Goal: Task Accomplishment & Management: Use online tool/utility

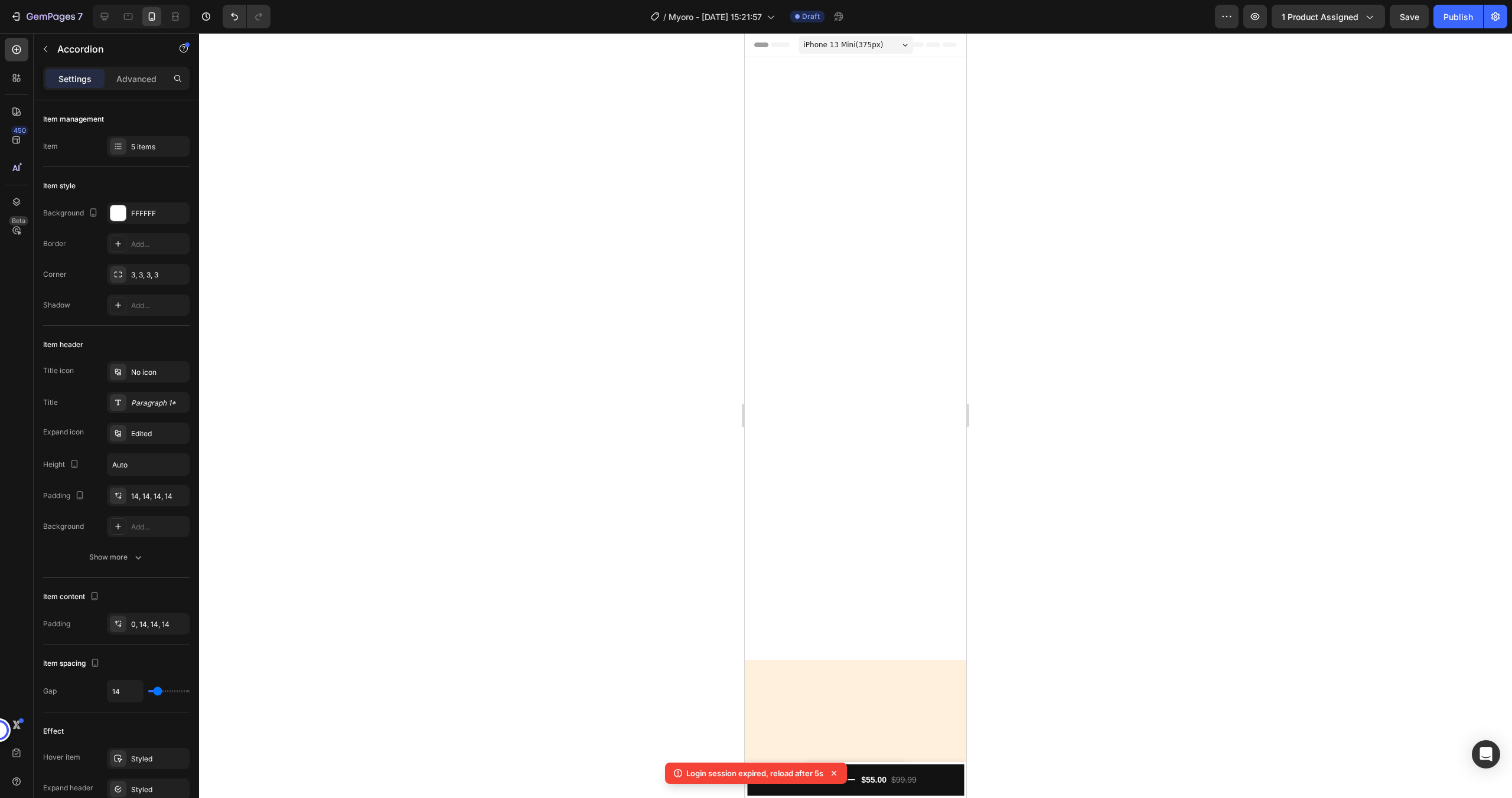
scroll to position [2417, 0]
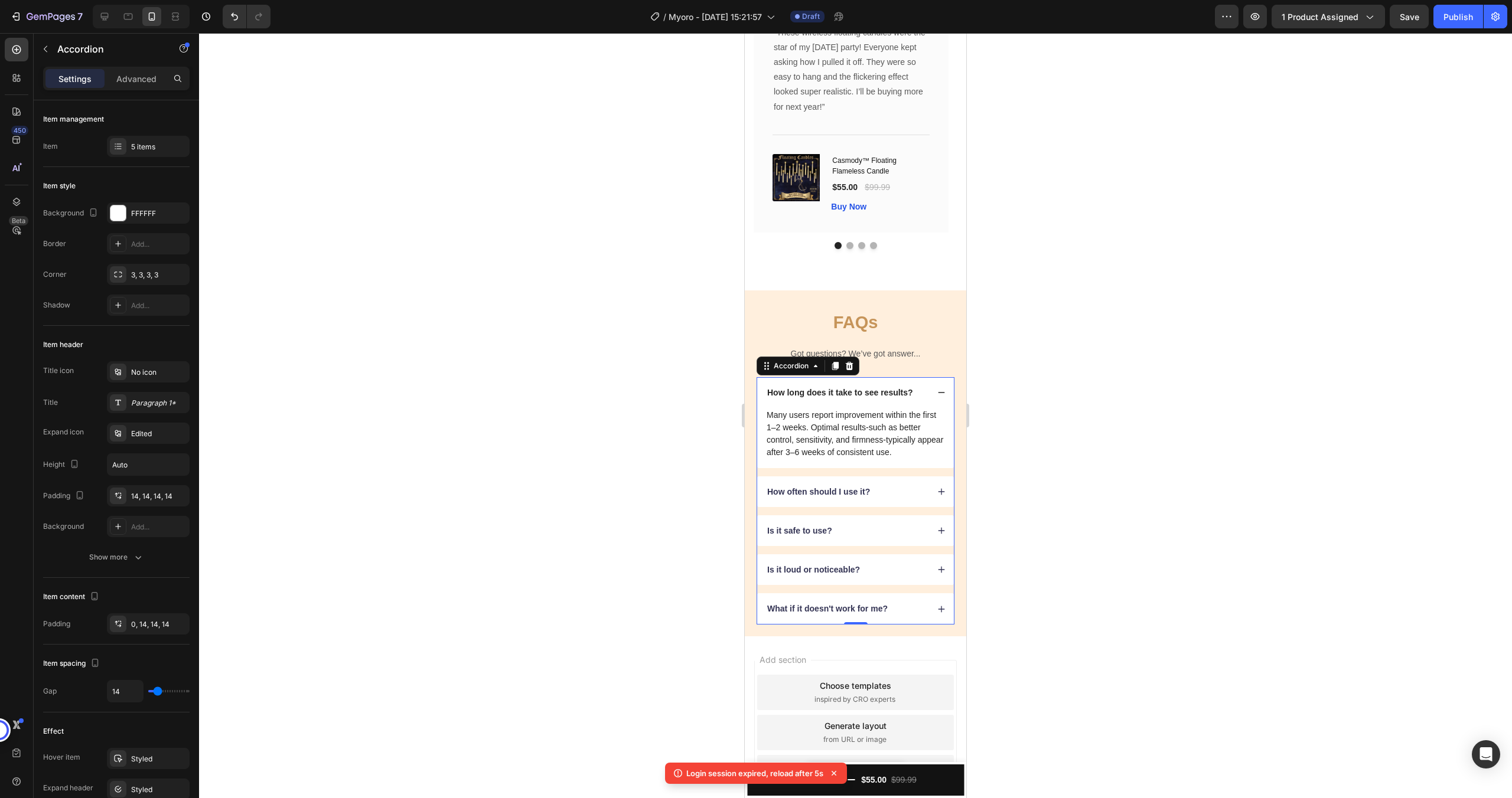
click at [852, 395] on p "How long does it take to see results?" at bounding box center [840, 392] width 146 height 11
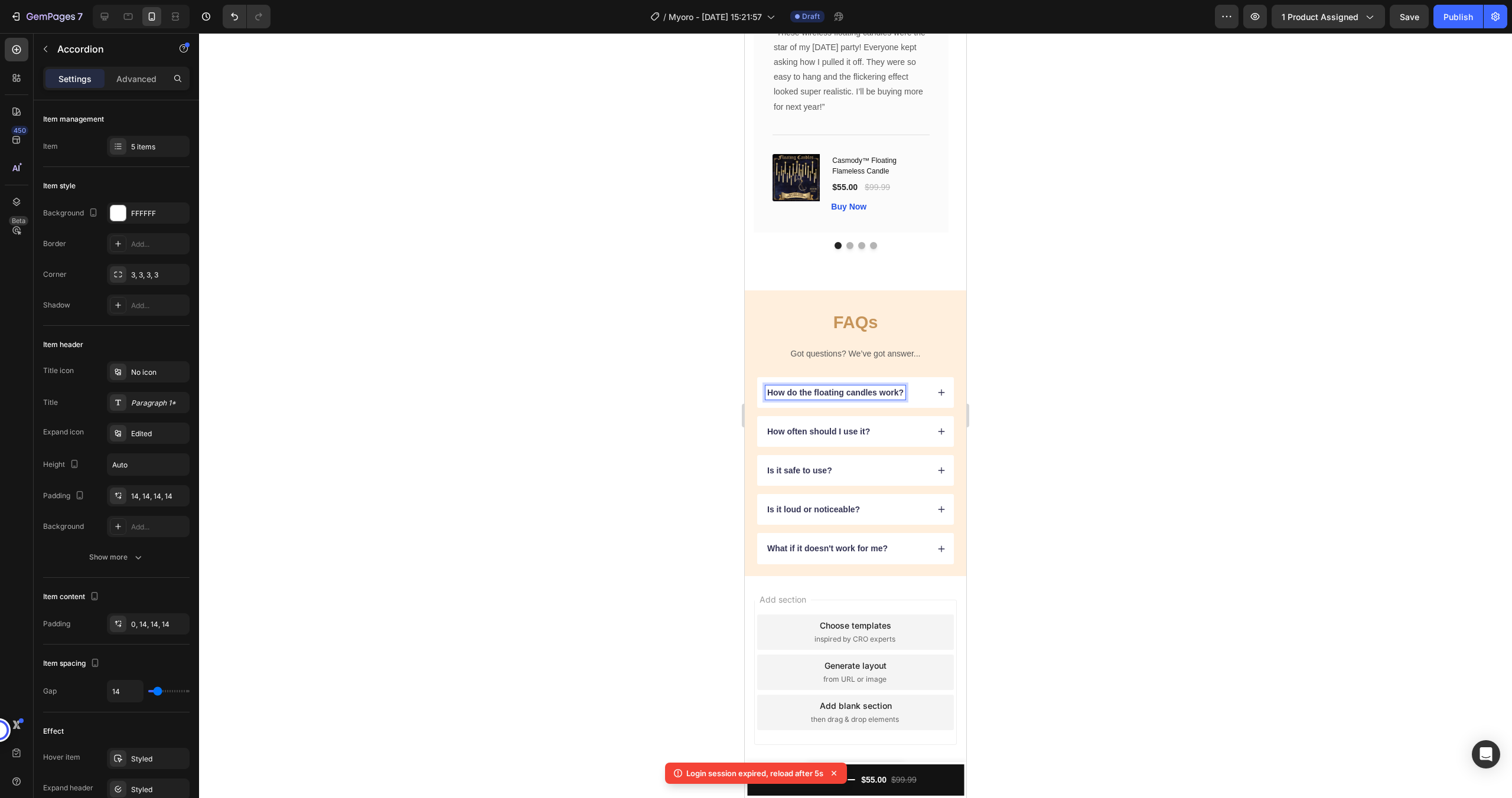
click at [914, 390] on div "How do the floating candles work?" at bounding box center [847, 392] width 162 height 14
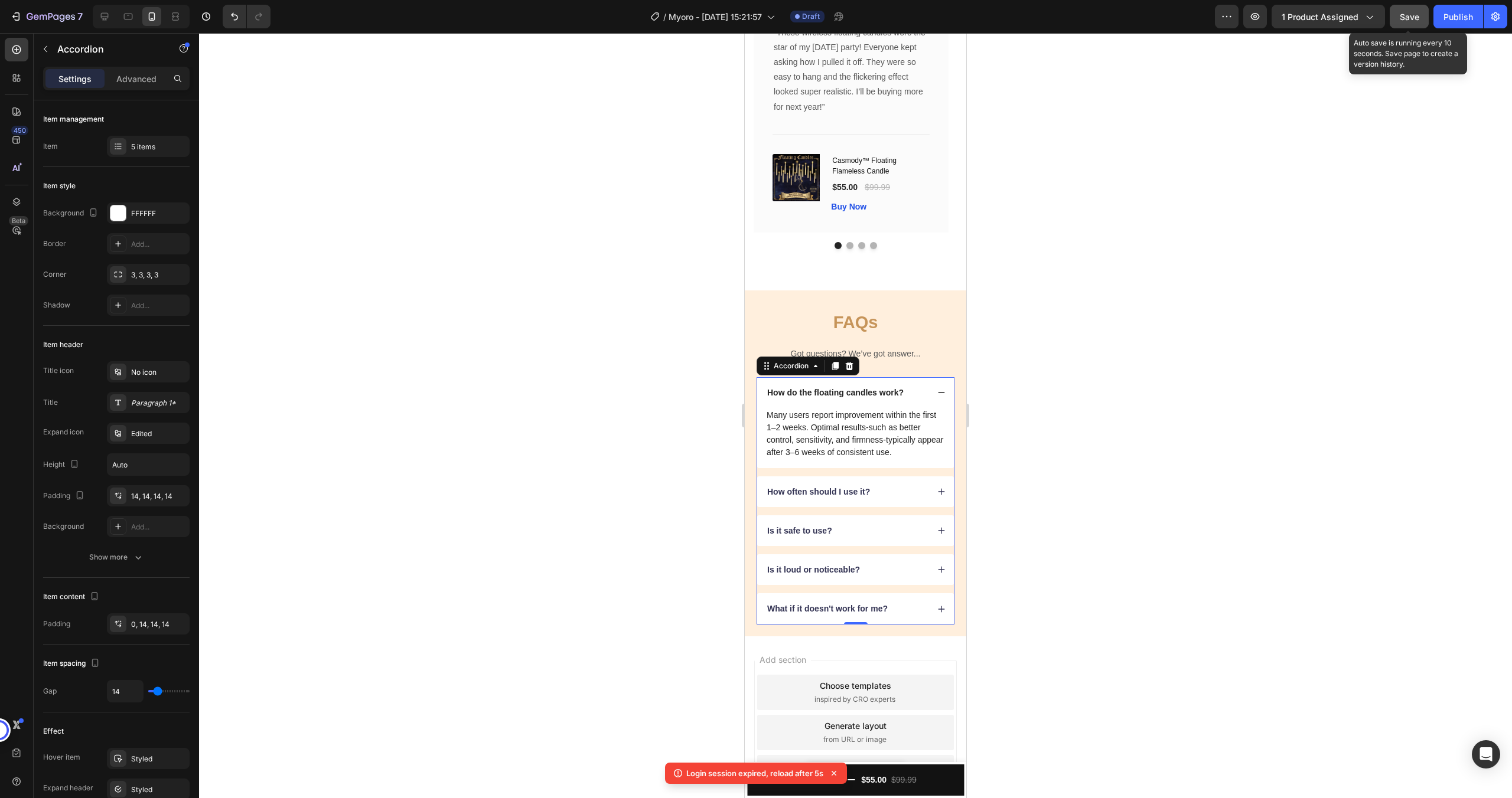
click at [1410, 9] on button "Save" at bounding box center [1409, 16] width 39 height 24
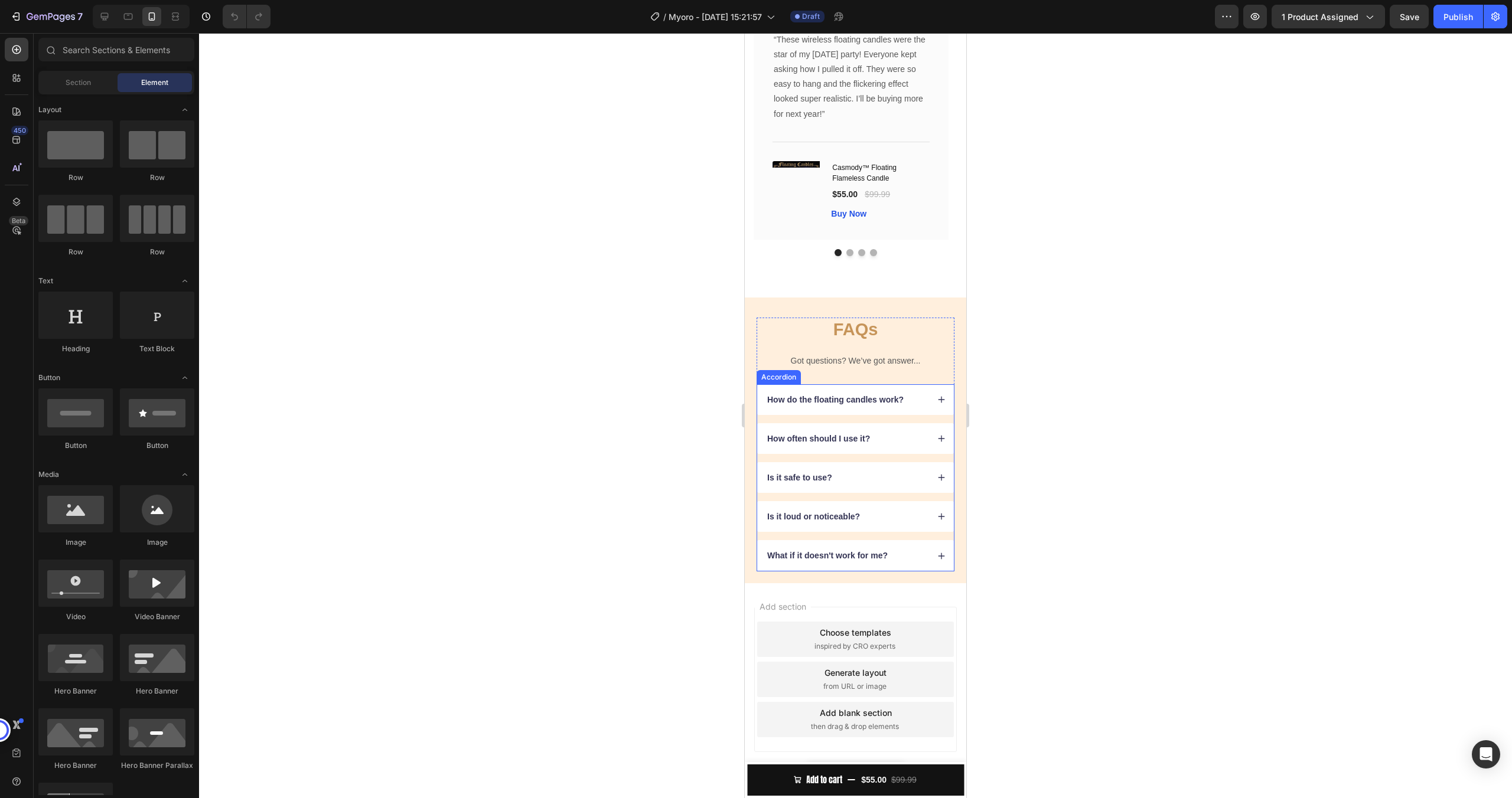
scroll to position [2417, 0]
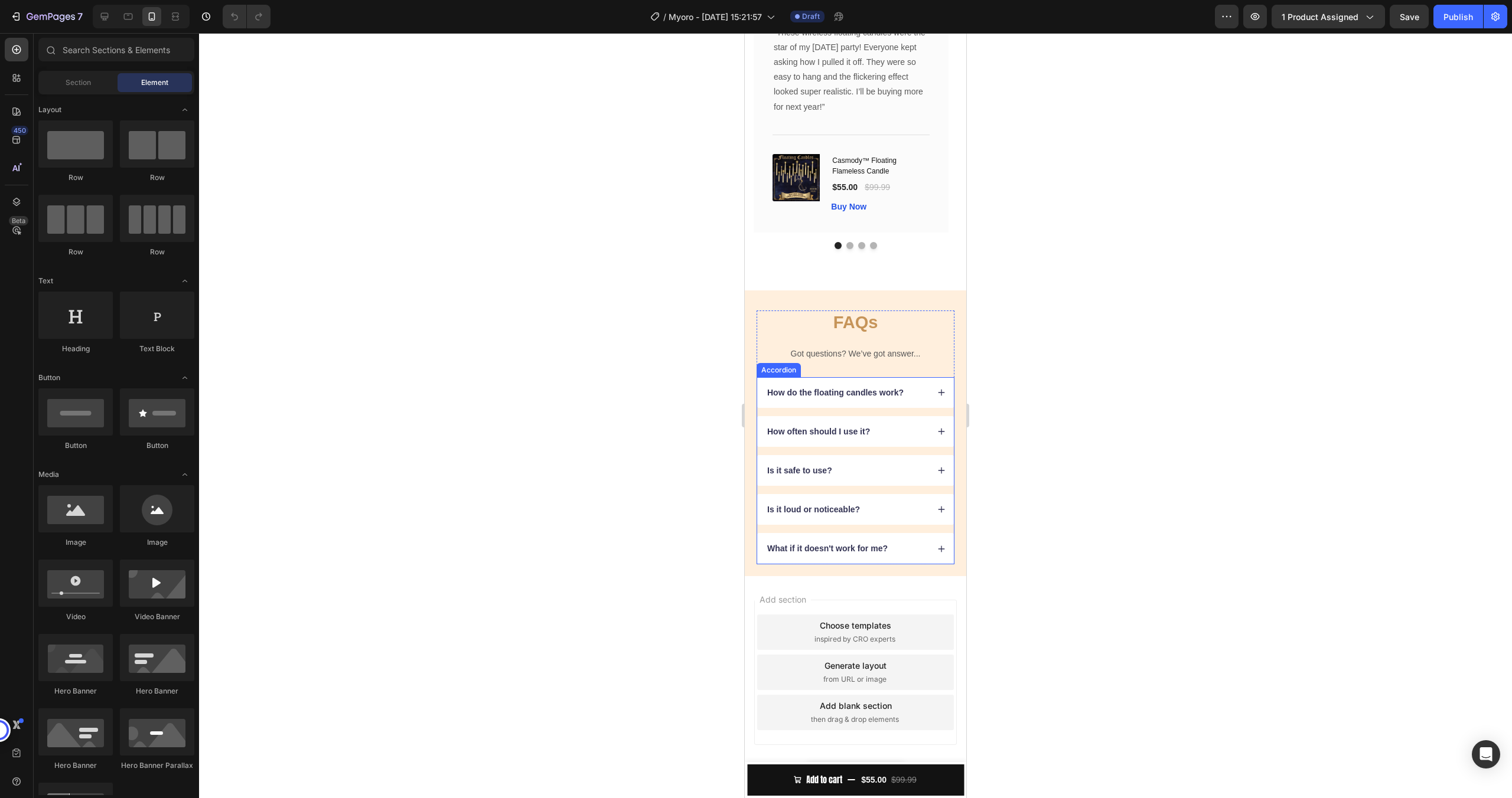
click at [917, 398] on div "How do the floating candles work?" at bounding box center [847, 392] width 162 height 14
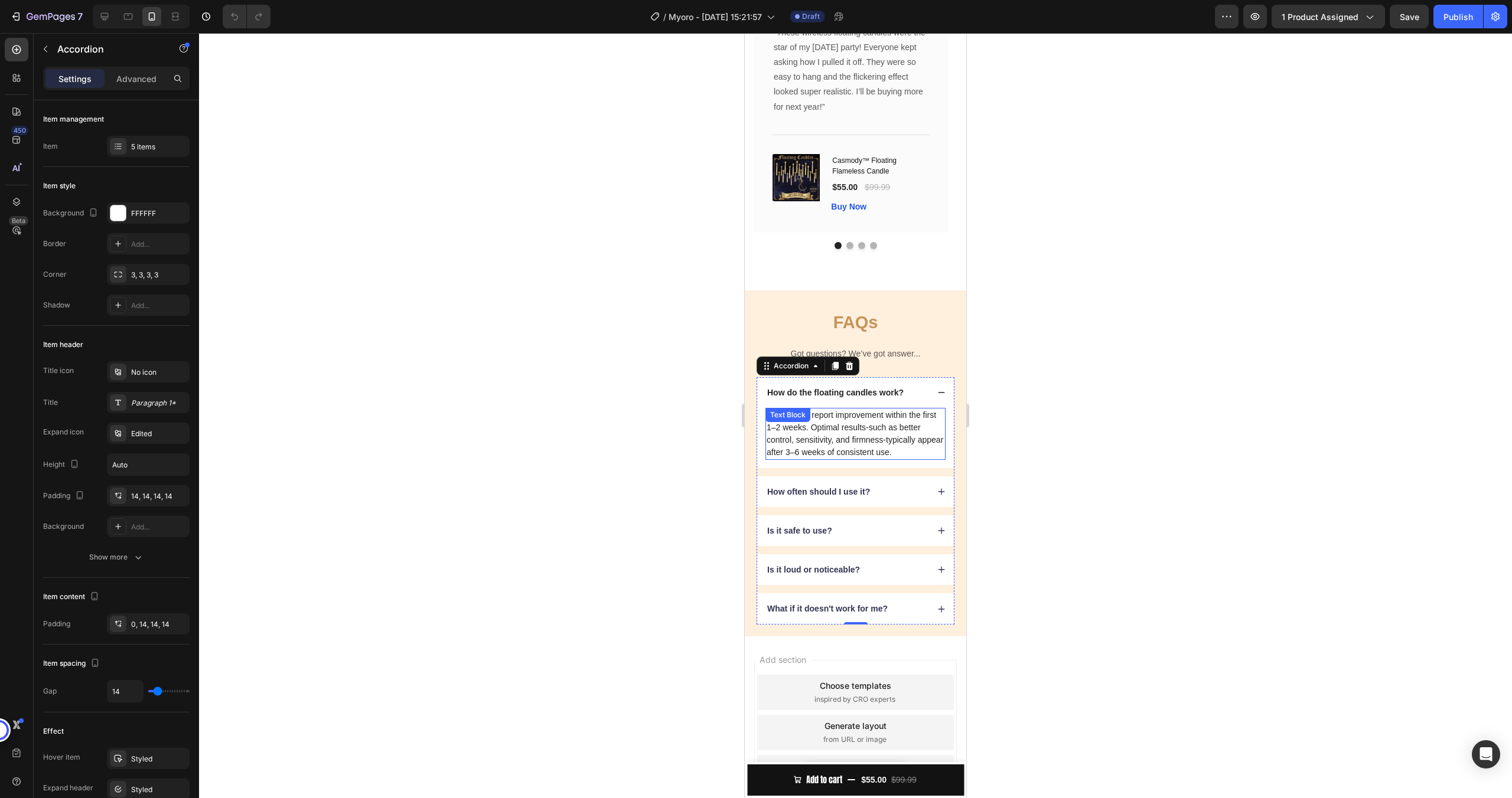
click at [832, 454] on p "Many users report improvement within the first 1–2 weeks. Optimal results-such …" at bounding box center [855, 434] width 178 height 50
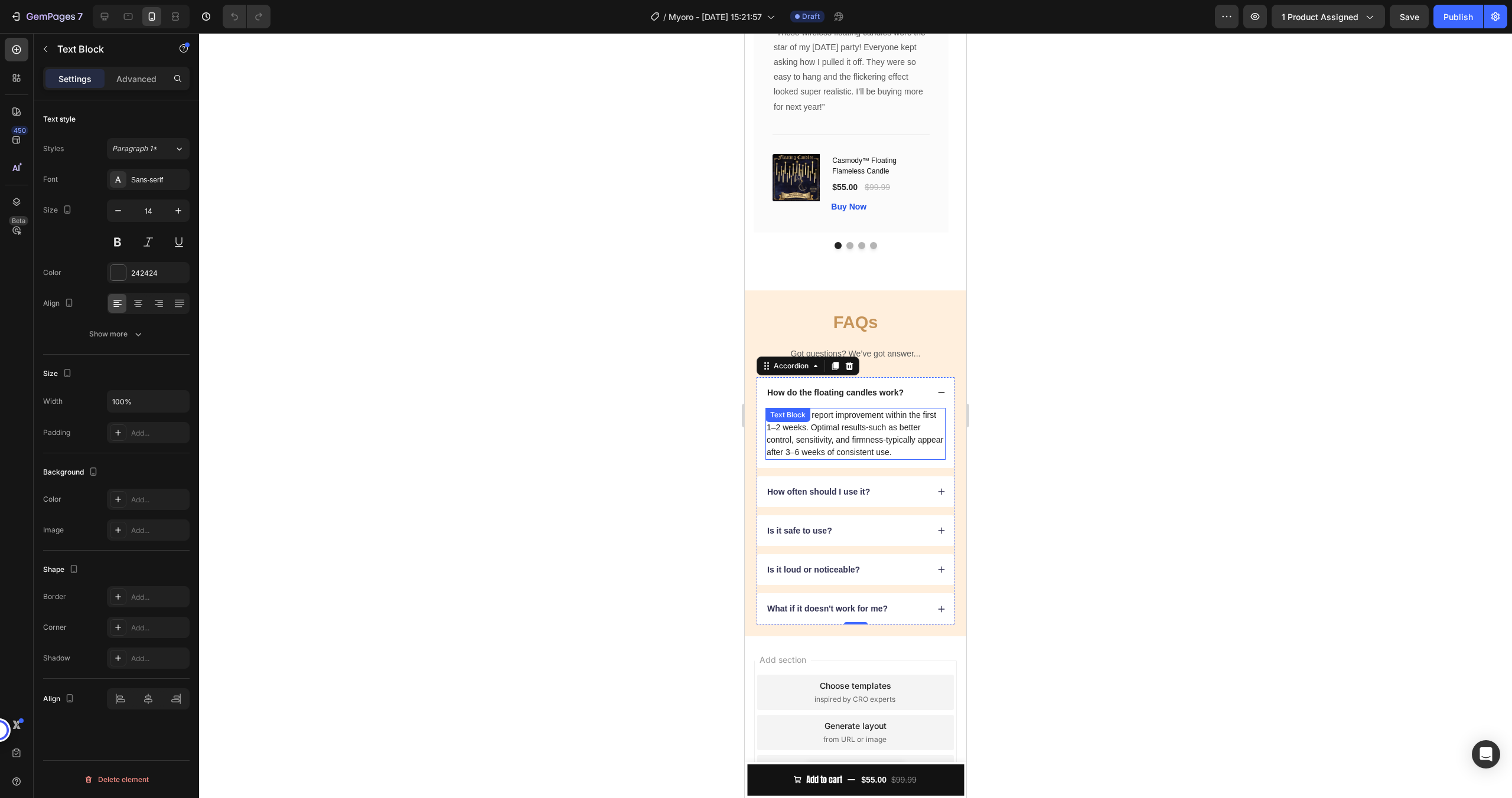
click at [832, 453] on p "Many users report improvement within the first 1–2 weeks. Optimal results-such …" at bounding box center [855, 434] width 178 height 50
click at [882, 499] on div "How often should I use it?" at bounding box center [847, 491] width 162 height 14
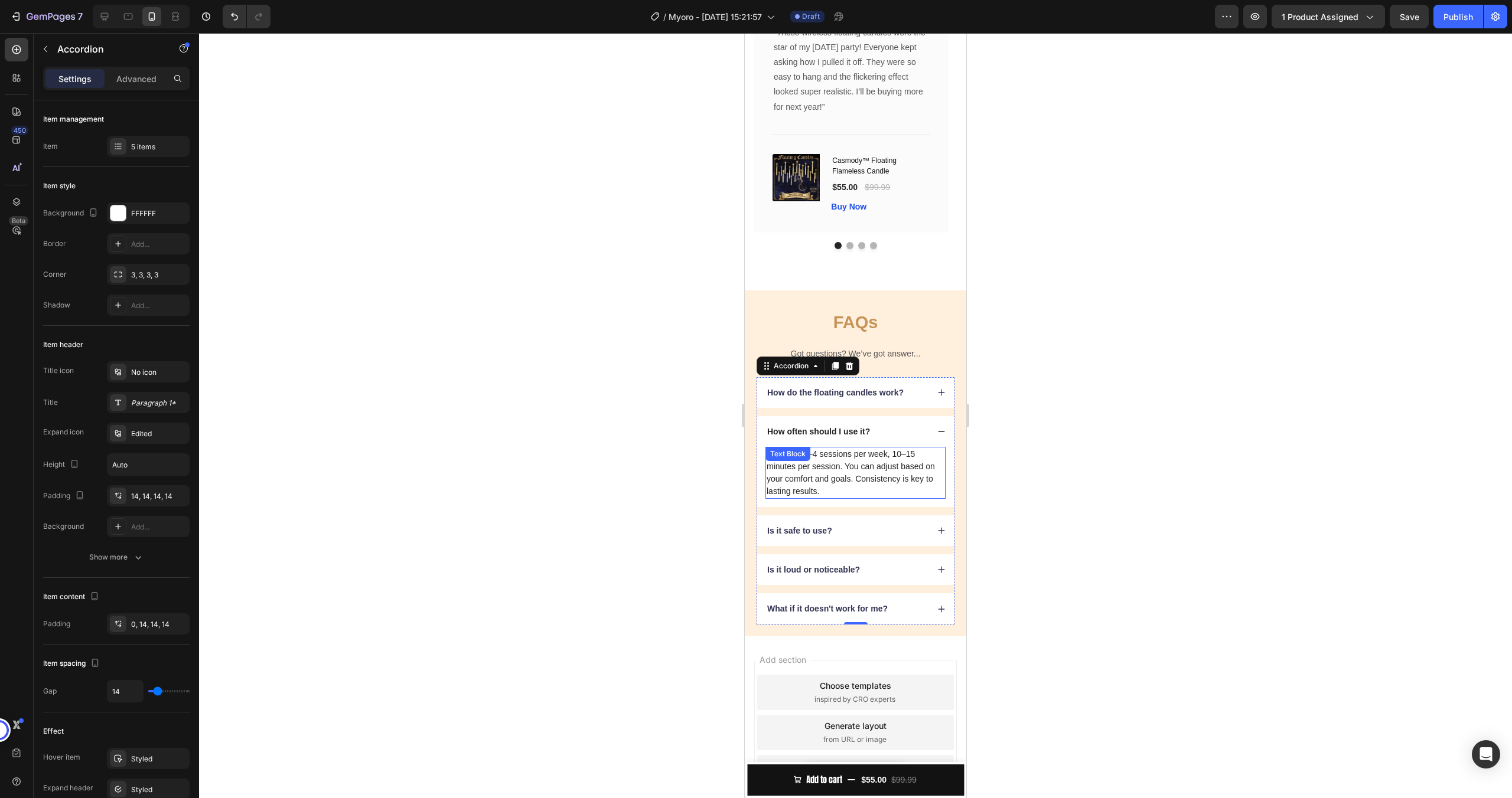
click at [805, 463] on div "Start with 3–4 sessions per week, 10–15 minutes per session. You can adjust bas…" at bounding box center [855, 473] width 180 height 52
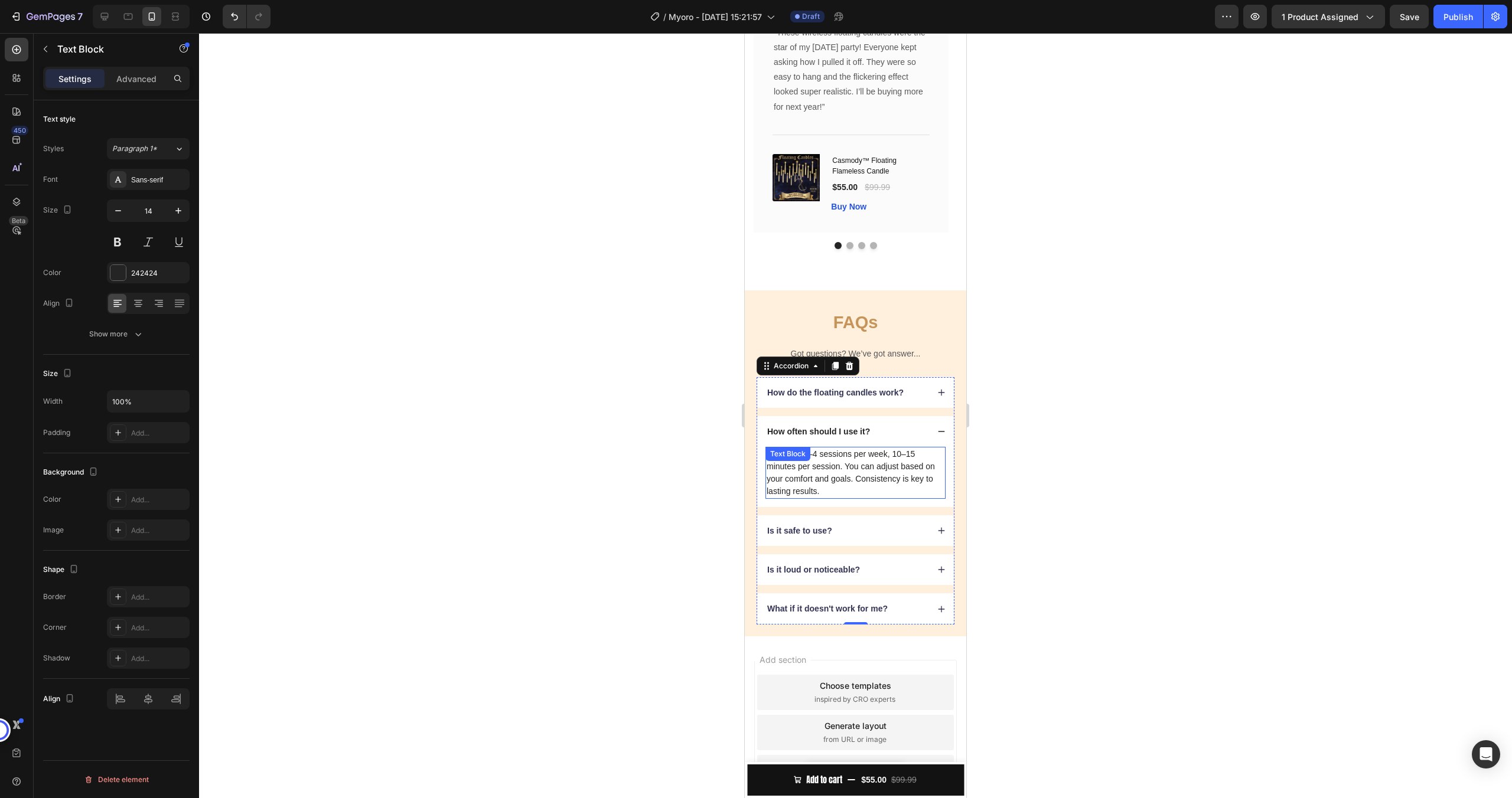
click at [804, 460] on div "Text Block" at bounding box center [788, 454] width 40 height 11
click at [804, 463] on div "Text Block" at bounding box center [800, 458] width 40 height 11
click at [820, 483] on p "Start with 3–4 sessions per week, 10–15 minutes per session. You can adjust bas…" at bounding box center [855, 473] width 178 height 50
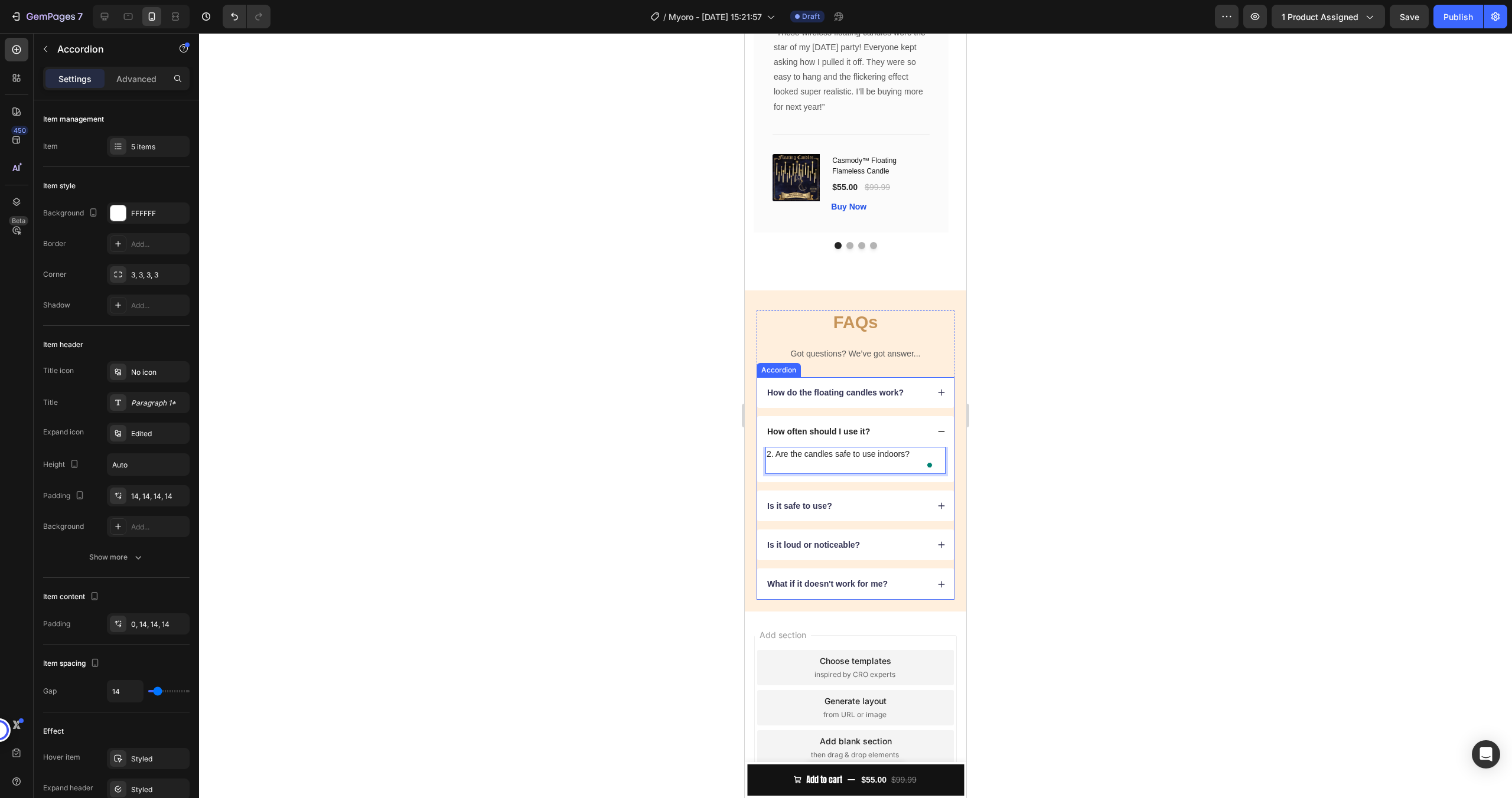
click at [826, 427] on p "How often should I use it?" at bounding box center [818, 431] width 102 height 11
click at [826, 429] on p "How often should I use it?" at bounding box center [818, 431] width 102 height 11
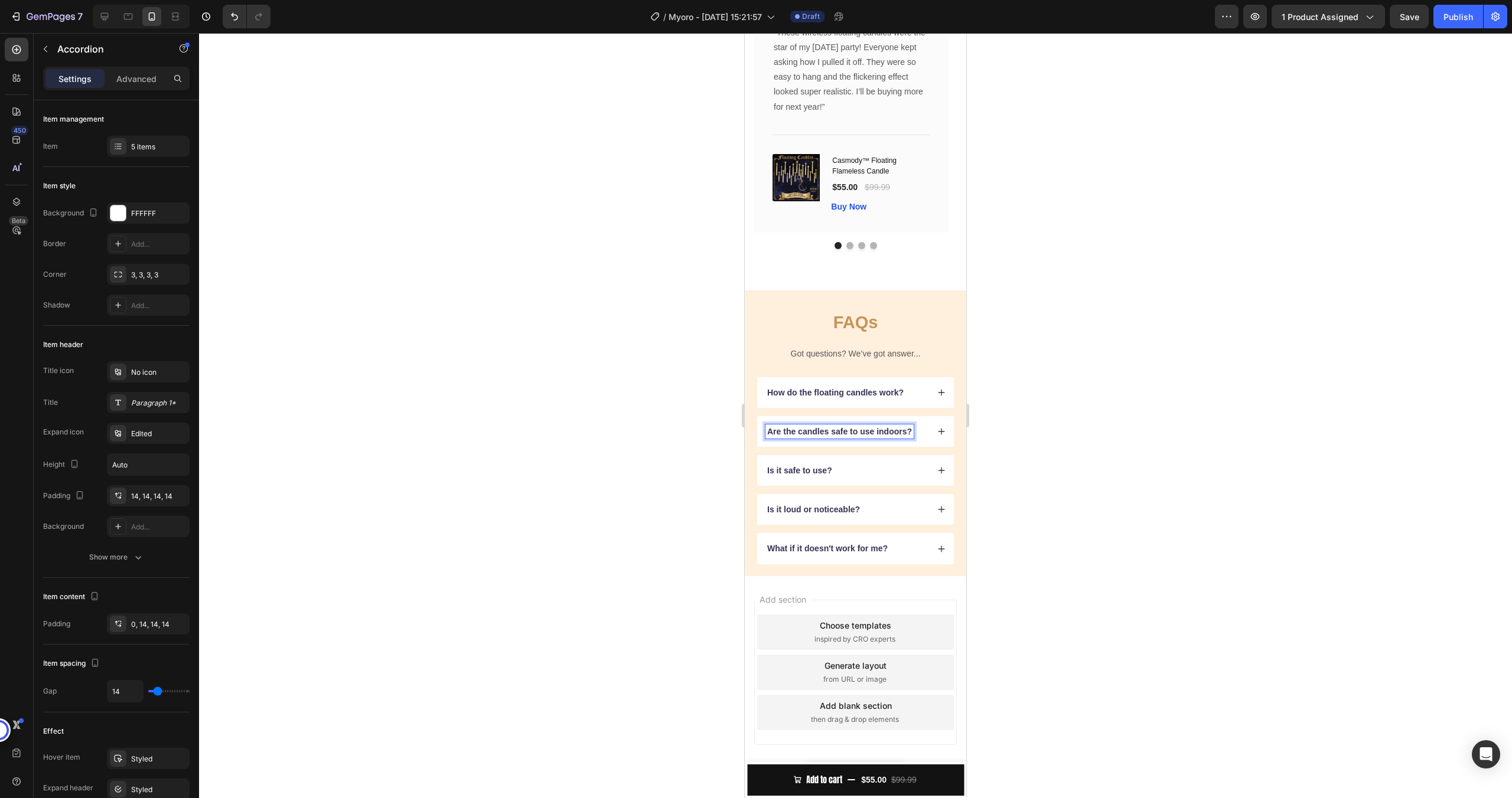
click at [929, 438] on div "Are the candles safe to use indoors?" at bounding box center [855, 432] width 197 height 31
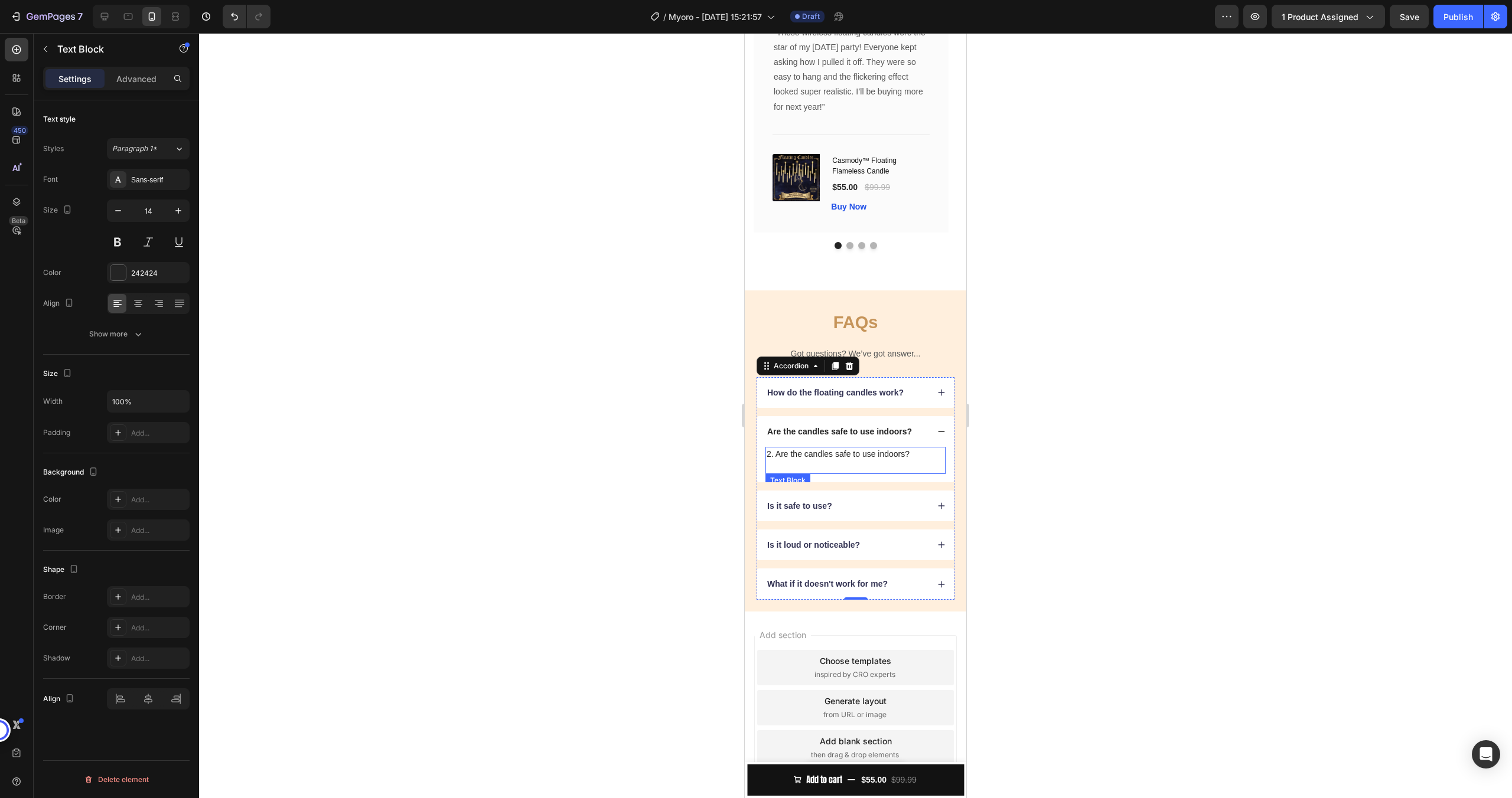
click at [861, 457] on p "2. Are the candles safe to use indoors?" at bounding box center [855, 454] width 178 height 12
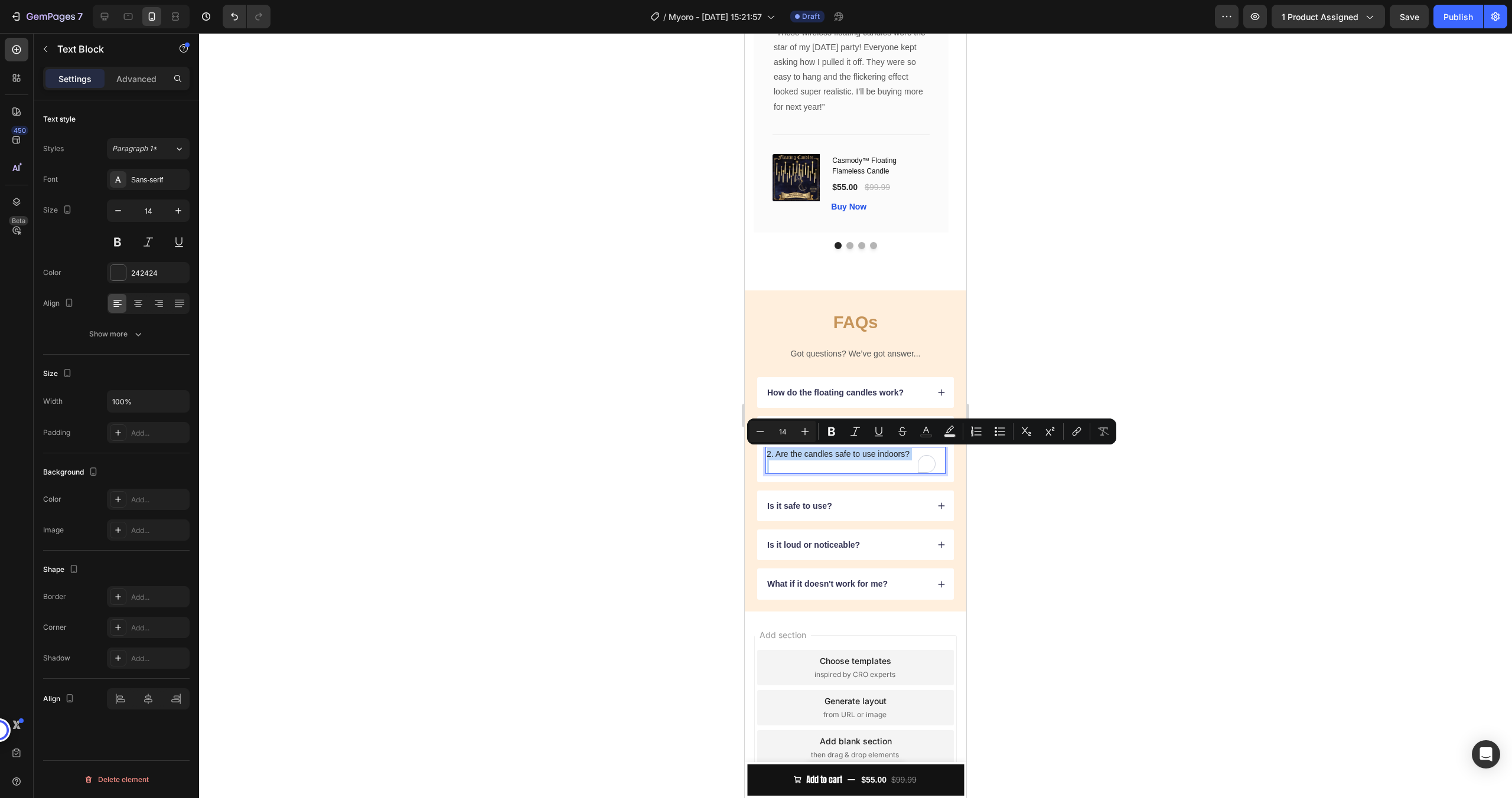
click at [861, 457] on p "2. Are the candles safe to use indoors?" at bounding box center [855, 454] width 178 height 12
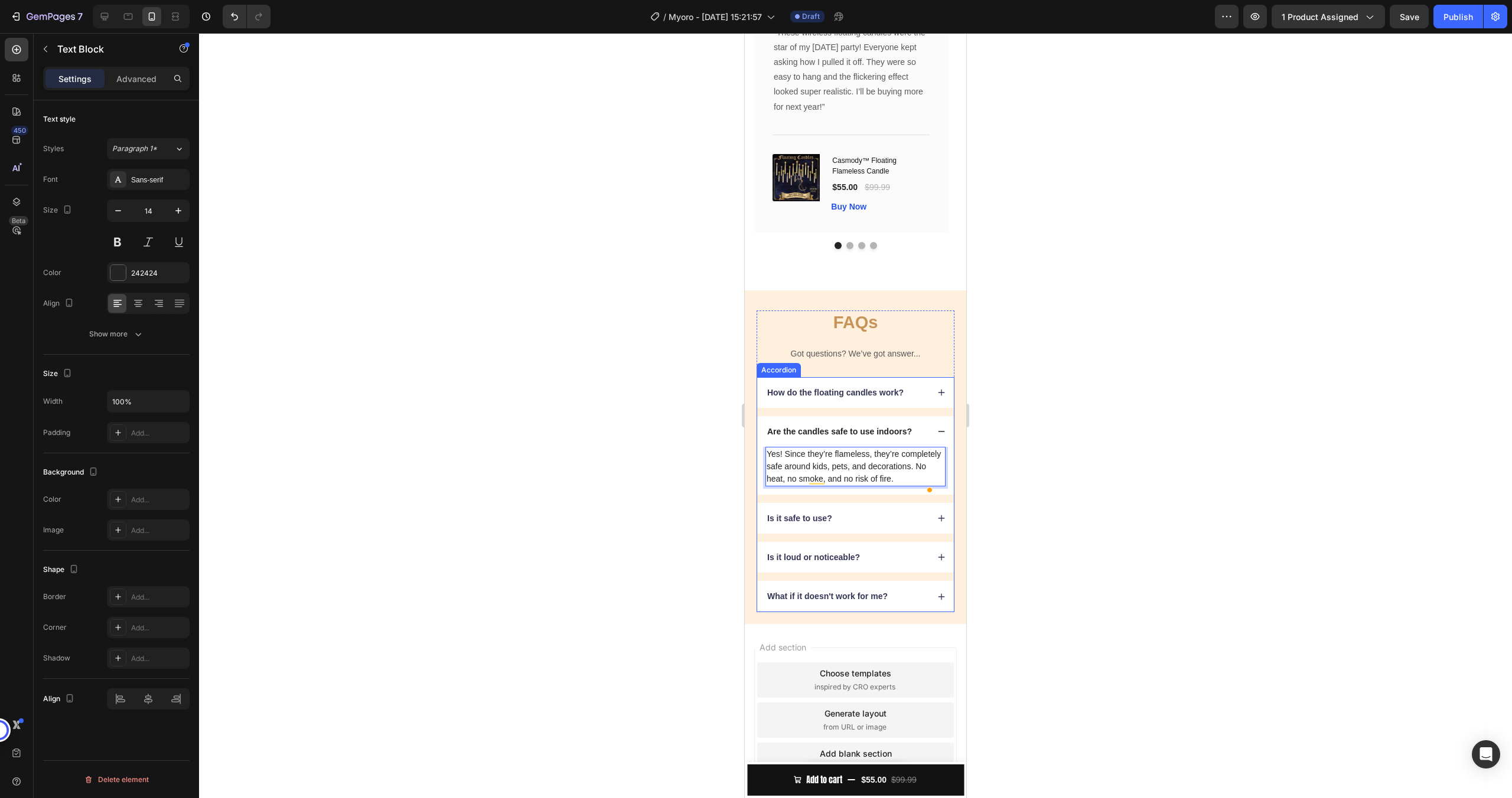
click at [901, 526] on div "Is it safe to use?" at bounding box center [847, 518] width 162 height 14
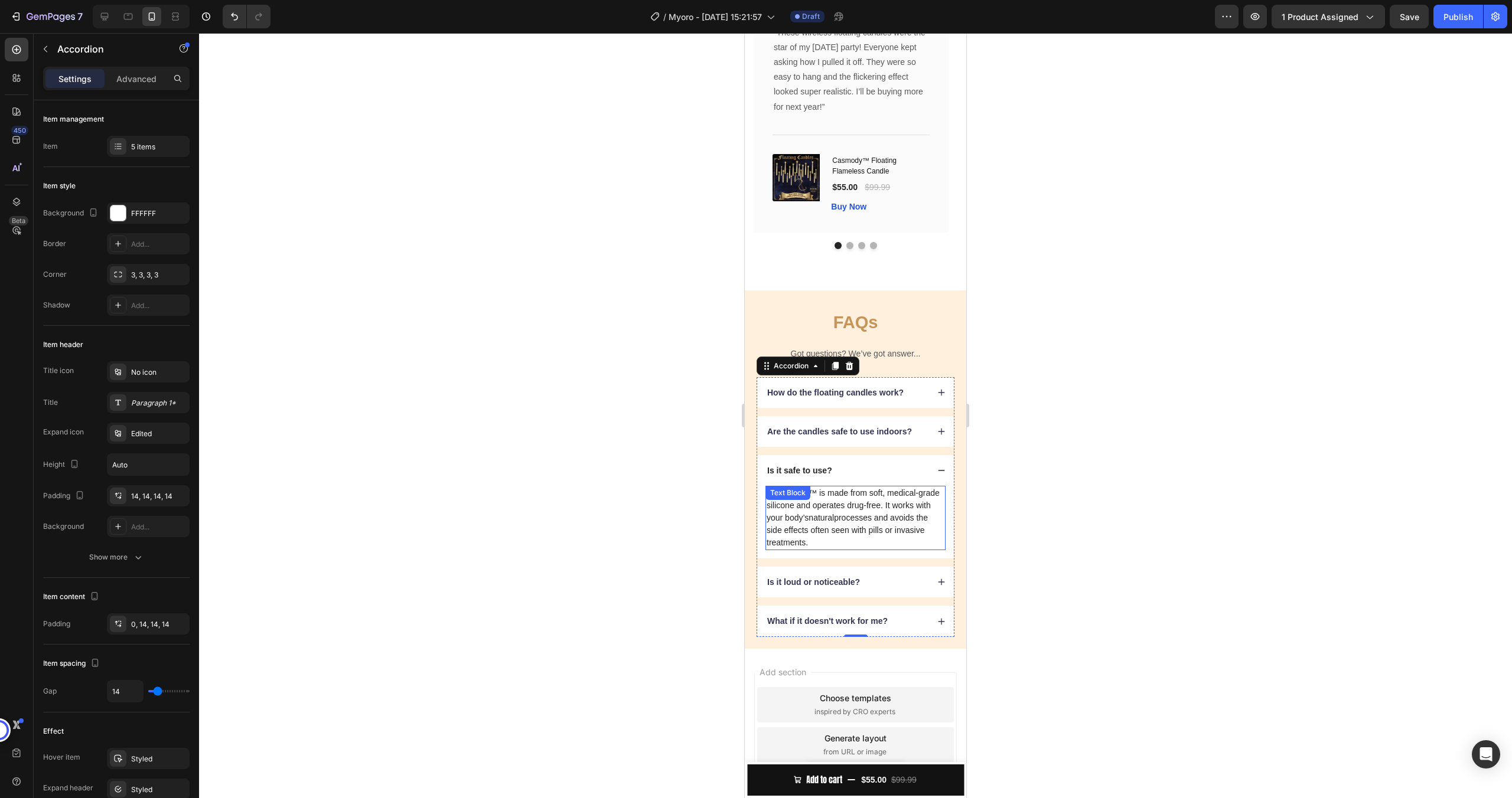
click at [826, 511] on p "Yes. MyOro ™ is made from soft, medical-grade silicone and operates drug-free. …" at bounding box center [855, 518] width 178 height 62
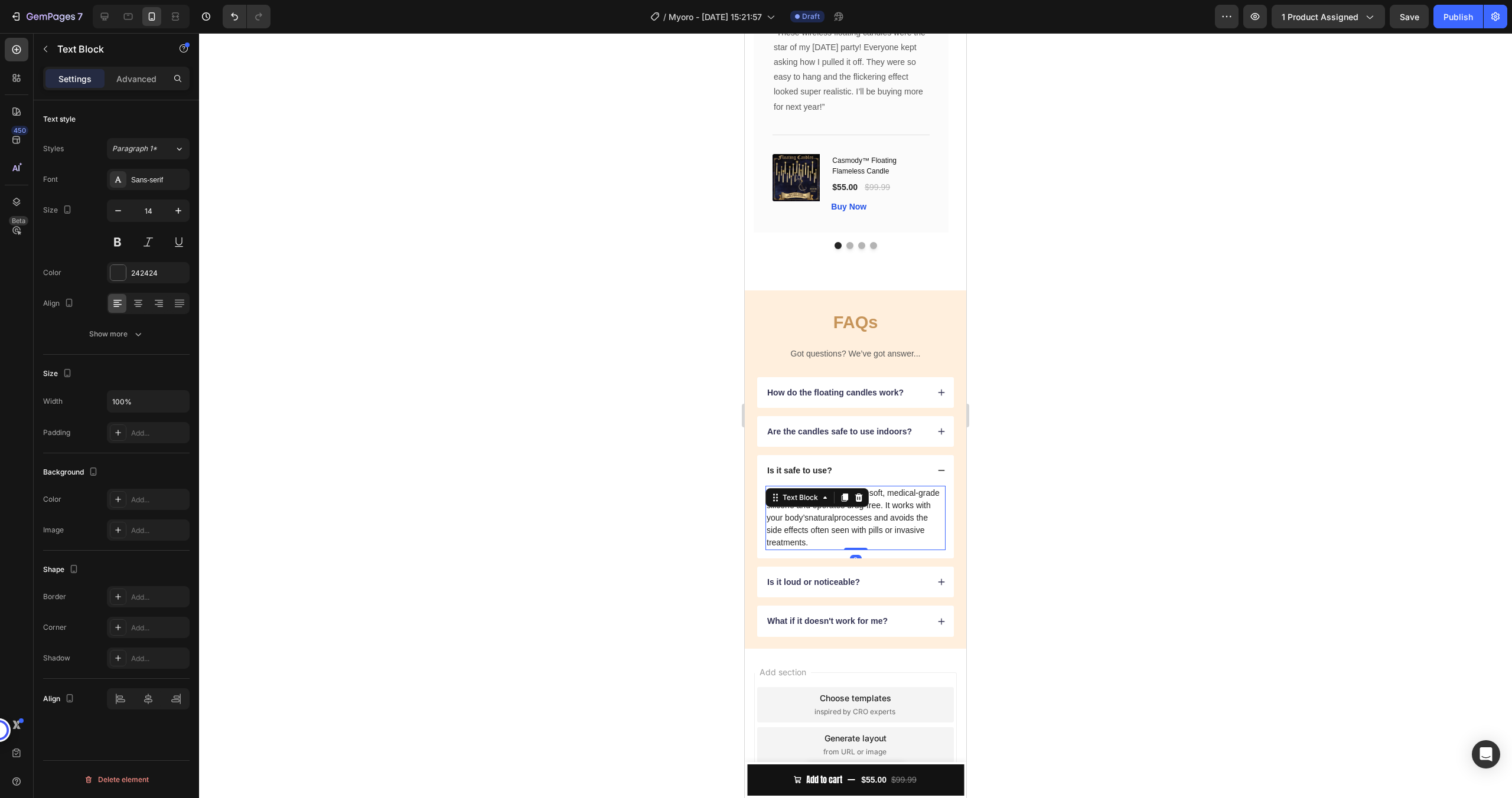
click at [826, 510] on p "Yes. MyOro ™ is made from soft, medical-grade silicone and operates drug-free. …" at bounding box center [855, 518] width 178 height 62
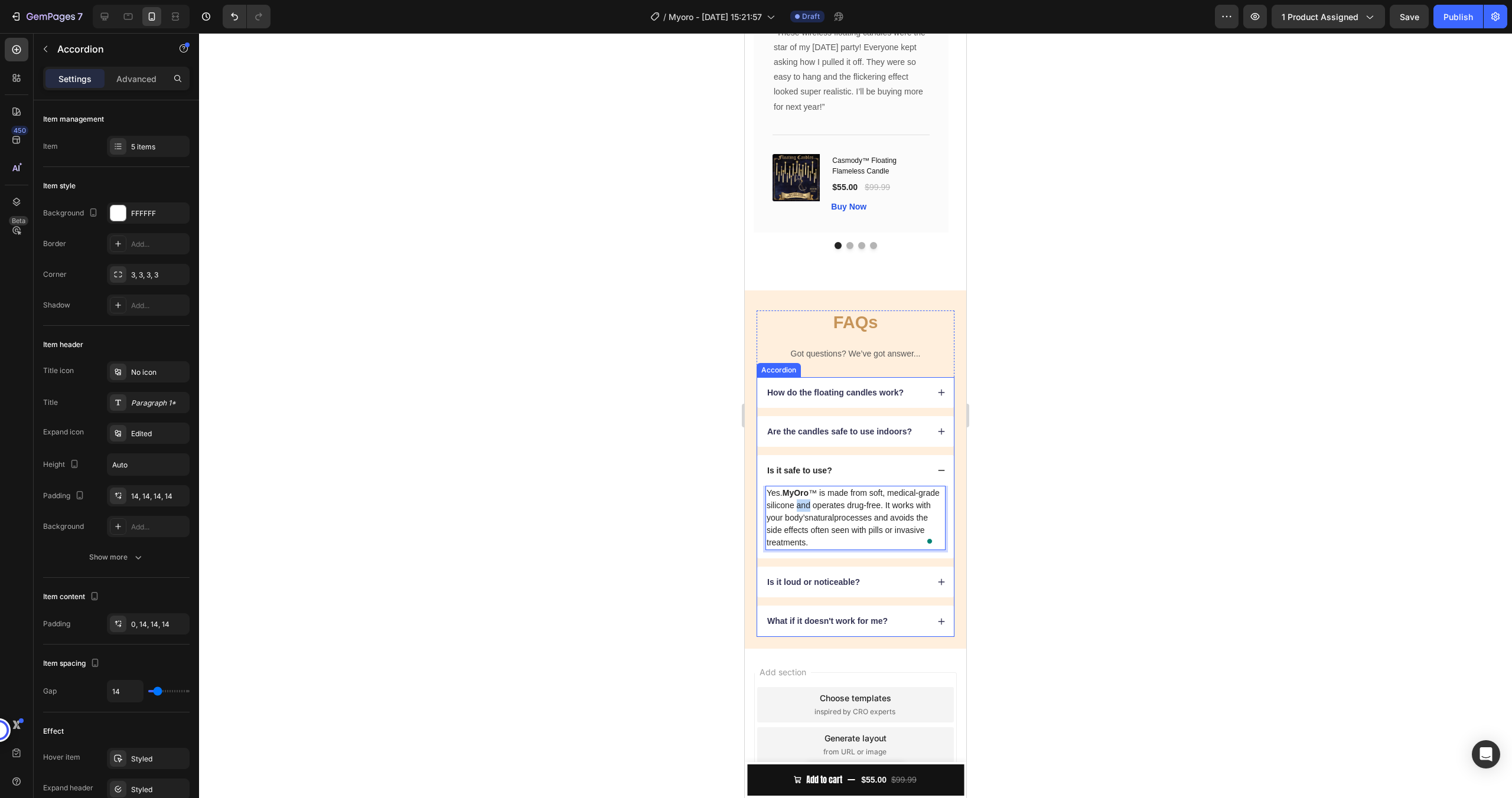
click at [804, 467] on p "Is it safe to use?" at bounding box center [800, 470] width 65 height 11
click at [806, 468] on p "Is it safe to use?" at bounding box center [800, 470] width 65 height 11
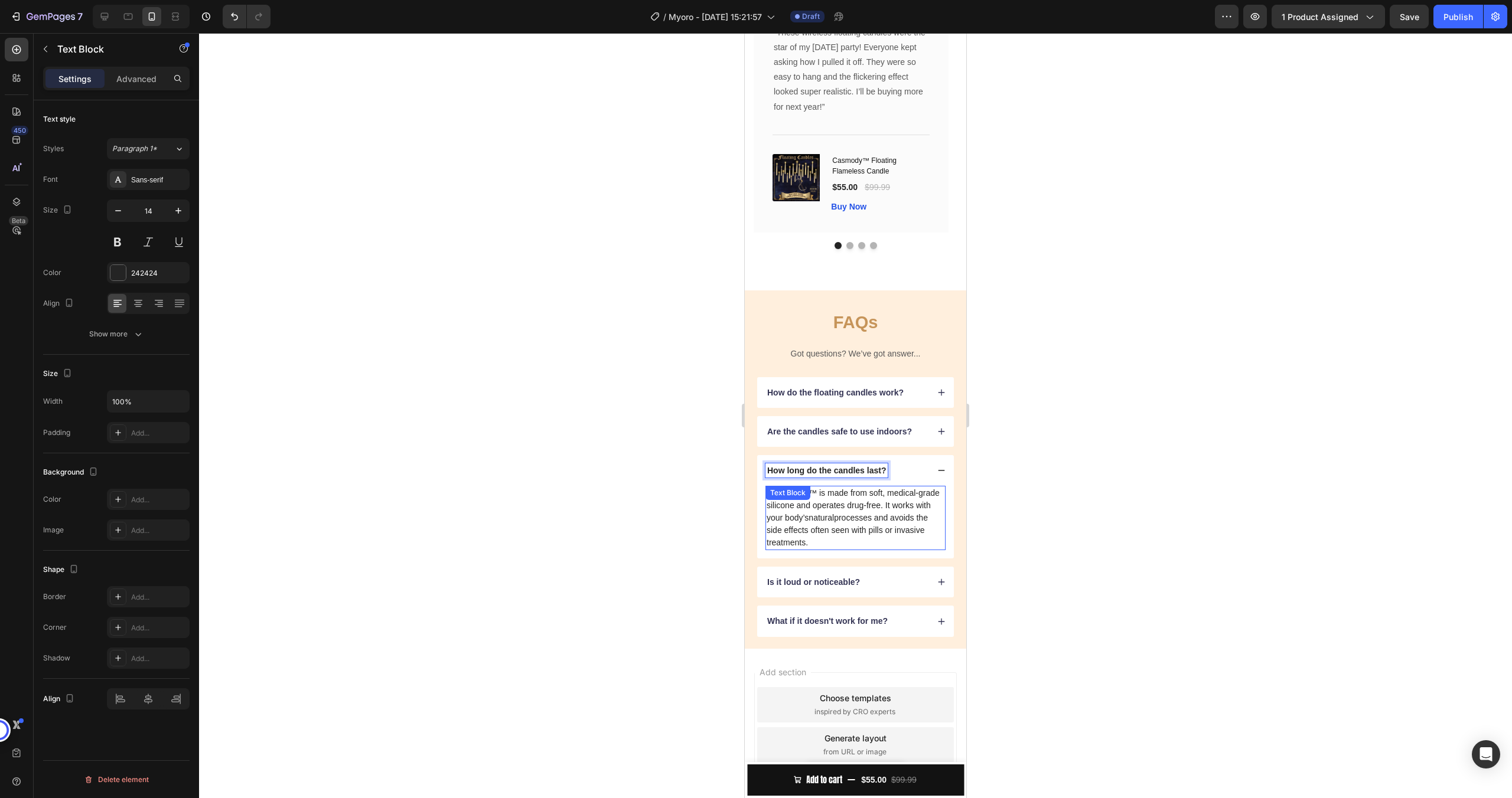
click at [838, 506] on div "Yes. MyOro ™ is made from soft, medical-grade silicone and operates drug-free. …" at bounding box center [855, 517] width 180 height 64
click at [838, 506] on div "Text Block" at bounding box center [817, 498] width 103 height 19
click at [795, 537] on p "Yes. MyOro ™ is made from soft, medical-grade silicone and operates drug-free. …" at bounding box center [855, 518] width 178 height 62
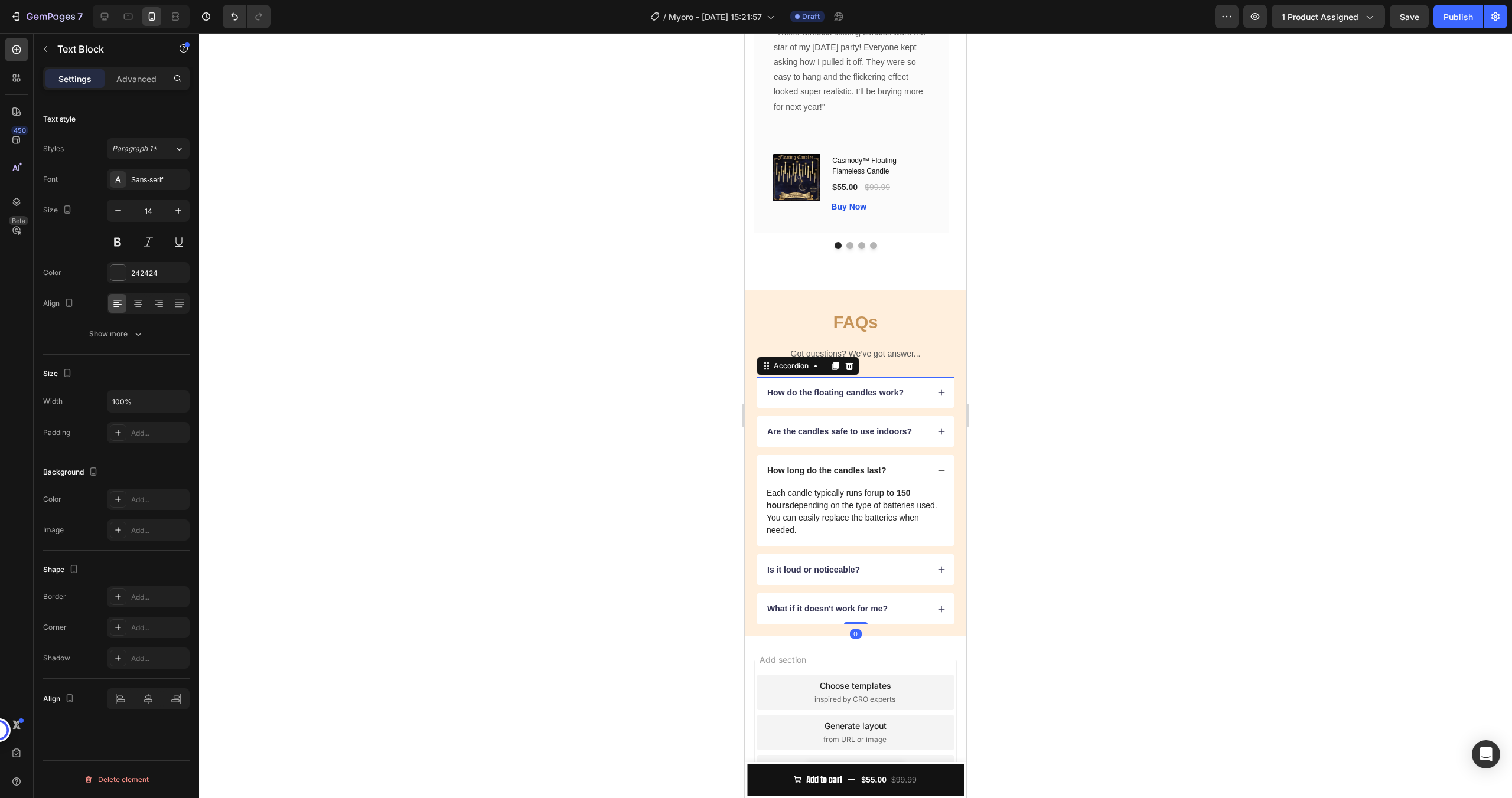
click at [883, 573] on div "Is it loud or noticeable?" at bounding box center [847, 570] width 162 height 14
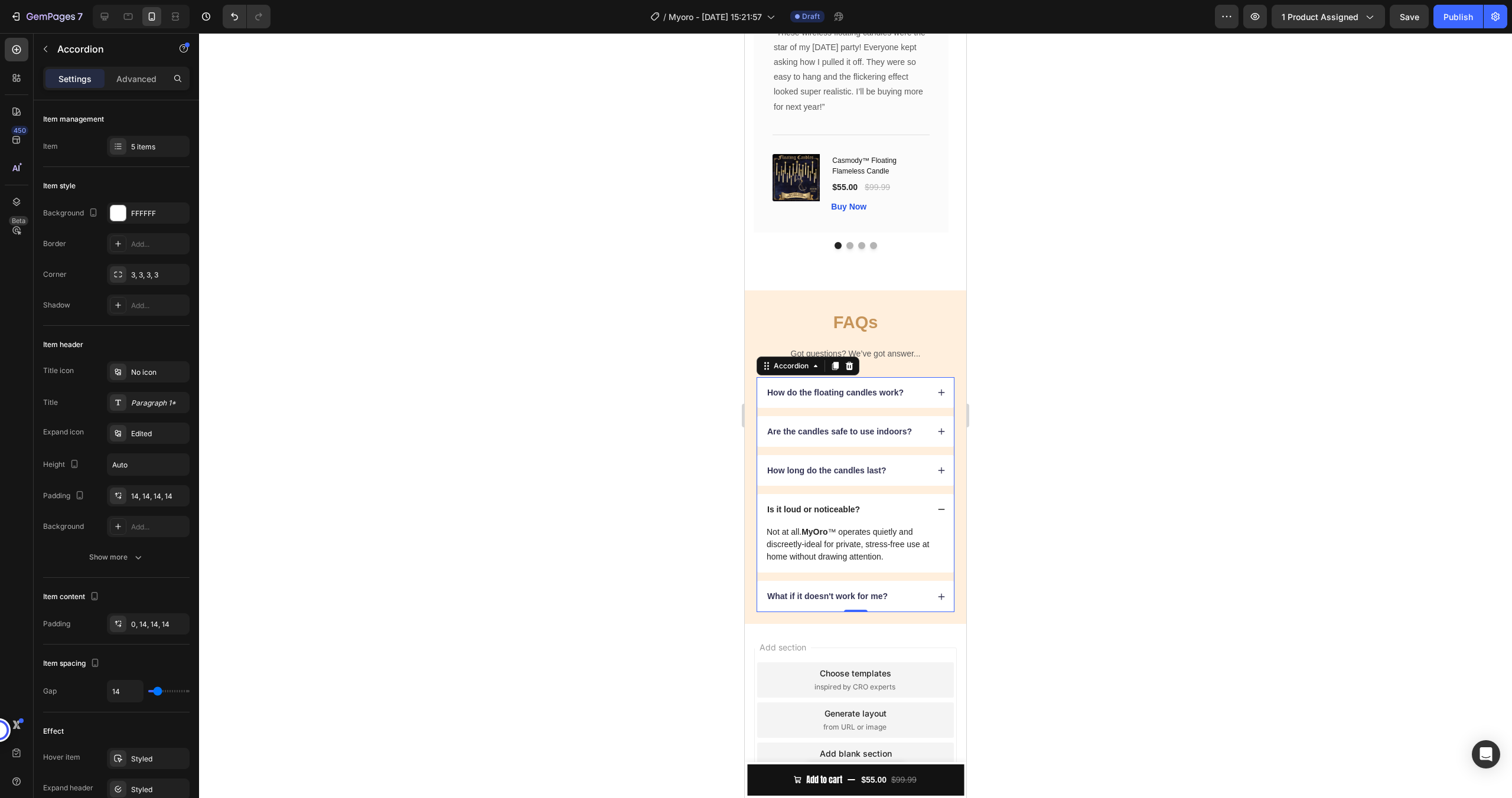
scroll to position [2417, 0]
click at [832, 511] on p "Is it loud or noticeable?" at bounding box center [813, 509] width 93 height 11
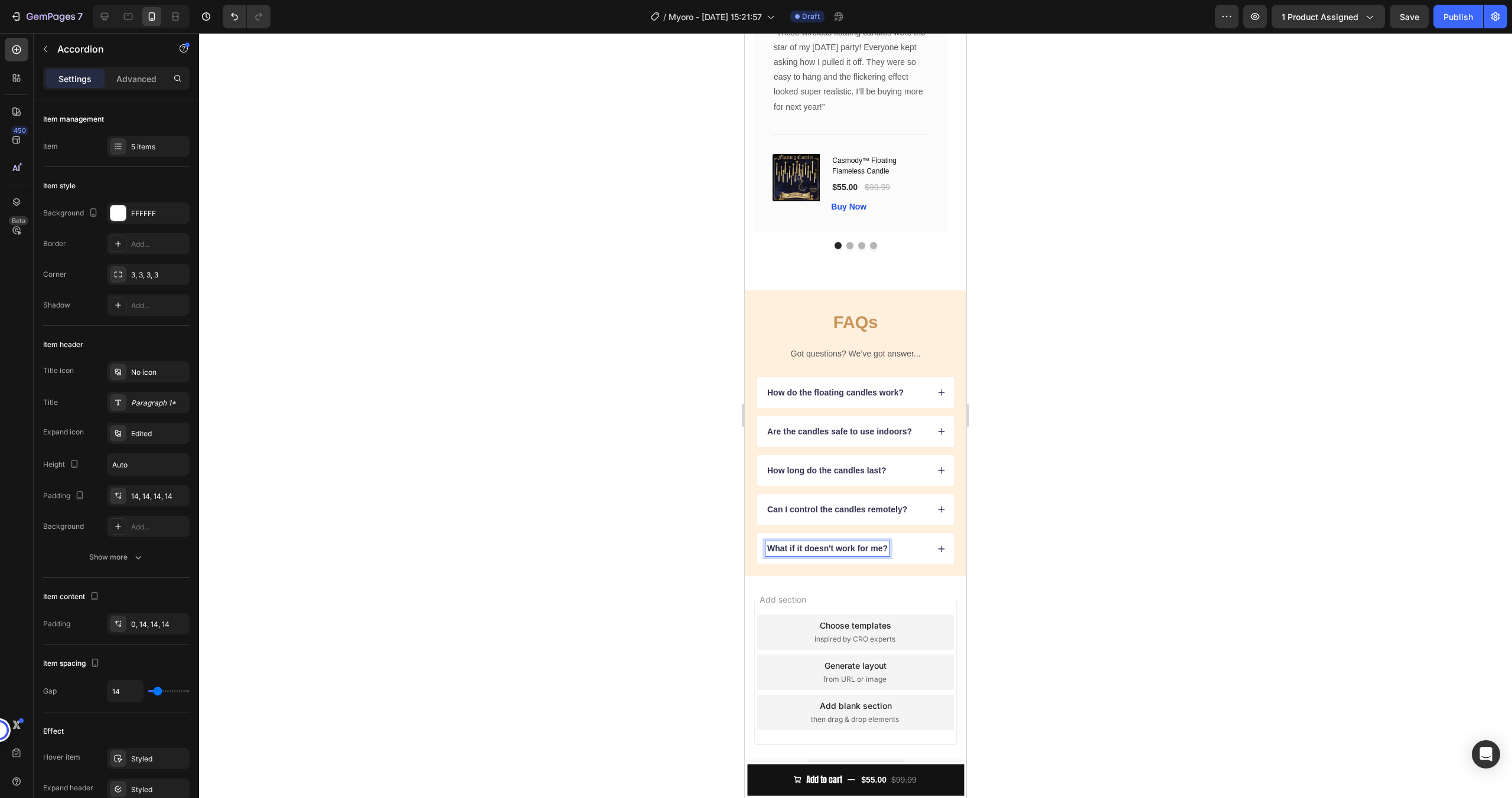
click at [820, 554] on div "What if it doesn't work for me?" at bounding box center [828, 549] width 124 height 14
click at [999, 563] on div at bounding box center [854, 416] width 1312 height 766
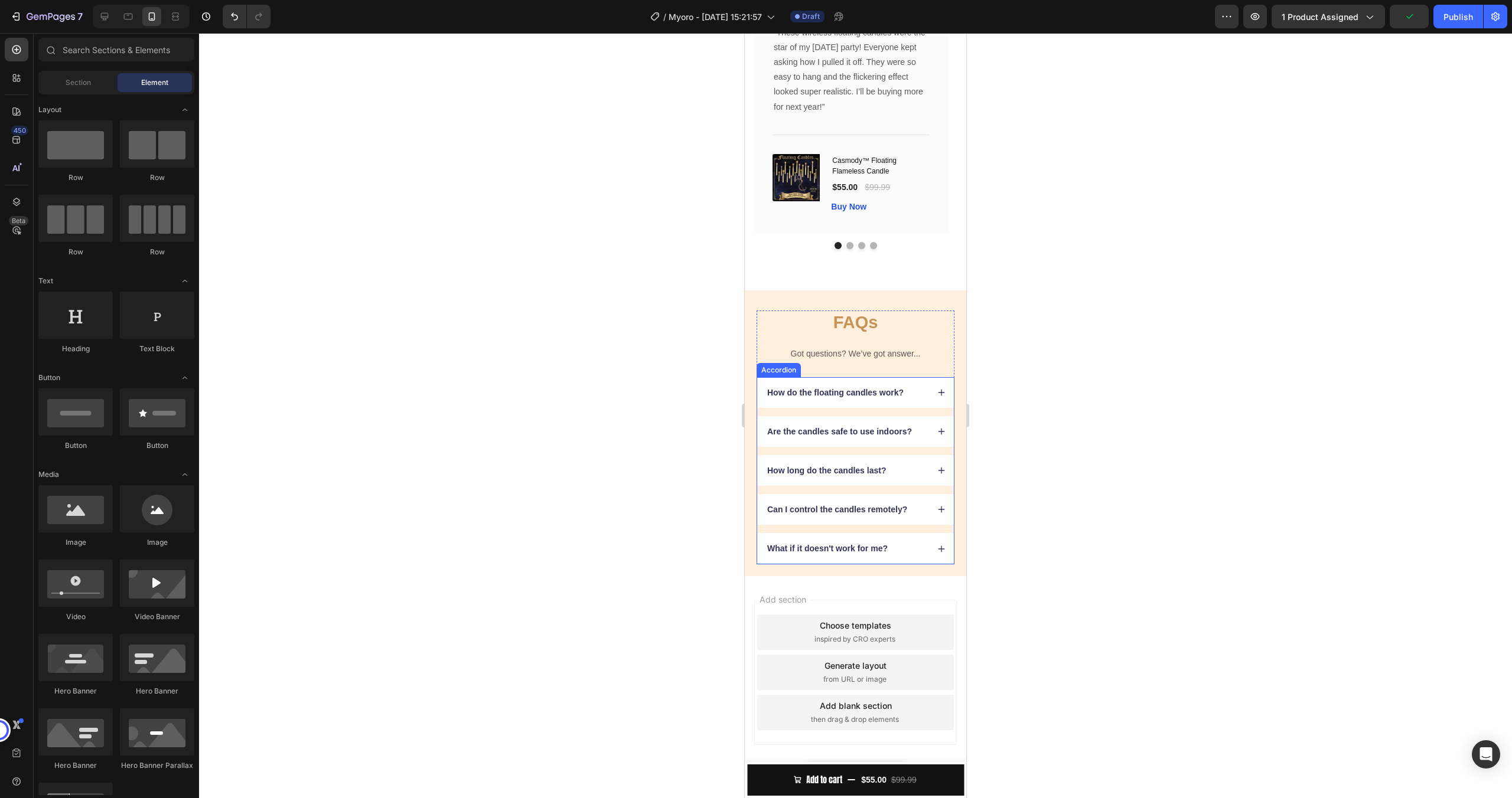
click at [919, 503] on div "Can I control the candles remotely?" at bounding box center [855, 509] width 197 height 31
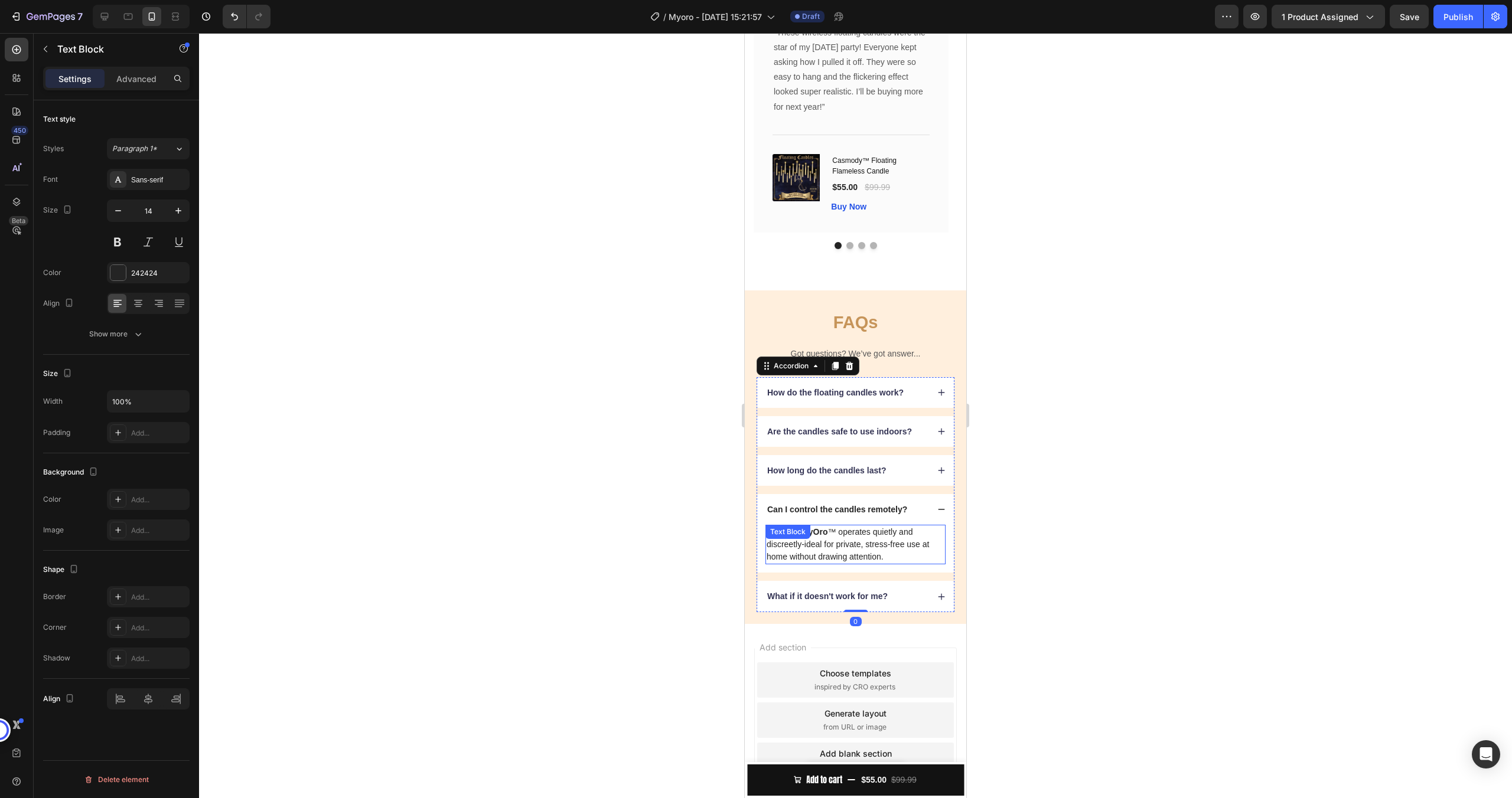
click at [874, 540] on p "Not at all. MyOro ™ operates quietly and discreetly-ideal for private, stress-f…" at bounding box center [855, 544] width 178 height 37
click at [873, 540] on p "Not at all. MyOro ™ operates quietly and discreetly-ideal for private, stress-f…" at bounding box center [855, 544] width 178 height 37
click at [871, 541] on p "Not at all. MyOro ™ operates quietly and discreetly-ideal for private, stress-f…" at bounding box center [855, 544] width 178 height 37
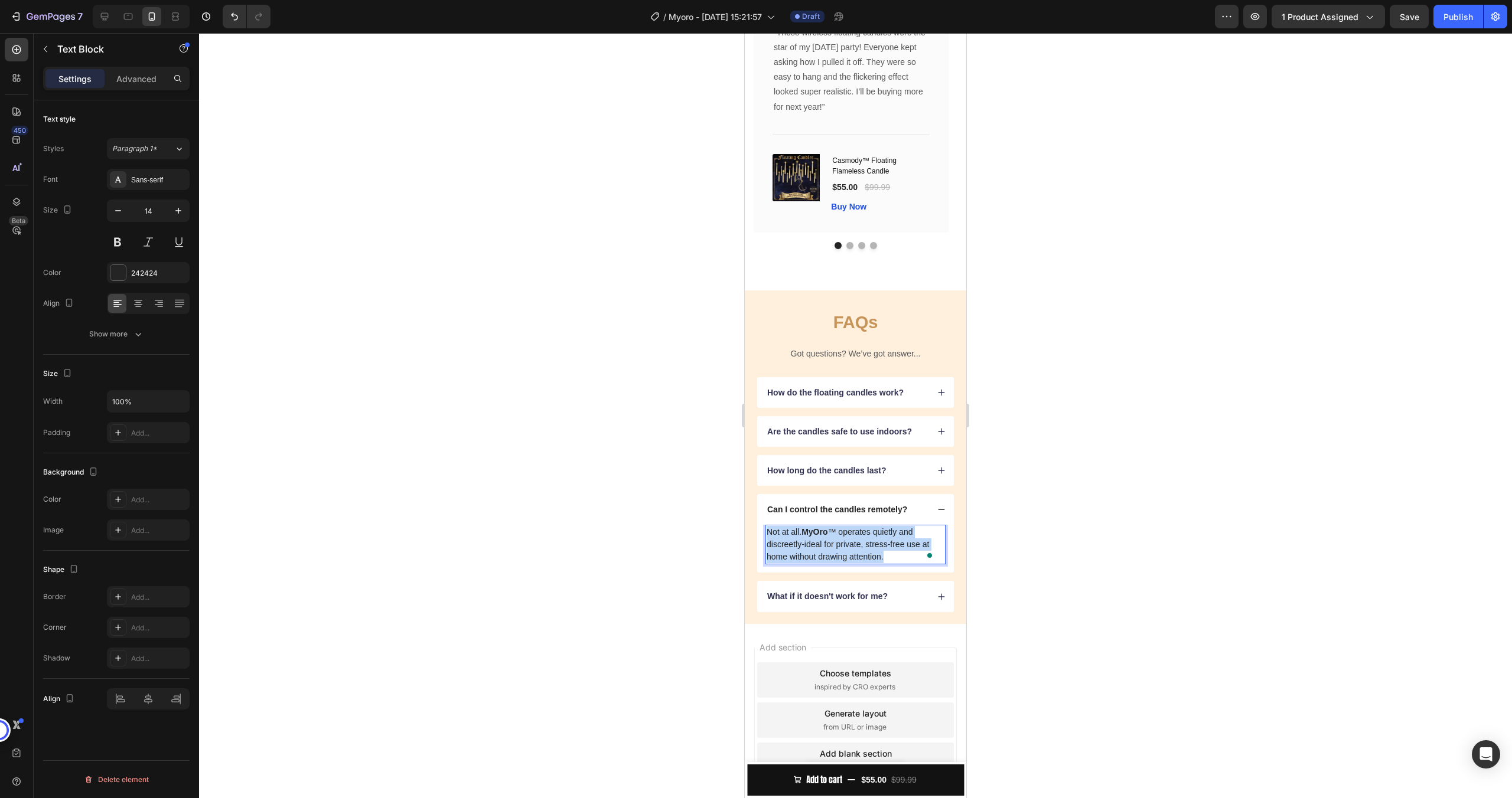
click at [871, 541] on p "Not at all. MyOro ™ operates quietly and discreetly-ideal for private, stress-f…" at bounding box center [855, 544] width 178 height 37
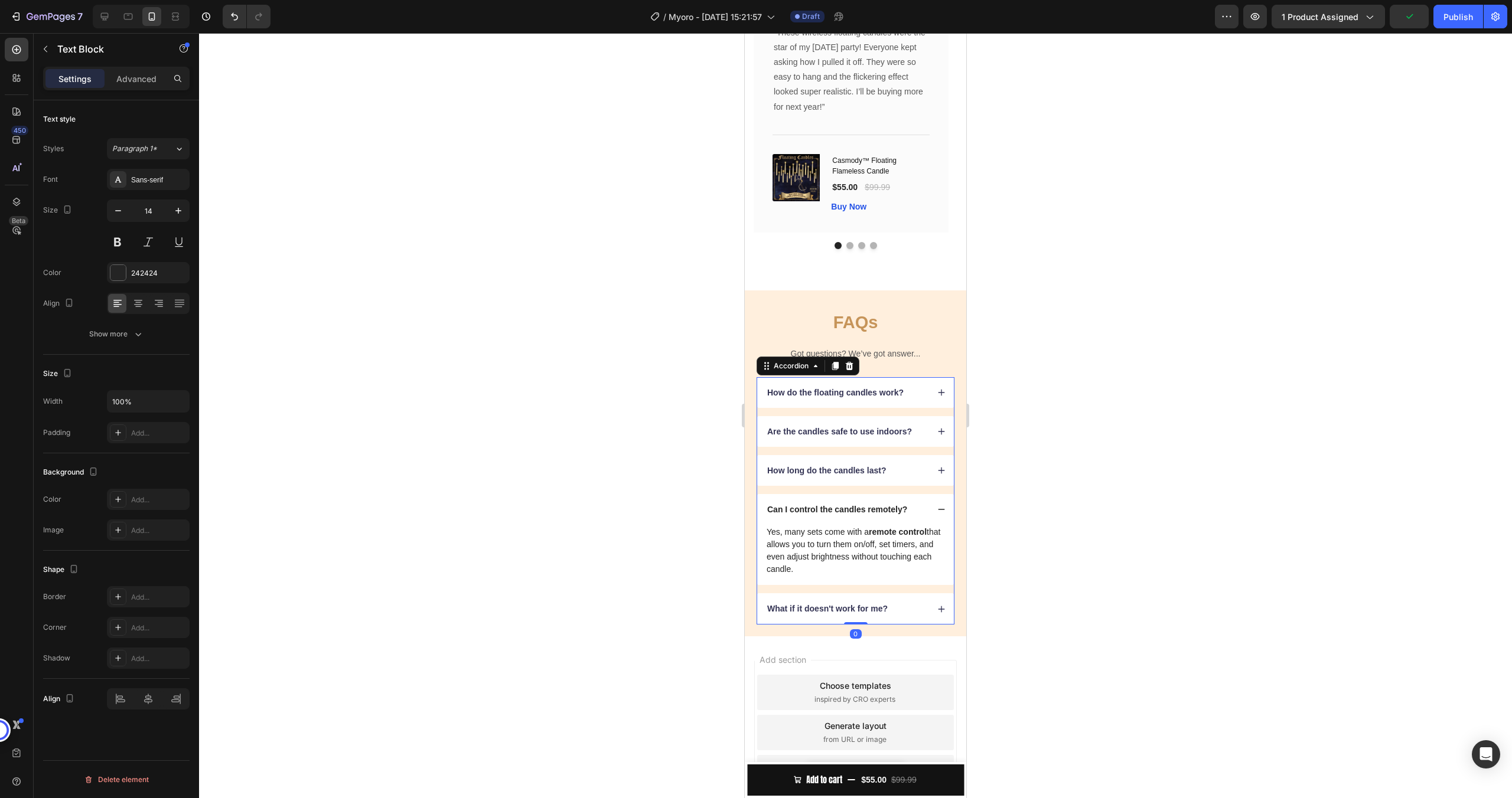
click at [832, 610] on p "What if it doesn't work for me?" at bounding box center [828, 608] width 120 height 11
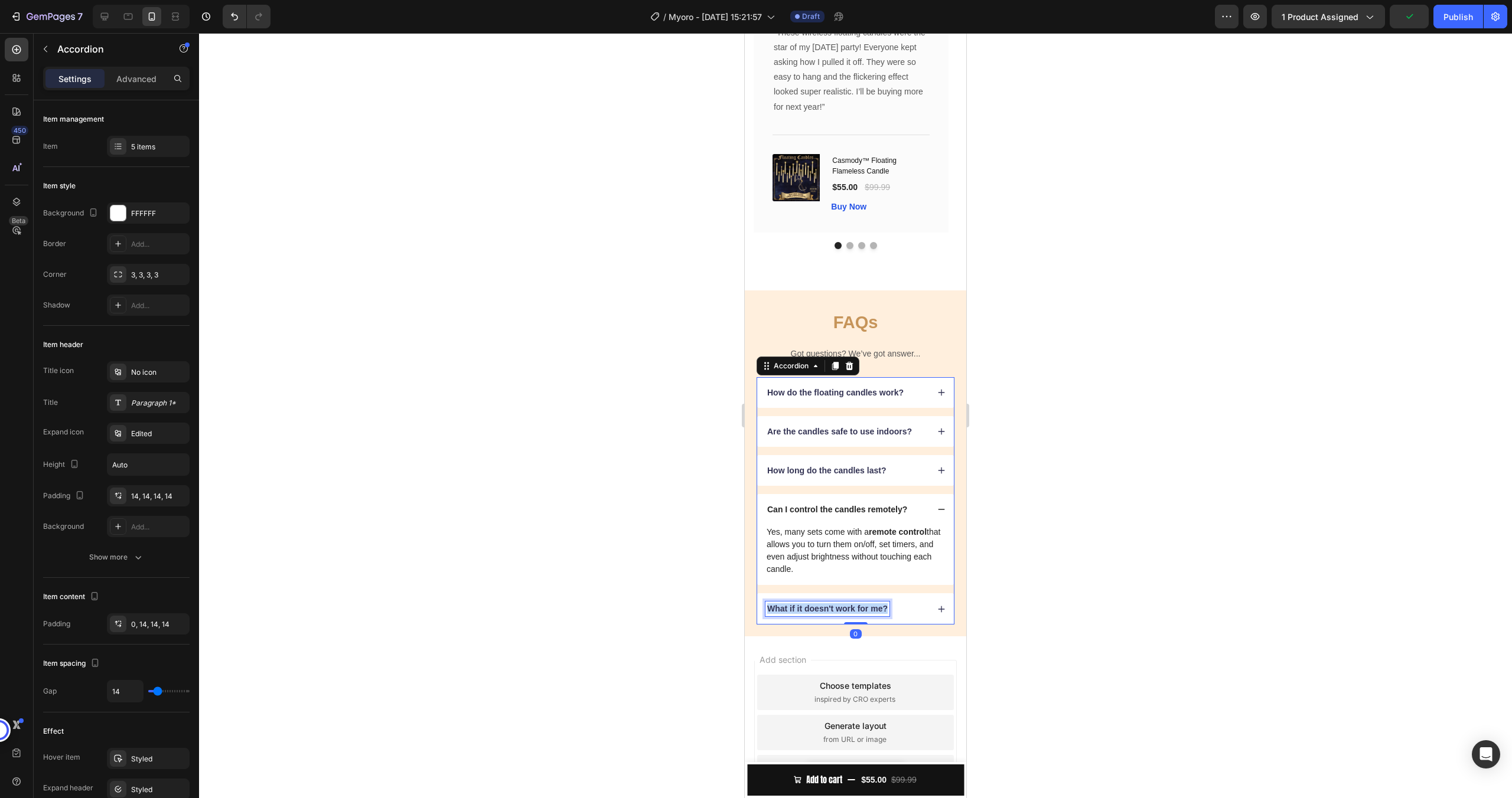
click at [832, 610] on p "What if it doesn't work for me?" at bounding box center [828, 608] width 120 height 11
click at [924, 614] on div "Do they really look like real candles?" at bounding box center [855, 609] width 197 height 31
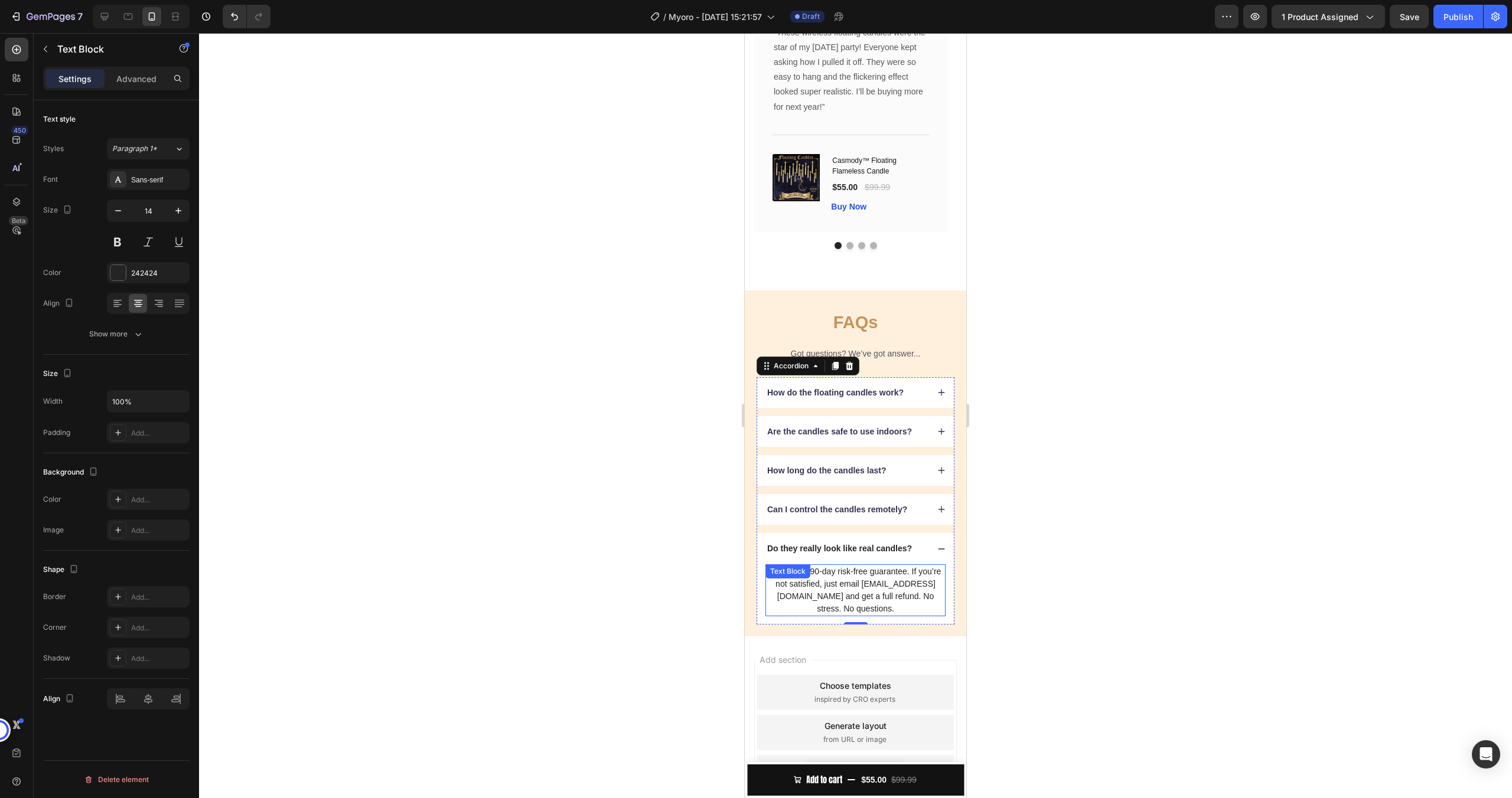
click at [813, 593] on p "We offer a 90-day risk-free guarantee. If you’re not satisfied, just email Shop…" at bounding box center [855, 591] width 178 height 50
click at [1074, 600] on div at bounding box center [854, 416] width 1312 height 766
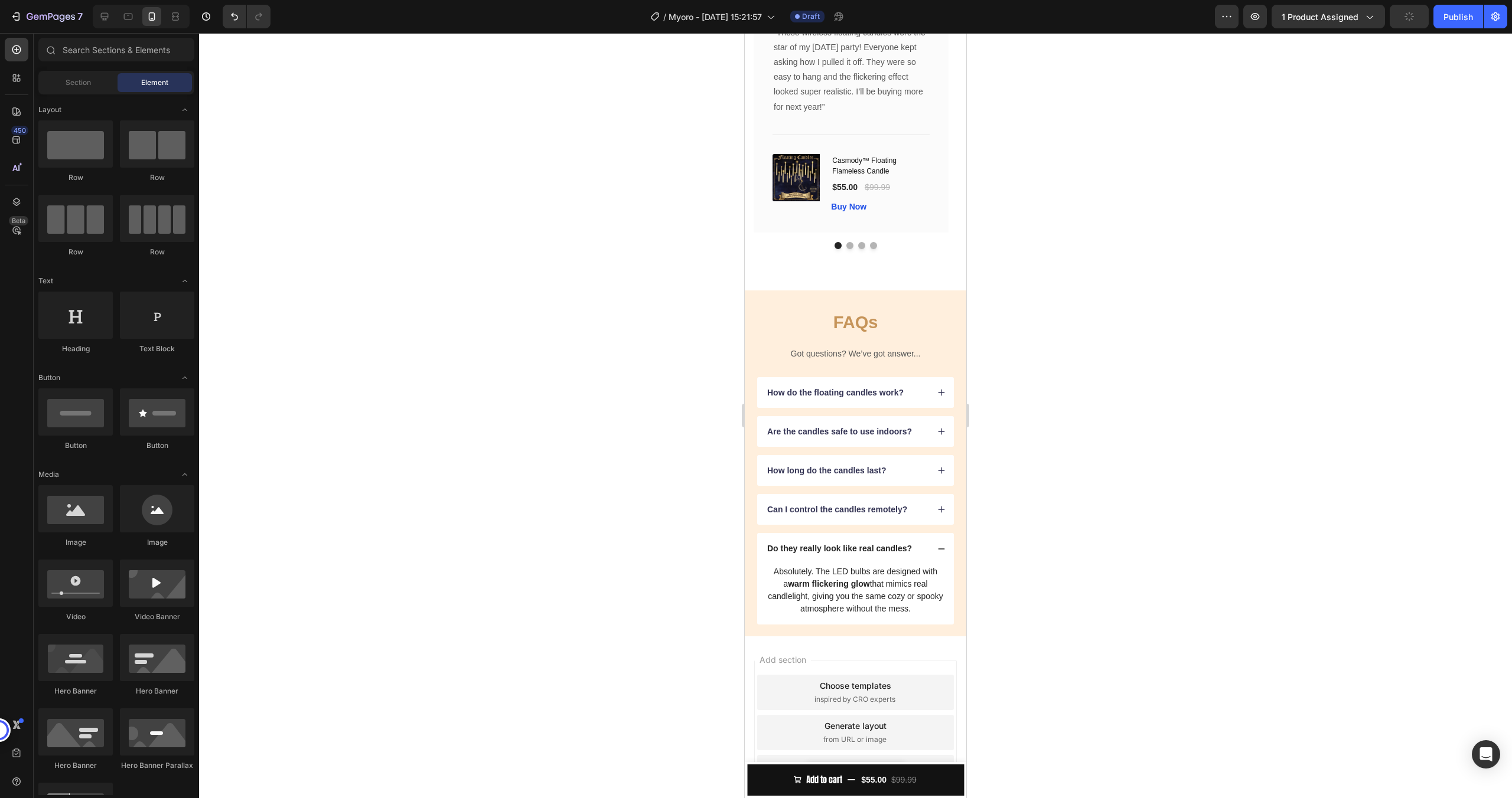
scroll to position [2477, 0]
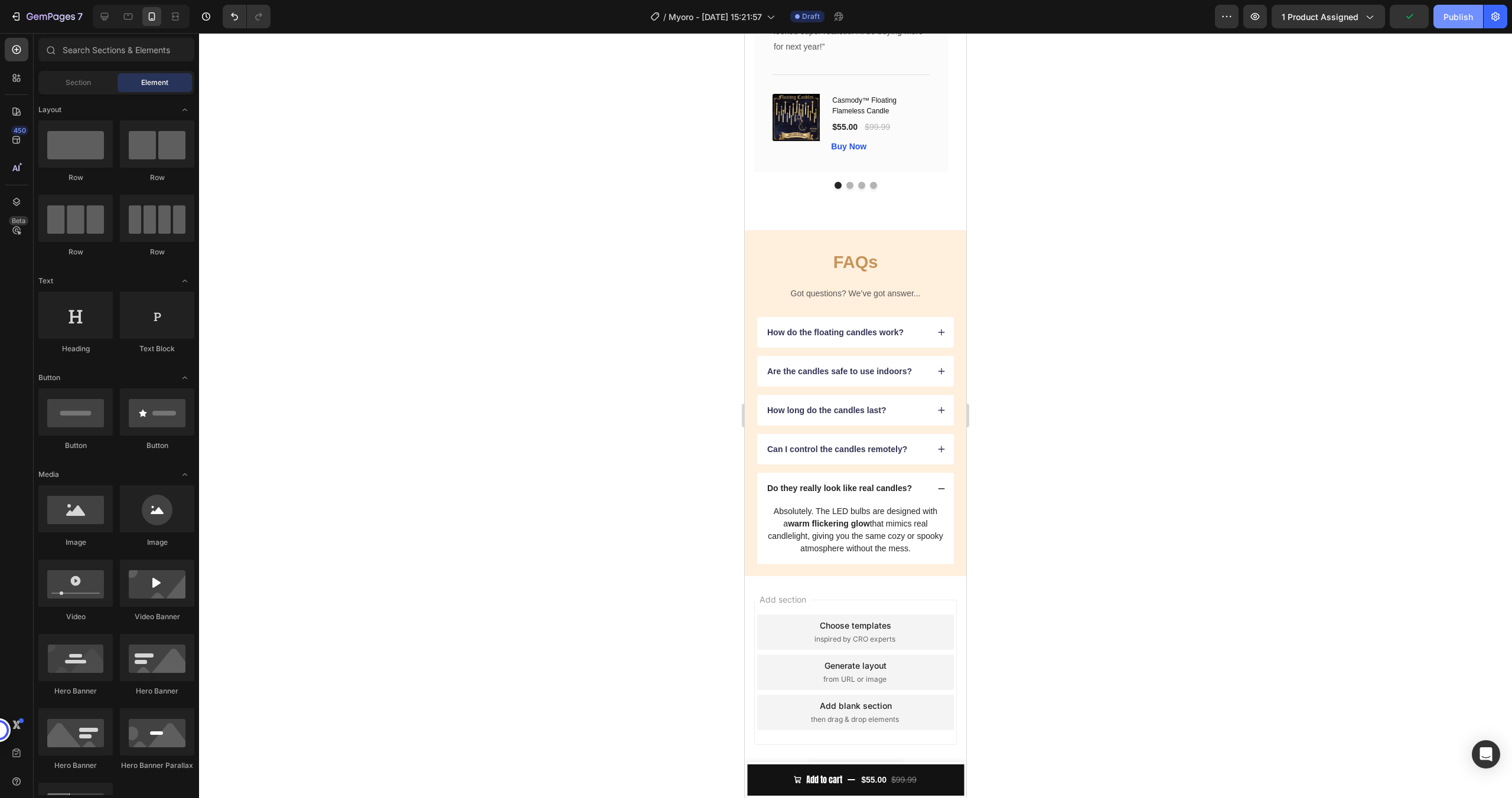
click at [1460, 17] on div "Publish" at bounding box center [1458, 16] width 30 height 12
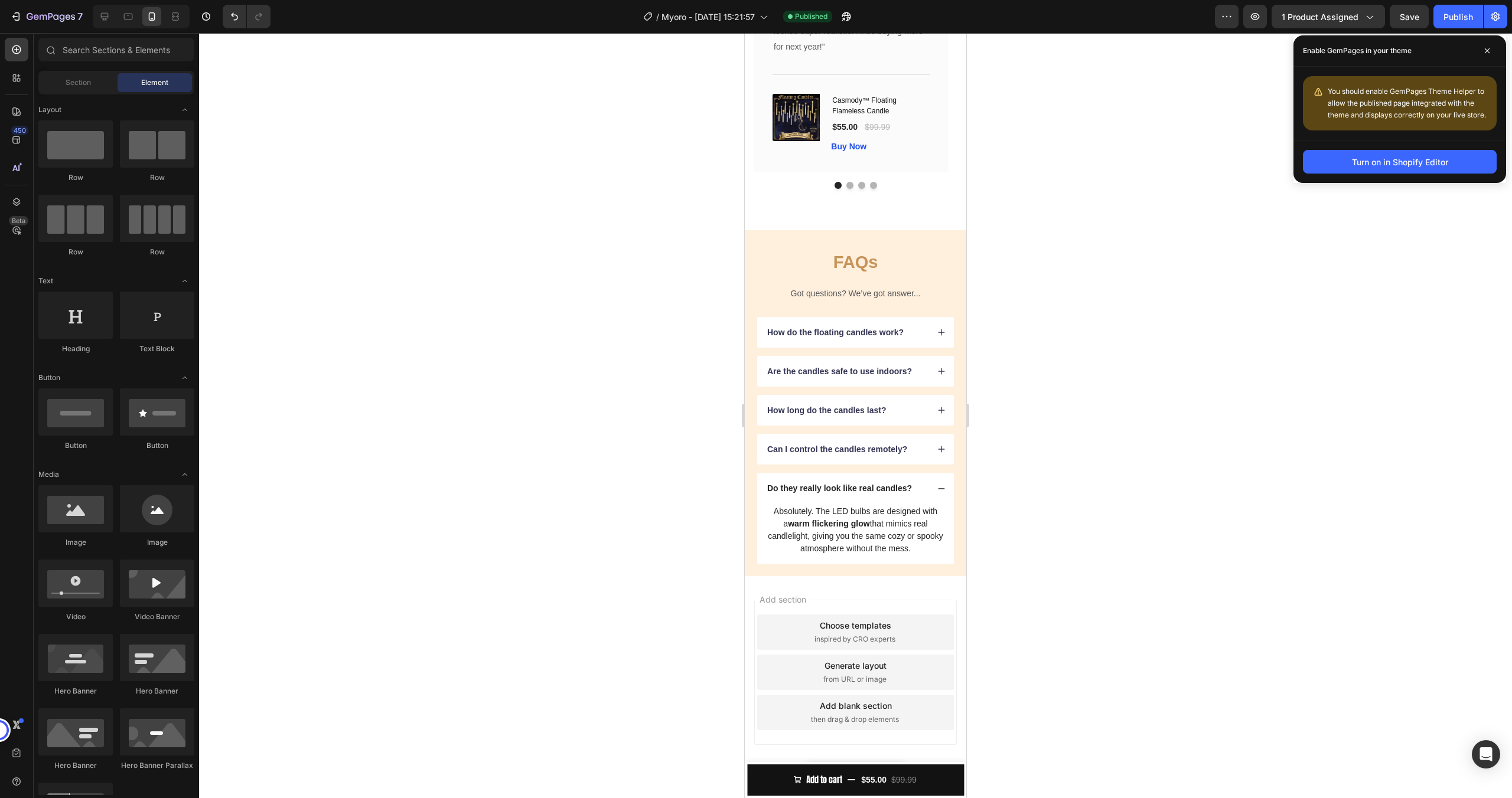
drag, startPoint x: 1286, startPoint y: 376, endPoint x: 1242, endPoint y: 382, distance: 44.4
click at [1280, 385] on div at bounding box center [854, 416] width 1312 height 766
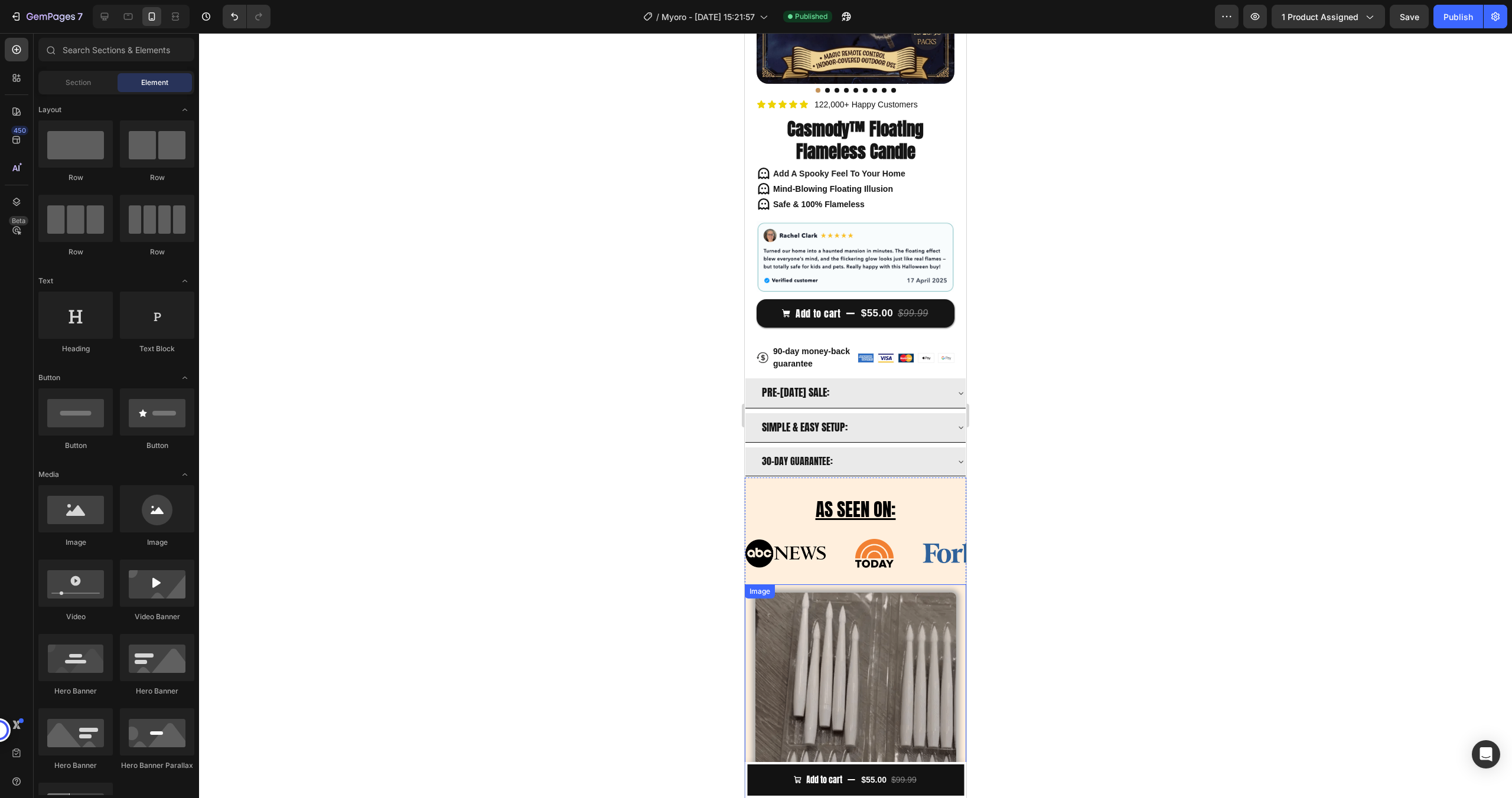
scroll to position [0, 0]
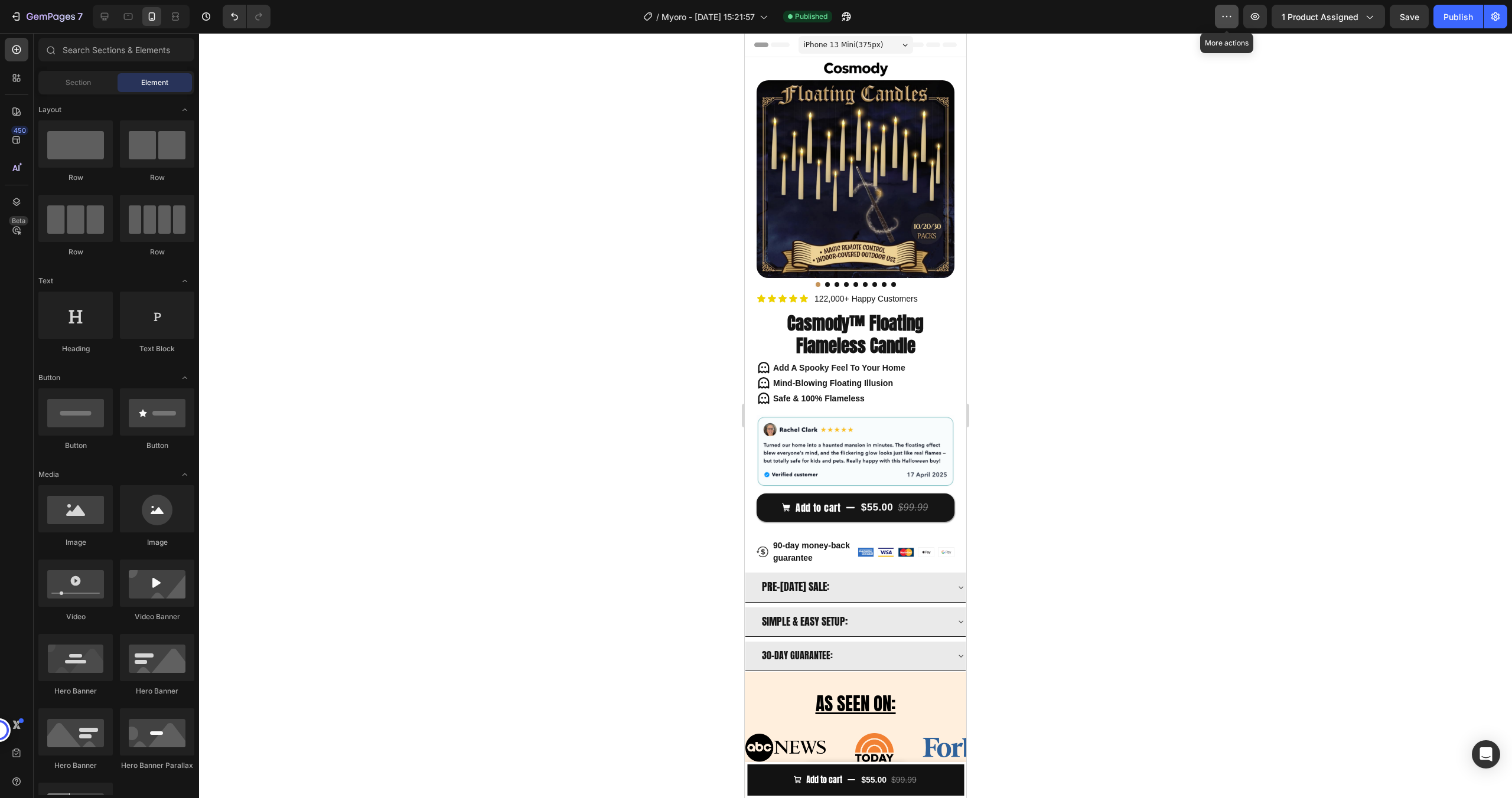
click at [1222, 20] on icon "button" at bounding box center [1226, 16] width 11 height 11
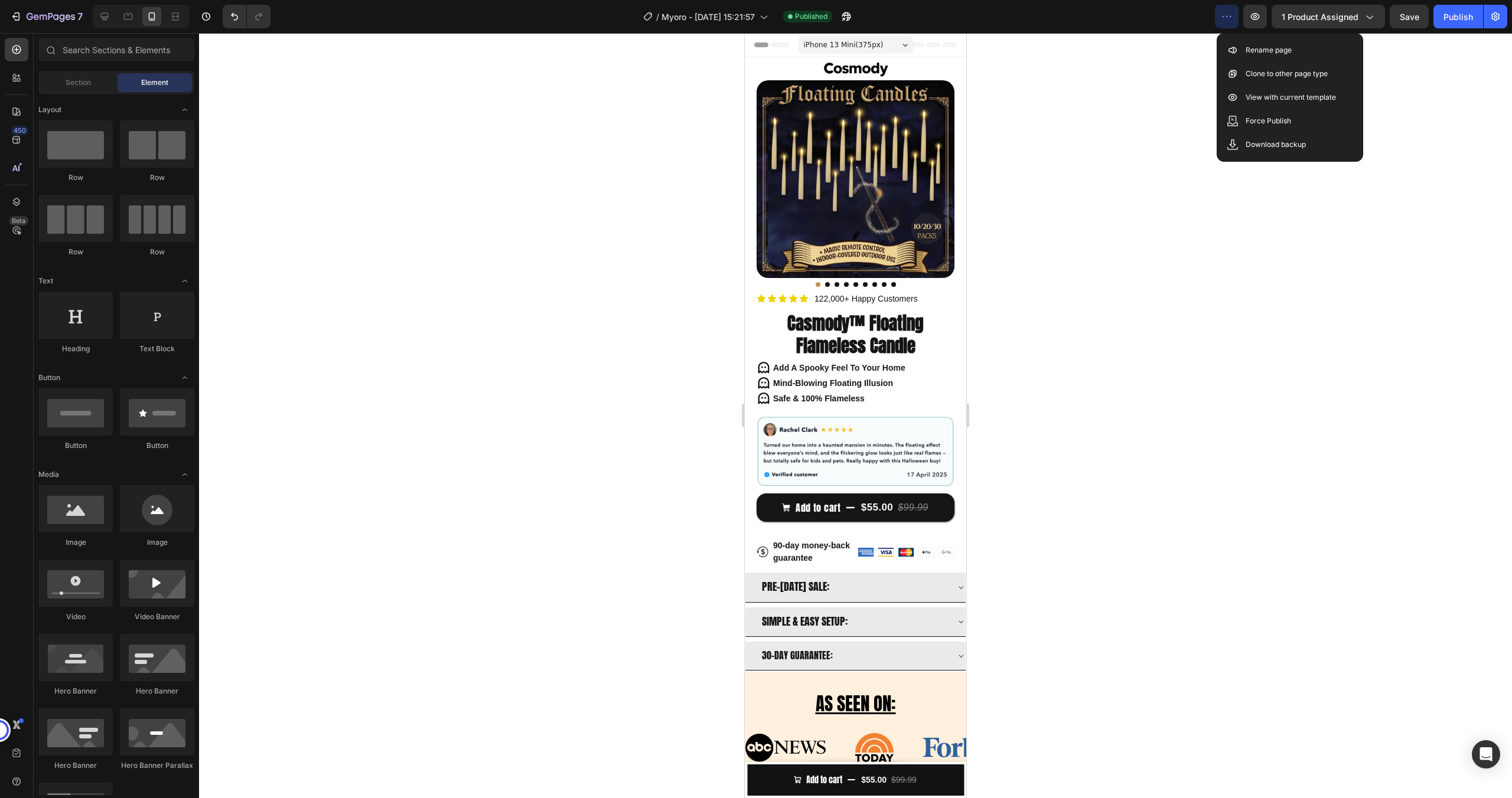
drag, startPoint x: 1186, startPoint y: 139, endPoint x: 1199, endPoint y: 135, distance: 13.6
click at [1187, 139] on div at bounding box center [854, 416] width 1312 height 766
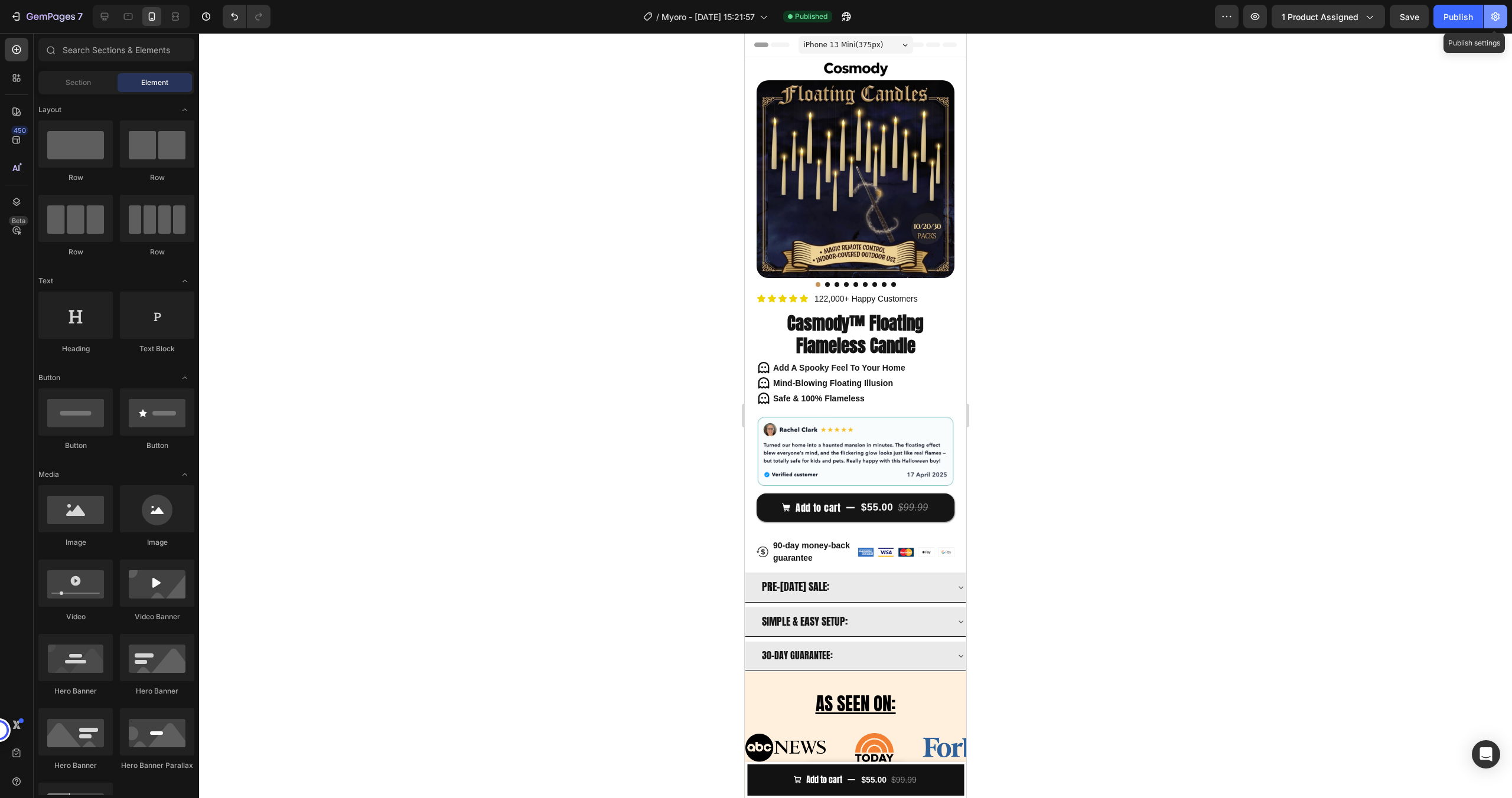
click at [1499, 11] on icon "button" at bounding box center [1495, 16] width 11 height 11
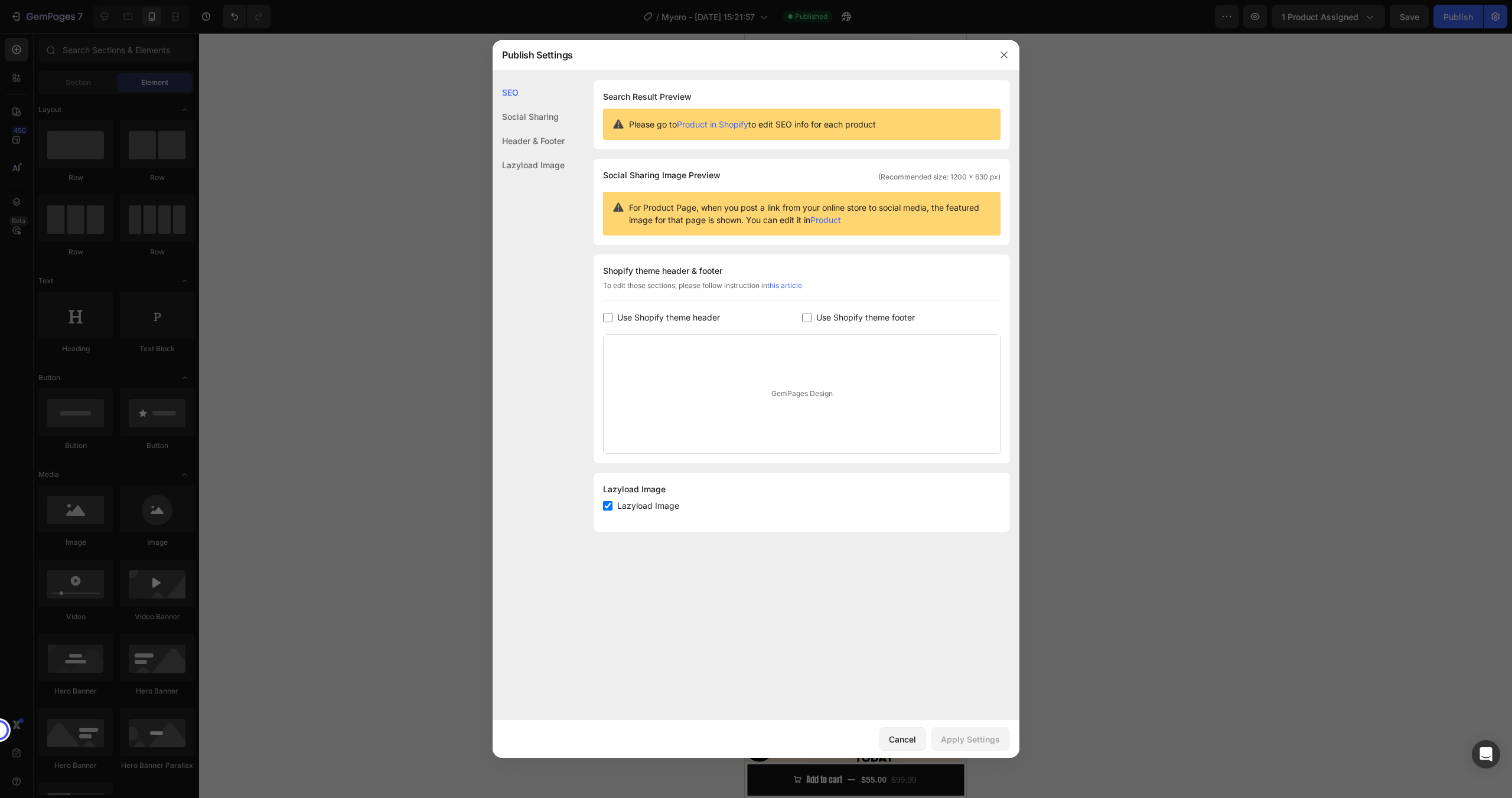
click at [522, 153] on div "Header & Footer" at bounding box center [528, 164] width 72 height 24
click at [636, 317] on span "Use Shopify theme header" at bounding box center [668, 317] width 102 height 14
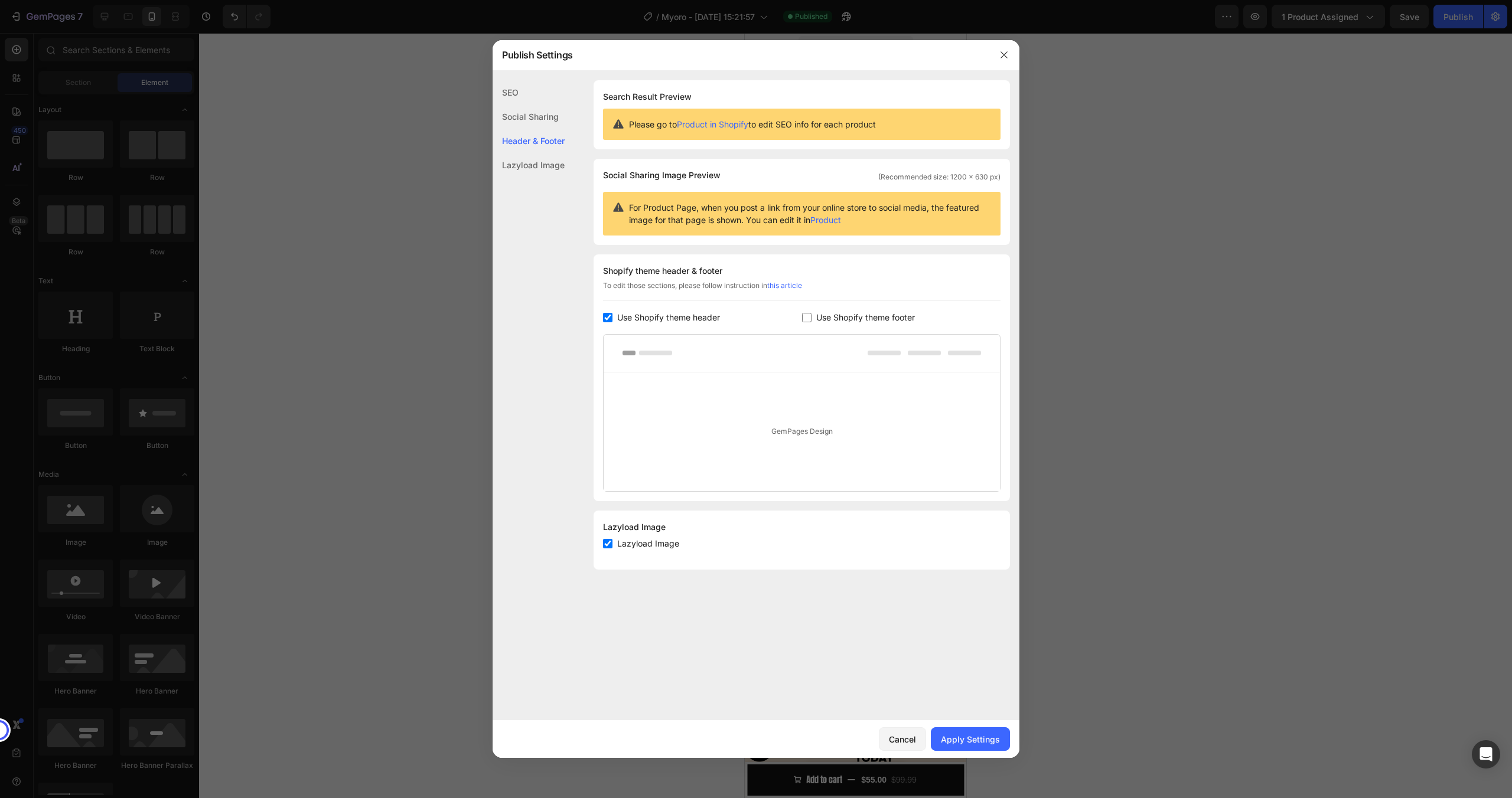
click at [636, 317] on span "Use Shopify theme header" at bounding box center [668, 317] width 102 height 14
checkbox input "false"
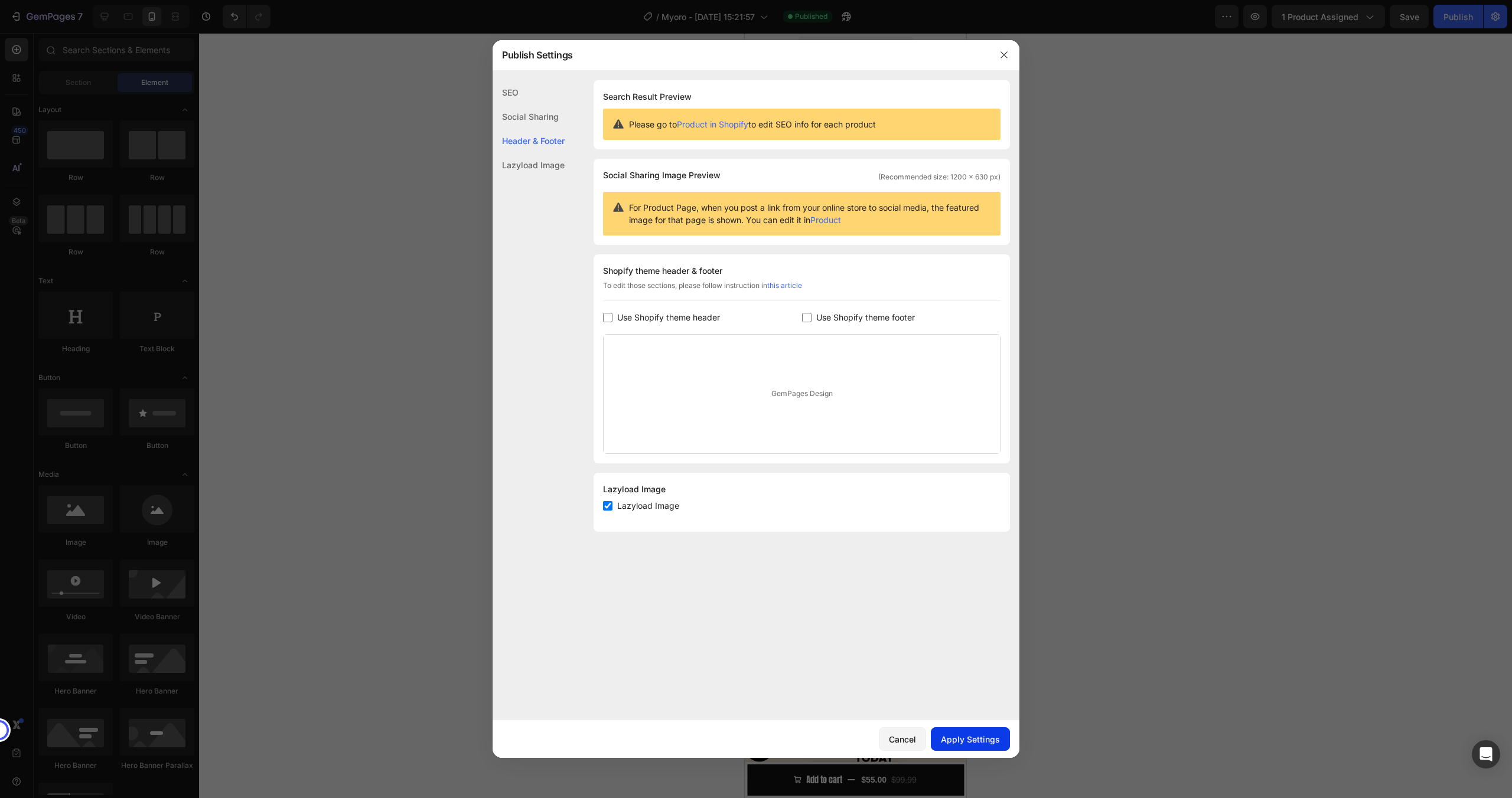
click at [983, 740] on div "Apply Settings" at bounding box center [970, 739] width 59 height 12
click at [1388, 84] on div at bounding box center [756, 399] width 1512 height 798
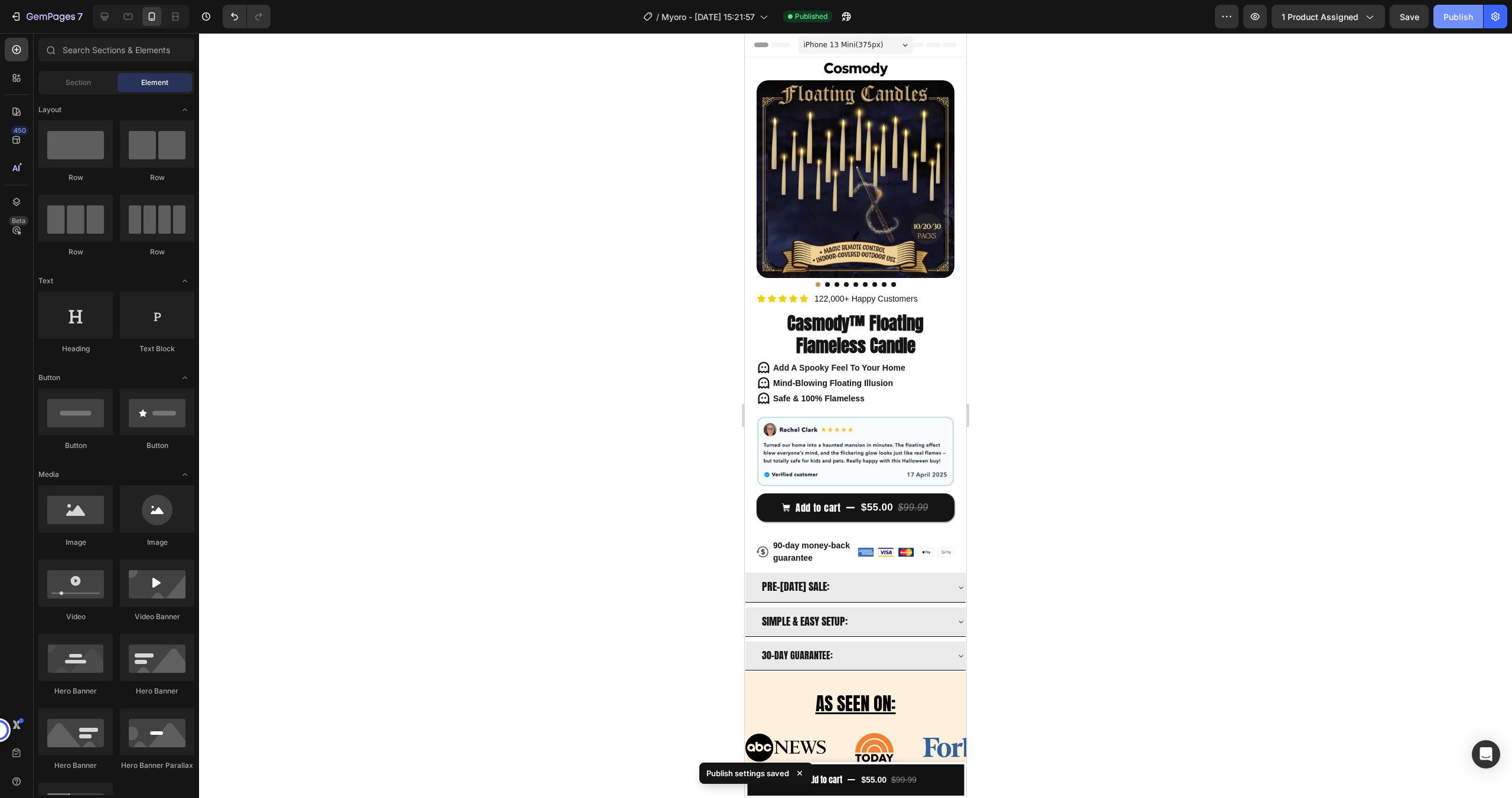
drag, startPoint x: 1439, startPoint y: 30, endPoint x: 1449, endPoint y: 22, distance: 12.8
click at [1439, 29] on div "7 / Myoro - Aug 16, 15:21:57 Published Preview 1 product assigned Save Publish" at bounding box center [756, 16] width 1512 height 33
click at [1449, 22] on div "Publish" at bounding box center [1458, 16] width 30 height 12
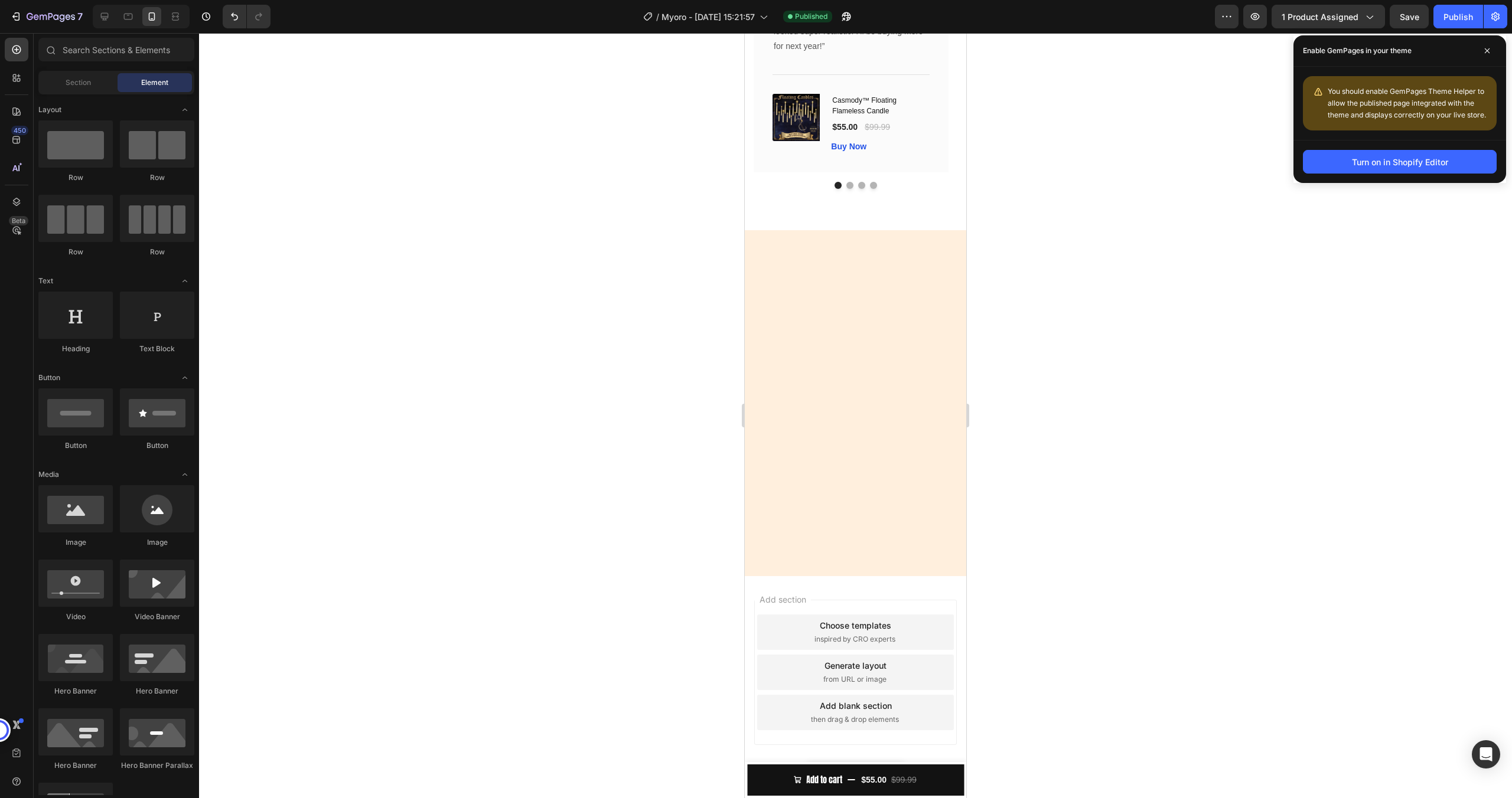
scroll to position [2417, 0]
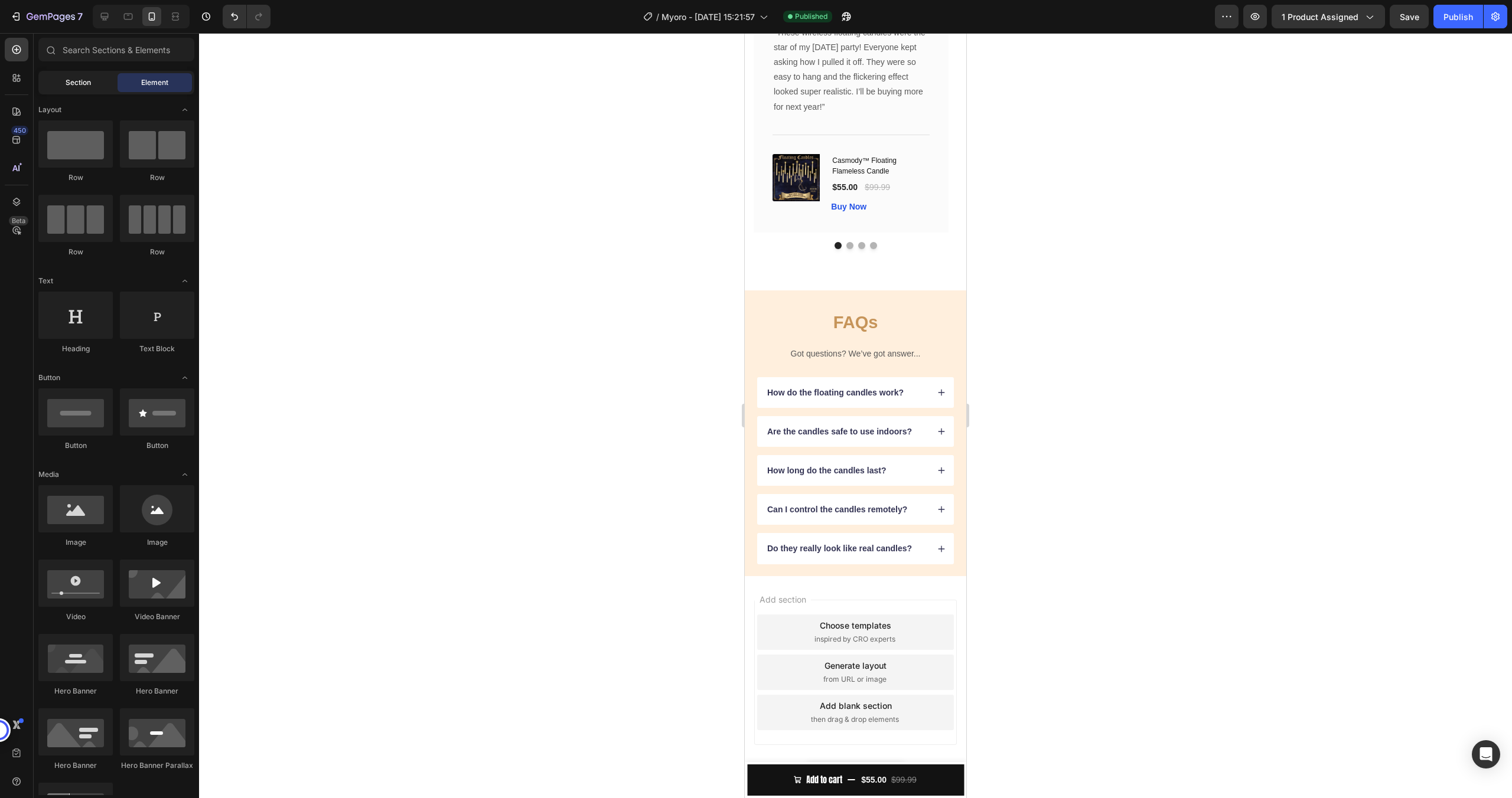
click at [74, 79] on span "Section" at bounding box center [78, 82] width 26 height 11
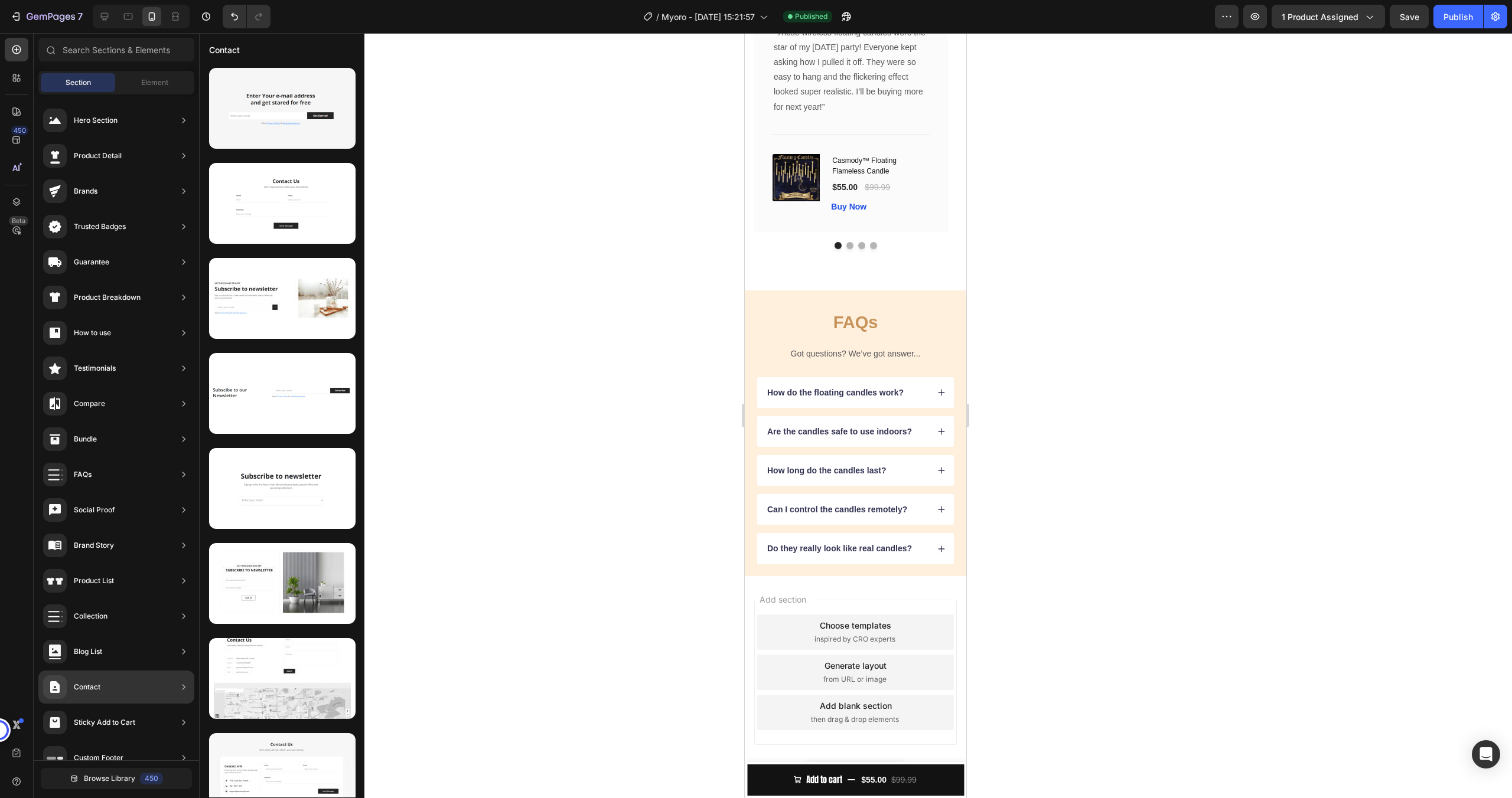
scroll to position [19, 0]
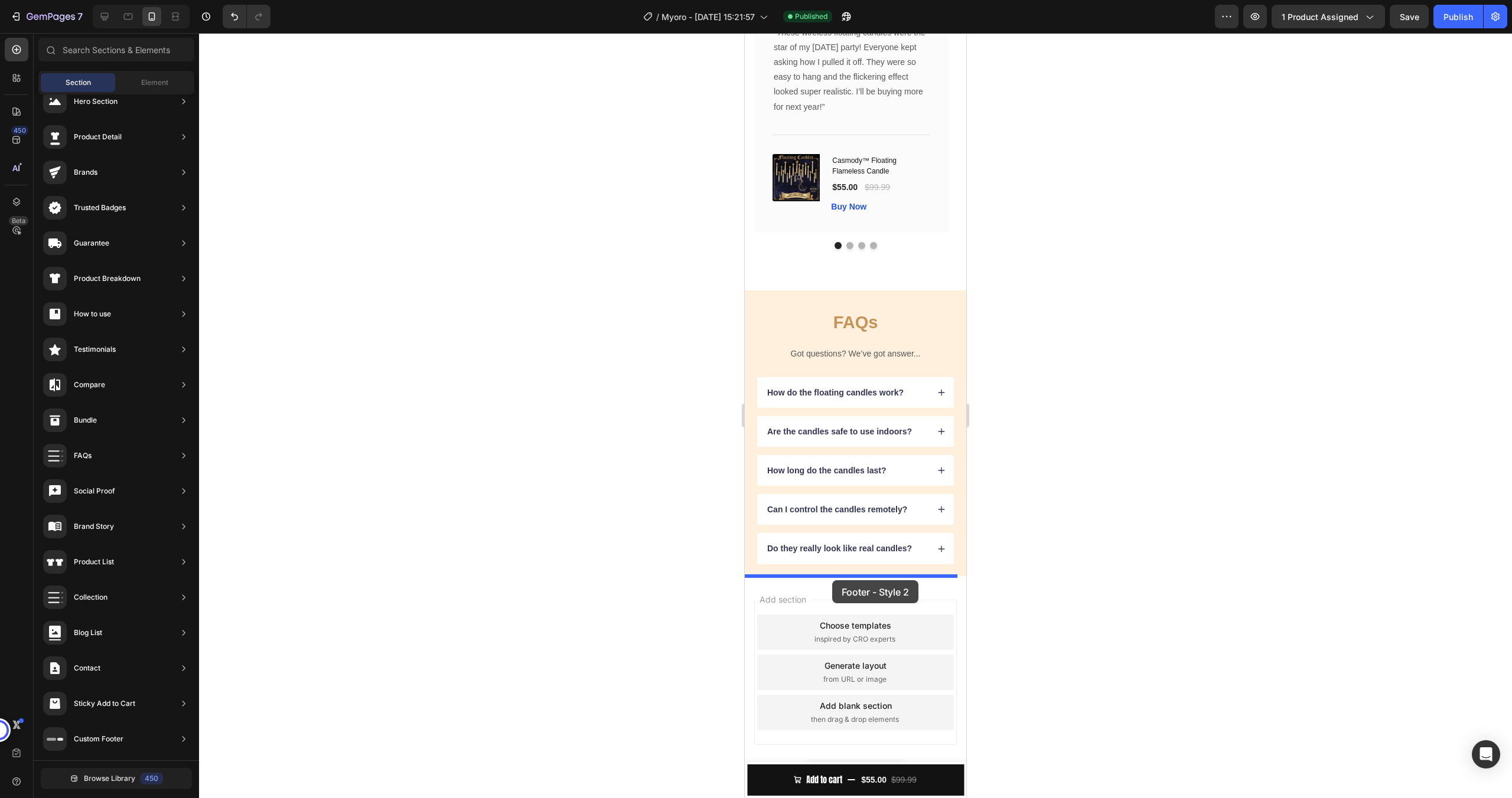
drag, startPoint x: 1038, startPoint y: 249, endPoint x: 832, endPoint y: 580, distance: 389.9
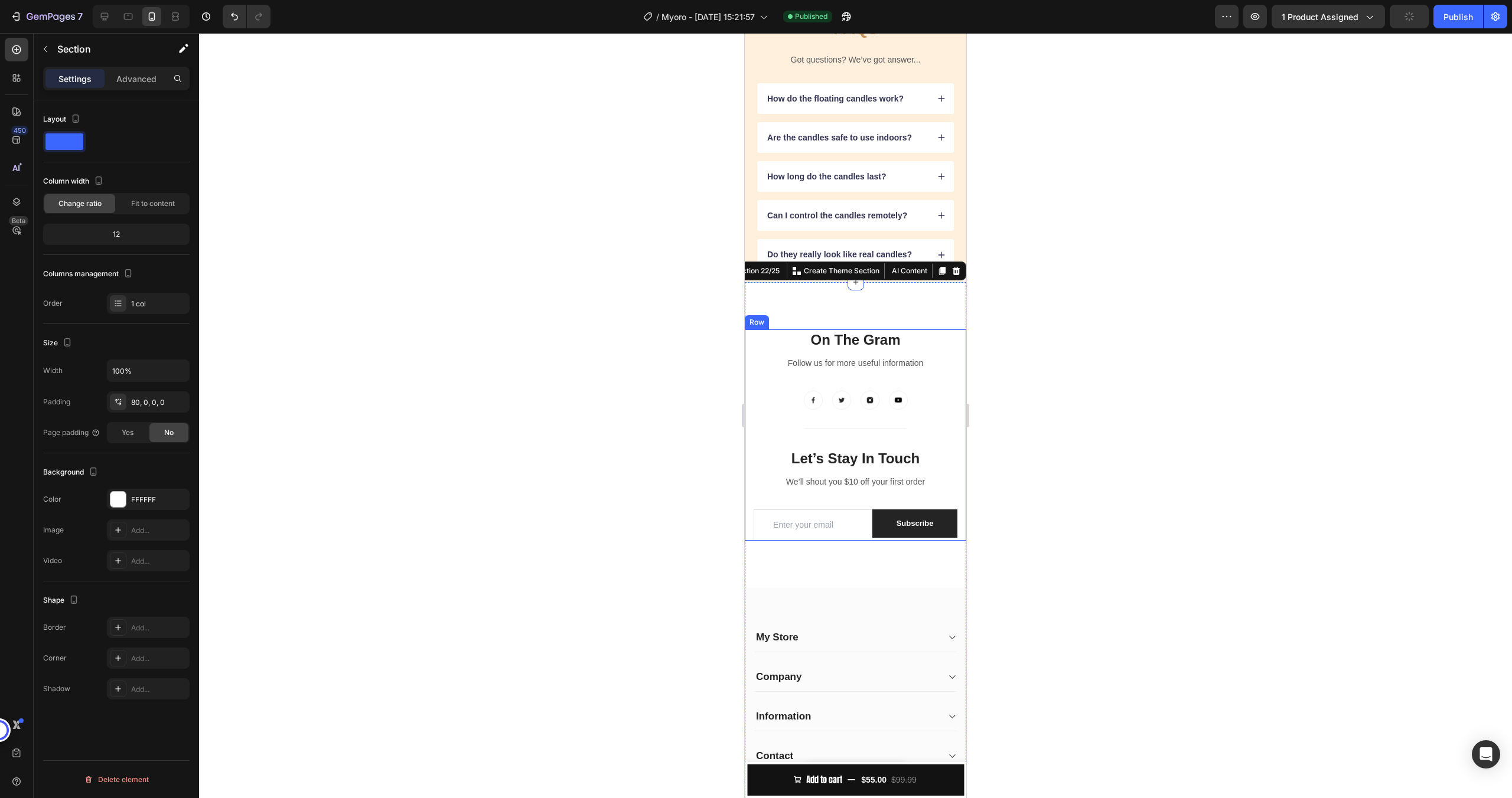
scroll to position [2647, 0]
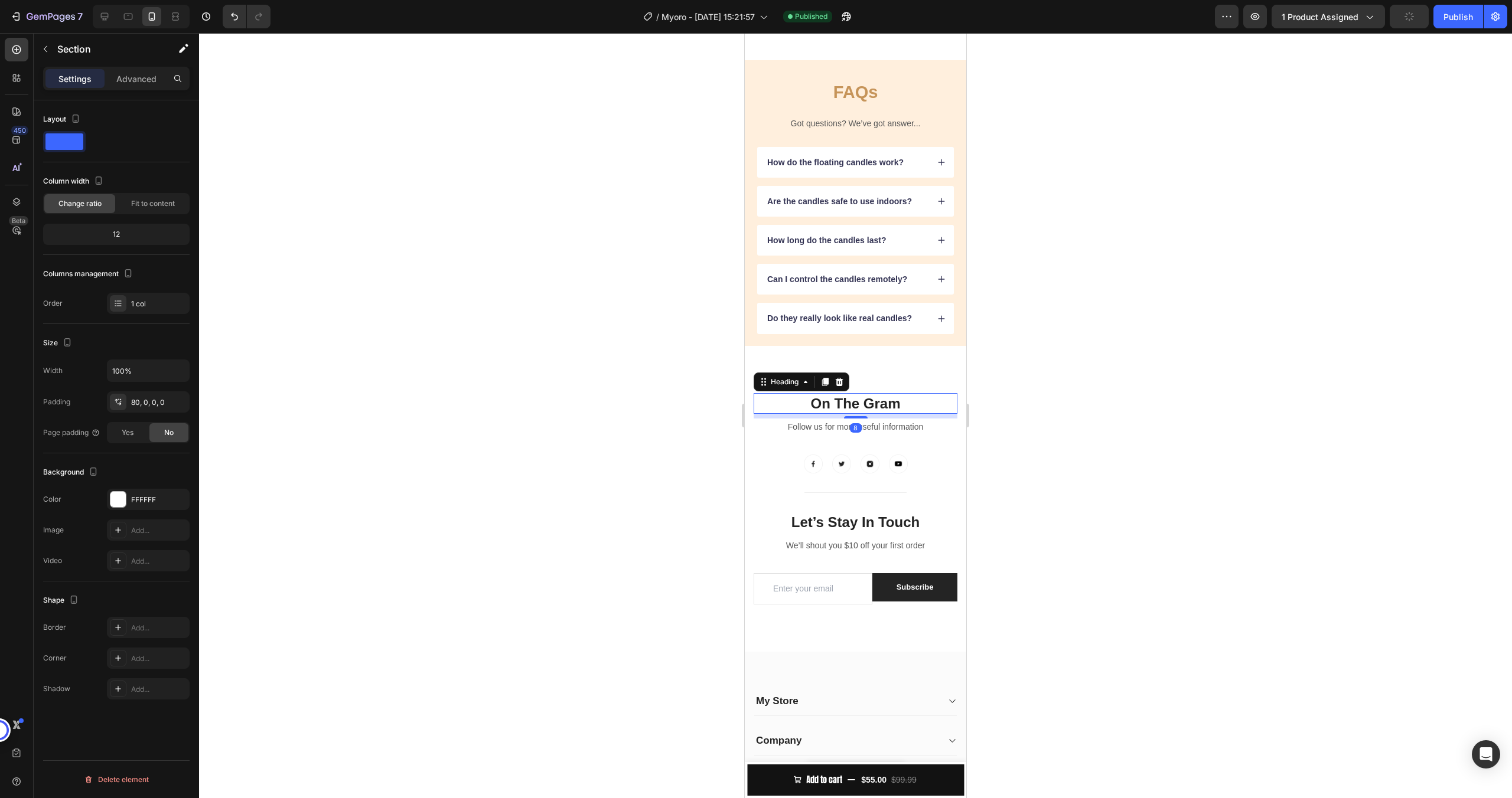
click at [859, 407] on p "On The Gram" at bounding box center [855, 403] width 202 height 18
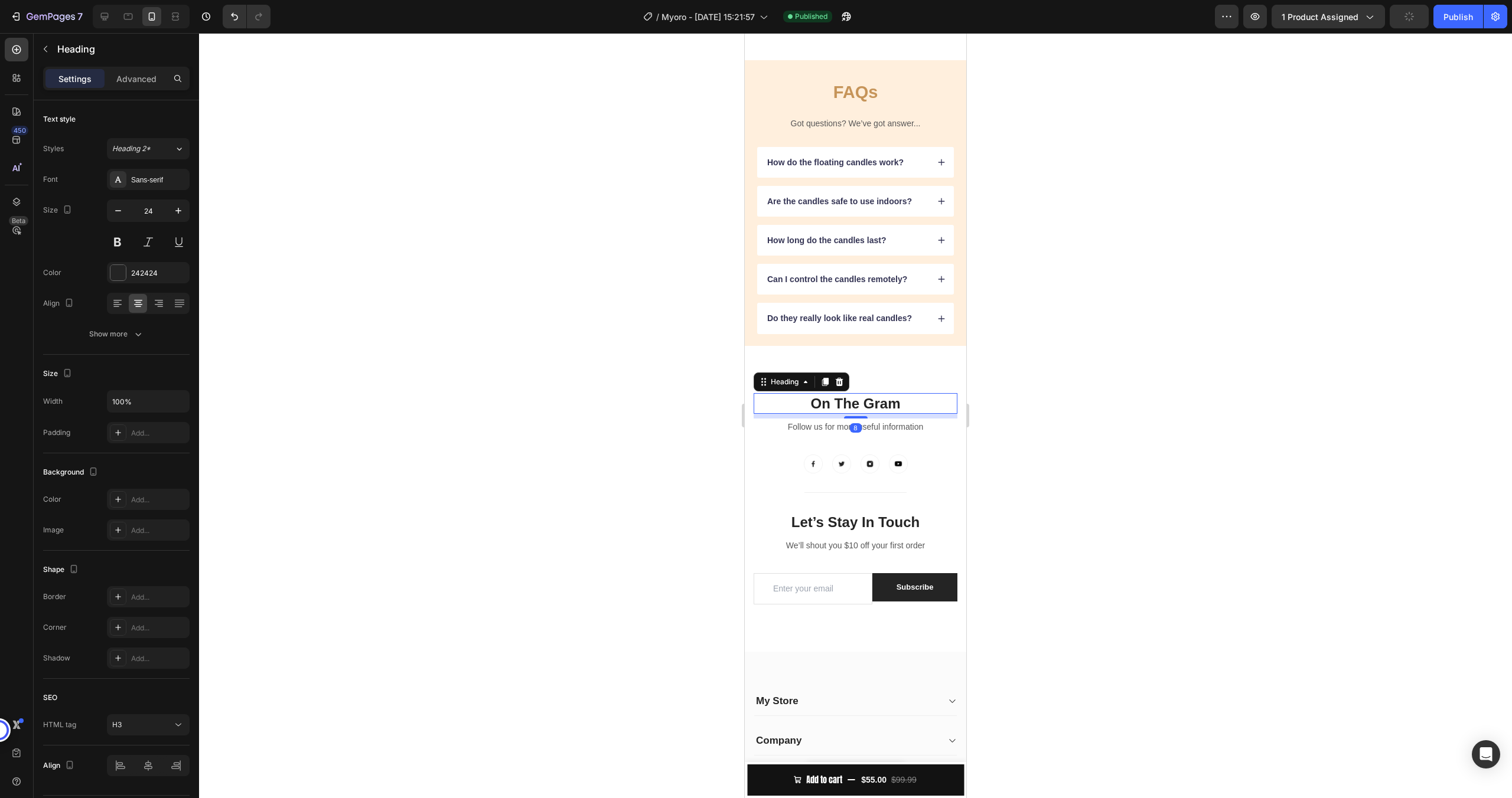
click at [859, 407] on p "On The Gram" at bounding box center [855, 403] width 202 height 18
click at [859, 406] on p "On The Gram" at bounding box center [855, 403] width 202 height 18
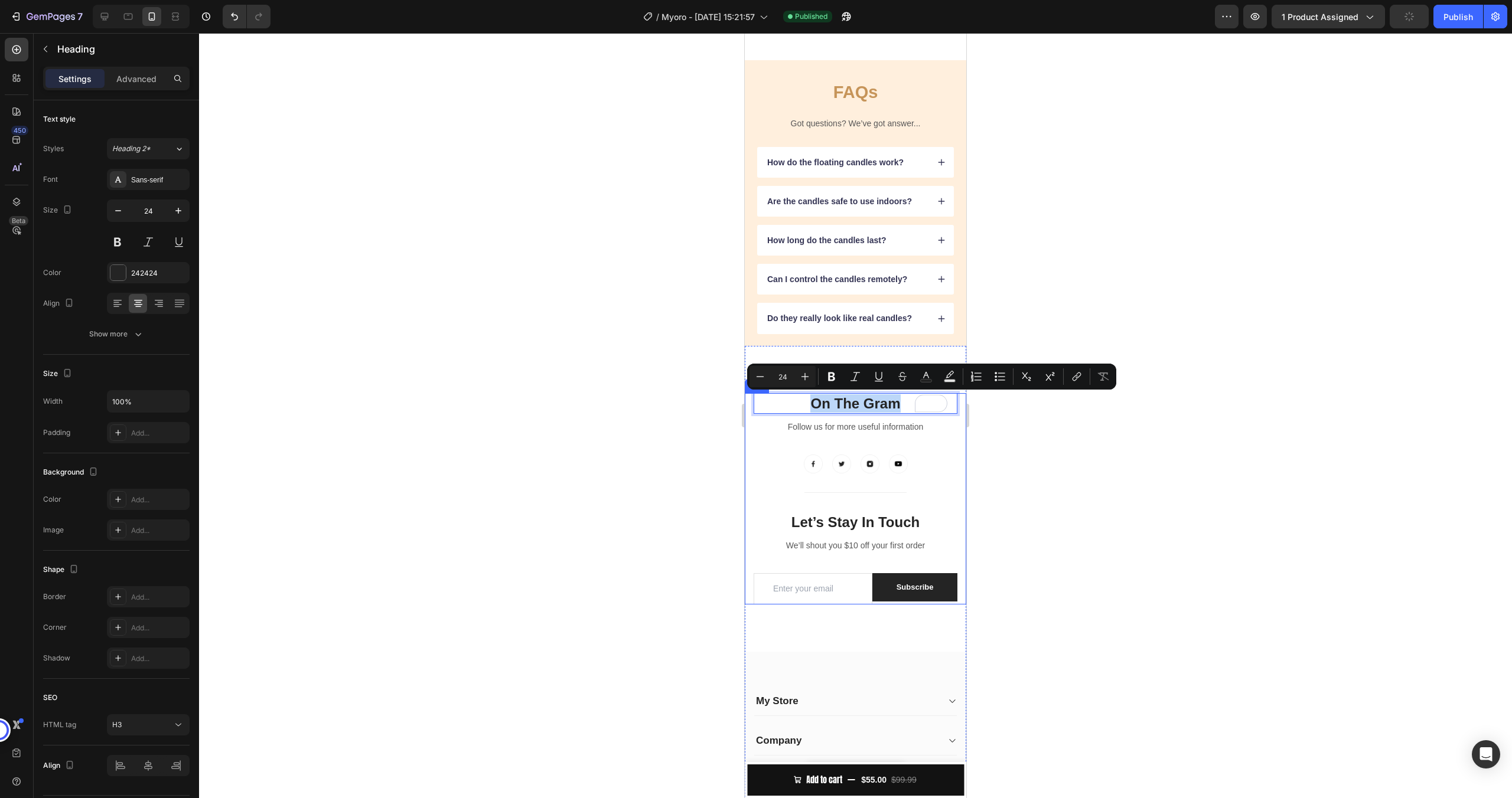
click at [929, 446] on div "On The Gram Heading 8 Follow us for more useful information Text block Image Im…" at bounding box center [854, 442] width 204 height 99
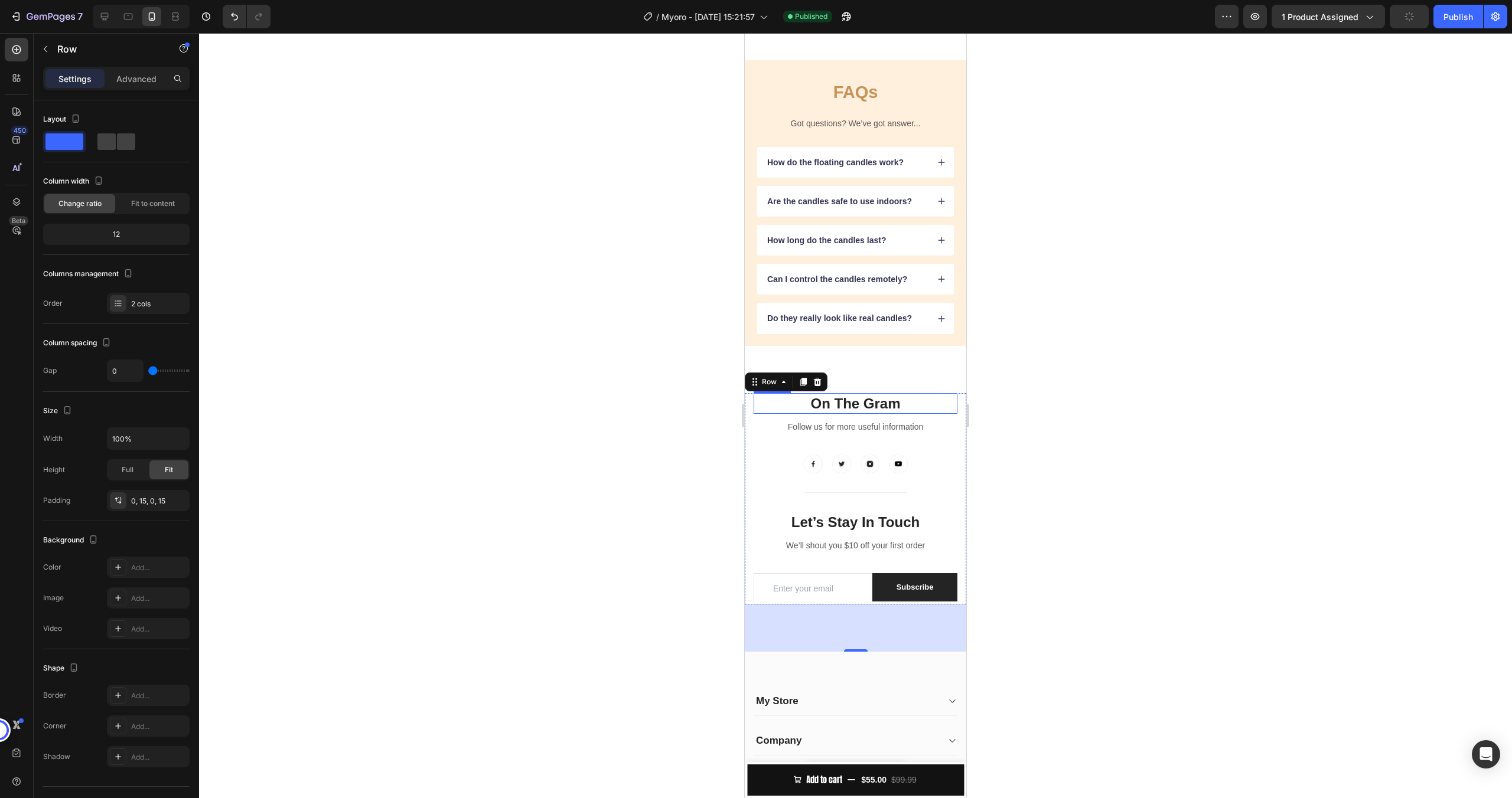
click at [804, 401] on p "On The Gram" at bounding box center [855, 403] width 202 height 18
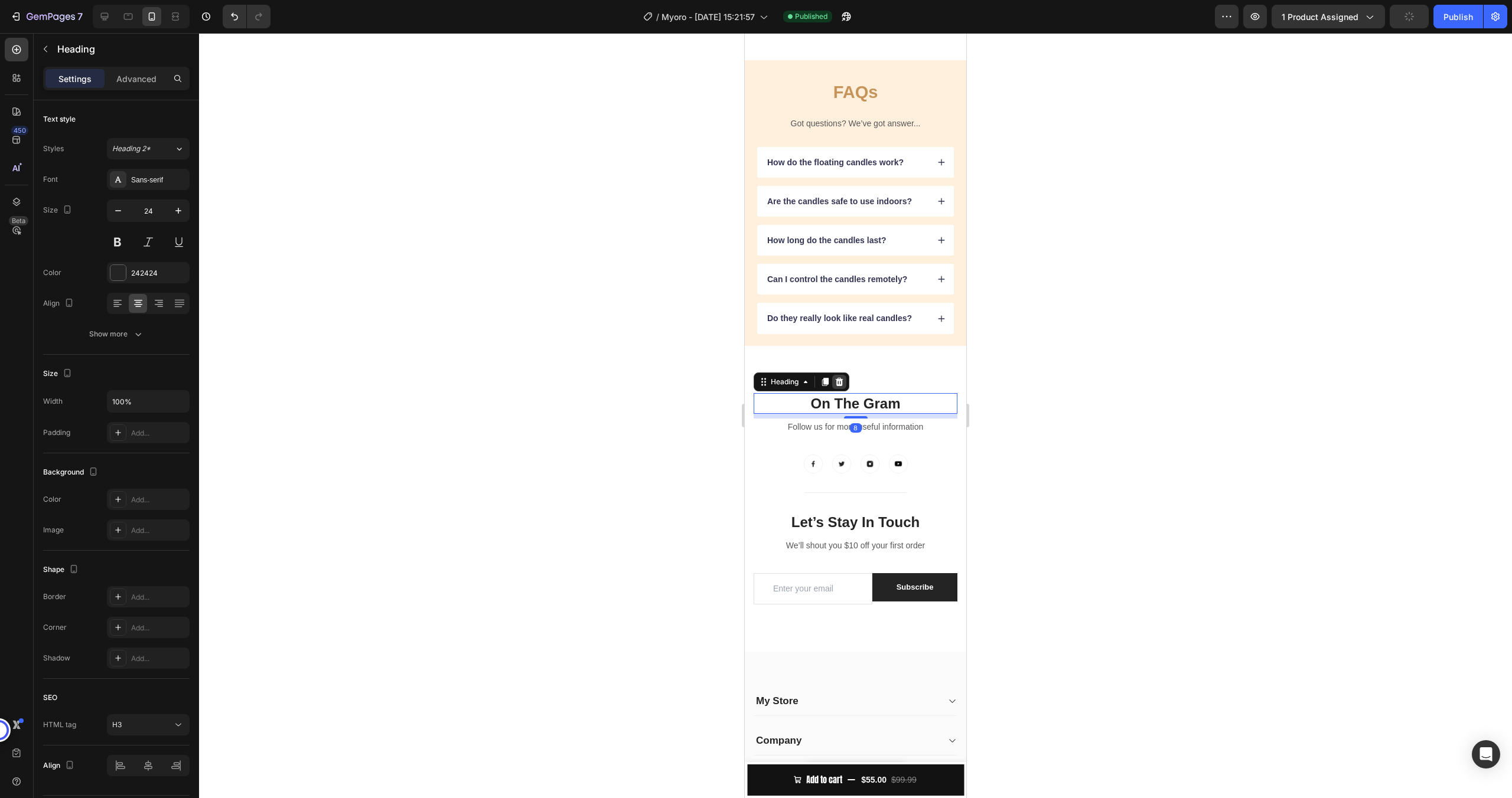
click at [838, 385] on icon at bounding box center [839, 381] width 8 height 9
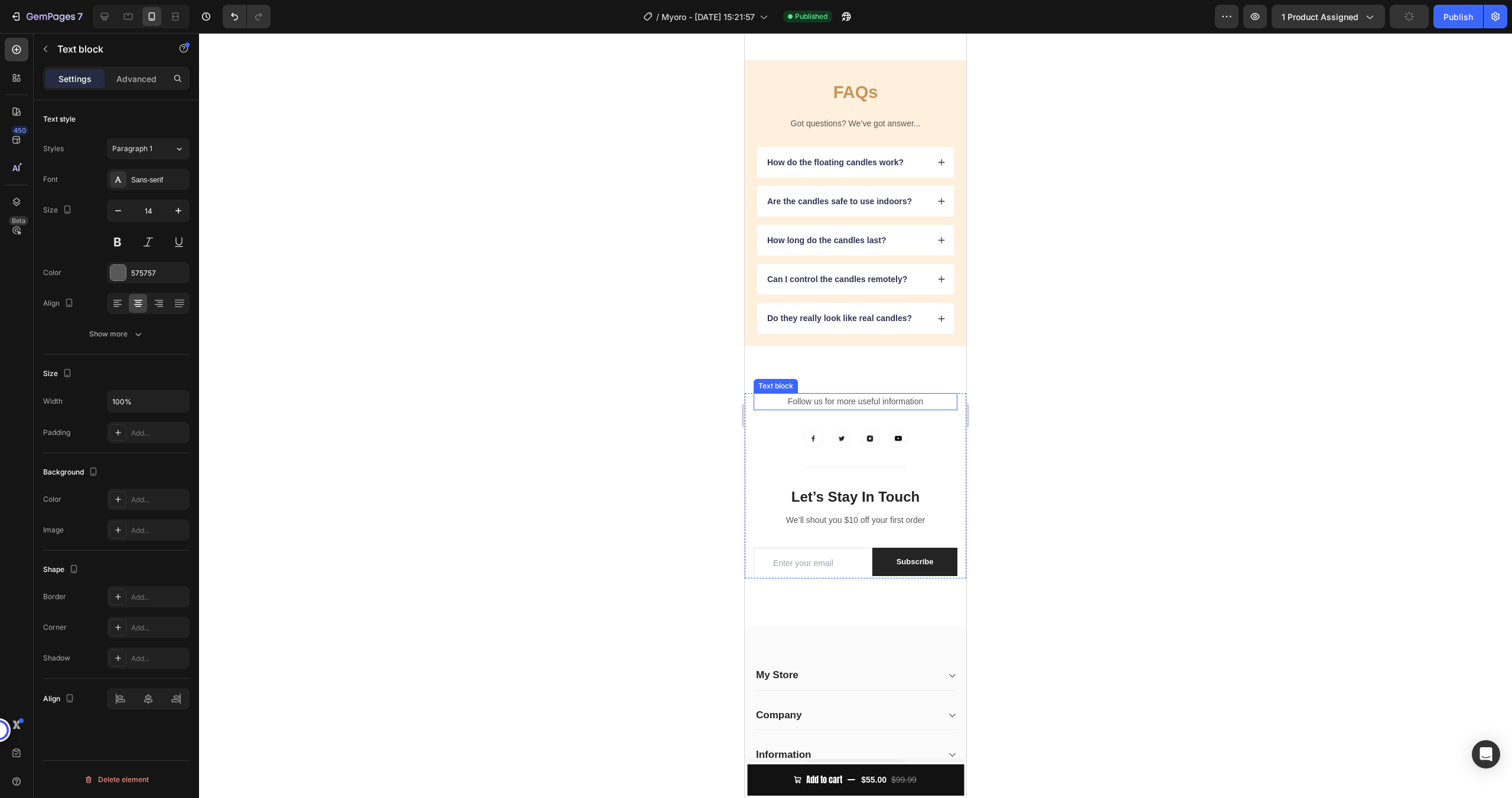
click at [776, 398] on p "Follow us for more useful information" at bounding box center [855, 401] width 202 height 14
click at [845, 383] on icon at bounding box center [846, 382] width 10 height 10
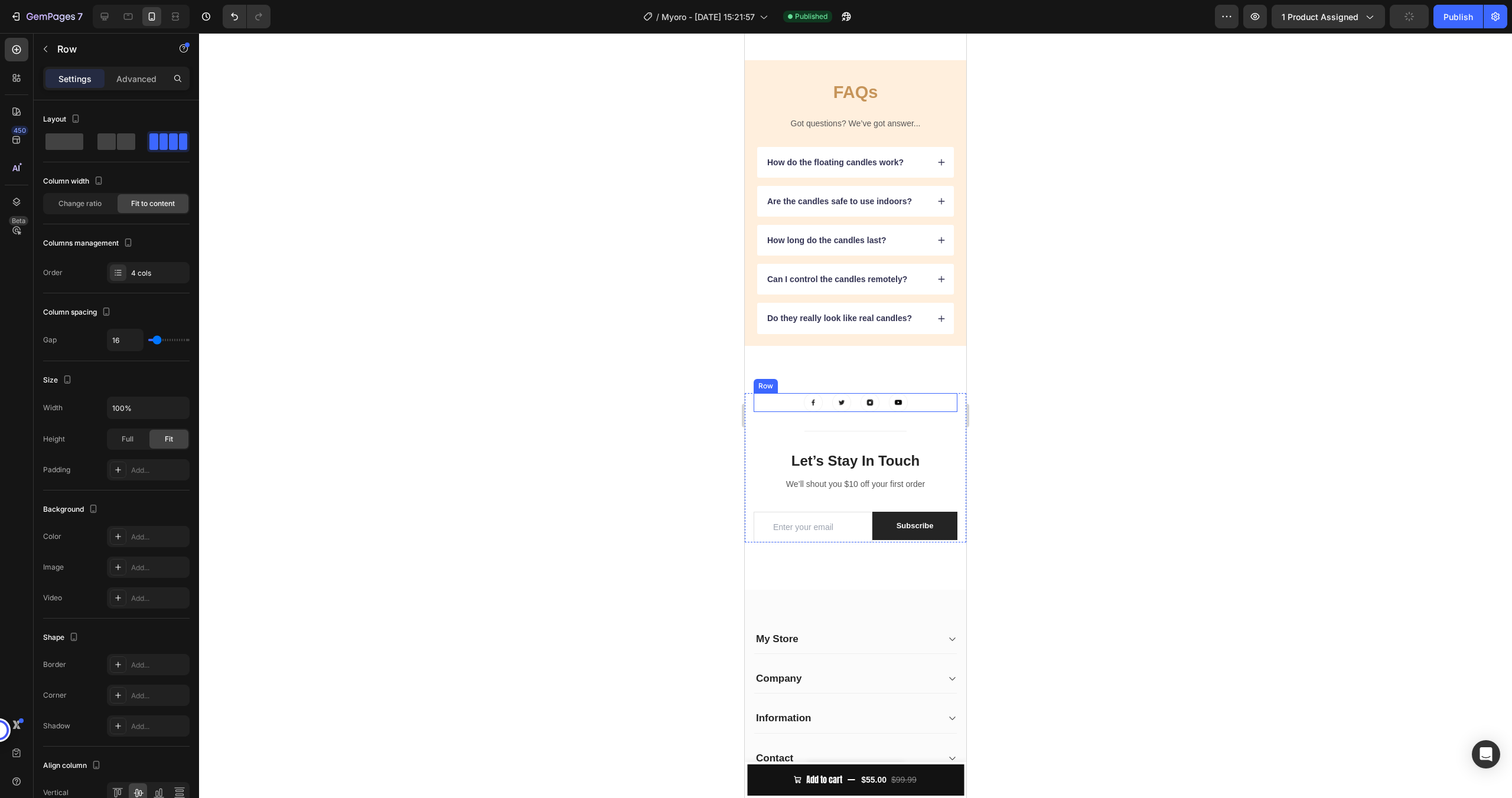
click at [786, 401] on div "Image Image Image Image Row" at bounding box center [854, 402] width 204 height 19
click at [825, 384] on icon at bounding box center [826, 382] width 10 height 10
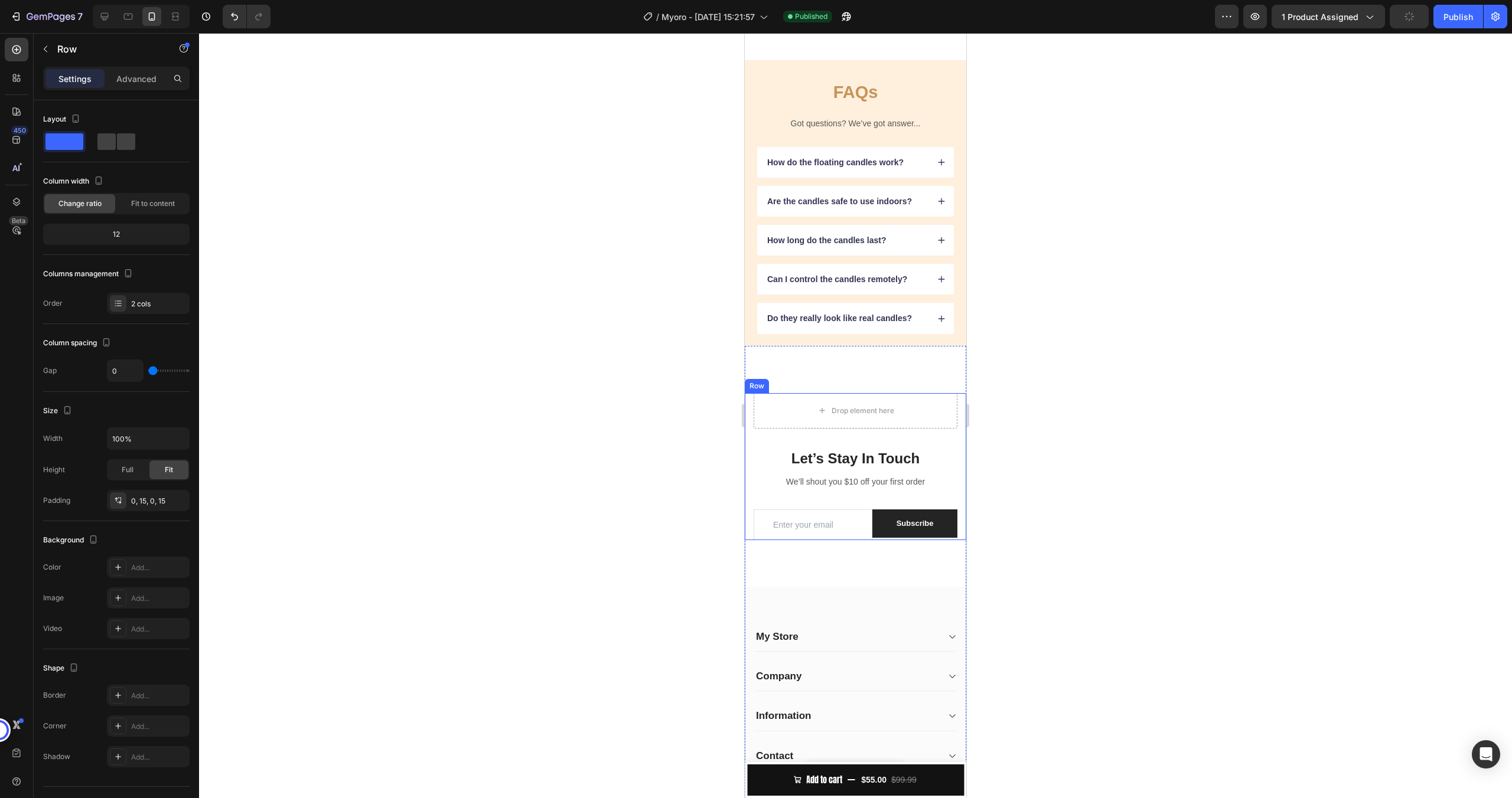
click at [760, 387] on div "Row" at bounding box center [757, 385] width 19 height 11
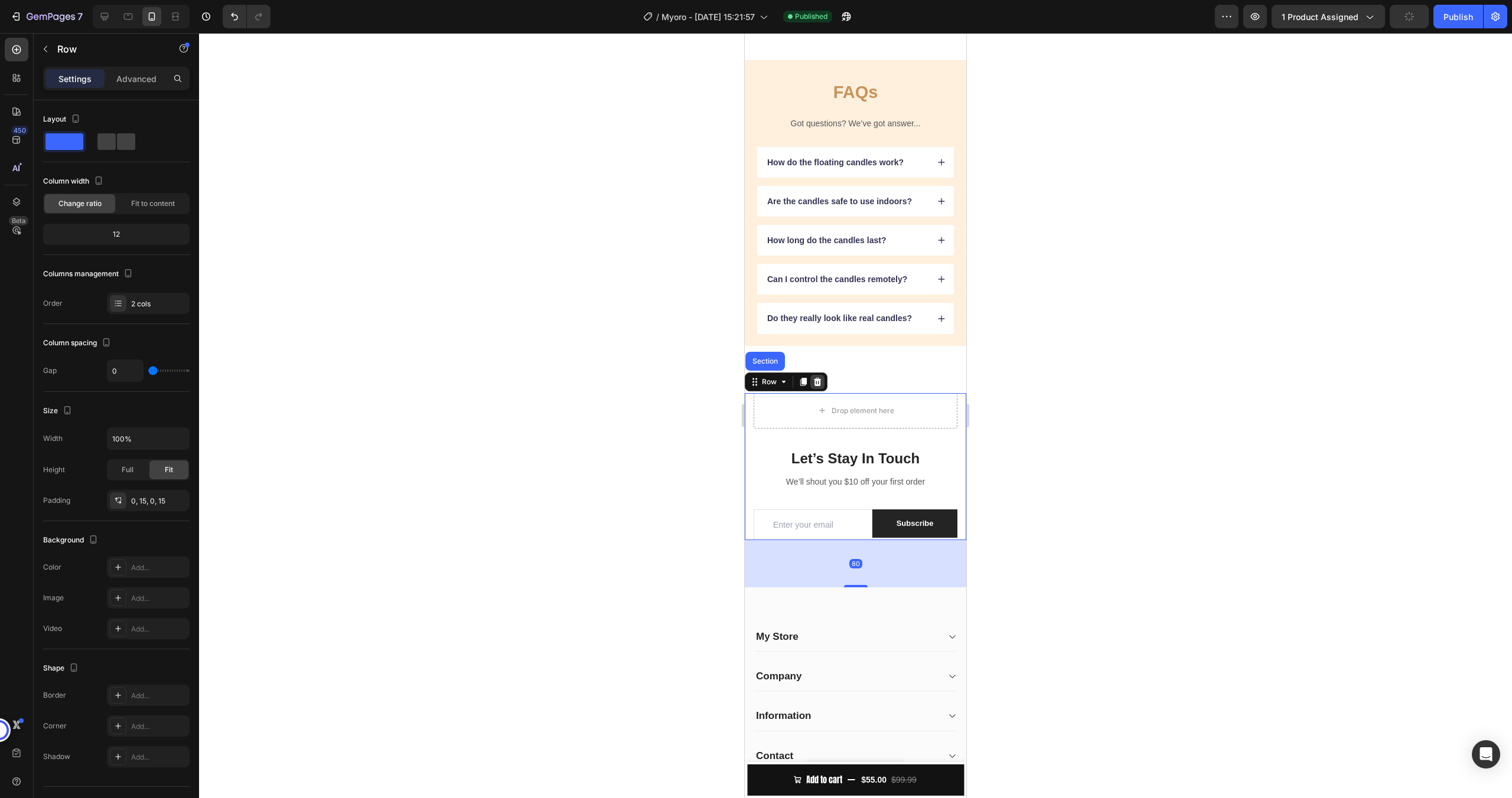
click at [816, 382] on icon at bounding box center [817, 381] width 8 height 9
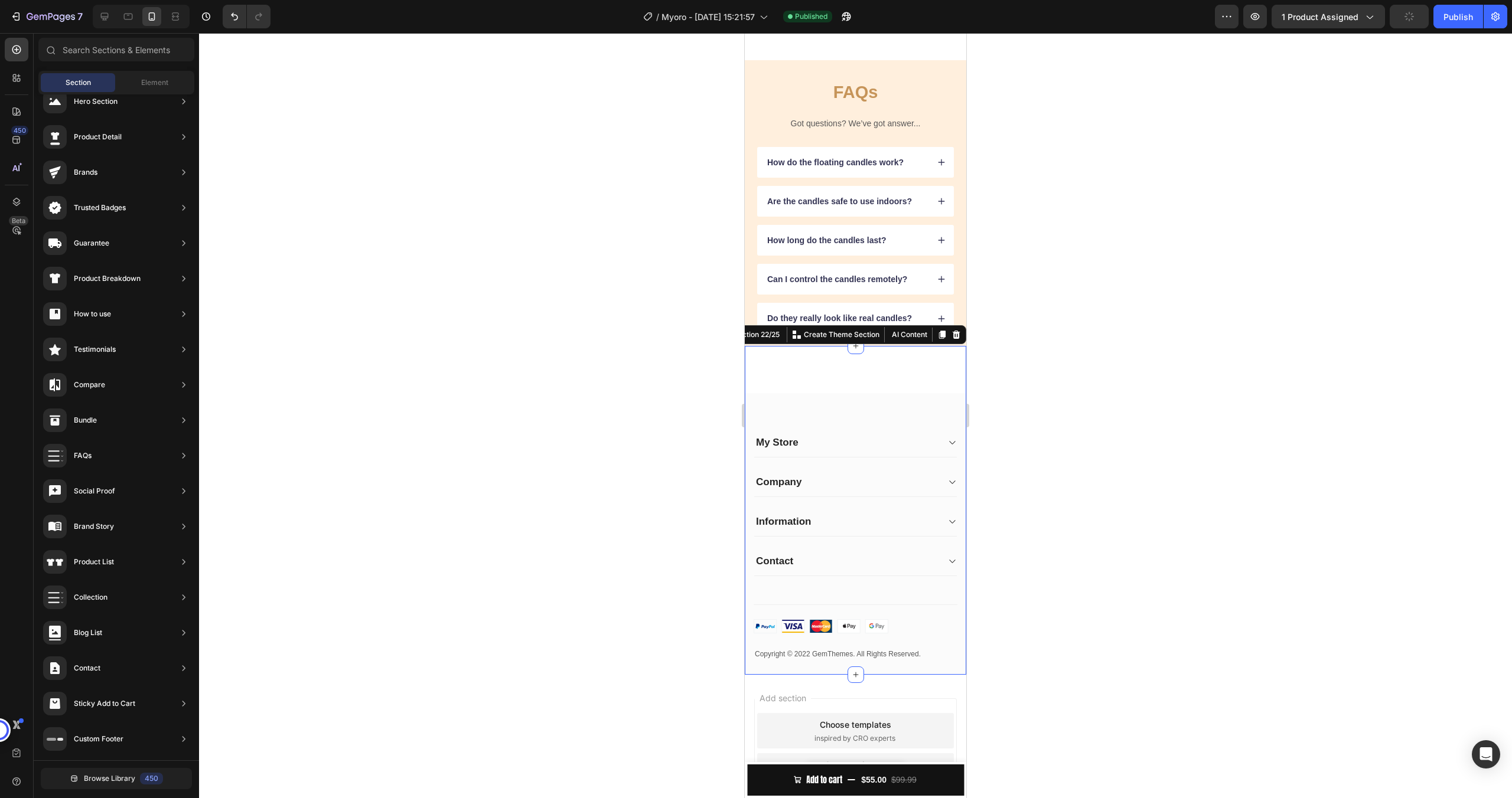
click at [805, 387] on div "My Store Heading Address: Text block 184 Main Rd E, St Albans VIC 3021, Austral…" at bounding box center [855, 510] width 222 height 329
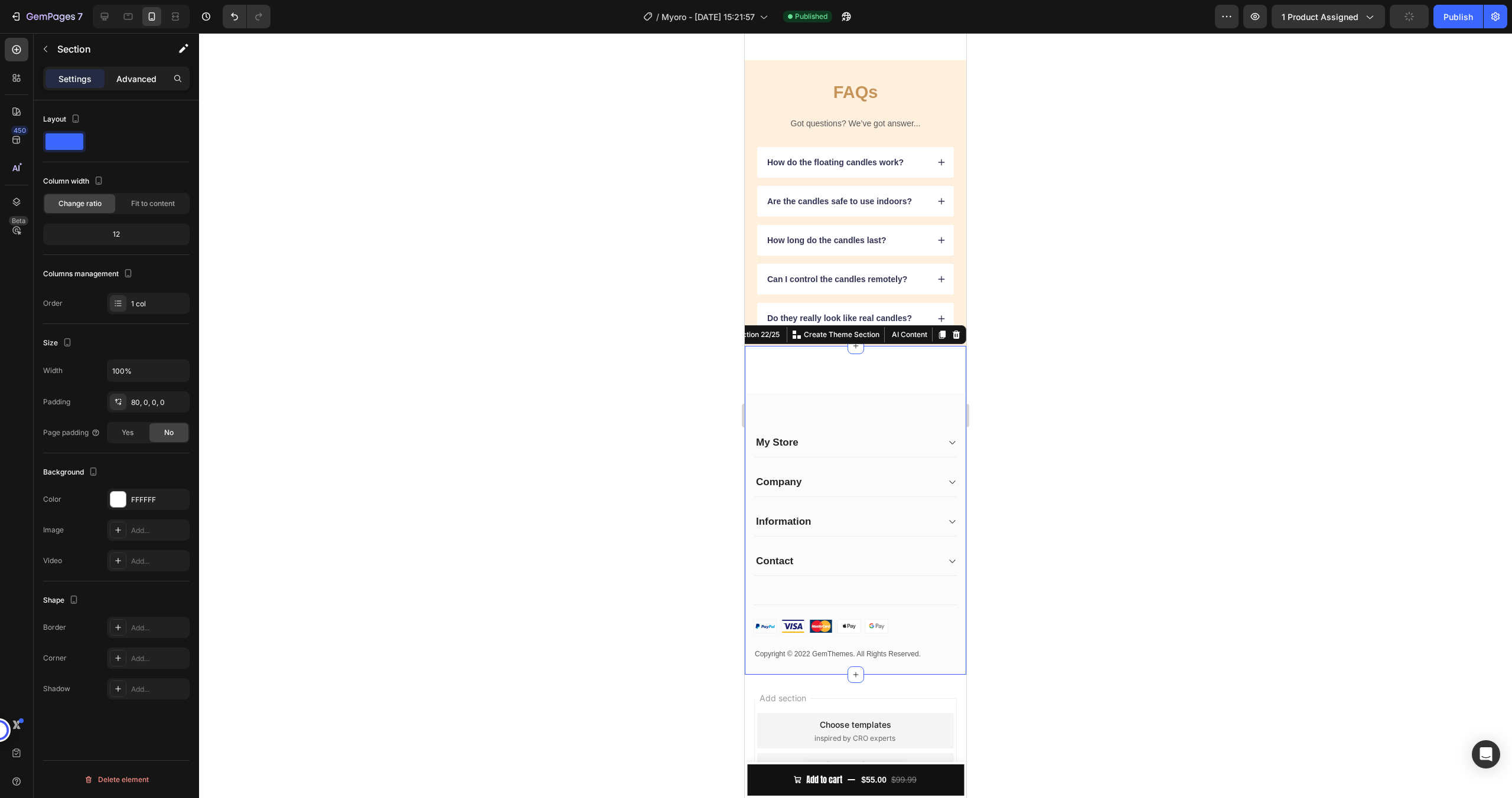
click at [147, 85] on div "Advanced" at bounding box center [137, 78] width 59 height 19
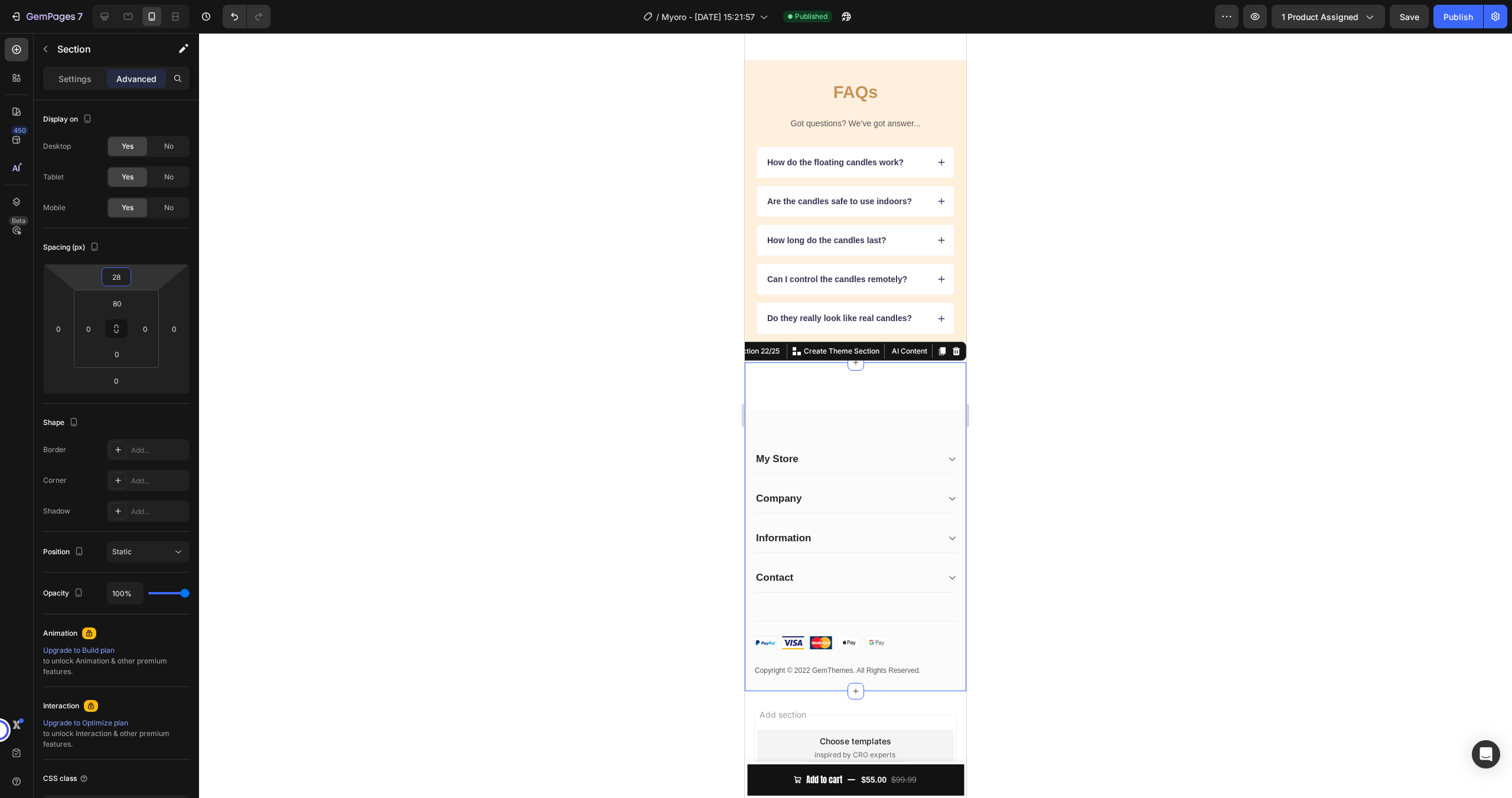
type input "26"
drag, startPoint x: 136, startPoint y: 277, endPoint x: 146, endPoint y: 270, distance: 12.2
click at [146, 0] on html "7 / Myoro - Aug 16, 15:21:57 Published Preview 1 product assigned Save Publish …" at bounding box center [756, 0] width 1512 height 0
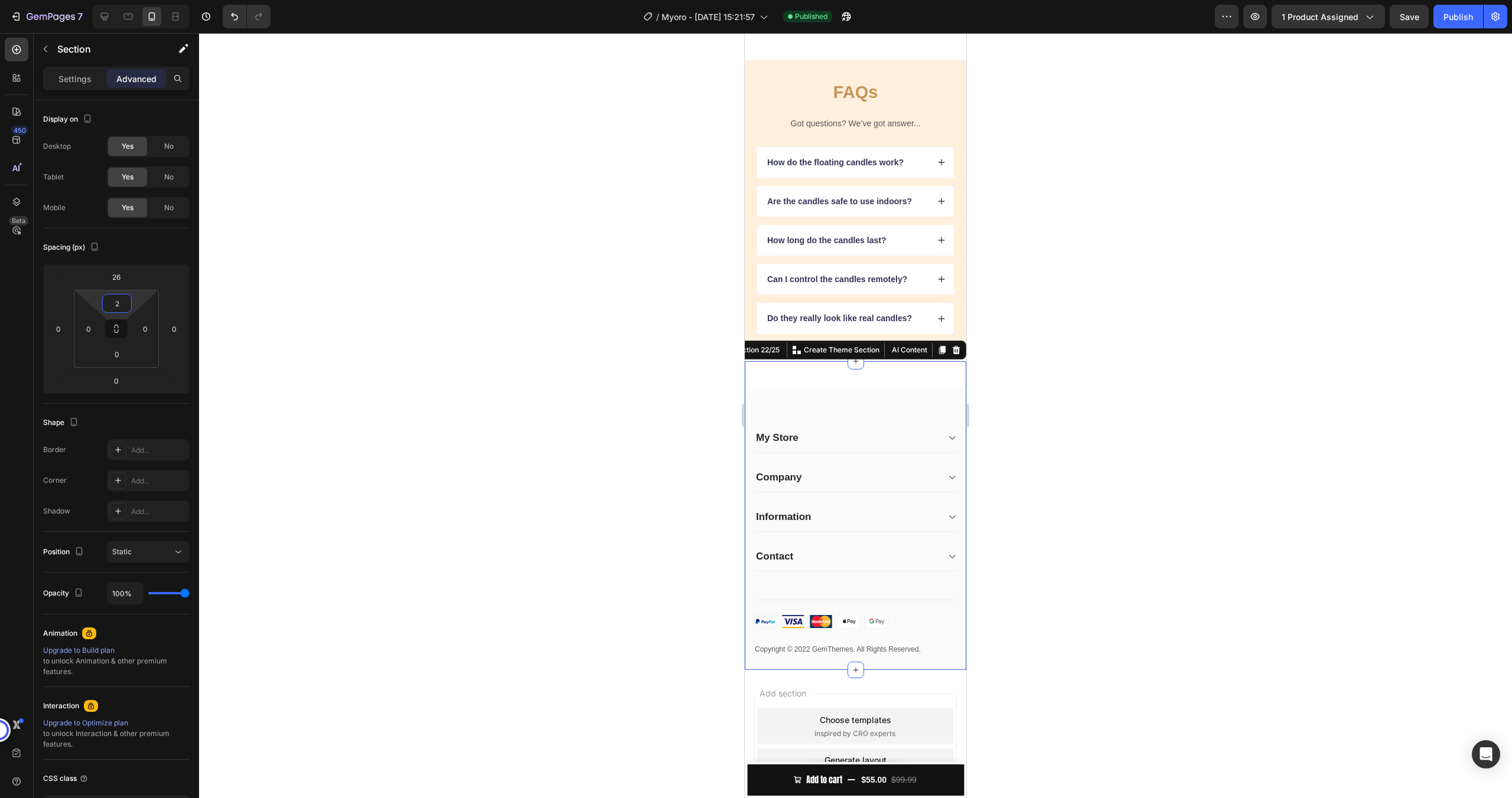
type input "0"
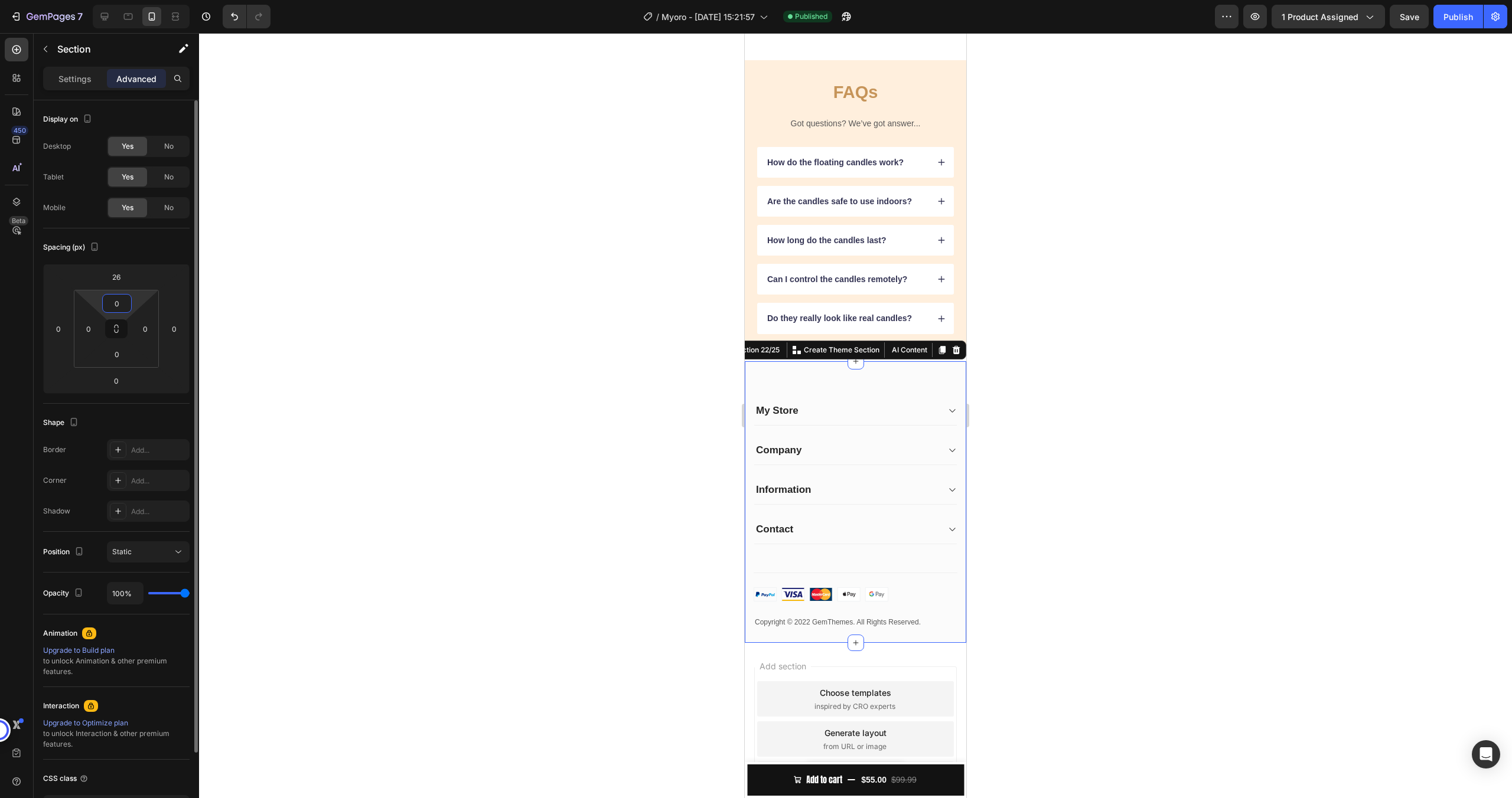
drag, startPoint x: 140, startPoint y: 291, endPoint x: 94, endPoint y: 306, distance: 48.4
click at [92, 0] on html "7 / Myoro - Aug 16, 15:21:57 Published Preview 1 product assigned Save Publish …" at bounding box center [756, 0] width 1512 height 0
click at [590, 324] on div at bounding box center [854, 416] width 1312 height 766
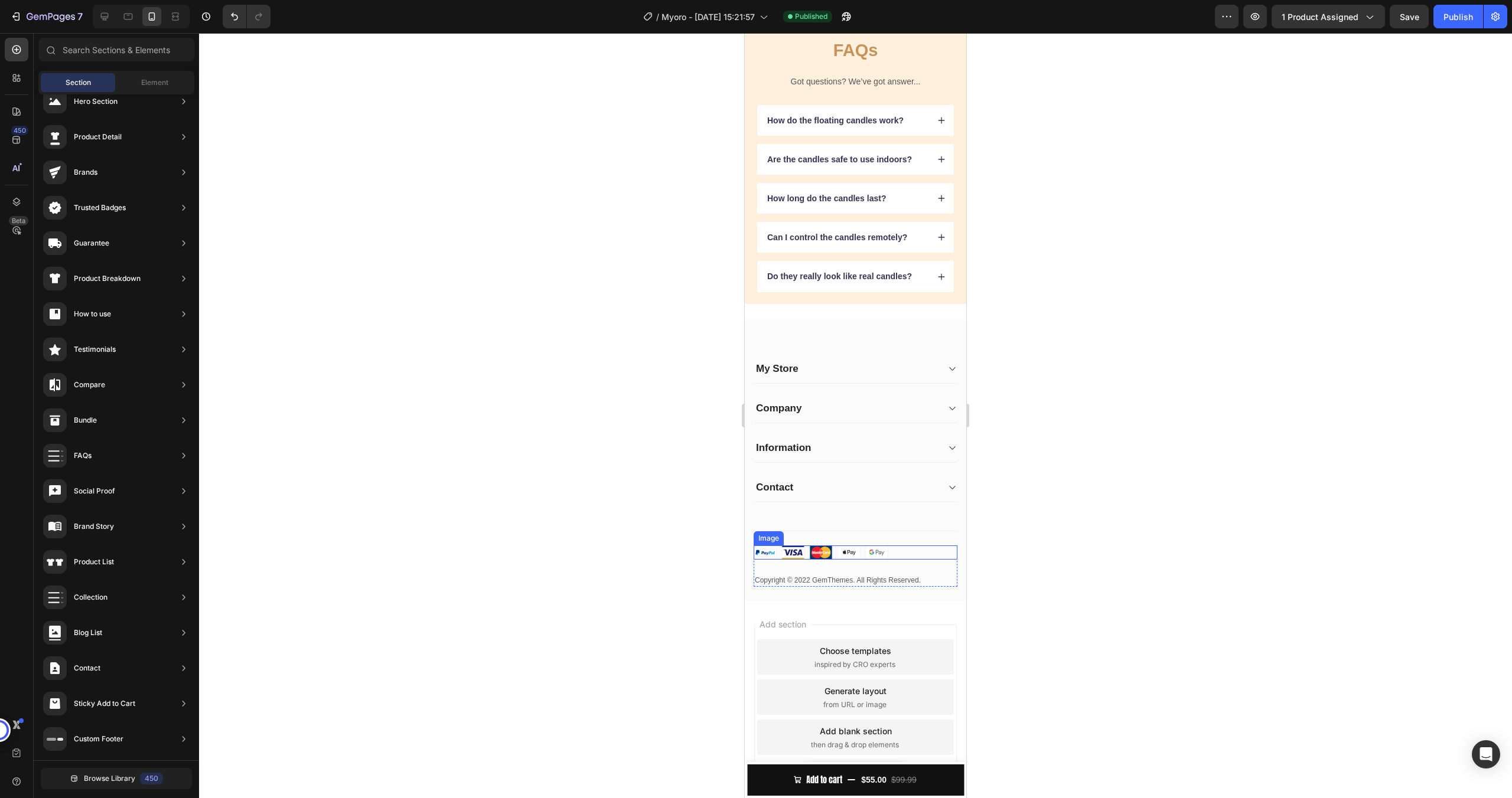
scroll to position [2697, 0]
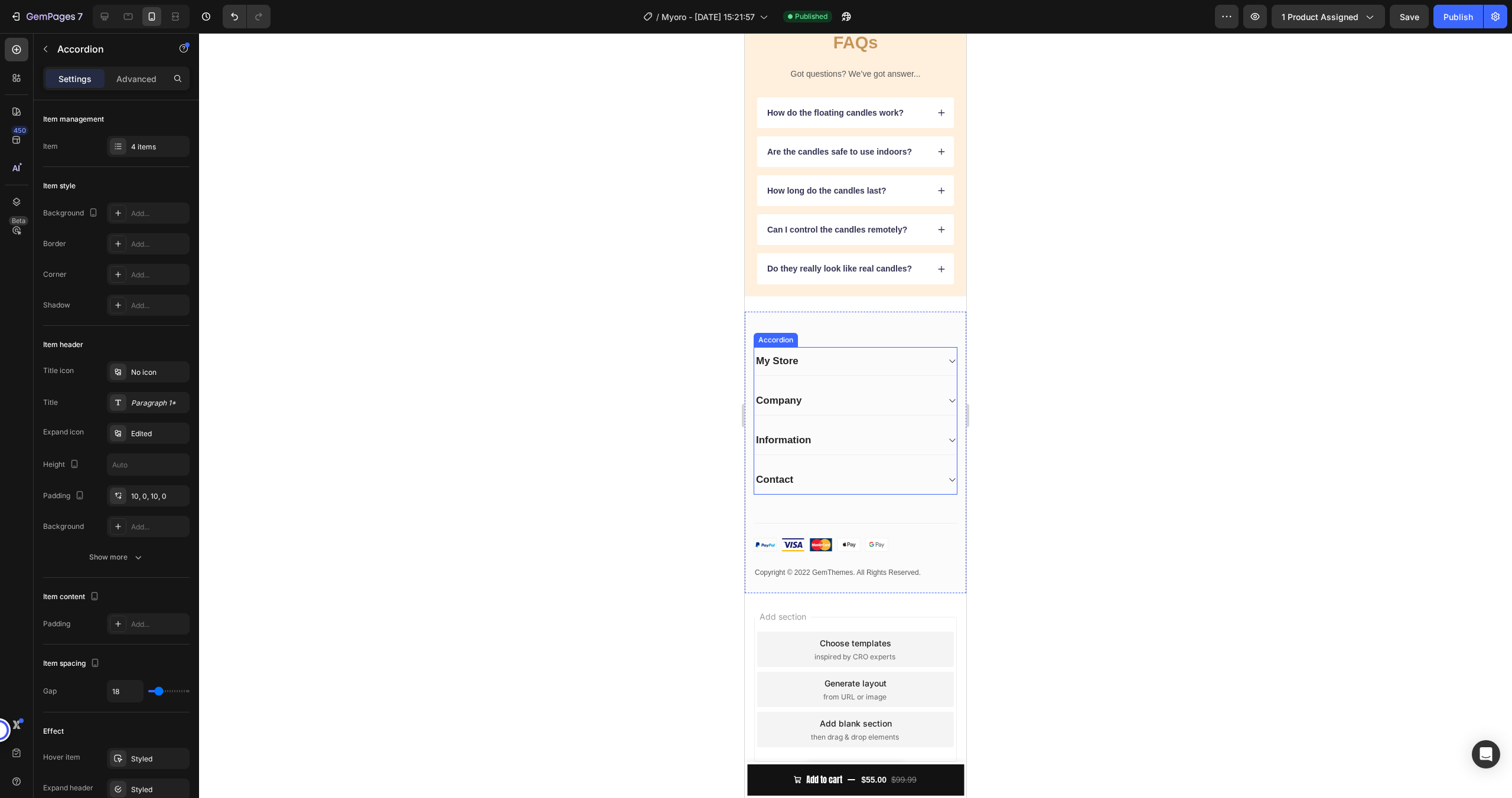
click at [785, 360] on div "My Store" at bounding box center [777, 360] width 46 height 16
click at [853, 362] on div "My Store" at bounding box center [846, 360] width 184 height 16
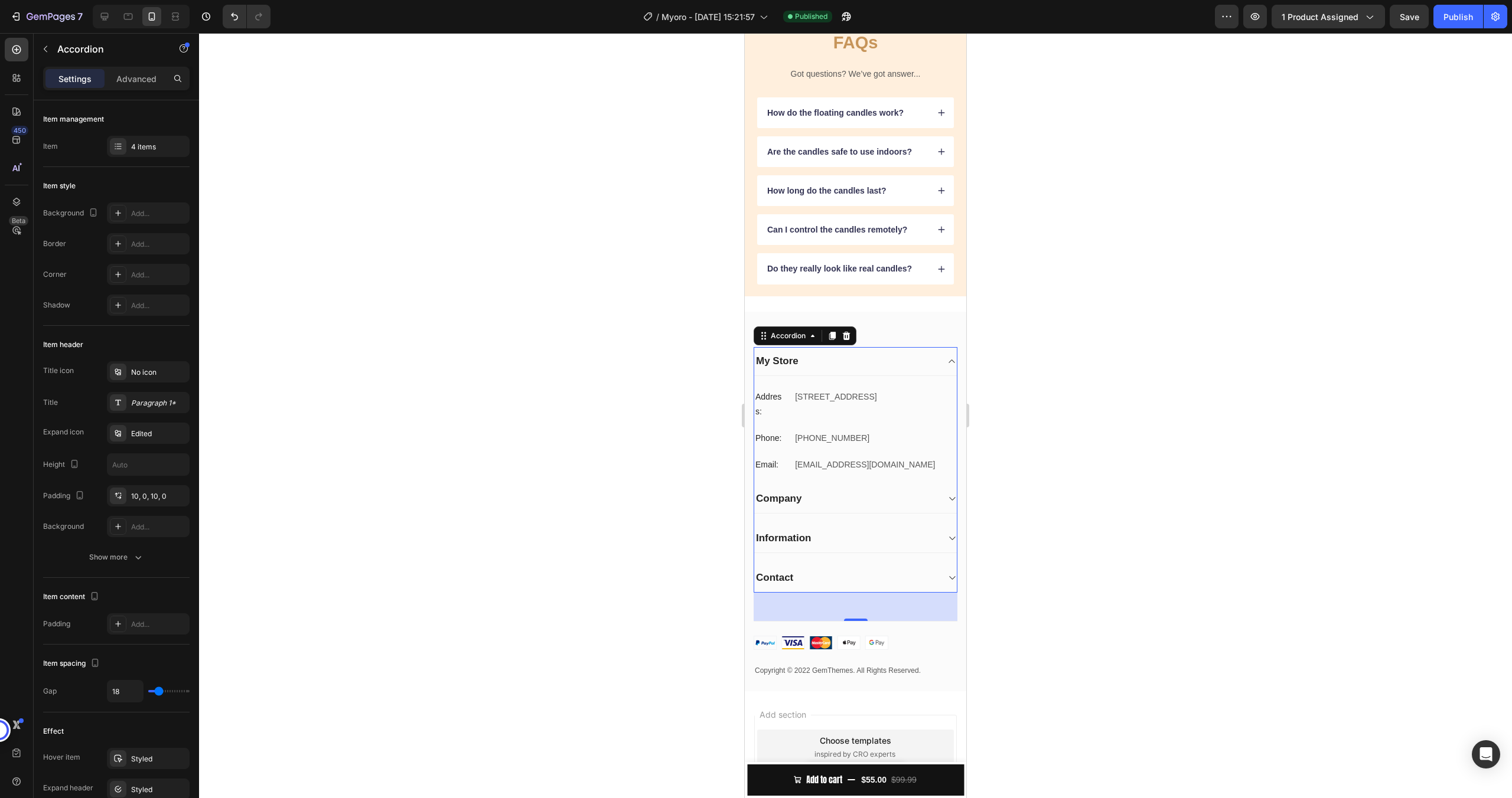
click at [896, 365] on div "My Store" at bounding box center [846, 360] width 184 height 16
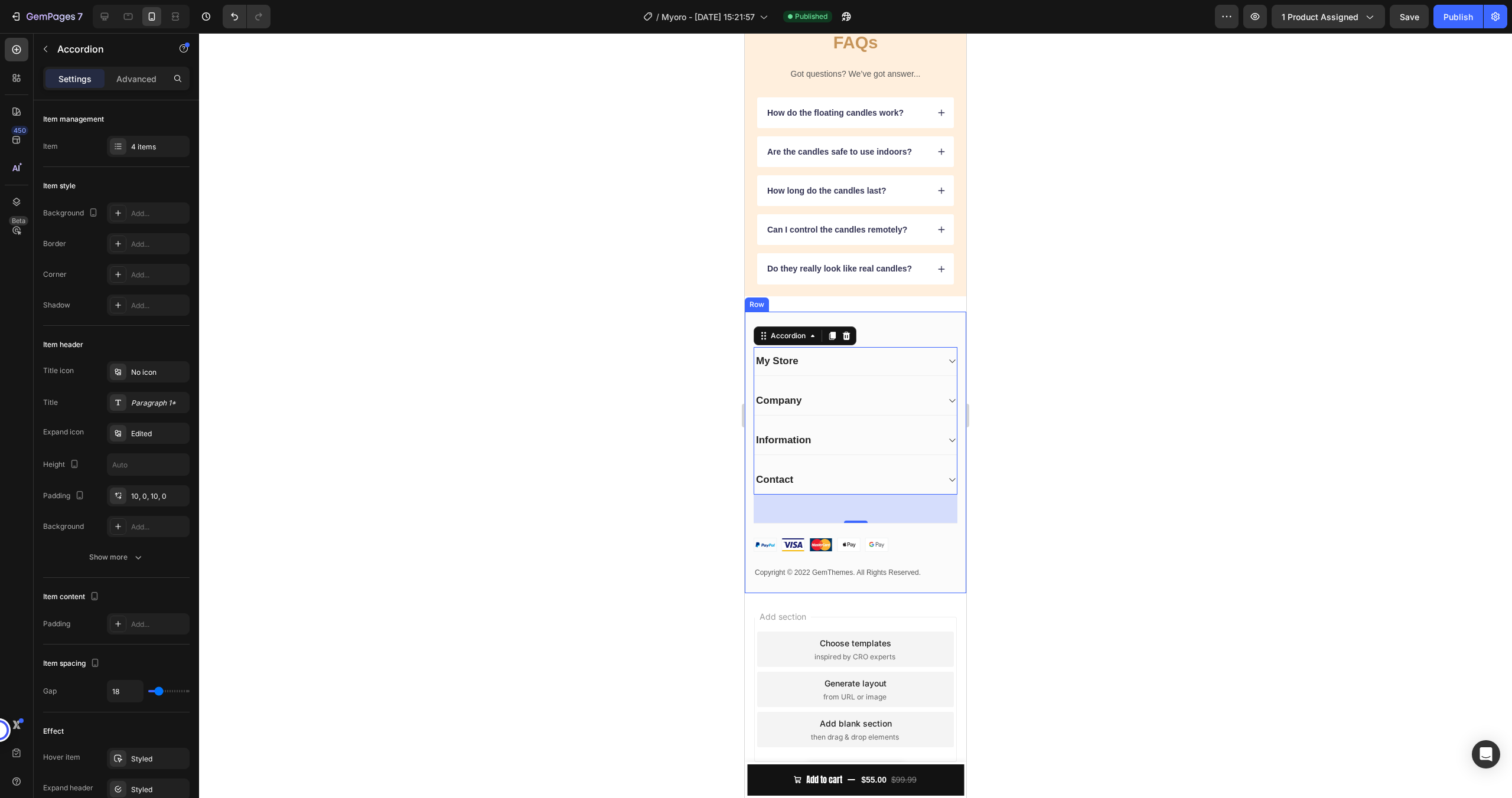
drag, startPoint x: 1099, startPoint y: 395, endPoint x: 1093, endPoint y: 394, distance: 6.1
click at [1099, 395] on div at bounding box center [854, 416] width 1312 height 766
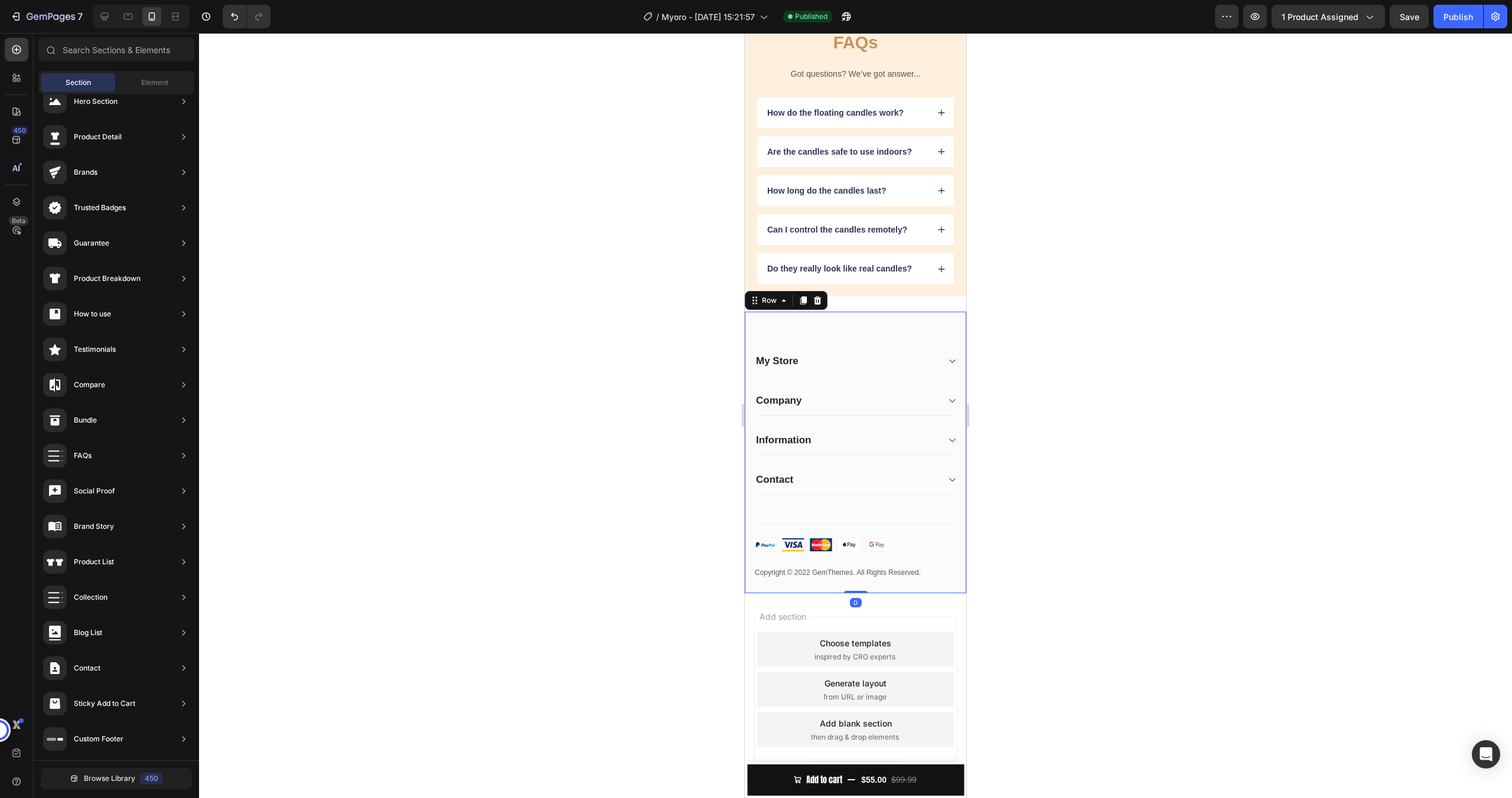
click at [781, 314] on div "My Store Heading Address: Text block 184 Main Rd E, St Albans VIC 3021, Austral…" at bounding box center [855, 452] width 222 height 282
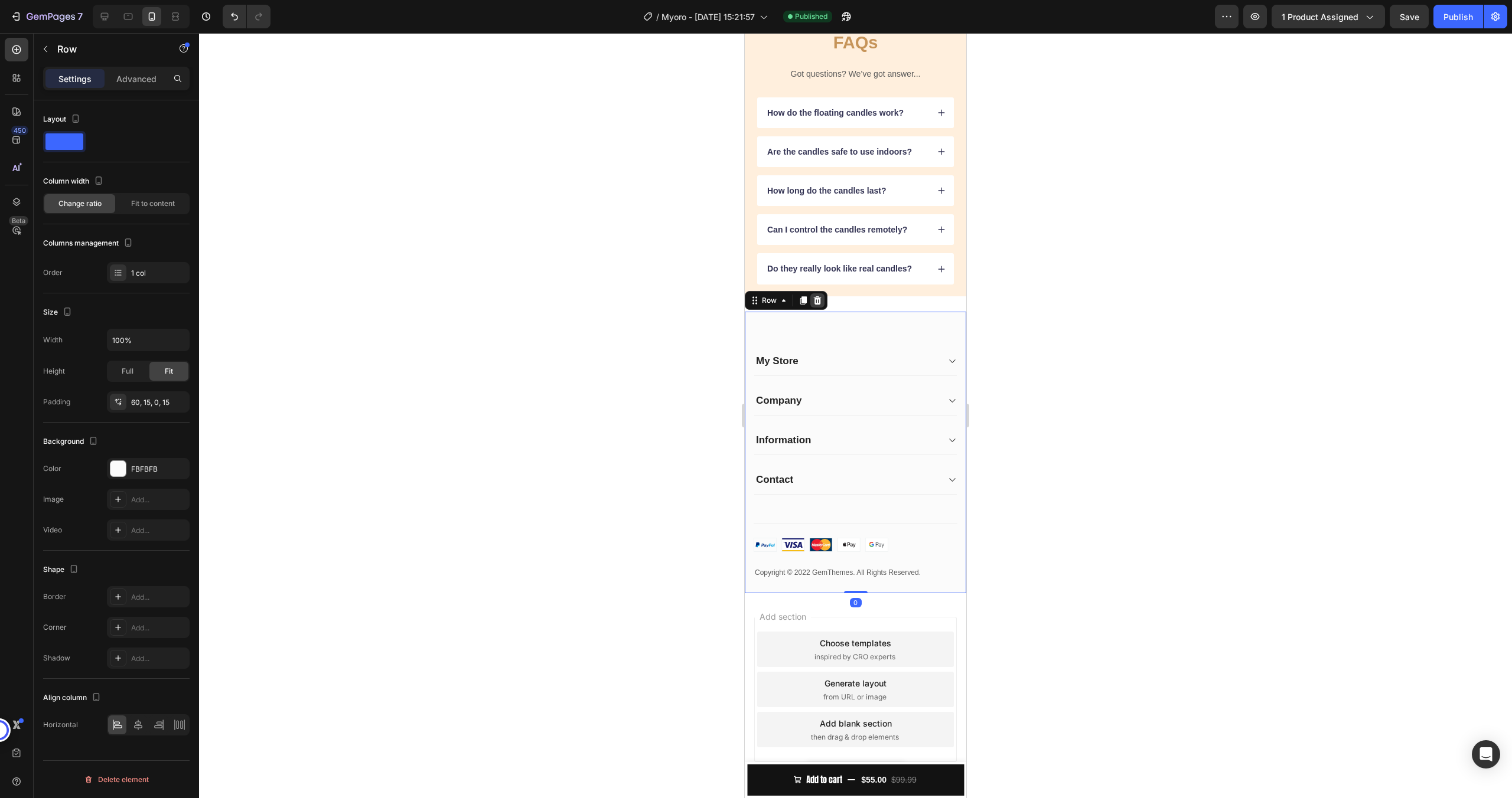
click at [813, 305] on div at bounding box center [817, 300] width 14 height 14
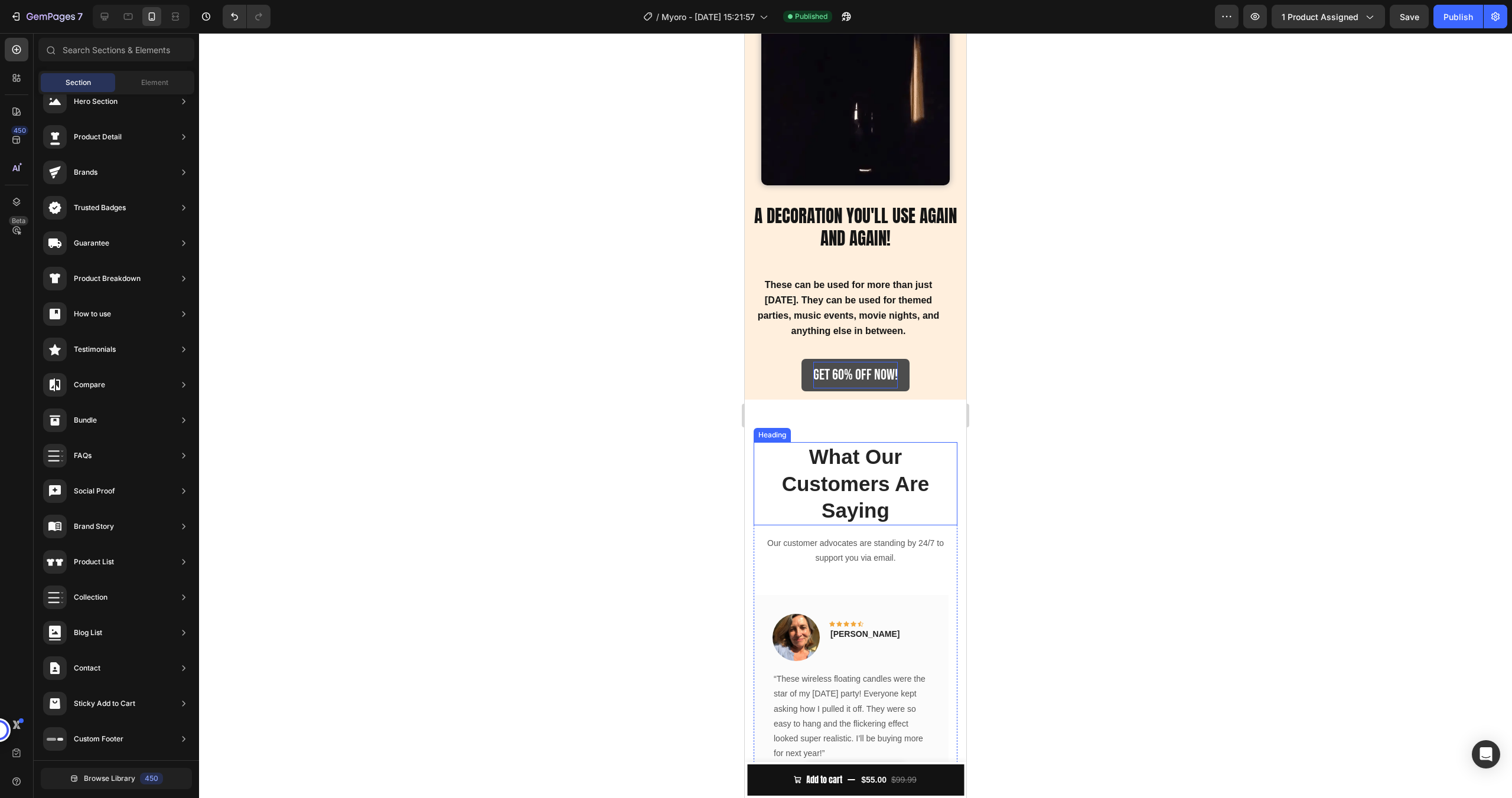
scroll to position [1771, 0]
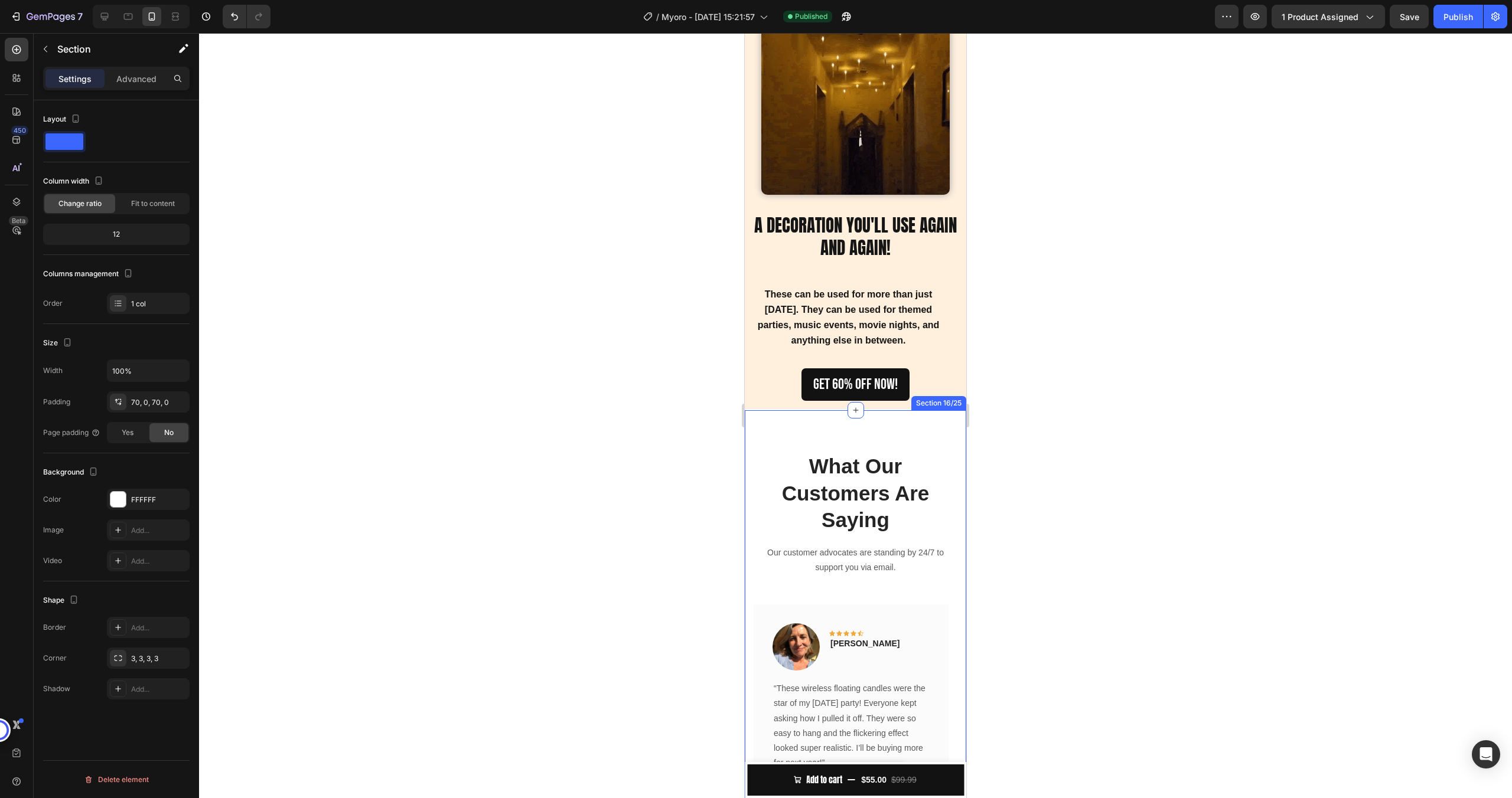
click at [787, 421] on div "What Our Customers Are Saying Heading Our customer advocates are standing by 24…" at bounding box center [855, 678] width 222 height 536
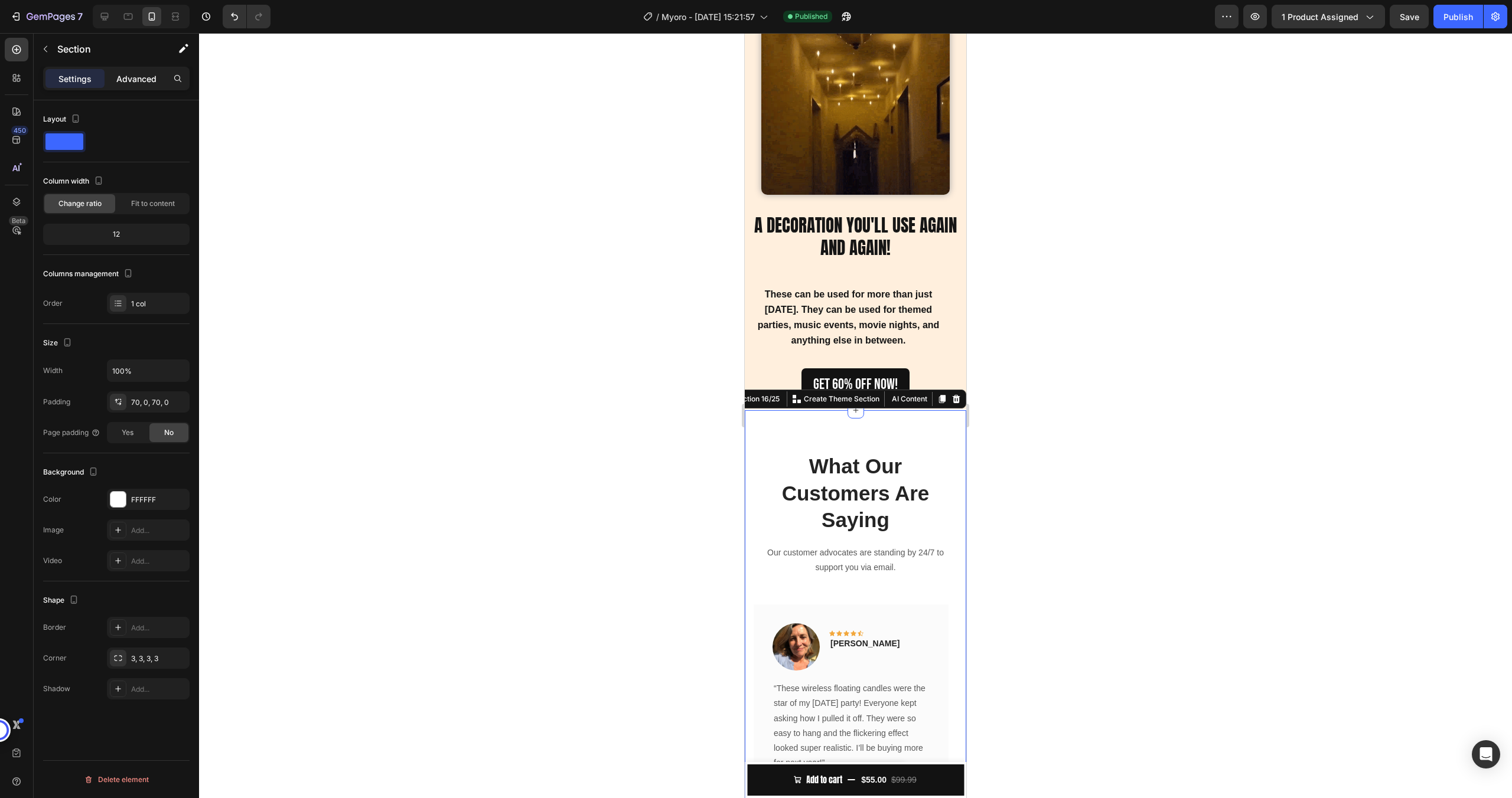
click at [129, 78] on p "Advanced" at bounding box center [137, 78] width 40 height 12
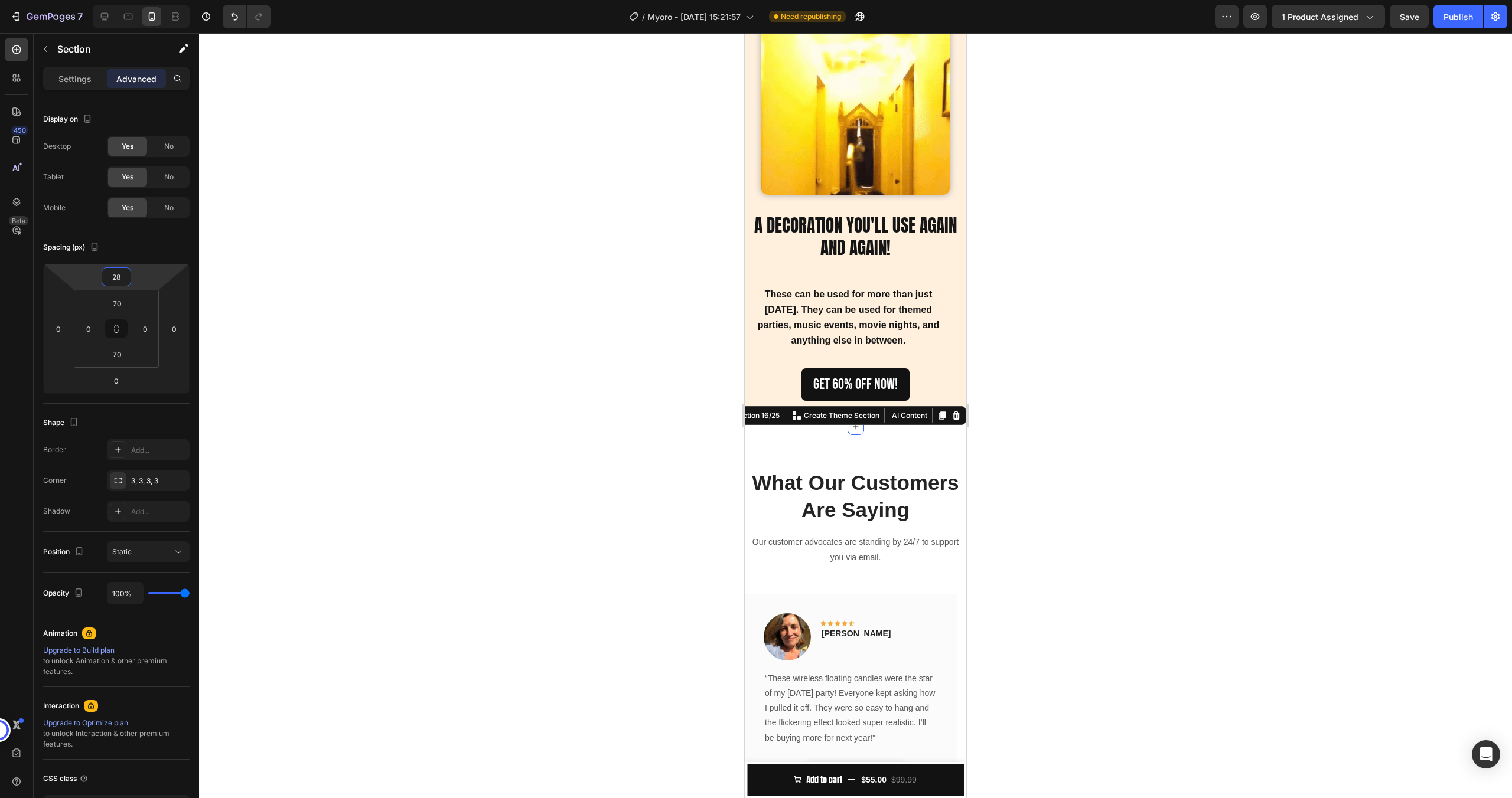
type input "26"
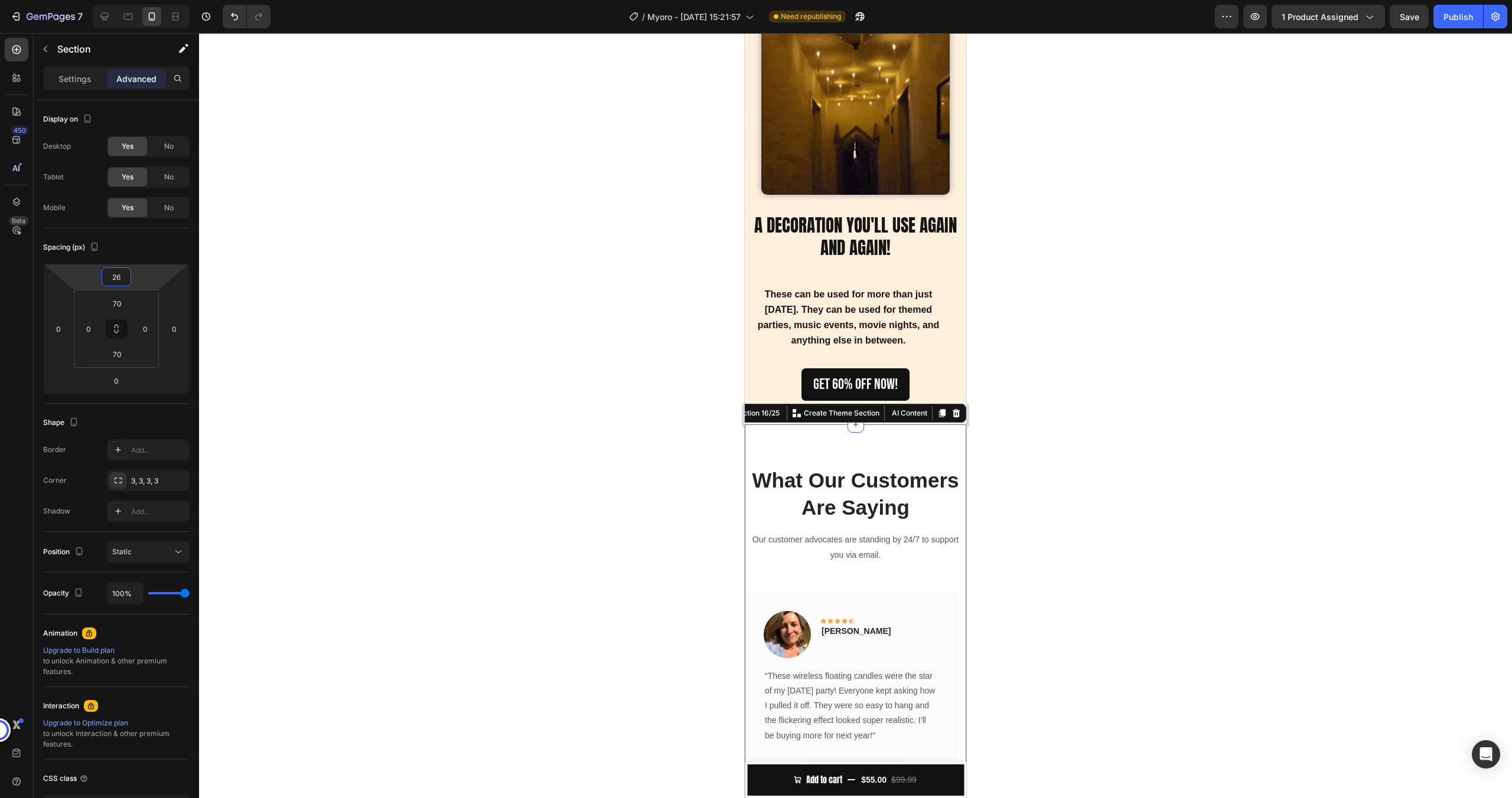
drag, startPoint x: 134, startPoint y: 272, endPoint x: 136, endPoint y: 265, distance: 7.3
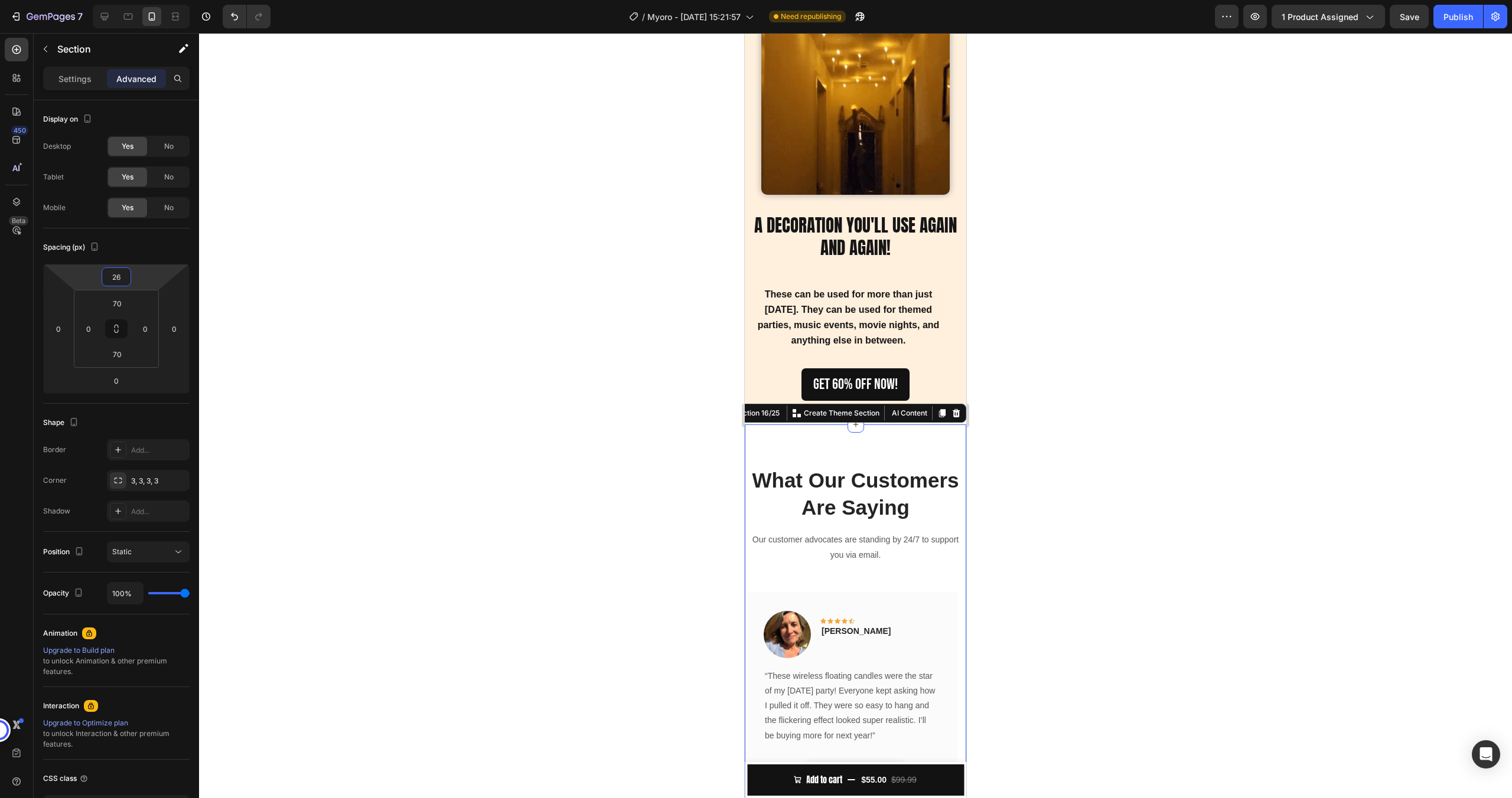
click at [136, 0] on html "7 / Myoro - Aug 16, 15:21:57 Need republishing Preview 1 product assigned Save …" at bounding box center [756, 0] width 1512 height 0
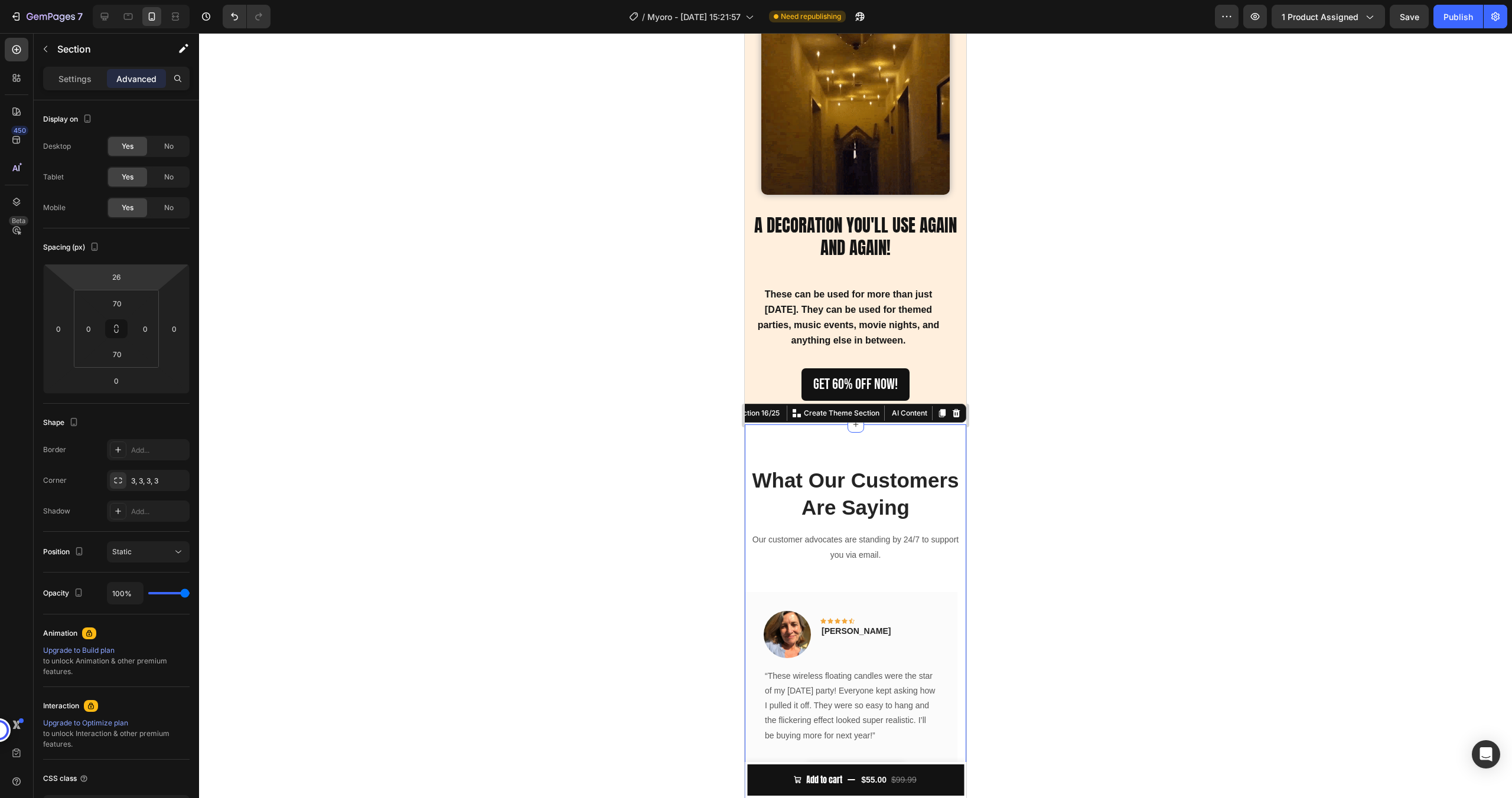
click at [387, 224] on div at bounding box center [854, 416] width 1312 height 766
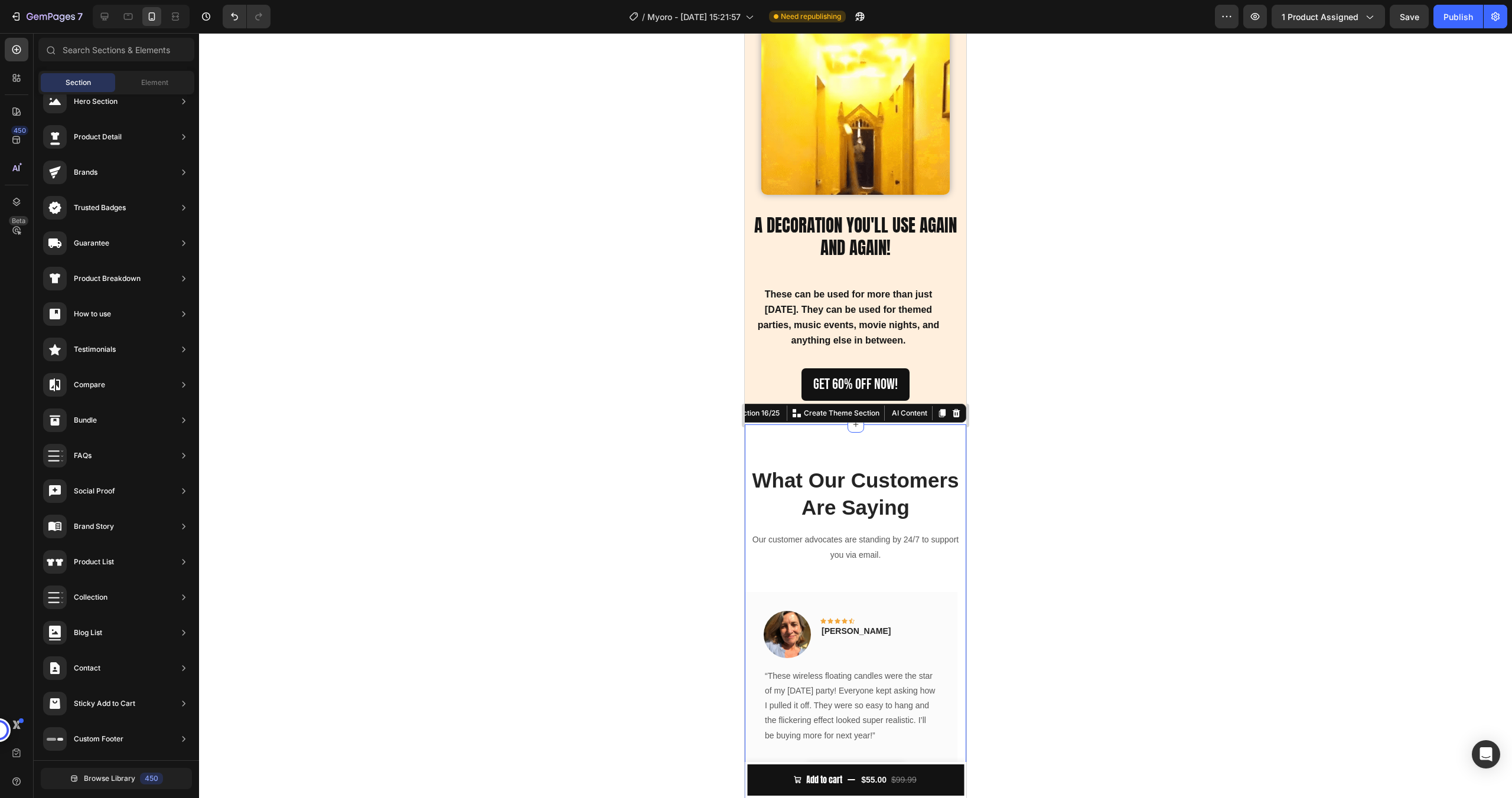
click at [806, 437] on div "What Our Customers Are Saying Heading Our customer advocates are standing by 24…" at bounding box center [855, 679] width 222 height 509
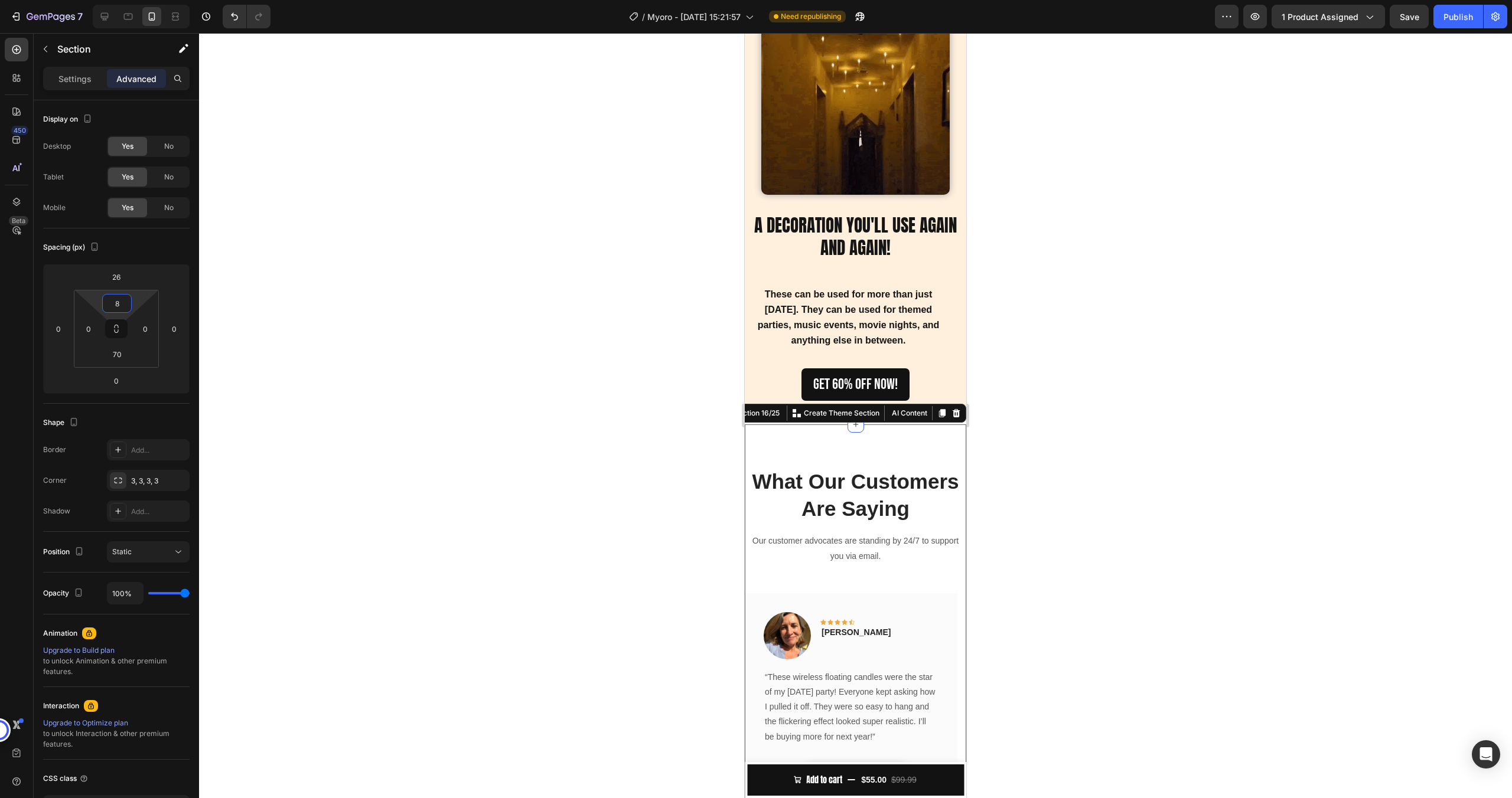
type input "0"
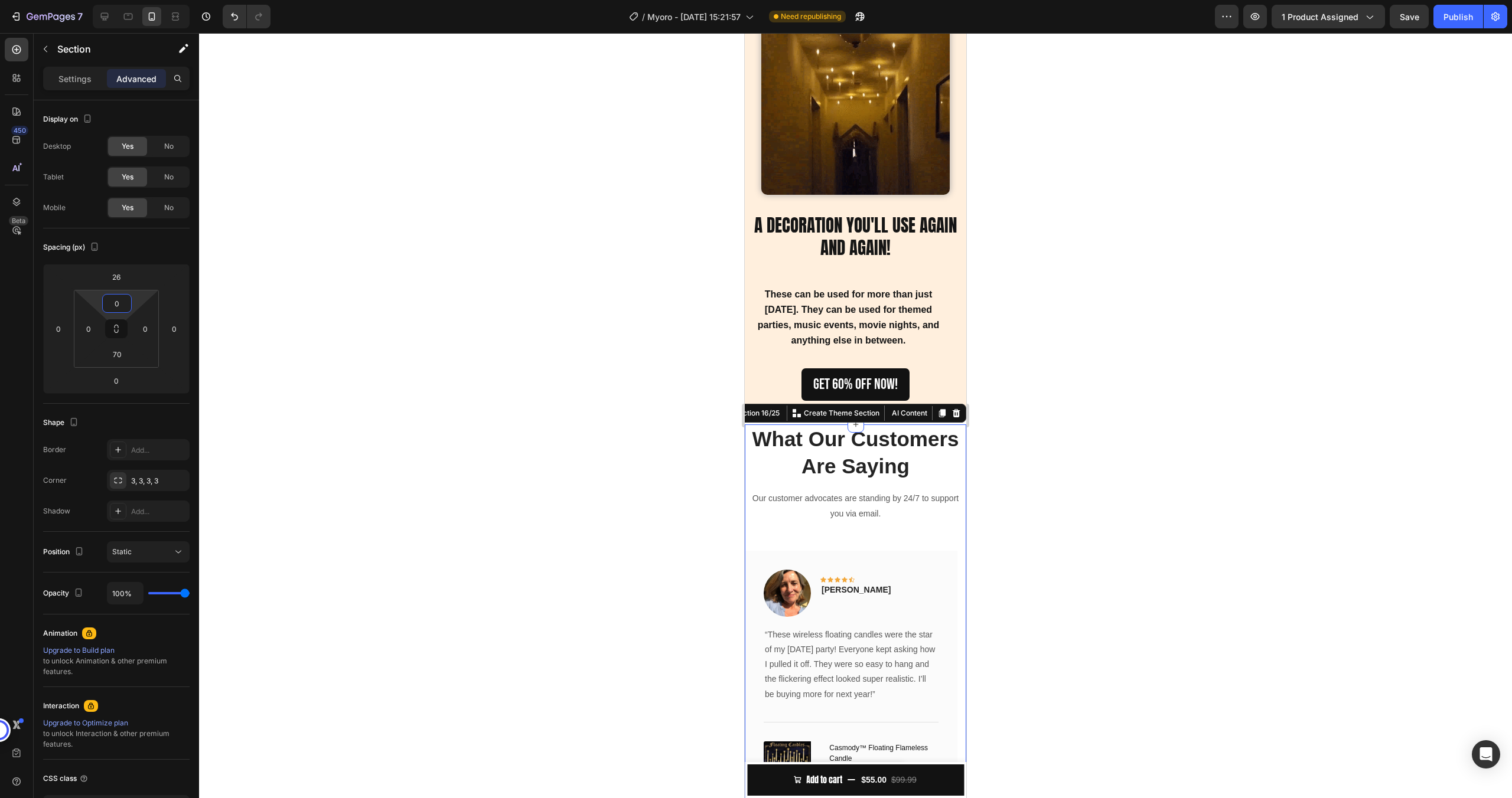
drag, startPoint x: 134, startPoint y: 300, endPoint x: 217, endPoint y: 325, distance: 86.7
click at [217, 0] on div "7 / Myoro - Aug 16, 15:21:57 Need republishing Preview 1 product assigned Save …" at bounding box center [756, 0] width 1512 height 0
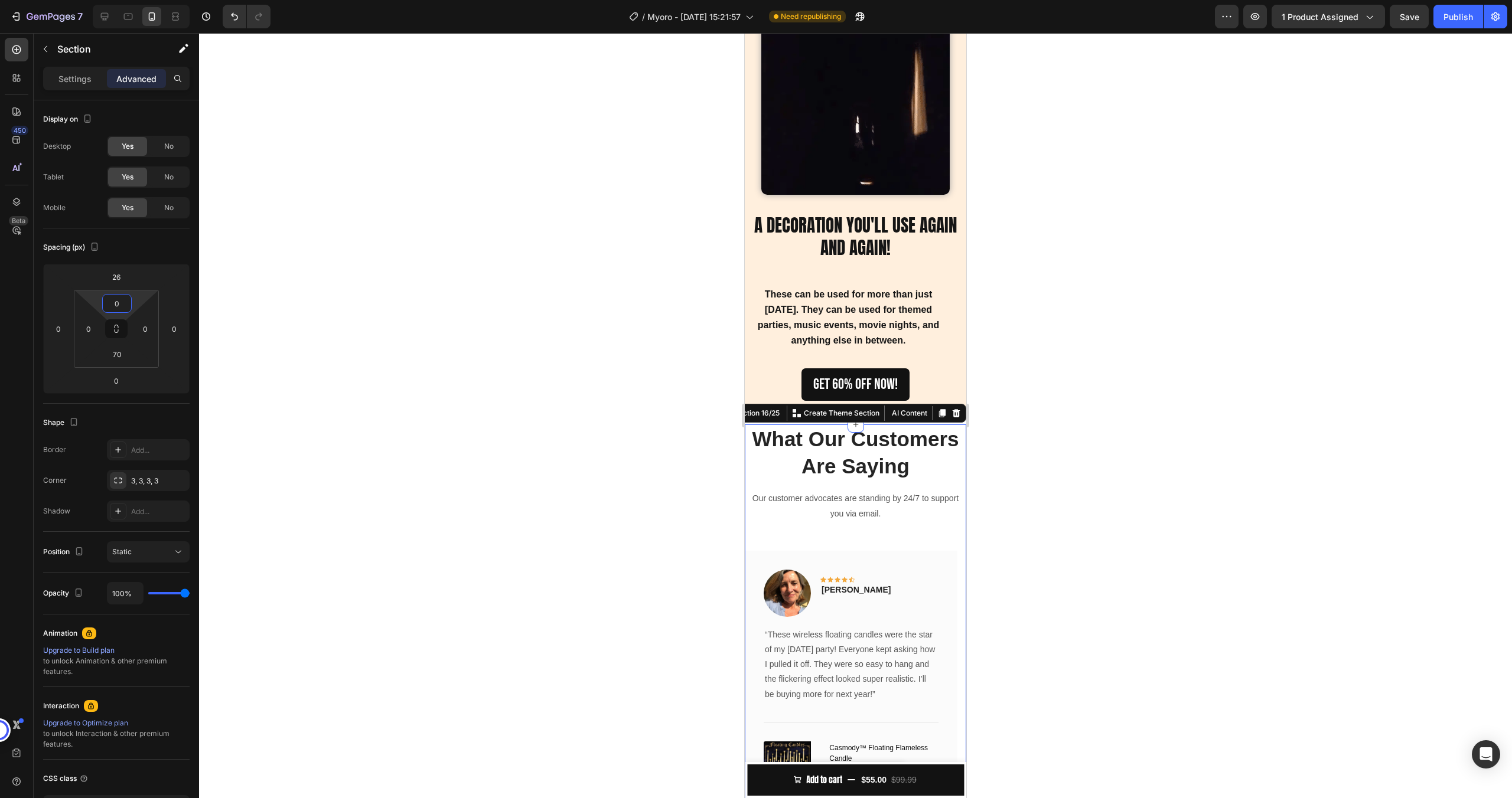
click at [526, 305] on div at bounding box center [854, 416] width 1312 height 766
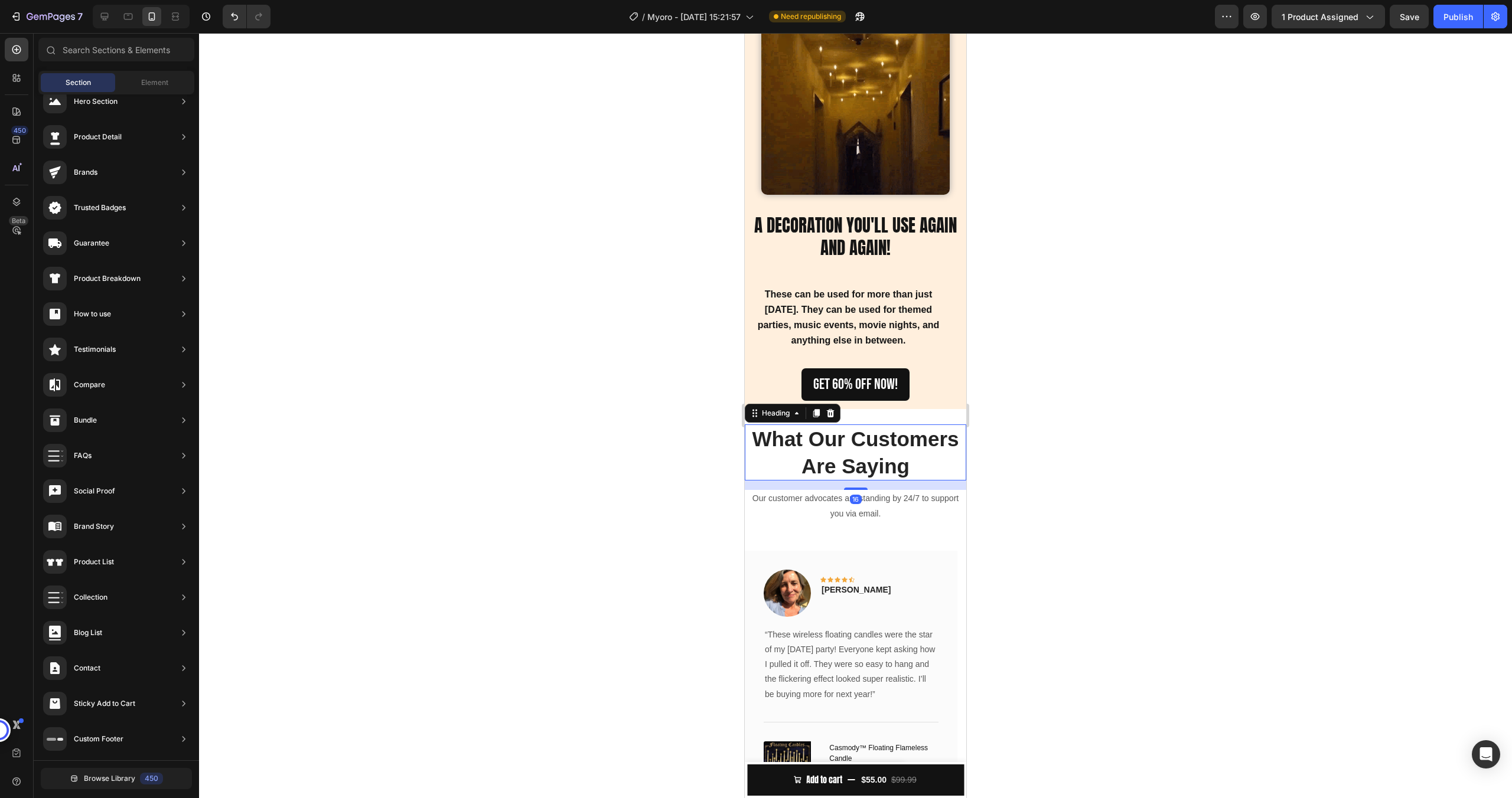
click at [810, 430] on p "What Our Customers Are Saying" at bounding box center [854, 452] width 219 height 54
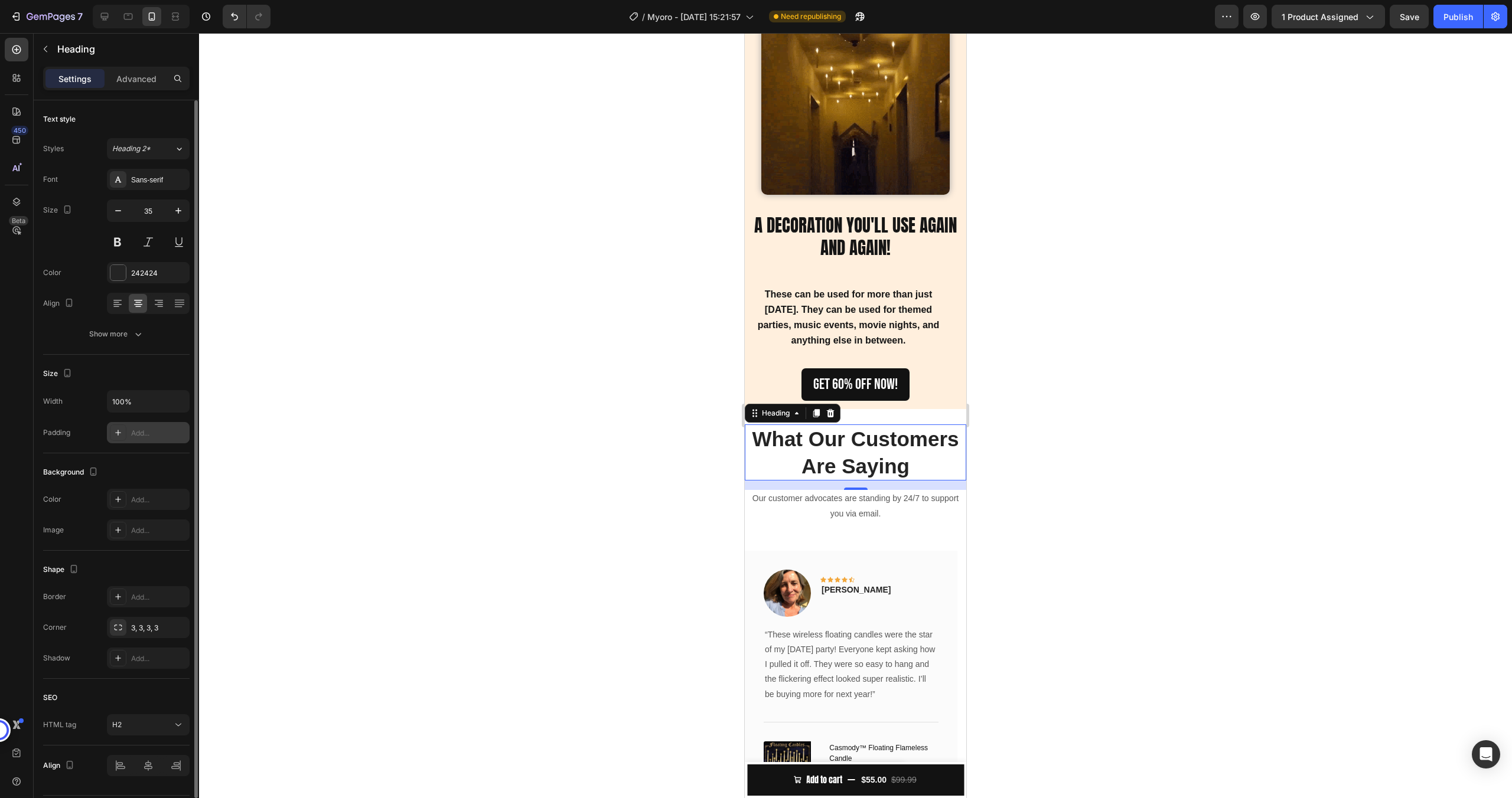
click at [164, 436] on div "Add..." at bounding box center [159, 433] width 55 height 11
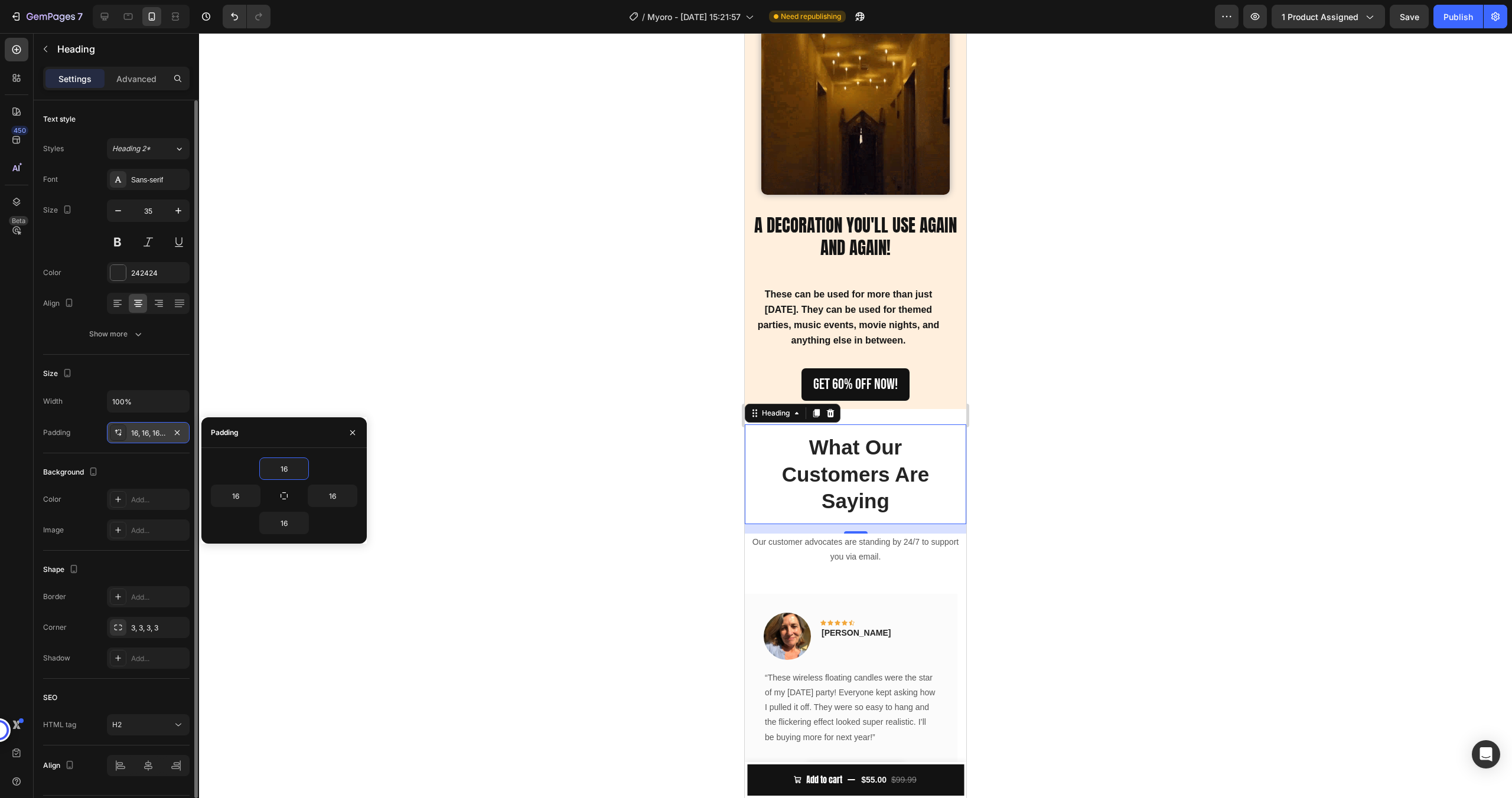
click at [488, 479] on div at bounding box center [854, 416] width 1312 height 766
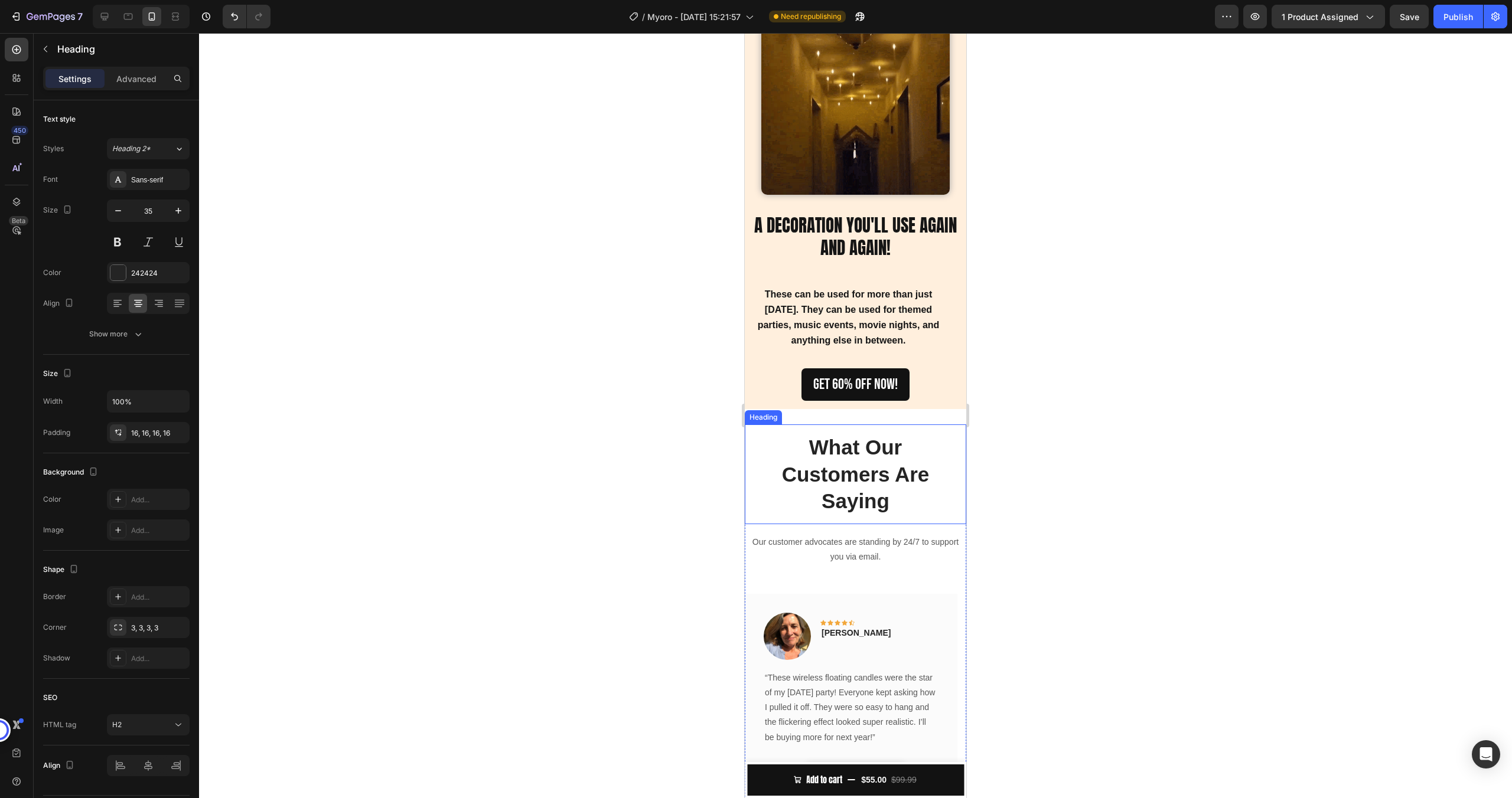
click at [810, 460] on p "What Our Customers Are Saying" at bounding box center [855, 474] width 203 height 81
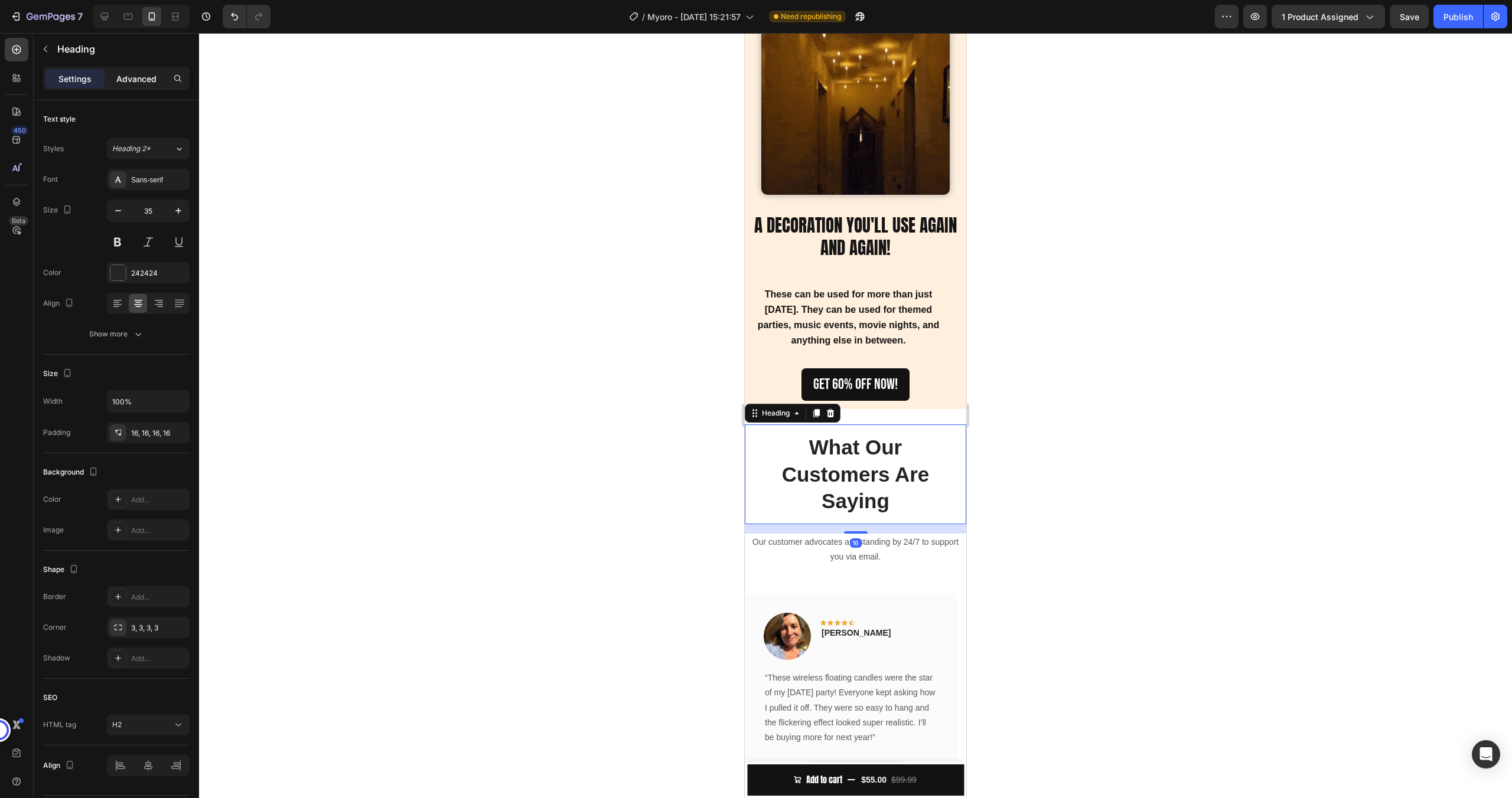
click at [151, 75] on p "Advanced" at bounding box center [137, 78] width 40 height 12
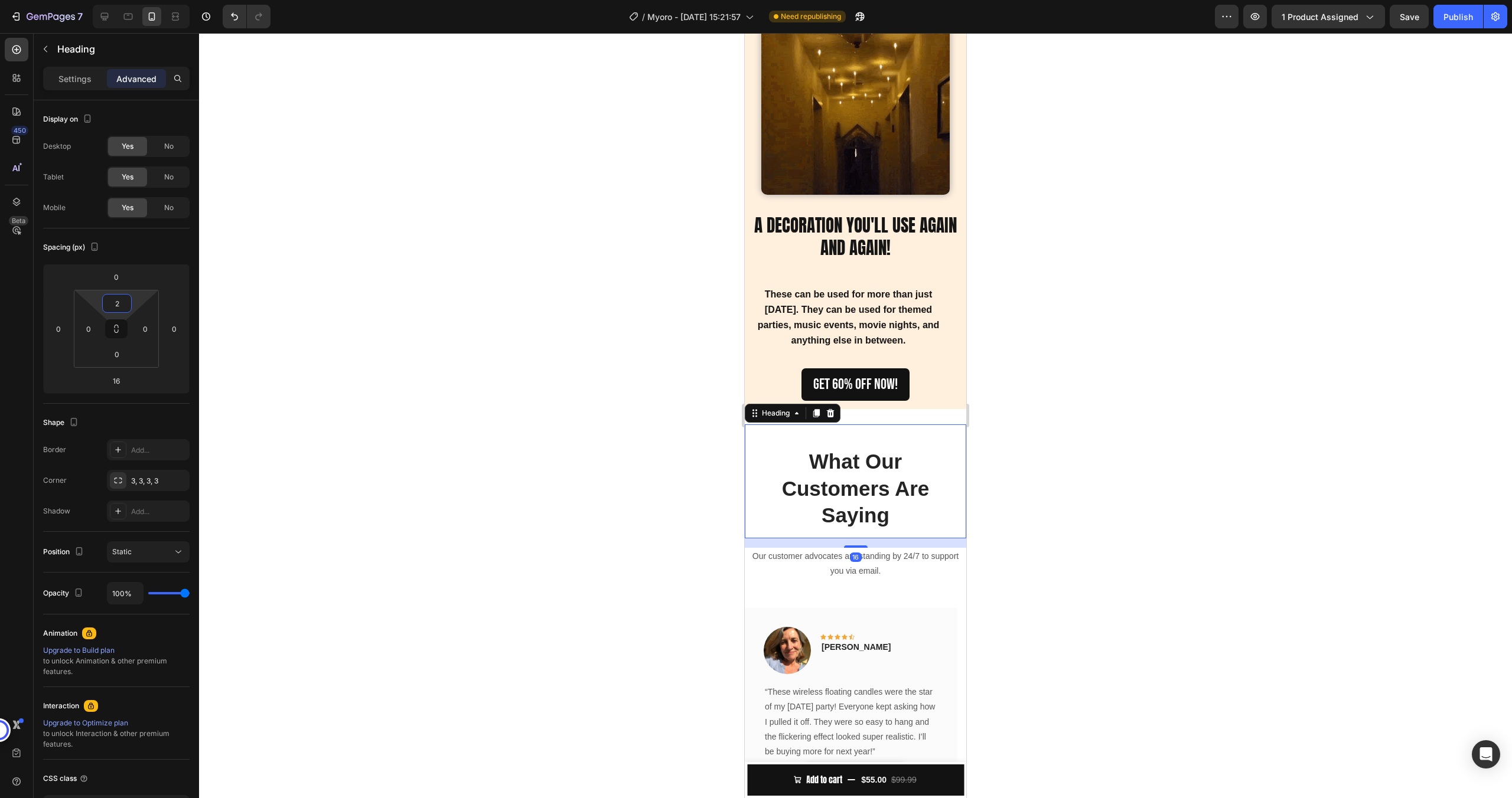
type input "0"
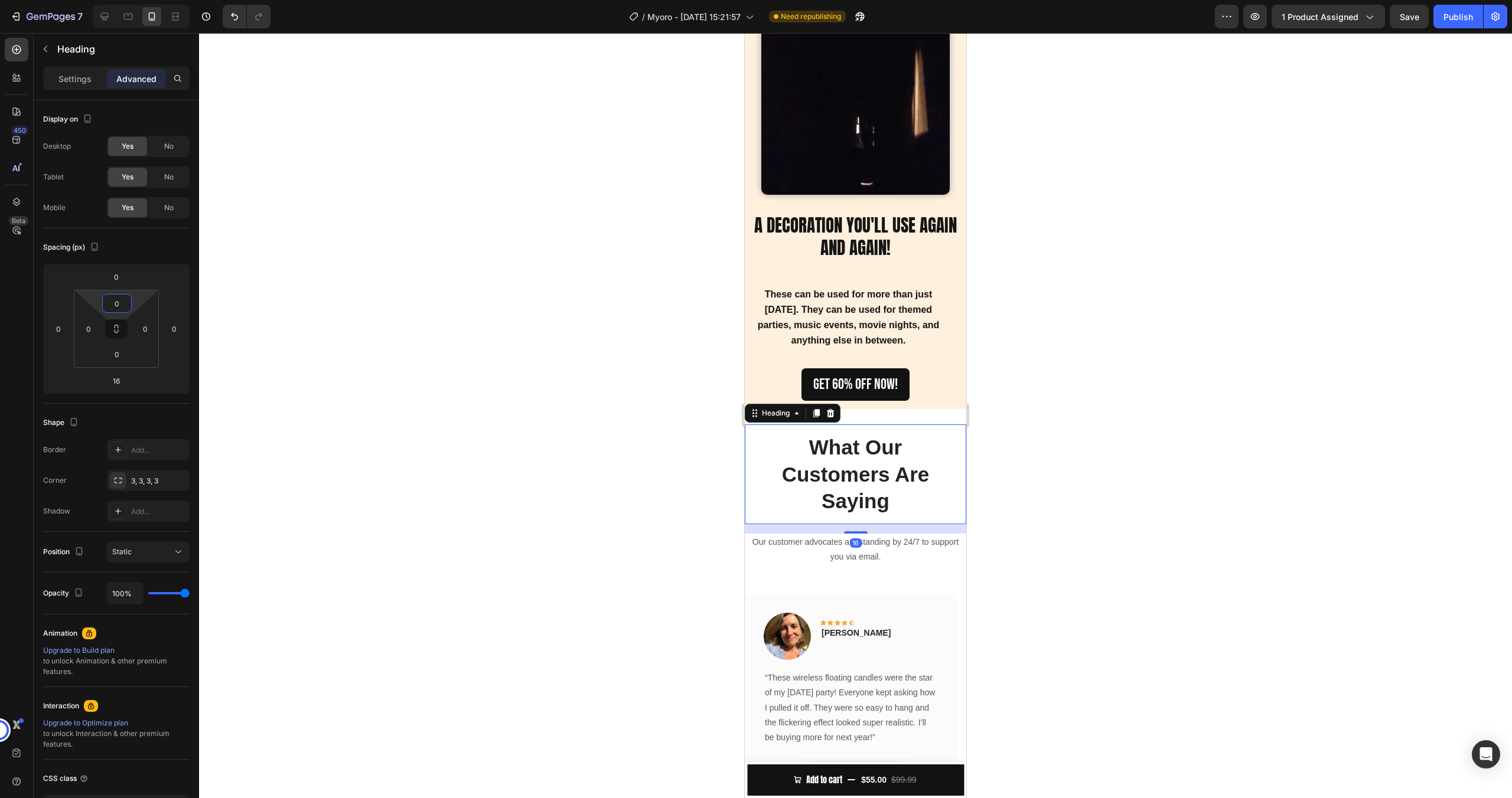
drag, startPoint x: 132, startPoint y: 303, endPoint x: 135, endPoint y: 320, distance: 17.3
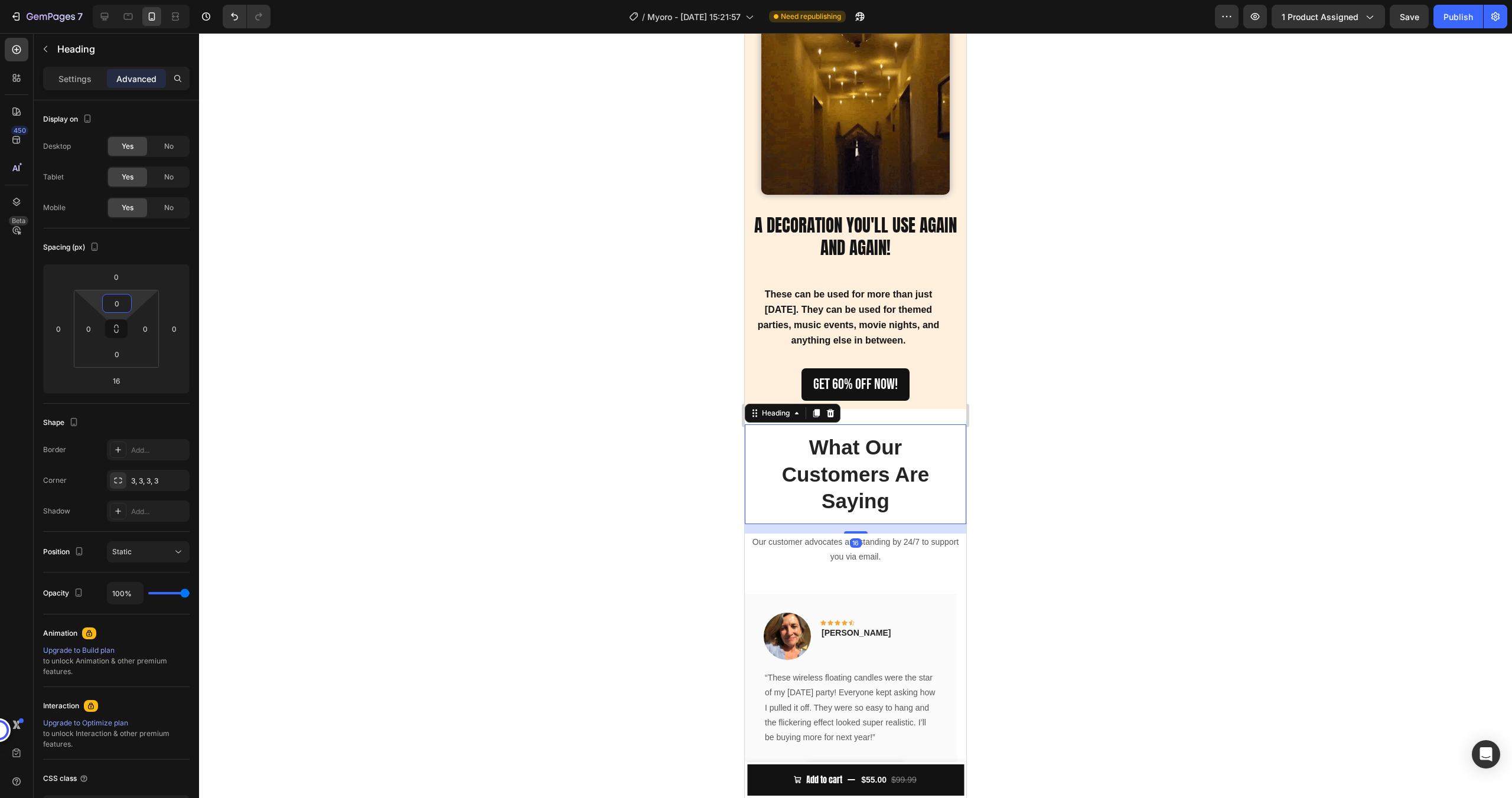
click at [135, 0] on html "7 / Myoro - Aug 16, 15:21:57 Need republishing Preview 1 product assigned Save …" at bounding box center [756, 0] width 1512 height 0
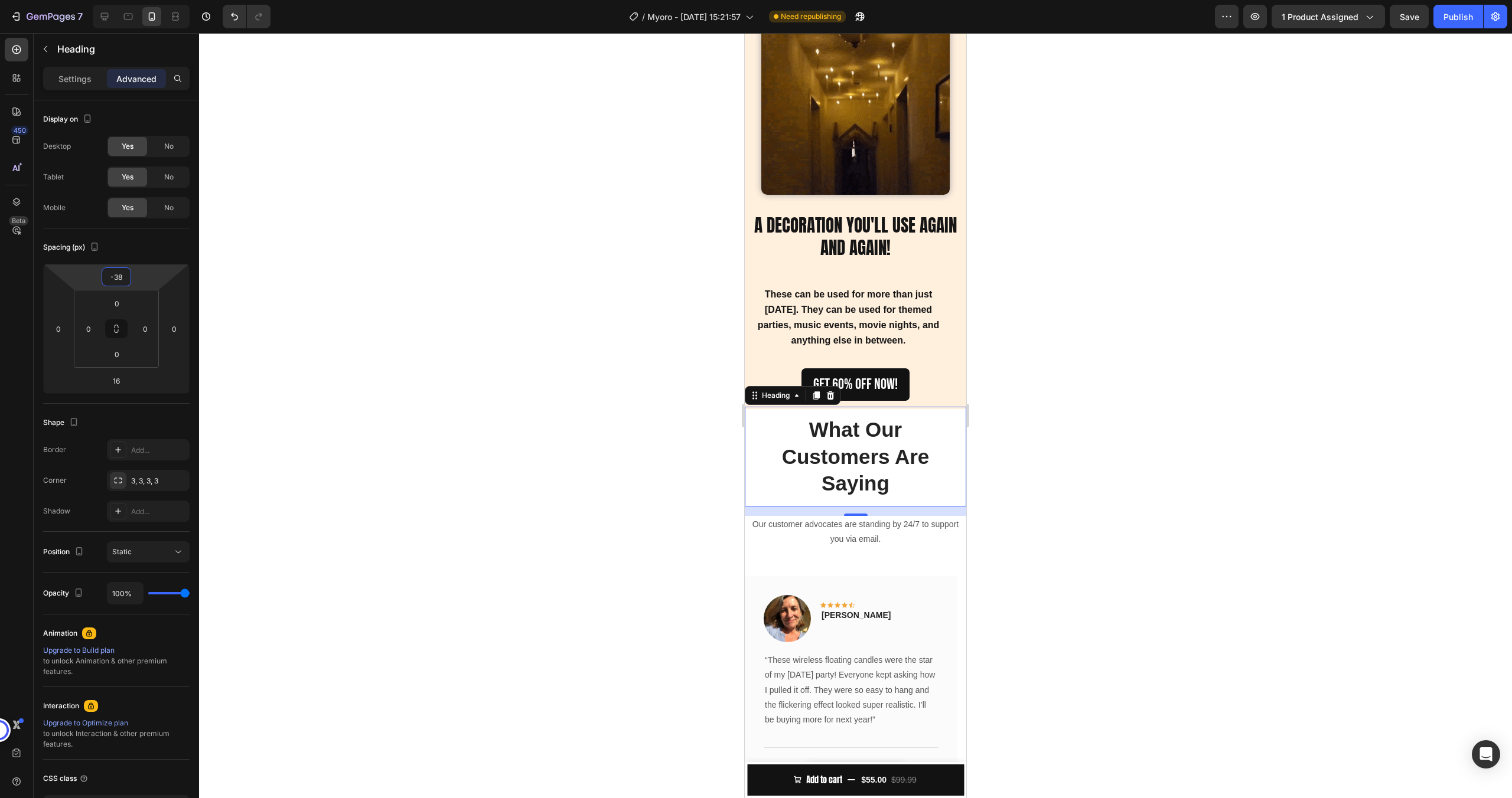
type input "-40"
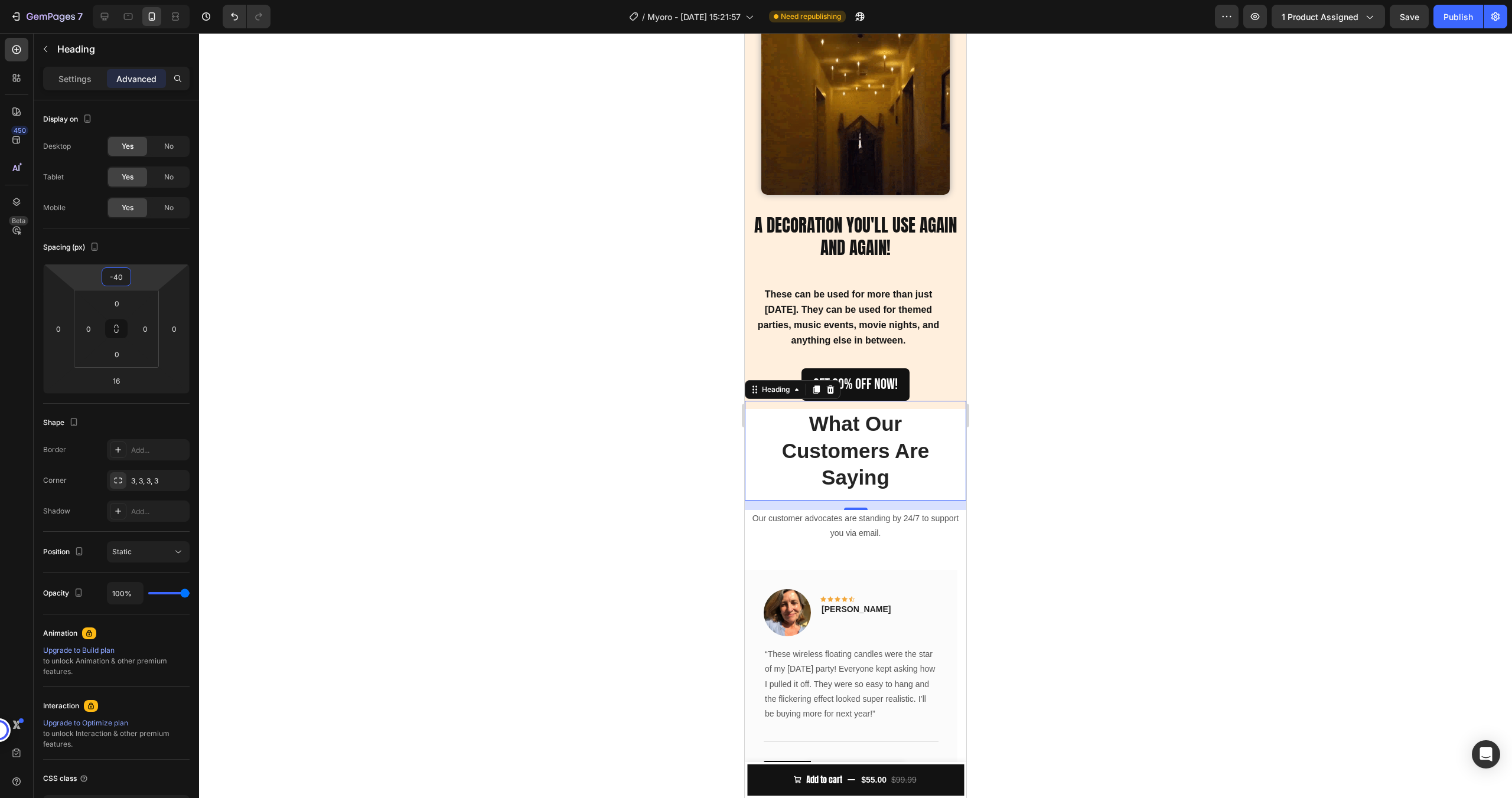
drag, startPoint x: 140, startPoint y: 280, endPoint x: 140, endPoint y: 291, distance: 11.0
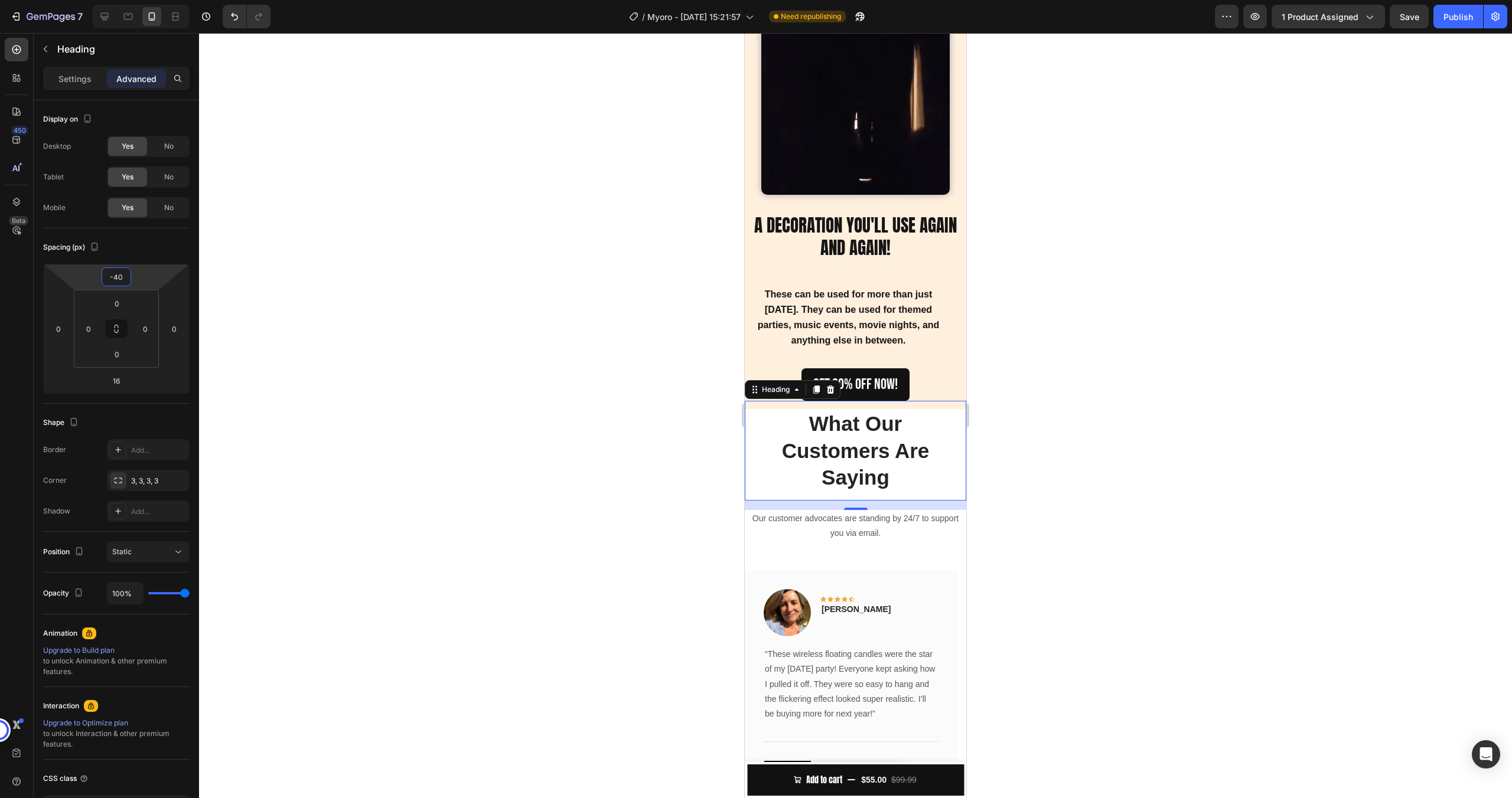
click at [140, 0] on html "7 / Myoro - Aug 16, 15:21:57 Need republishing Preview 1 product assigned Save …" at bounding box center [756, 0] width 1512 height 0
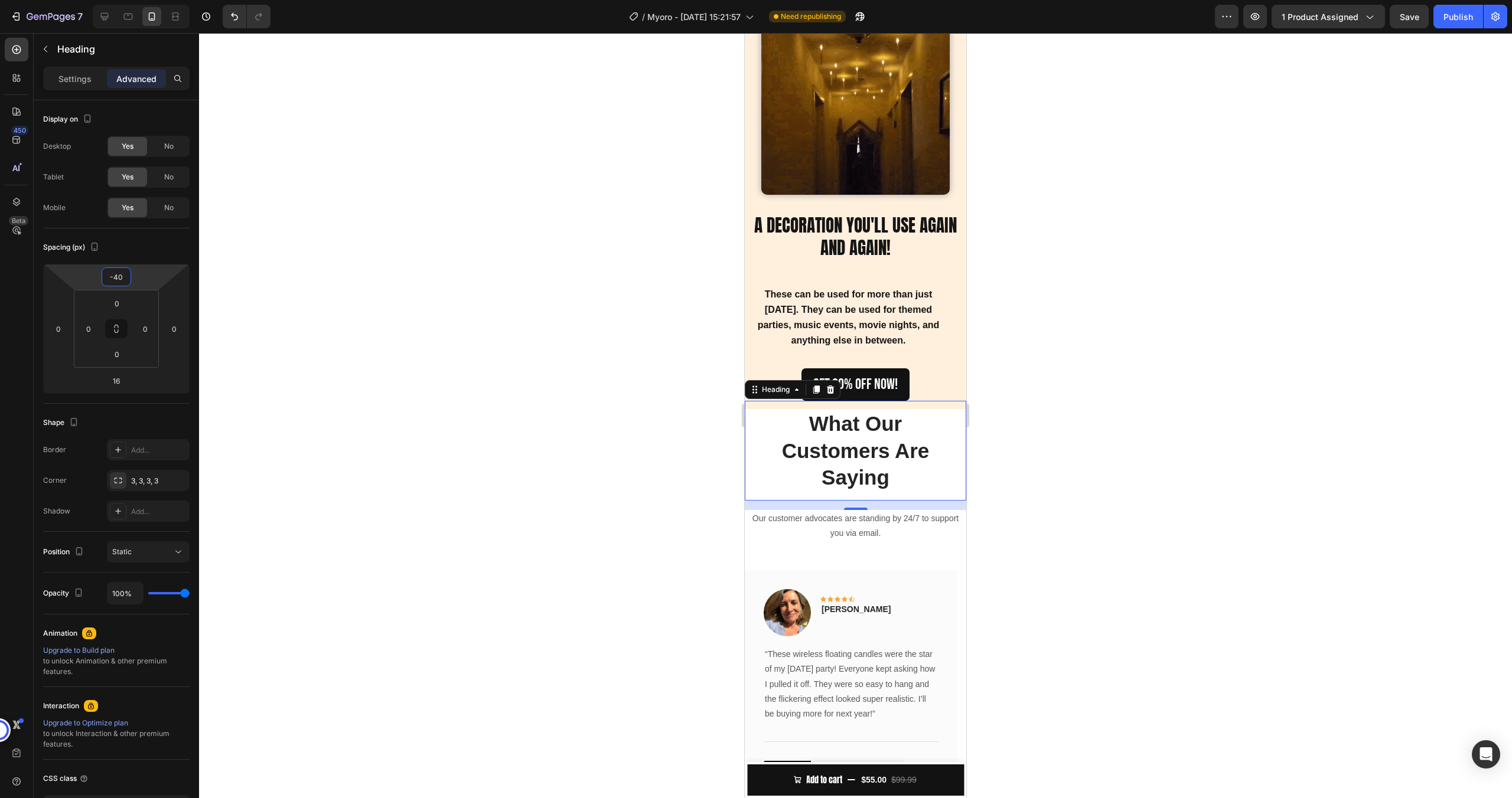
click at [394, 292] on div at bounding box center [854, 416] width 1312 height 766
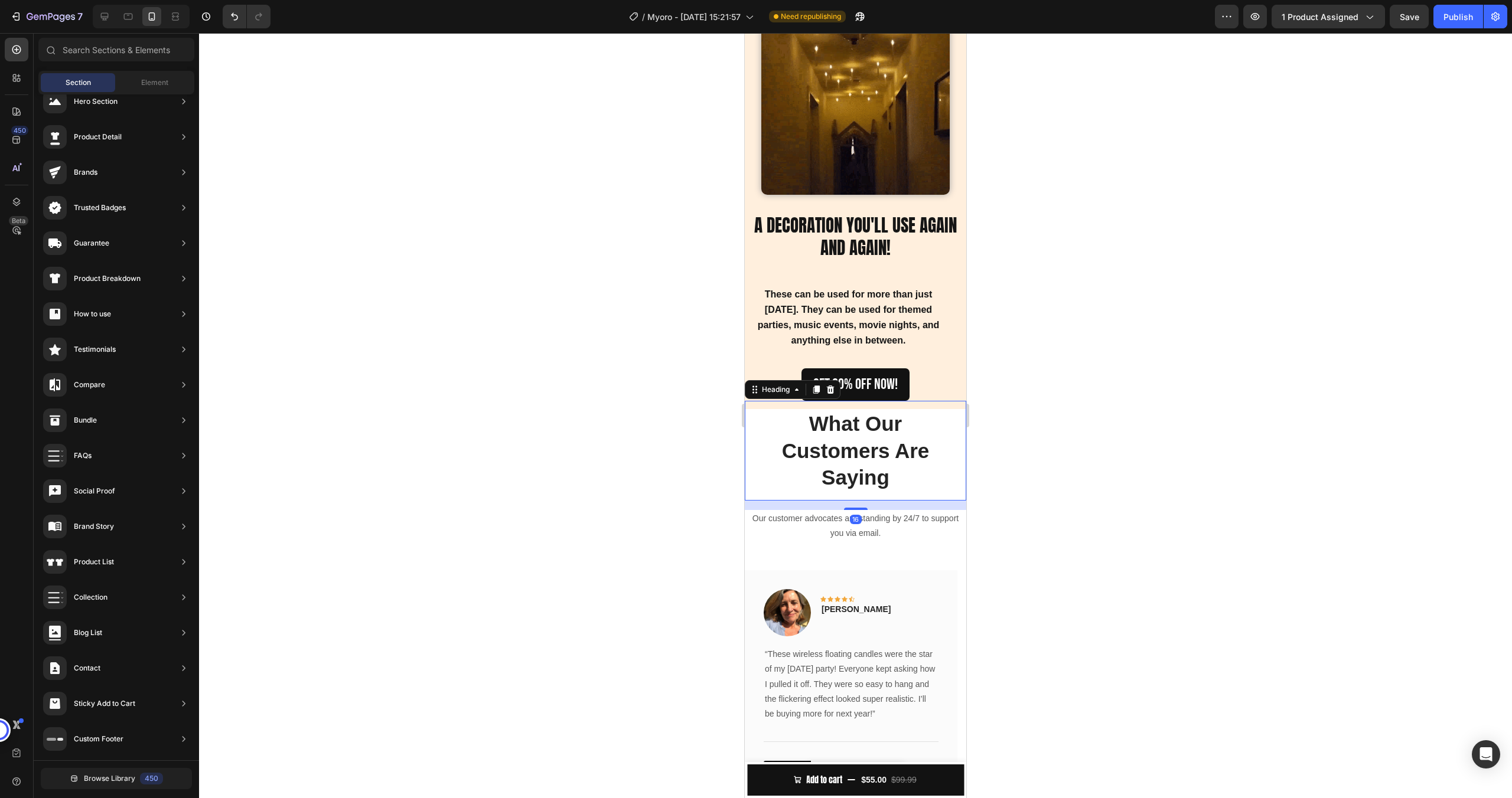
click at [844, 439] on p "What Our Customers Are Saying" at bounding box center [855, 450] width 203 height 81
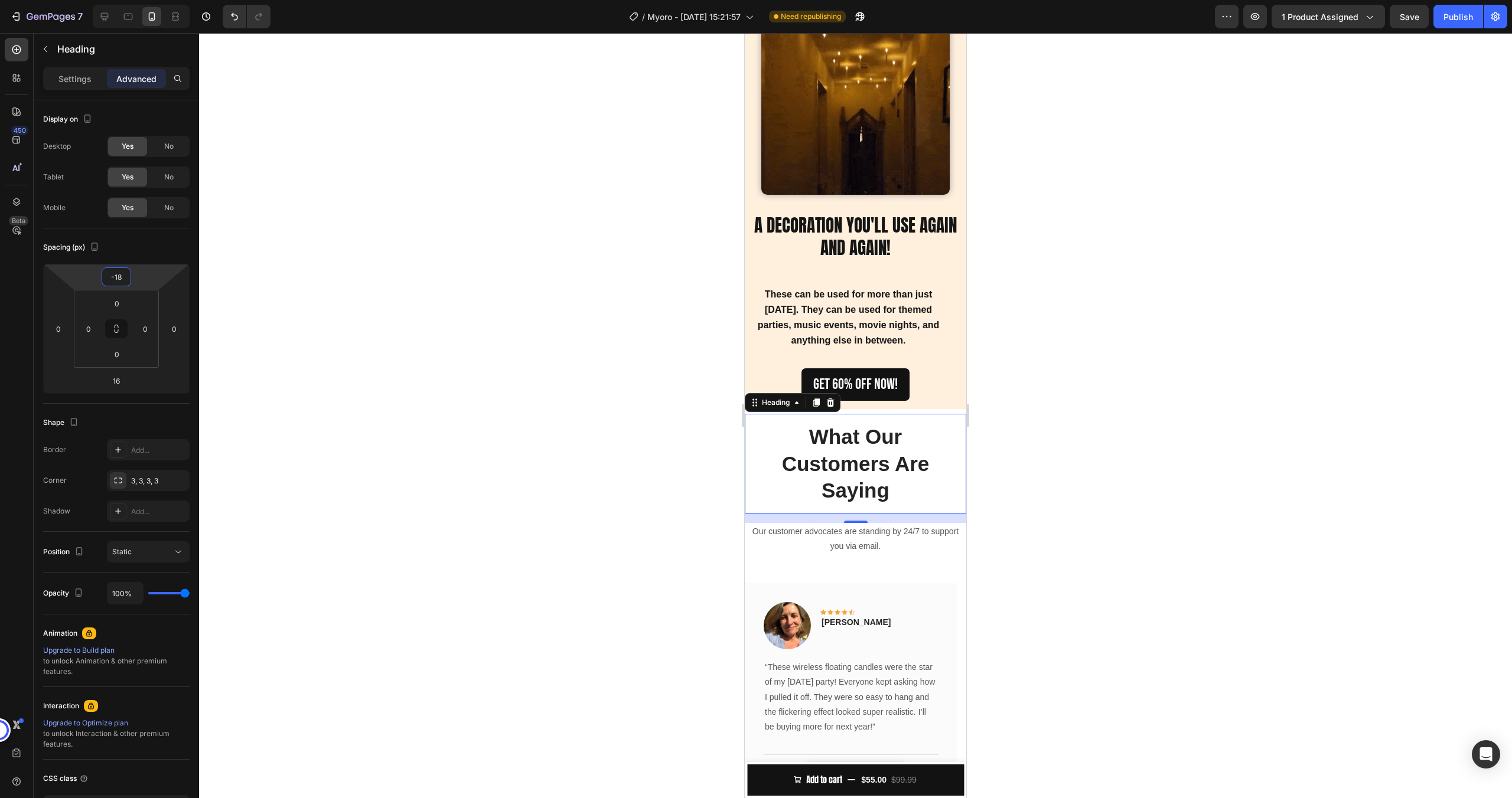
type input "-16"
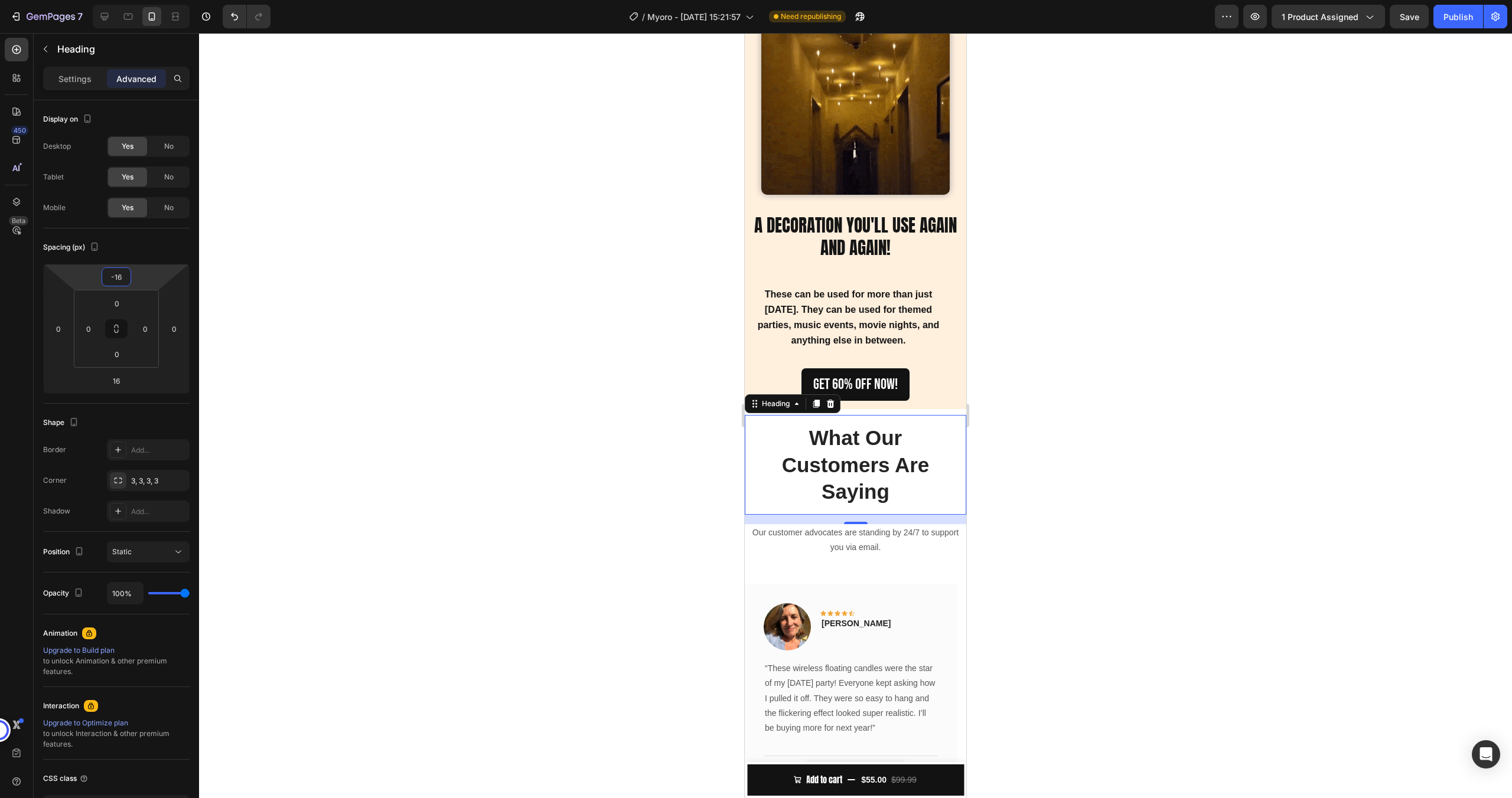
drag, startPoint x: 142, startPoint y: 272, endPoint x: 140, endPoint y: 265, distance: 7.3
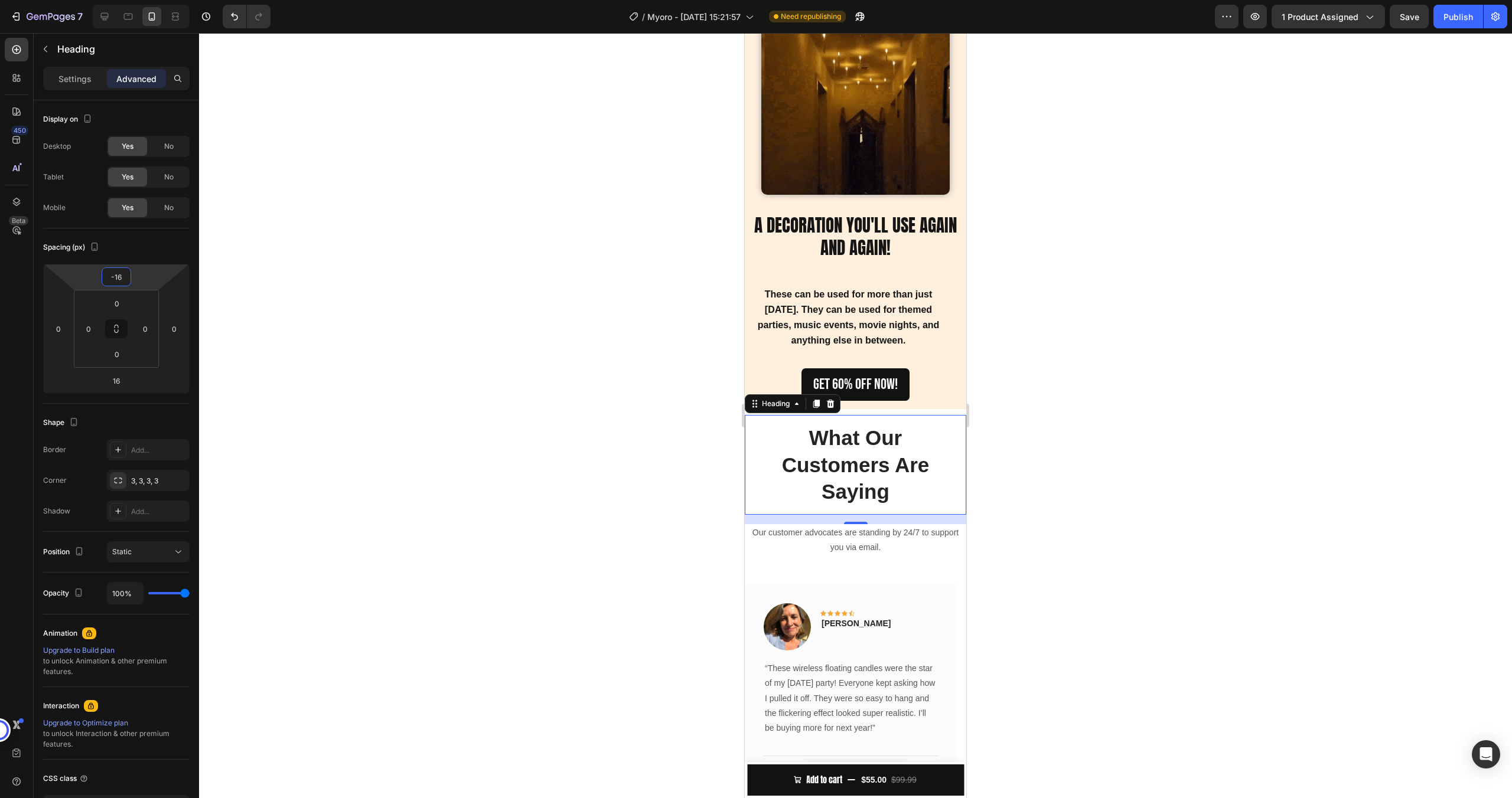
click at [140, 0] on html "7 / Myoro - Aug 16, 15:21:57 Need republishing Preview 1 product assigned Save …" at bounding box center [756, 0] width 1512 height 0
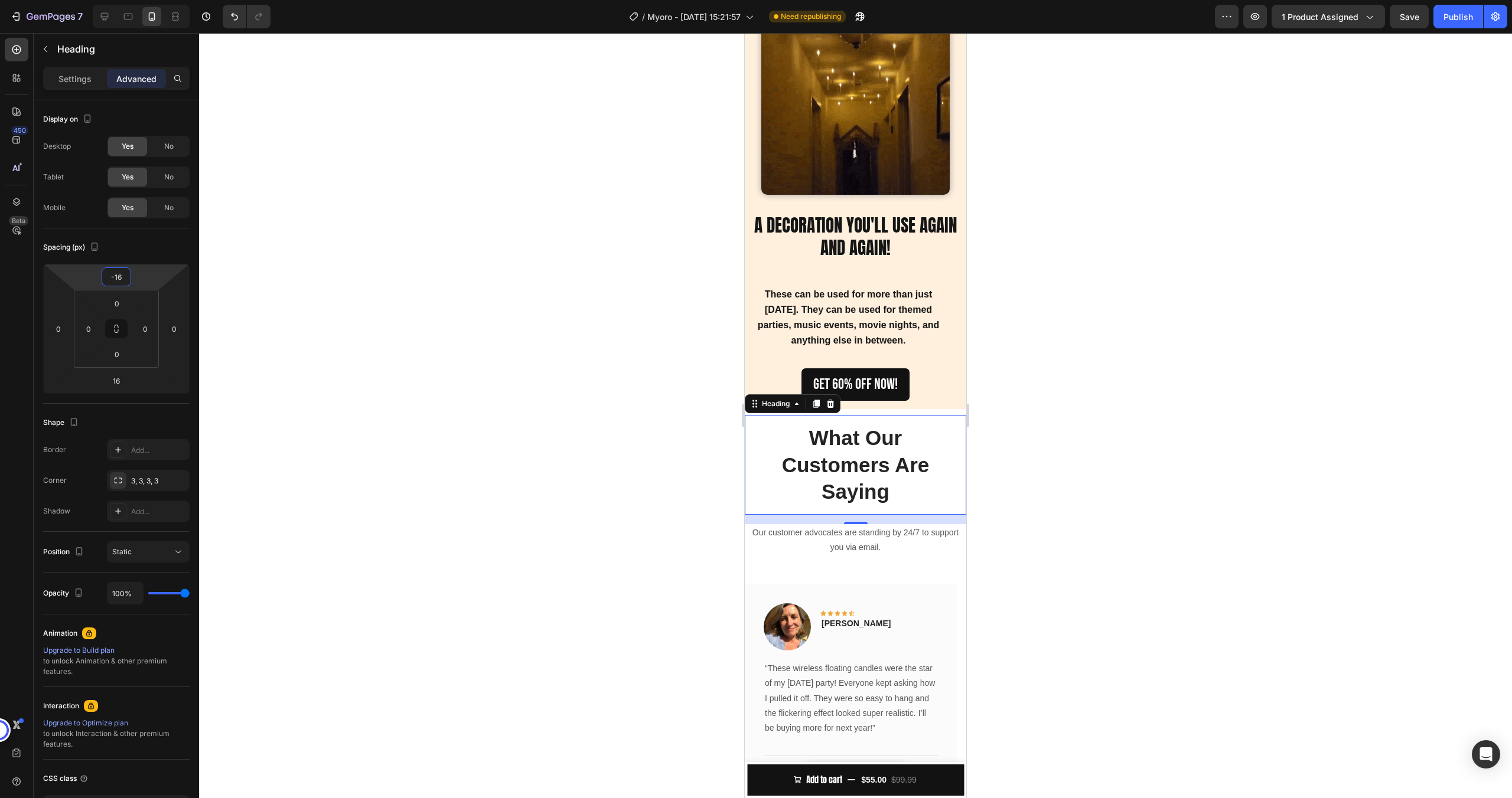
drag, startPoint x: 578, startPoint y: 267, endPoint x: 617, endPoint y: 277, distance: 40.3
click at [578, 267] on div at bounding box center [854, 416] width 1312 height 766
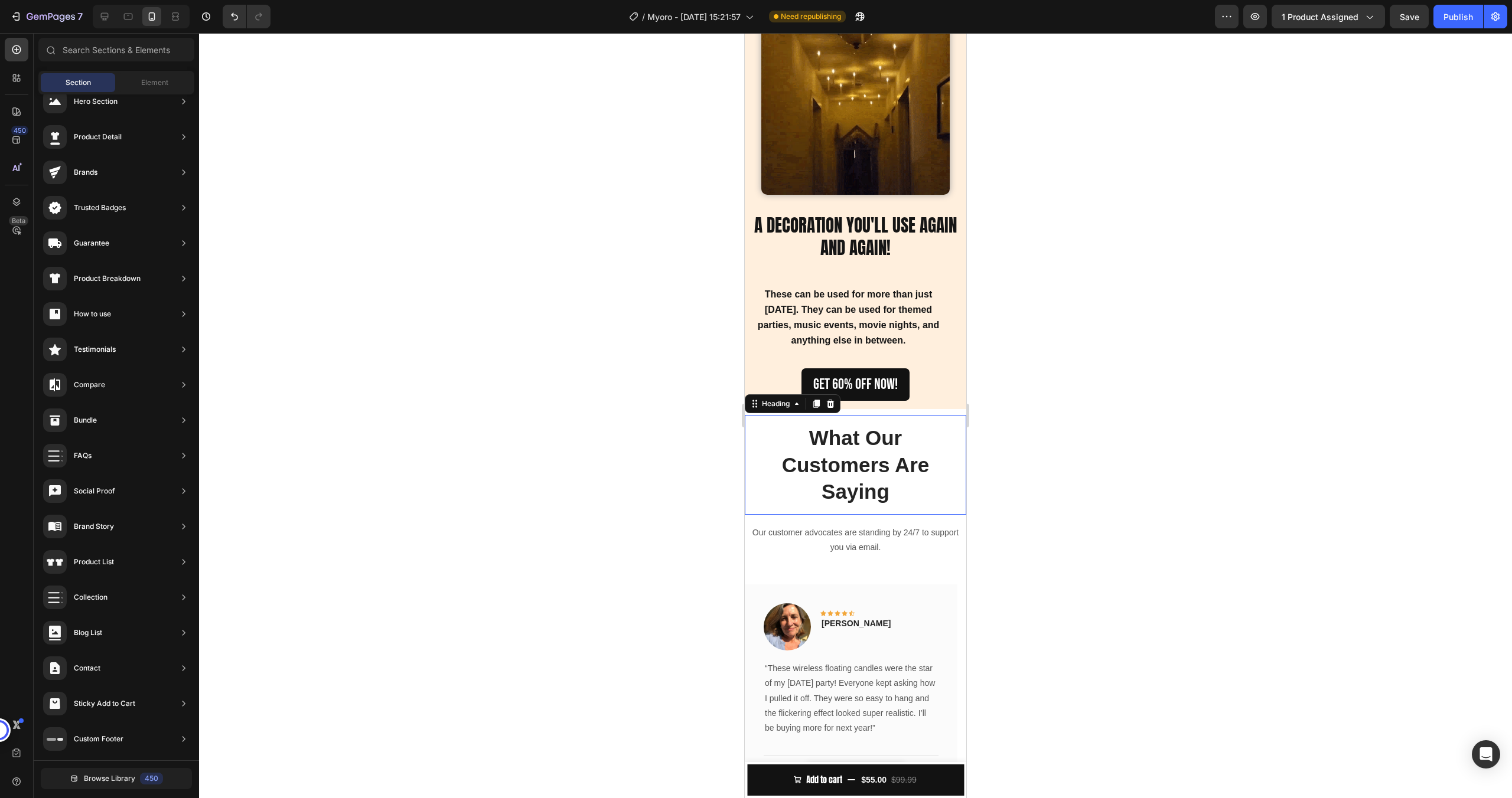
click at [799, 440] on p "What Our Customers Are Saying" at bounding box center [855, 464] width 203 height 81
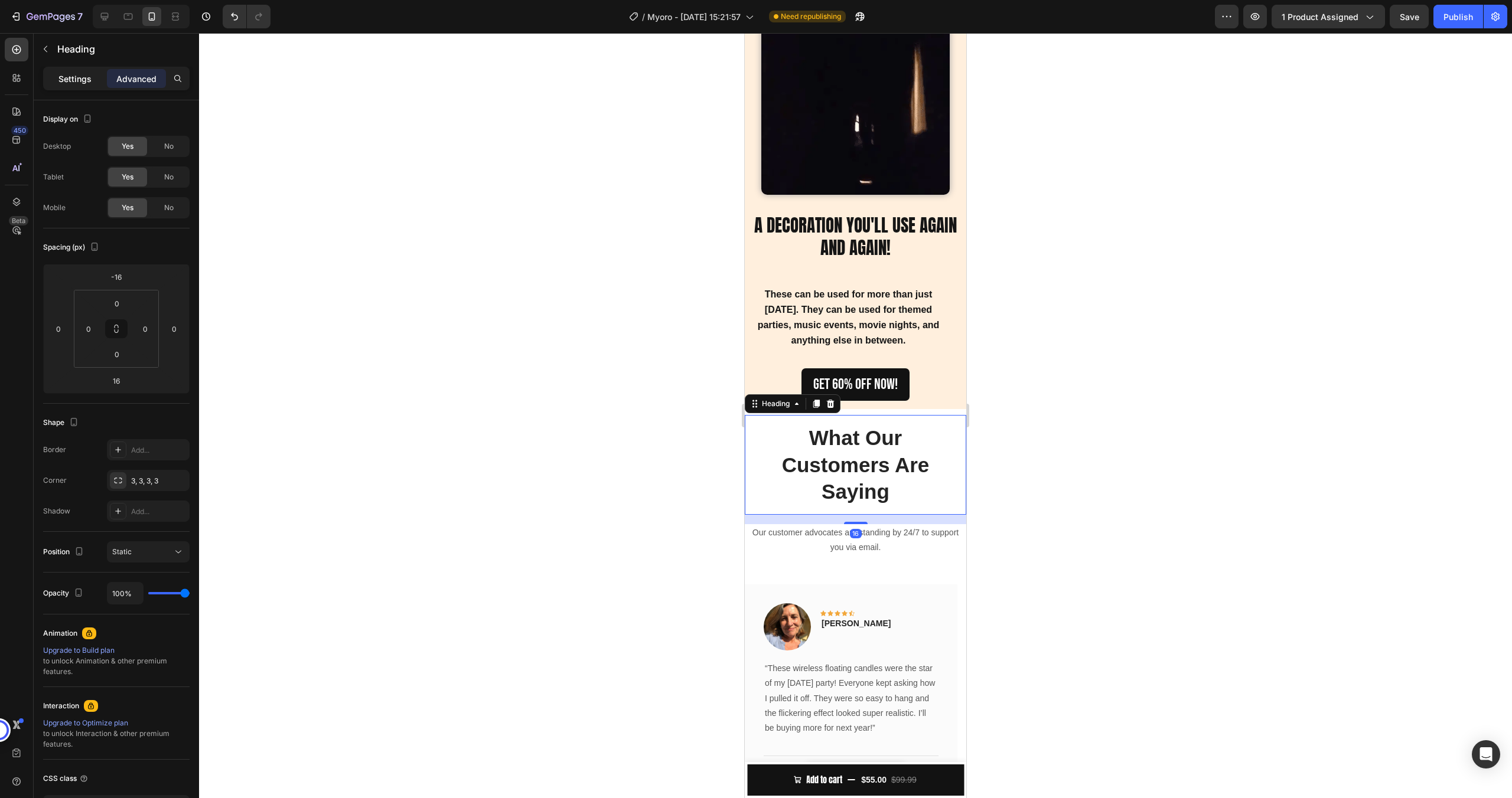
click at [75, 75] on p "Settings" at bounding box center [75, 78] width 33 height 12
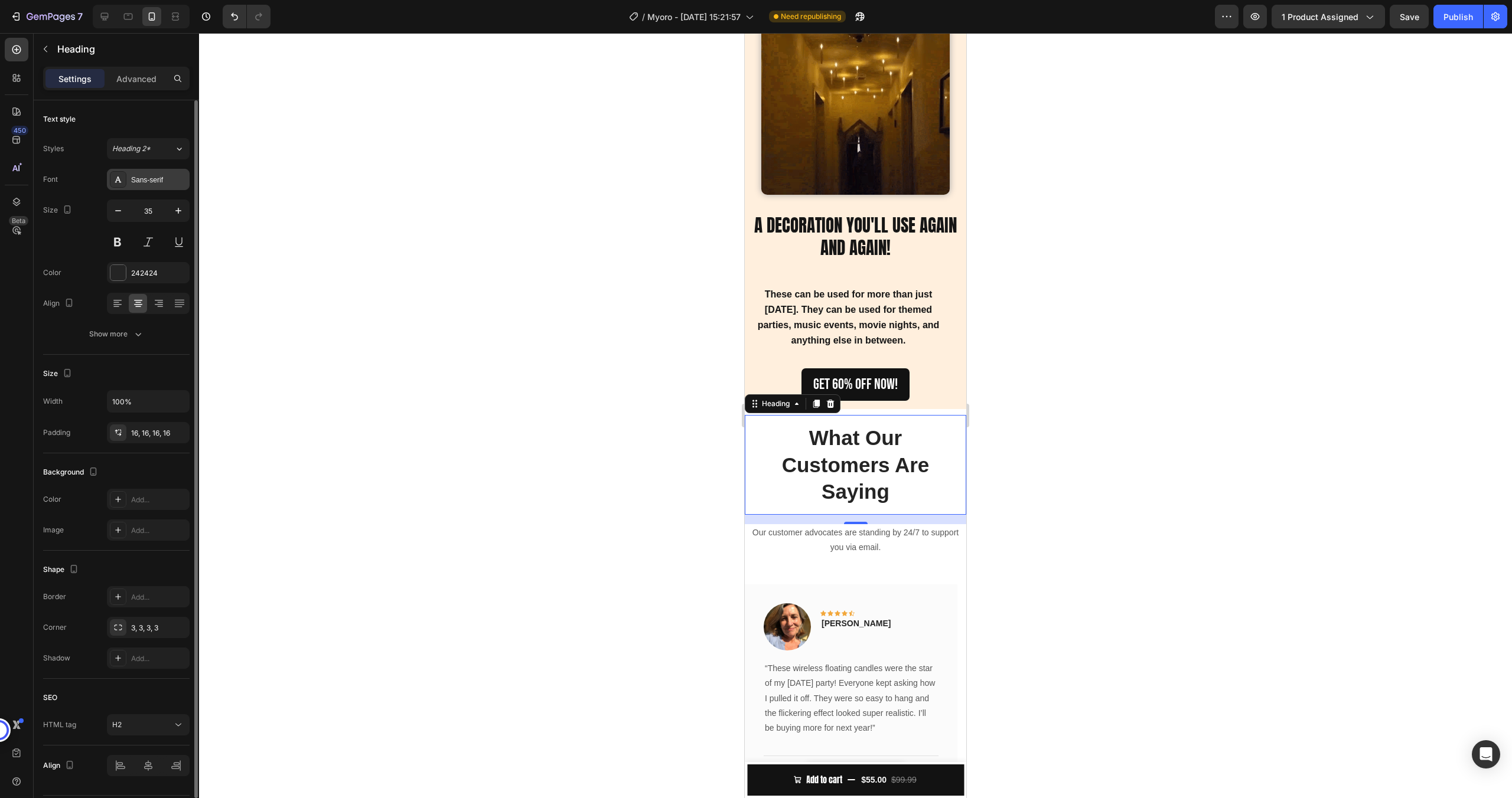
click at [147, 180] on div "Sans-serif" at bounding box center [159, 180] width 55 height 11
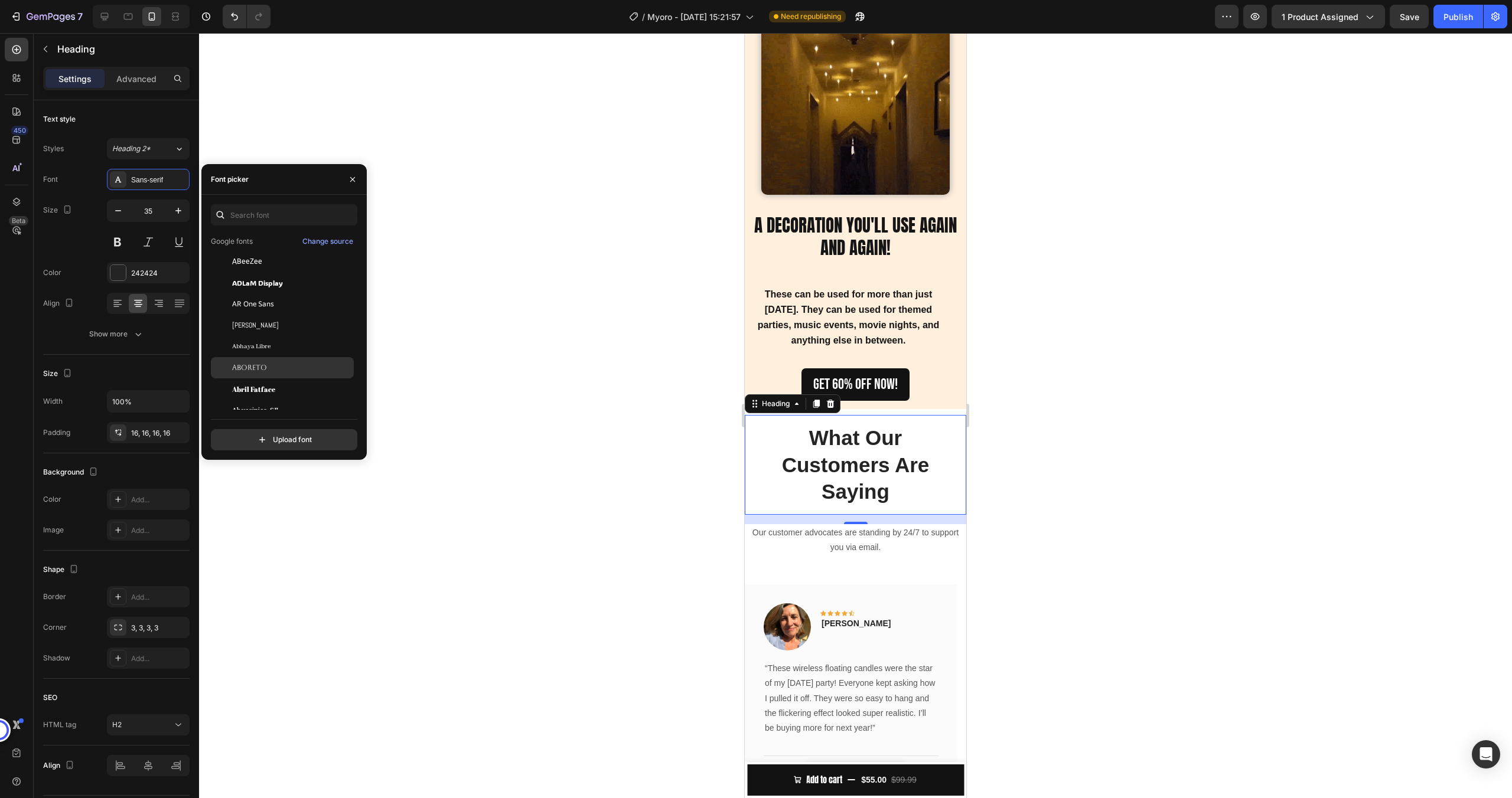
scroll to position [50, 0]
click at [247, 216] on input "text" at bounding box center [284, 215] width 146 height 21
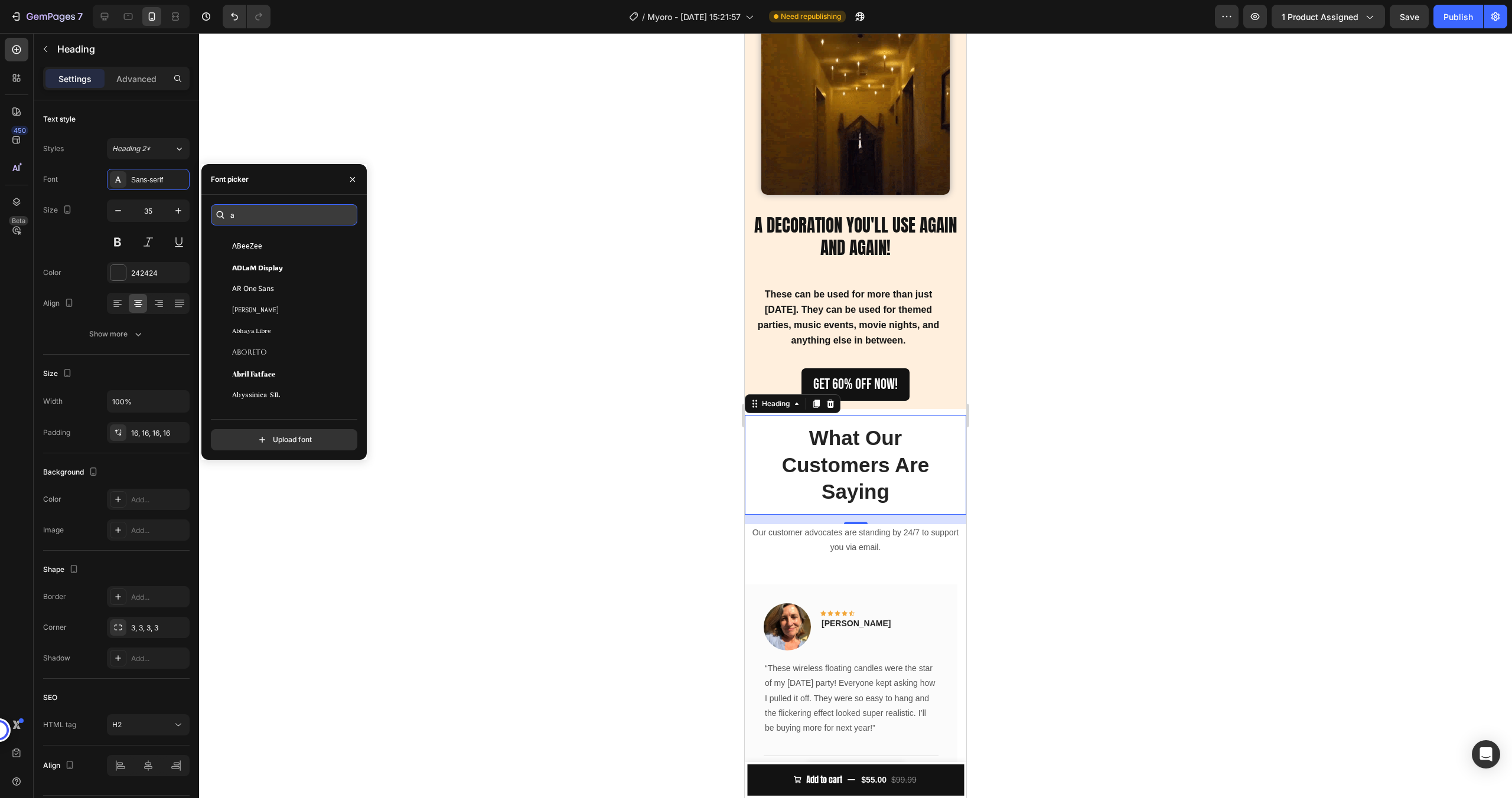
scroll to position [0, 0]
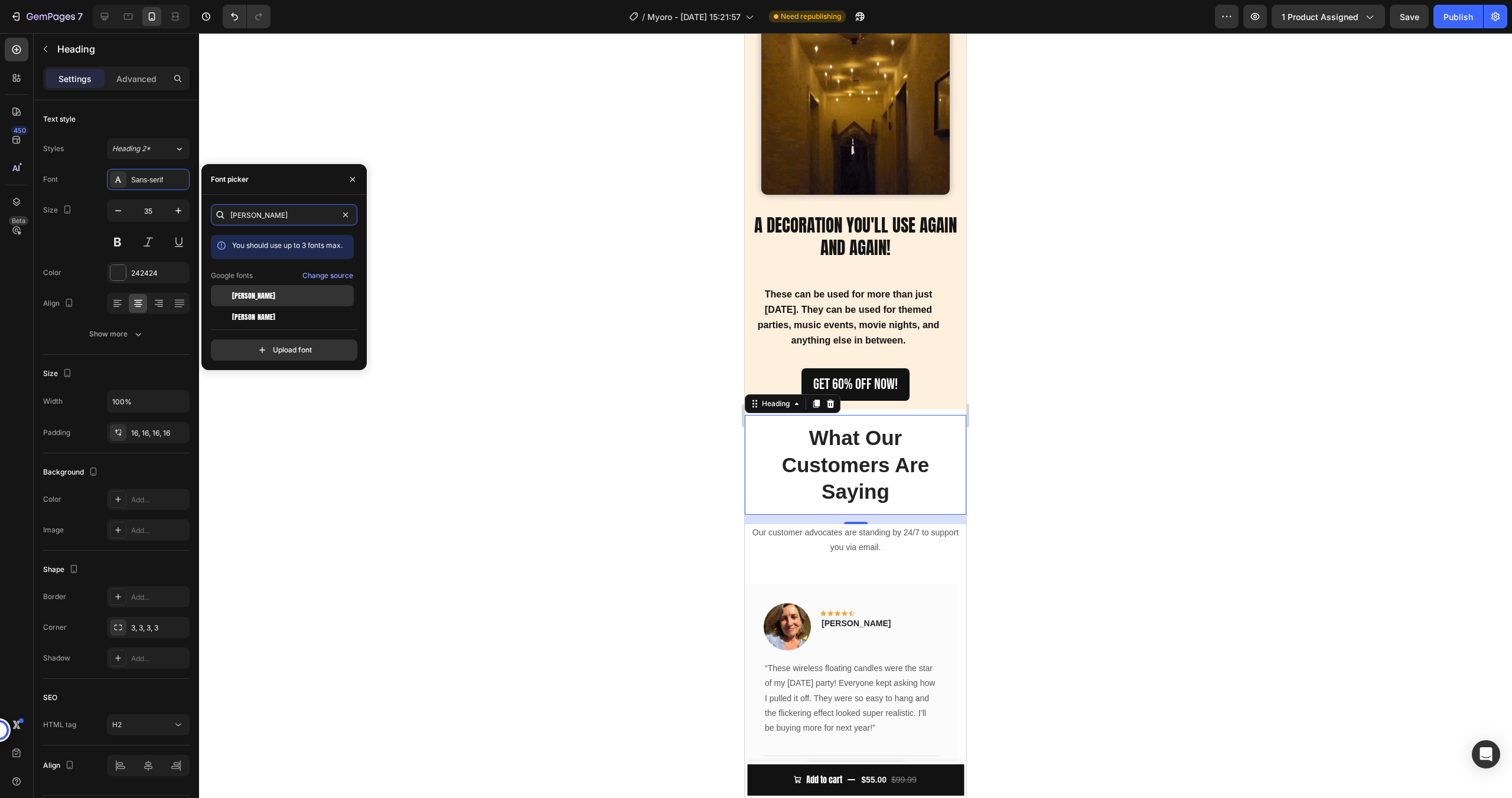
type input "anton"
click at [247, 298] on span "[PERSON_NAME]" at bounding box center [253, 295] width 43 height 11
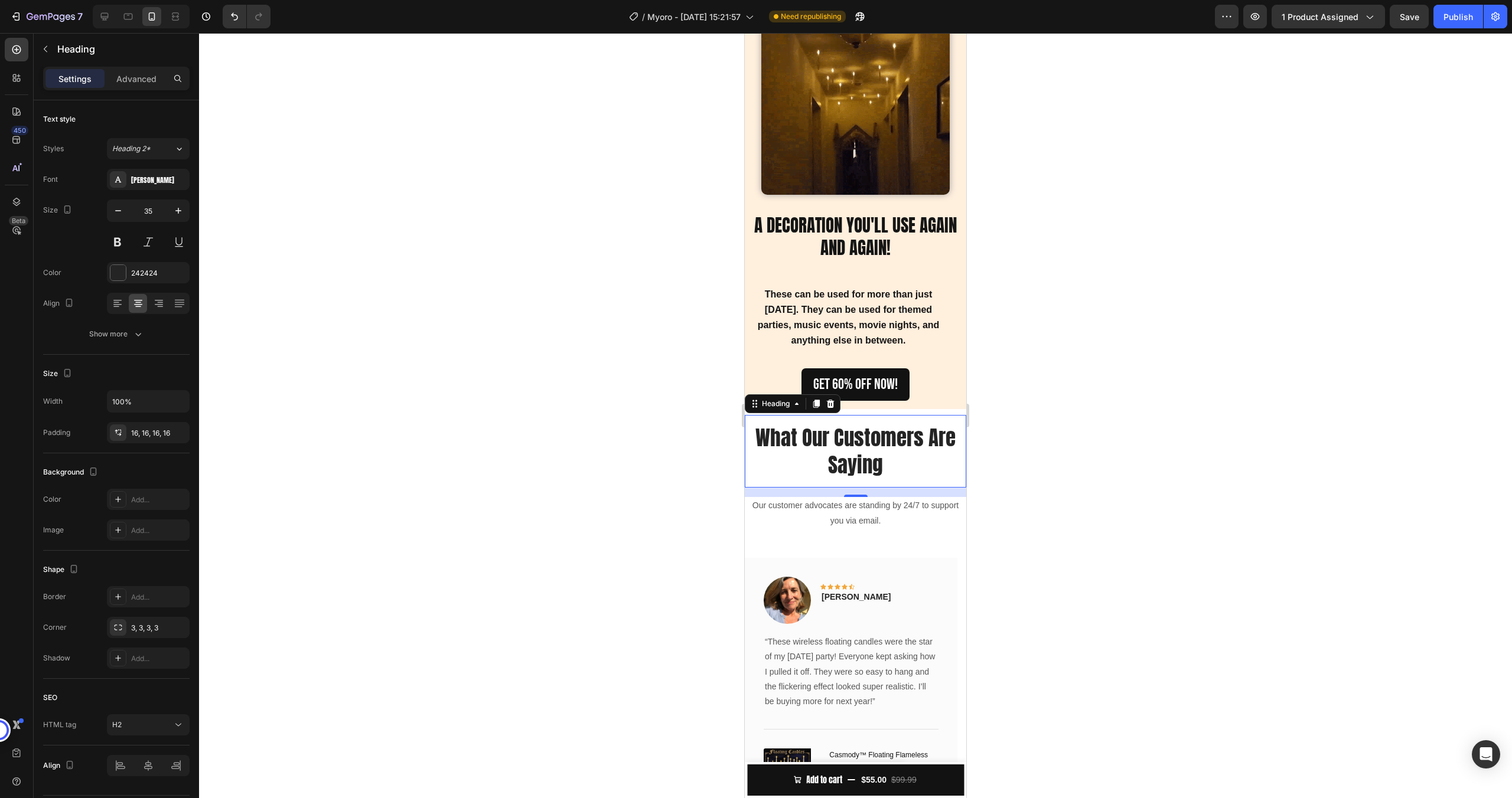
click at [546, 311] on div at bounding box center [854, 416] width 1312 height 766
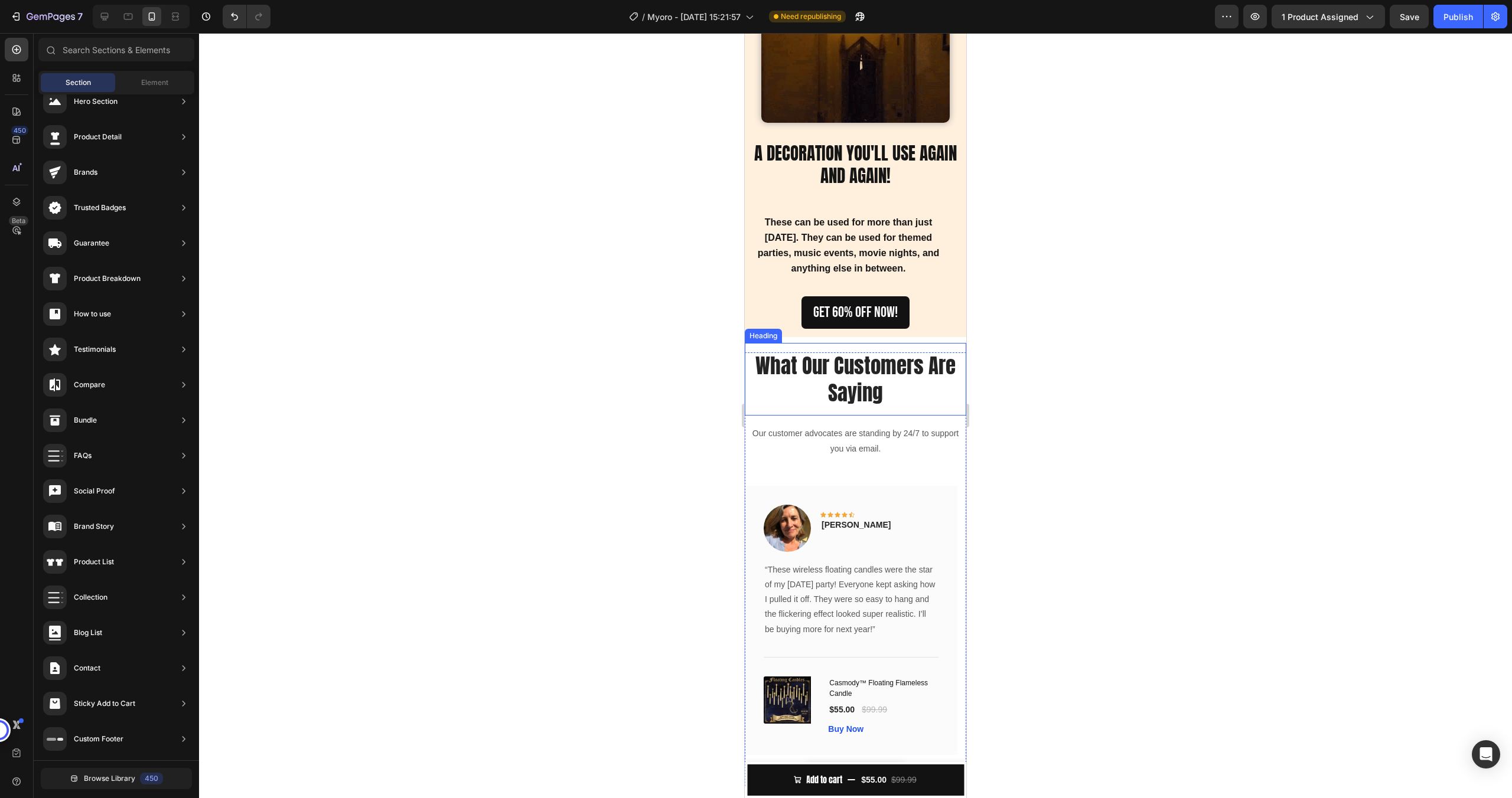
scroll to position [1880, 0]
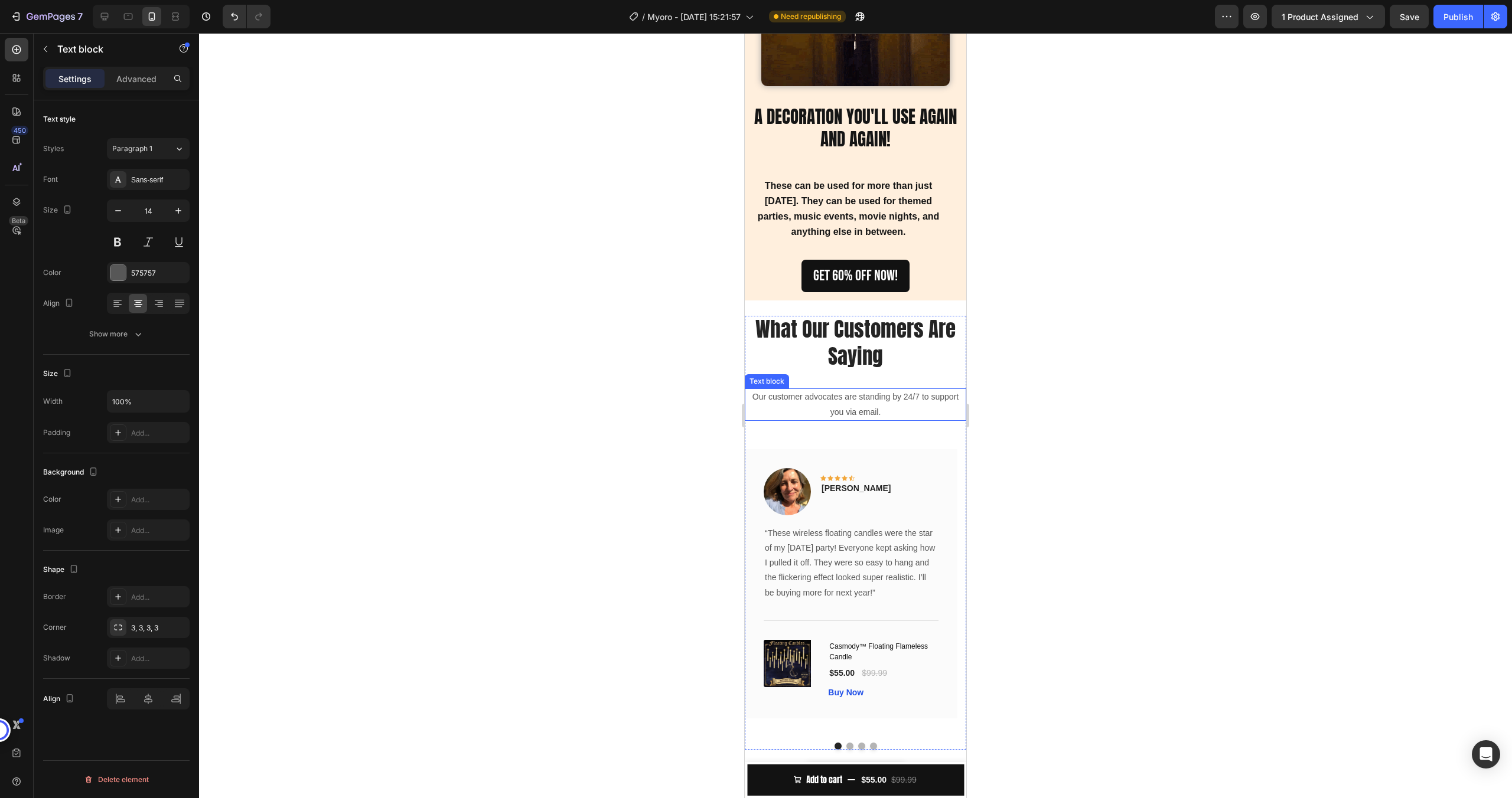
click at [820, 398] on p "Our customer advocates are standing by 24/7 to support you via email." at bounding box center [854, 404] width 219 height 30
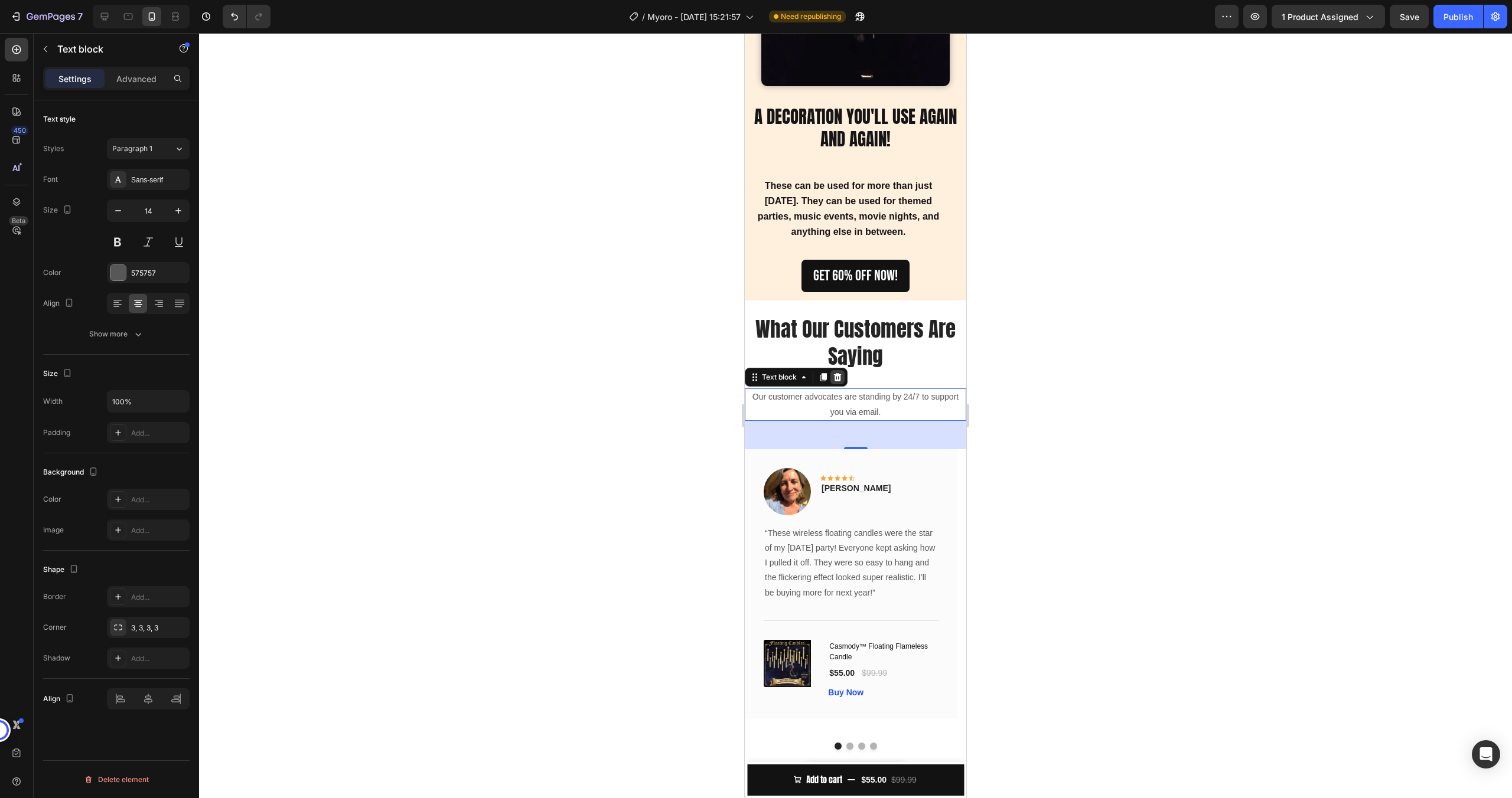
click at [834, 373] on icon at bounding box center [837, 377] width 10 height 10
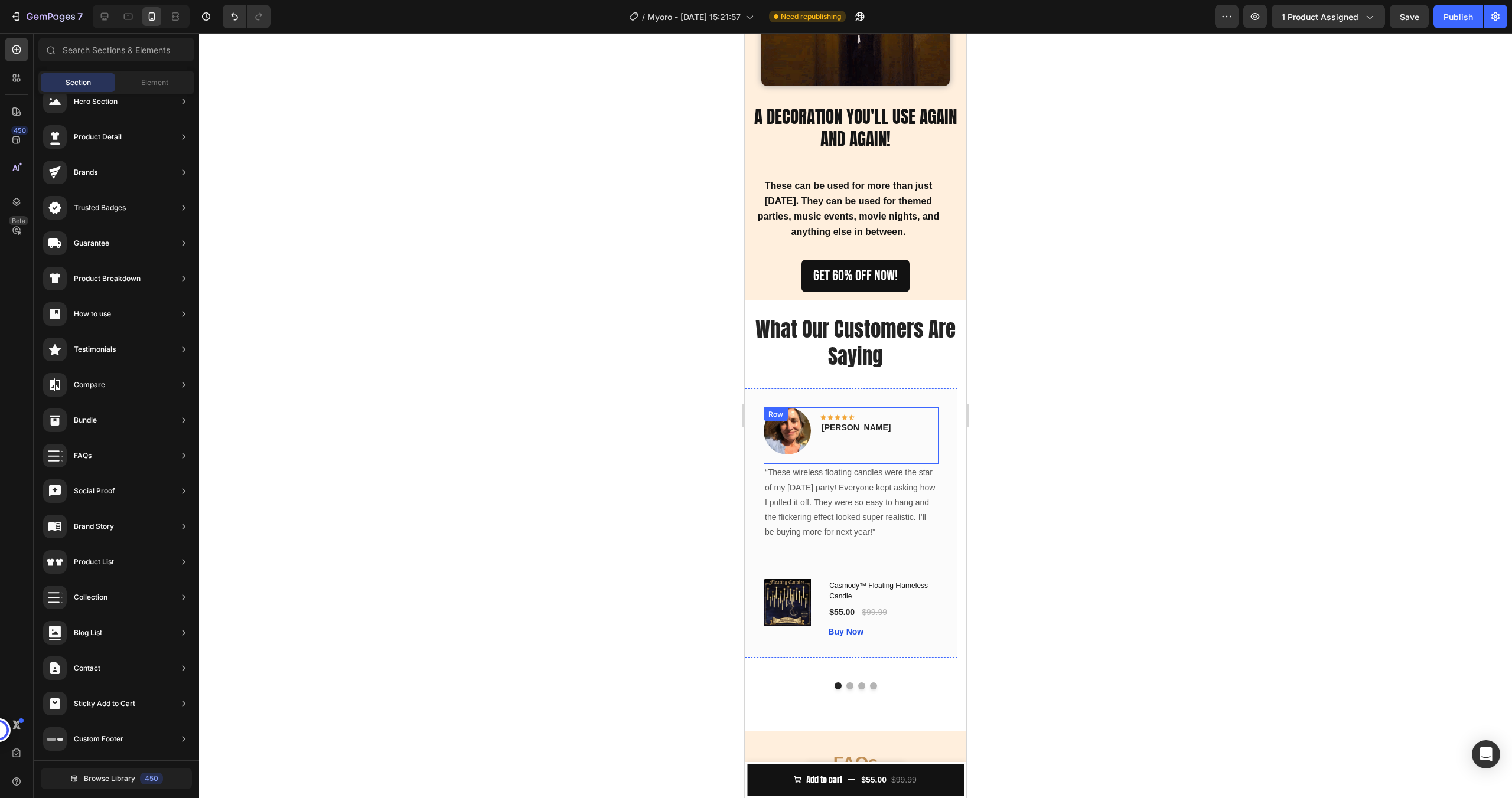
click at [1263, 458] on div at bounding box center [854, 416] width 1312 height 766
click at [904, 362] on h2 "What Our Customers Are Saying" at bounding box center [855, 343] width 222 height 73
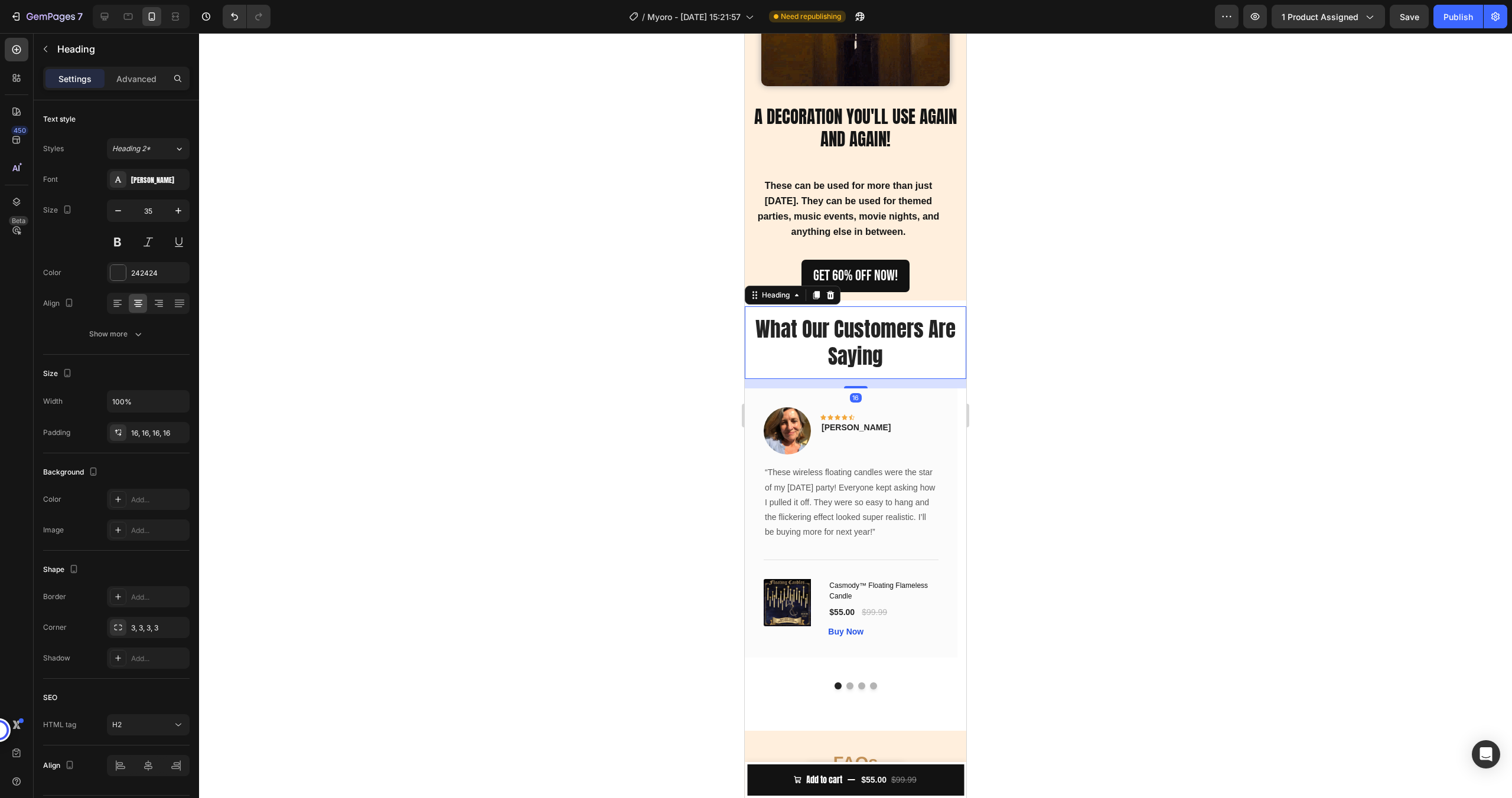
click at [904, 351] on p "What Our Customers Are Saying" at bounding box center [855, 343] width 203 height 54
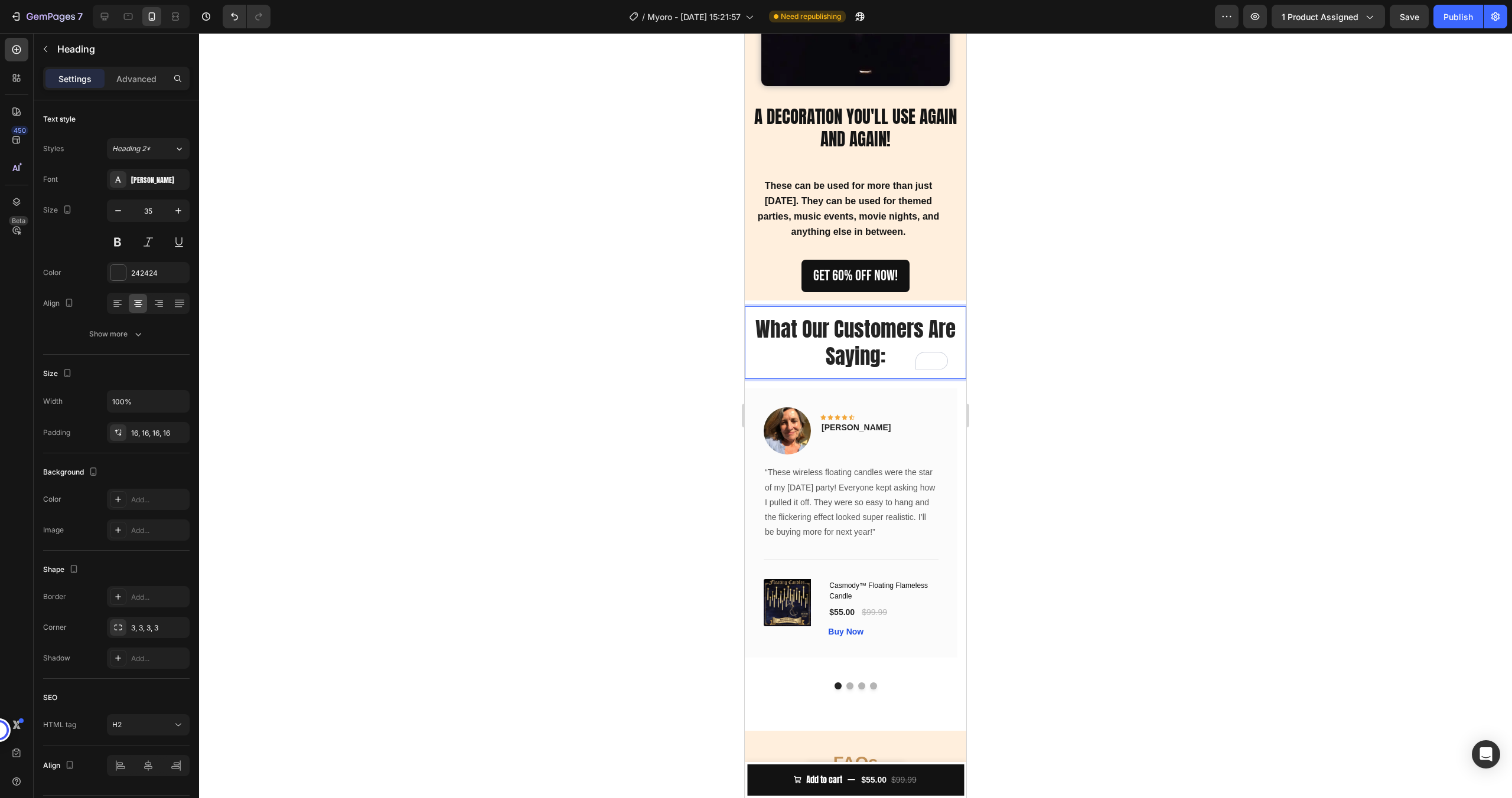
click at [1066, 393] on div at bounding box center [854, 416] width 1312 height 766
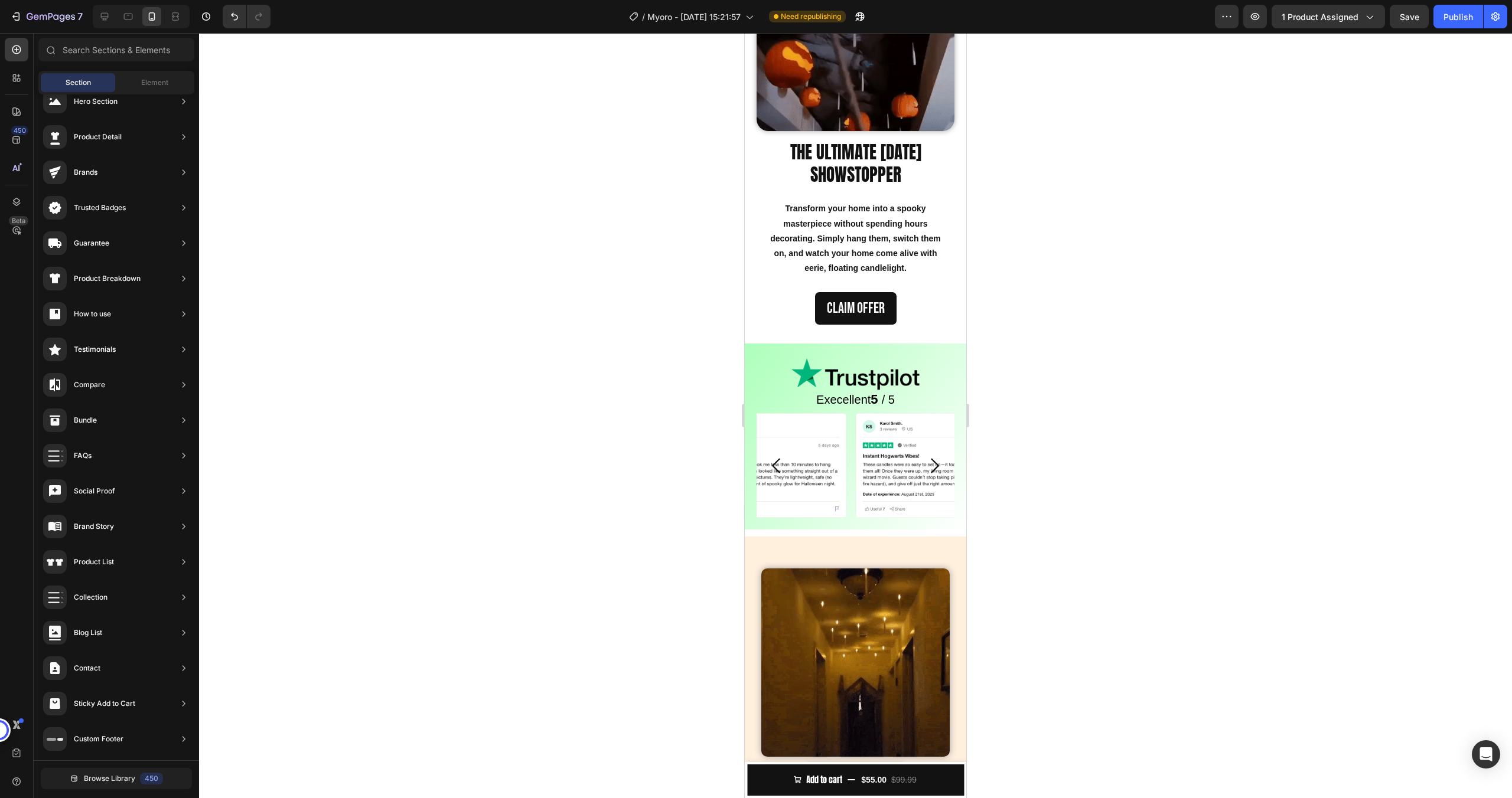
scroll to position [1108, 0]
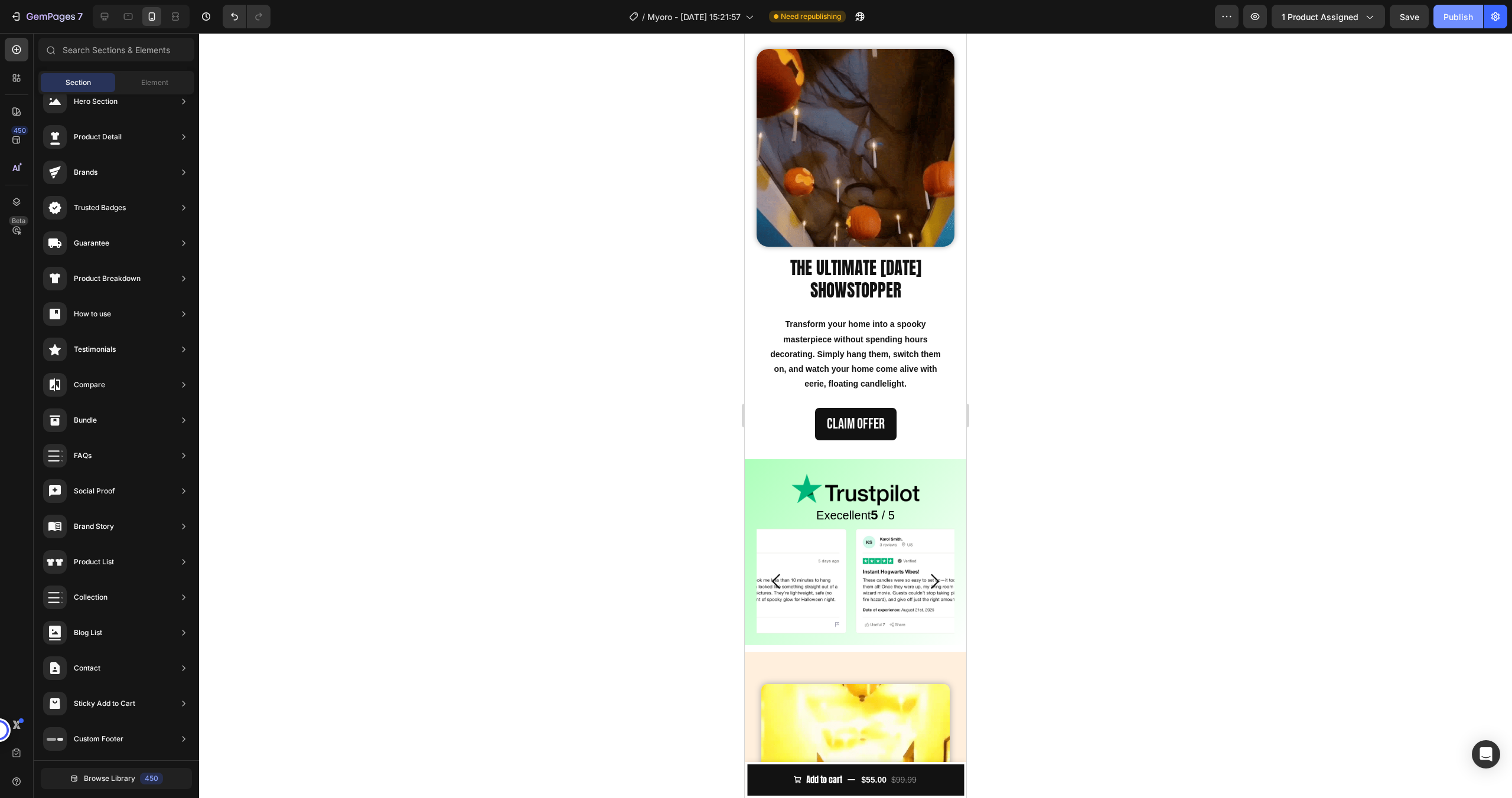
click at [1442, 16] on button "Publish" at bounding box center [1458, 16] width 50 height 24
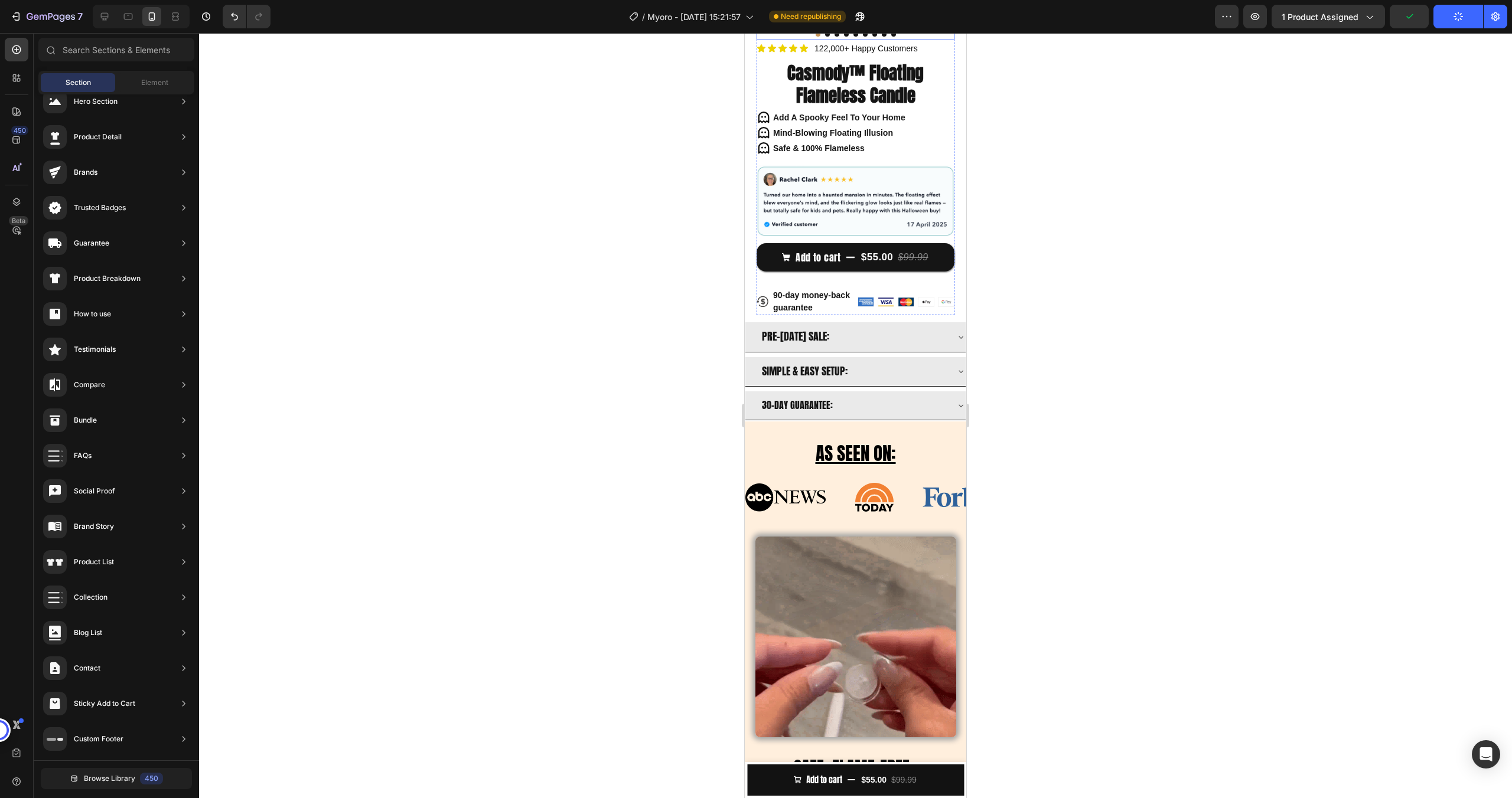
scroll to position [0, 0]
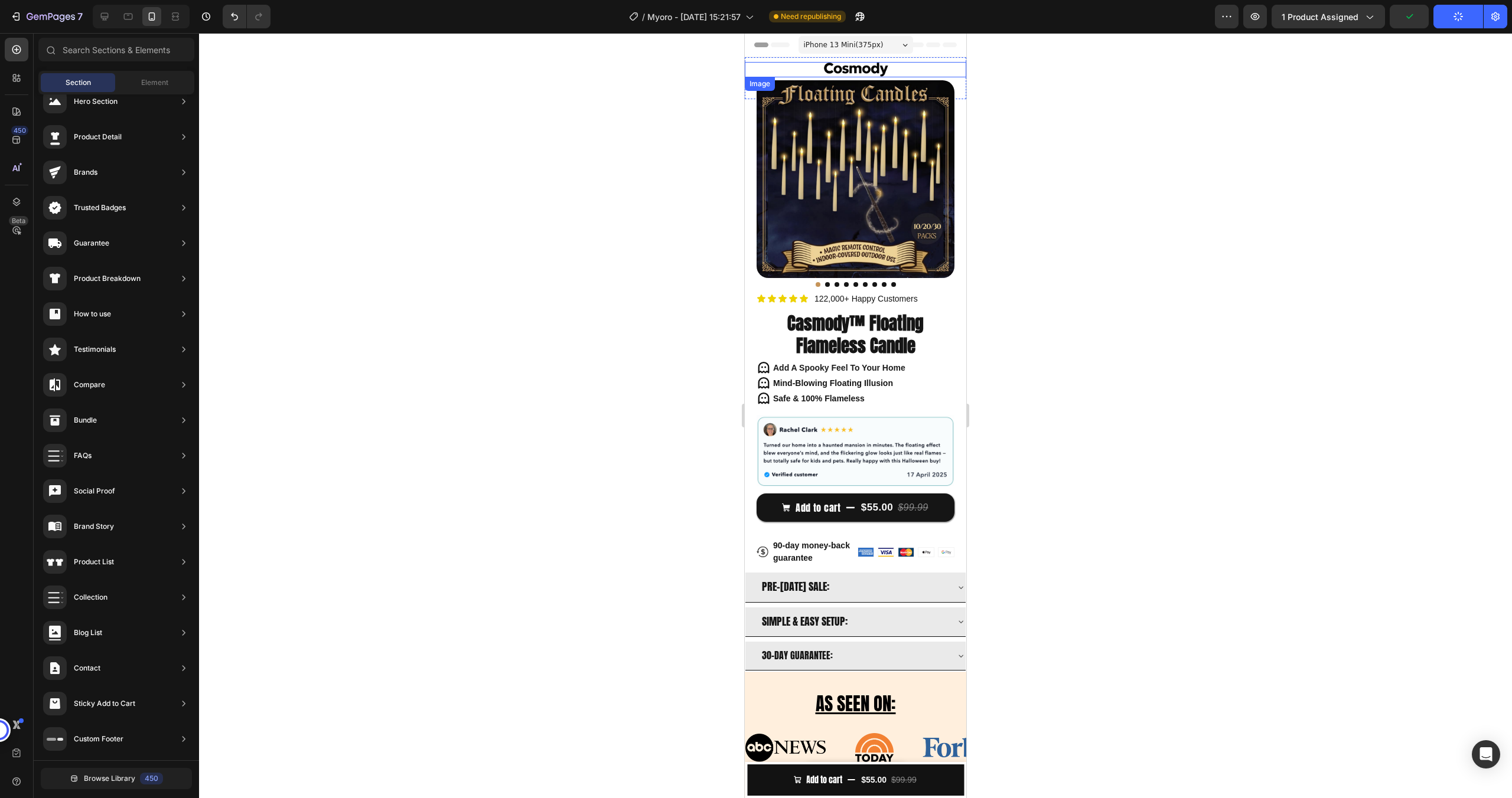
click at [917, 69] on div at bounding box center [855, 70] width 222 height 15
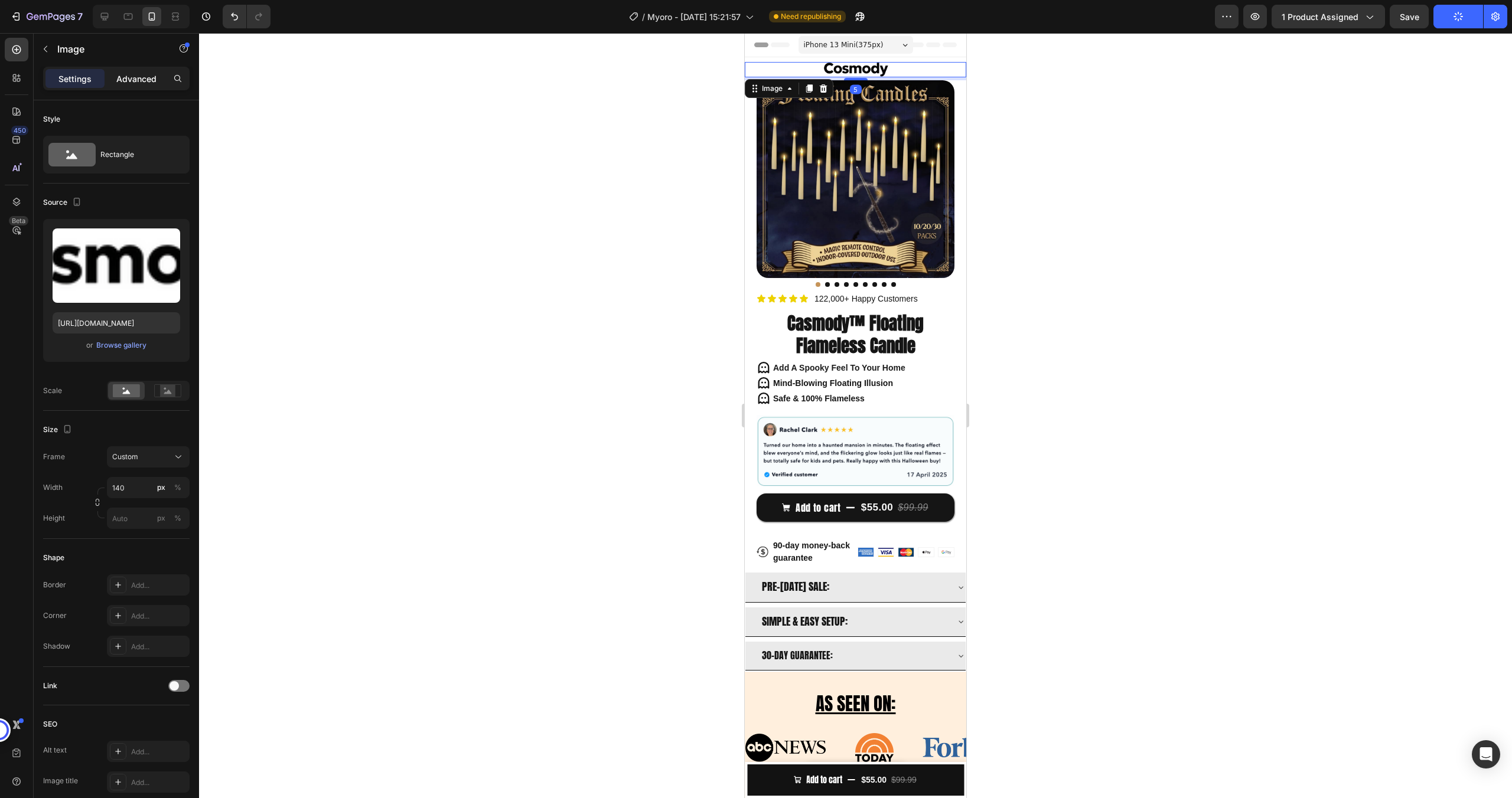
click at [154, 79] on p "Advanced" at bounding box center [137, 78] width 40 height 12
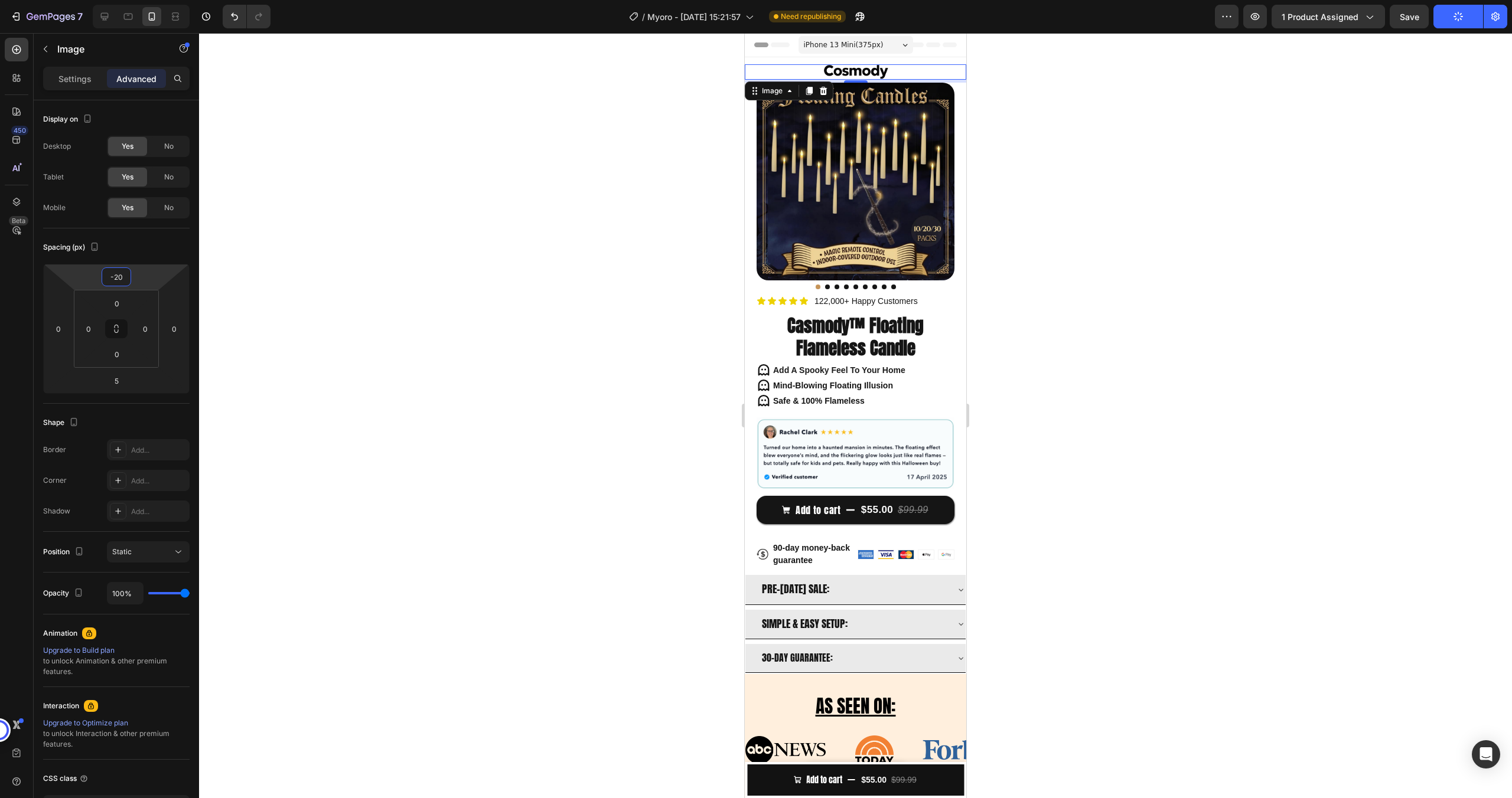
type input "-18"
click at [146, 0] on html "7 / Myoro - Aug 16, 15:21:57 Need republishing Preview 1 product assigned Save …" at bounding box center [756, 0] width 1512 height 0
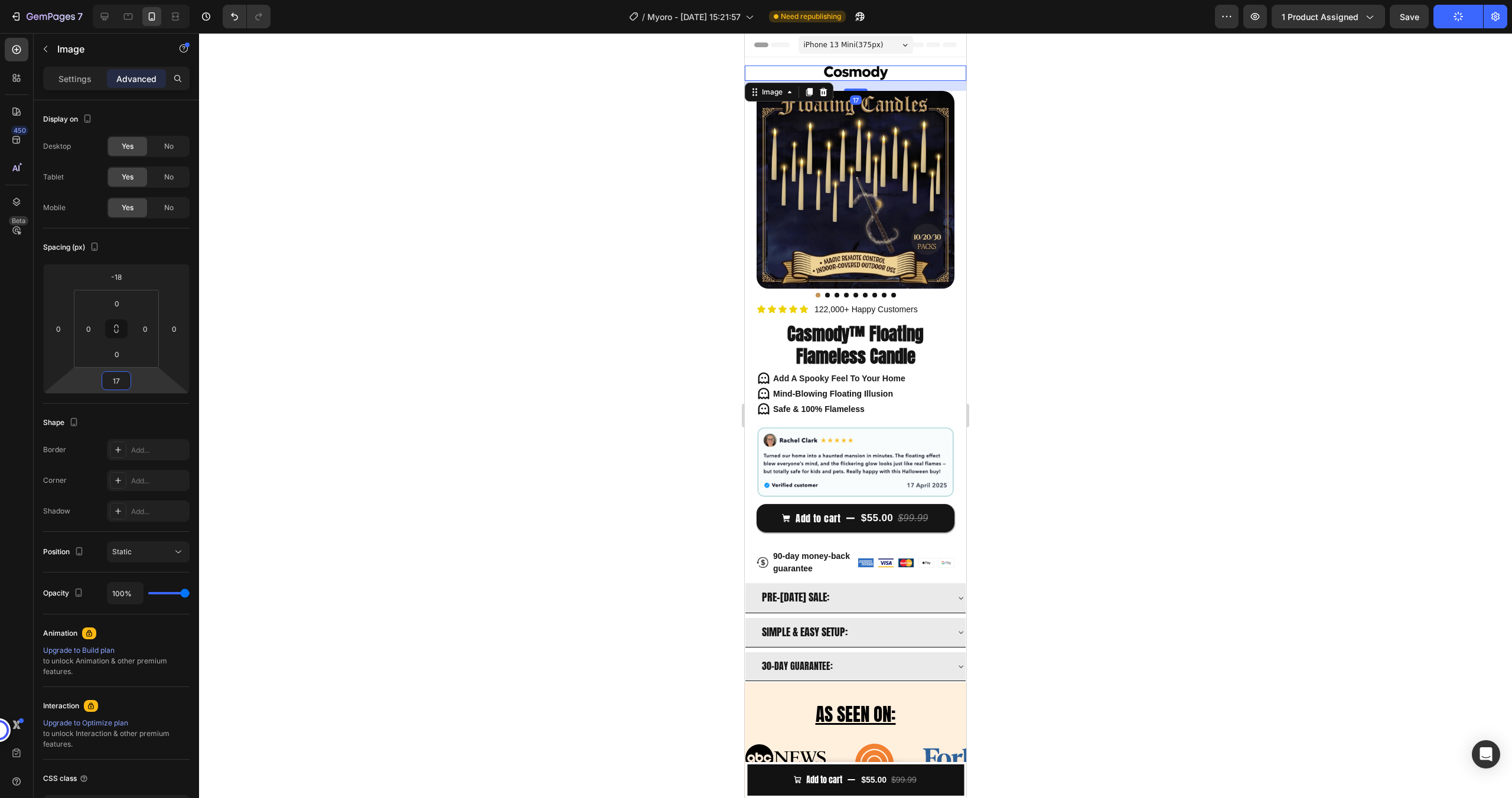
type input "15"
click at [150, 0] on html "7 / Myoro - Aug 16, 15:21:57 Published Preview 1 product assigned Save Publish …" at bounding box center [756, 0] width 1512 height 0
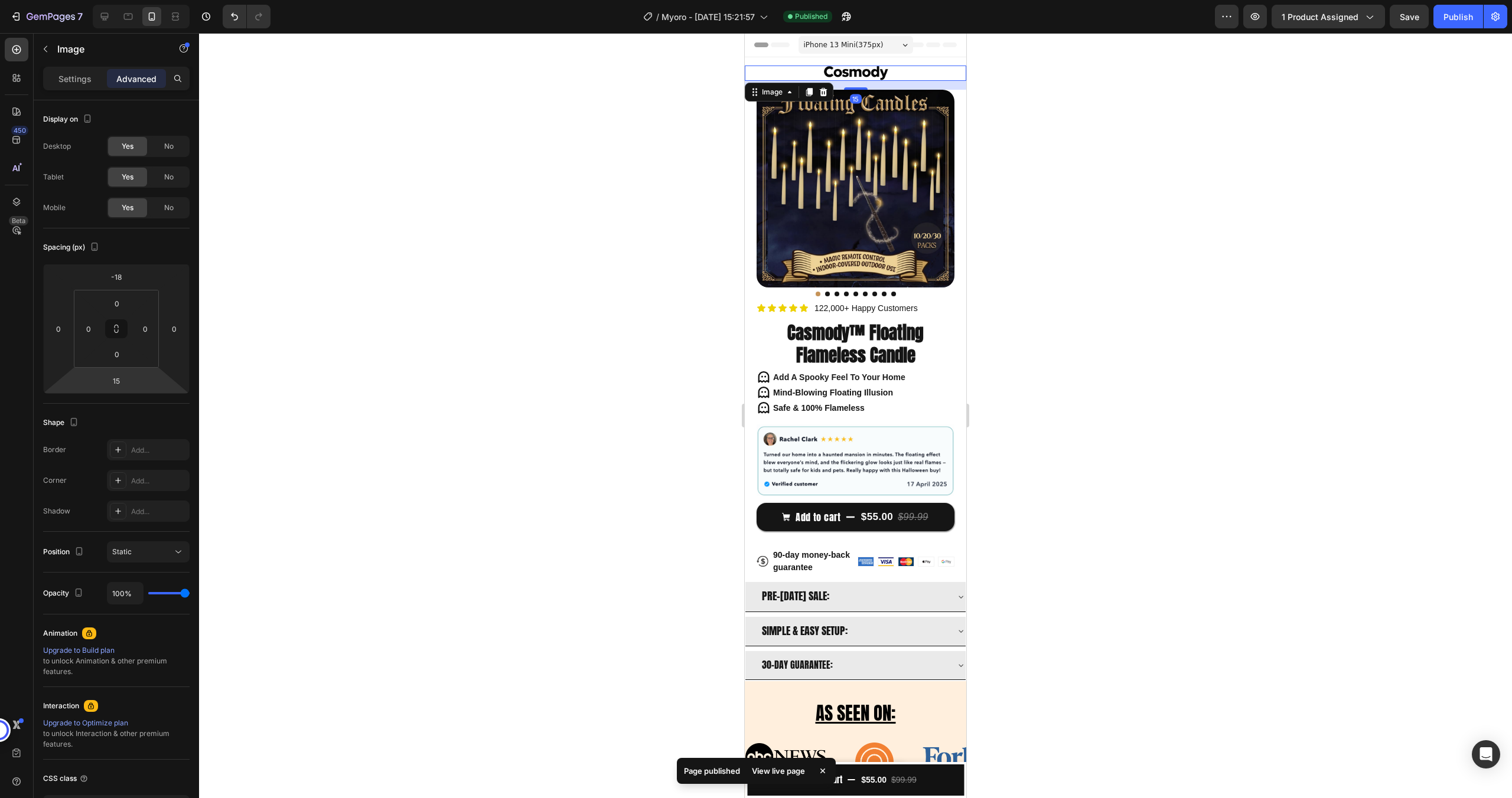
click at [510, 355] on div at bounding box center [854, 416] width 1312 height 766
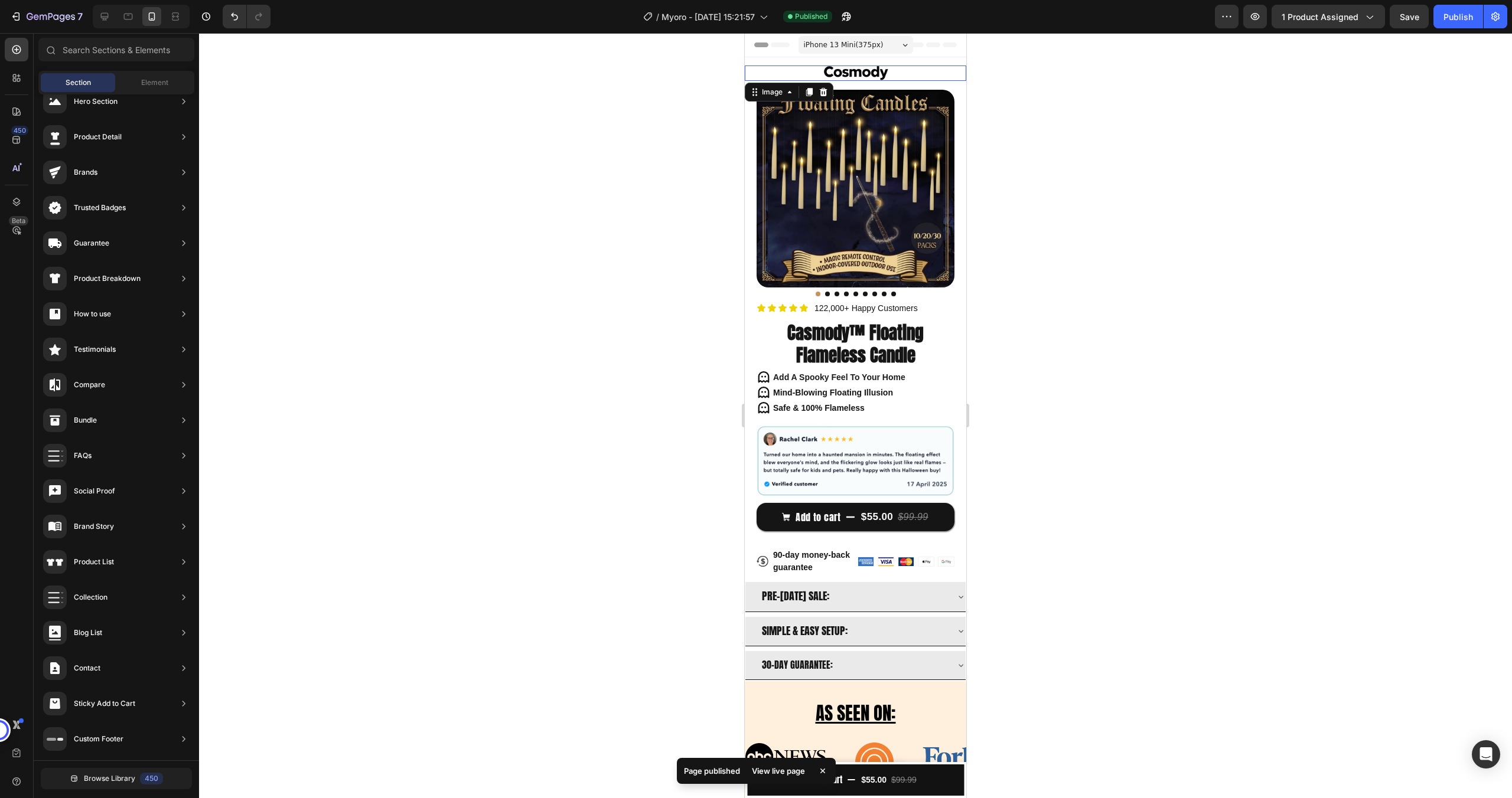
click at [823, 76] on img at bounding box center [855, 74] width 82 height 15
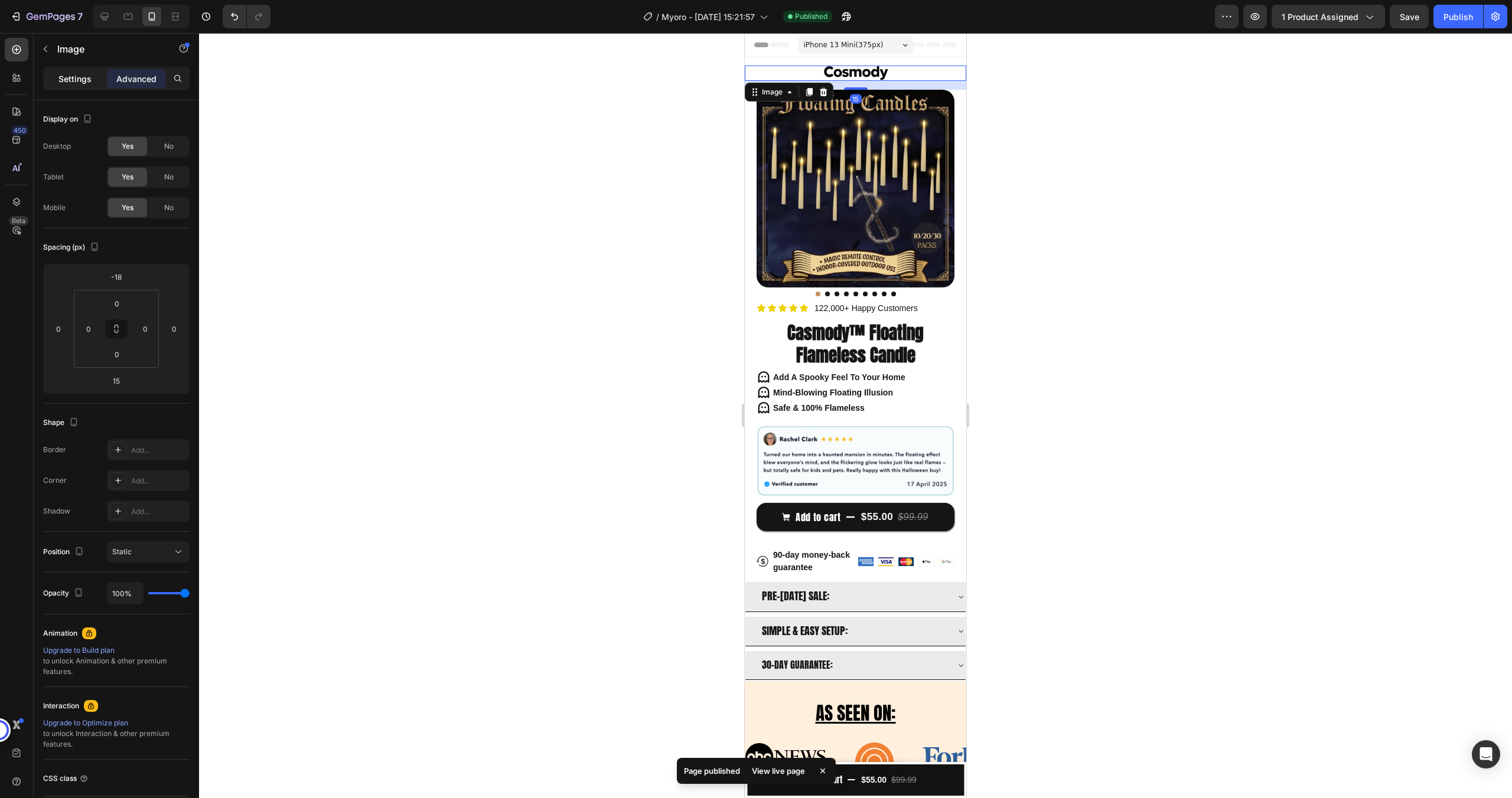
click at [59, 86] on div "Settings" at bounding box center [76, 78] width 59 height 19
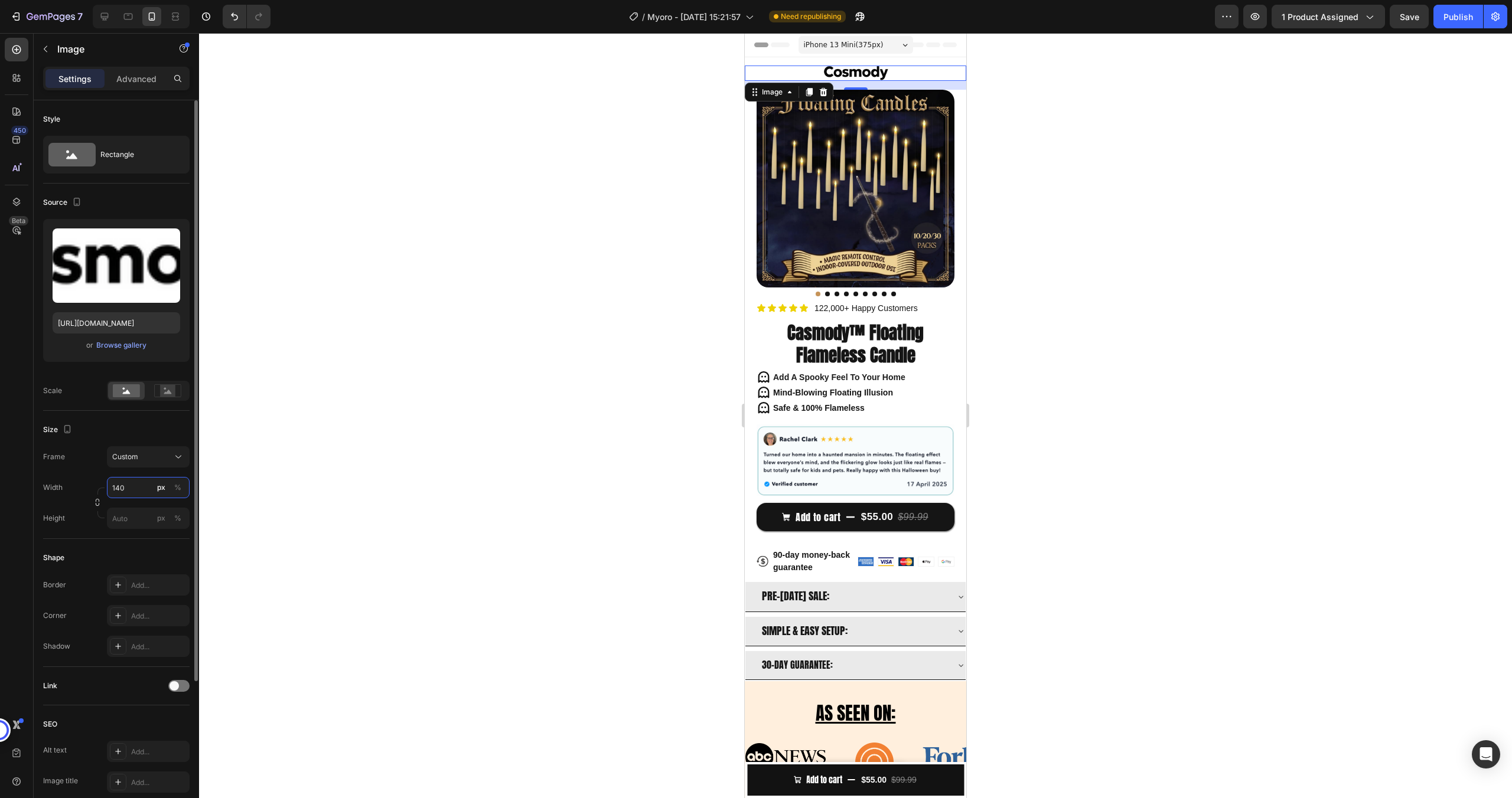
click at [134, 487] on input "140" at bounding box center [148, 487] width 82 height 21
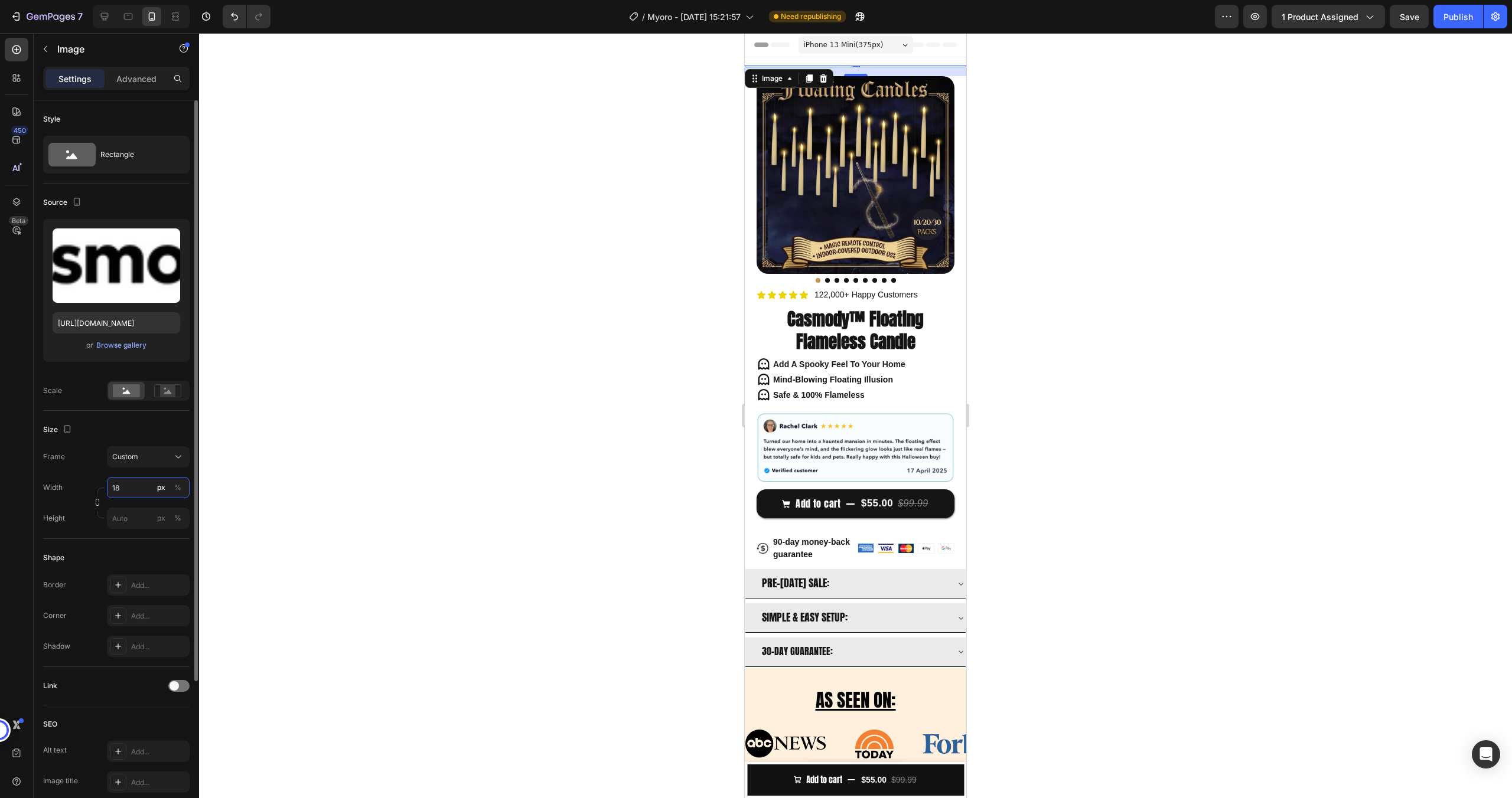
type input "180"
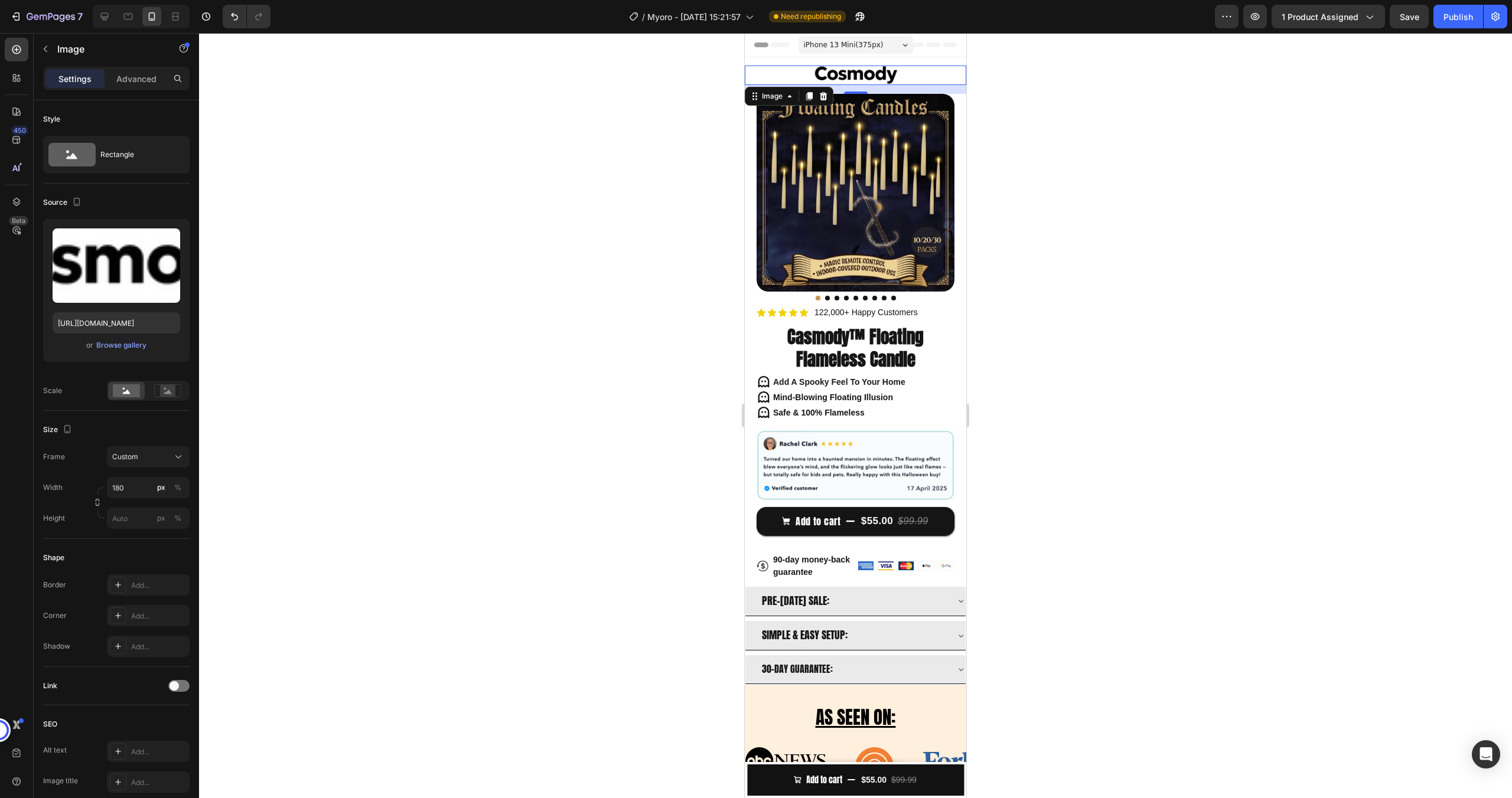
click at [462, 397] on div at bounding box center [854, 416] width 1312 height 766
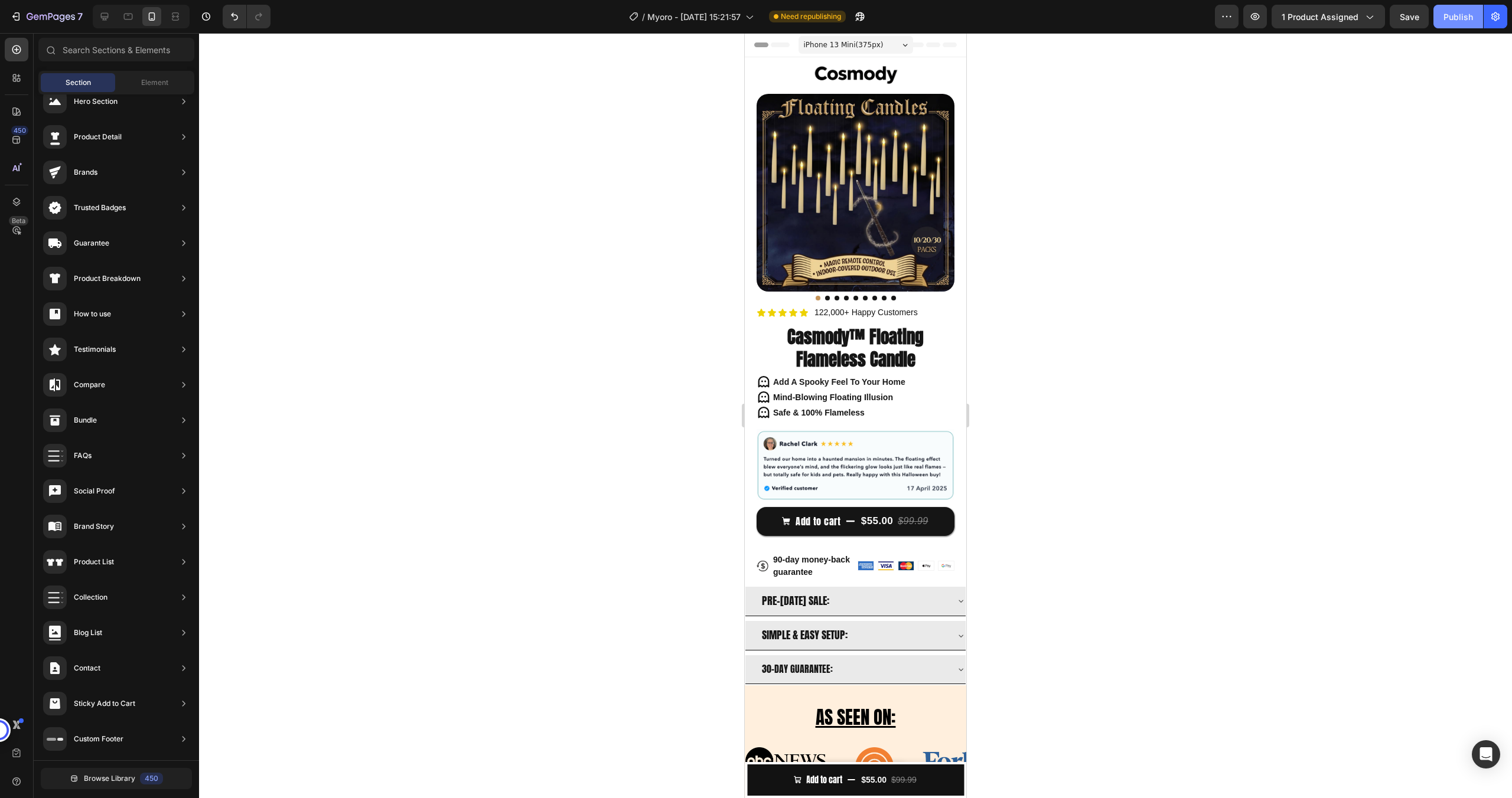
click at [1461, 26] on button "Publish" at bounding box center [1458, 16] width 50 height 24
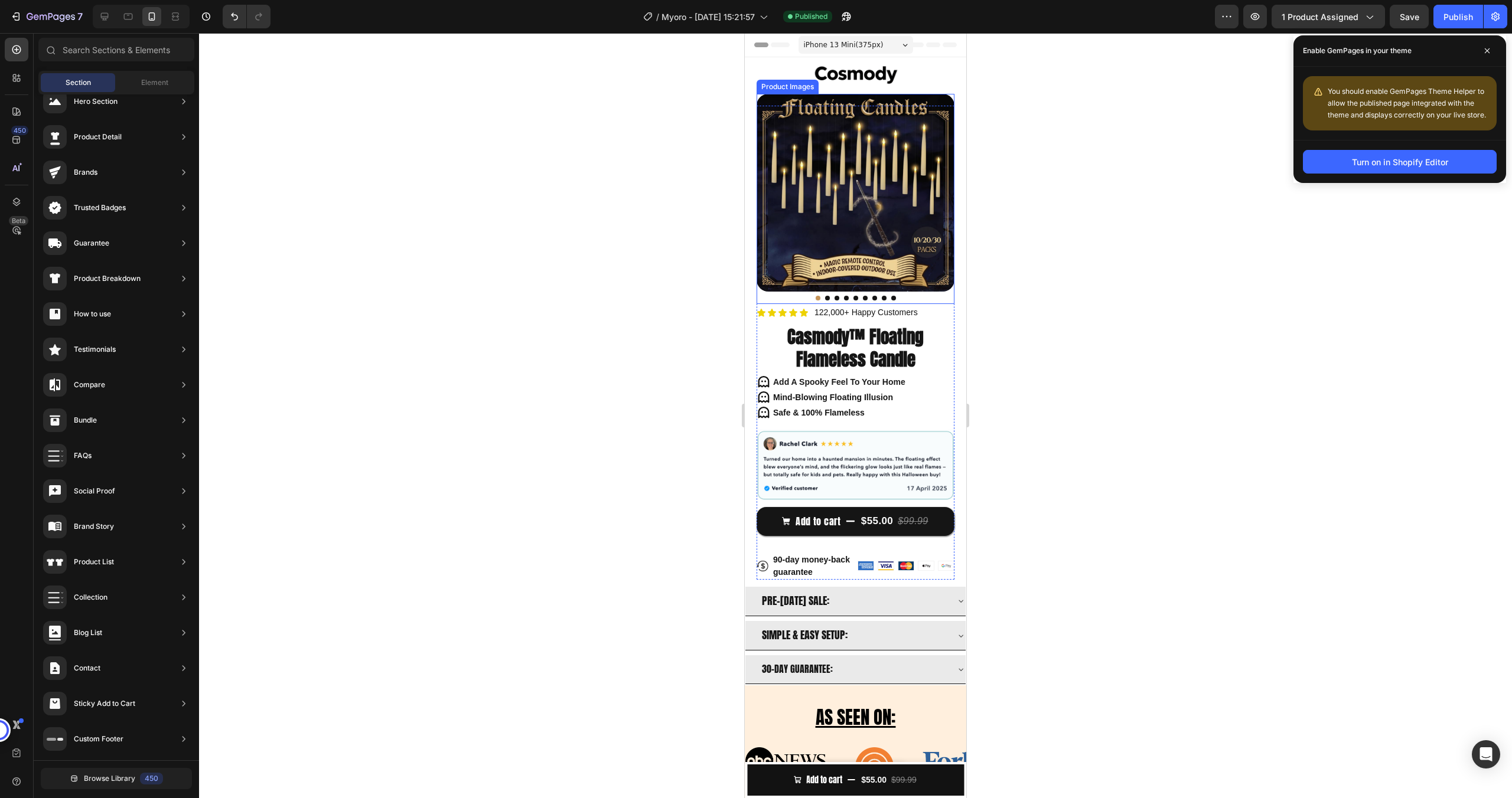
click at [818, 296] on div at bounding box center [854, 298] width 198 height 5
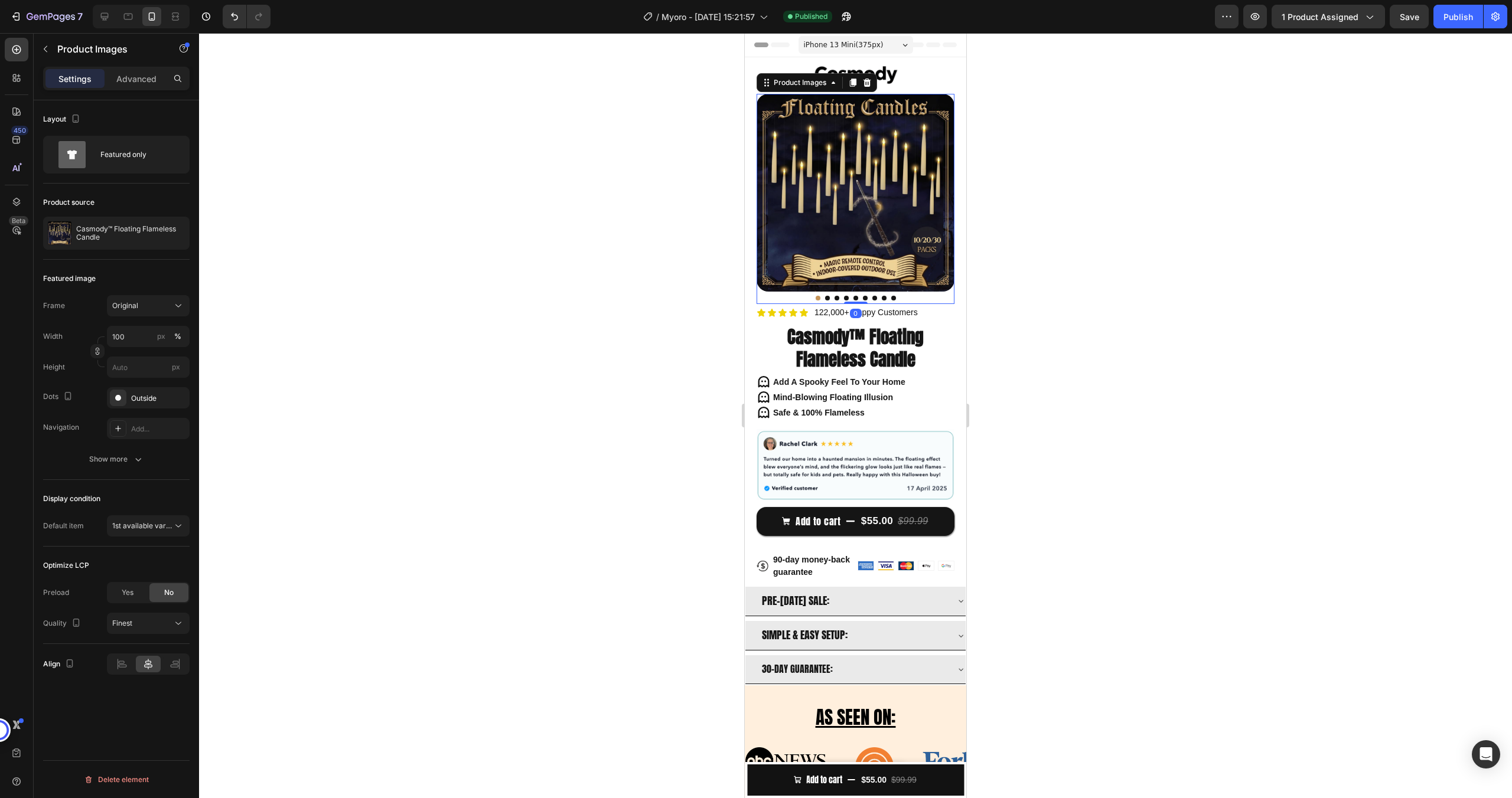
click at [825, 296] on button "Dot" at bounding box center [827, 298] width 5 height 5
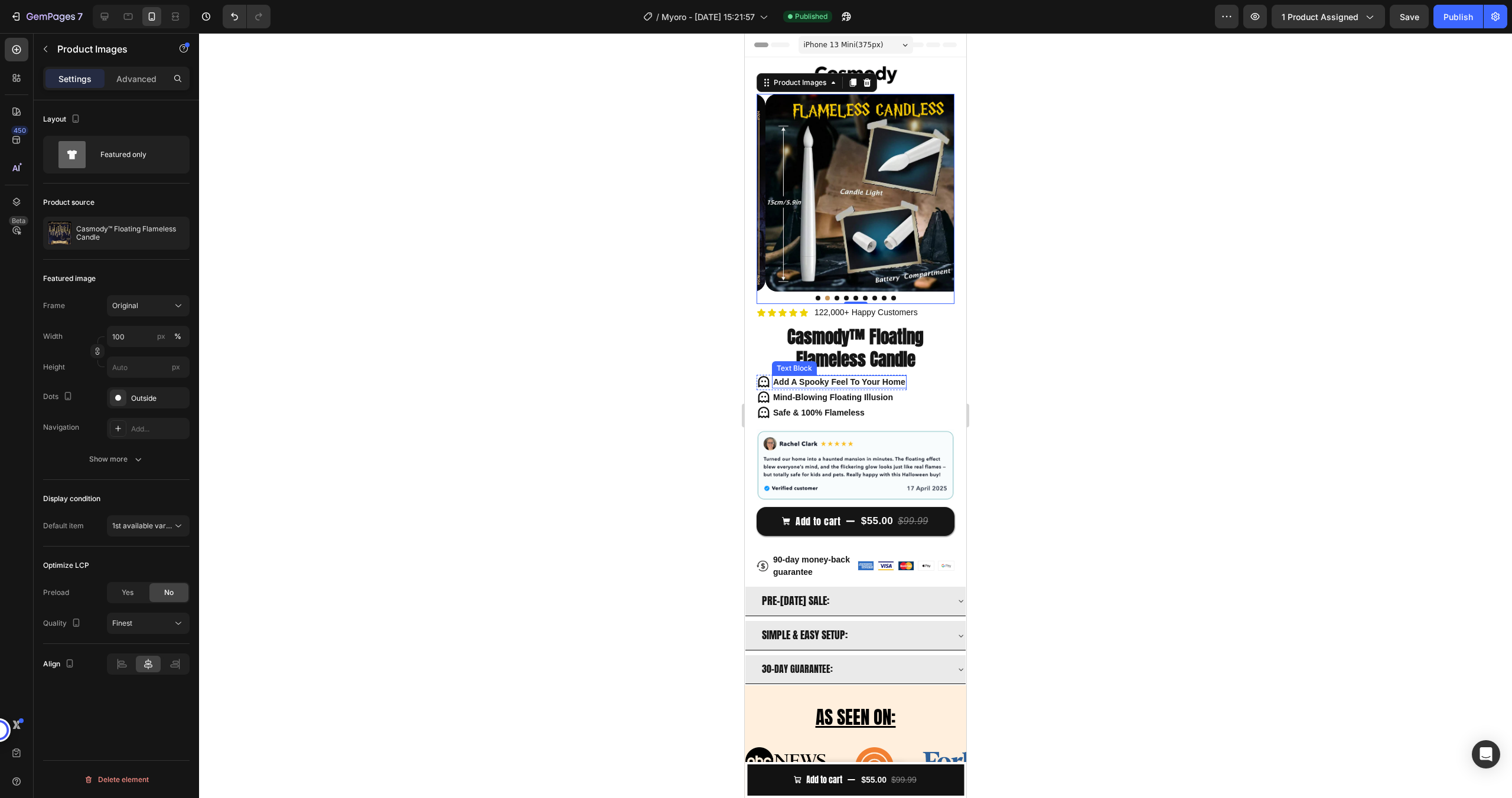
click at [841, 345] on h1 "Casmody™ Floating Flameless Candle" at bounding box center [854, 348] width 198 height 47
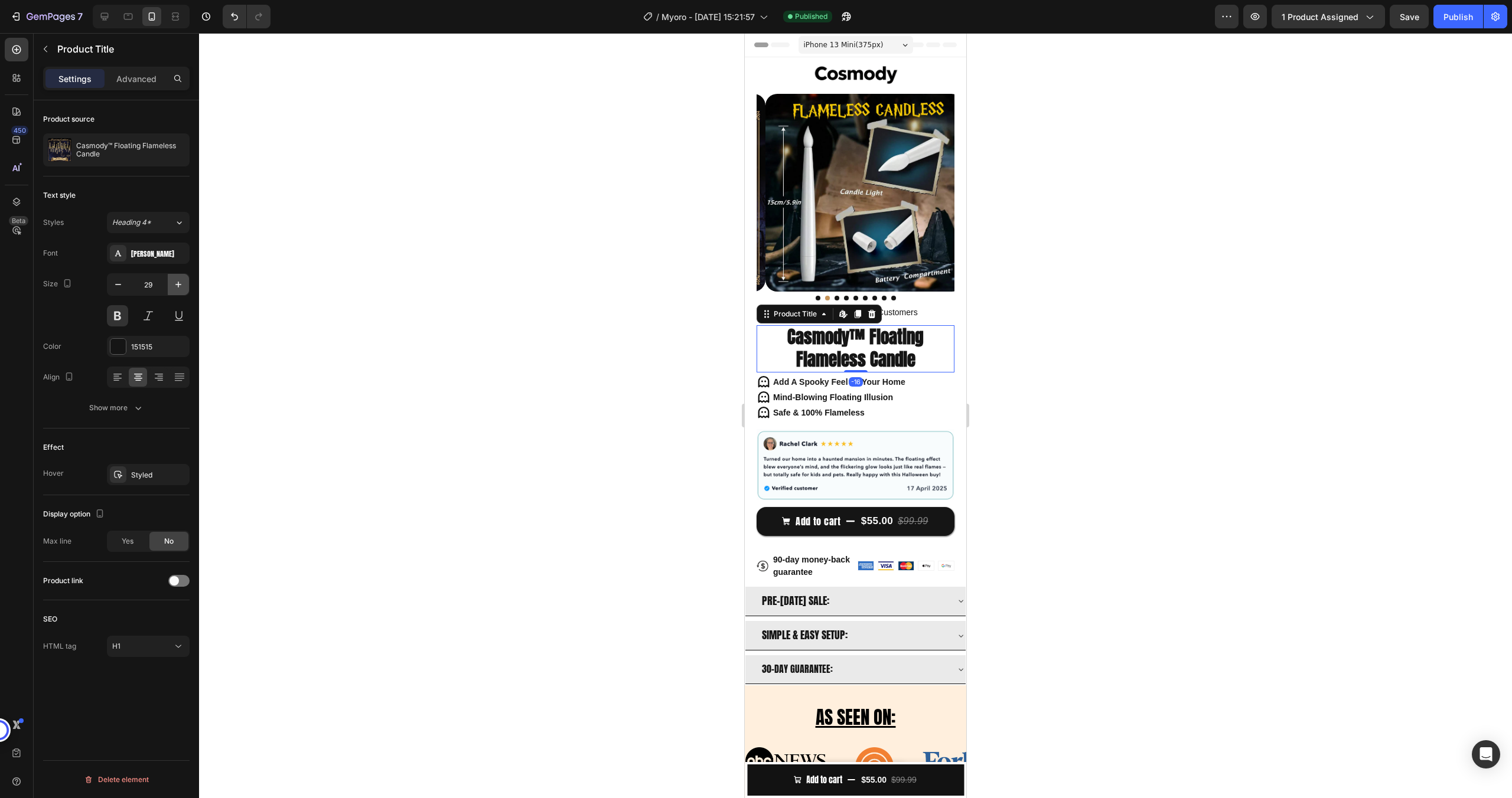
click at [180, 287] on icon "button" at bounding box center [178, 285] width 11 height 11
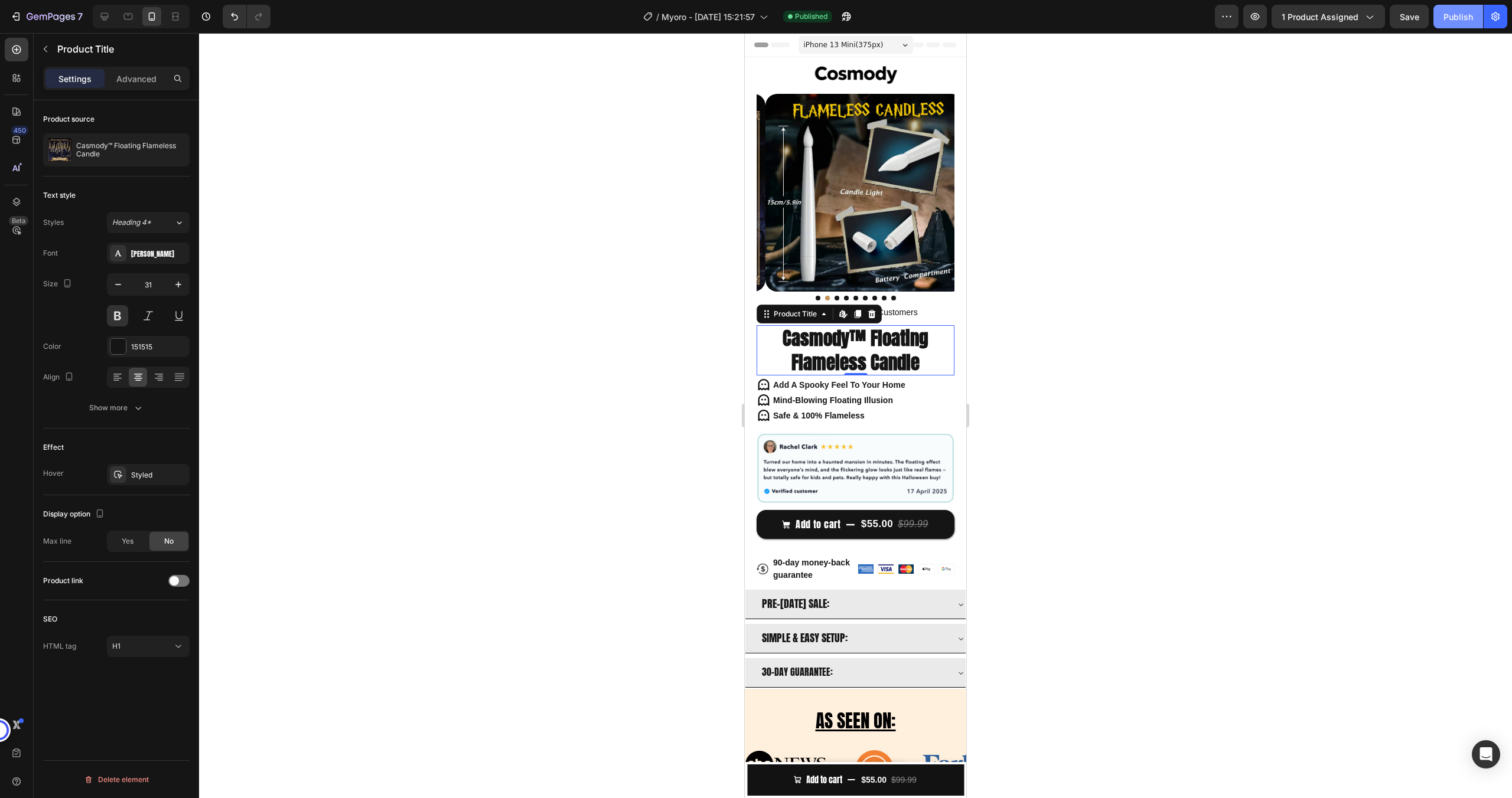
click at [1457, 18] on div "Publish" at bounding box center [1458, 16] width 30 height 12
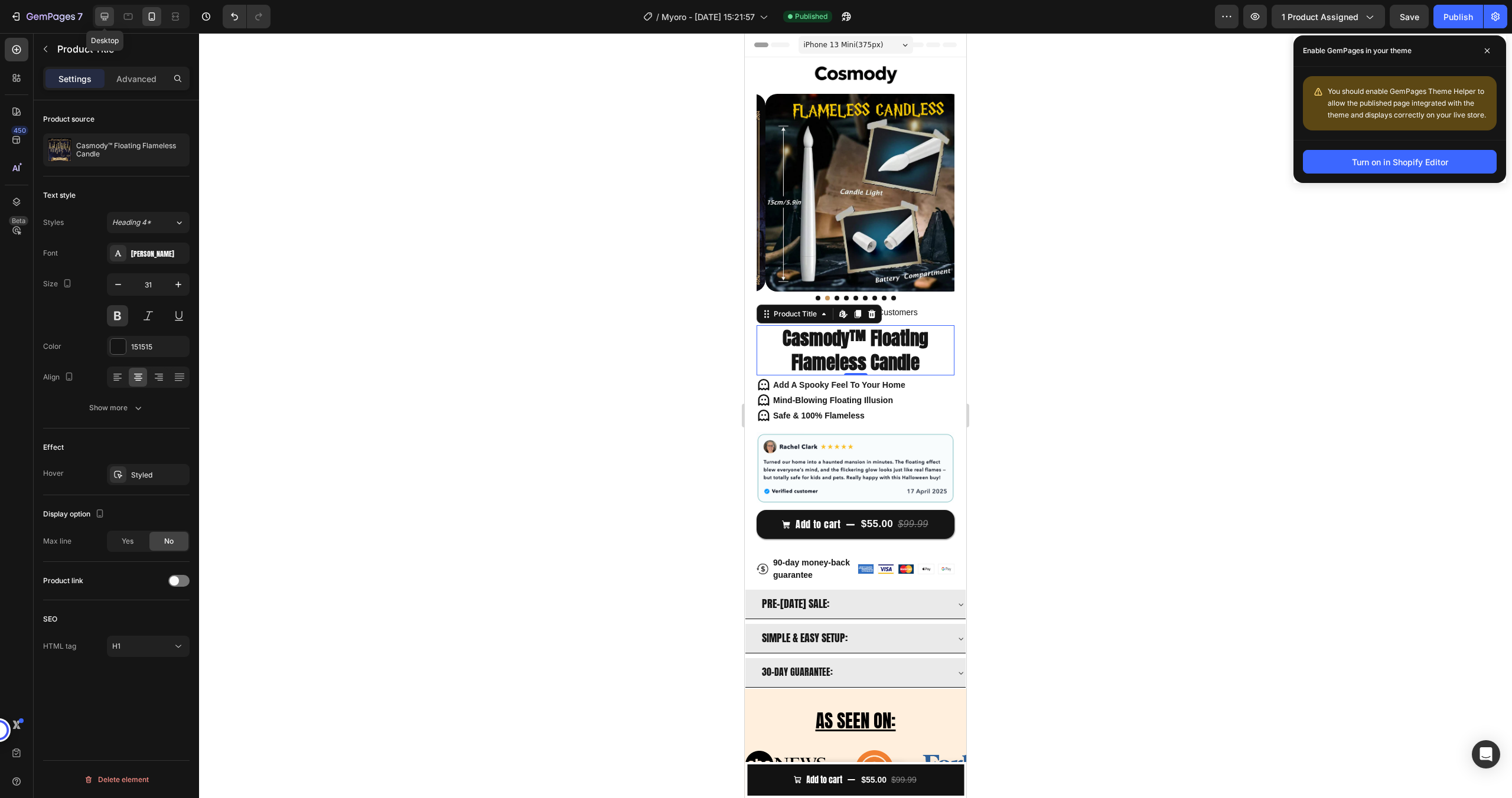
click at [103, 18] on icon at bounding box center [105, 17] width 8 height 8
type input "40"
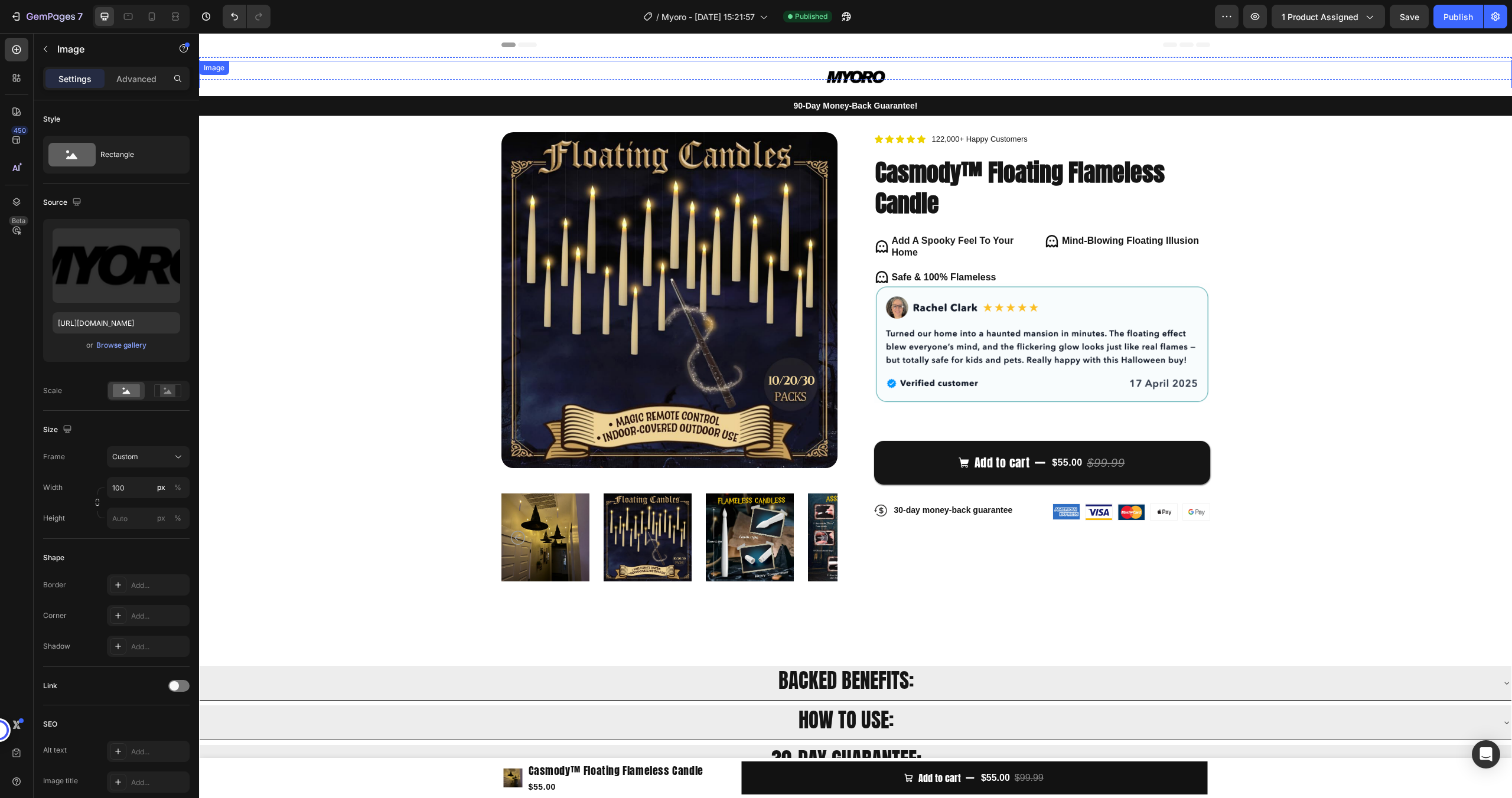
click at [781, 72] on div at bounding box center [854, 77] width 1312 height 23
click at [126, 350] on div "Browse gallery" at bounding box center [121, 345] width 51 height 11
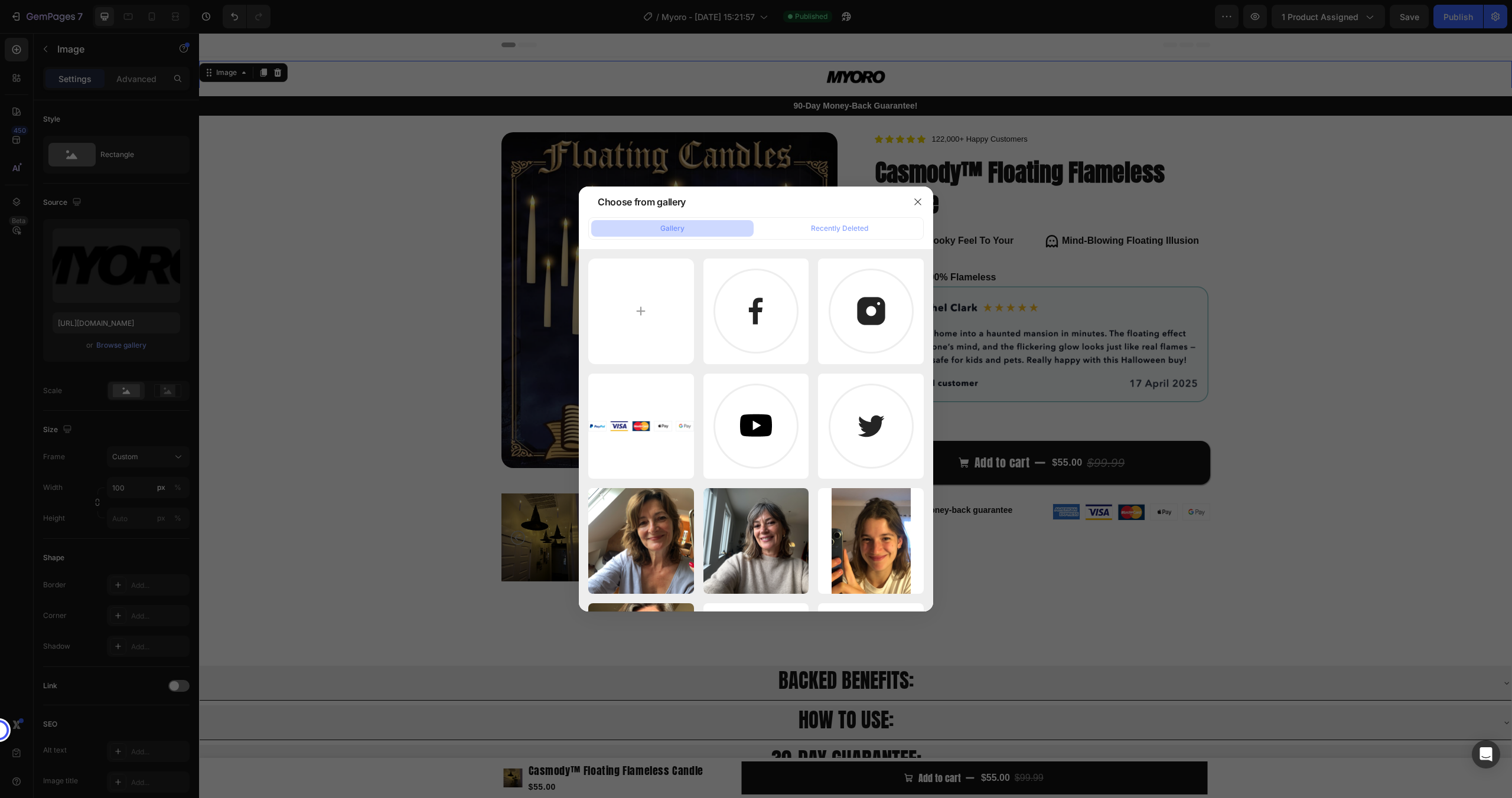
click at [89, 214] on div at bounding box center [756, 399] width 1512 height 798
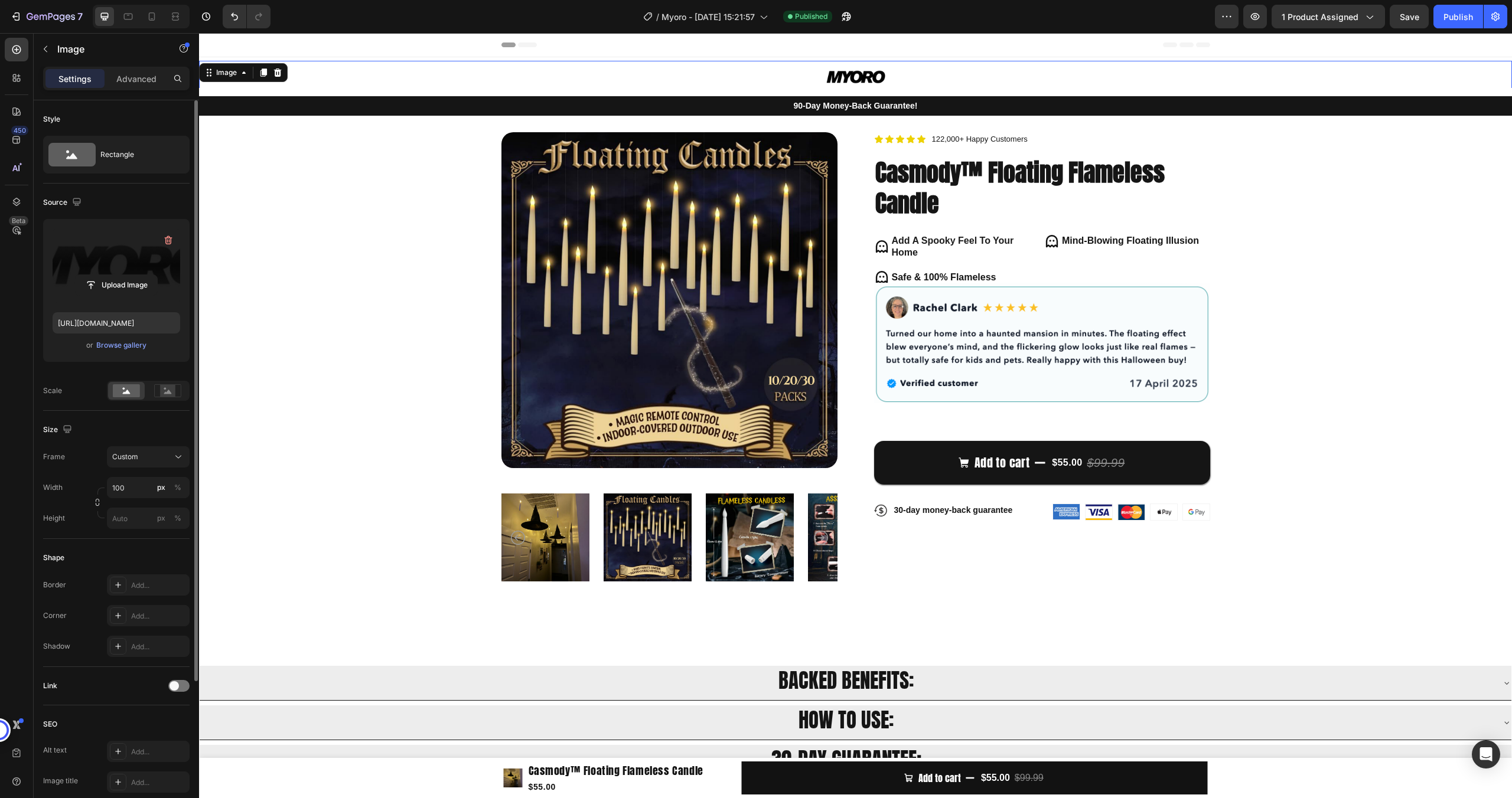
click at [107, 258] on label at bounding box center [116, 266] width 127 height 75
click at [107, 275] on input "file" at bounding box center [116, 285] width 81 height 20
click at [128, 352] on div "or Browse gallery" at bounding box center [116, 345] width 127 height 14
click at [127, 348] on div "Browse gallery" at bounding box center [121, 345] width 51 height 11
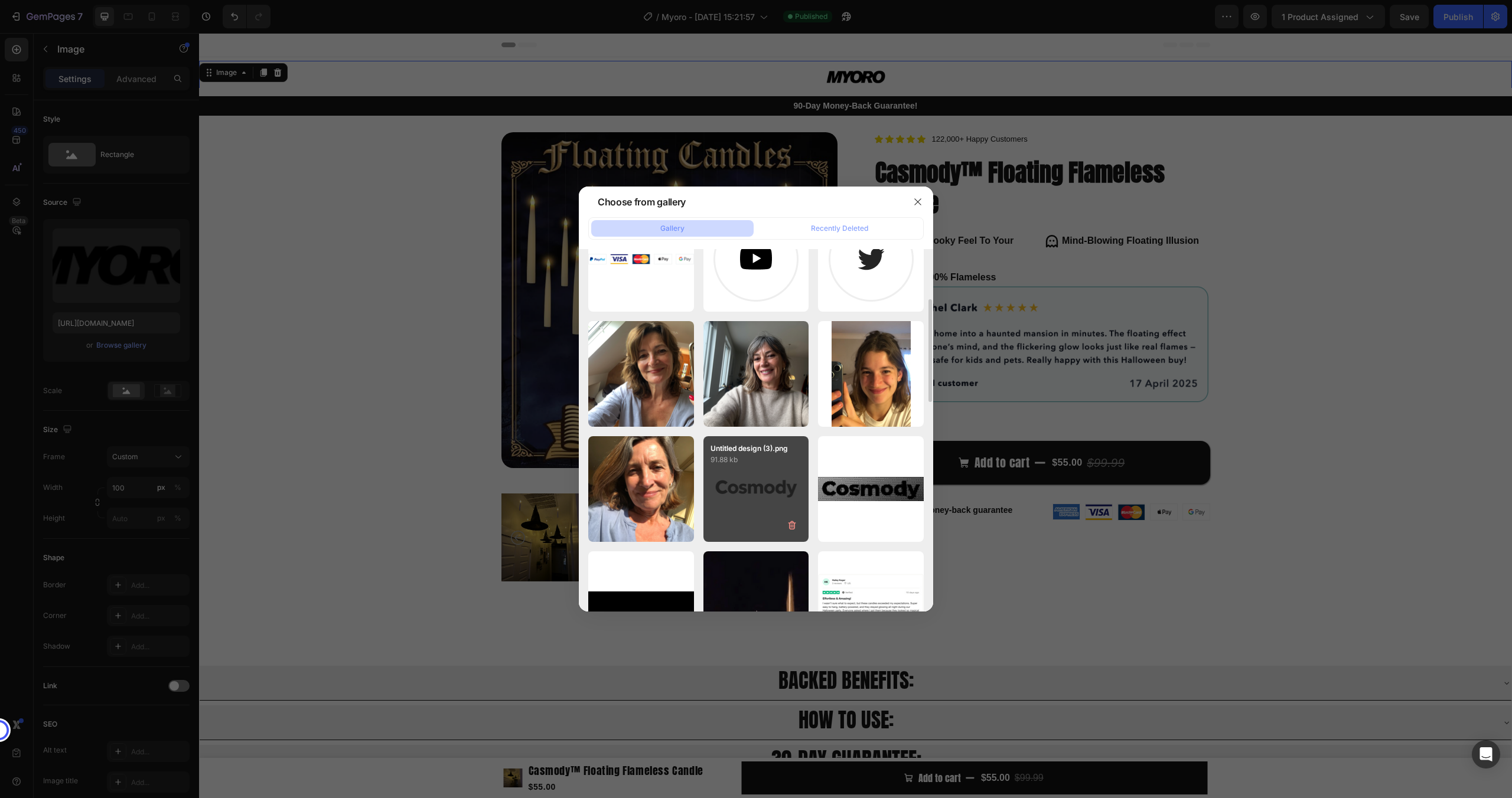
scroll to position [169, 0]
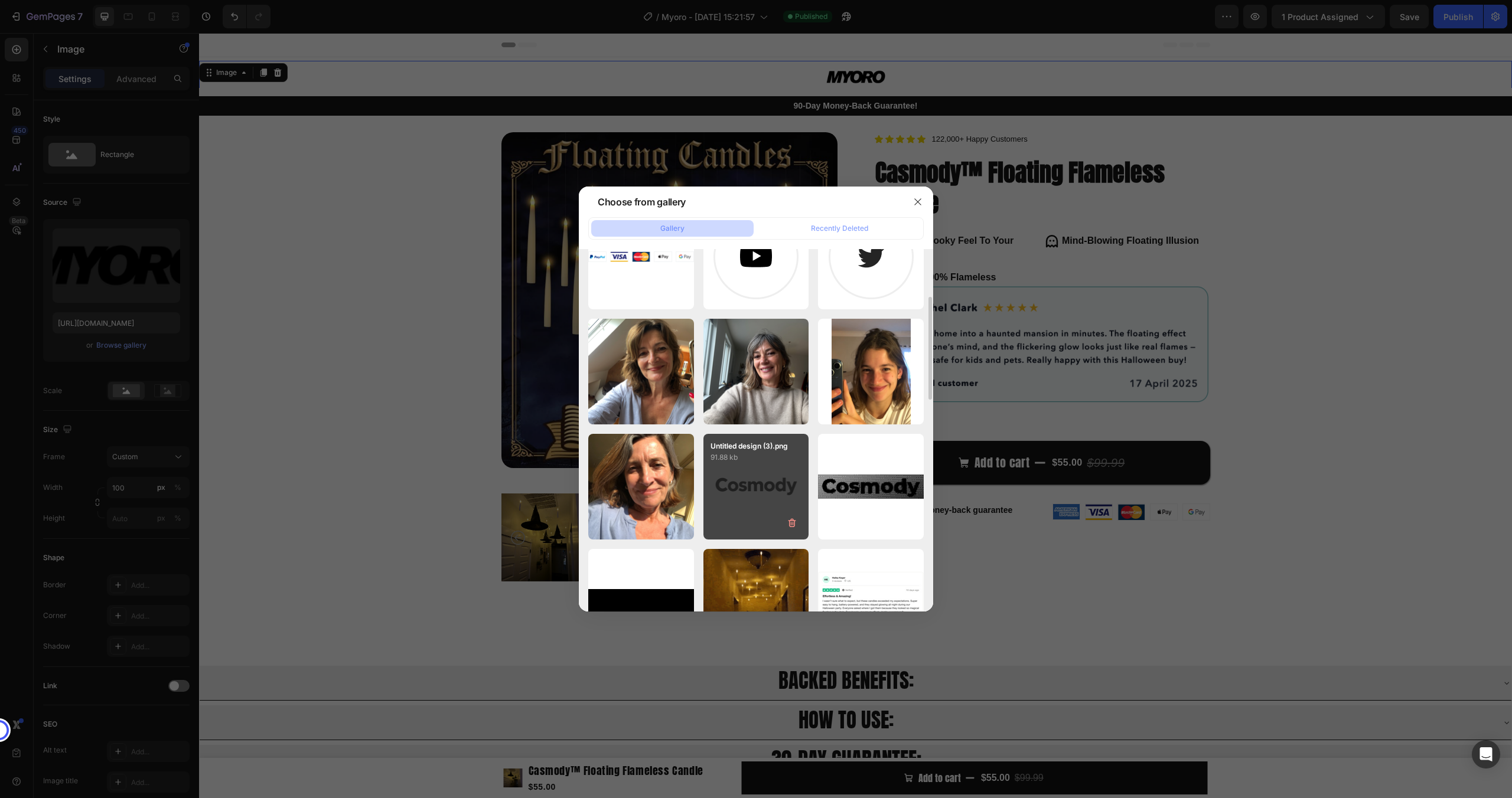
click at [745, 467] on div "Untitled design (3).png 91.88 kb" at bounding box center [756, 486] width 106 height 106
type input "https://cdn.shopify.com/s/files/1/0858/0798/9050/files/gempages_581594760653832…"
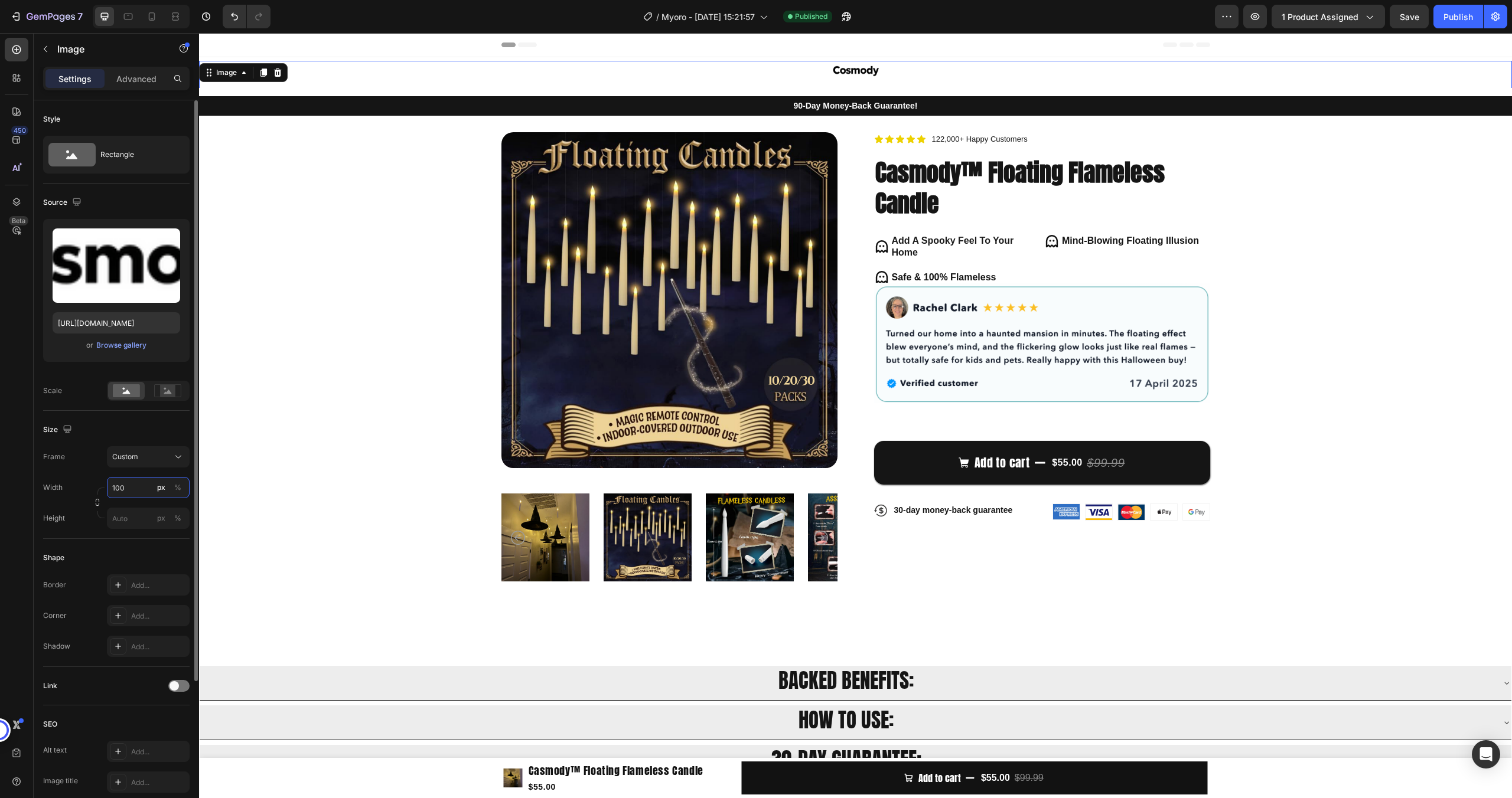
click at [135, 488] on input "100" at bounding box center [148, 487] width 82 height 21
type input "180"
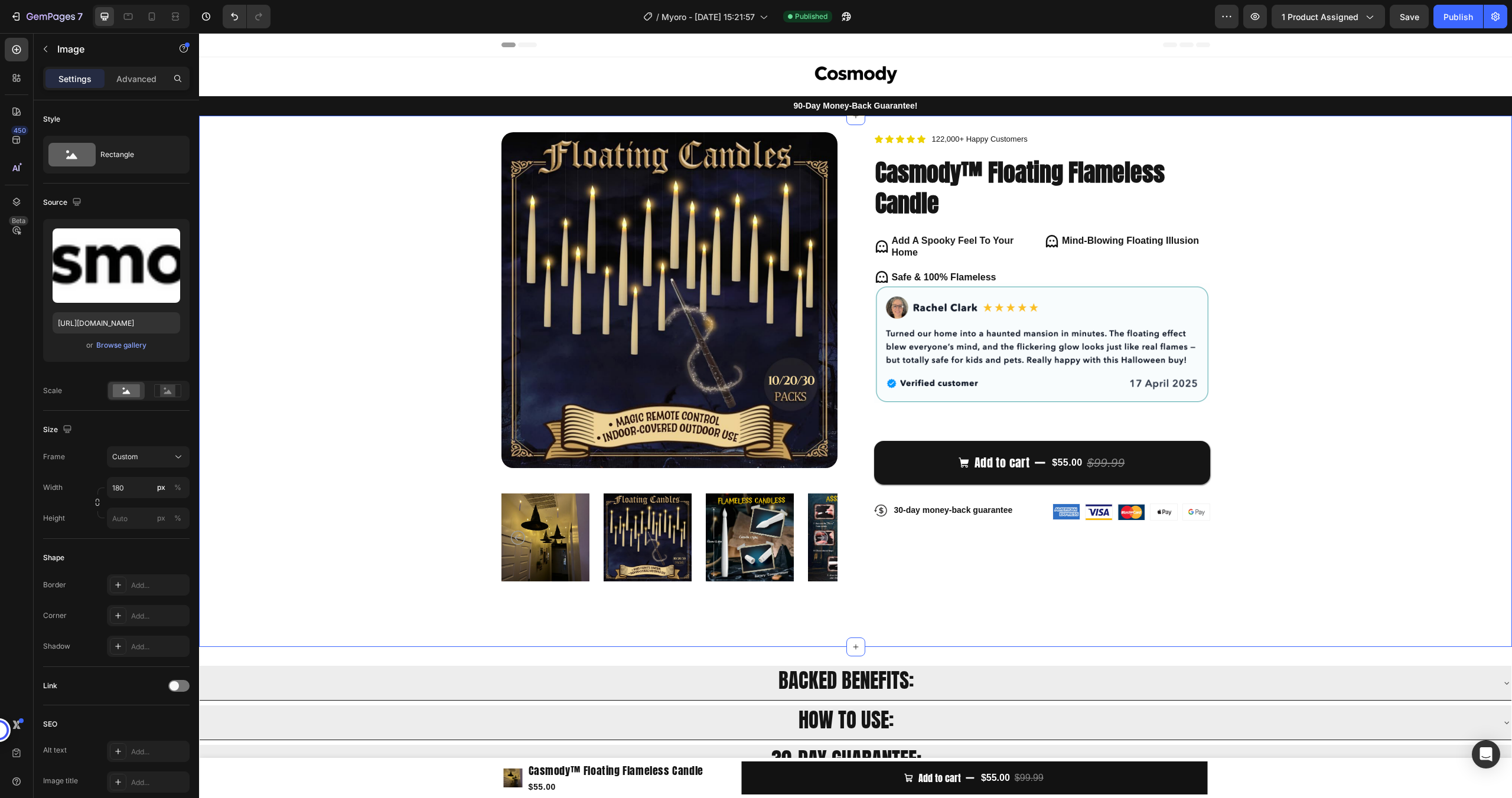
click at [276, 488] on div "Product Images Icon Icon Icon Icon Icon Icon List 122,000+ Happy Customers Text…" at bounding box center [855, 359] width 1219 height 456
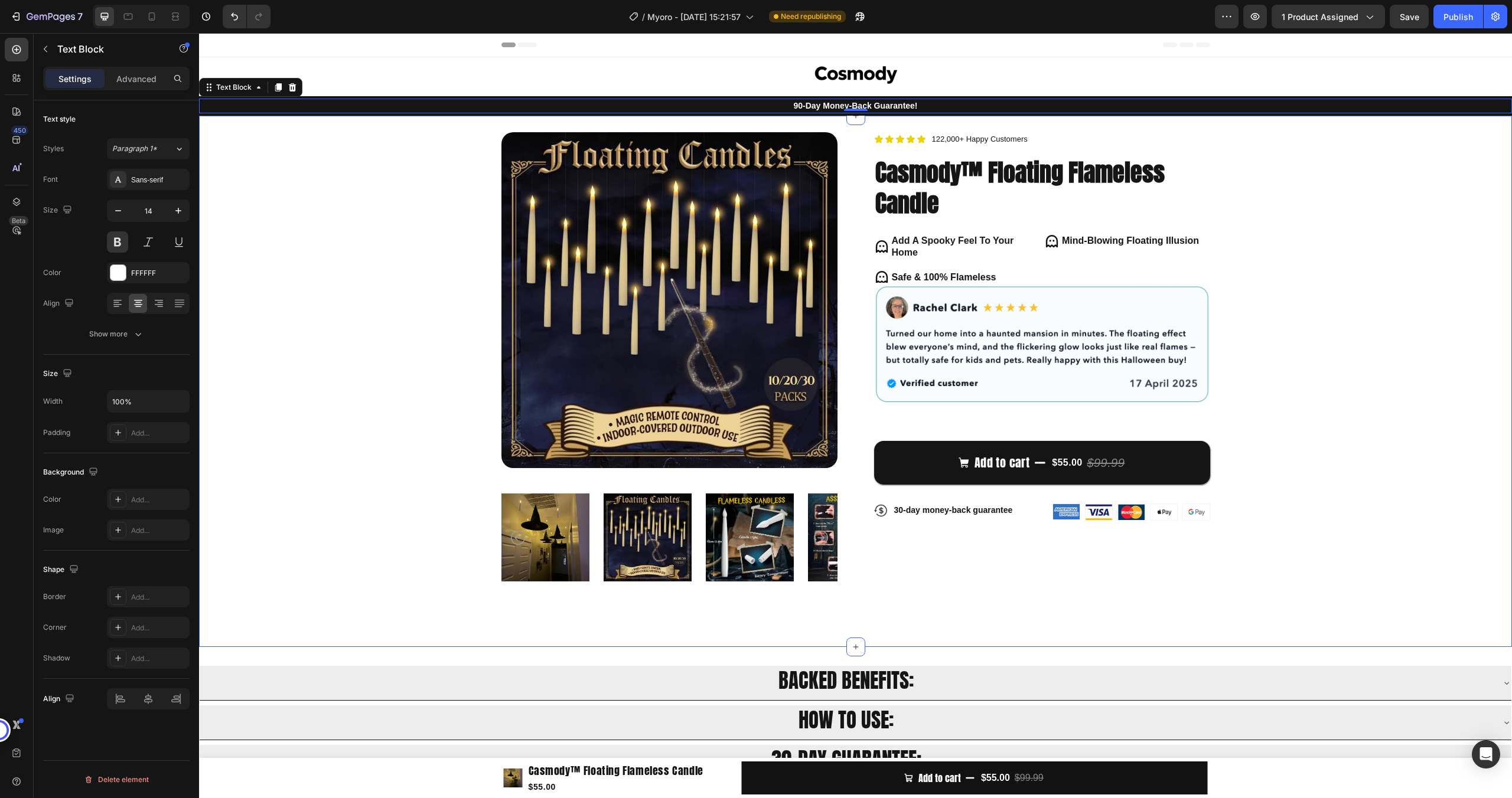
click at [306, 199] on div "Product Images Icon Icon Icon Icon Icon Icon List 122,000+ Happy Customers Text…" at bounding box center [855, 359] width 1219 height 456
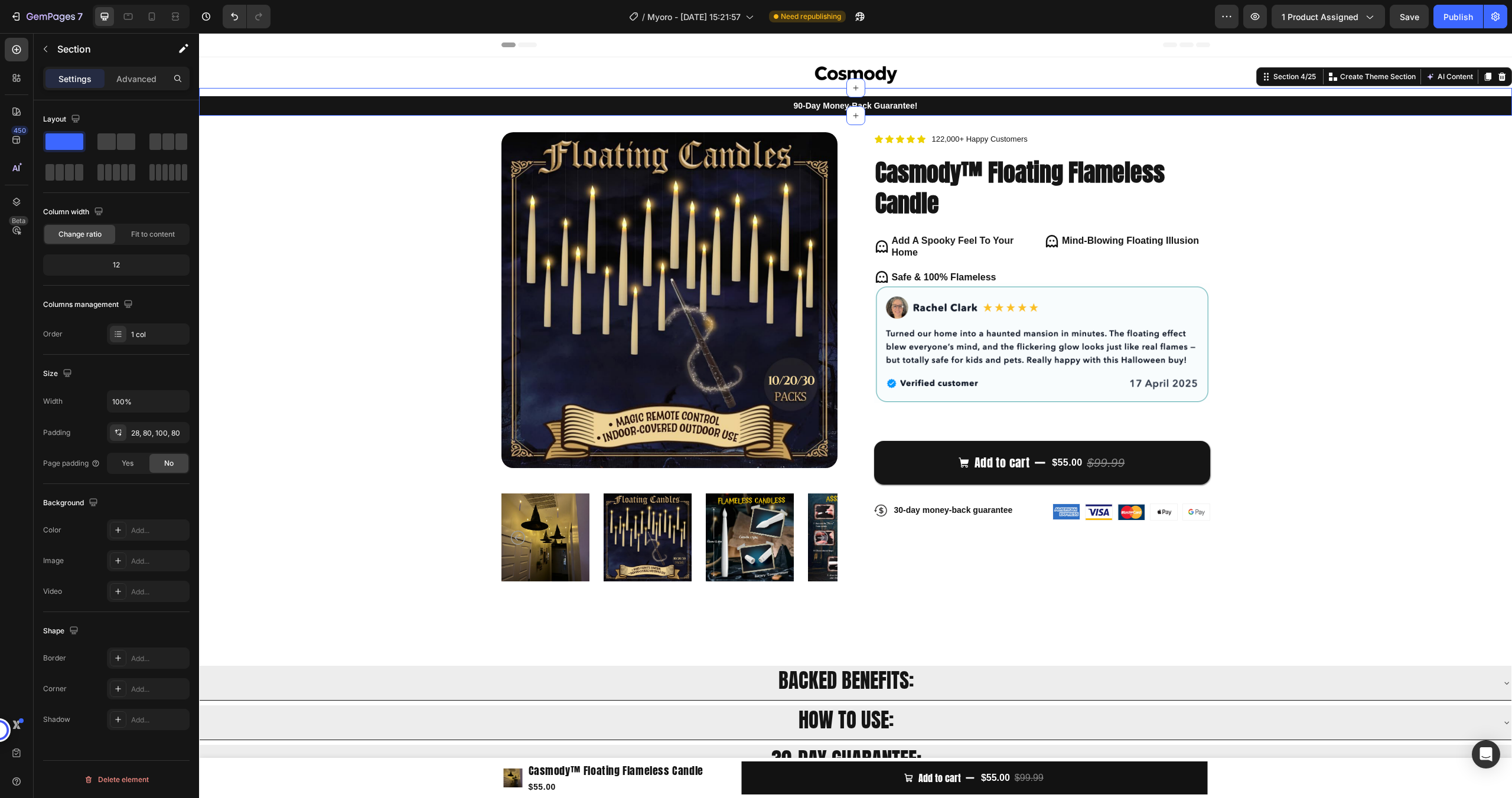
click at [513, 89] on div "90-Day Money-Back Guarantee! Text Block Row" at bounding box center [854, 101] width 1312 height 28
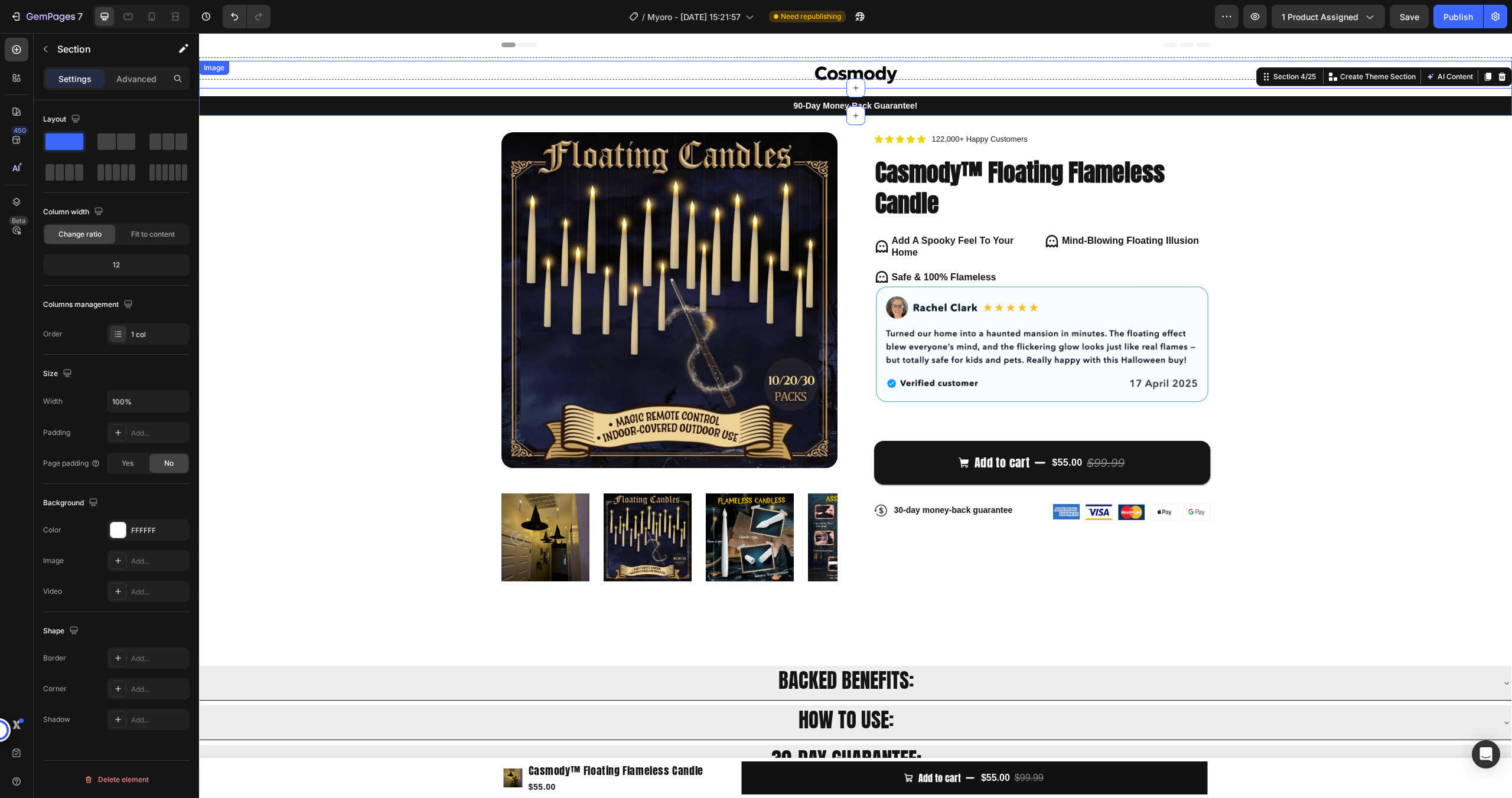
click at [554, 81] on div at bounding box center [854, 75] width 1312 height 19
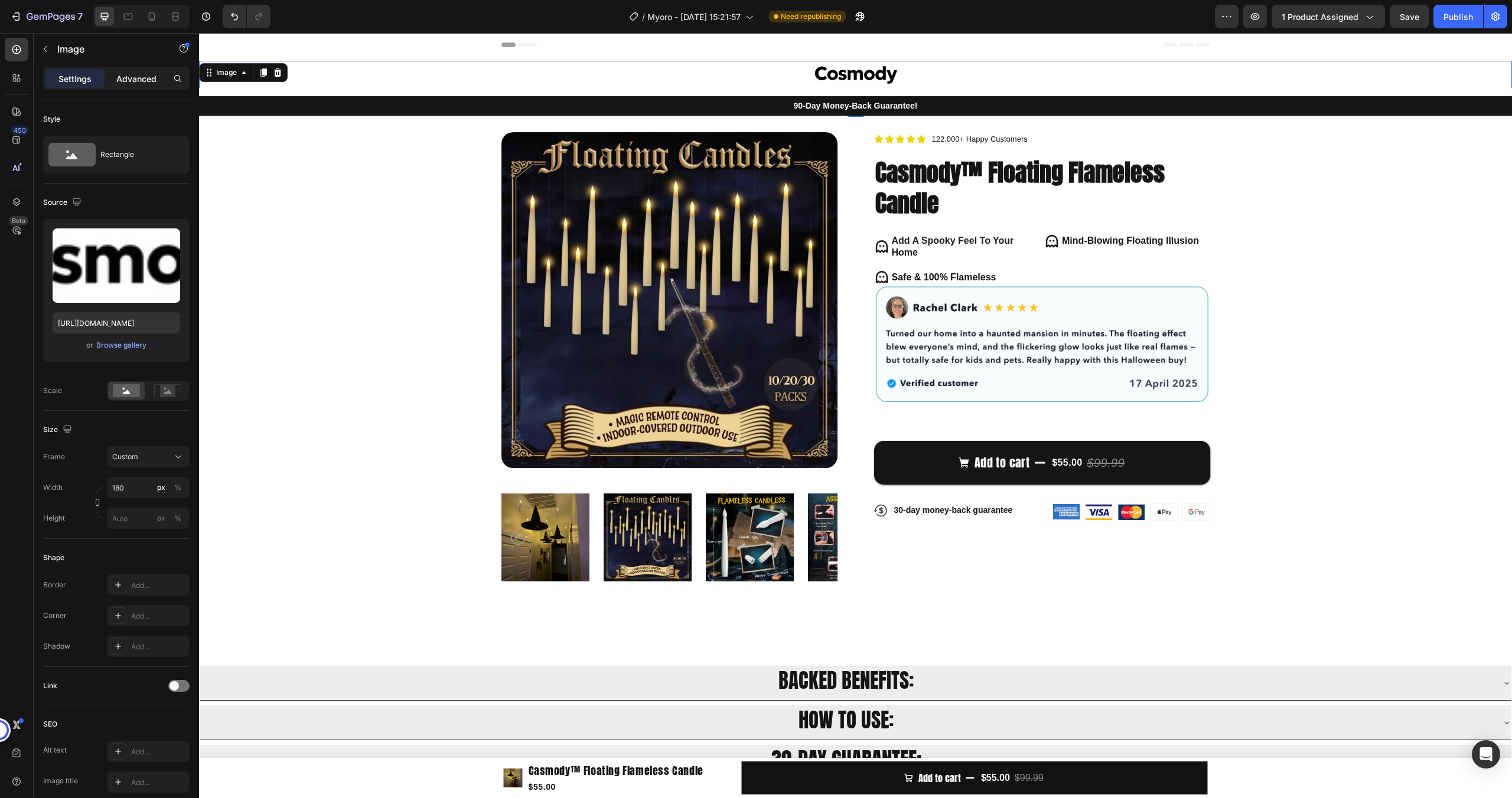
click at [144, 75] on p "Advanced" at bounding box center [137, 78] width 40 height 12
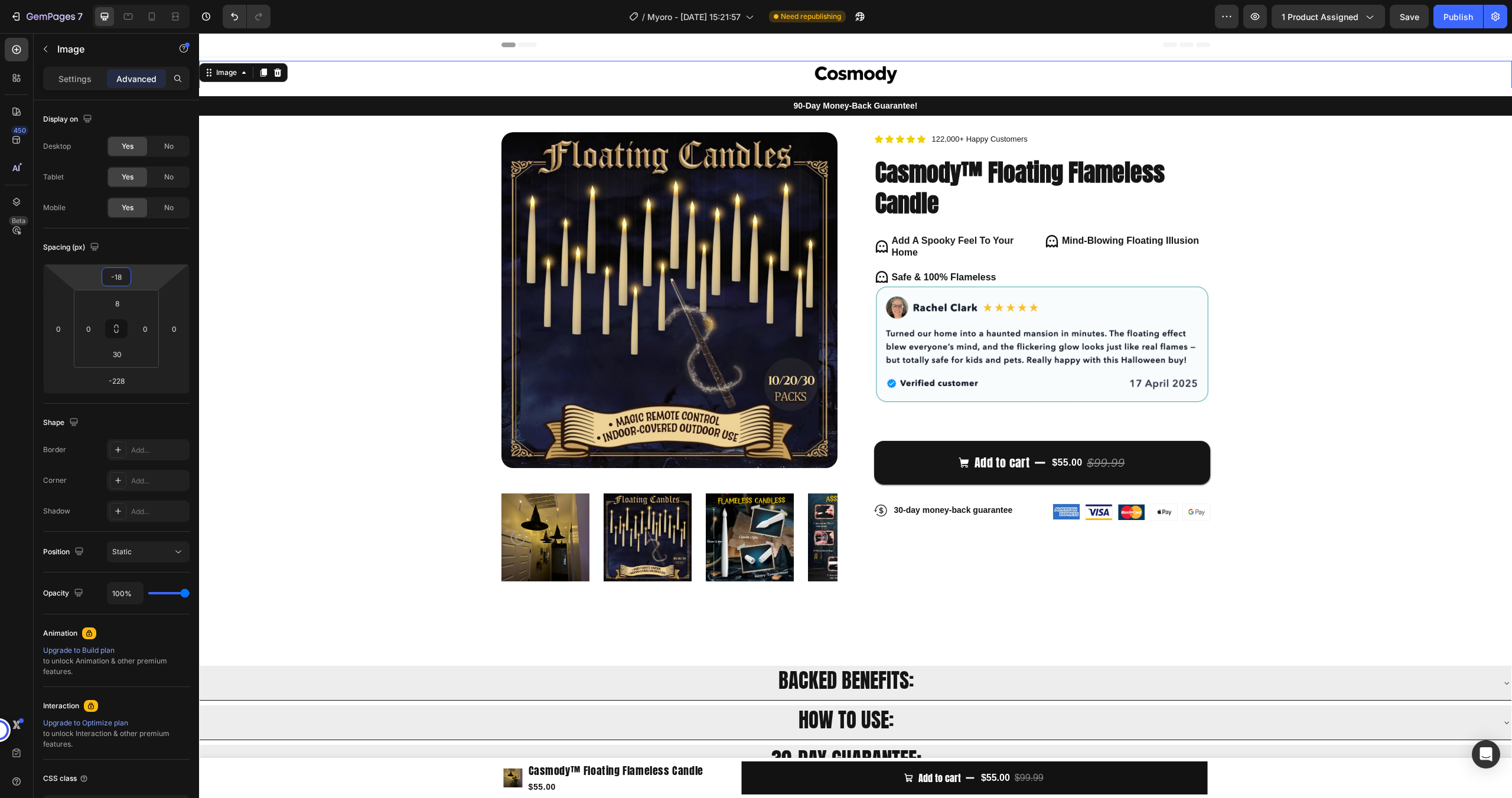
type input "-16"
click at [139, 0] on html "7 / Myoro - [DATE] 15:21:57 Need republishing Preview 1 product assigned Save P…" at bounding box center [756, 0] width 1512 height 0
click at [343, 296] on div "Product Images Icon Icon Icon Icon Icon Icon List 122,000+ Happy Customers Text…" at bounding box center [855, 359] width 1219 height 456
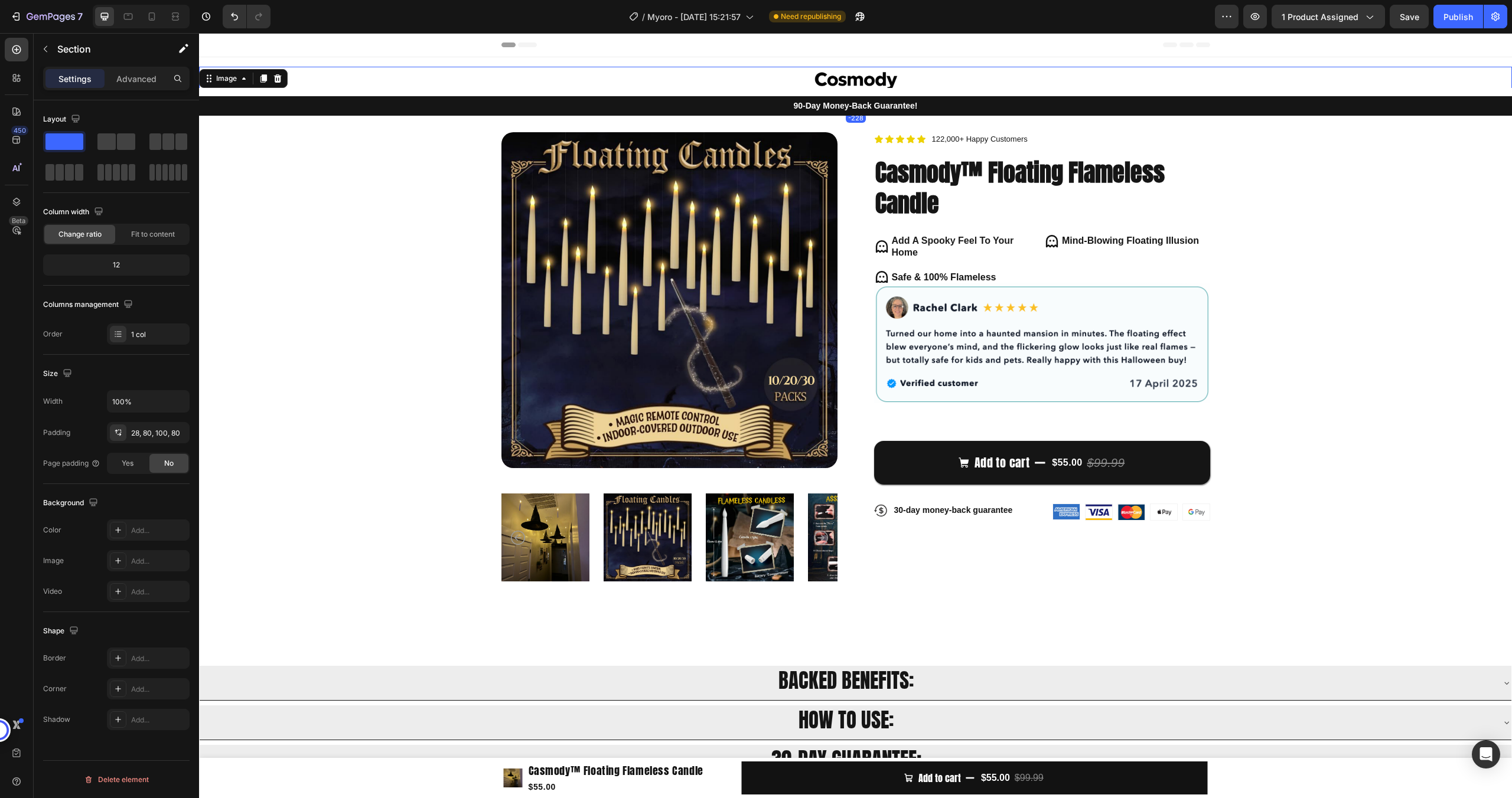
click at [684, 75] on div at bounding box center [854, 81] width 1312 height 19
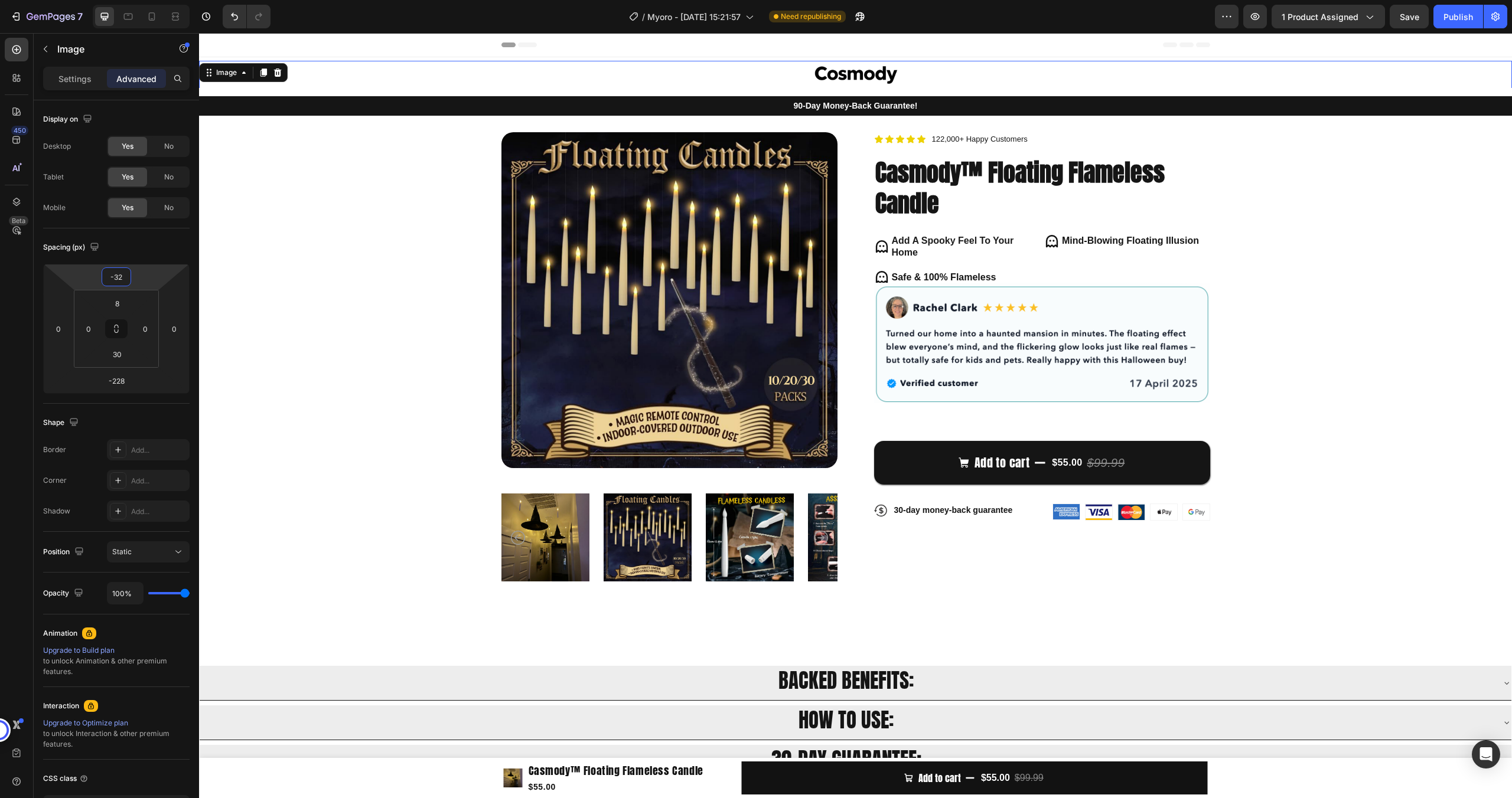
type input "-34"
click at [139, 0] on html "7 / Myoro - [DATE] 15:21:57 Need republishing Preview 1 product assigned Save P…" at bounding box center [756, 0] width 1512 height 0
click at [377, 239] on div "Product Images Icon Icon Icon Icon Icon Icon List 122,000+ Happy Customers Text…" at bounding box center [855, 359] width 1219 height 456
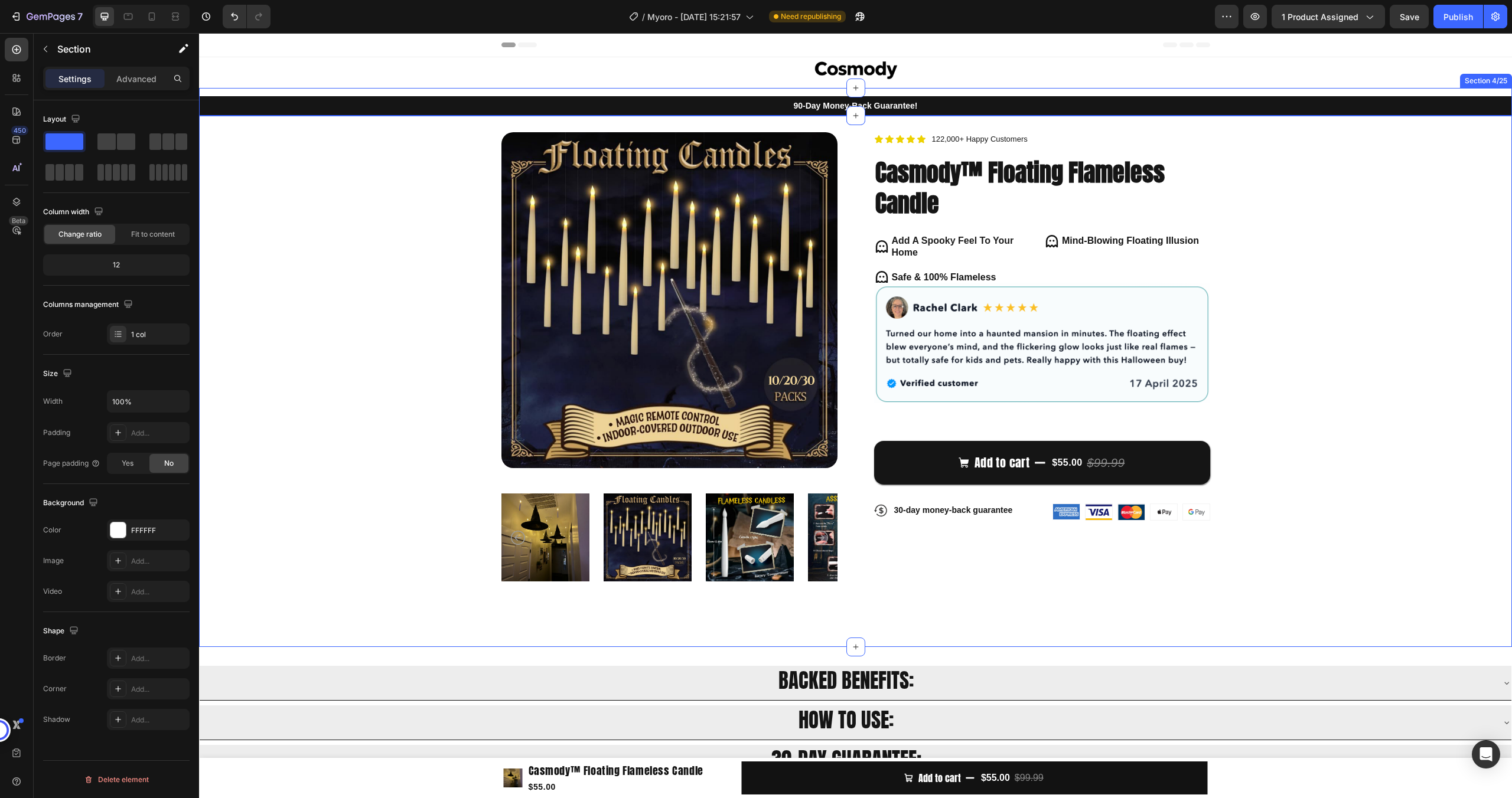
click at [680, 95] on div "90-Day Money-Back Guarantee! Text Block Row" at bounding box center [854, 101] width 1312 height 28
click at [388, 110] on p "90-Day Money-Back Guarantee!" at bounding box center [854, 105] width 1310 height 12
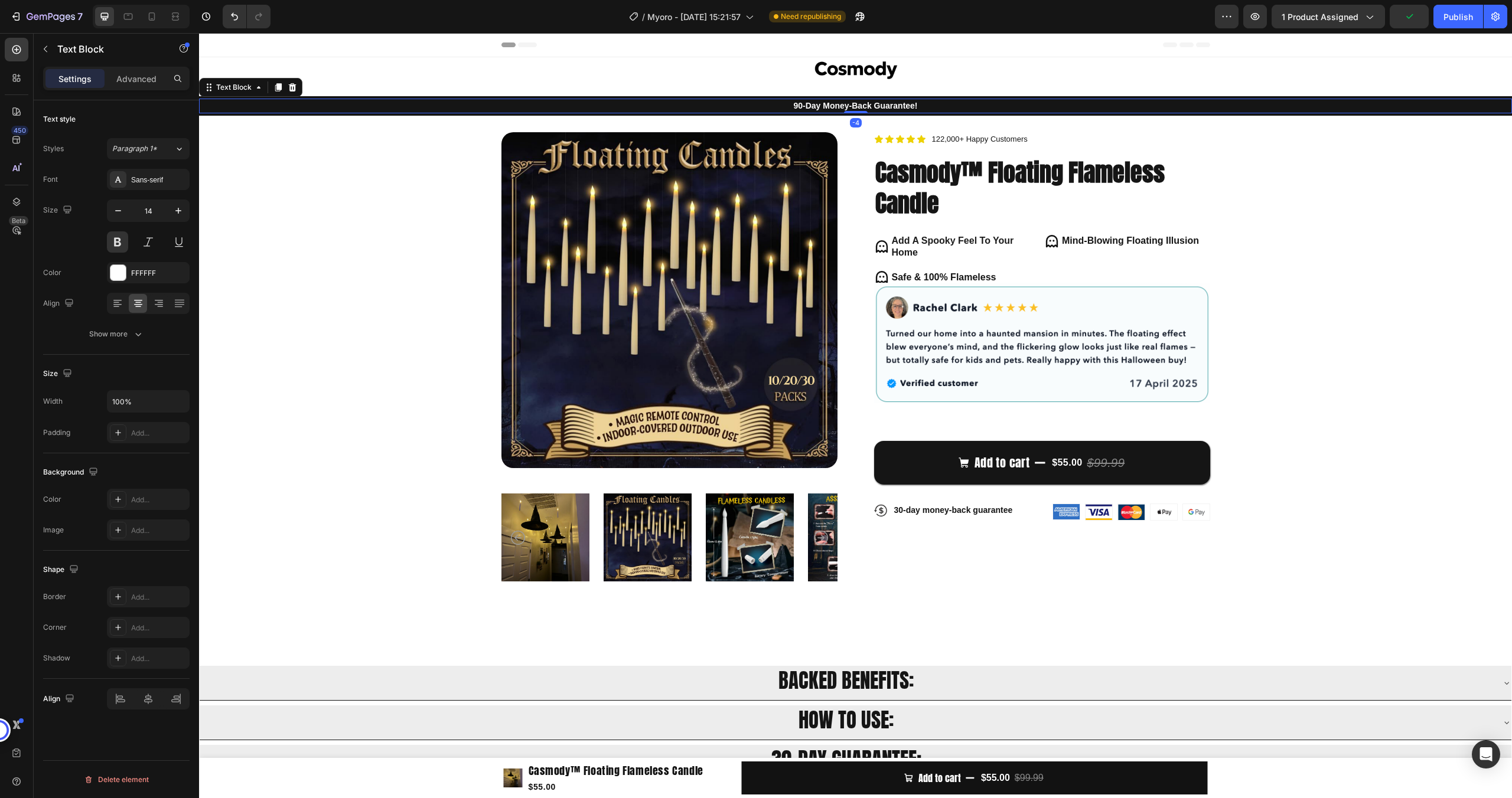
click at [153, 91] on div "Settings Advanced" at bounding box center [116, 83] width 165 height 33
click at [146, 82] on p "Advanced" at bounding box center [137, 78] width 40 height 12
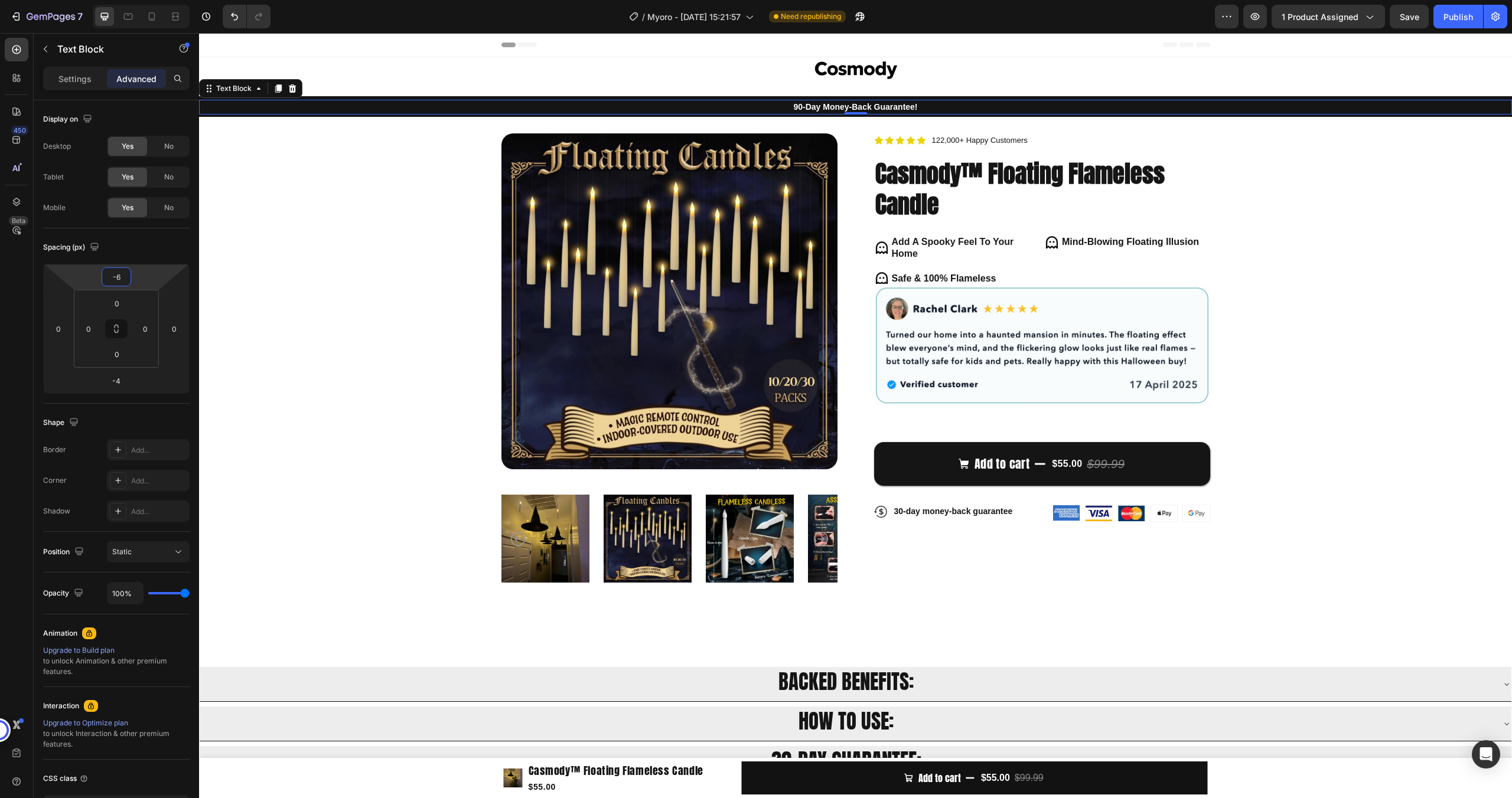
type input "-8"
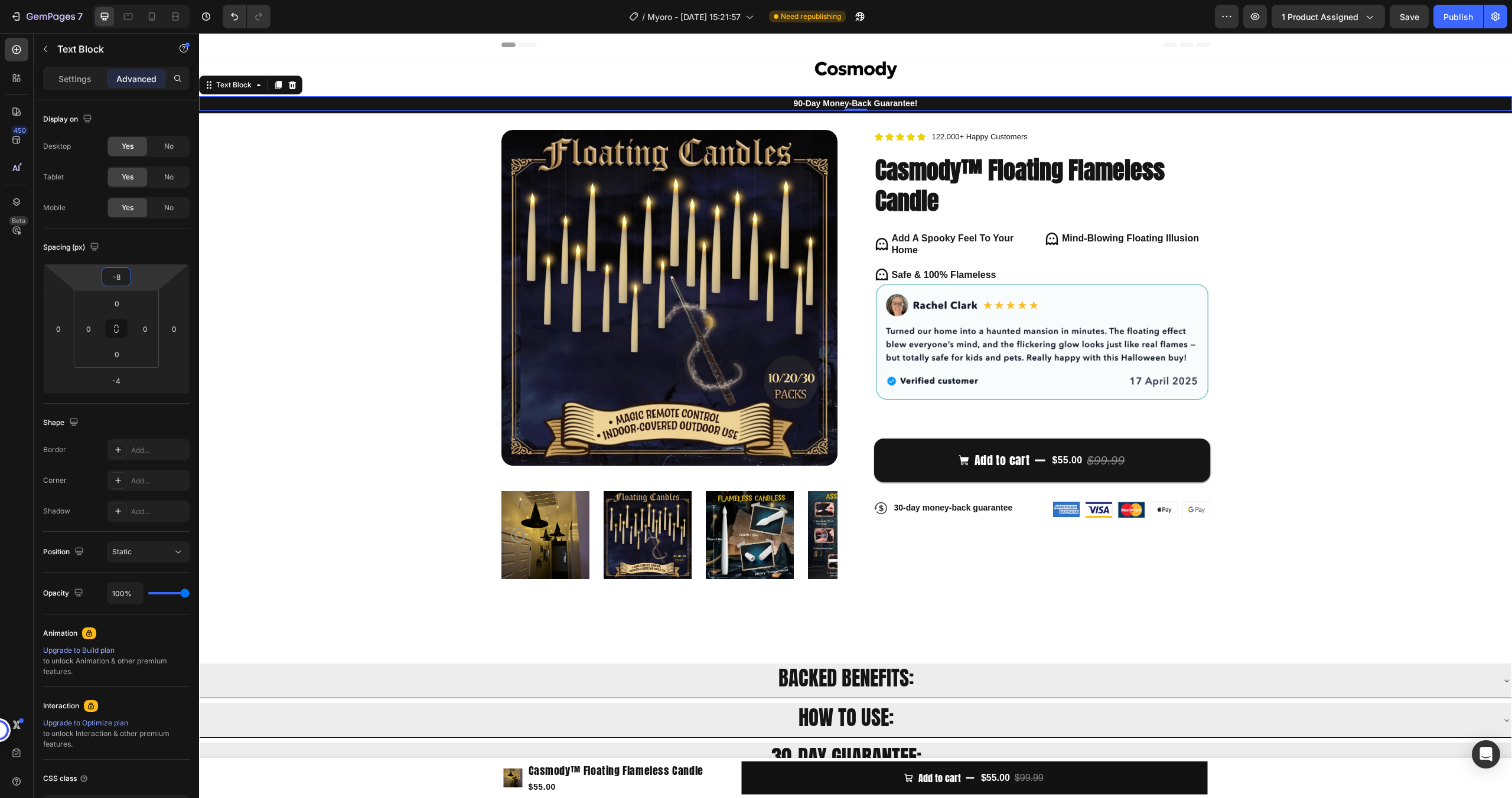
click at [140, 0] on html "7 / Myoro - [DATE] 15:21:57 Need republishing Preview 1 product assigned Save P…" at bounding box center [756, 0] width 1512 height 0
click at [417, 271] on div "Product Images Icon Icon Icon Icon Icon Icon List 122,000+ Happy Customers Text…" at bounding box center [855, 357] width 1219 height 456
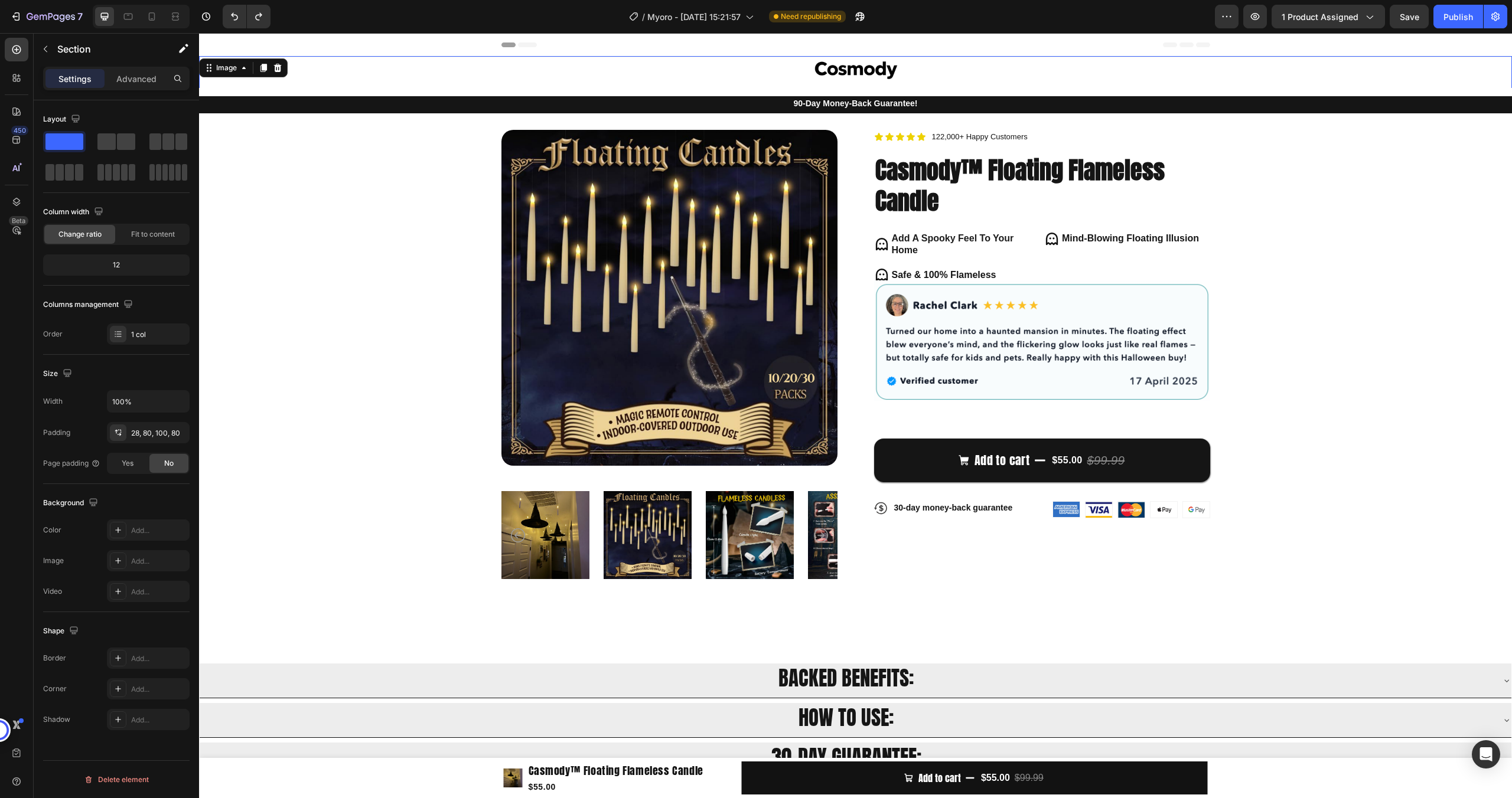
click at [727, 75] on div at bounding box center [854, 71] width 1312 height 19
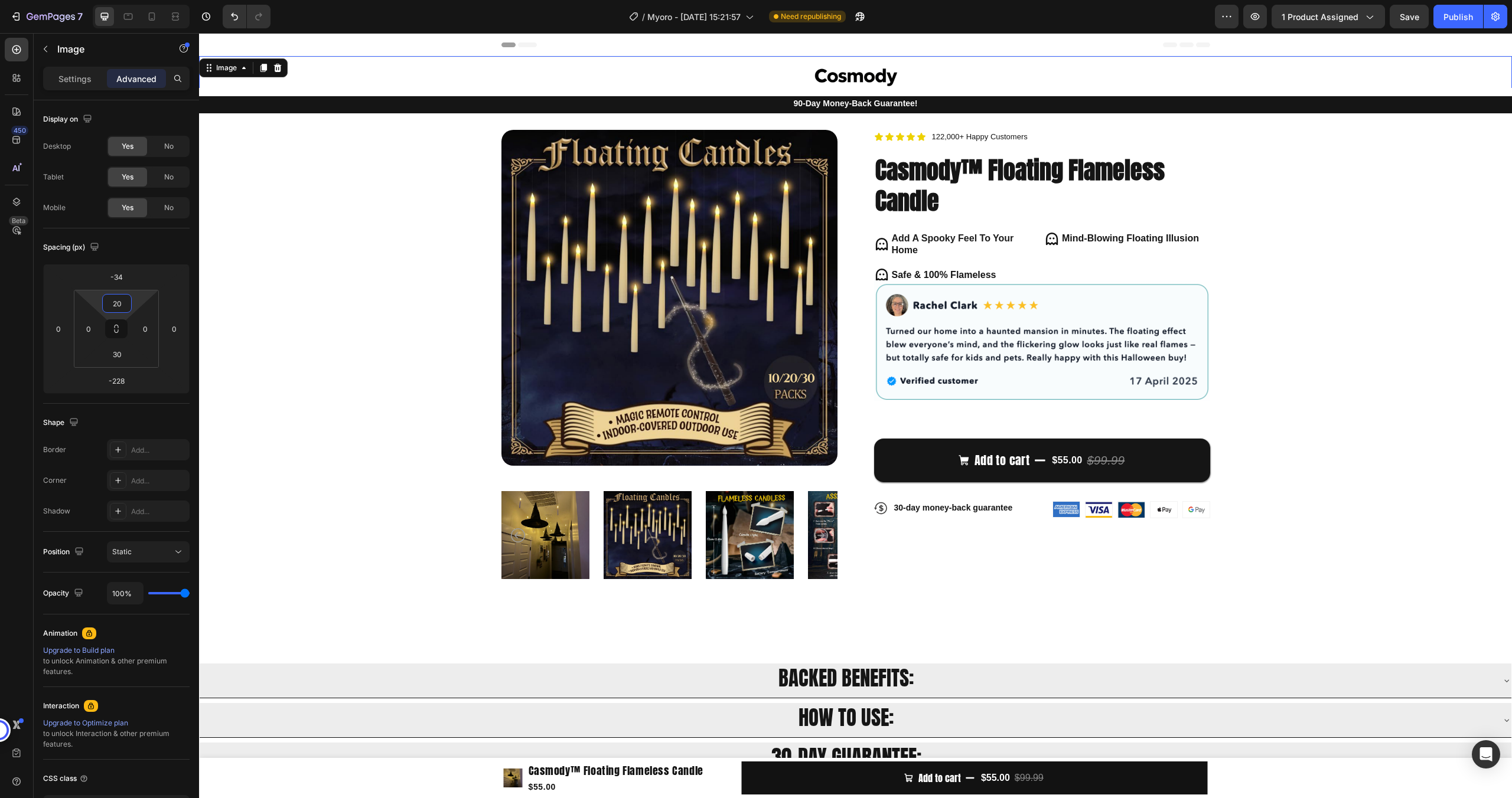
type input "22"
click at [134, 0] on html "7 / Myoro - [DATE] 15:21:57 Need republishing Preview 1 product assigned Save P…" at bounding box center [756, 0] width 1512 height 0
click at [344, 284] on div "Product Images Icon Icon Icon Icon Icon Icon List 122,000+ Happy Customers Text…" at bounding box center [855, 357] width 1219 height 456
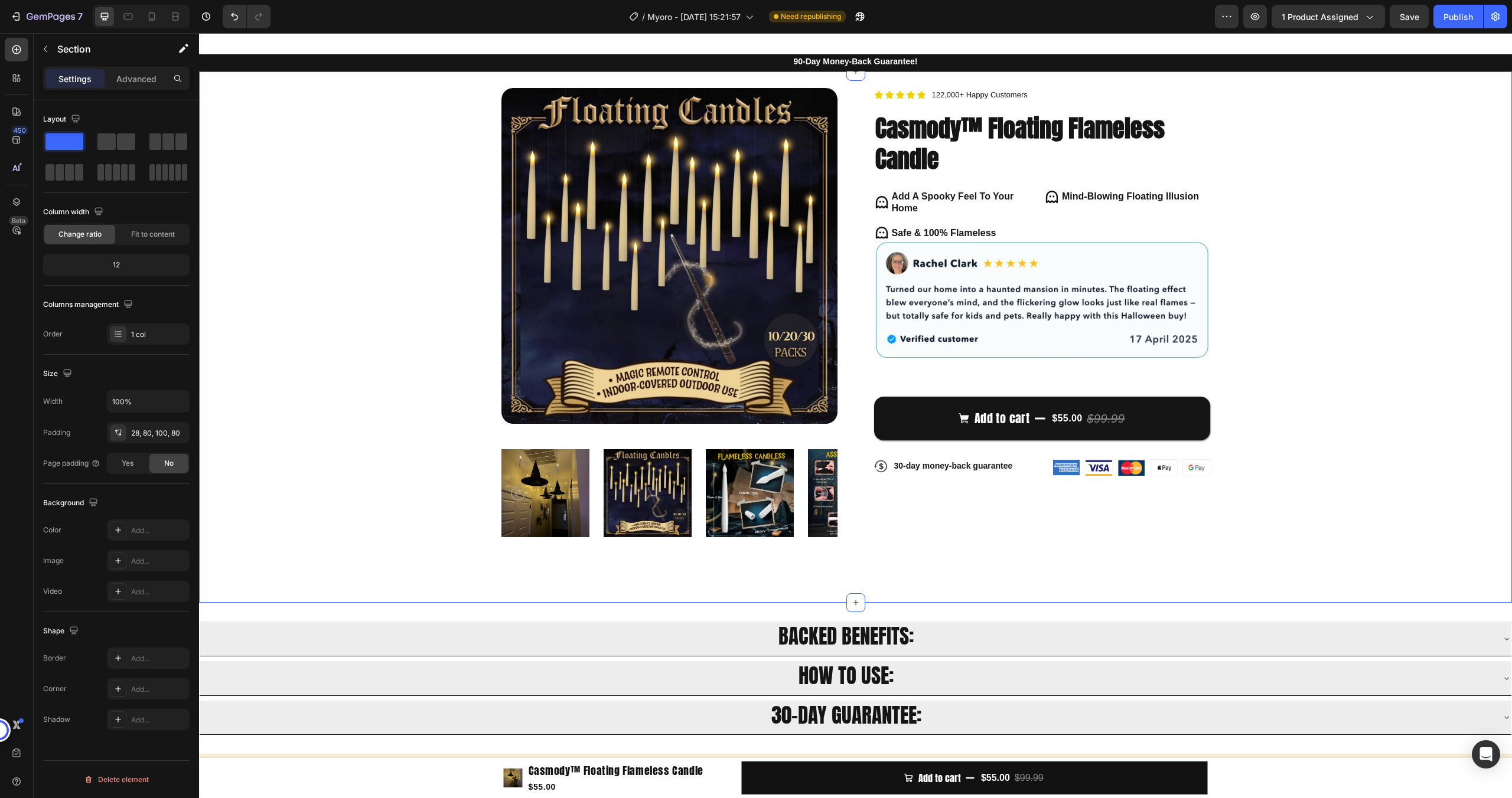
scroll to position [50, 0]
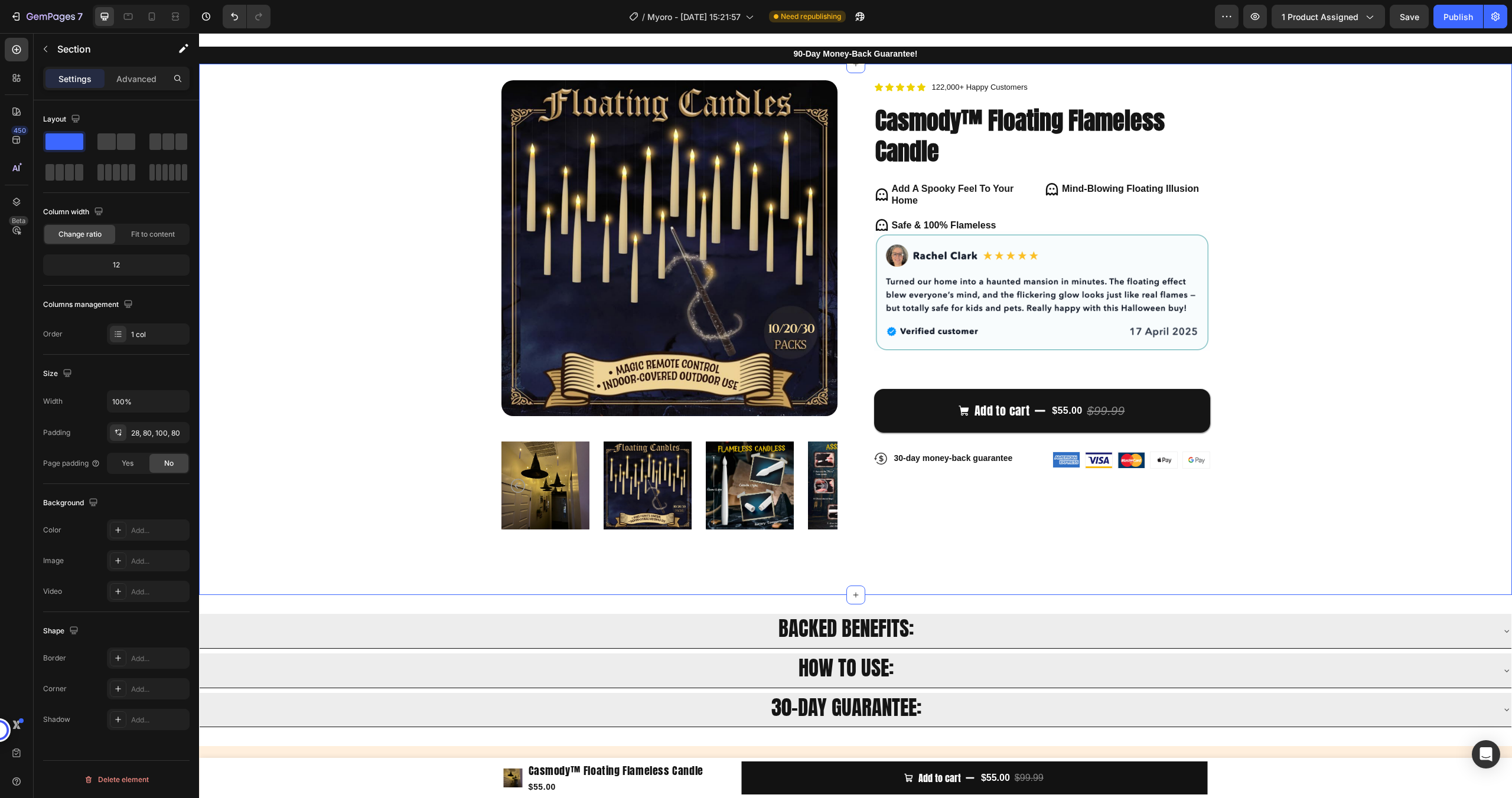
drag, startPoint x: 1386, startPoint y: 258, endPoint x: 1372, endPoint y: 254, distance: 14.6
click at [1383, 257] on div "Product Images Icon Icon Icon Icon Icon Icon List 122,000+ Happy Customers Text…" at bounding box center [855, 308] width 1219 height 456
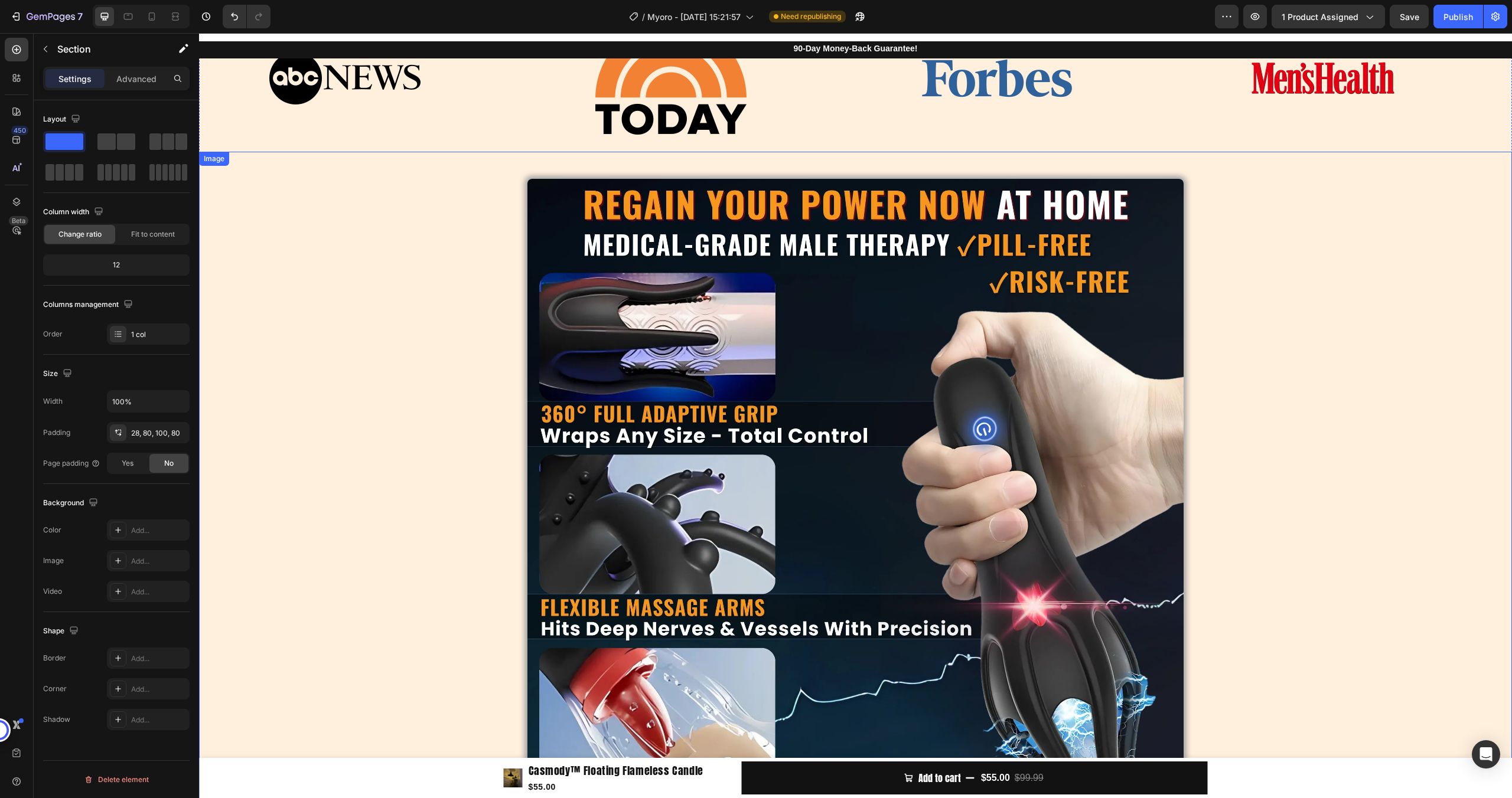
scroll to position [707, 0]
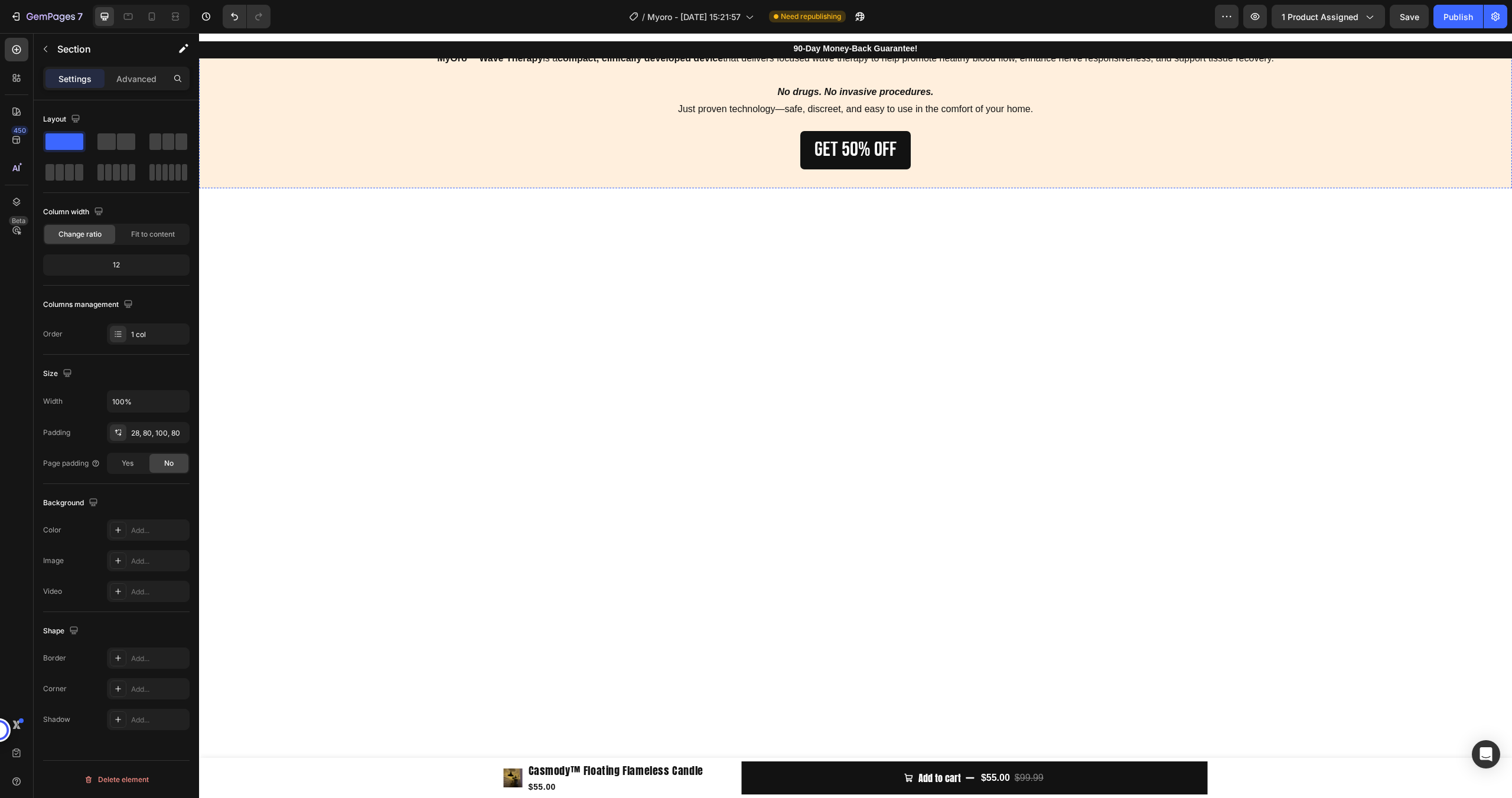
scroll to position [1076, 0]
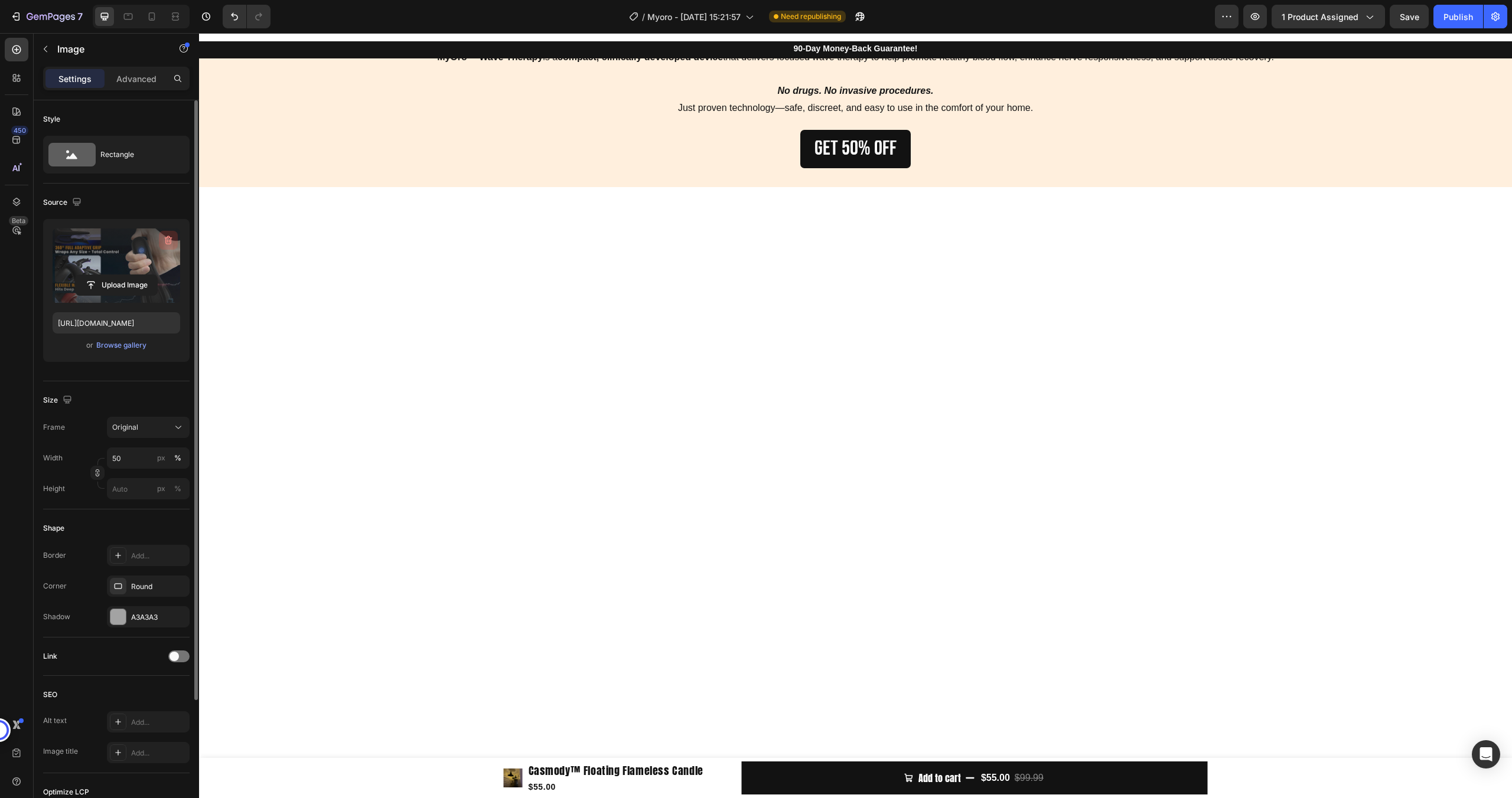
click at [167, 241] on icon "button" at bounding box center [167, 241] width 1 height 4
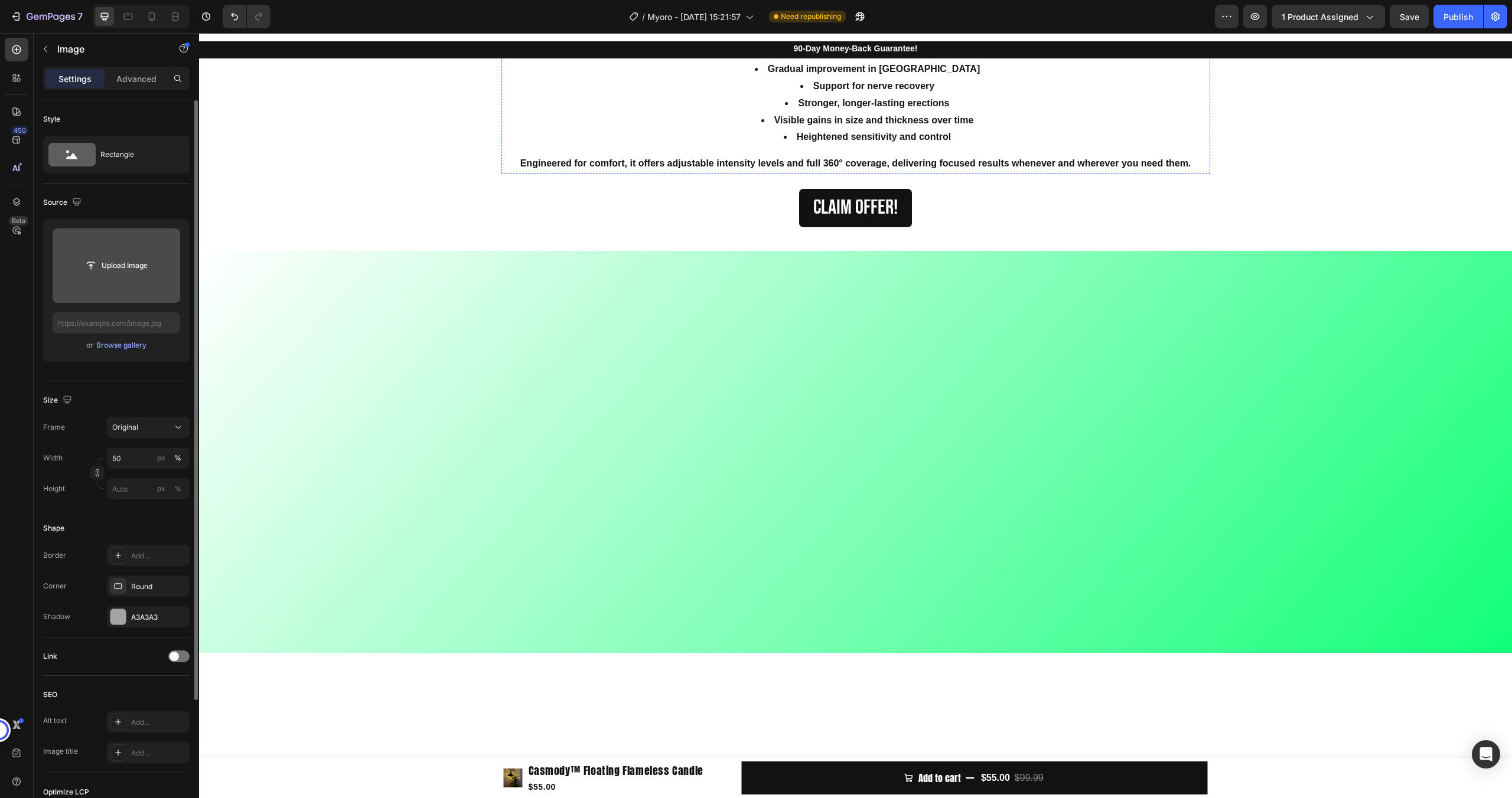
scroll to position [2008, 0]
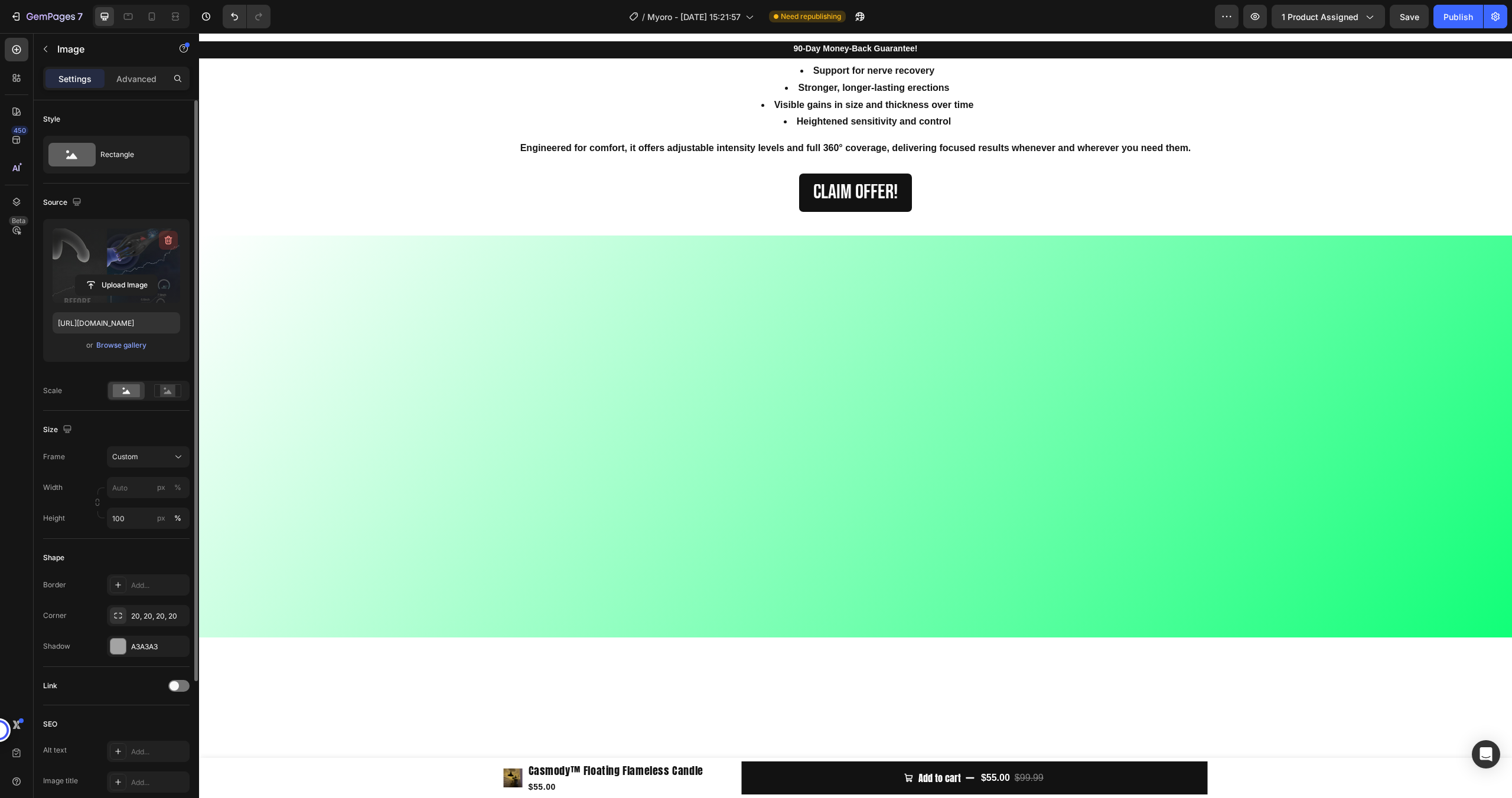
click at [165, 236] on icon "button" at bounding box center [168, 240] width 11 height 11
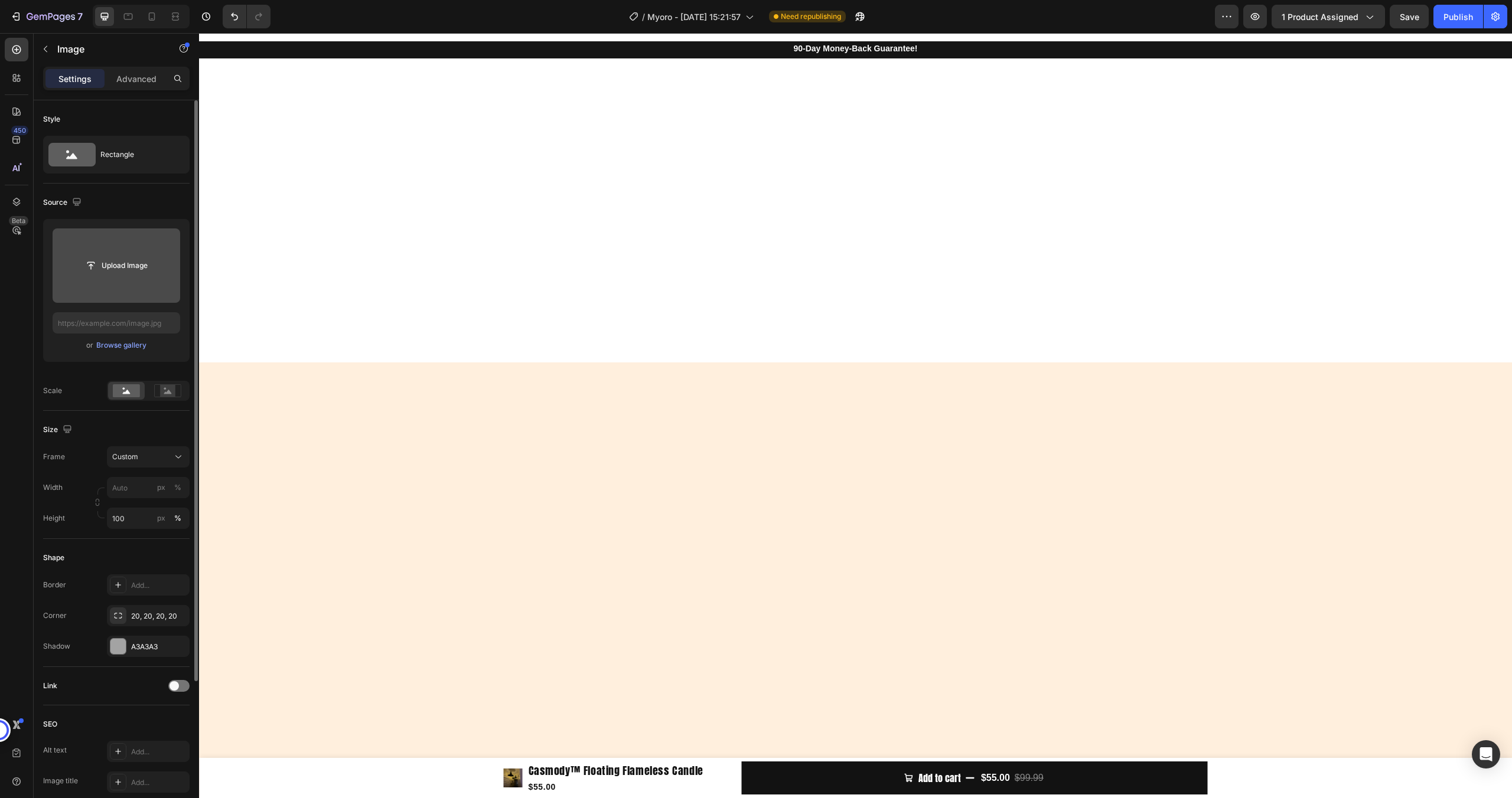
scroll to position [2479, 0]
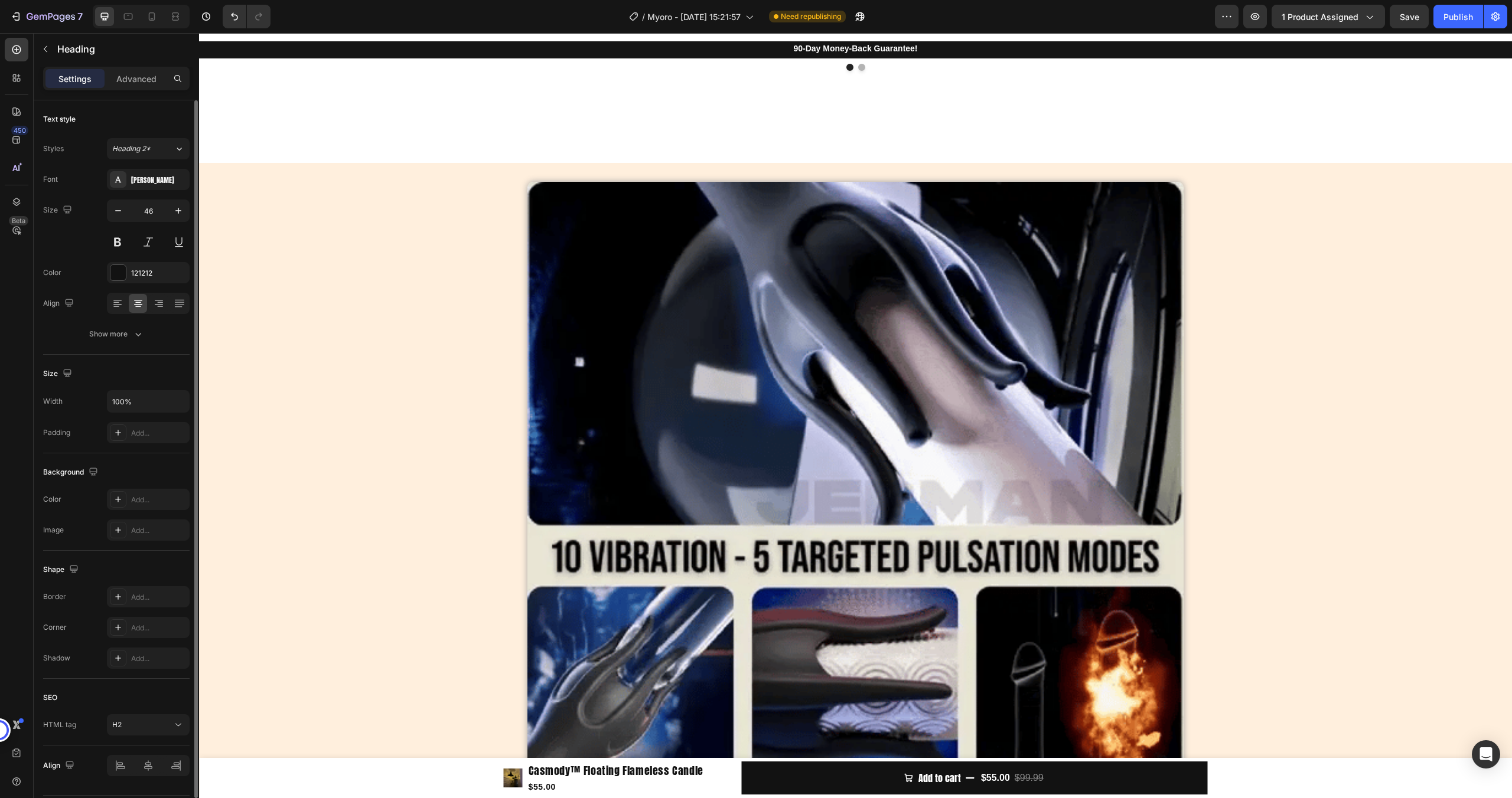
scroll to position [3410, 0]
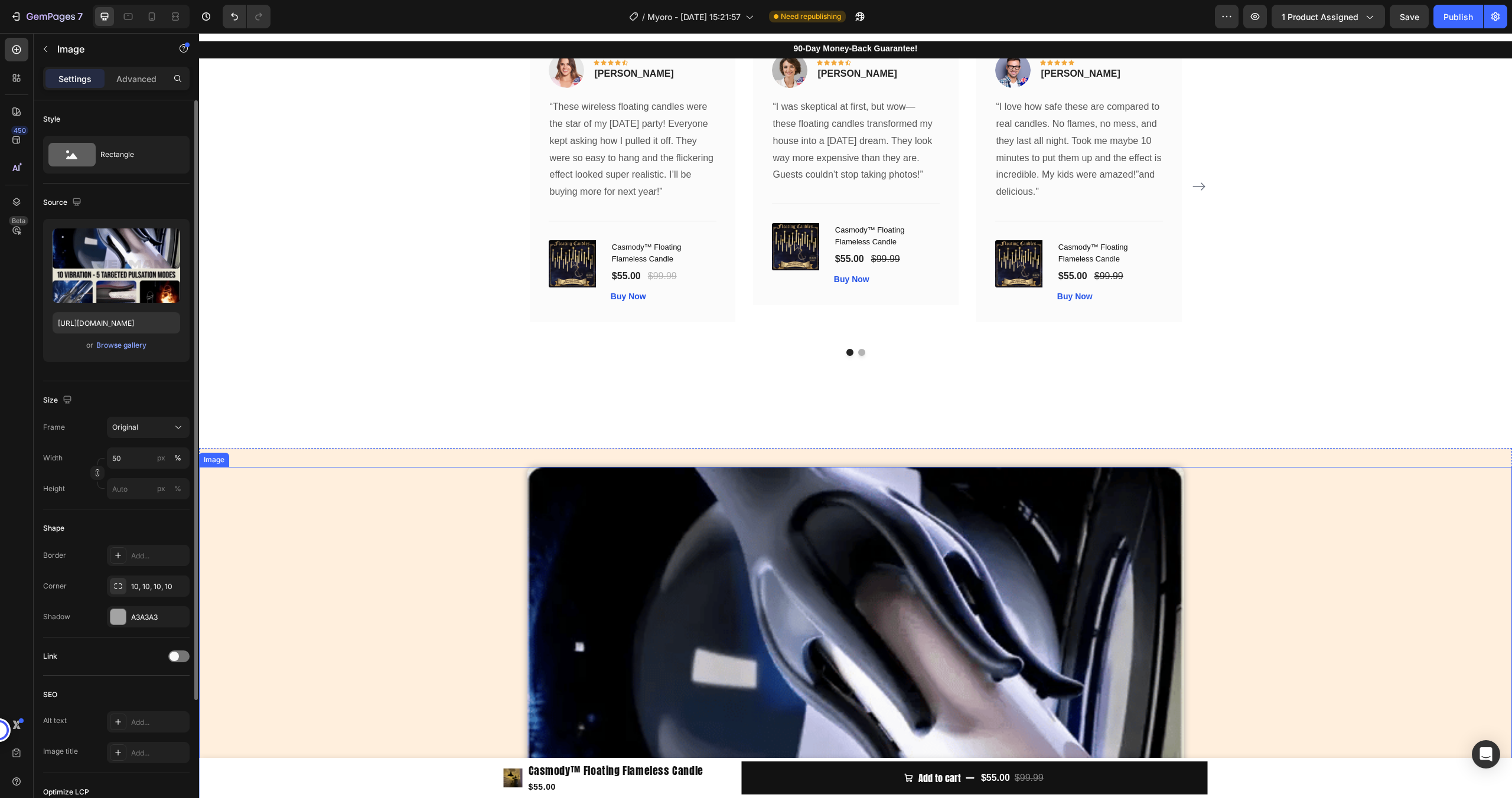
click at [645, 484] on img at bounding box center [855, 795] width 657 height 657
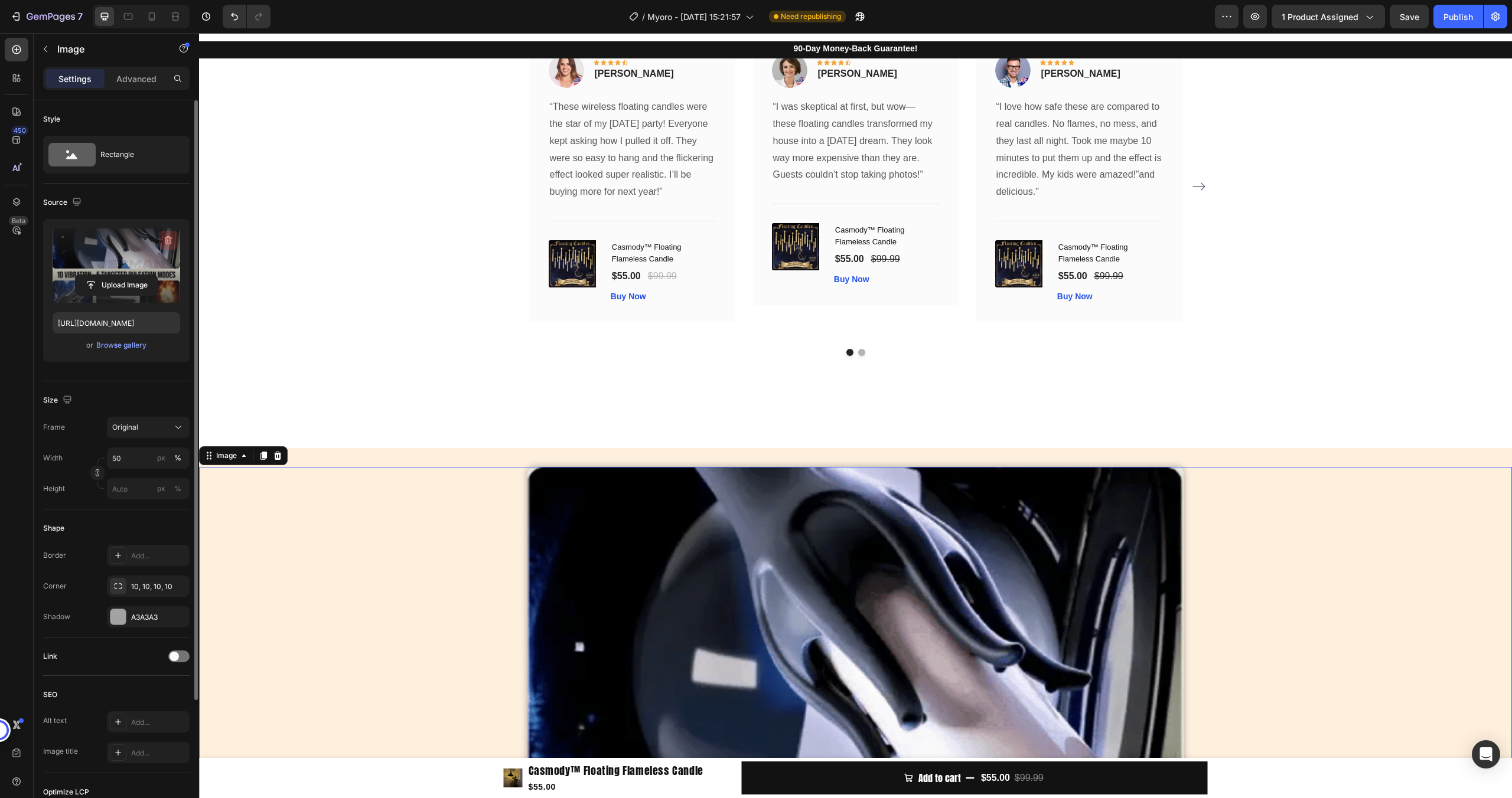
click at [164, 237] on icon "button" at bounding box center [168, 240] width 8 height 9
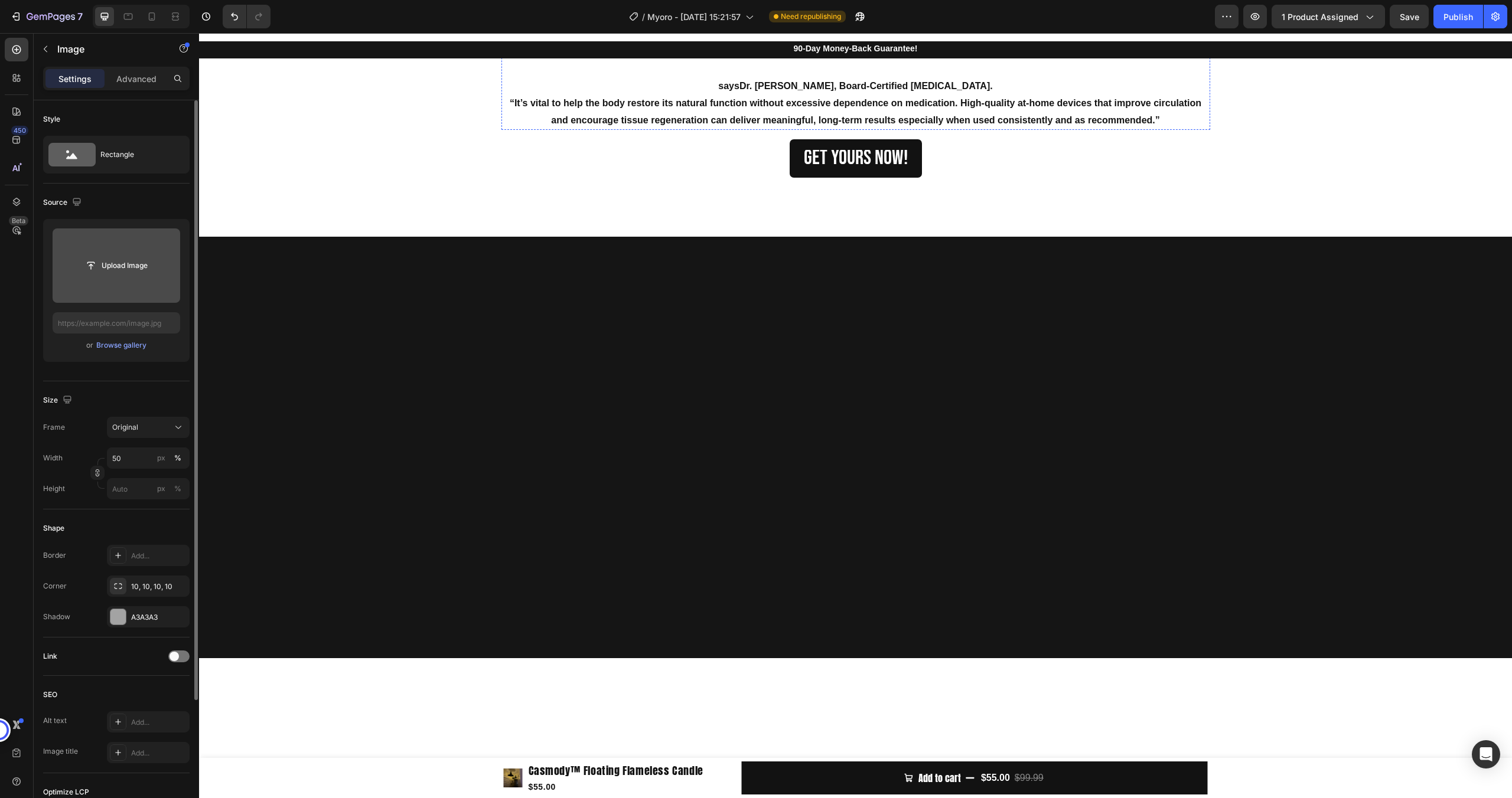
scroll to position [4742, 0]
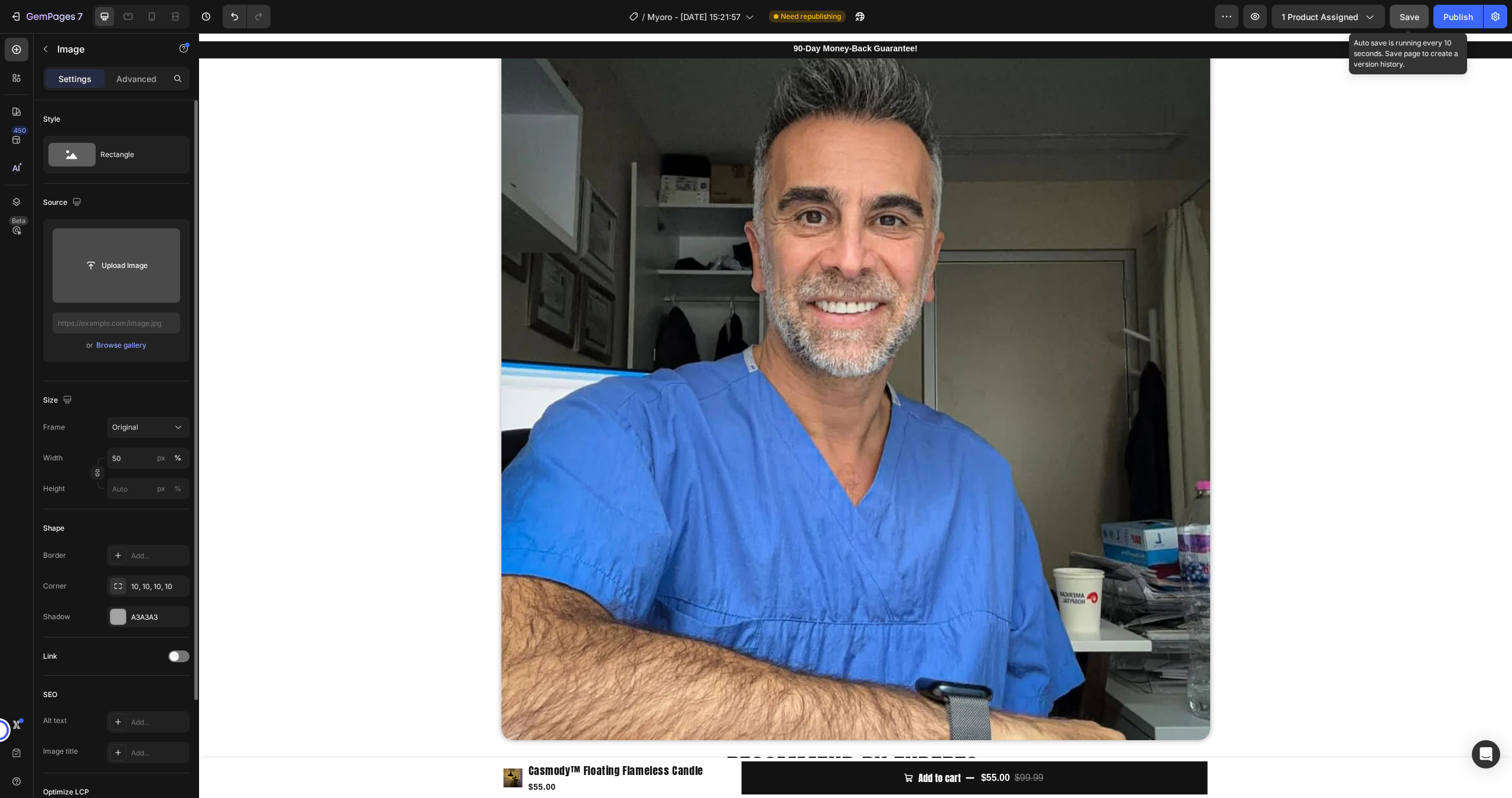
click at [1402, 18] on span "Save" at bounding box center [1409, 16] width 19 height 11
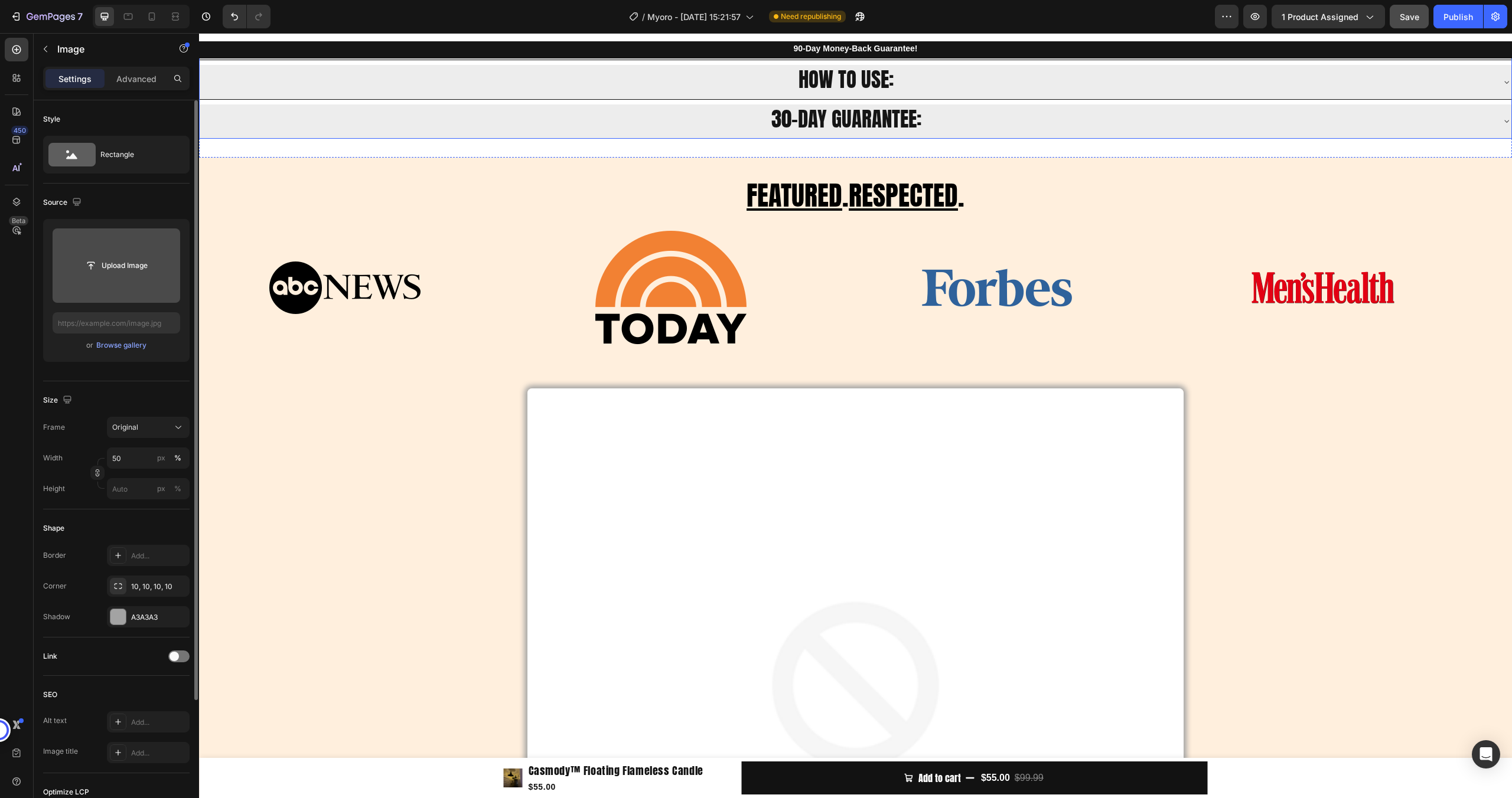
scroll to position [640, 0]
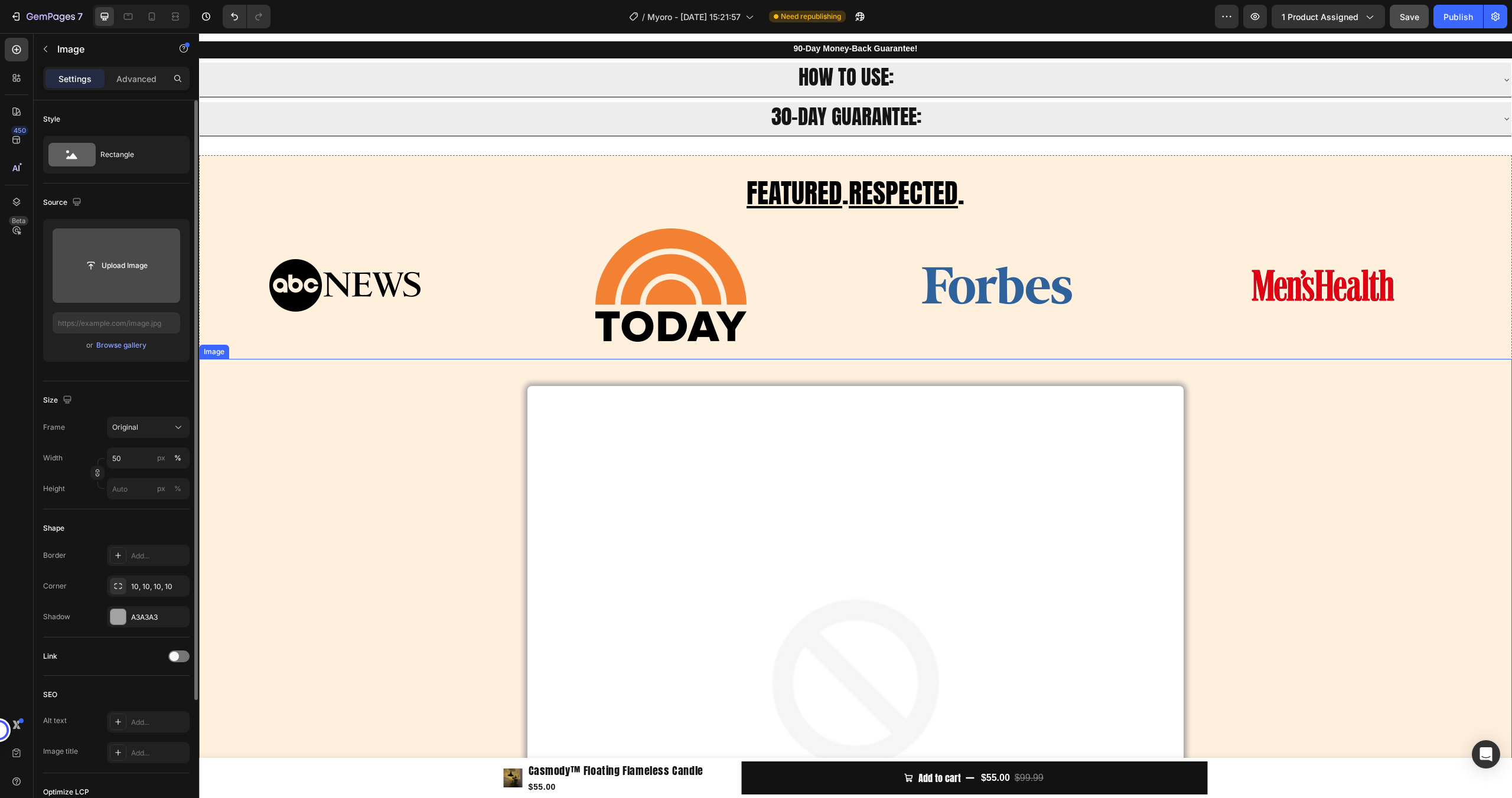
click at [845, 566] on img at bounding box center [855, 714] width 657 height 657
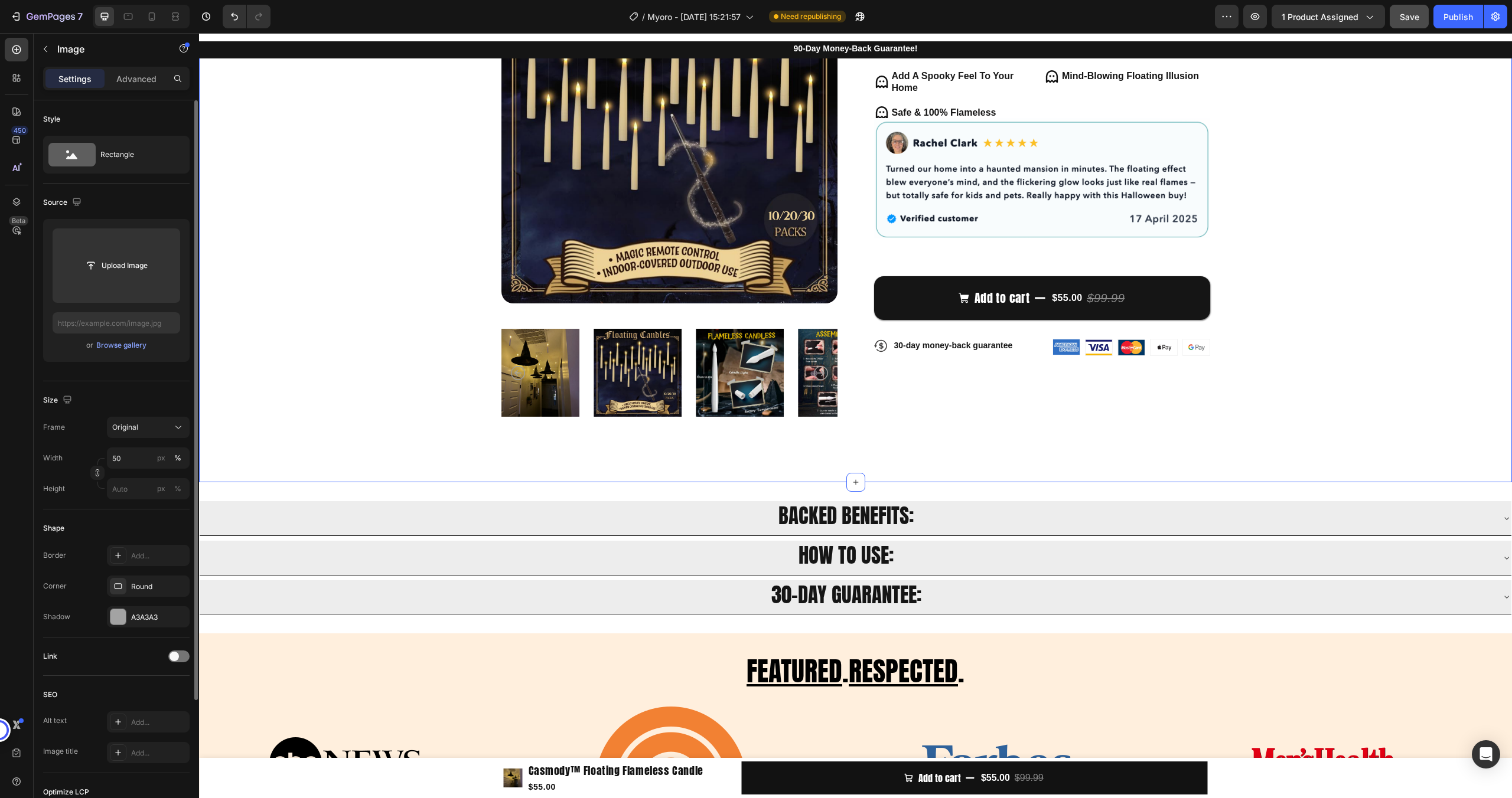
scroll to position [0, 0]
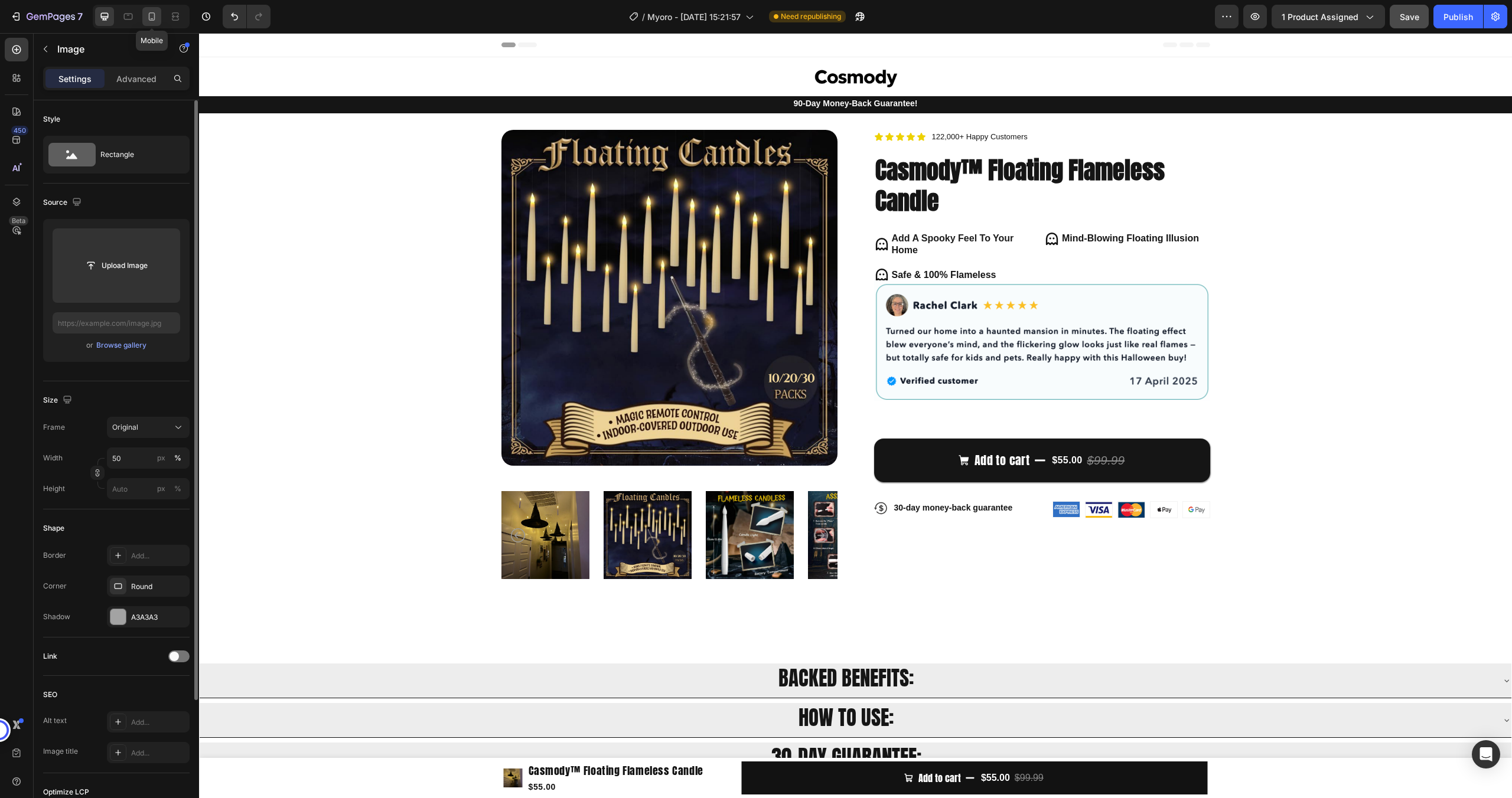
click at [152, 21] on icon at bounding box center [152, 16] width 11 height 11
type input "https://cdn.shopify.com/s/files/1/0858/0798/9050/files/gempages_581594760653832…"
type input "340"
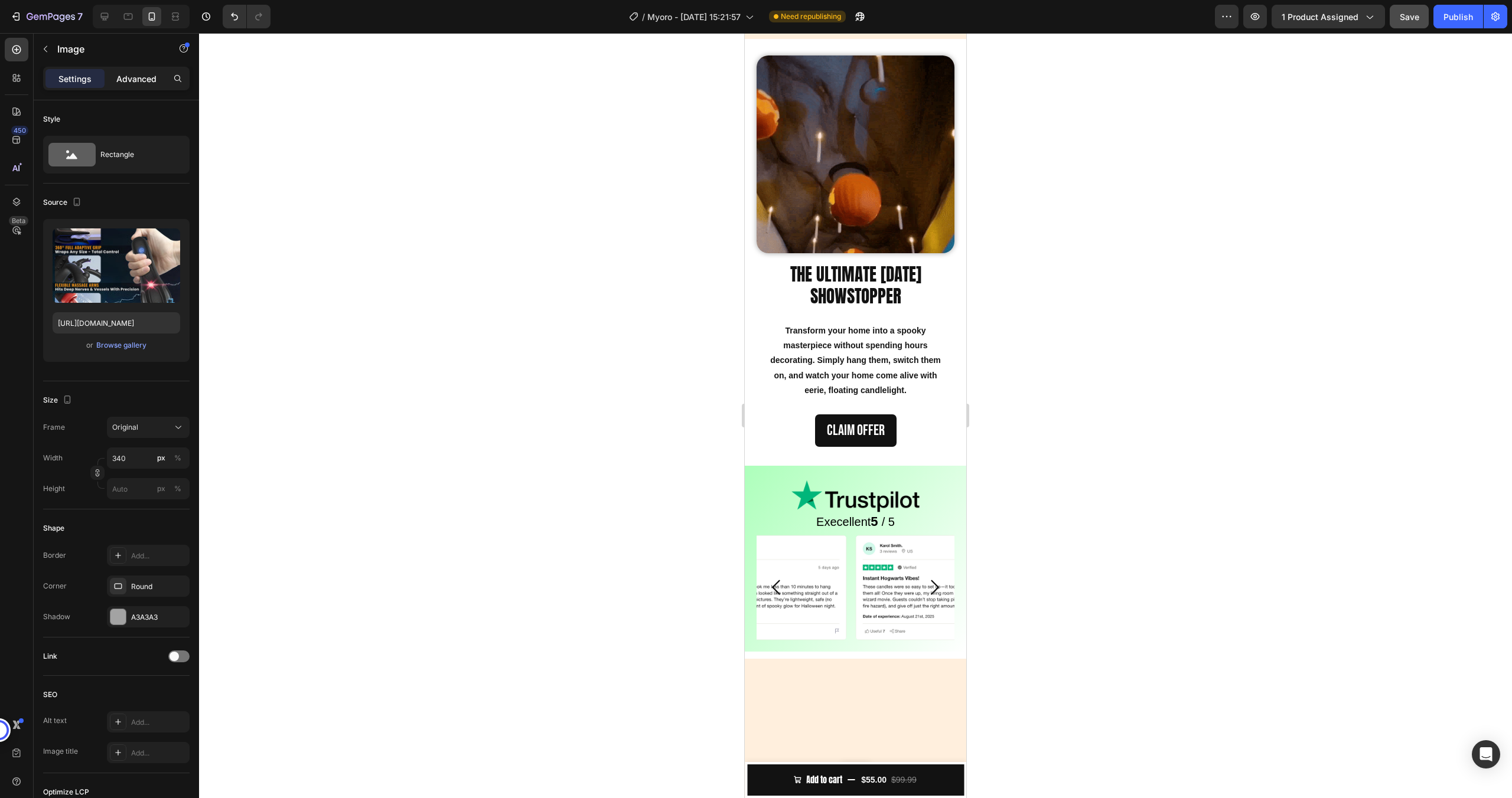
click at [131, 74] on p "Advanced" at bounding box center [137, 78] width 40 height 12
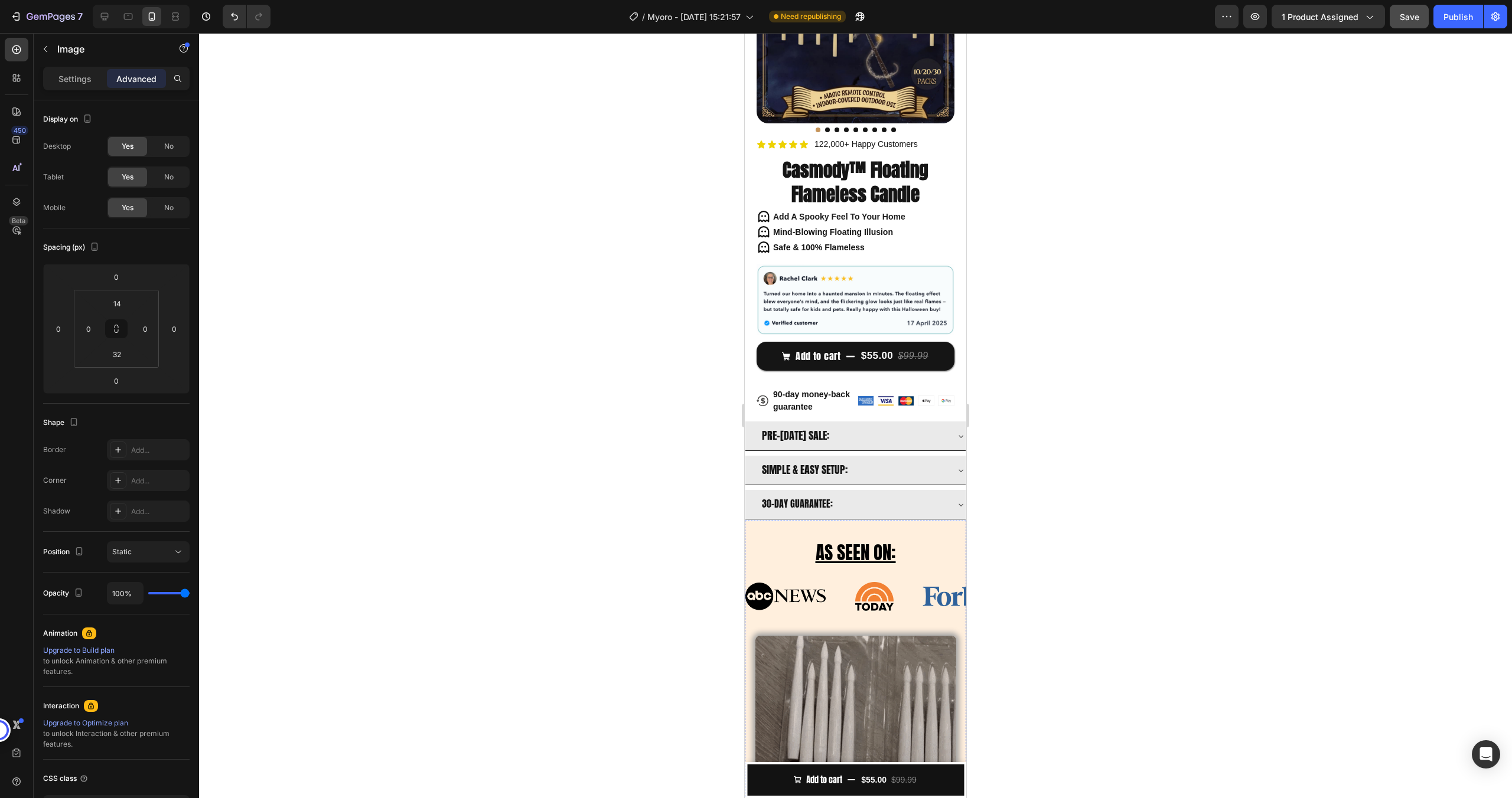
scroll to position [149, 0]
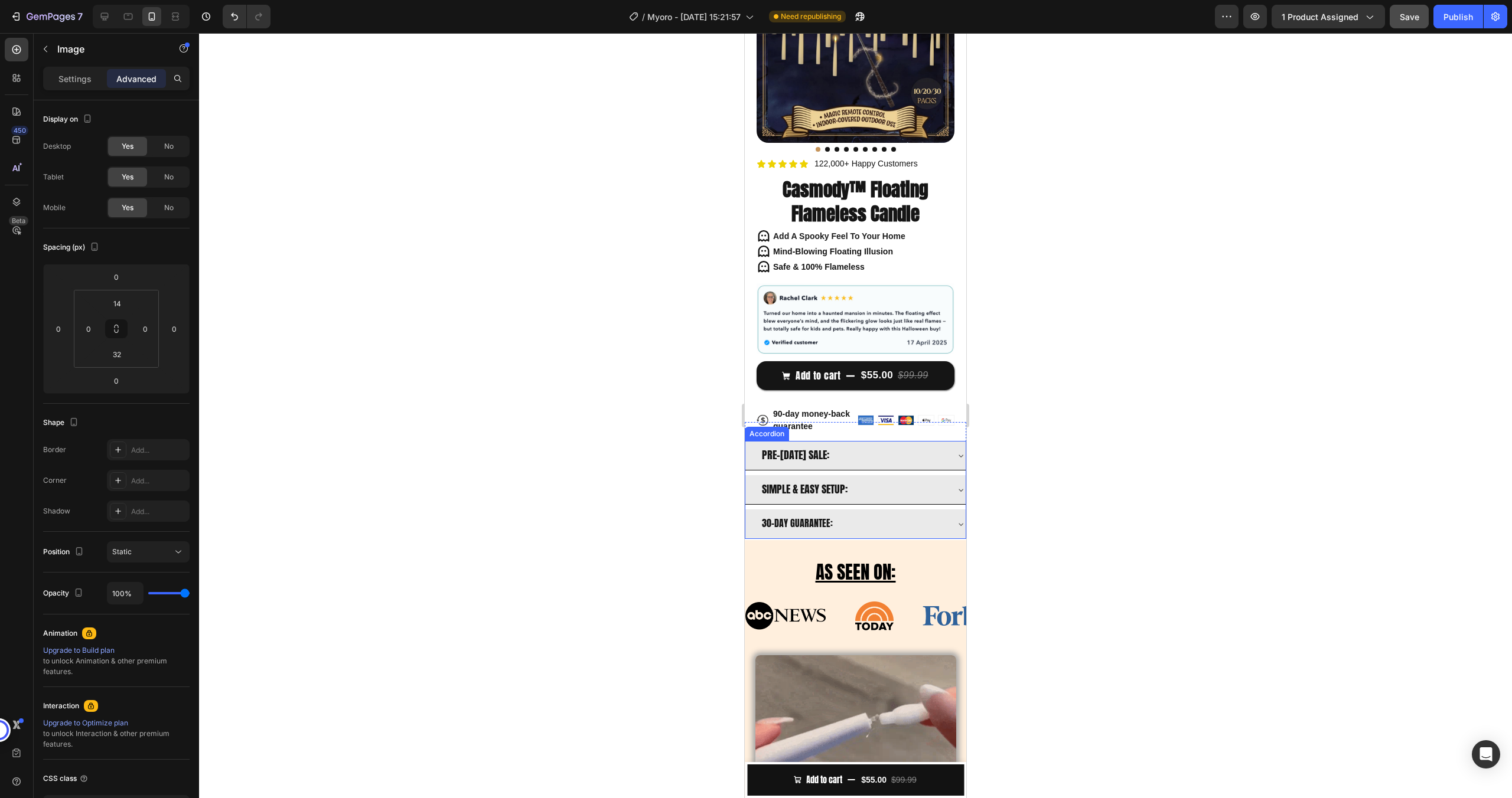
click at [829, 447] on span "PRE-[DATE] SALE:" at bounding box center [795, 455] width 67 height 16
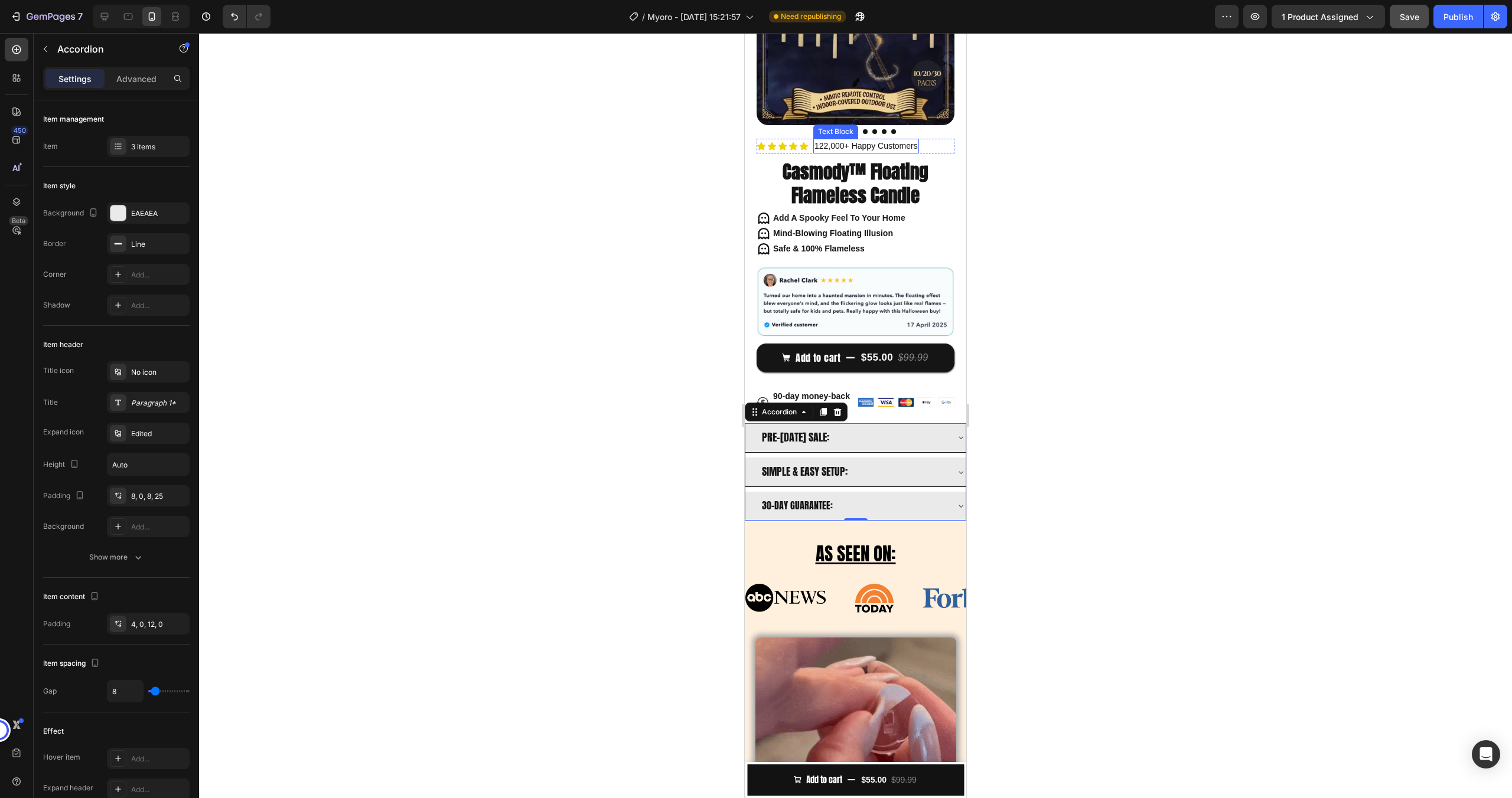
scroll to position [0, 0]
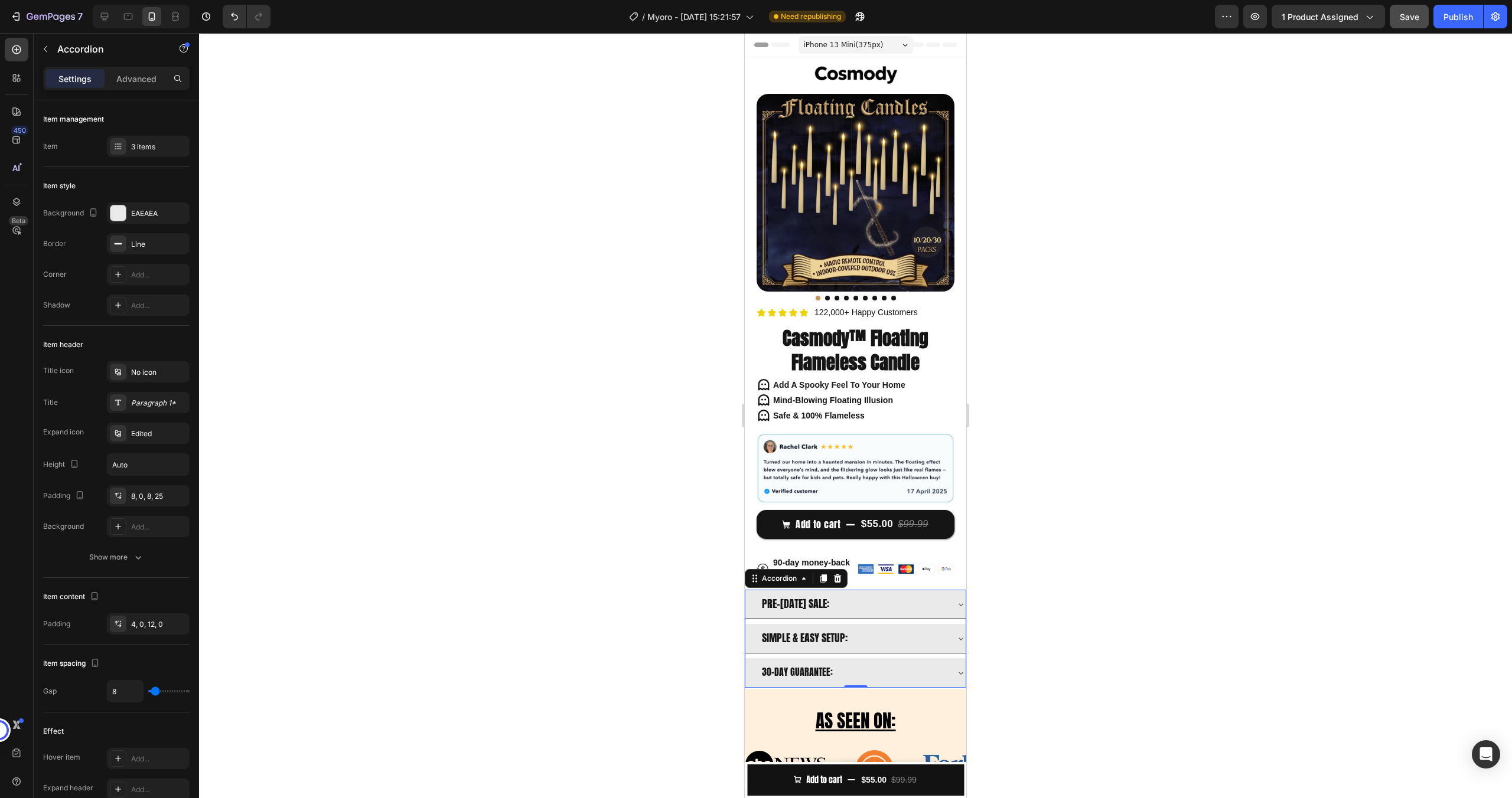
click at [873, 600] on div "PRE-[DATE] SALE:" at bounding box center [853, 604] width 186 height 19
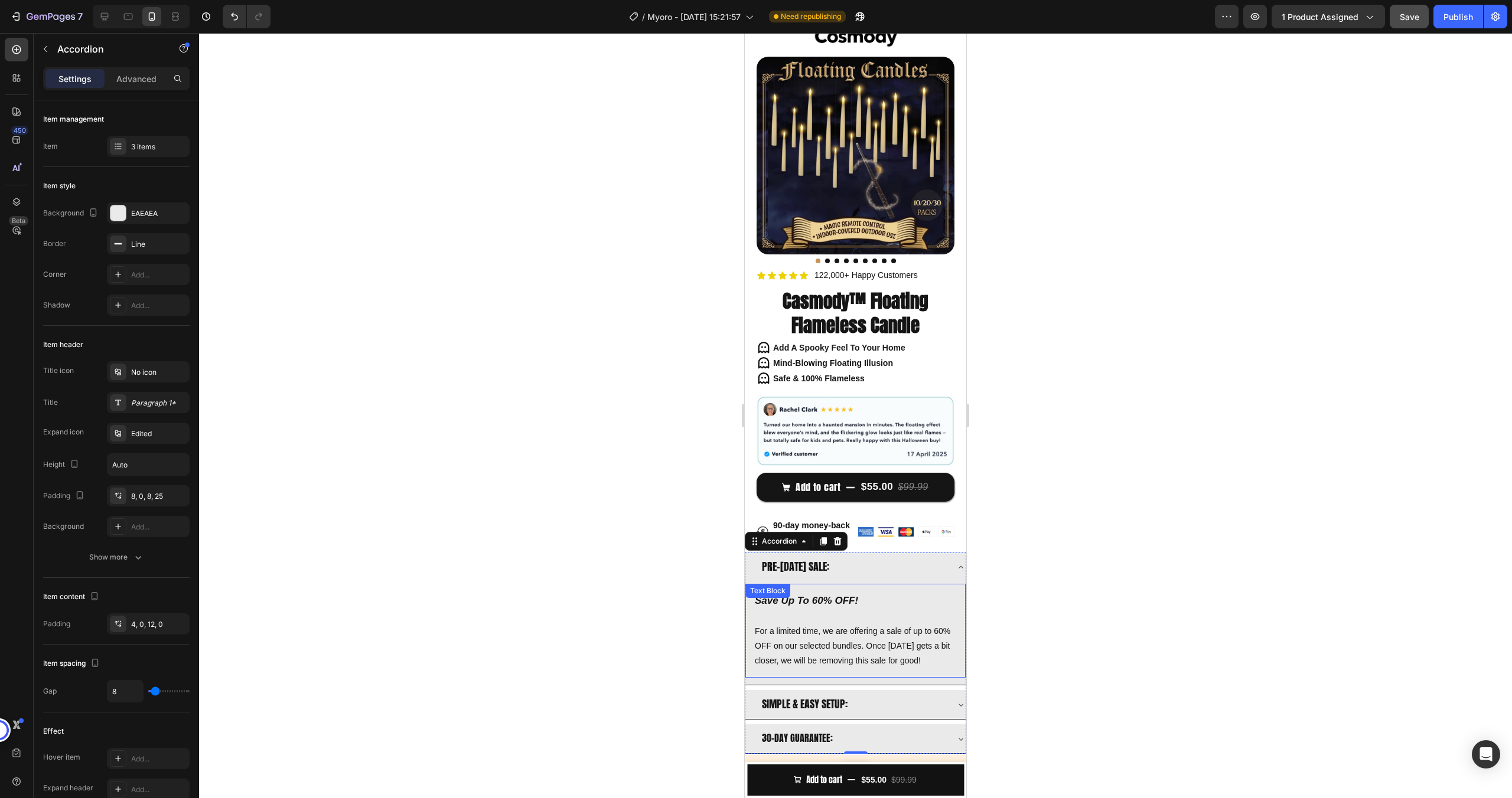
scroll to position [50, 0]
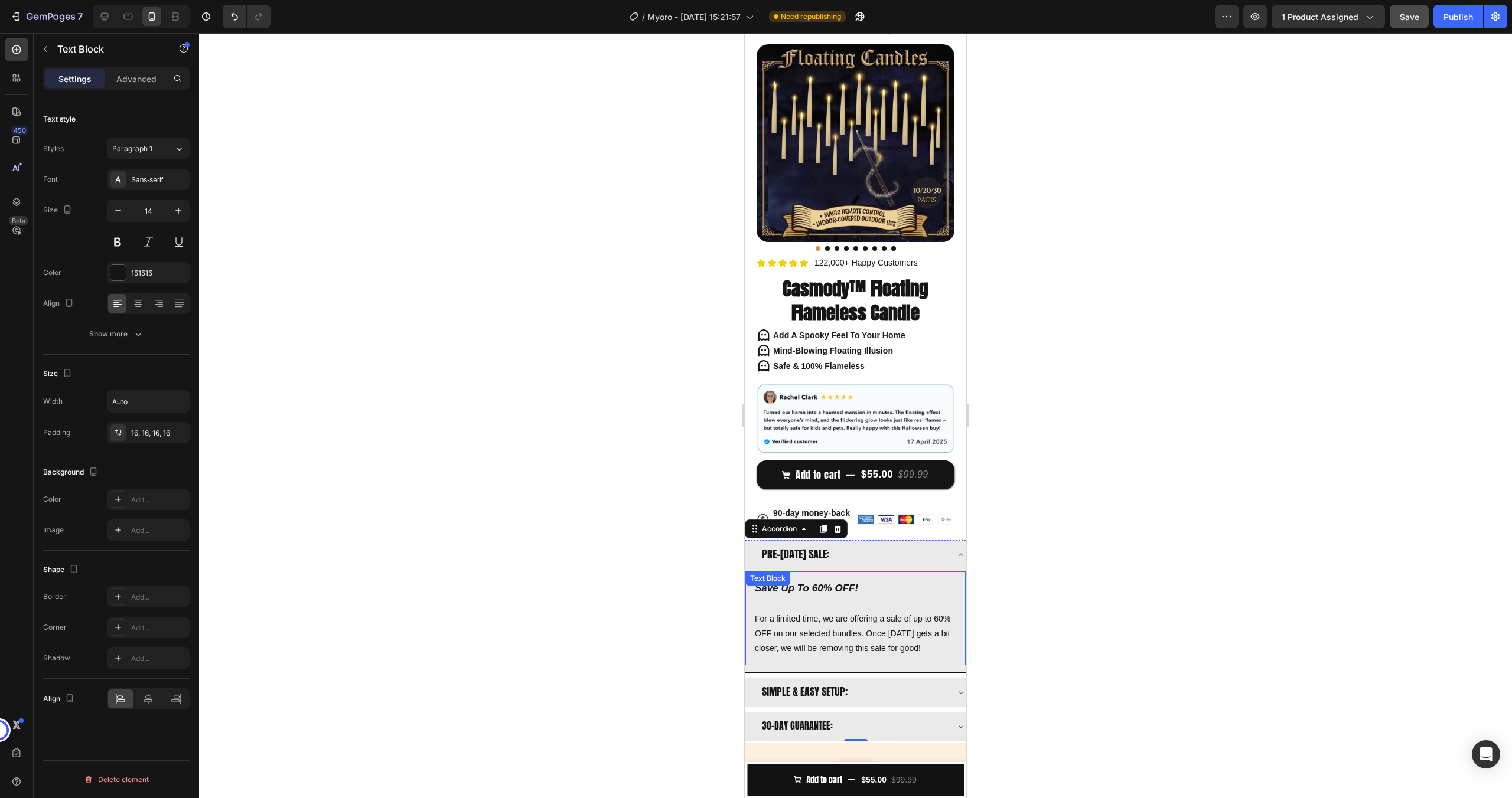
click at [825, 612] on p "For a limited time, we are offering a sale of up to 60% OFF on our selected bun…" at bounding box center [855, 634] width 202 height 45
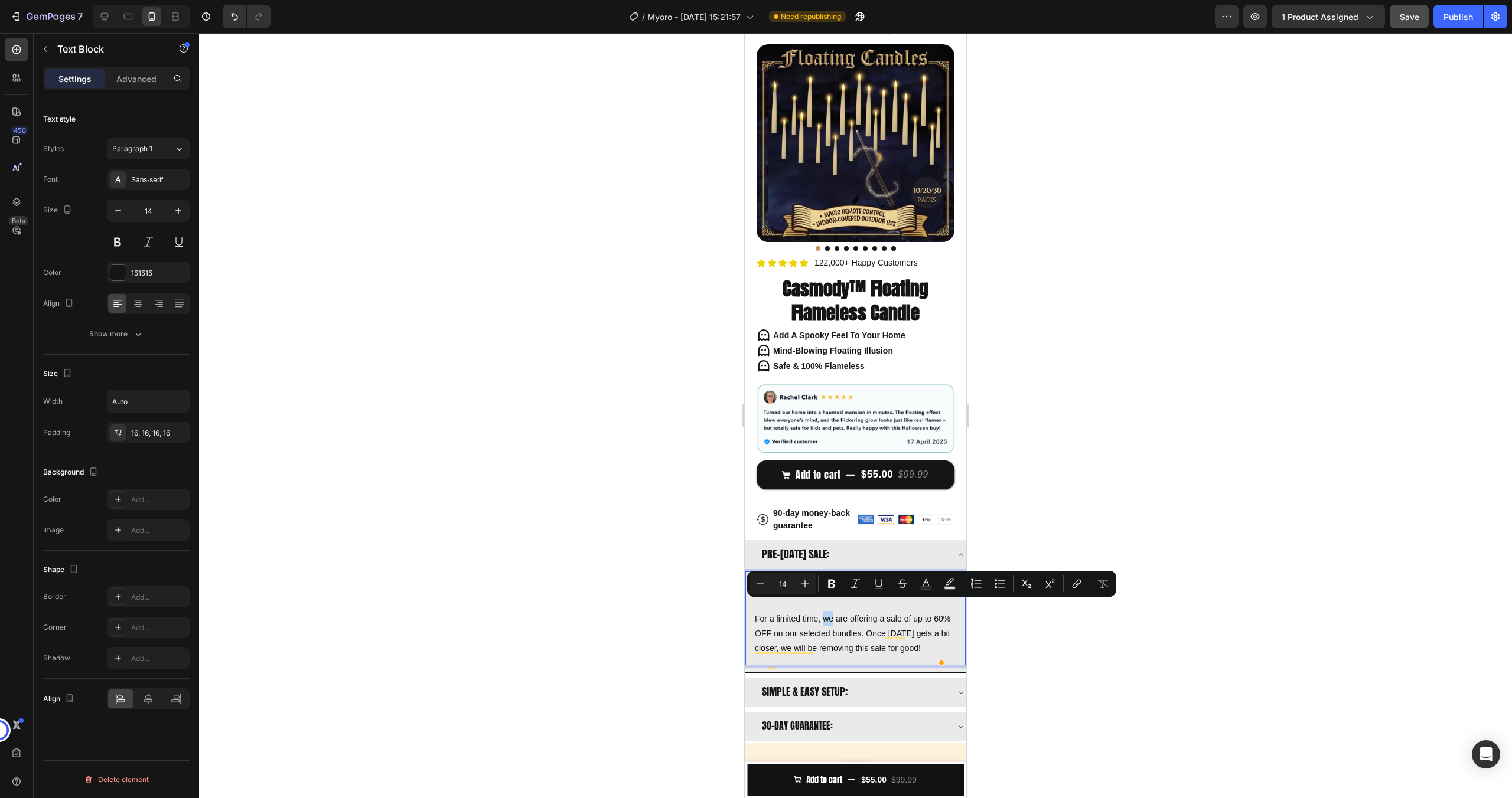
type input "17"
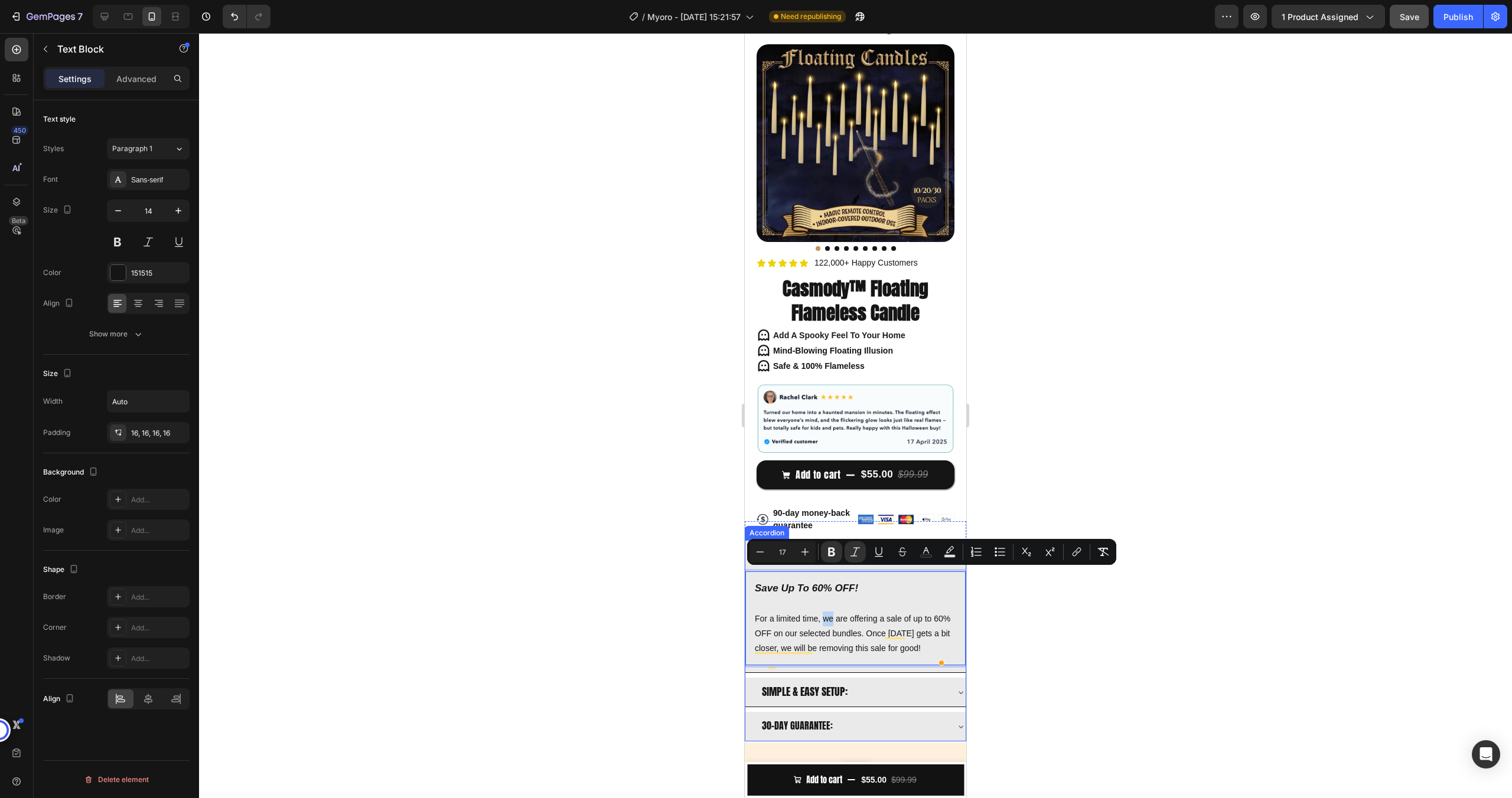
click at [819, 697] on span "SIMPLE & EASY SETUP:" at bounding box center [805, 691] width 86 height 16
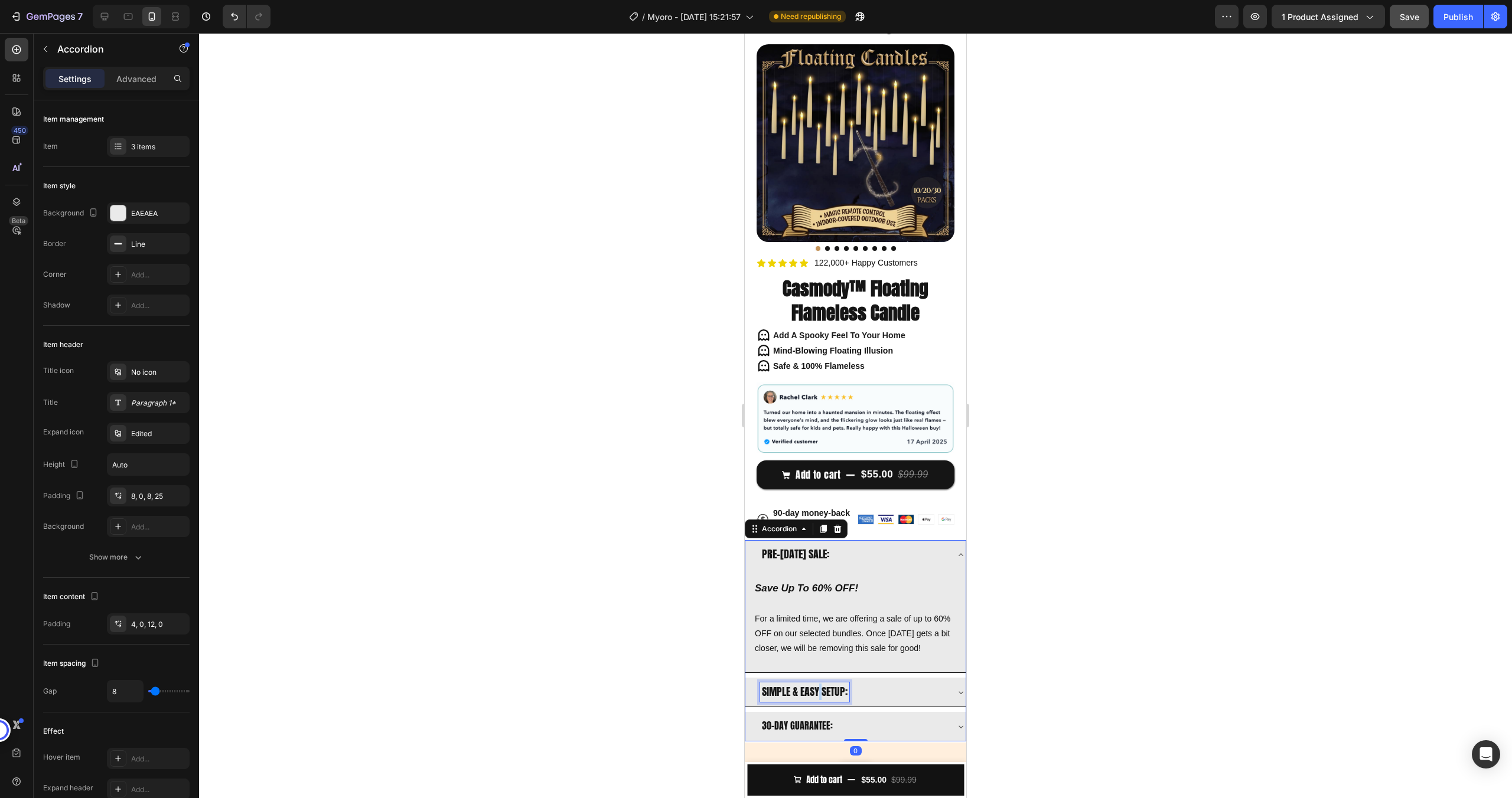
click at [819, 697] on span "SIMPLE & EASY SETUP:" at bounding box center [805, 691] width 86 height 16
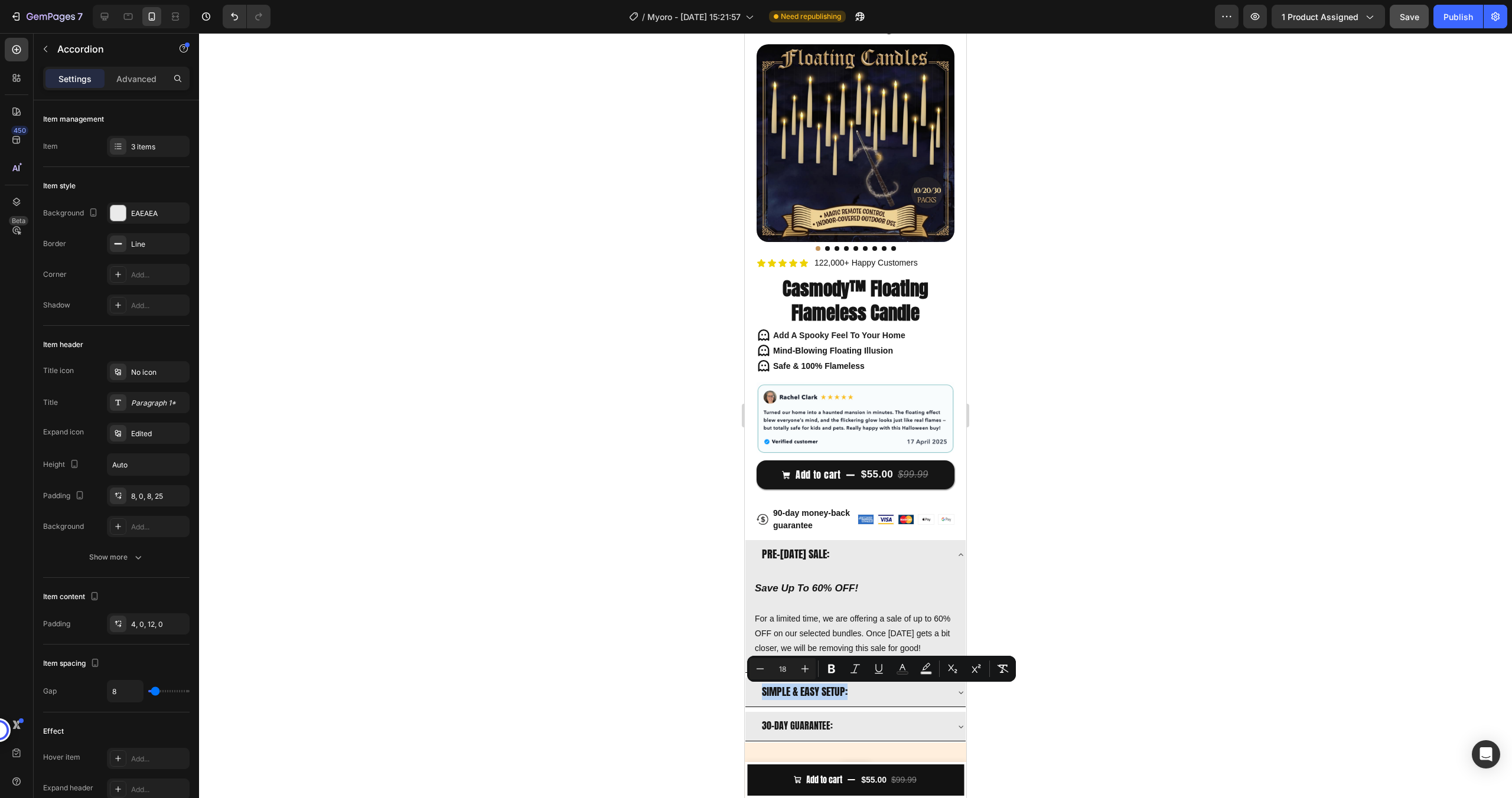
click at [838, 731] on div "30-DAY GUARANTEE:" at bounding box center [853, 726] width 186 height 19
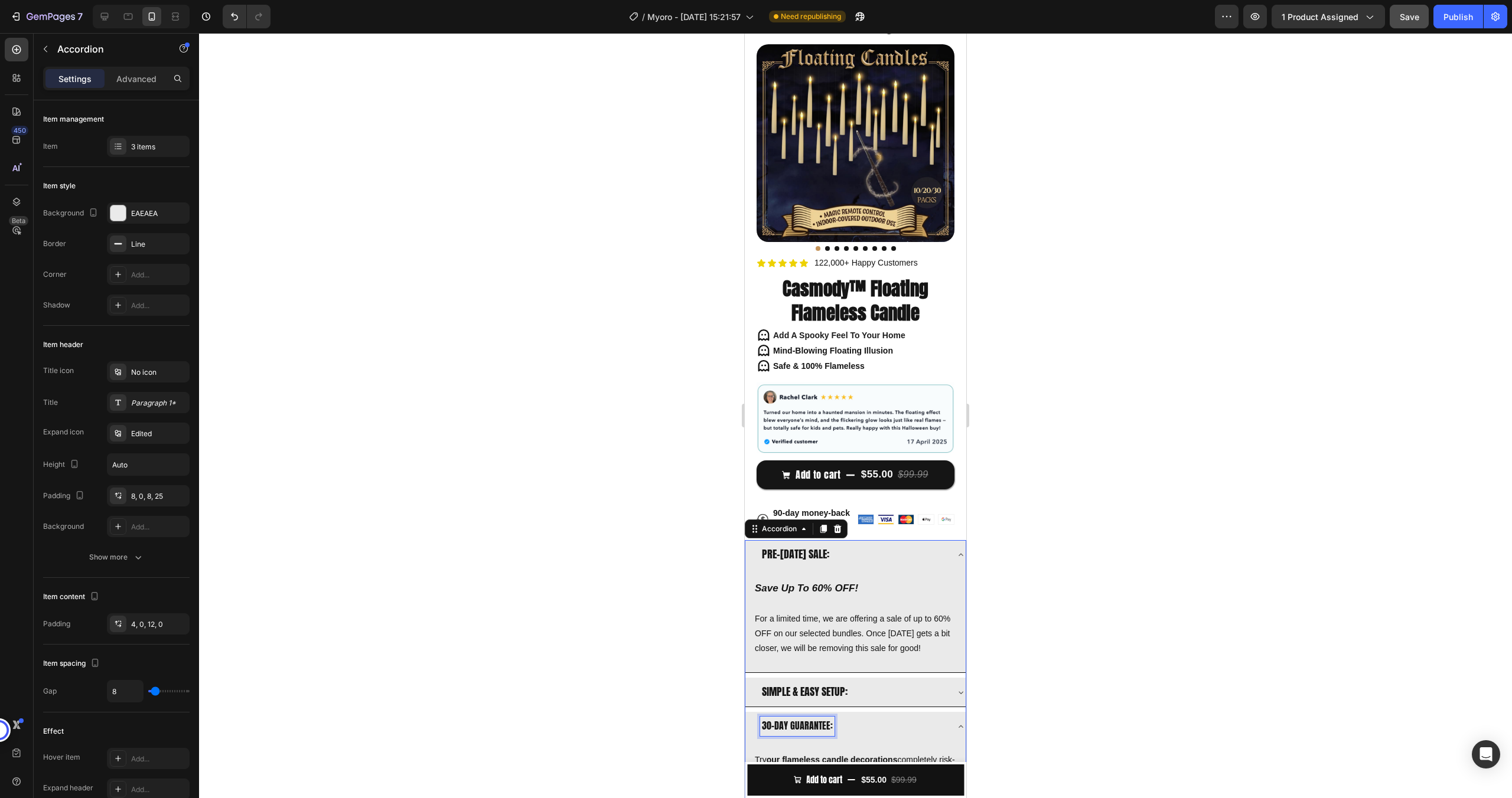
click at [814, 727] on span "30-DAY GUARANTEE:" at bounding box center [797, 725] width 71 height 14
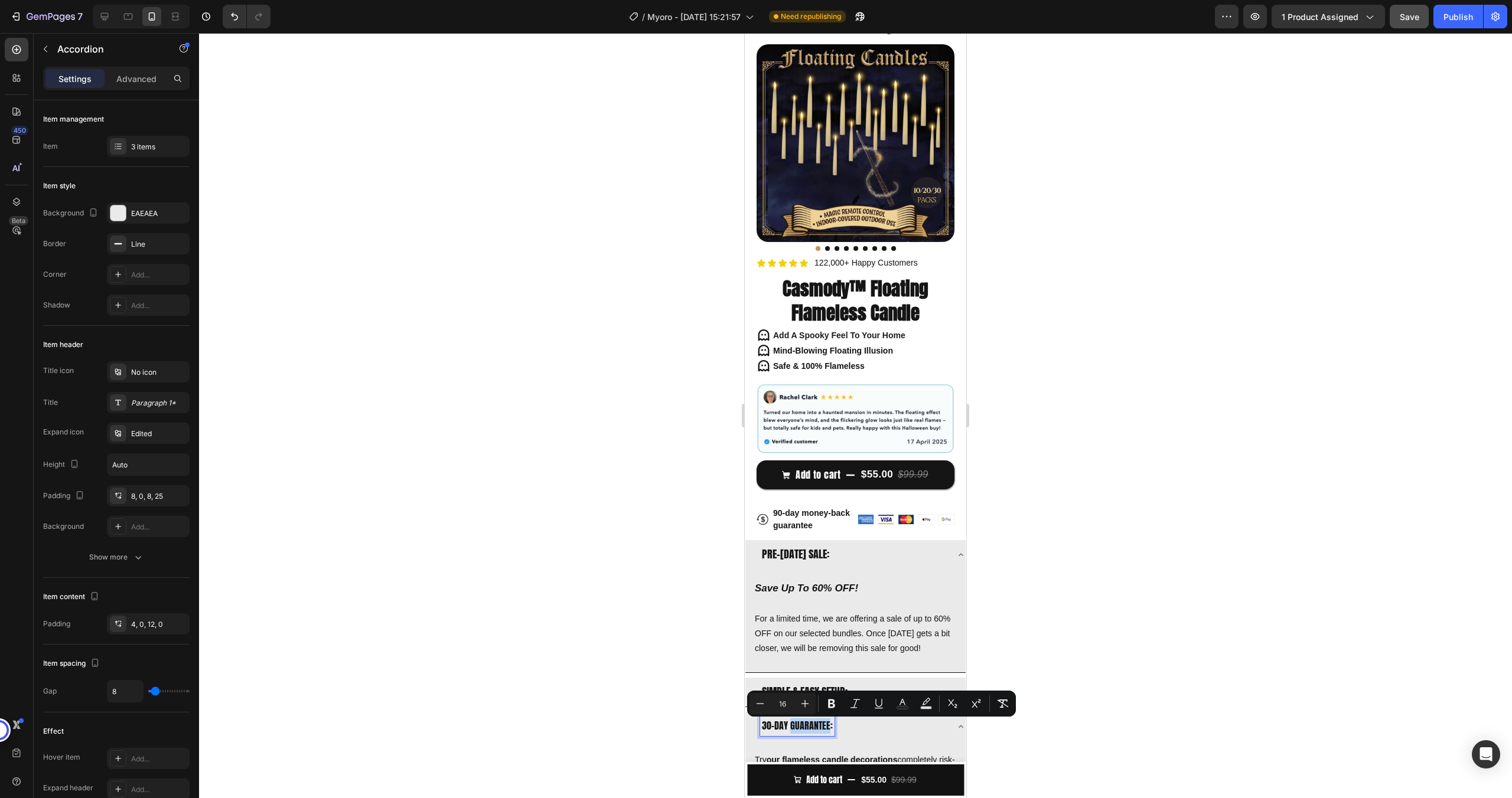
click at [901, 691] on div "Minus 16 Plus Bold Italic Underline Text Color Text Background Color Subscript …" at bounding box center [881, 703] width 269 height 26
click at [906, 685] on div "SIMPLE & EASY SETUP:" at bounding box center [853, 692] width 186 height 19
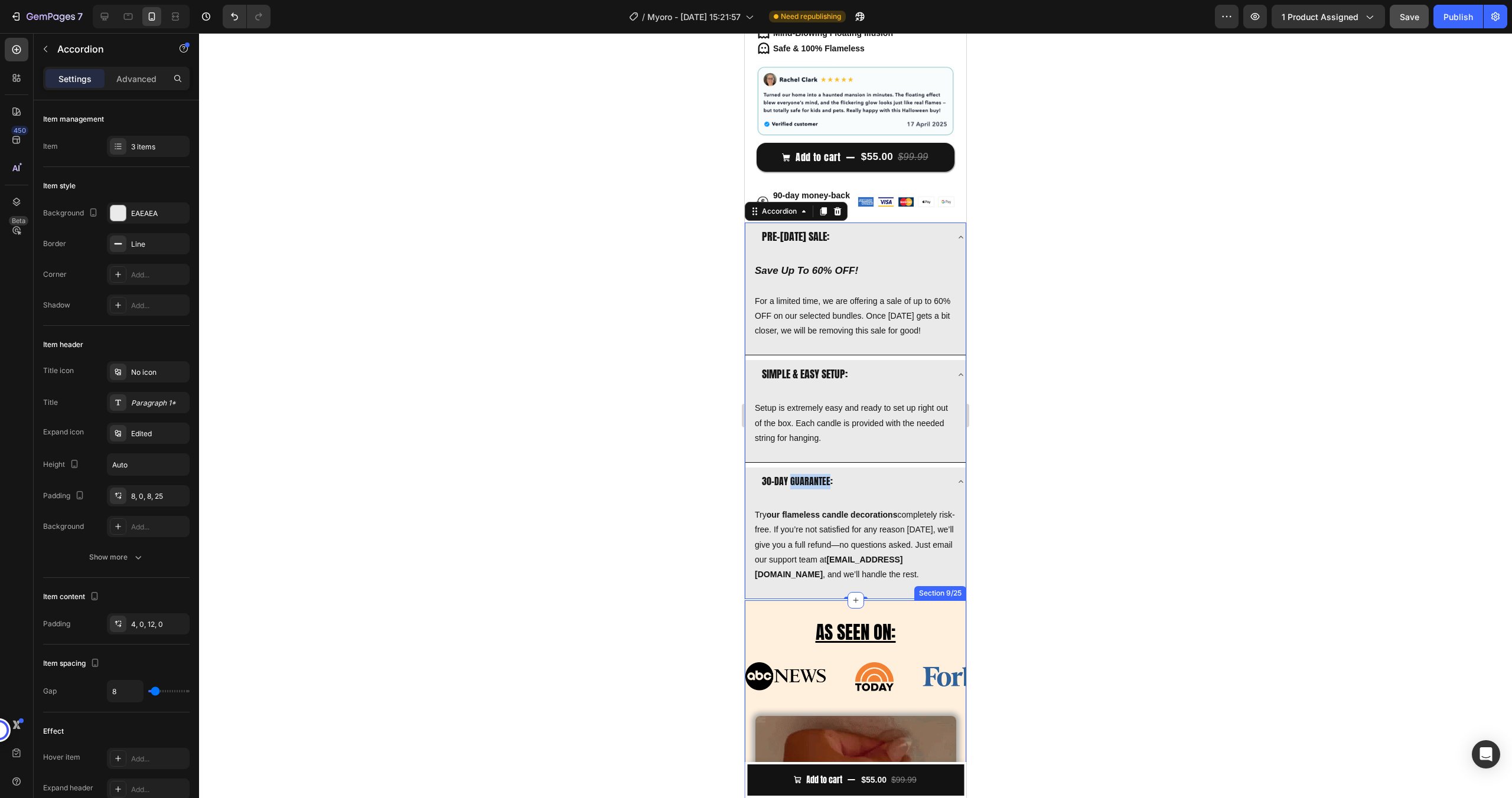
scroll to position [377, 0]
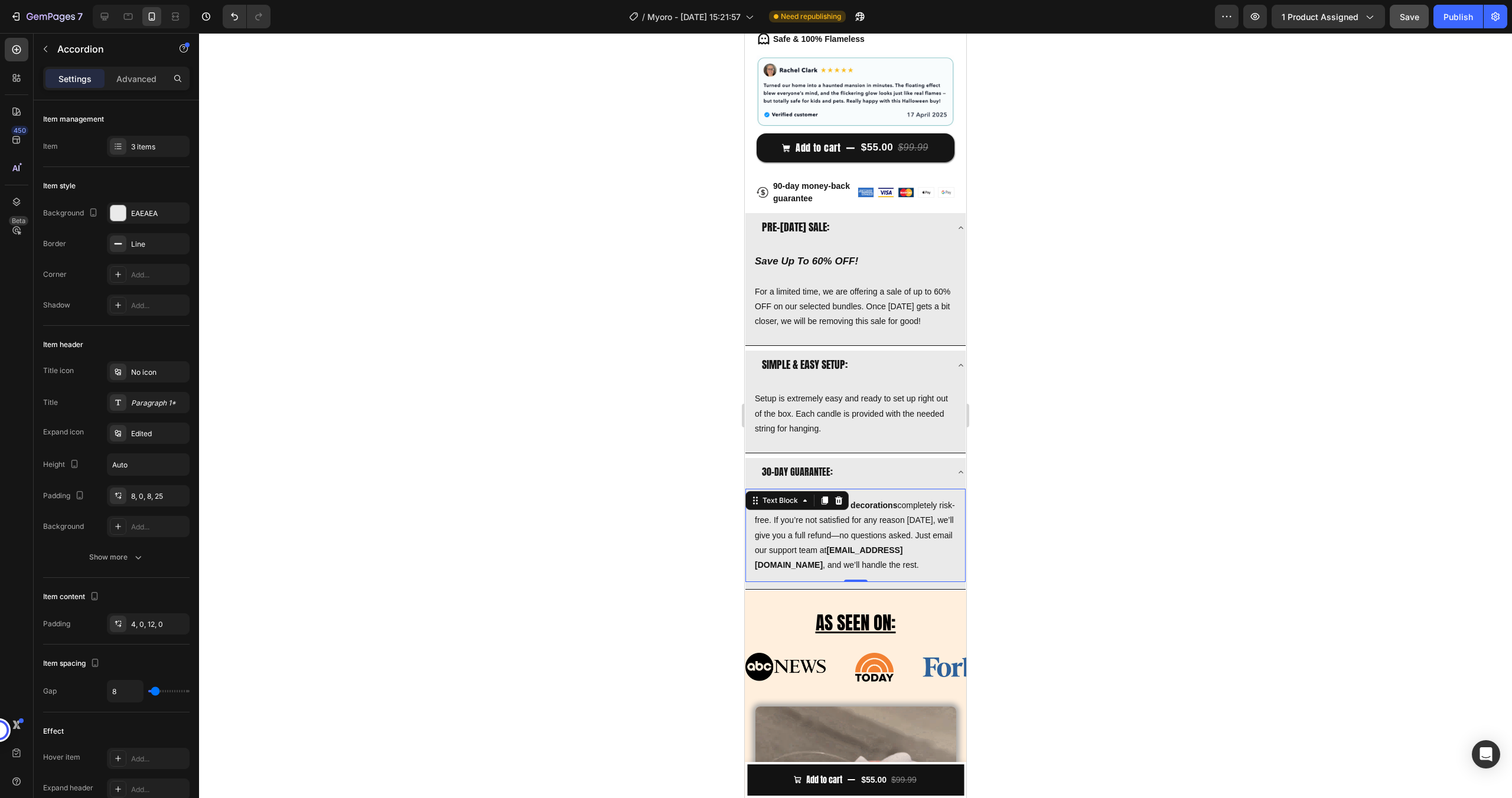
click at [829, 531] on p "Try our flameless candle decorations completely risk-free. If you’re not satisf…" at bounding box center [855, 535] width 202 height 75
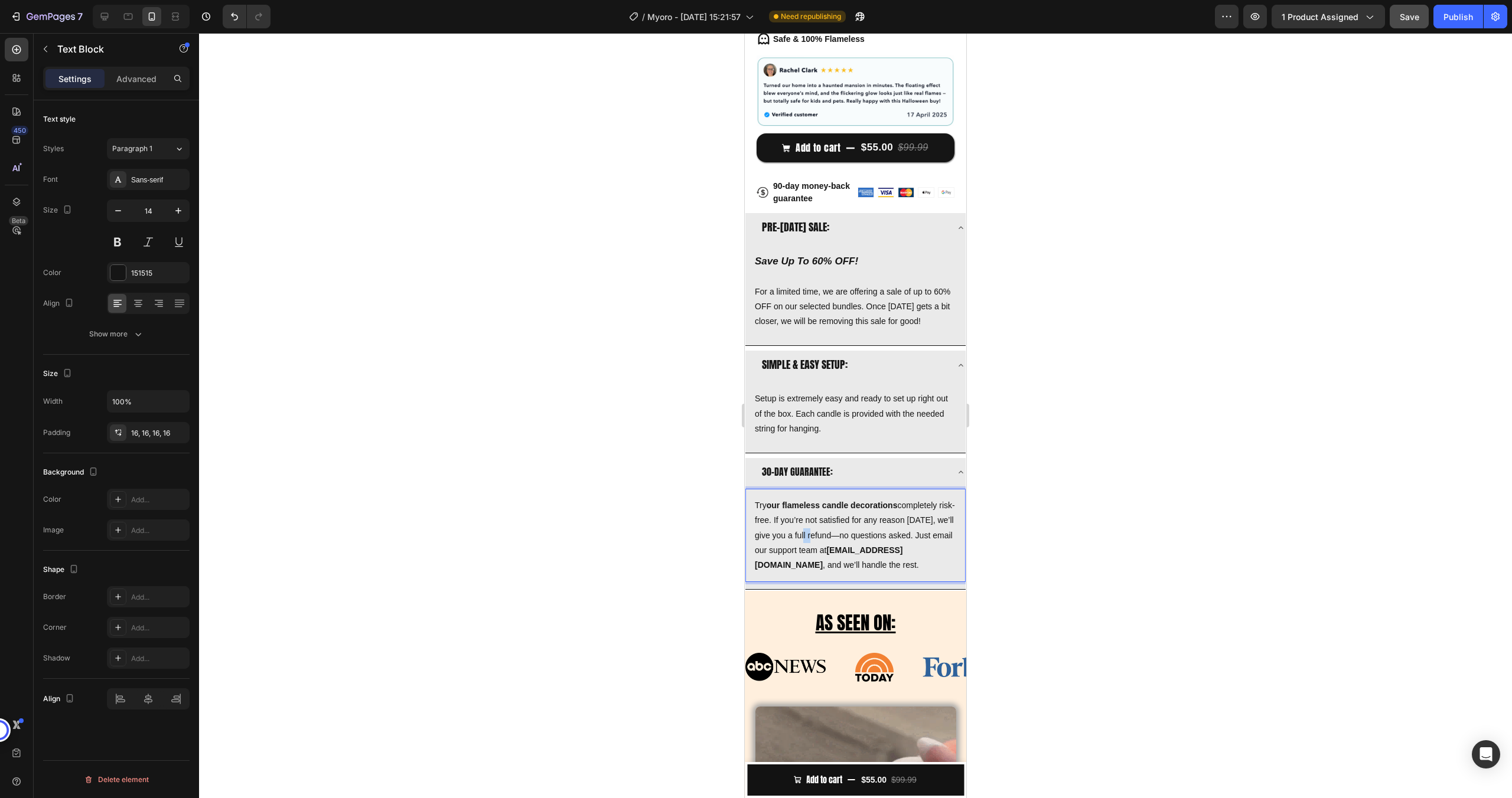
click at [829, 531] on p "Try our flameless candle decorations completely risk-free. If you’re not satisf…" at bounding box center [855, 535] width 202 height 75
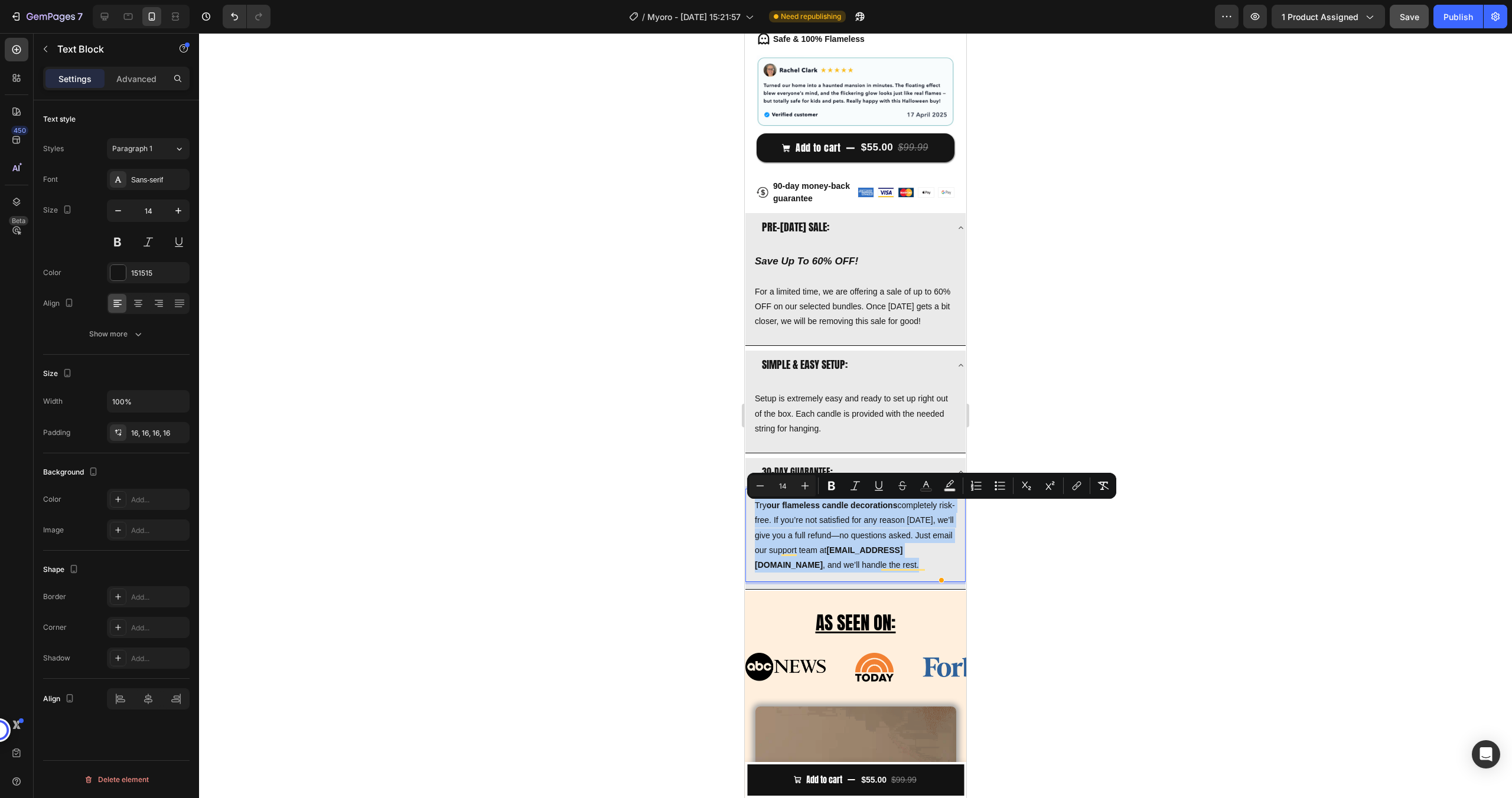
copy p "Try our flameless candle decorations completely risk-free. If you’re not satisf…"
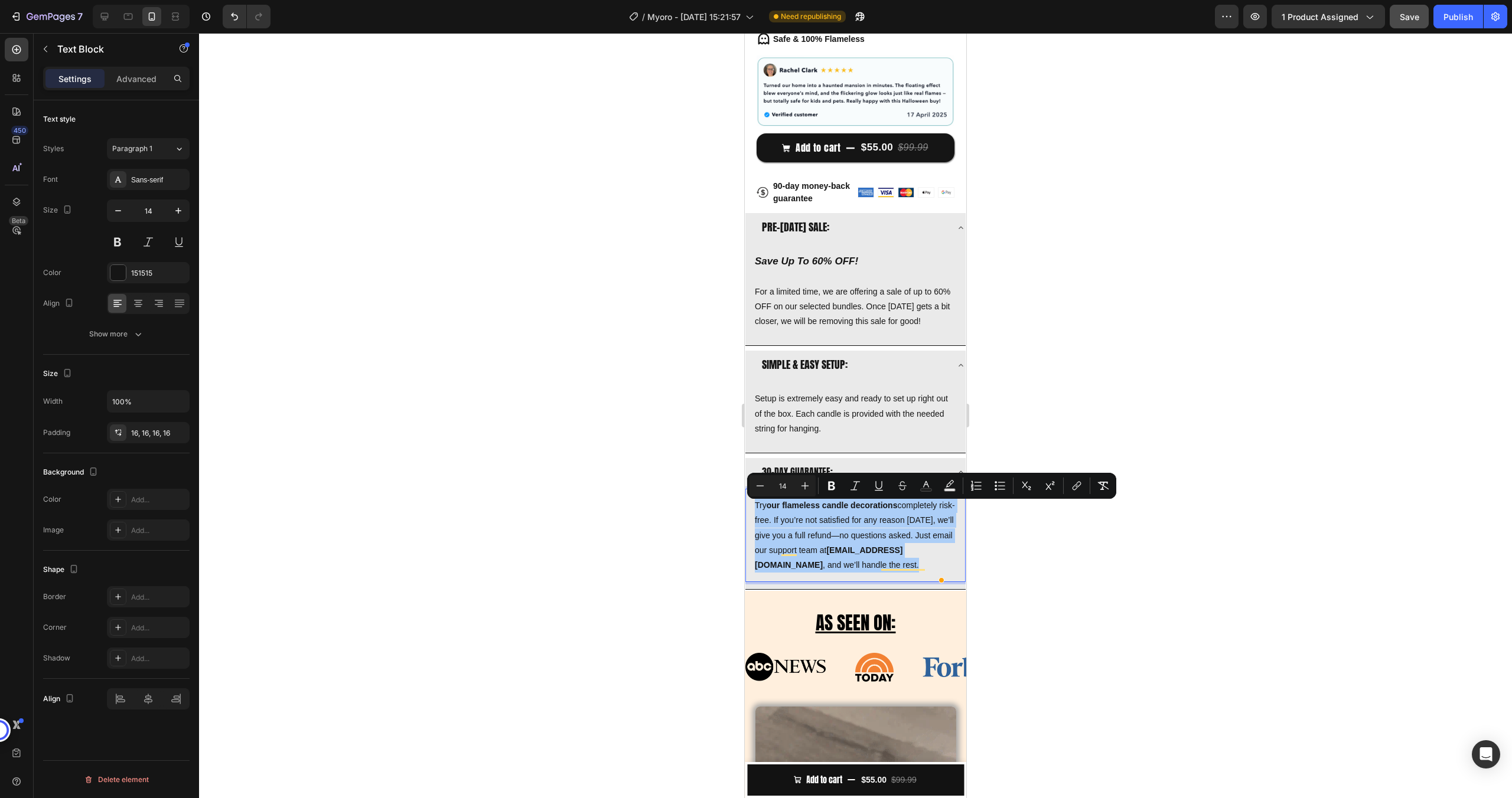
click at [1034, 453] on div at bounding box center [854, 416] width 1312 height 766
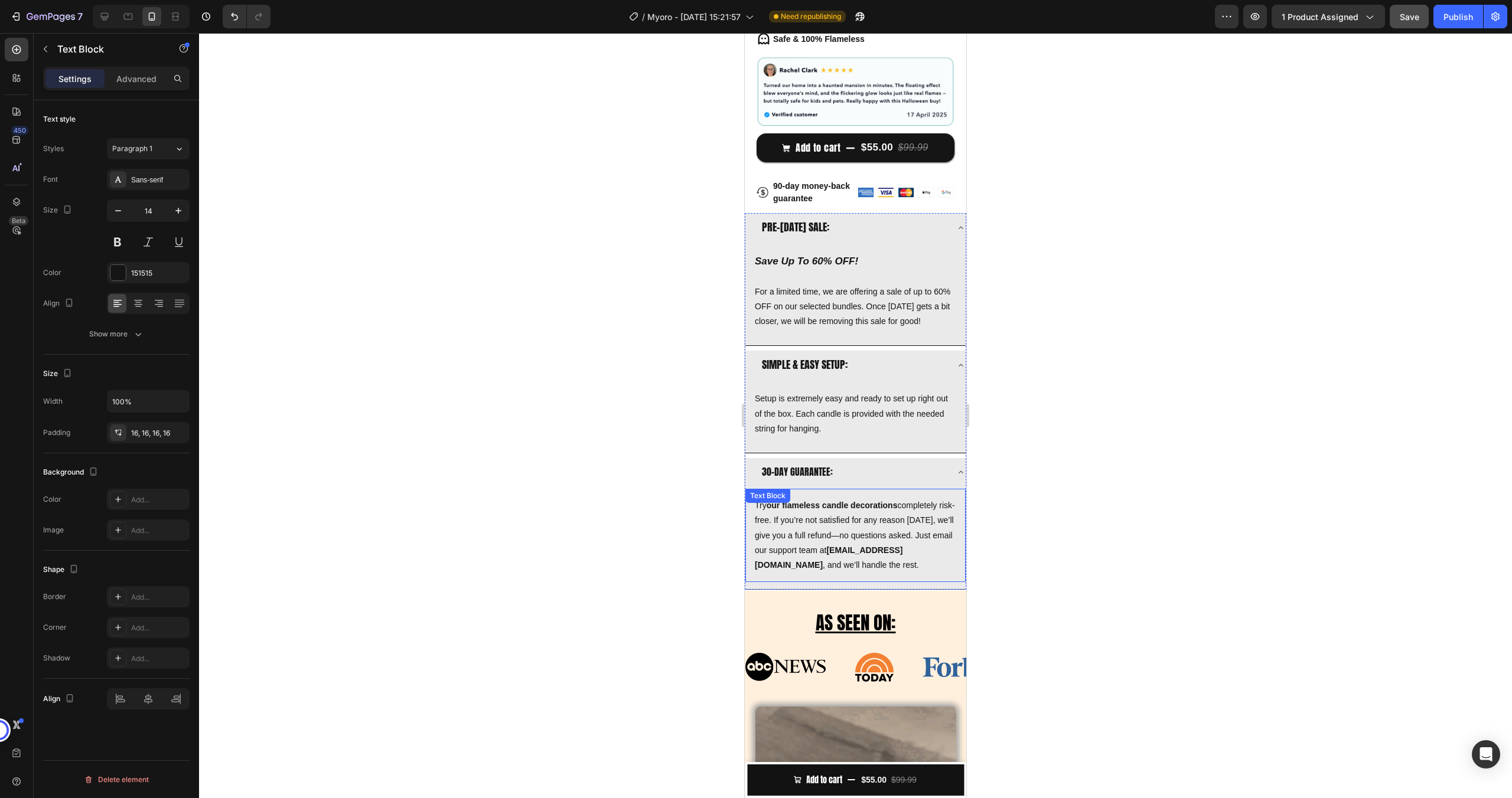
click at [841, 523] on p "Try our flameless candle decorations completely risk-free. If you’re not satisf…" at bounding box center [855, 535] width 202 height 75
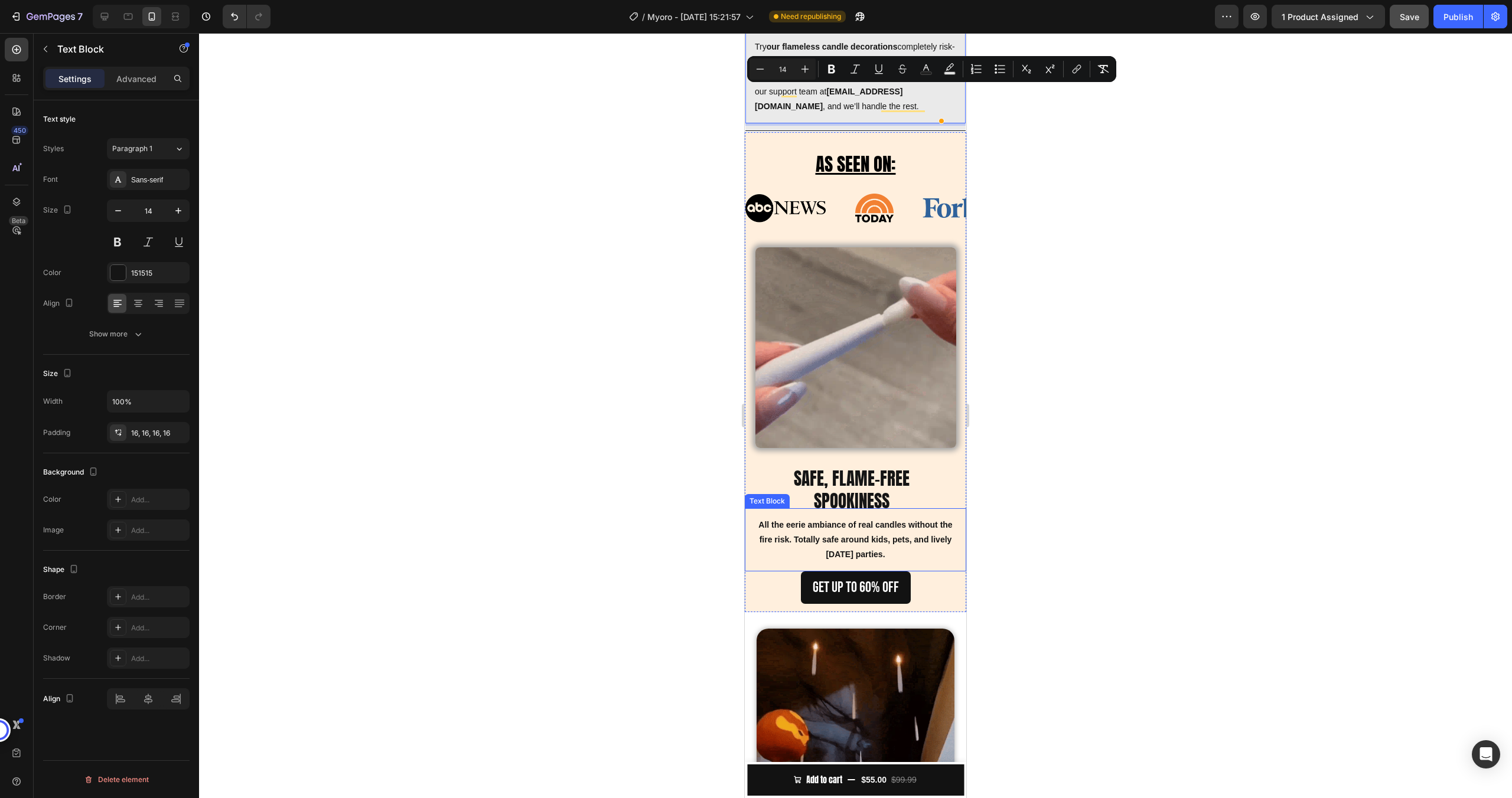
scroll to position [826, 0]
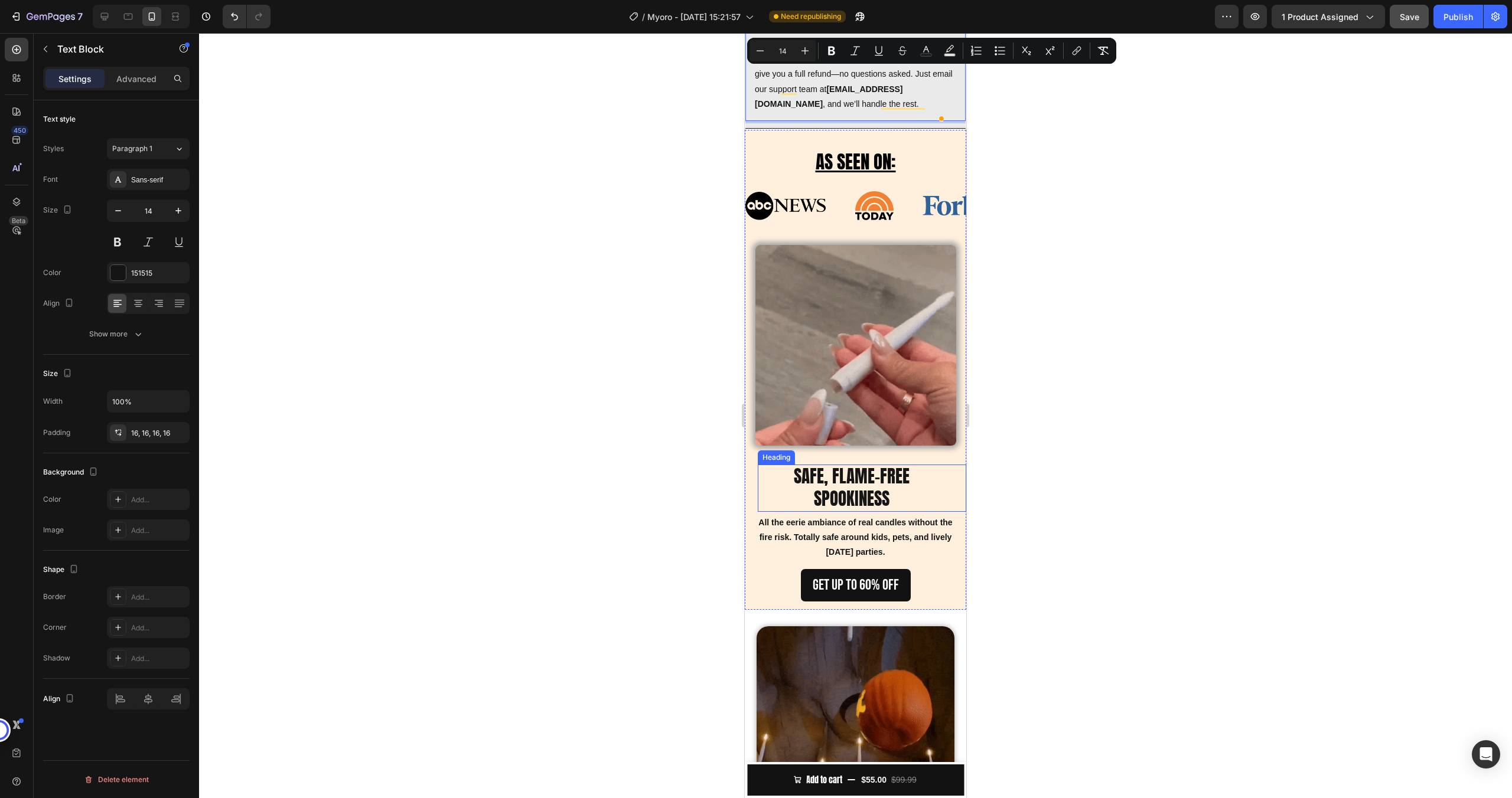
click at [859, 510] on h2 "SAFE, FLAME-FREE SPOOKINESS" at bounding box center [852, 487] width 187 height 47
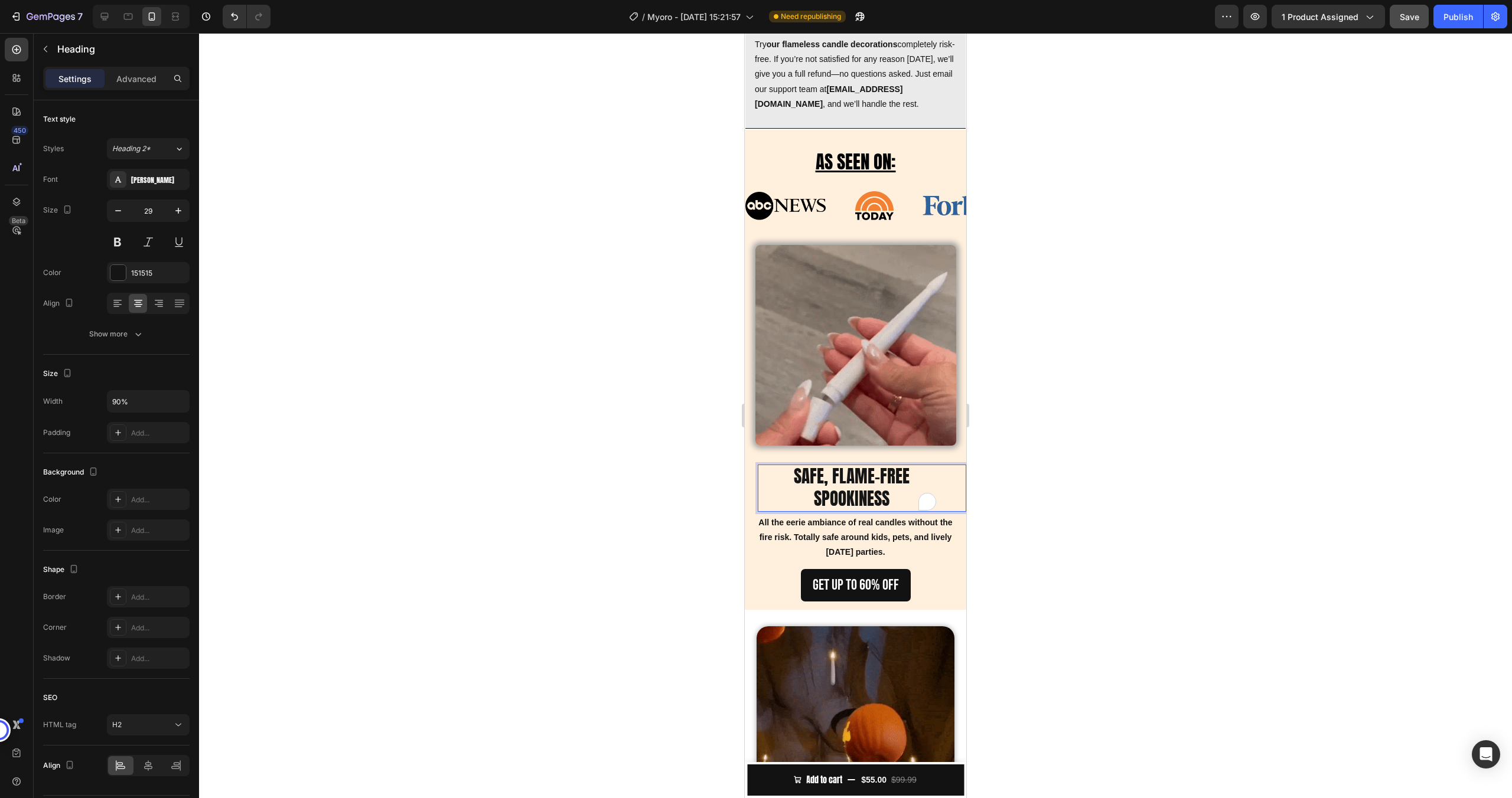
click at [853, 511] on h2 "SAFE, FLAME-FREE SPOOKINESS" at bounding box center [852, 487] width 187 height 47
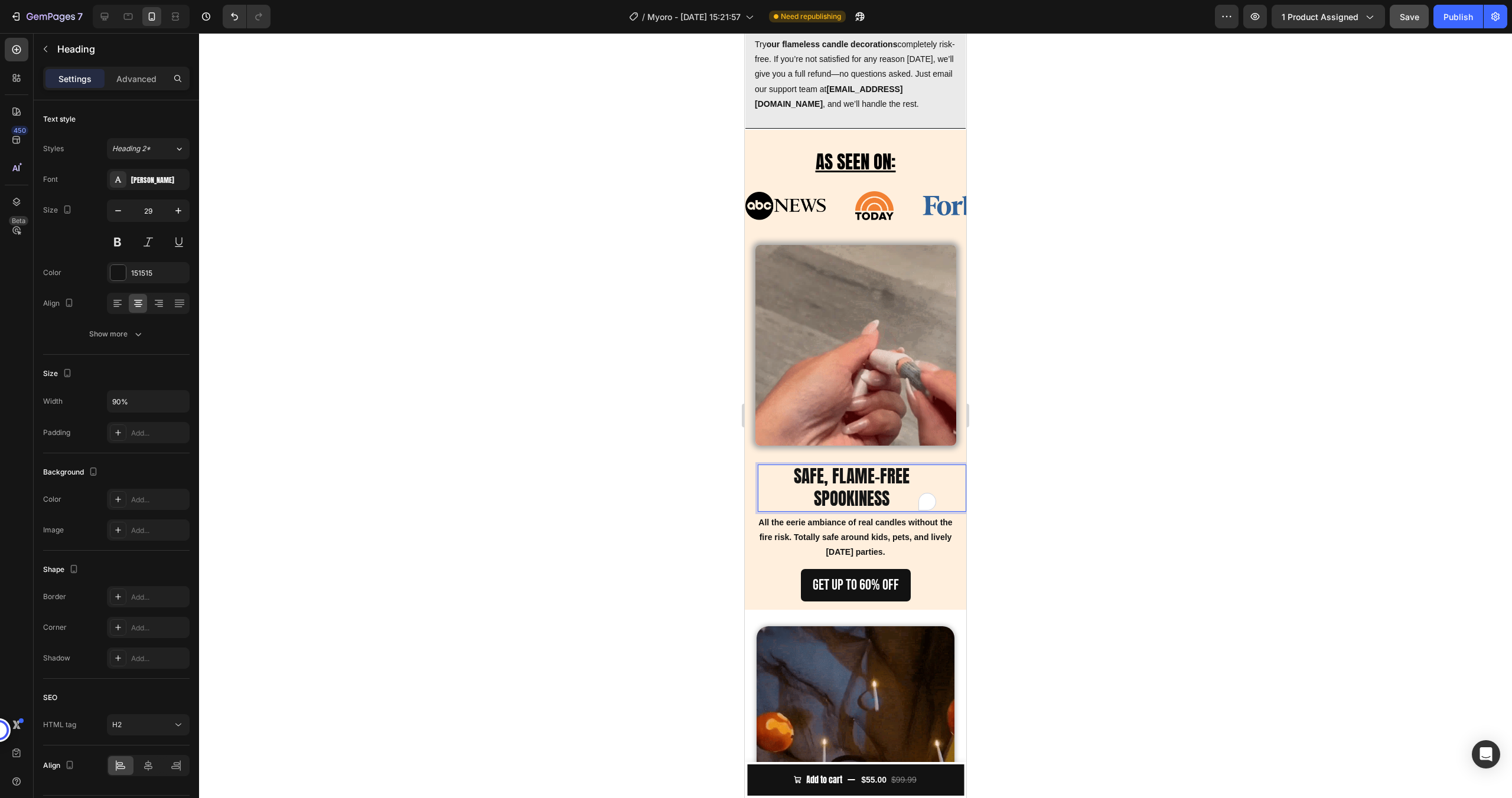
click at [852, 510] on p "SAFE, FLAME-FREE SPOOKINESS" at bounding box center [852, 487] width 185 height 44
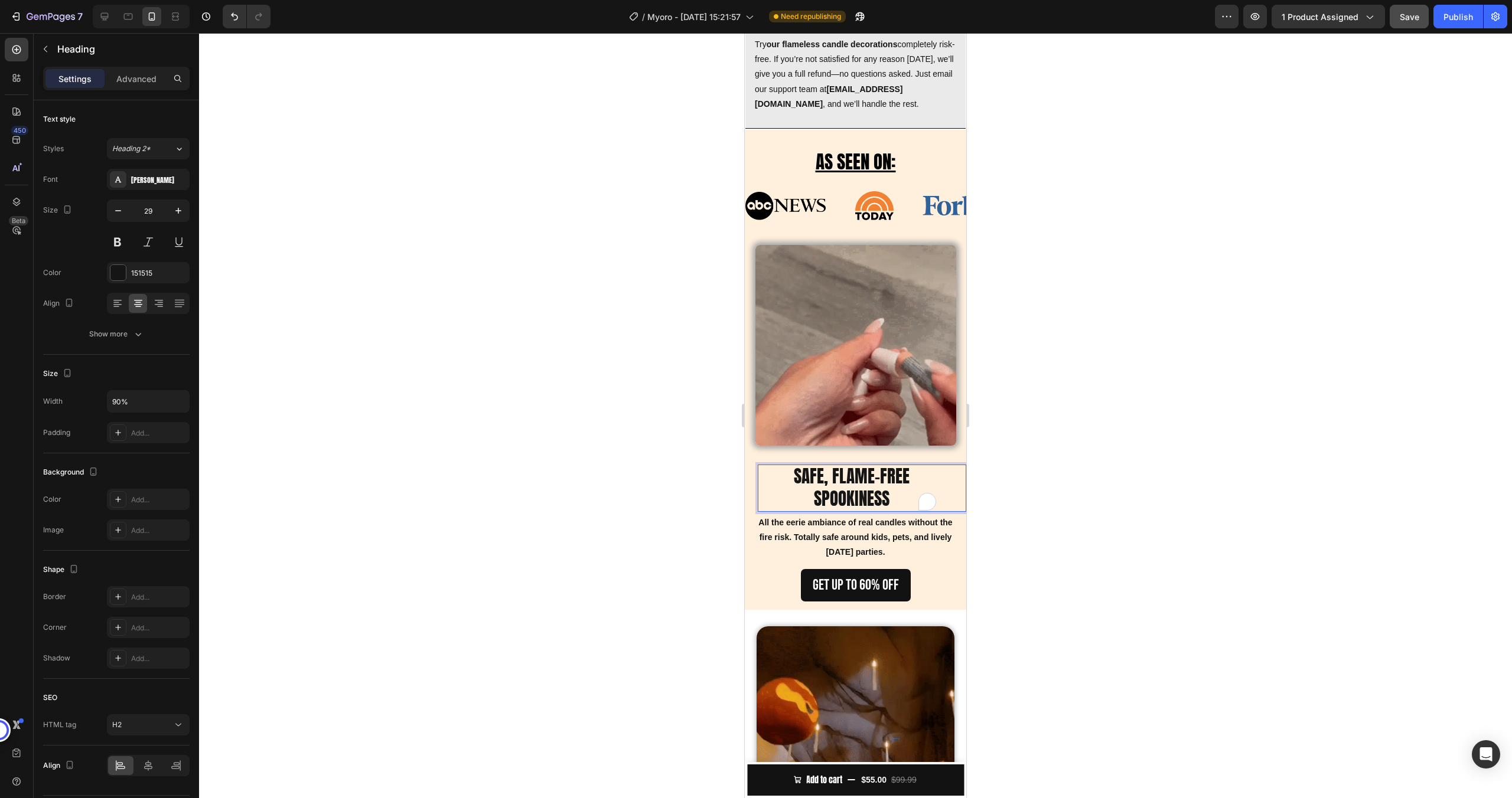
click at [851, 510] on p "SAFE, FLAME-FREE SPOOKINESS" at bounding box center [852, 487] width 185 height 44
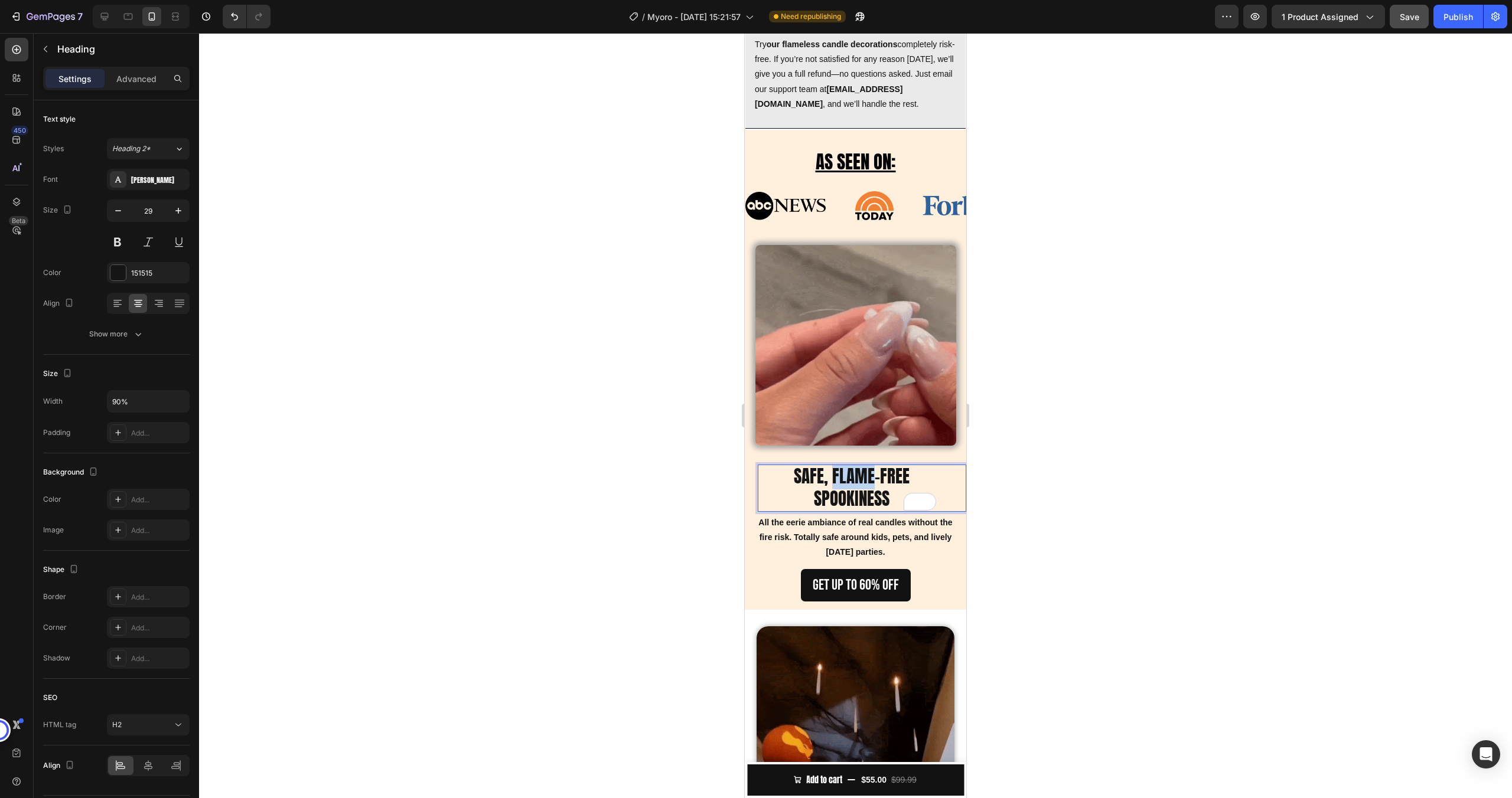
click at [851, 510] on p "SAFE, FLAME-FREE SPOOKINESS" at bounding box center [852, 487] width 185 height 44
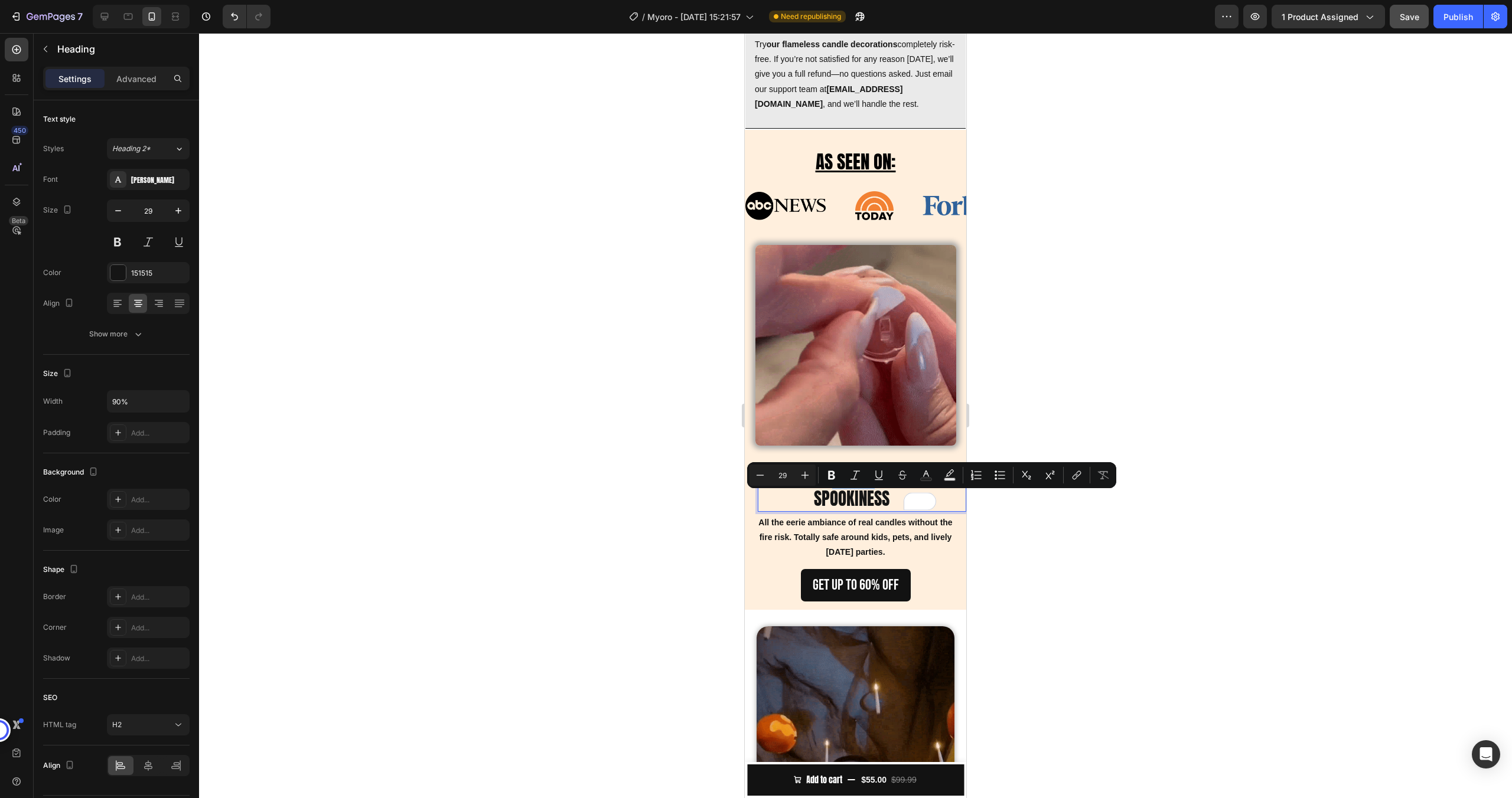
click at [849, 510] on p "SAFE, FLAME-FREE SPOOKINESS" at bounding box center [852, 487] width 185 height 44
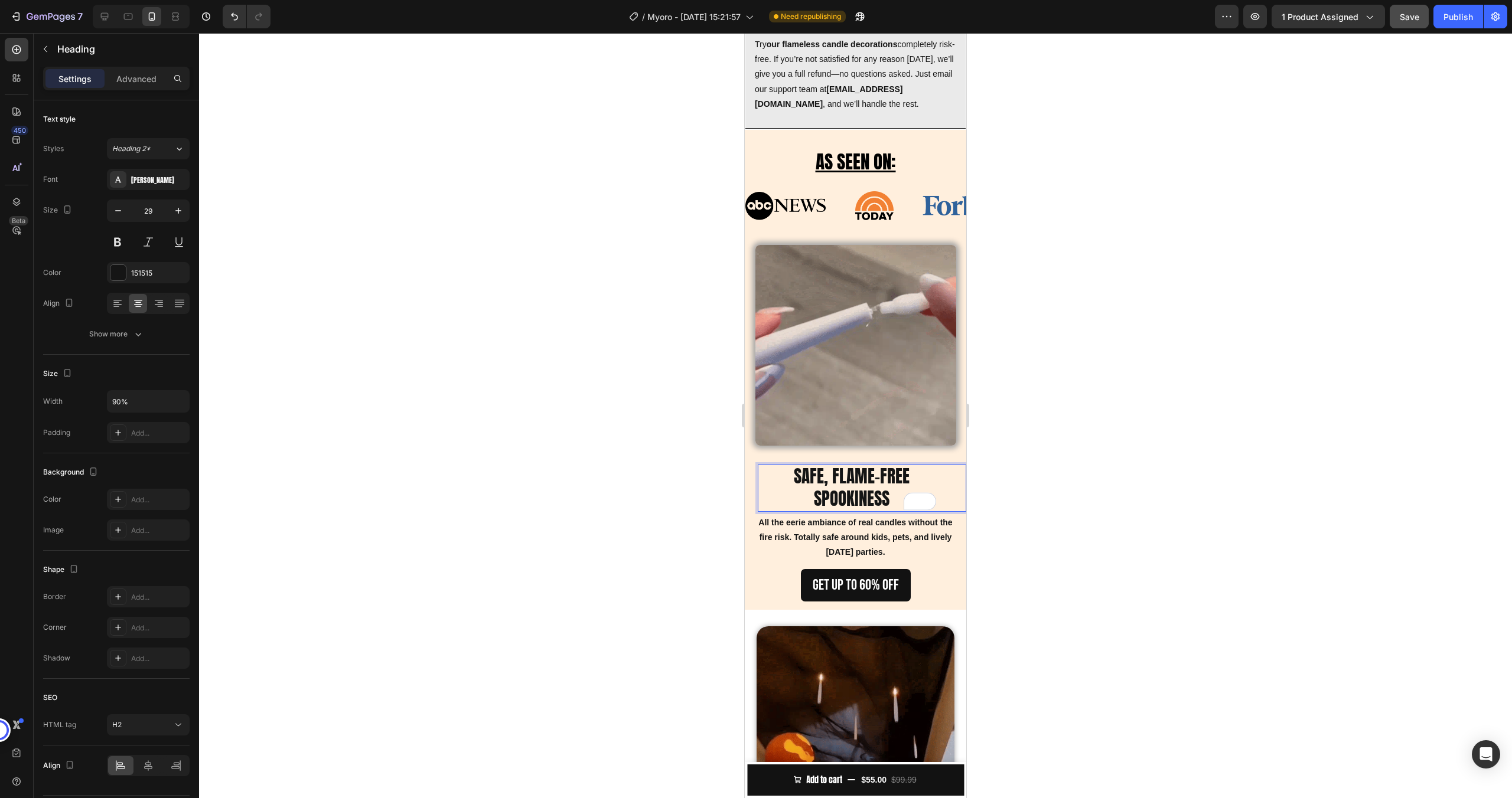
click at [849, 508] on p "SAFE, FLAME-FREE SPOOKINESS" at bounding box center [852, 487] width 185 height 44
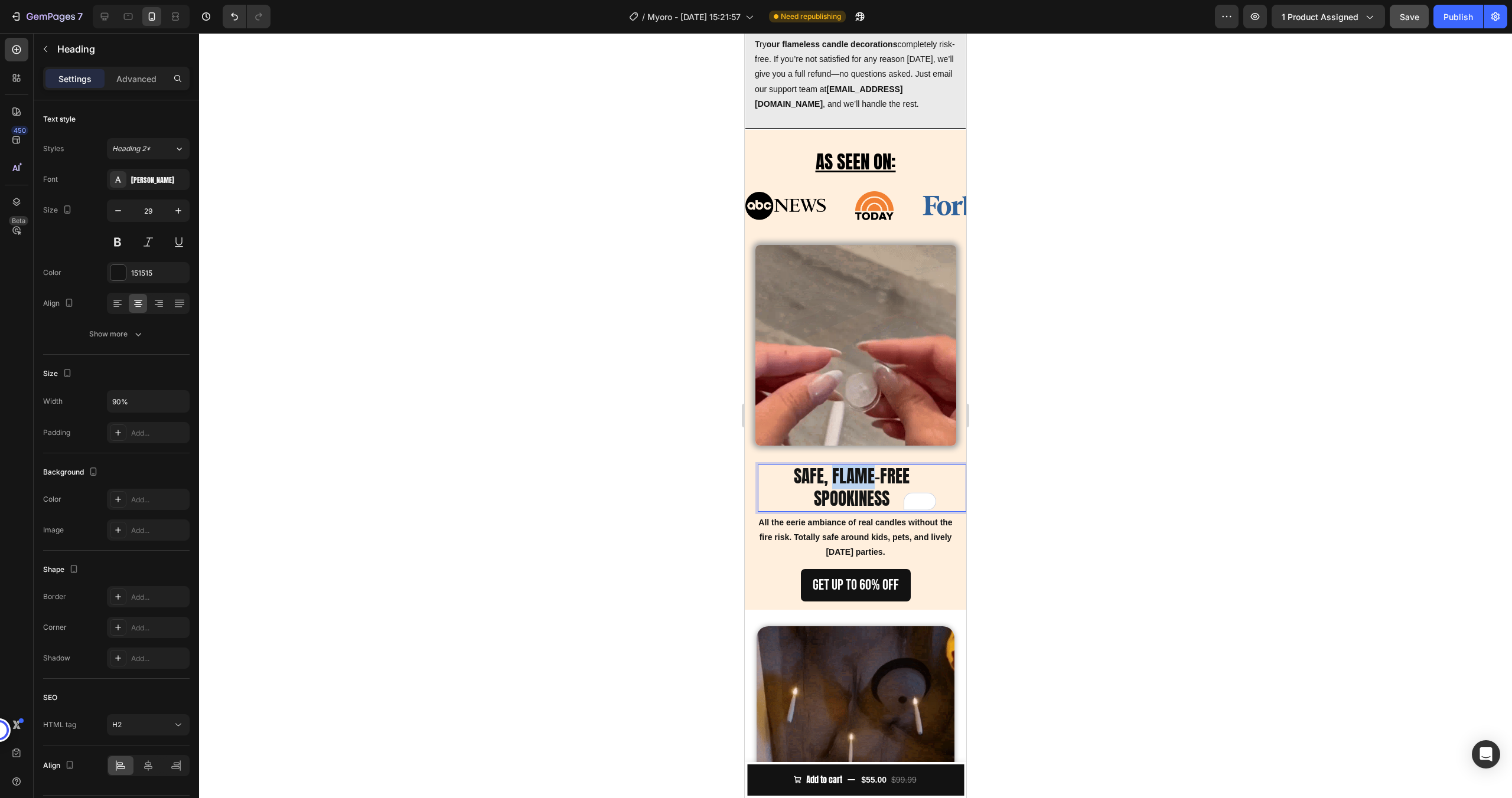
click at [849, 508] on p "SAFE, FLAME-FREE SPOOKINESS" at bounding box center [852, 487] width 185 height 44
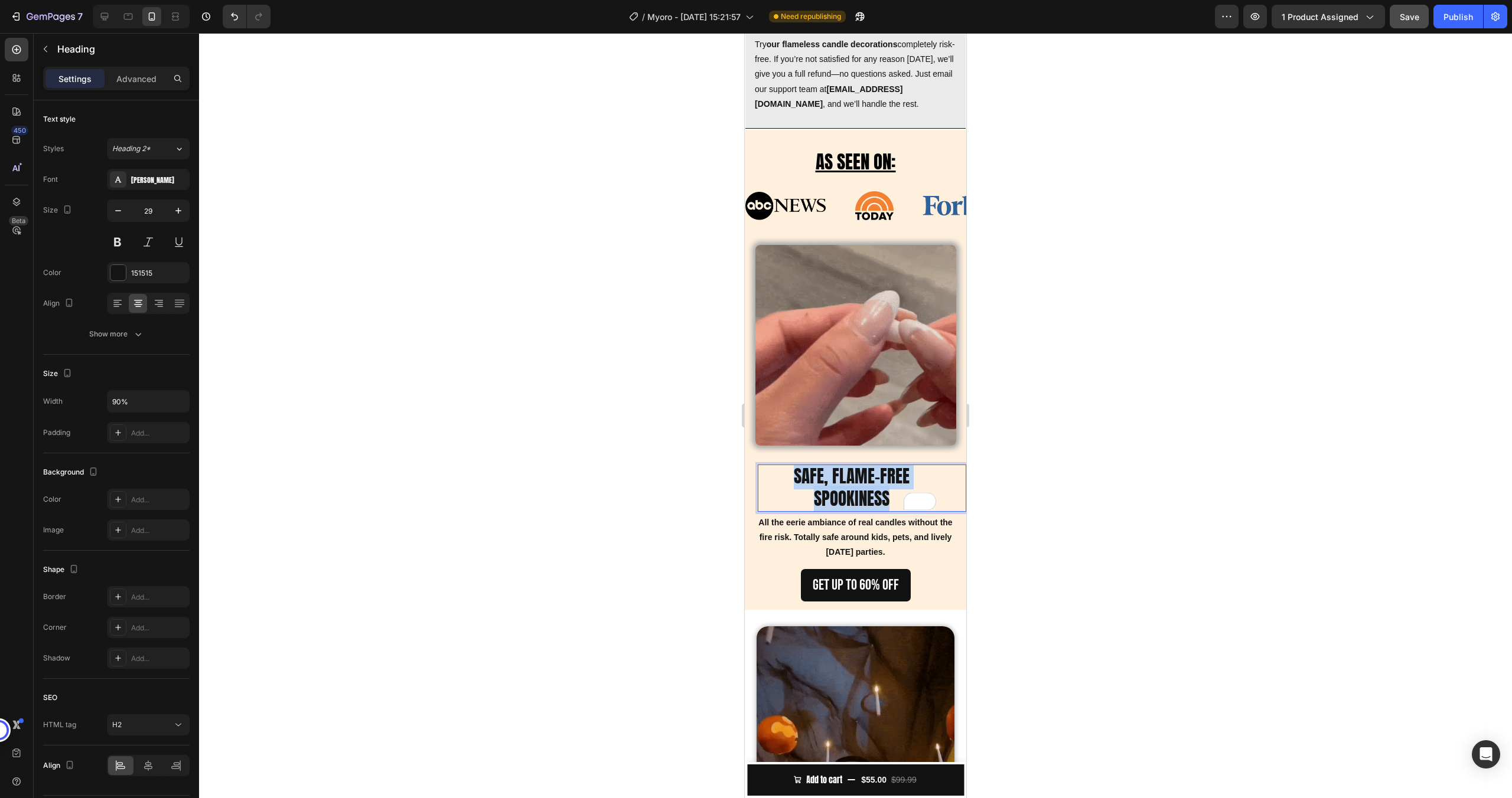
click at [849, 508] on p "SAFE, FLAME-FREE SPOOKINESS" at bounding box center [852, 487] width 185 height 44
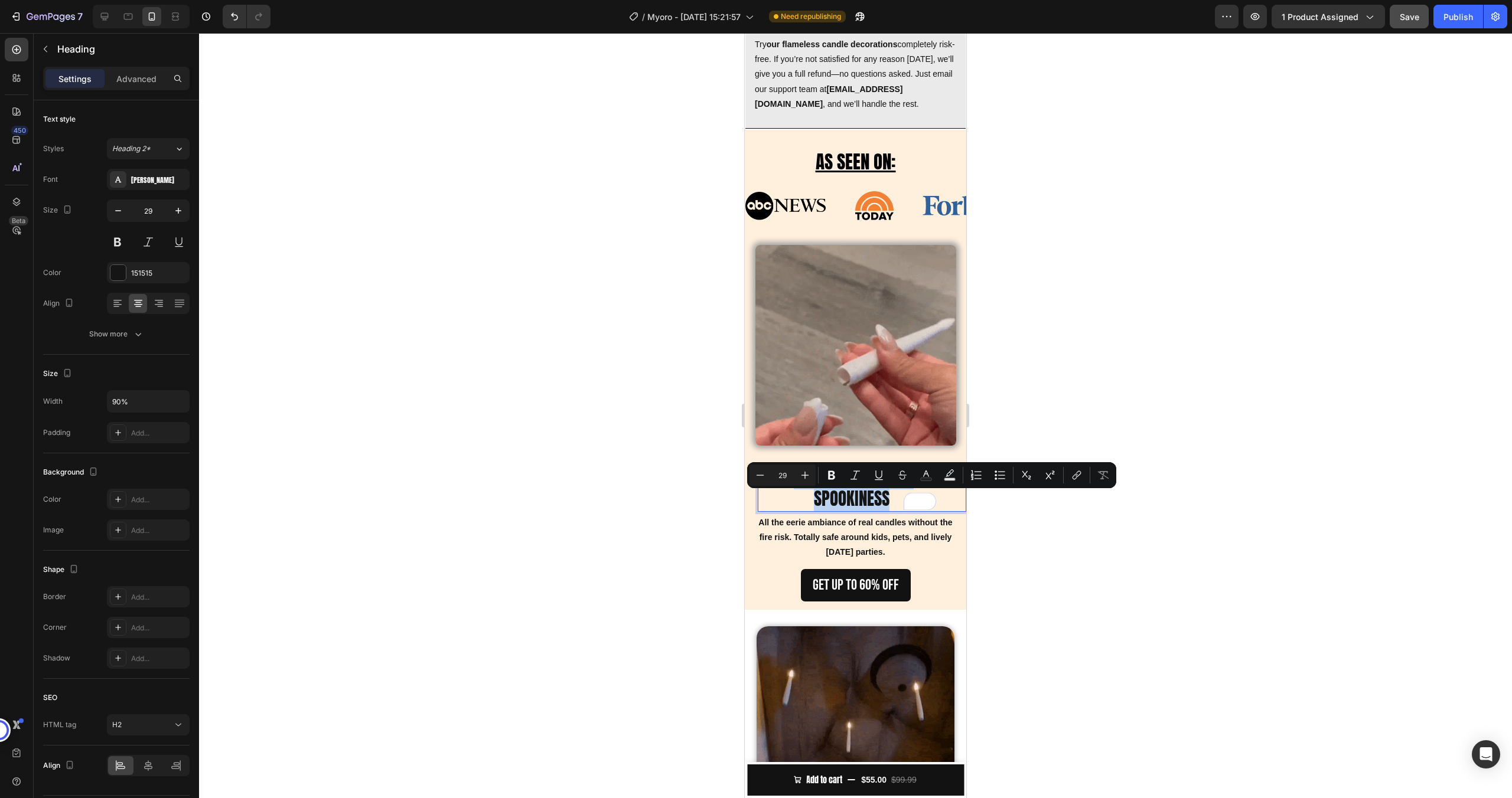
copy p "SAFE, FLAME-FREE SPOOKINESS"
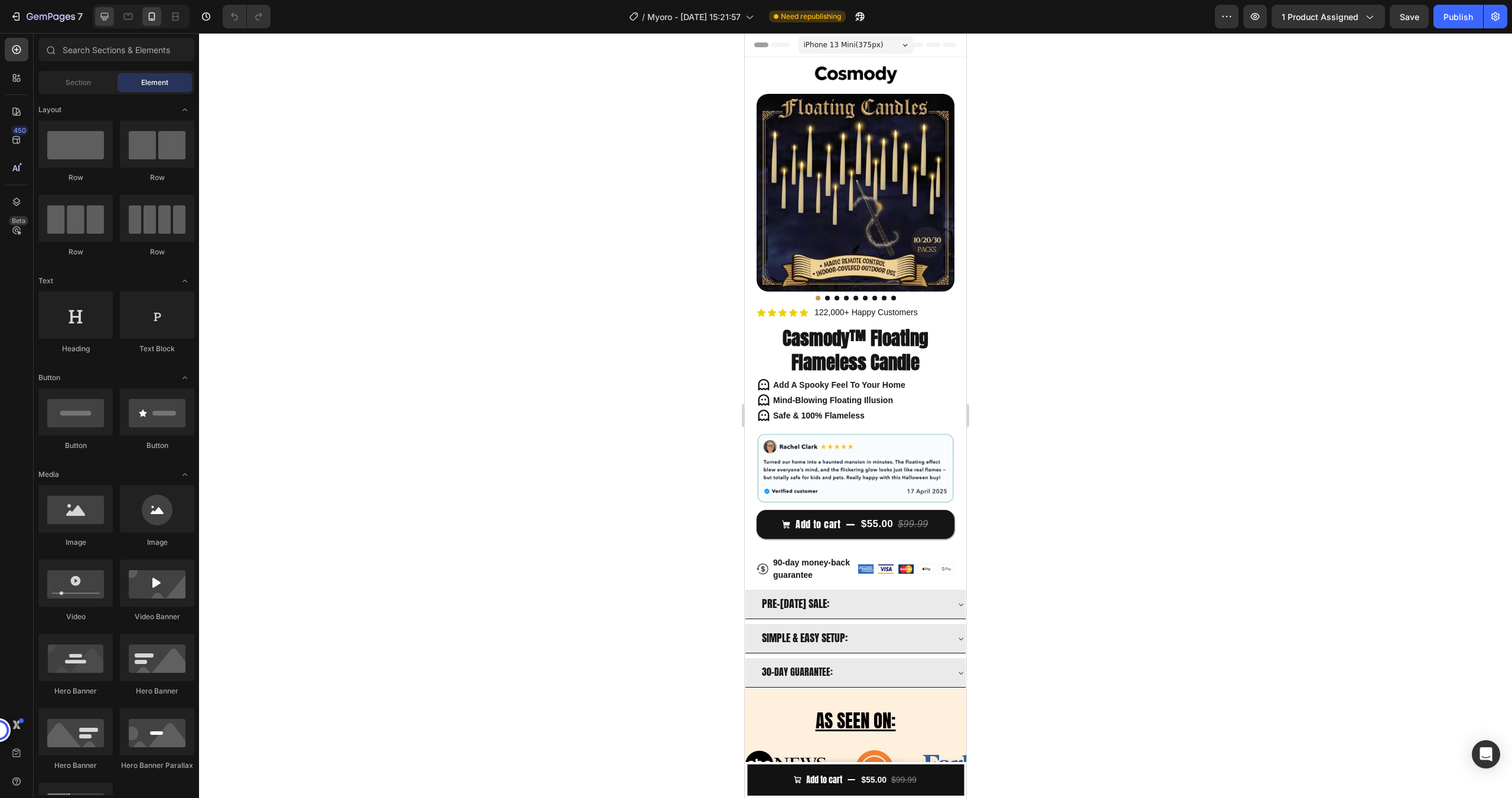
click at [110, 17] on icon at bounding box center [104, 16] width 11 height 11
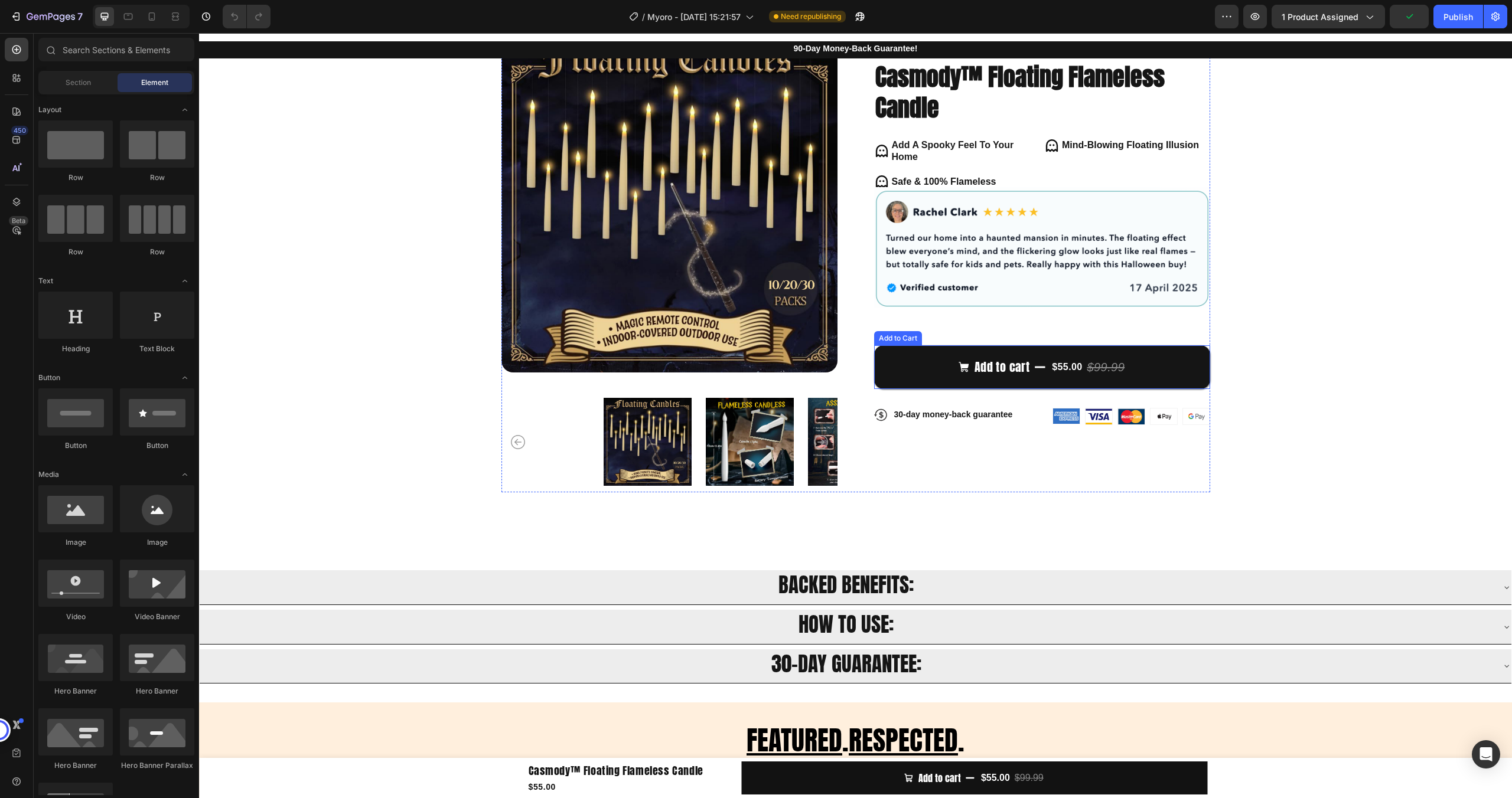
scroll to position [108, 0]
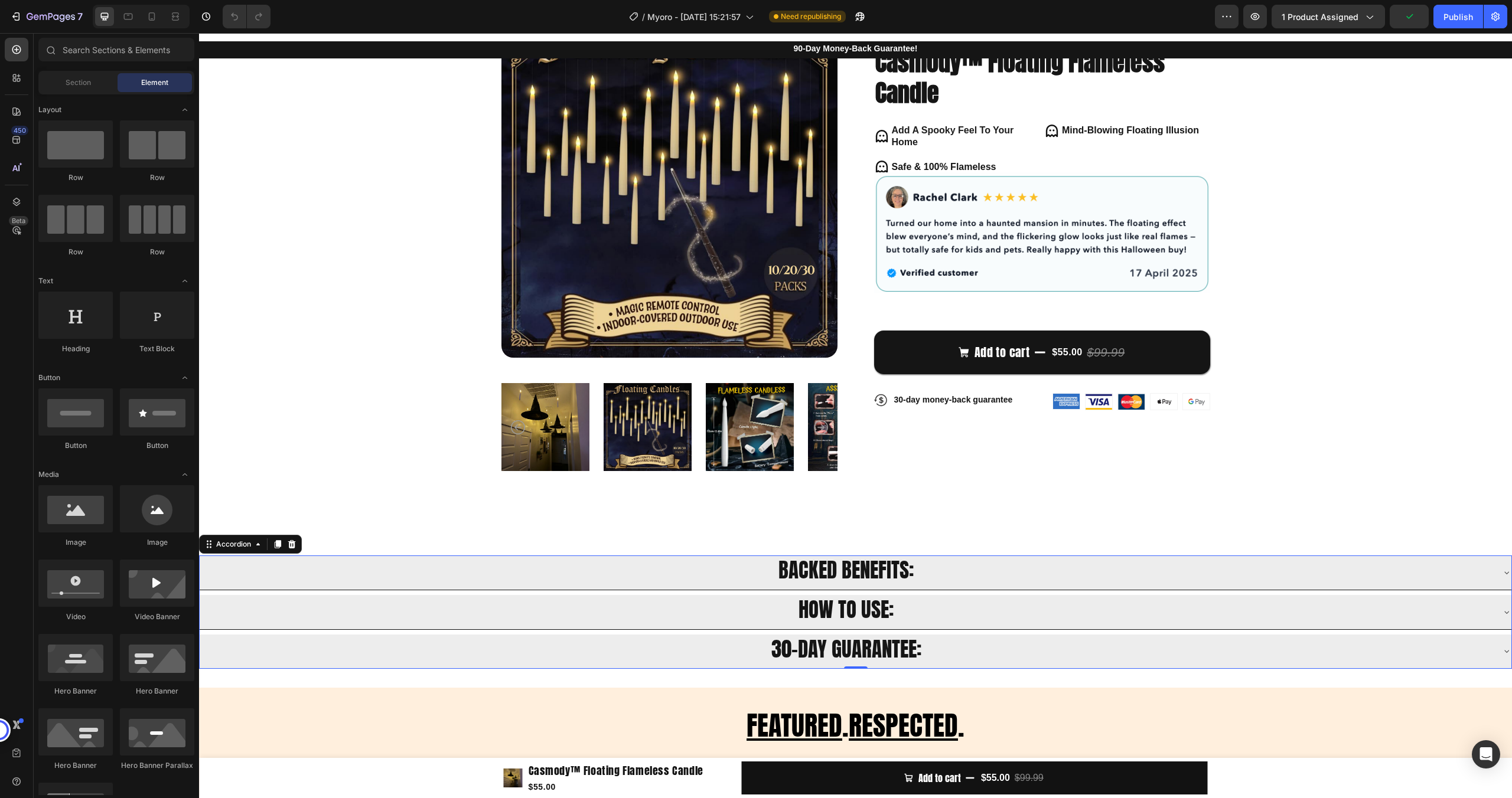
click at [838, 575] on span "BACKED BENEFITS:" at bounding box center [845, 570] width 135 height 32
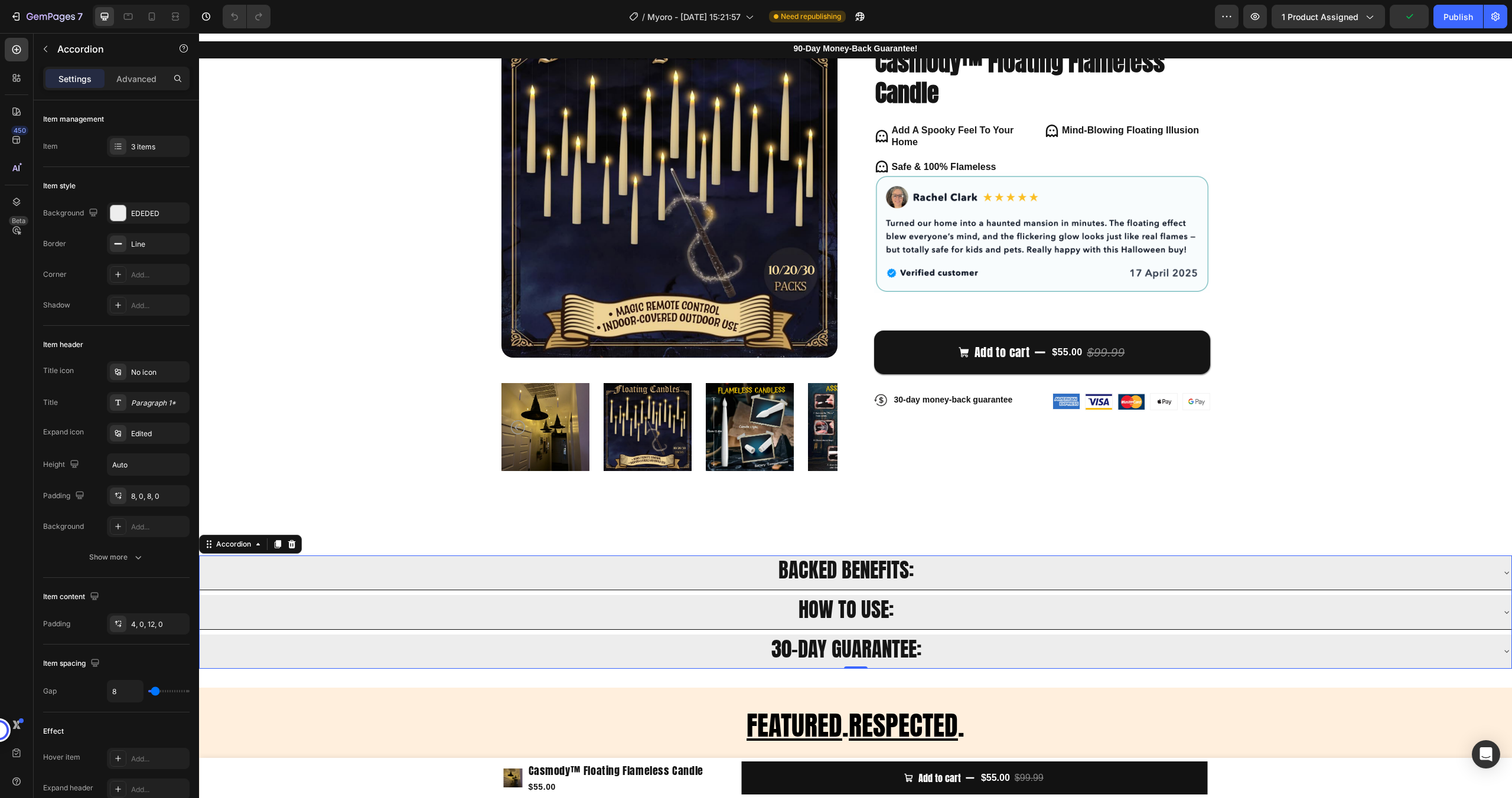
click at [838, 575] on span "BACKED BENEFITS:" at bounding box center [845, 570] width 135 height 32
click at [987, 578] on div "PRE-[DATE] SALE:" at bounding box center [846, 572] width 1292 height 25
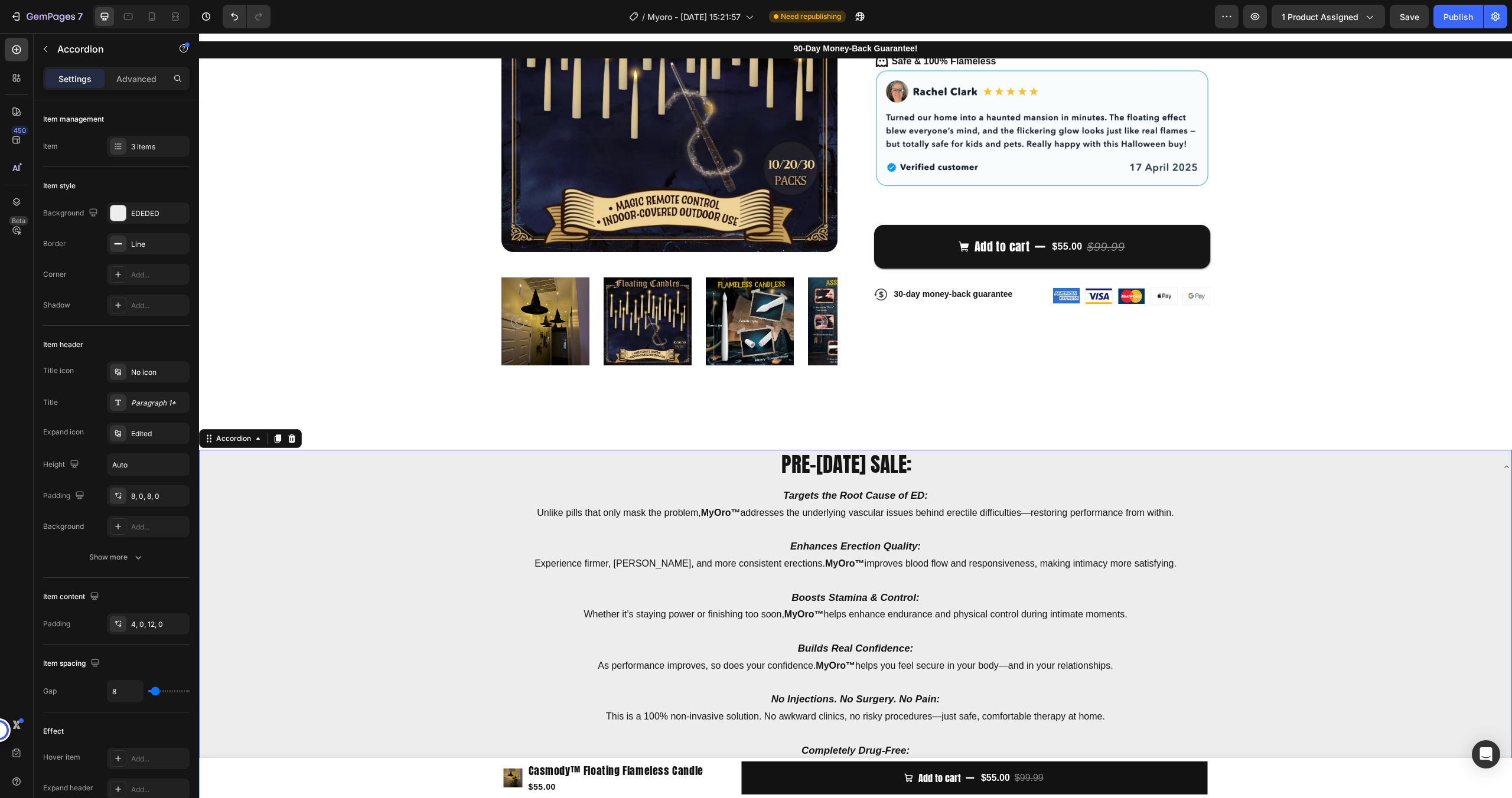
scroll to position [217, 0]
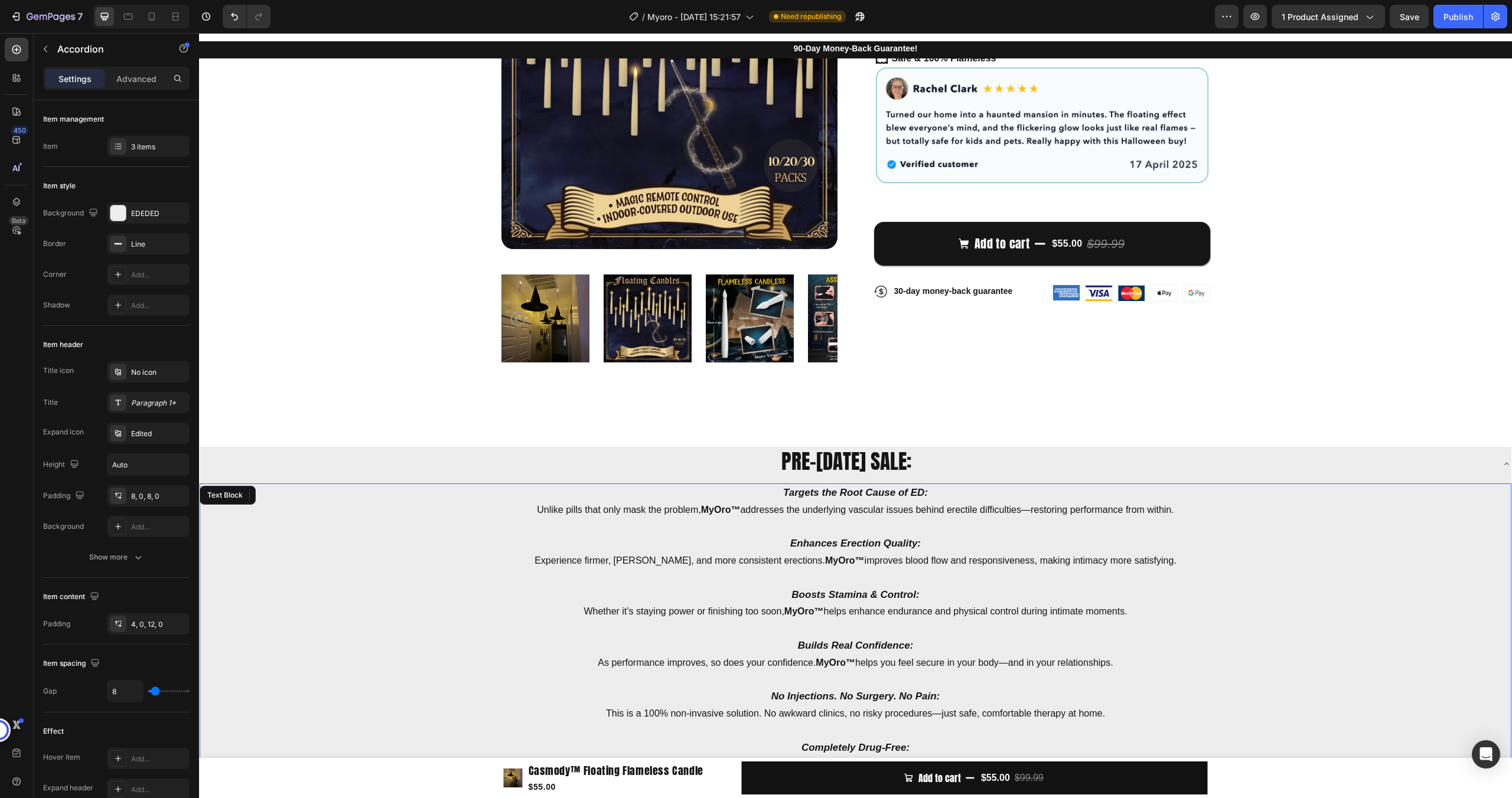
click at [810, 505] on p "Targets the Root Cause of ED: Unlike pills that only mask the problem, MyOro™ a…" at bounding box center [855, 502] width 1309 height 34
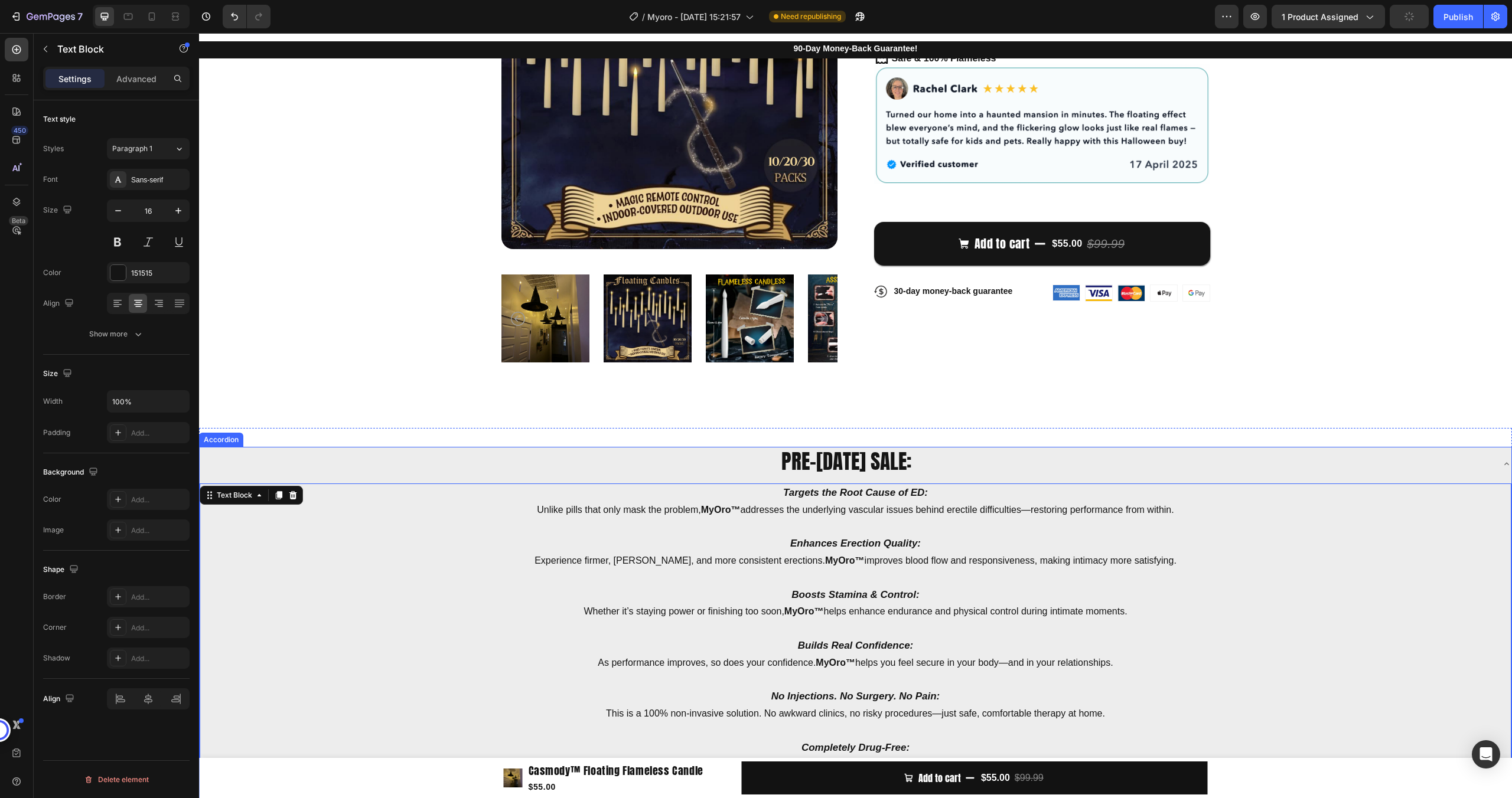
click at [793, 463] on span "PRE-[DATE] SALE:" at bounding box center [846, 461] width 130 height 32
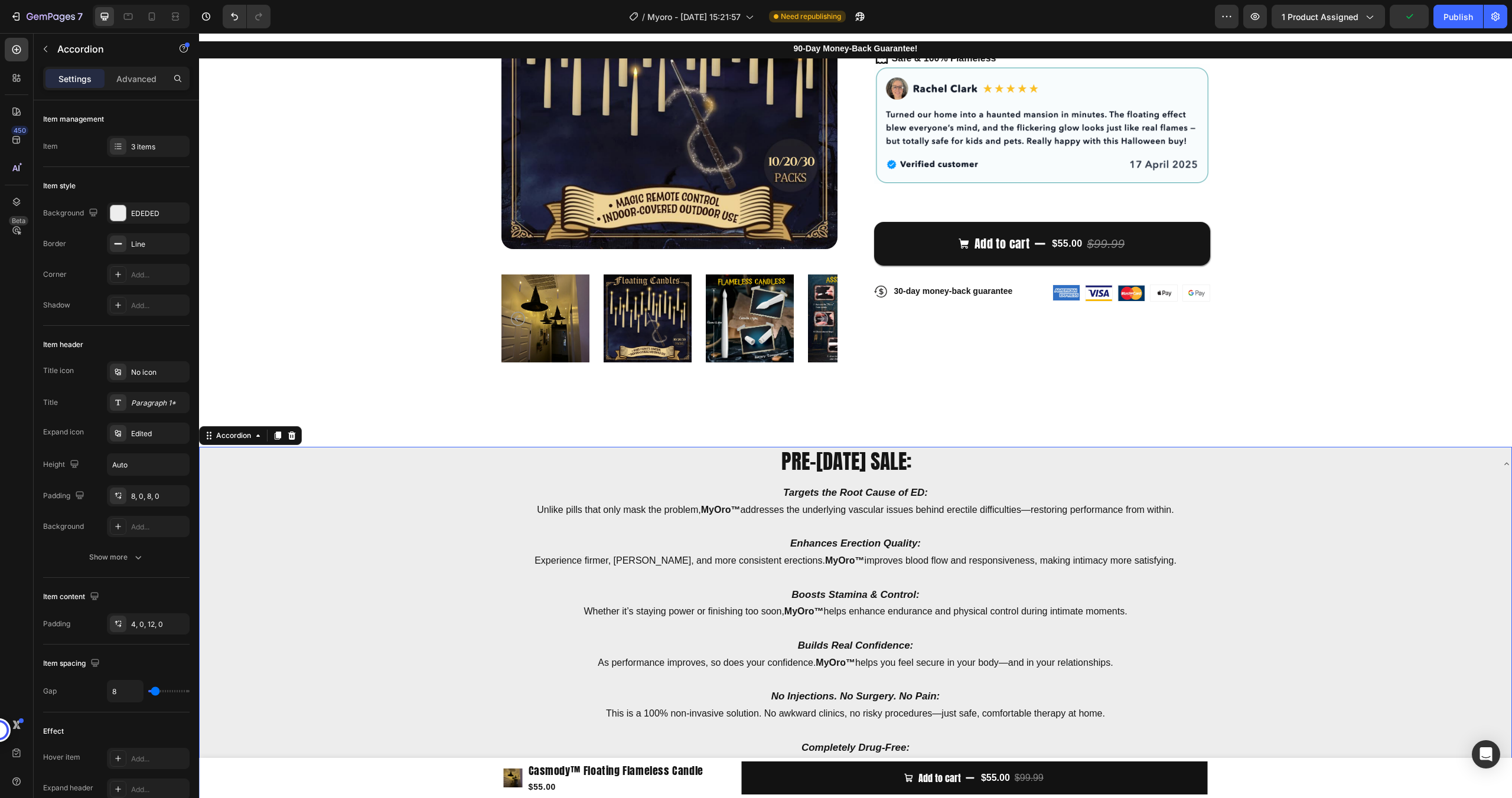
click at [805, 492] on strong "Targets the Root Cause of ED:" at bounding box center [854, 493] width 144 height 11
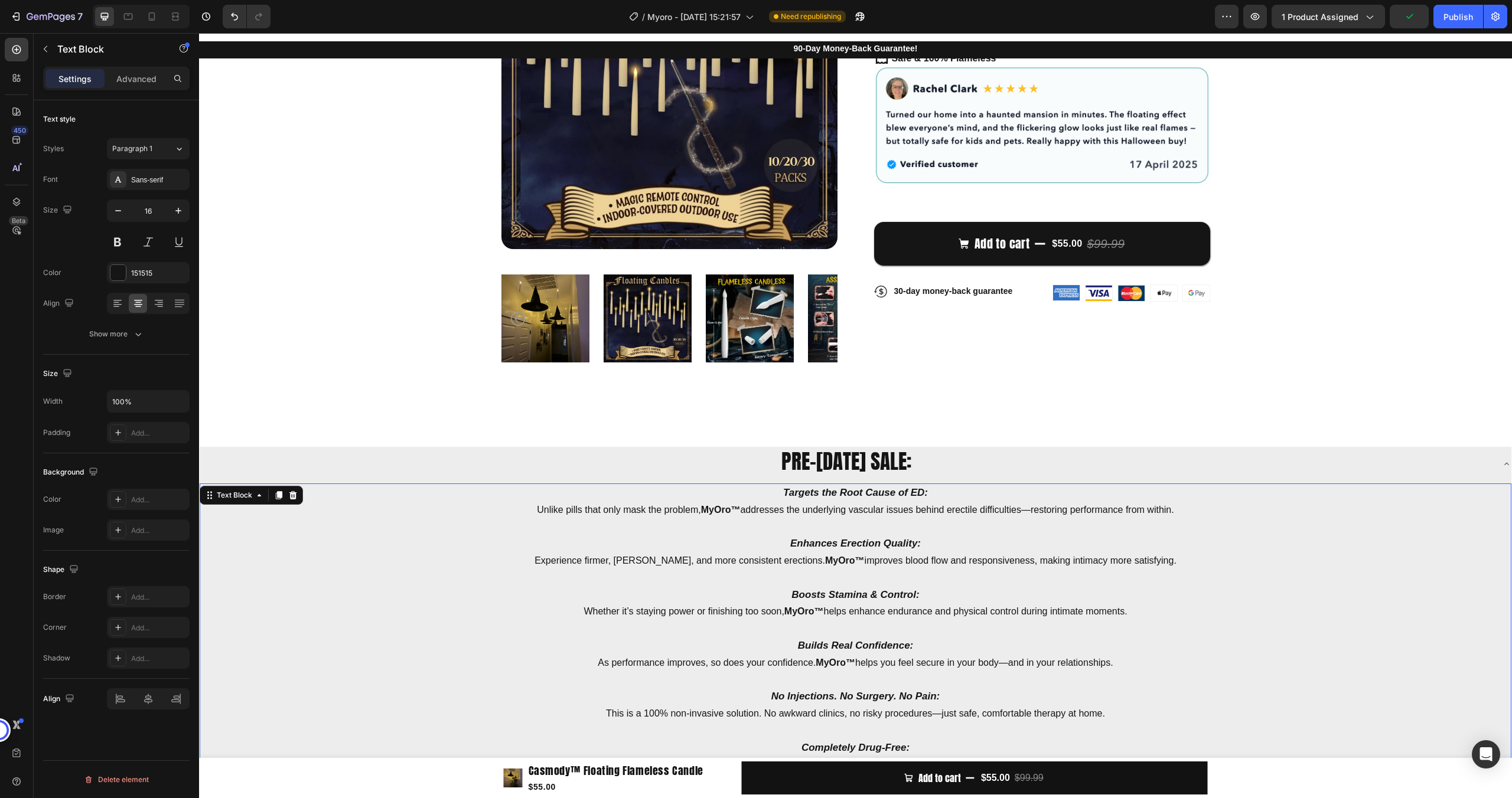
click at [805, 492] on strong "Targets the Root Cause of ED:" at bounding box center [854, 493] width 144 height 11
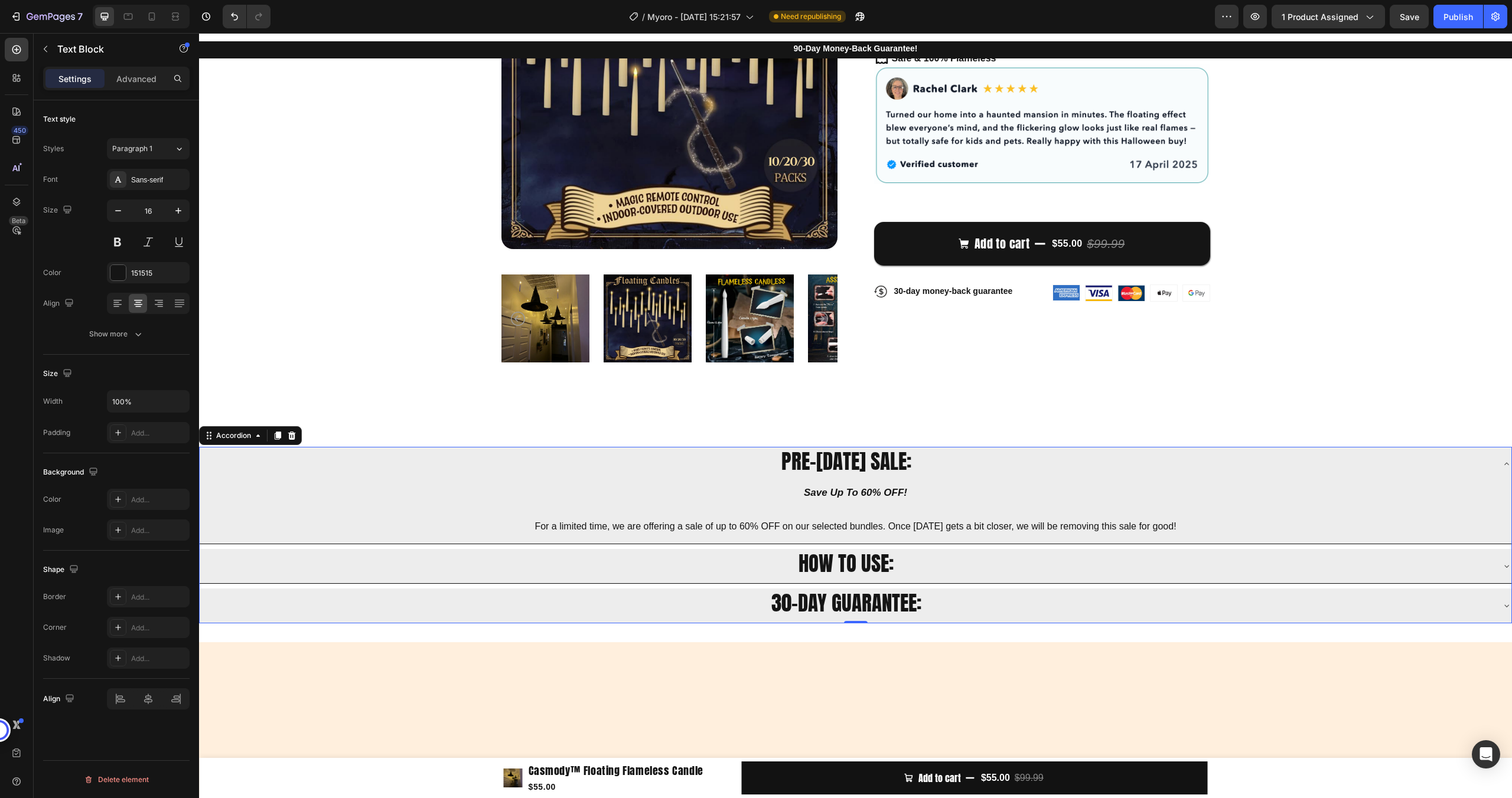
click at [951, 571] on div "HOW TO USE:" at bounding box center [846, 567] width 1292 height 25
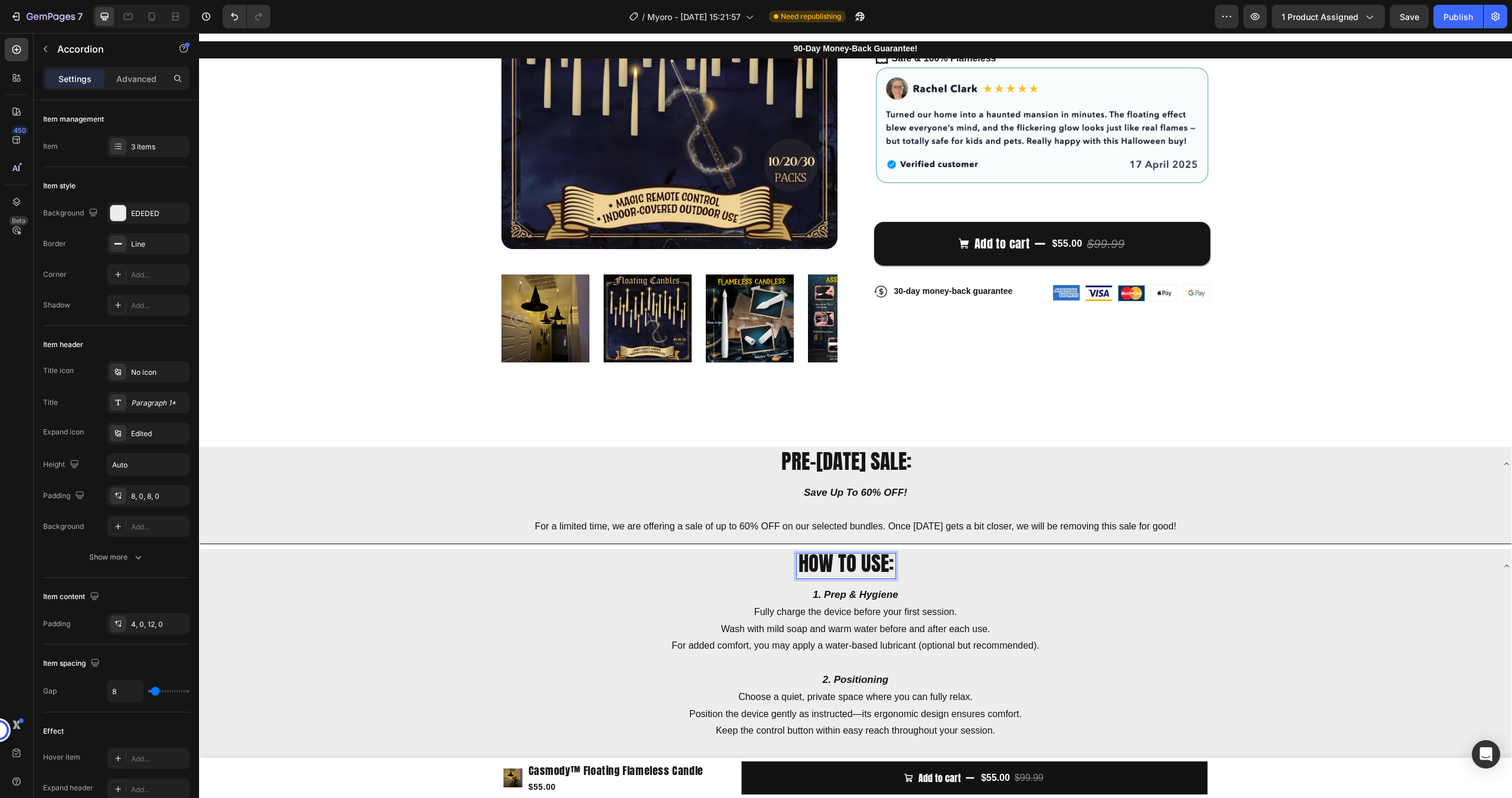
click at [856, 569] on span "HOW TO USE:" at bounding box center [845, 563] width 95 height 32
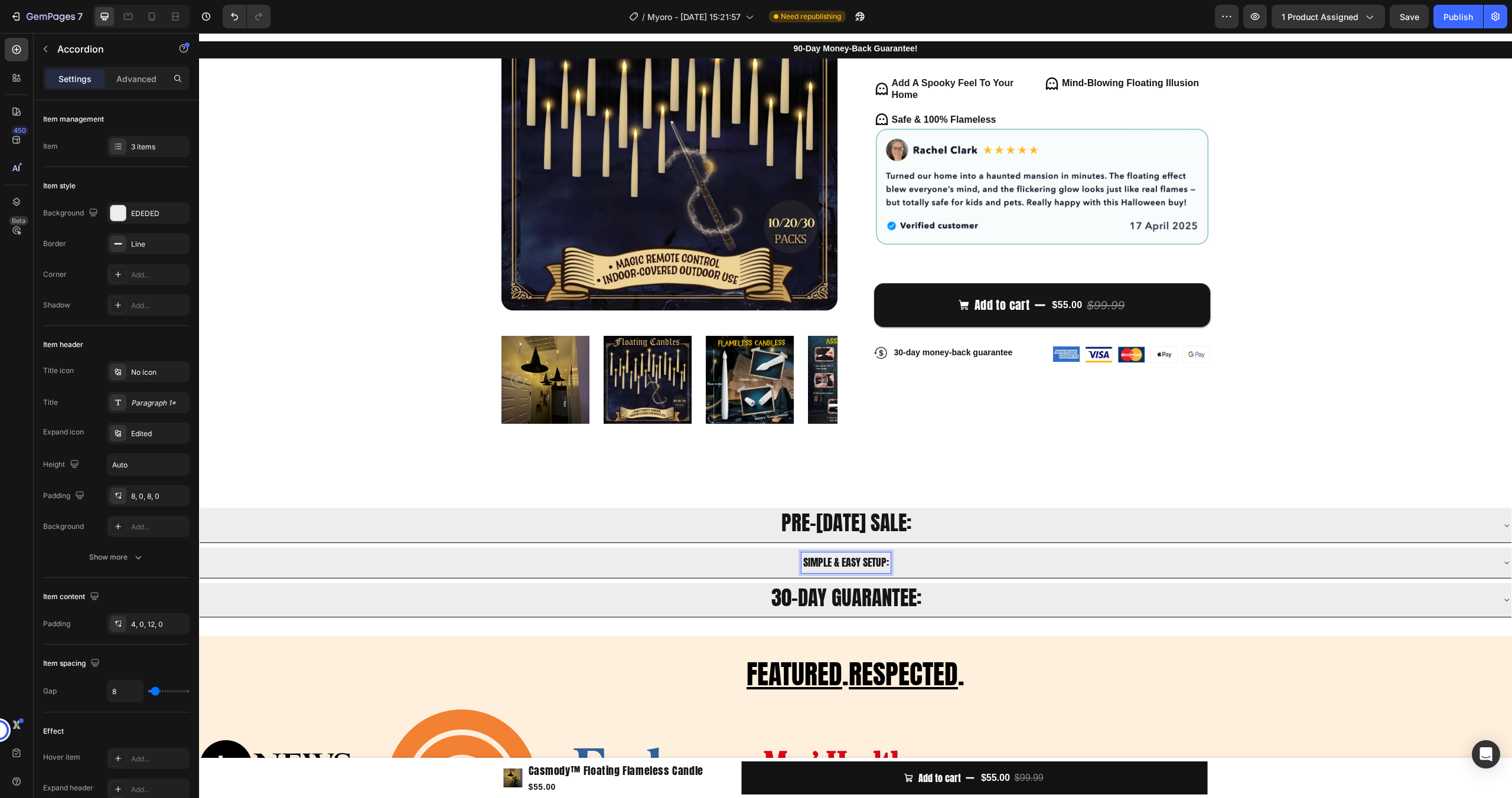
scroll to position [154, 0]
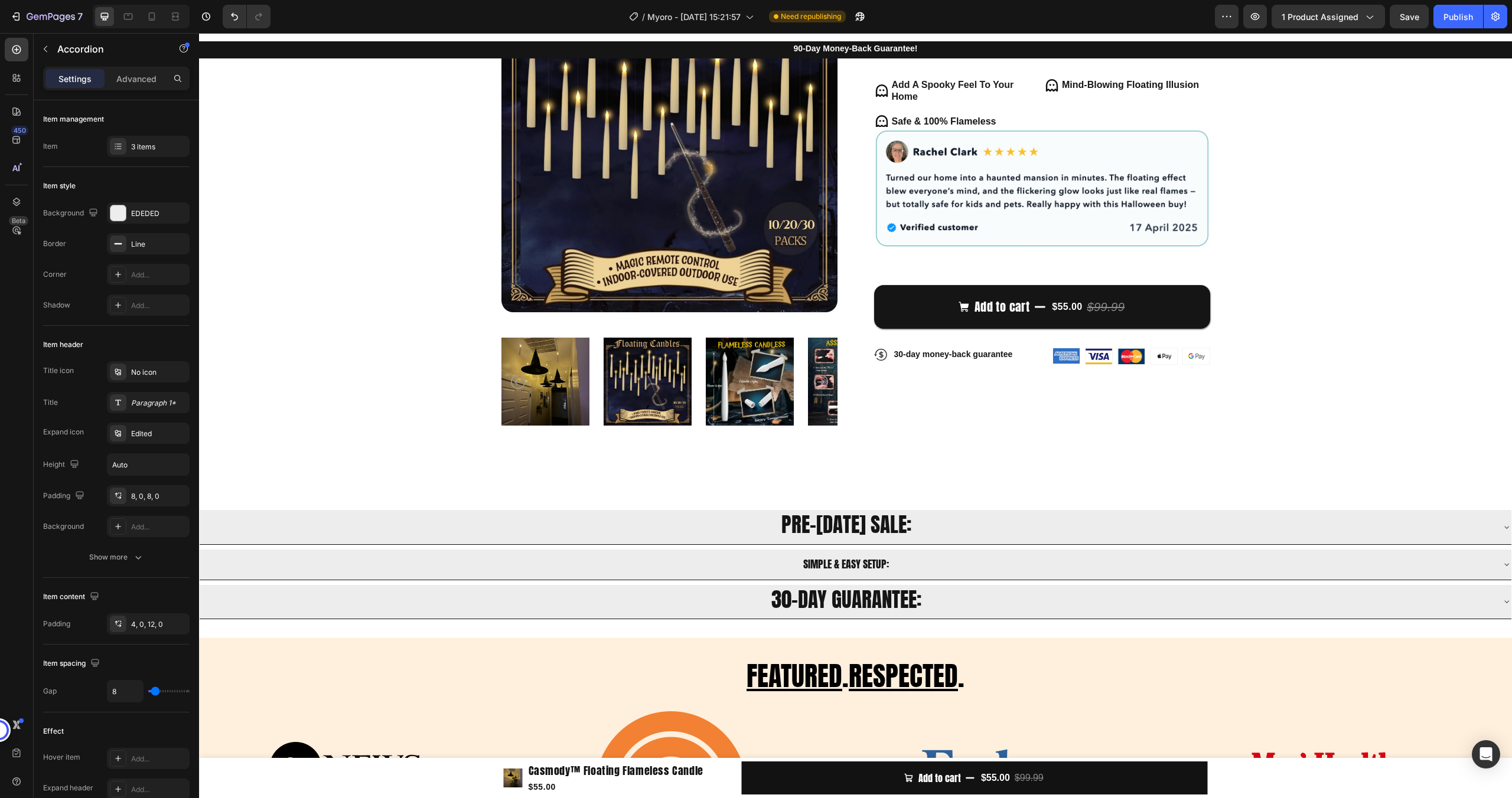
click at [943, 566] on div "SIMPLE & EASY SETUP:" at bounding box center [846, 565] width 1292 height 21
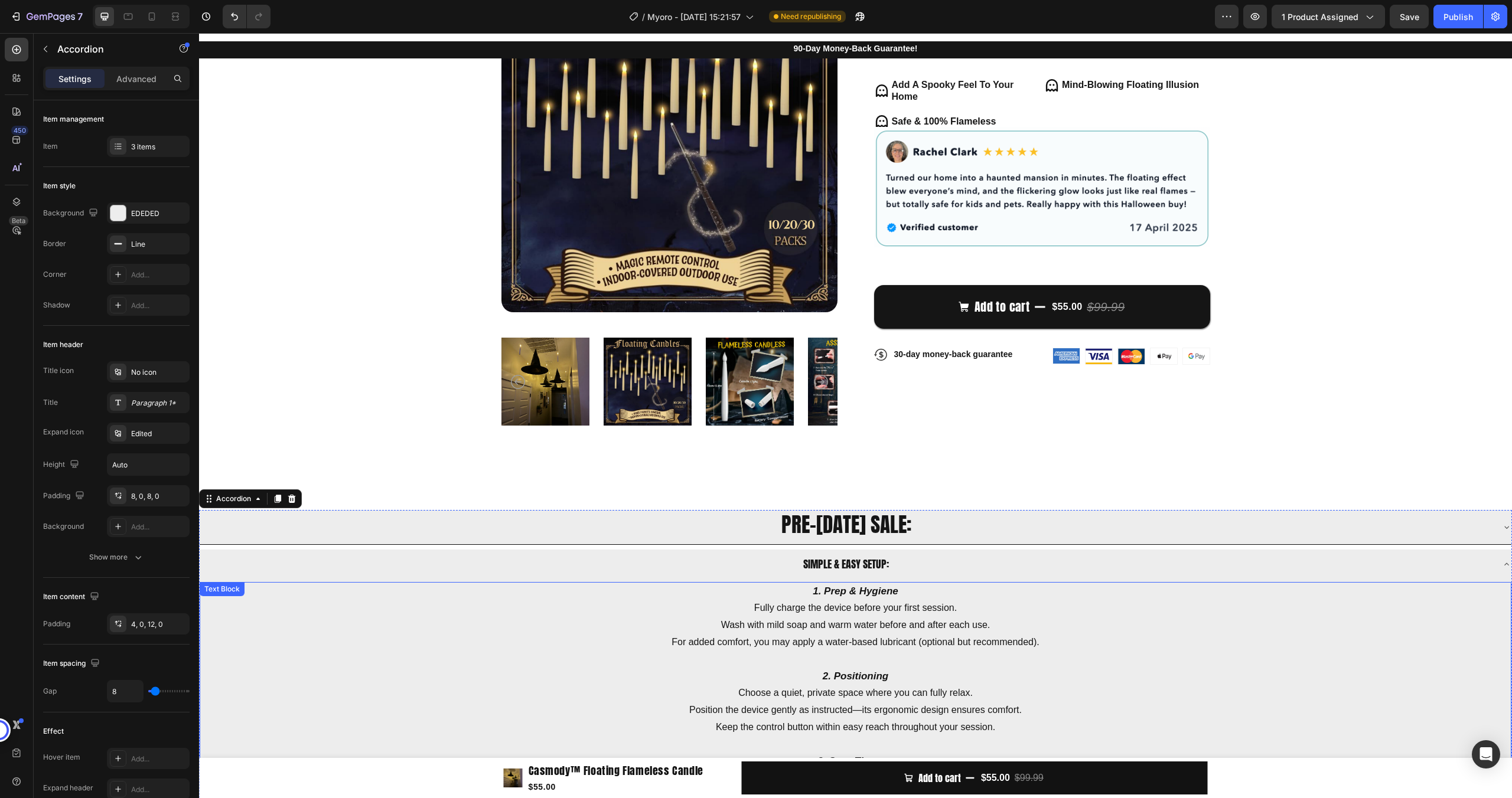
click at [884, 605] on p "Fully charge the device before your first session." at bounding box center [855, 609] width 1309 height 17
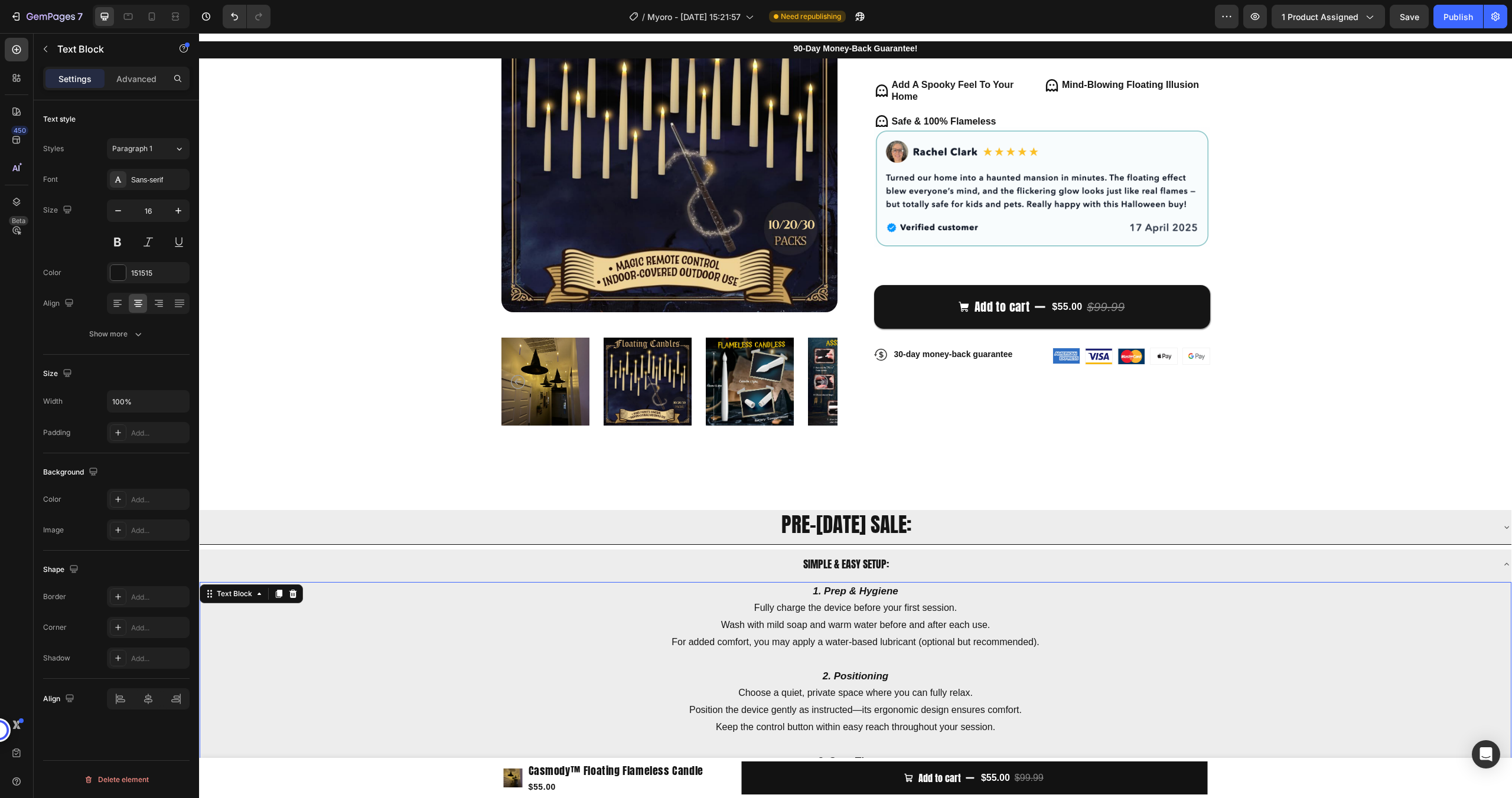
click at [884, 605] on p "Fully charge the device before your first session." at bounding box center [855, 609] width 1309 height 17
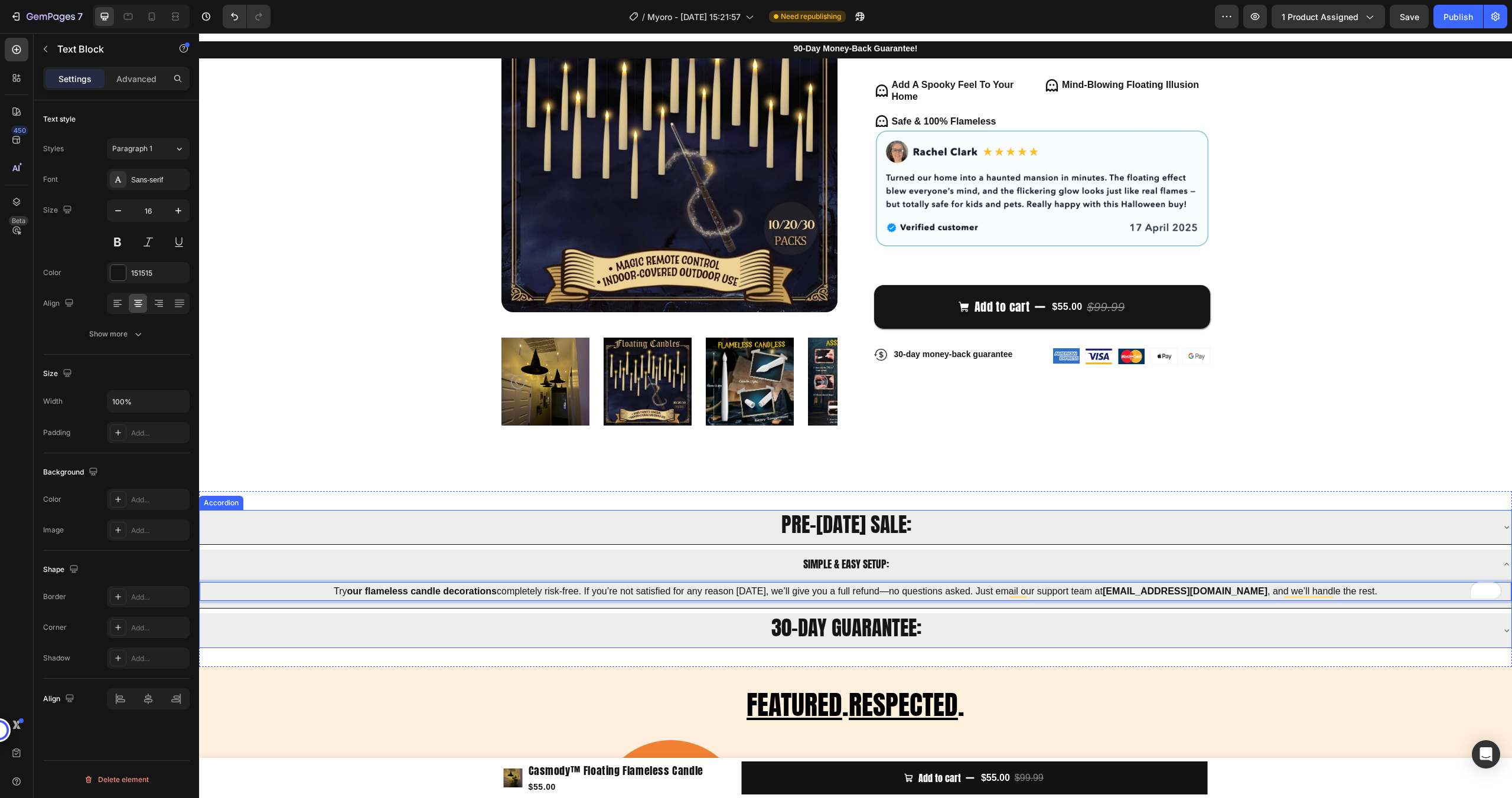
click at [923, 571] on div "SIMPLE & EASY SETUP:" at bounding box center [846, 565] width 1292 height 21
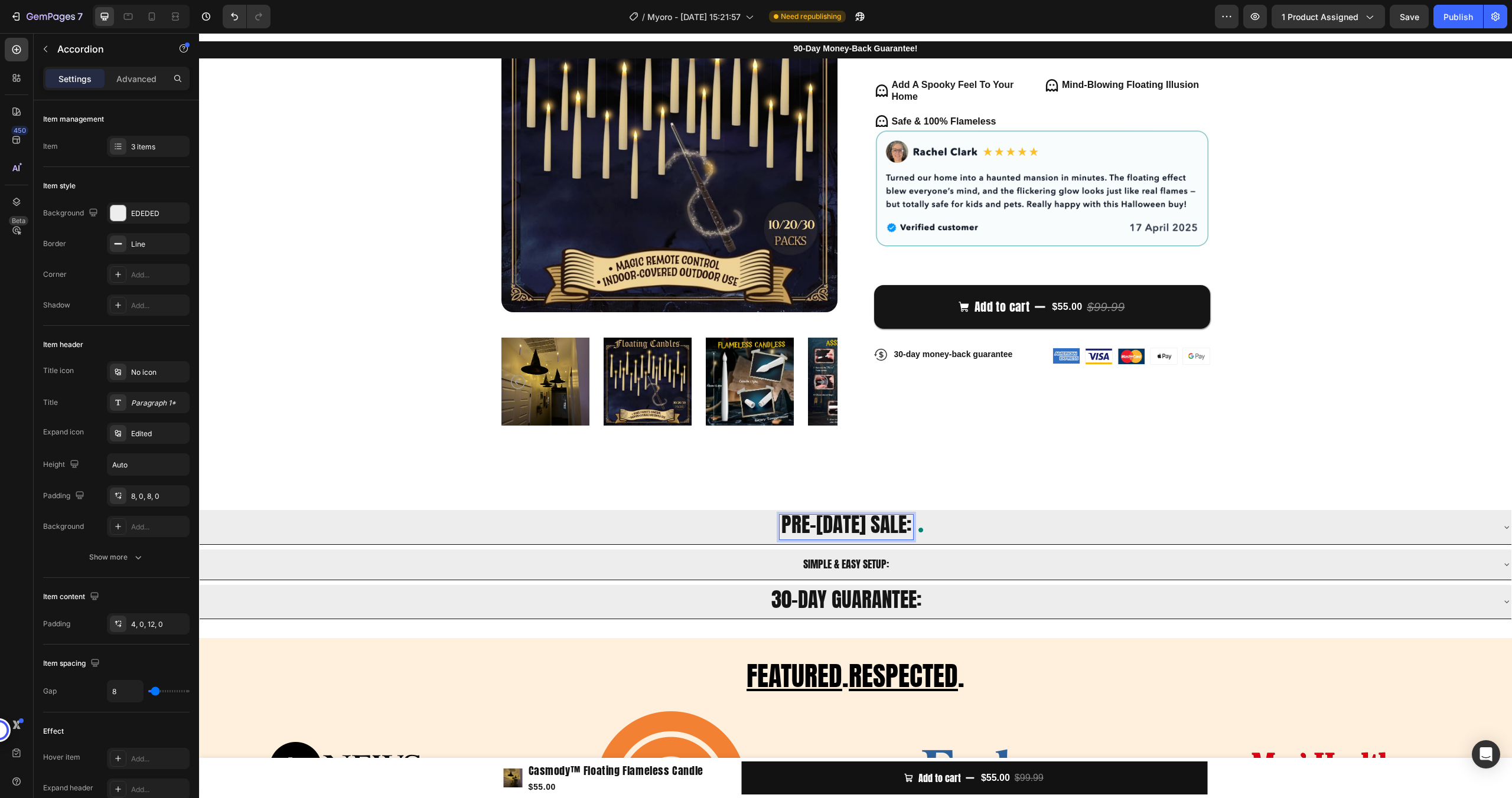
click at [851, 532] on span "PRE-[DATE] SALE:" at bounding box center [846, 525] width 130 height 32
click at [853, 563] on span "SIMPLE & EASY SETUP:" at bounding box center [846, 564] width 86 height 16
click at [813, 528] on span "PRE-[DATE] SALE:" at bounding box center [846, 525] width 130 height 32
click at [868, 569] on span "SIMPLE & EASY SETUP:" at bounding box center [846, 564] width 86 height 16
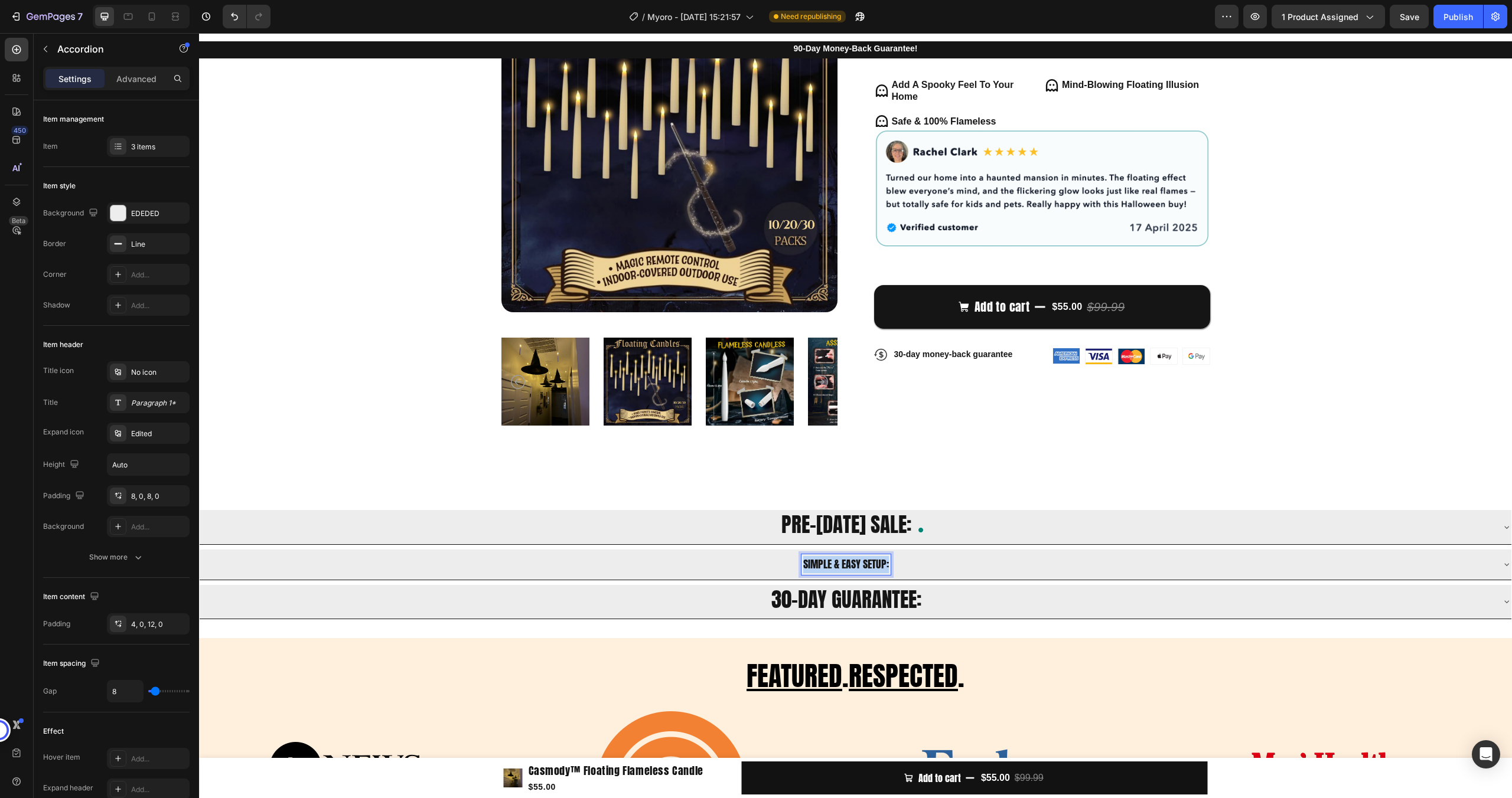
click at [868, 569] on span "SIMPLE & EASY SETUP:" at bounding box center [846, 564] width 86 height 16
click at [816, 517] on span "PRE-[DATE] SALE:" at bounding box center [846, 525] width 130 height 32
click at [814, 518] on span "PRE-[DATE] SALE:" at bounding box center [846, 525] width 130 height 32
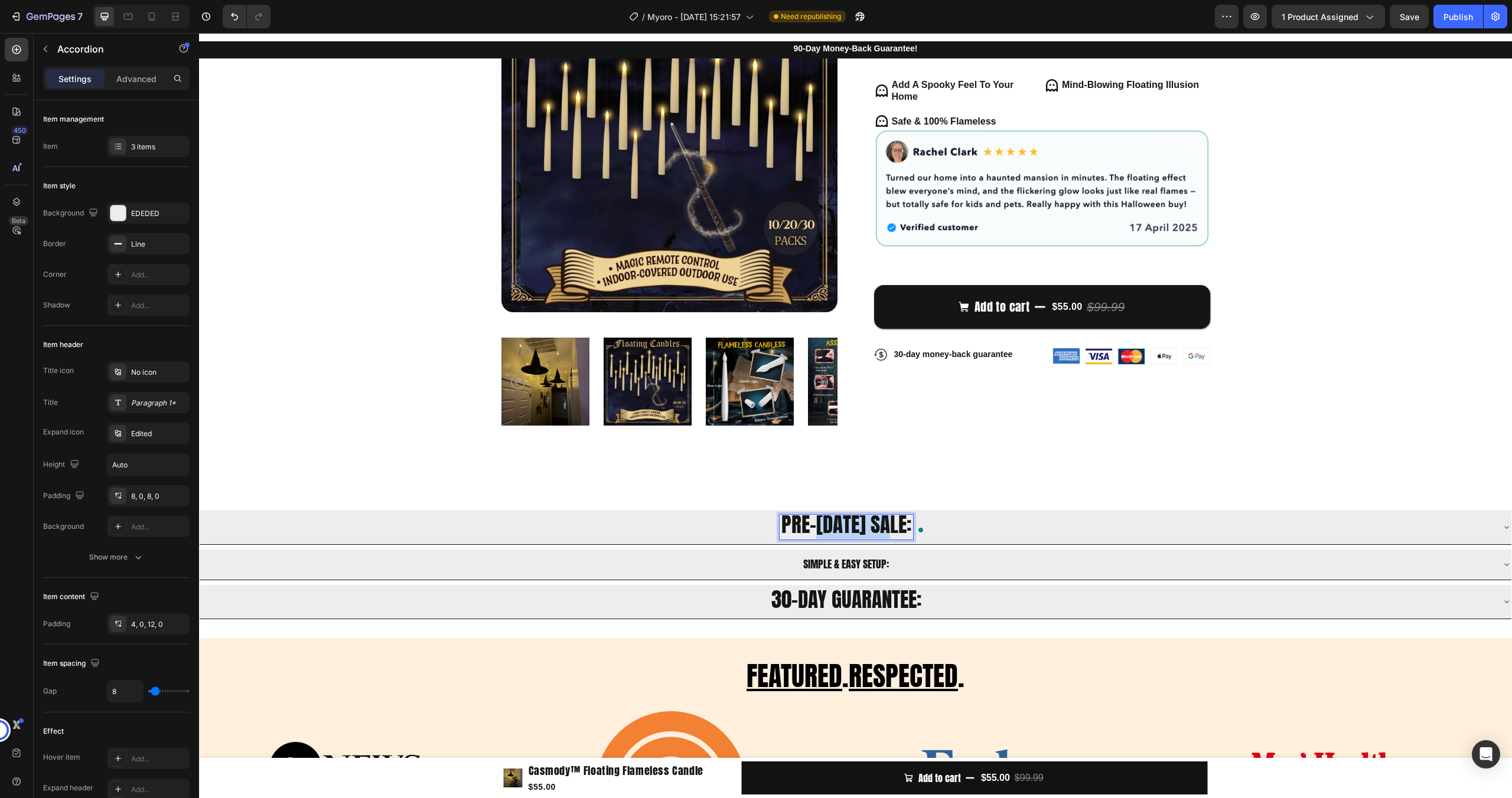
click at [814, 518] on span "PRE-[DATE] SALE:" at bounding box center [846, 525] width 130 height 32
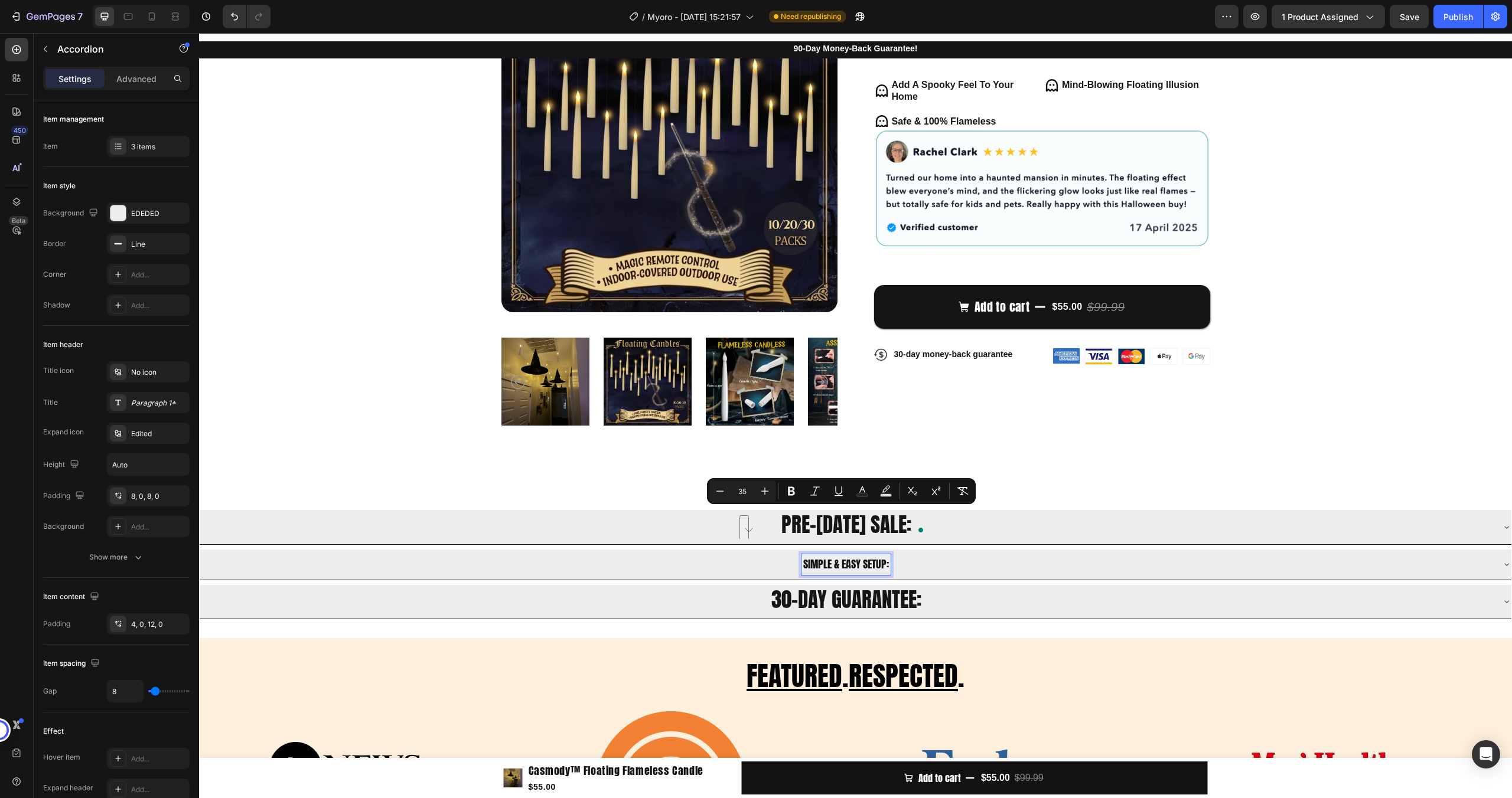
click at [804, 560] on span "SIMPLE & EASY SETUP:" at bounding box center [846, 564] width 86 height 16
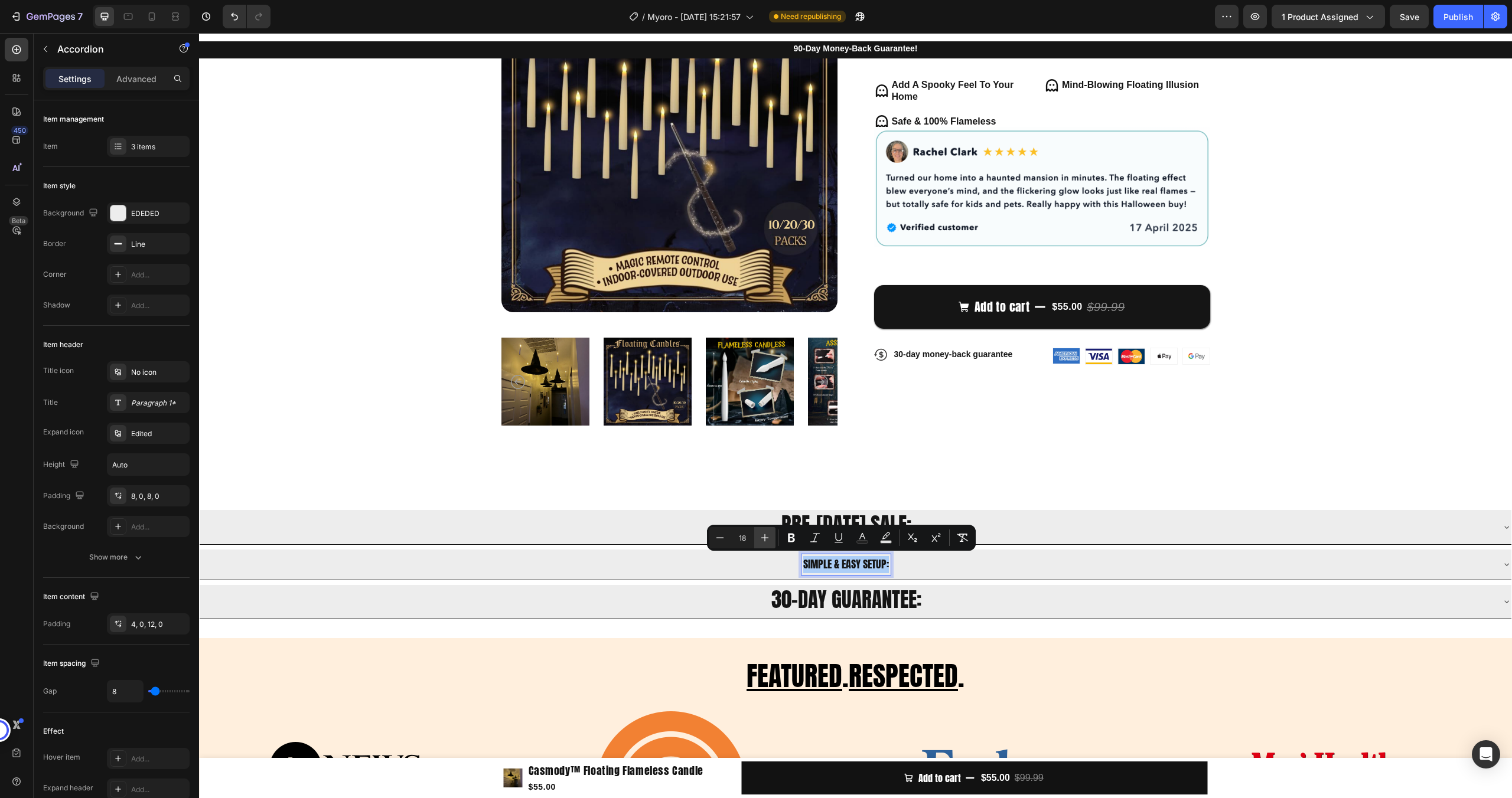
click at [760, 539] on icon "Editor contextual toolbar" at bounding box center [765, 538] width 11 height 11
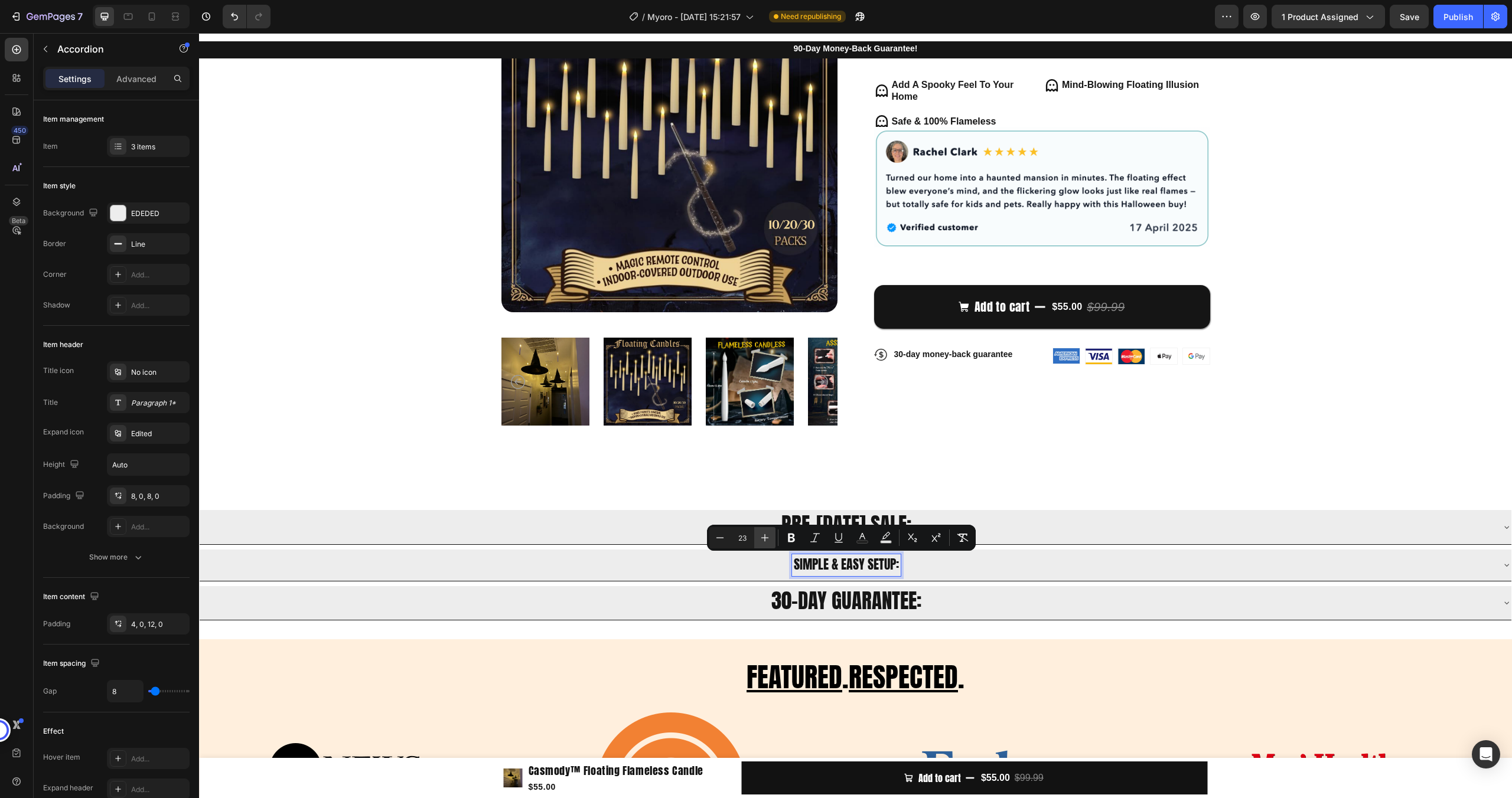
click at [760, 539] on icon "Editor contextual toolbar" at bounding box center [765, 538] width 11 height 11
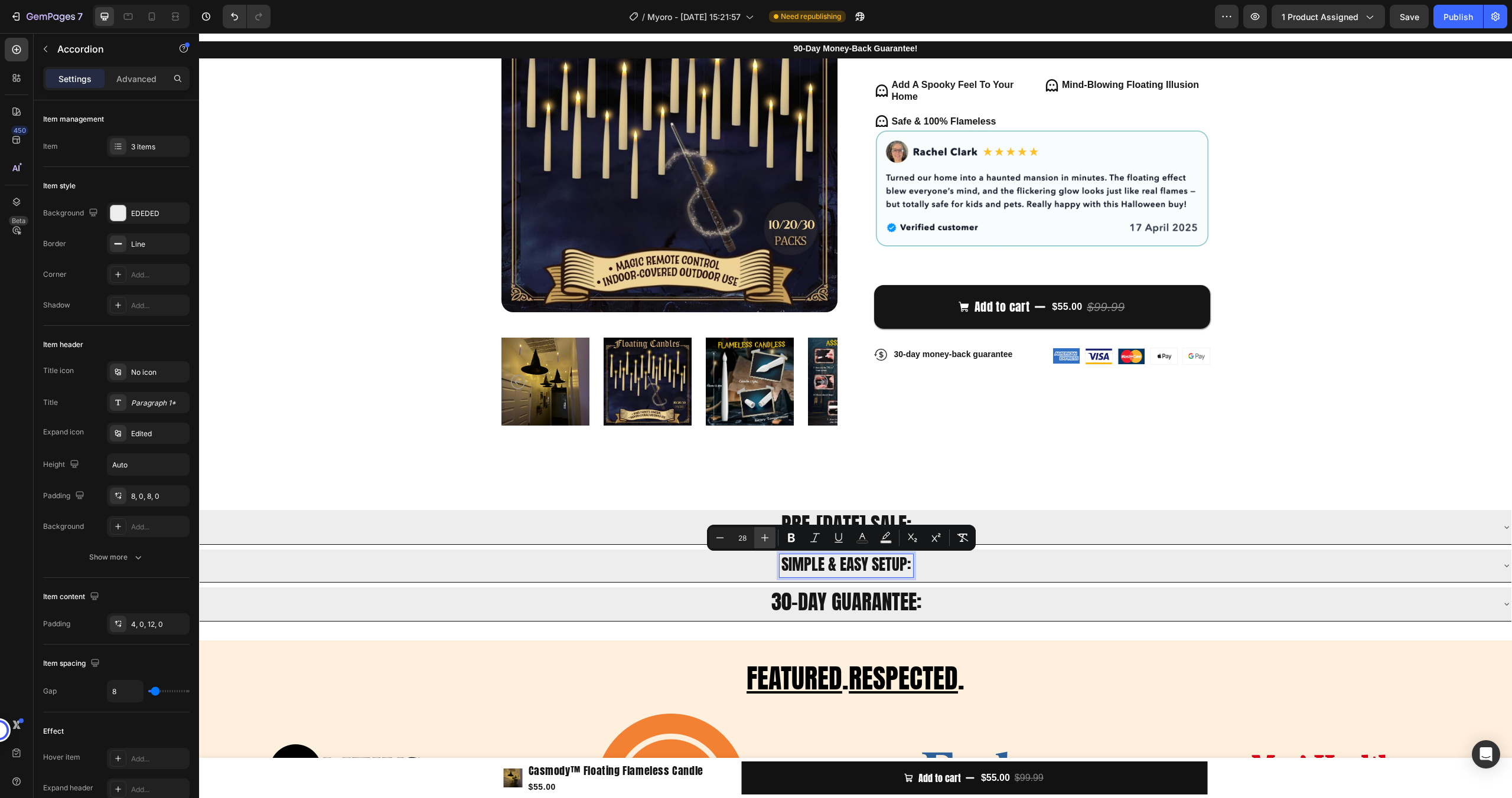
click at [760, 539] on icon "Editor contextual toolbar" at bounding box center [765, 538] width 11 height 11
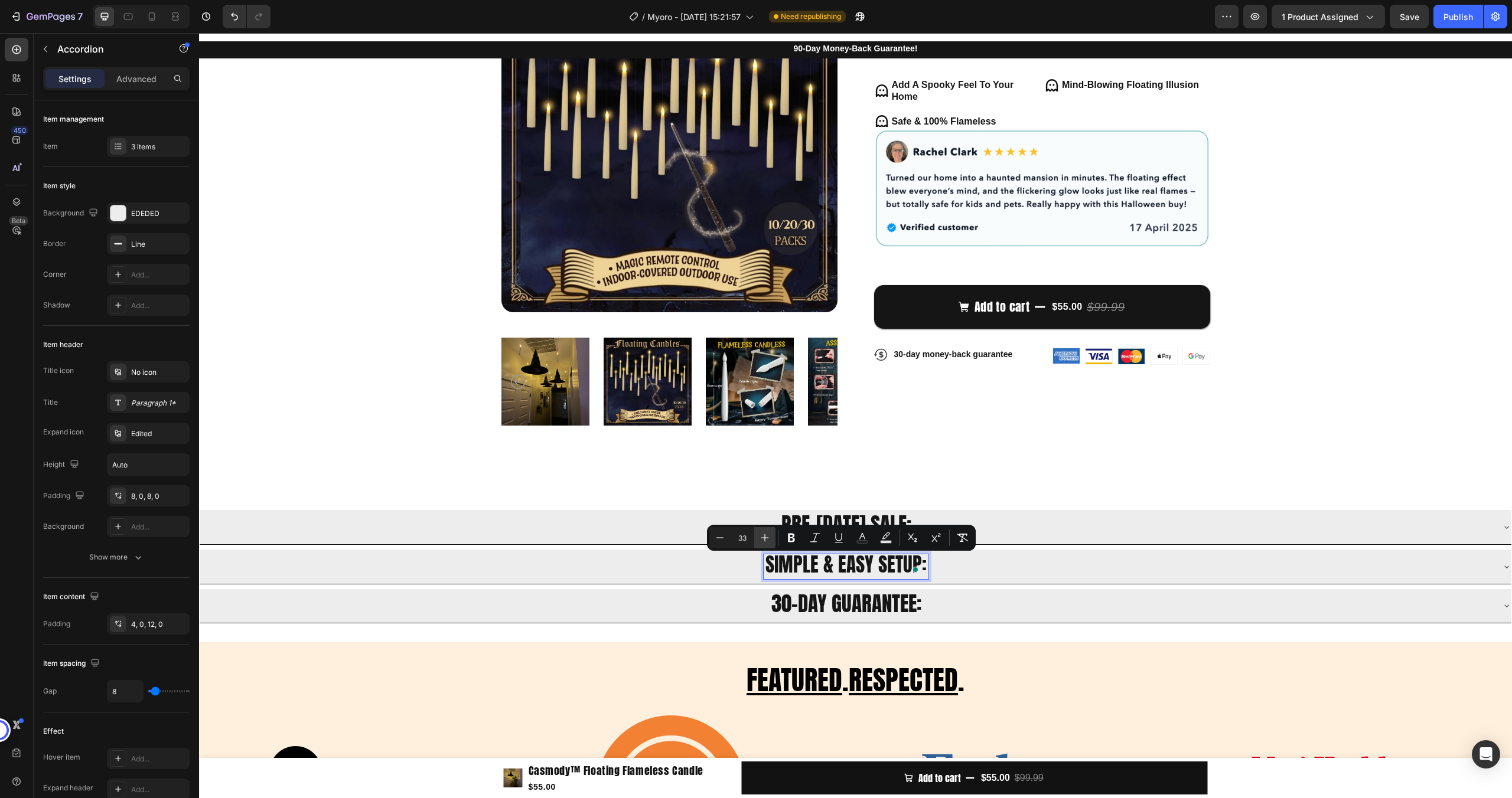
click at [760, 539] on icon "Editor contextual toolbar" at bounding box center [765, 538] width 11 height 11
type input "35"
click at [723, 562] on div "SIMPLE & EASY SETUP:" at bounding box center [846, 567] width 1292 height 25
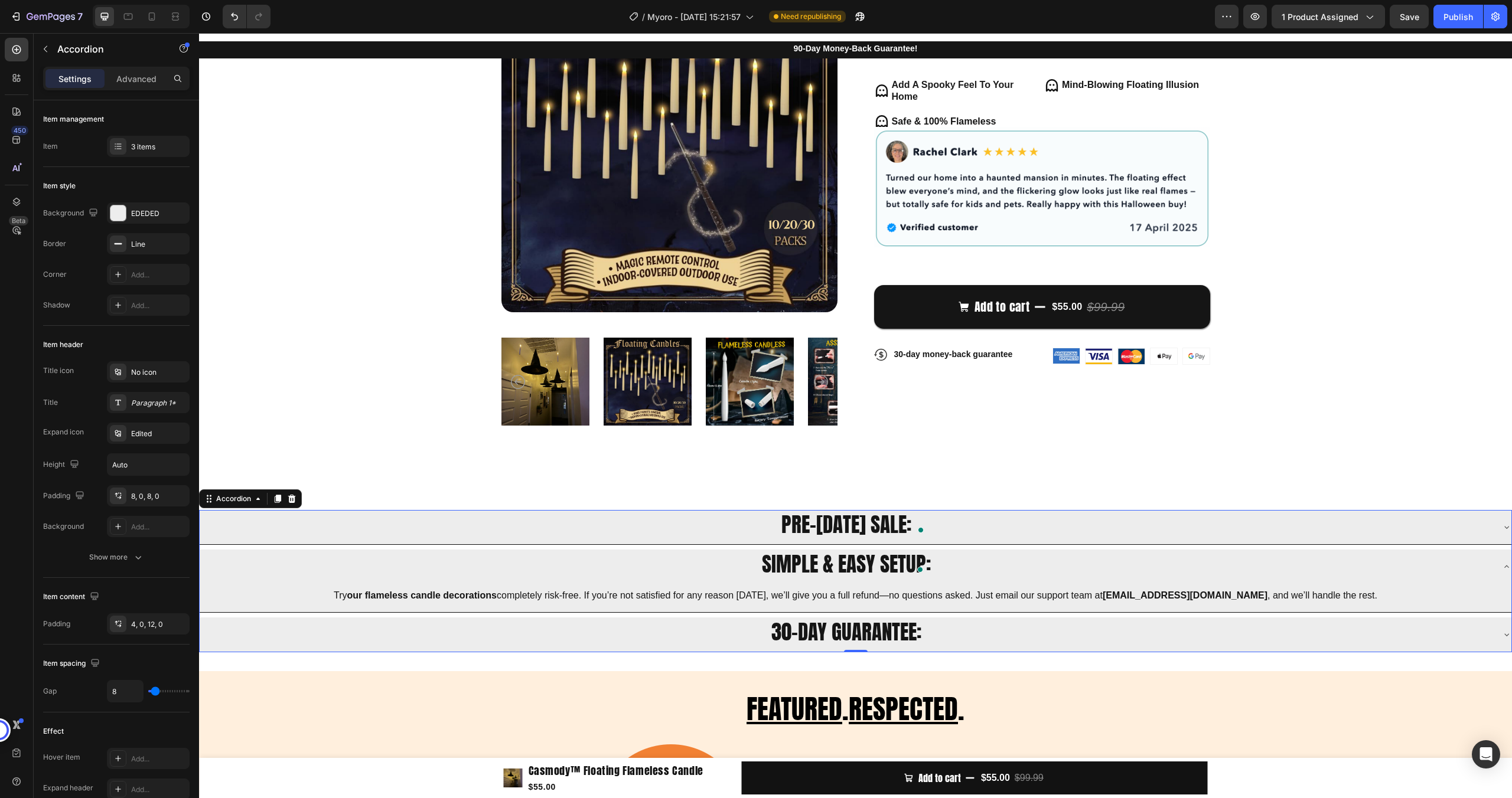
click at [868, 562] on span "SIMPLE & EASY SETUP:" at bounding box center [846, 564] width 169 height 32
click at [936, 560] on div "SIMPLE & EASY SETUP:" at bounding box center [846, 567] width 1292 height 25
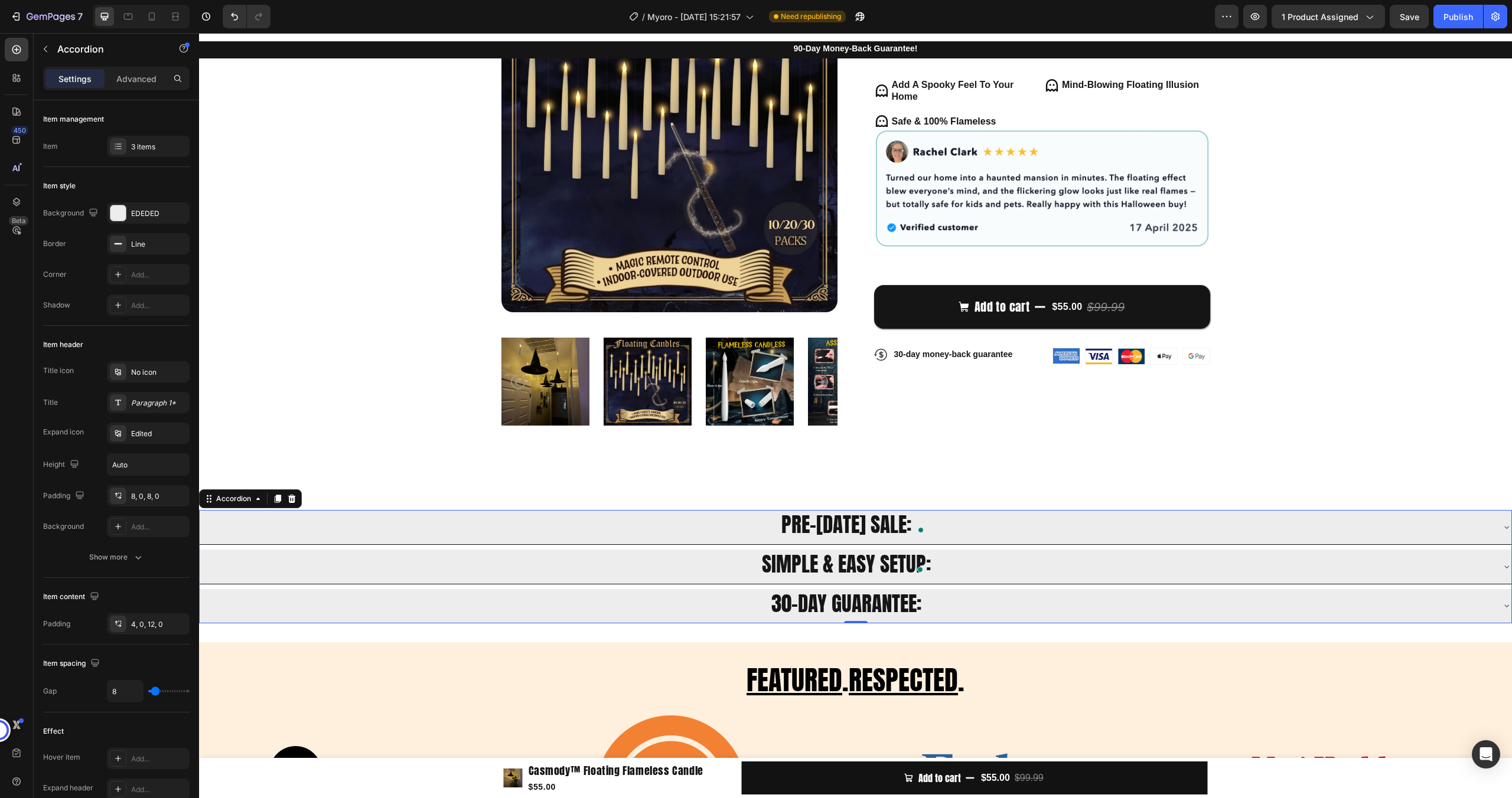
click at [943, 563] on div "SIMPLE & EASY SETUP:" at bounding box center [846, 567] width 1292 height 25
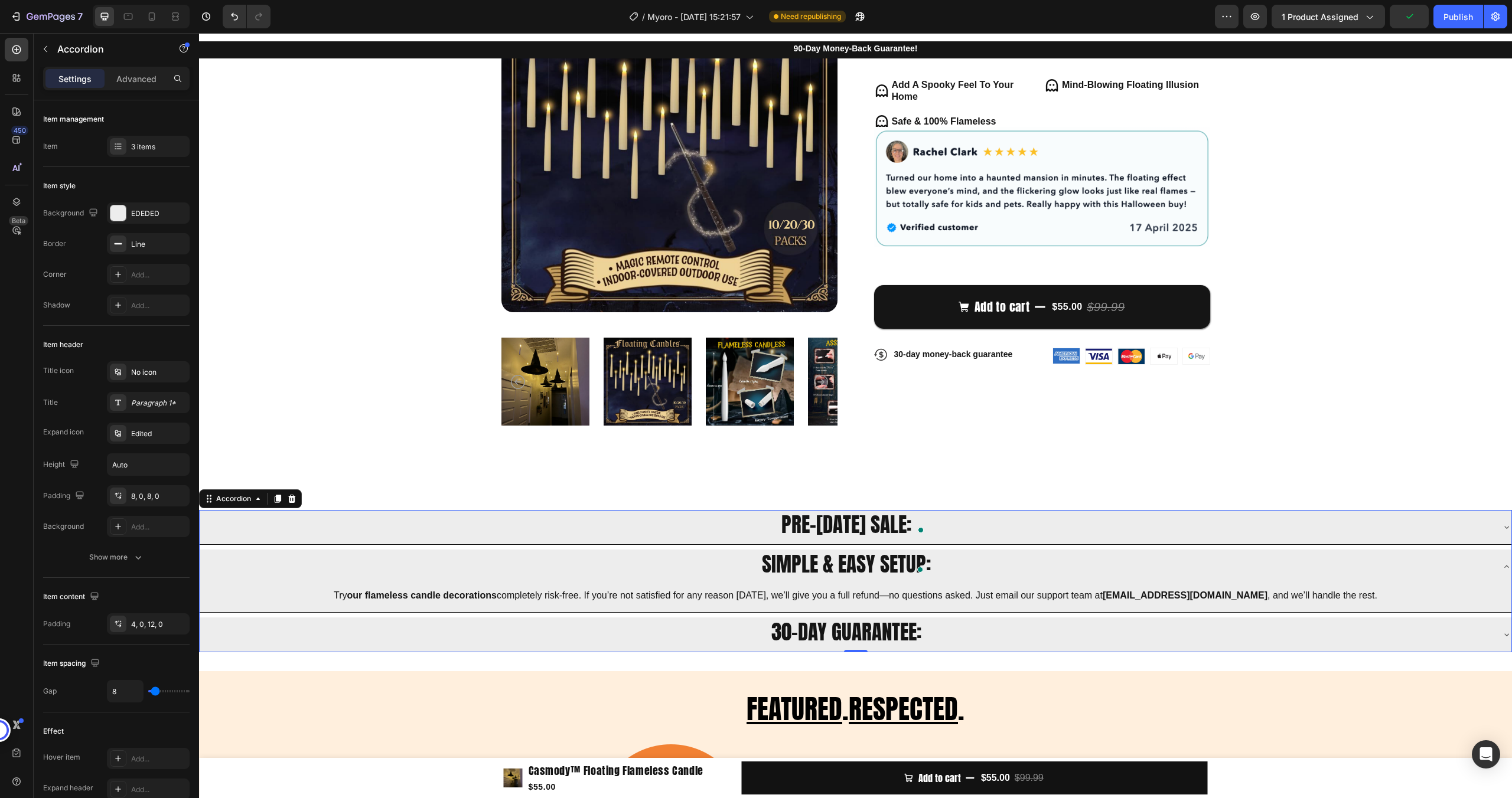
click at [977, 568] on div "SIMPLE & EASY SETUP:" at bounding box center [846, 567] width 1292 height 25
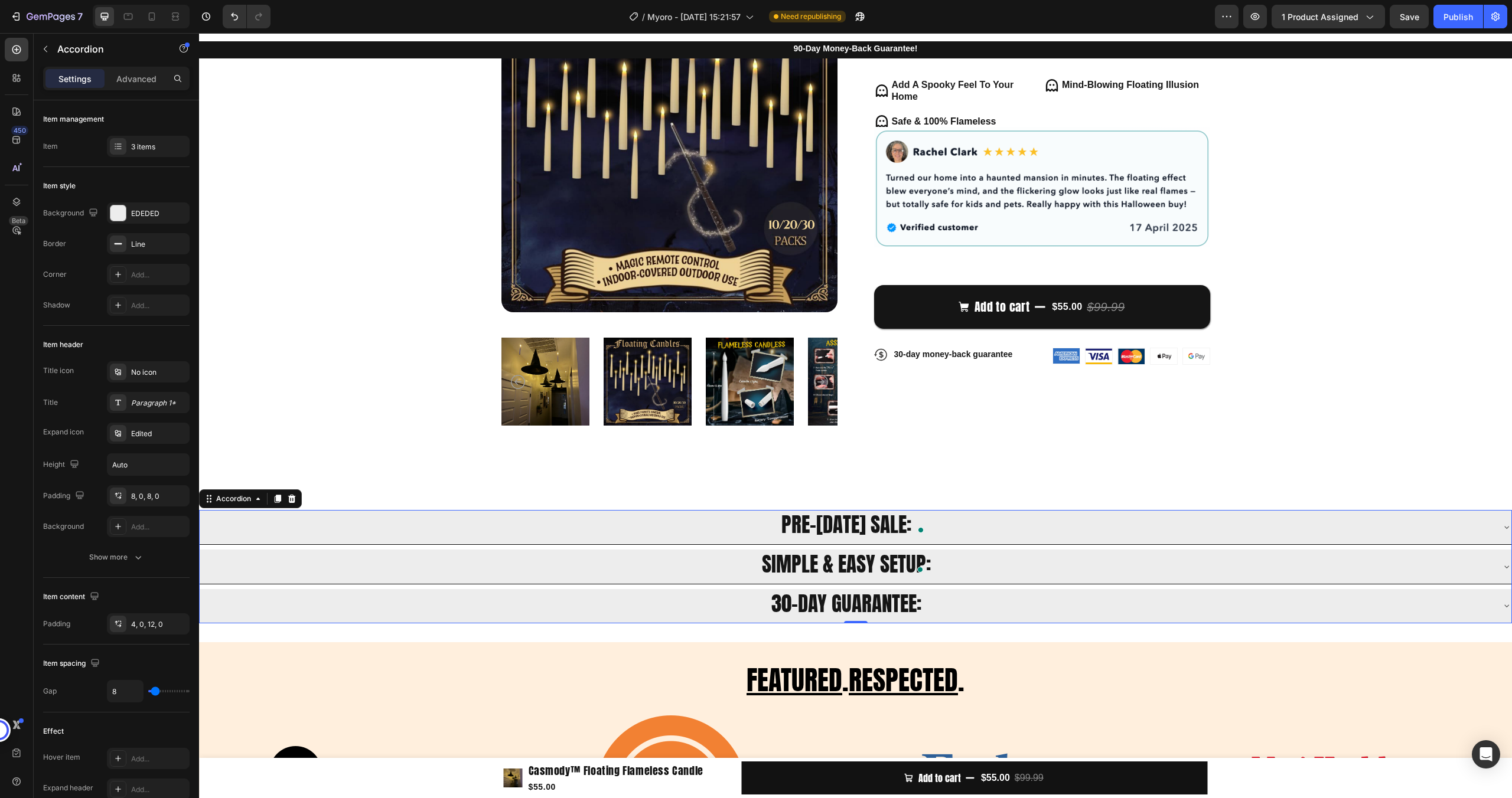
click at [959, 600] on div "30-DAY GUARANTEE:" at bounding box center [846, 607] width 1292 height 25
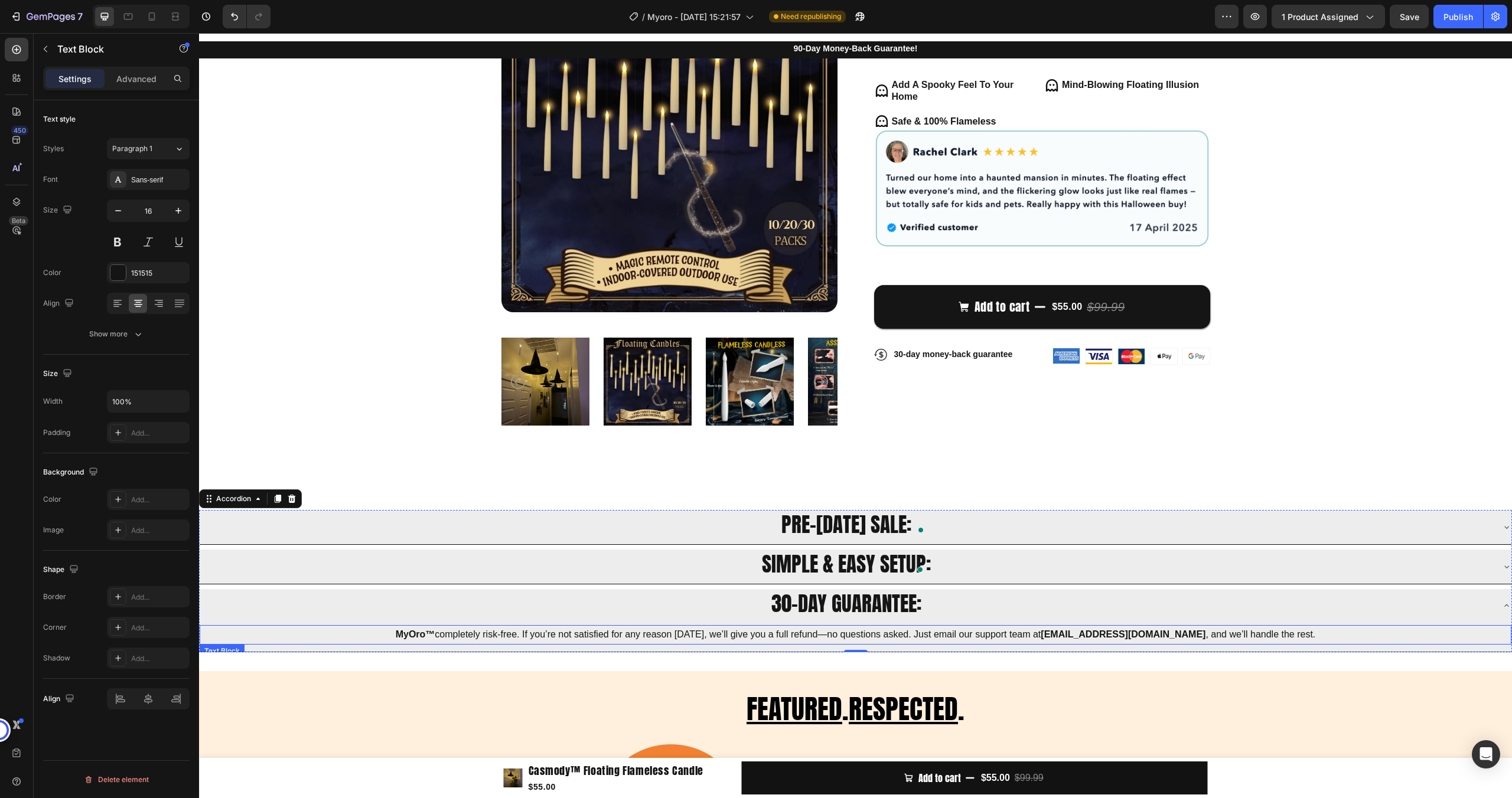
click at [812, 638] on p "MyOro™ completely risk-free. If you’re not satisfied for any reason [DATE], we’…" at bounding box center [855, 636] width 1309 height 17
click at [813, 638] on p "MyOro™ completely risk-free. If you’re not satisfied for any reason [DATE], we’…" at bounding box center [855, 636] width 1309 height 17
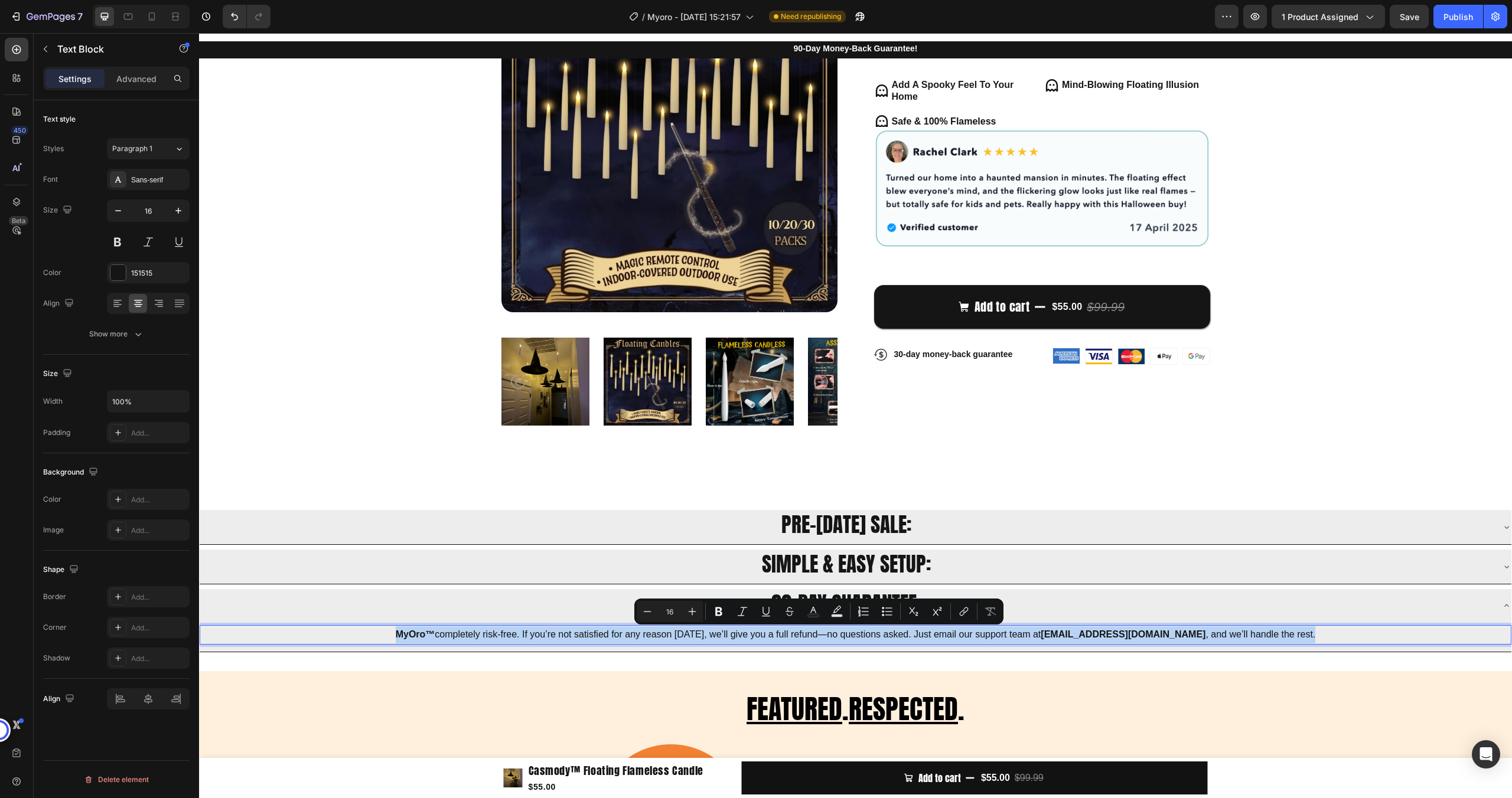
click at [813, 638] on p "MyOro™ completely risk-free. If you’re not satisfied for any reason [DATE], we’…" at bounding box center [855, 636] width 1309 height 17
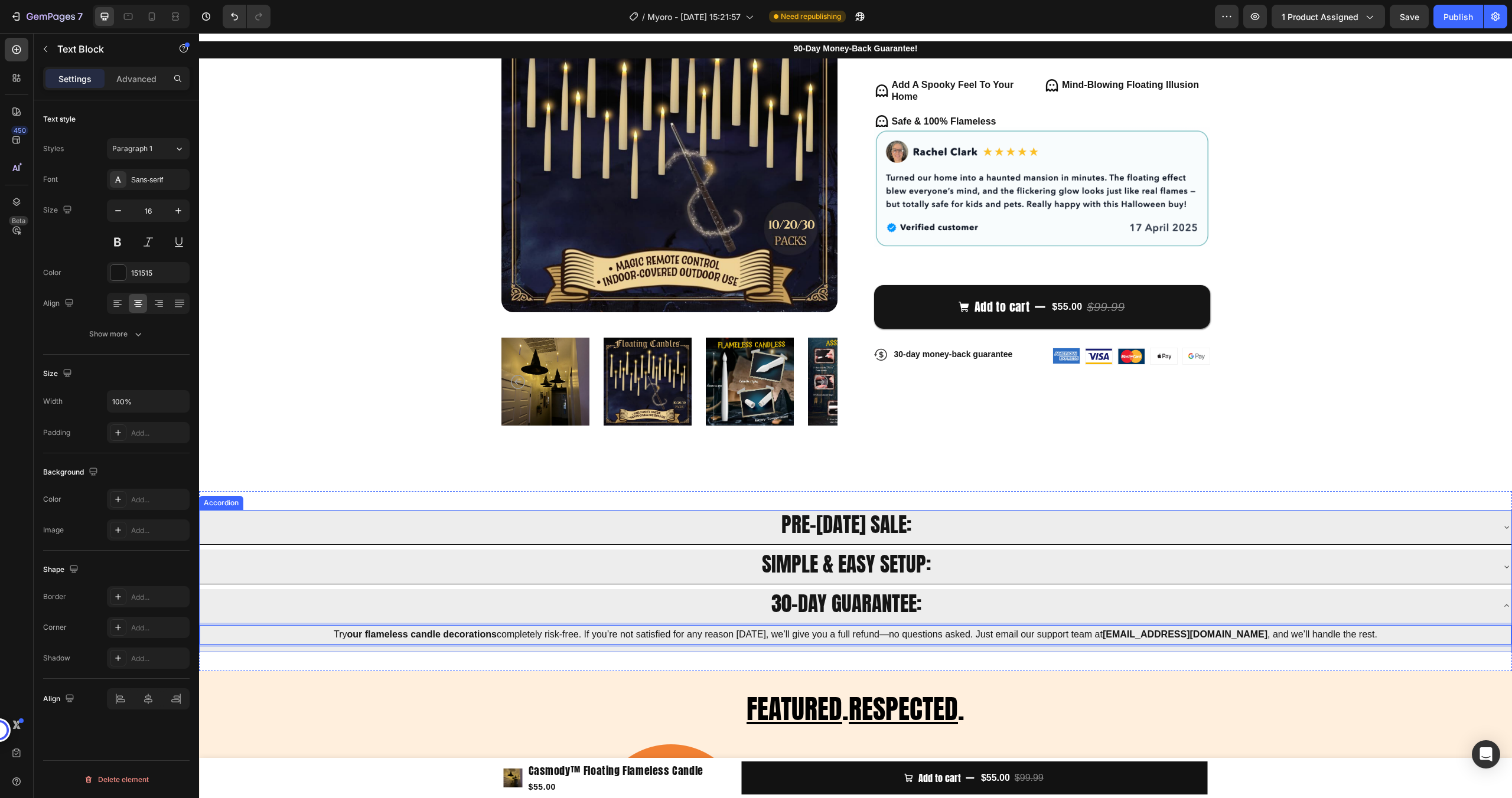
click at [927, 602] on div "30-DAY GUARANTEE:" at bounding box center [846, 607] width 1292 height 25
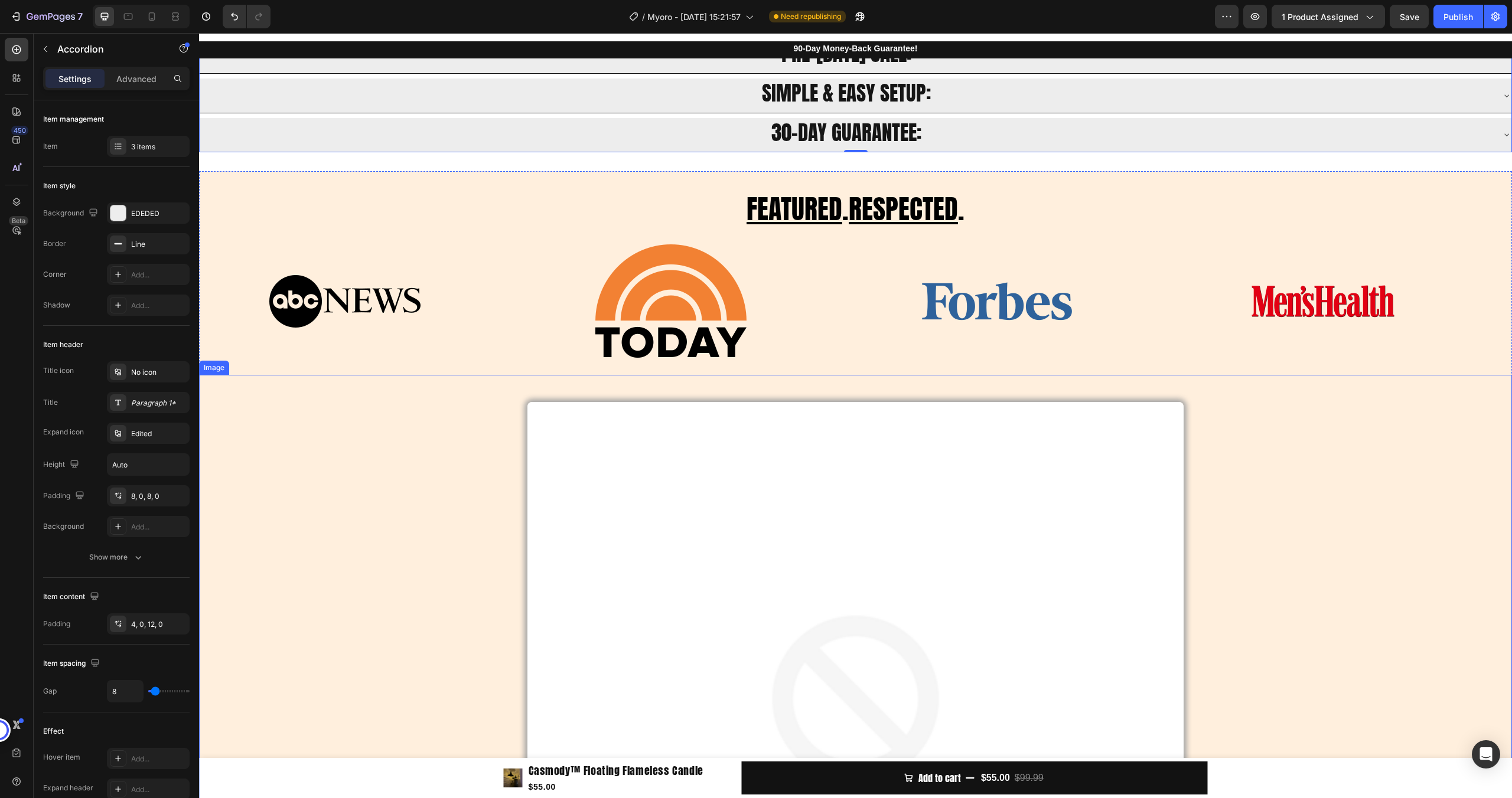
scroll to position [673, 0]
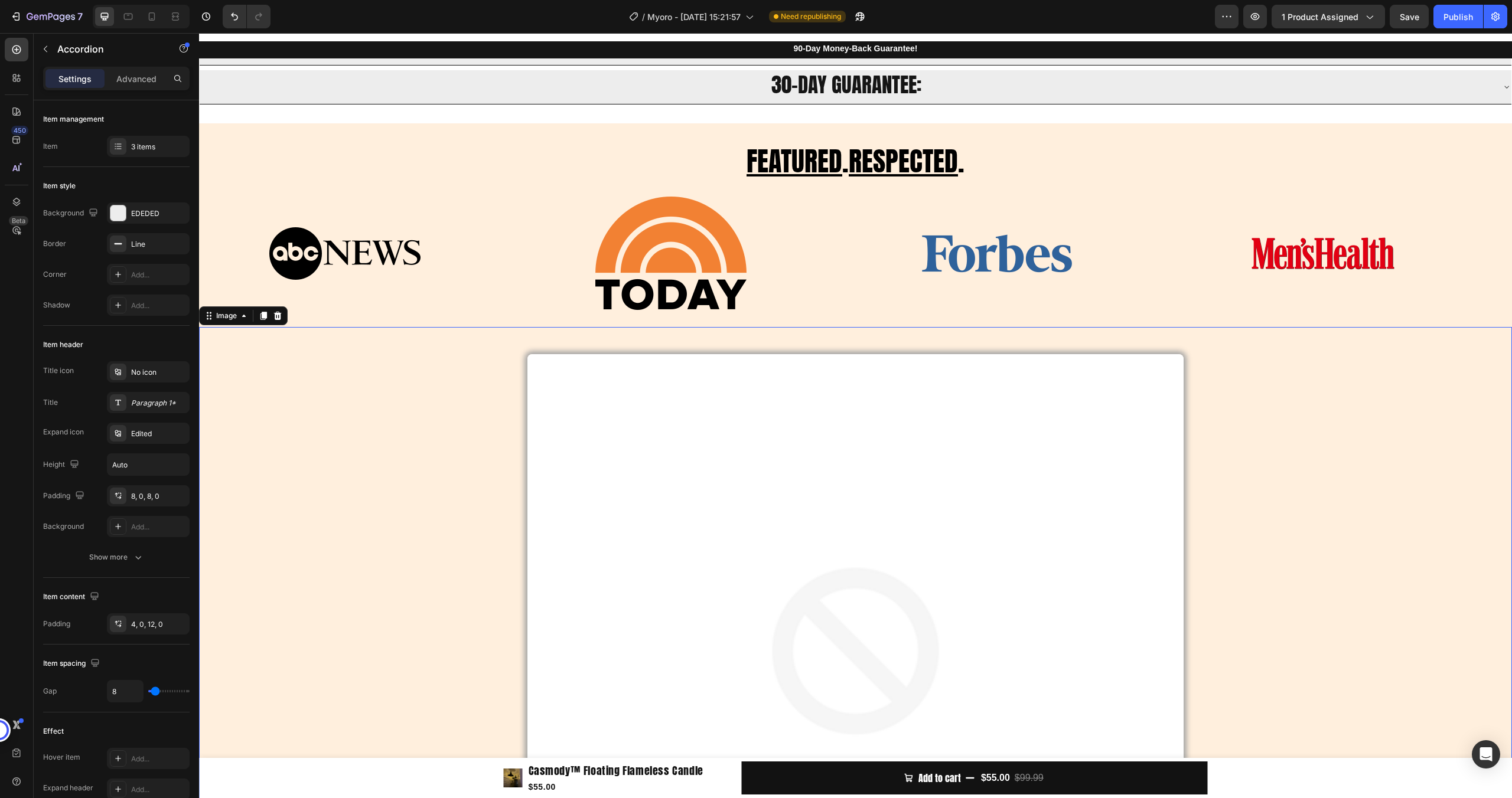
click at [821, 467] on img at bounding box center [855, 682] width 657 height 657
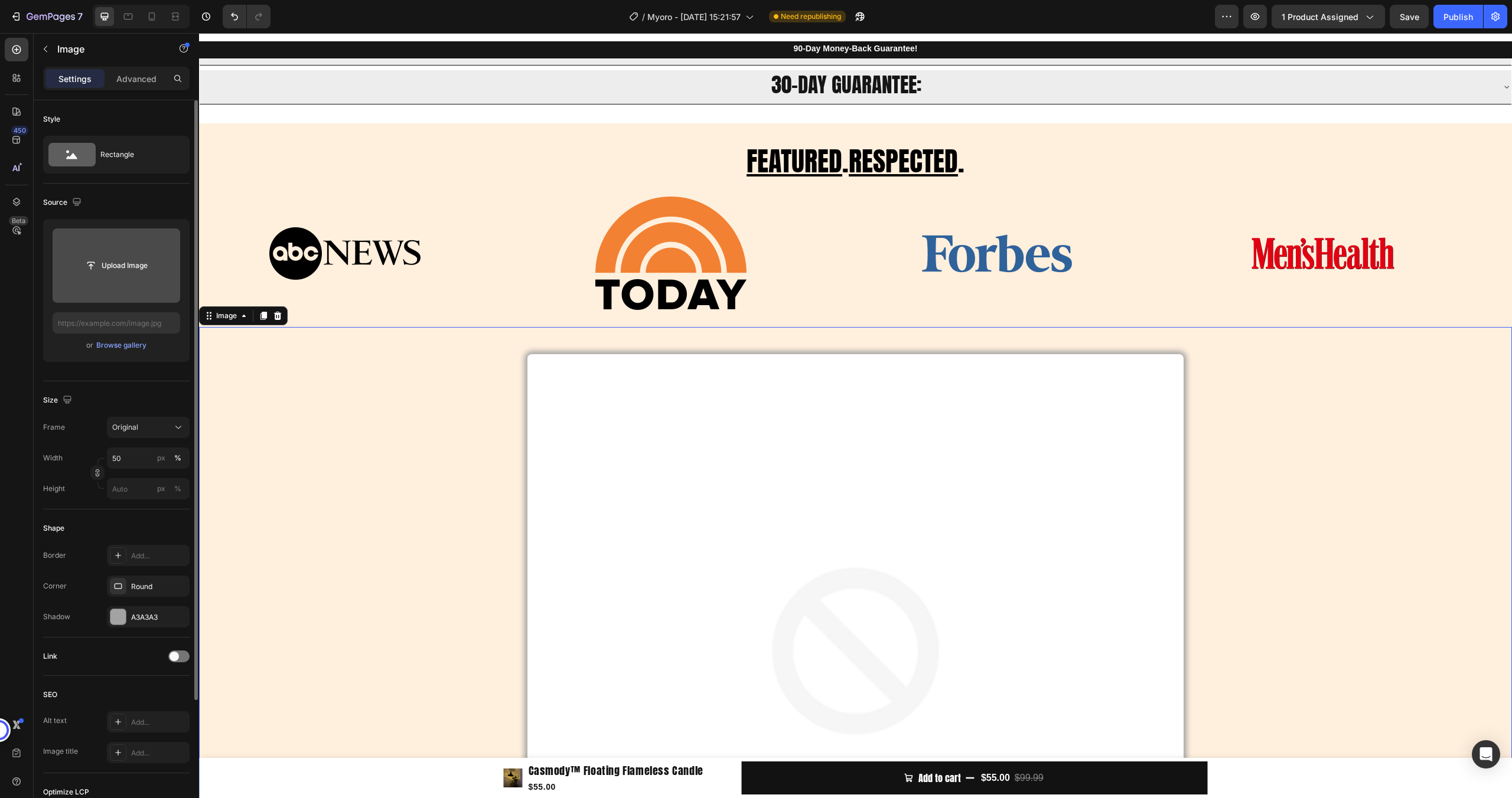
click at [124, 280] on input "file" at bounding box center [116, 266] width 127 height 75
click at [137, 344] on div "Browse gallery" at bounding box center [121, 345] width 51 height 11
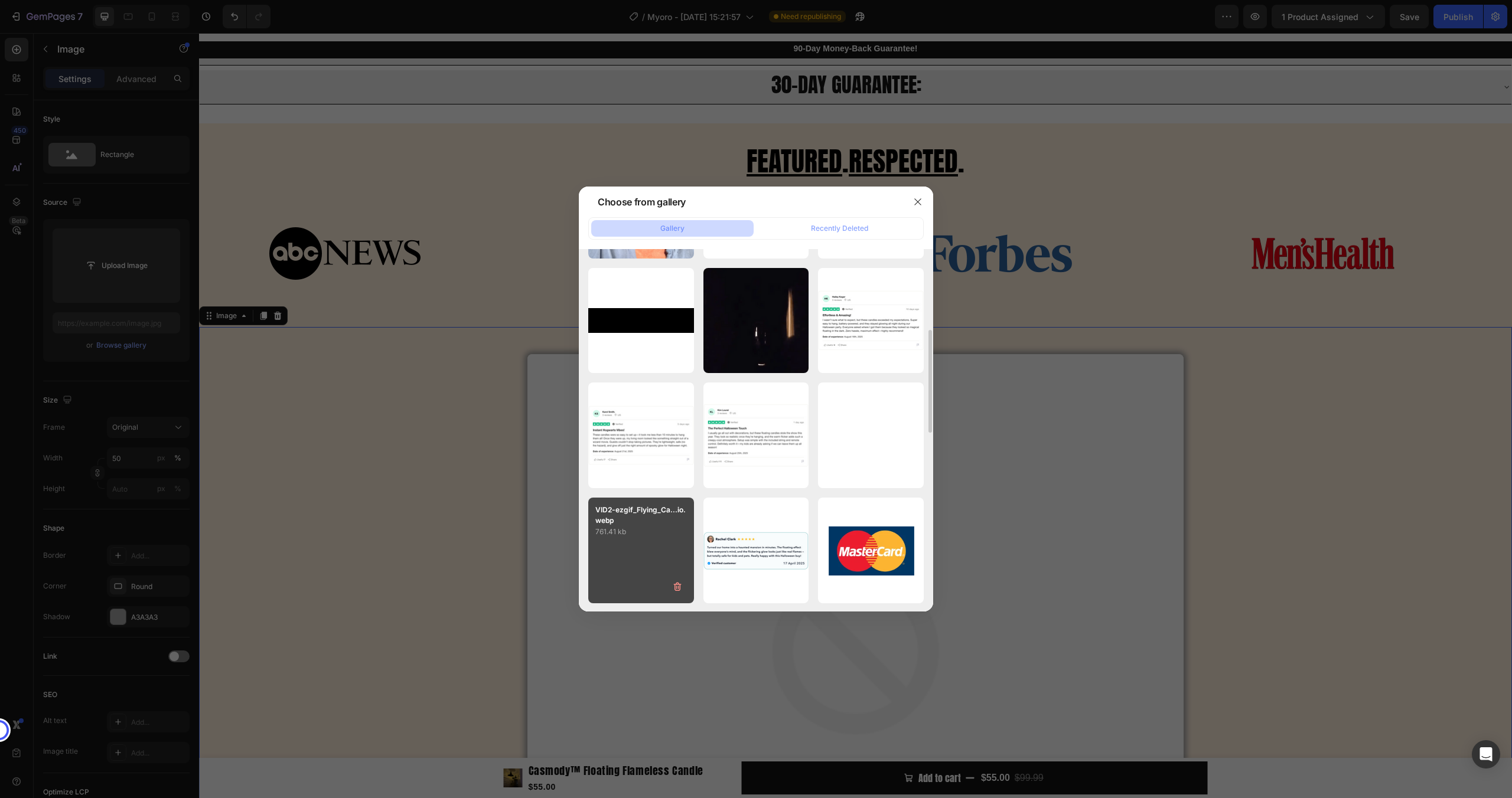
scroll to position [451, 0]
click at [656, 546] on div "VID2-ezgif_Flying_Ca...io.webp 761.41 kb" at bounding box center [640, 550] width 106 height 106
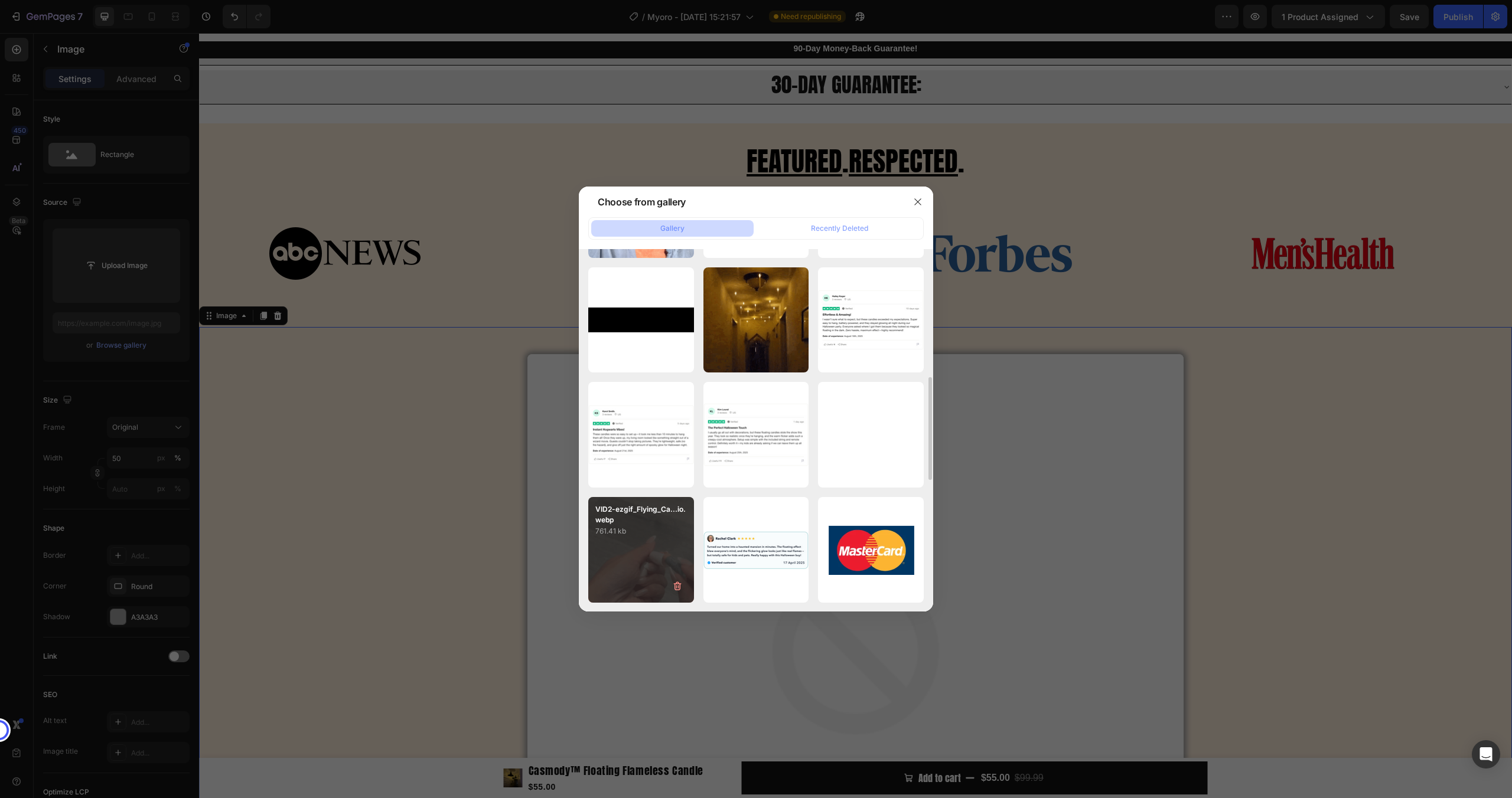
type input "[URL][DOMAIN_NAME]"
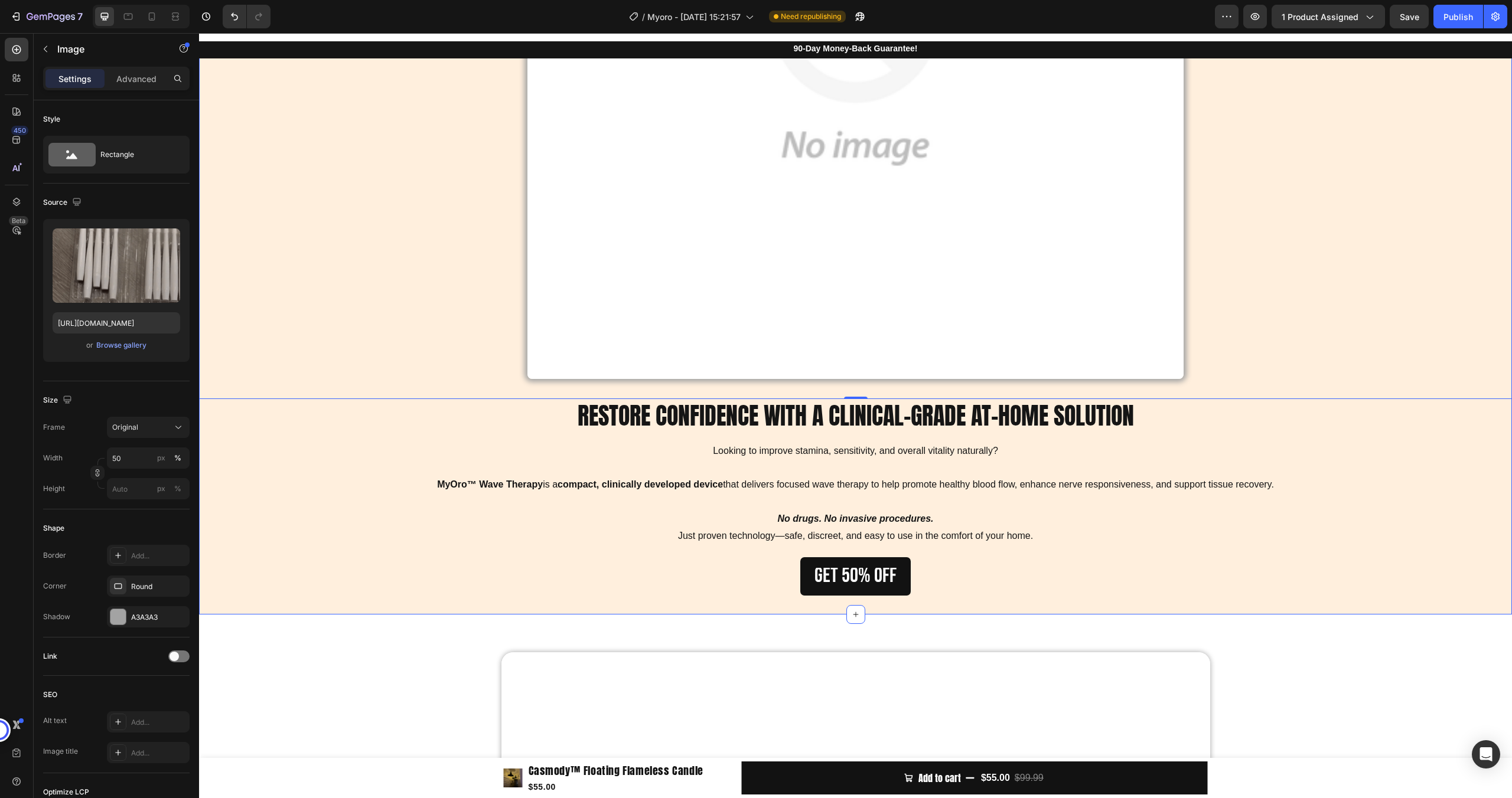
scroll to position [1361, 0]
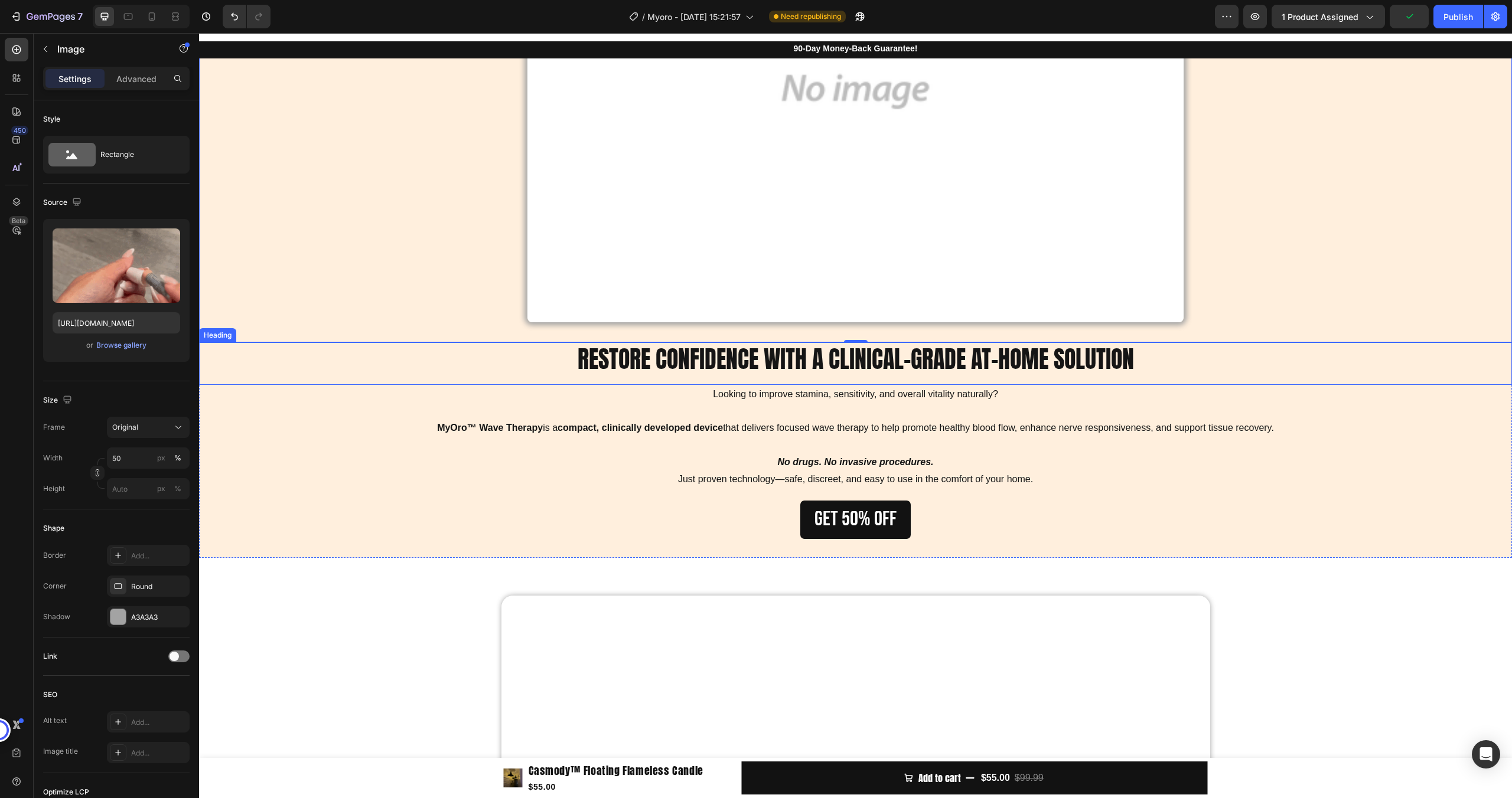
click at [799, 365] on h2 "RESTORE CONFIDENCE WITH A CLINICAL-GRADE AT-HOME SOLUTION" at bounding box center [854, 358] width 1312 height 33
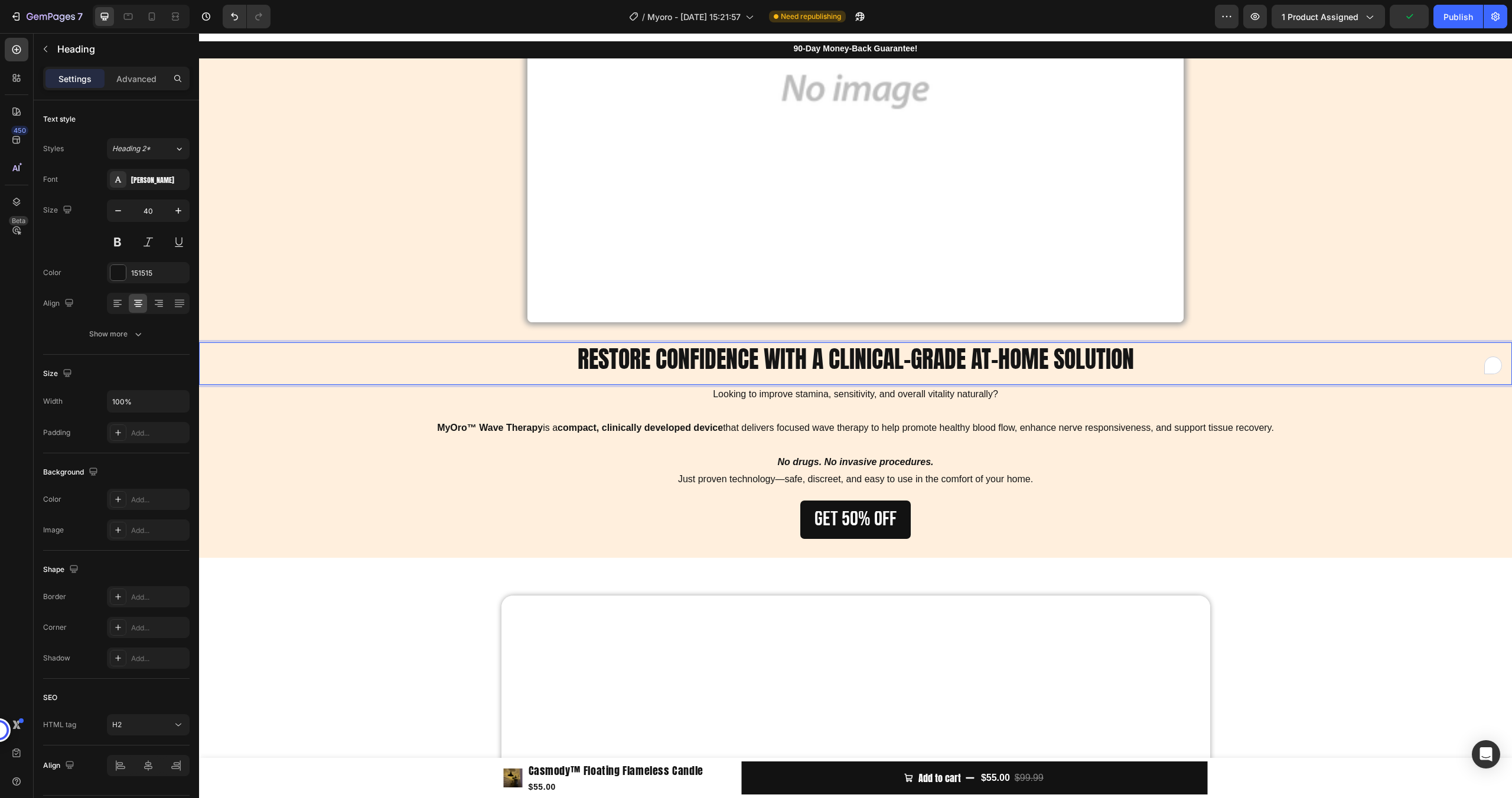
click at [799, 365] on h2 "RESTORE CONFIDENCE WITH A CLINICAL-GRADE AT-HOME SOLUTION" at bounding box center [854, 358] width 1312 height 33
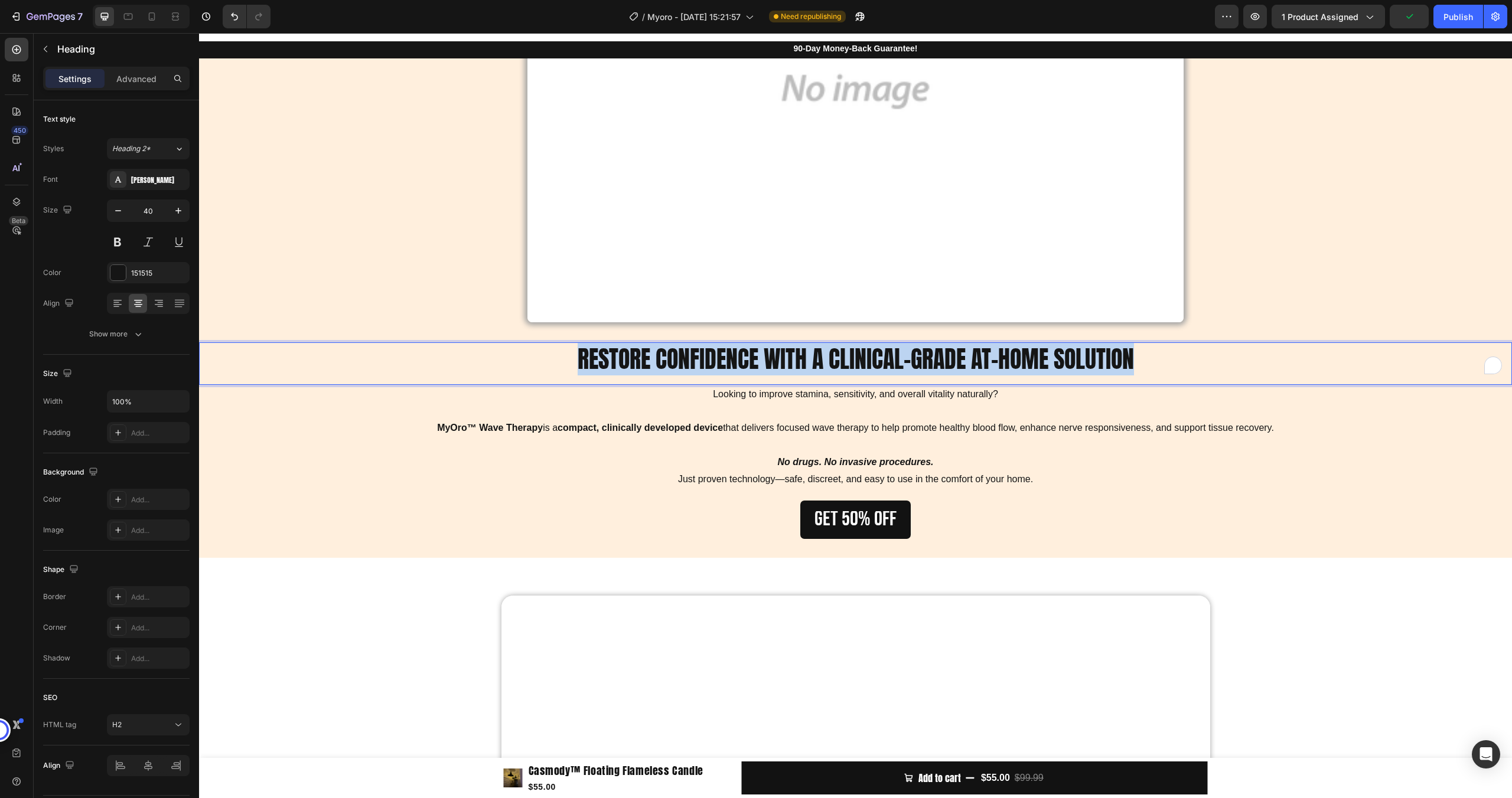
click at [800, 365] on p "RESTORE CONFIDENCE WITH A CLINICAL-GRADE AT-HOME SOLUTION" at bounding box center [854, 359] width 1310 height 31
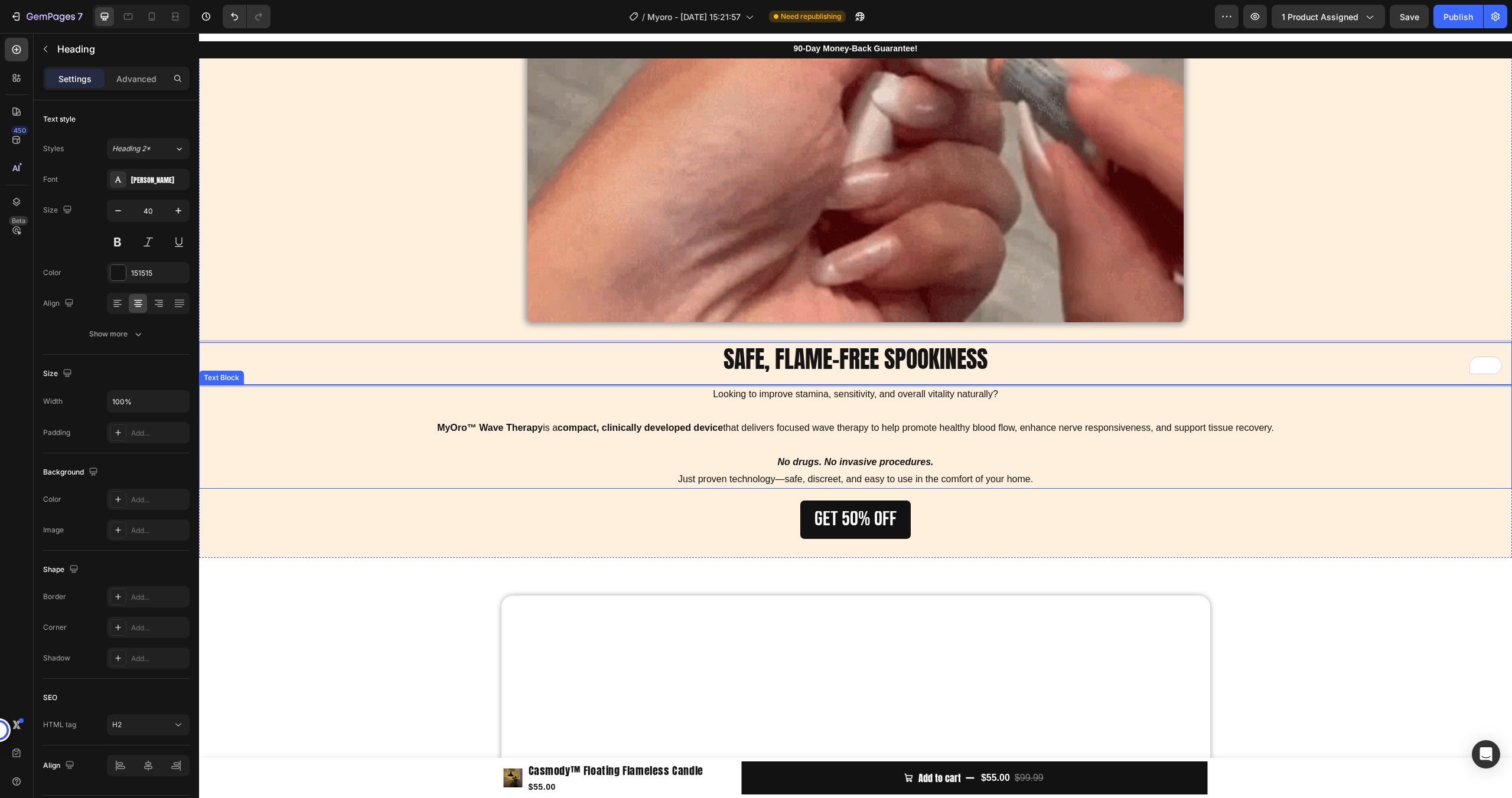
click at [803, 397] on p "Looking to improve stamina, sensitivity, and overall vitality naturally?" at bounding box center [854, 403] width 1310 height 34
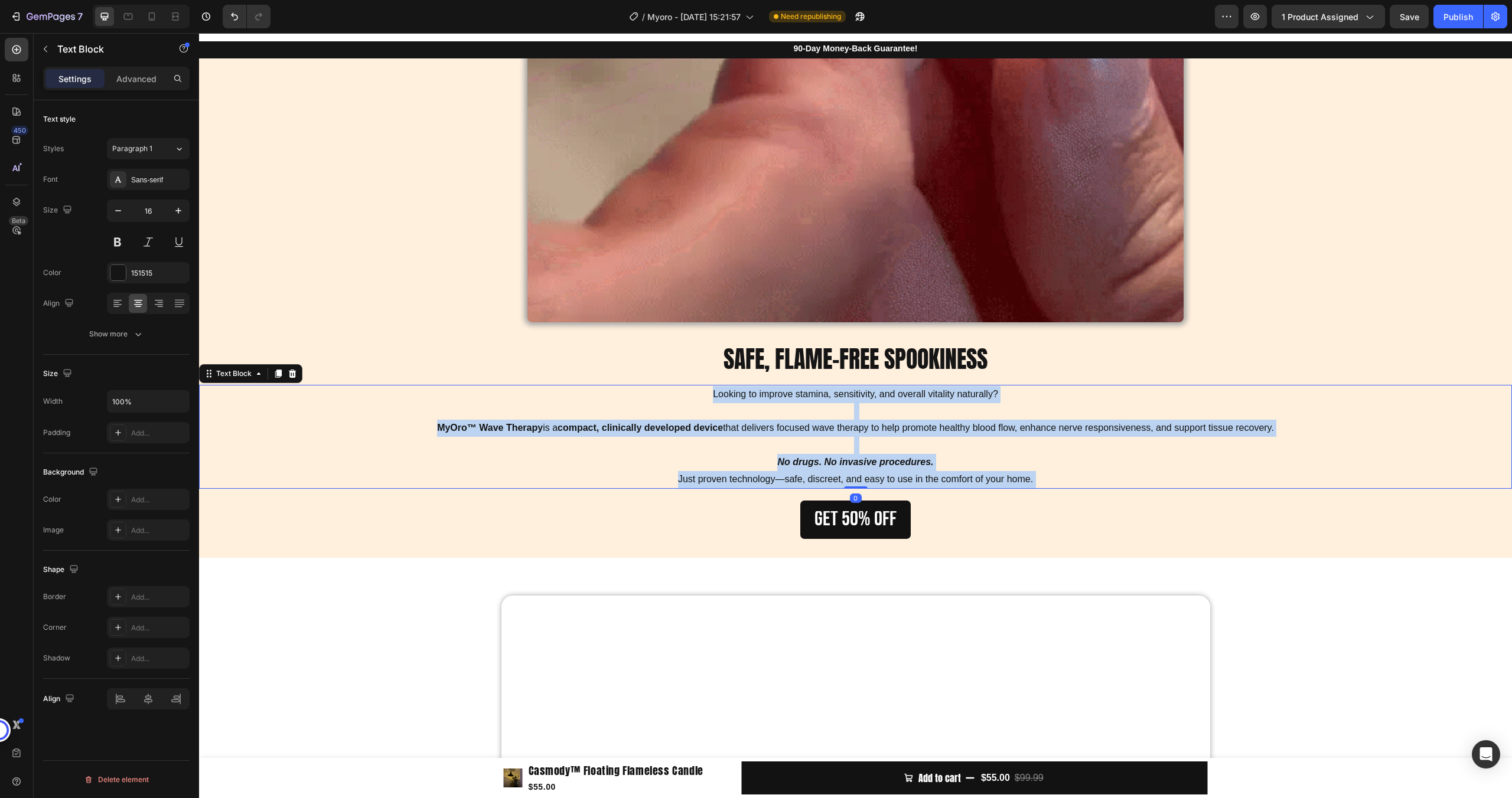
click at [803, 397] on p "Looking to improve stamina, sensitivity, and overall vitality naturally?" at bounding box center [854, 403] width 1310 height 34
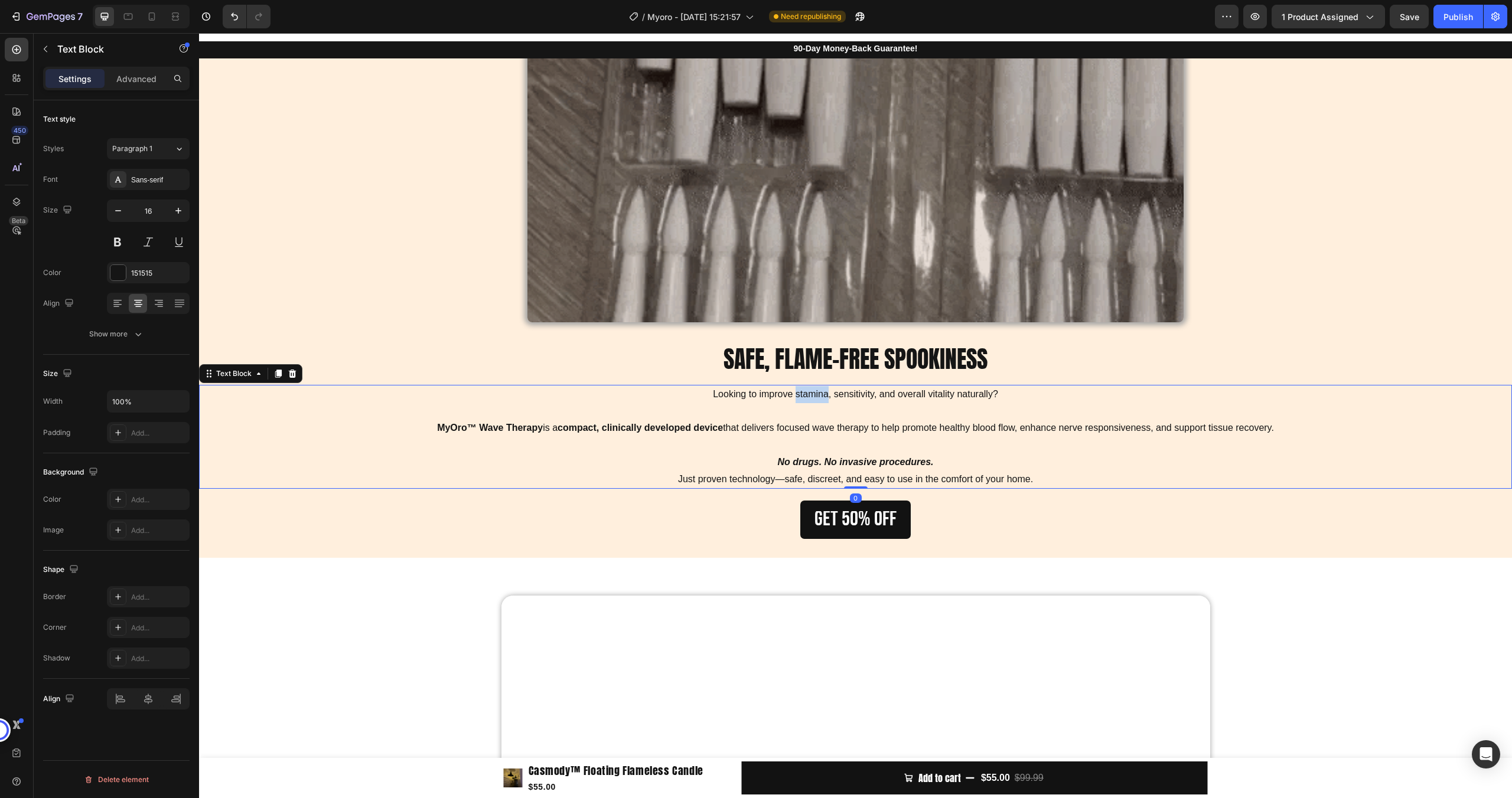
click at [803, 397] on p "Looking to improve stamina, sensitivity, and overall vitality naturally?" at bounding box center [854, 403] width 1310 height 34
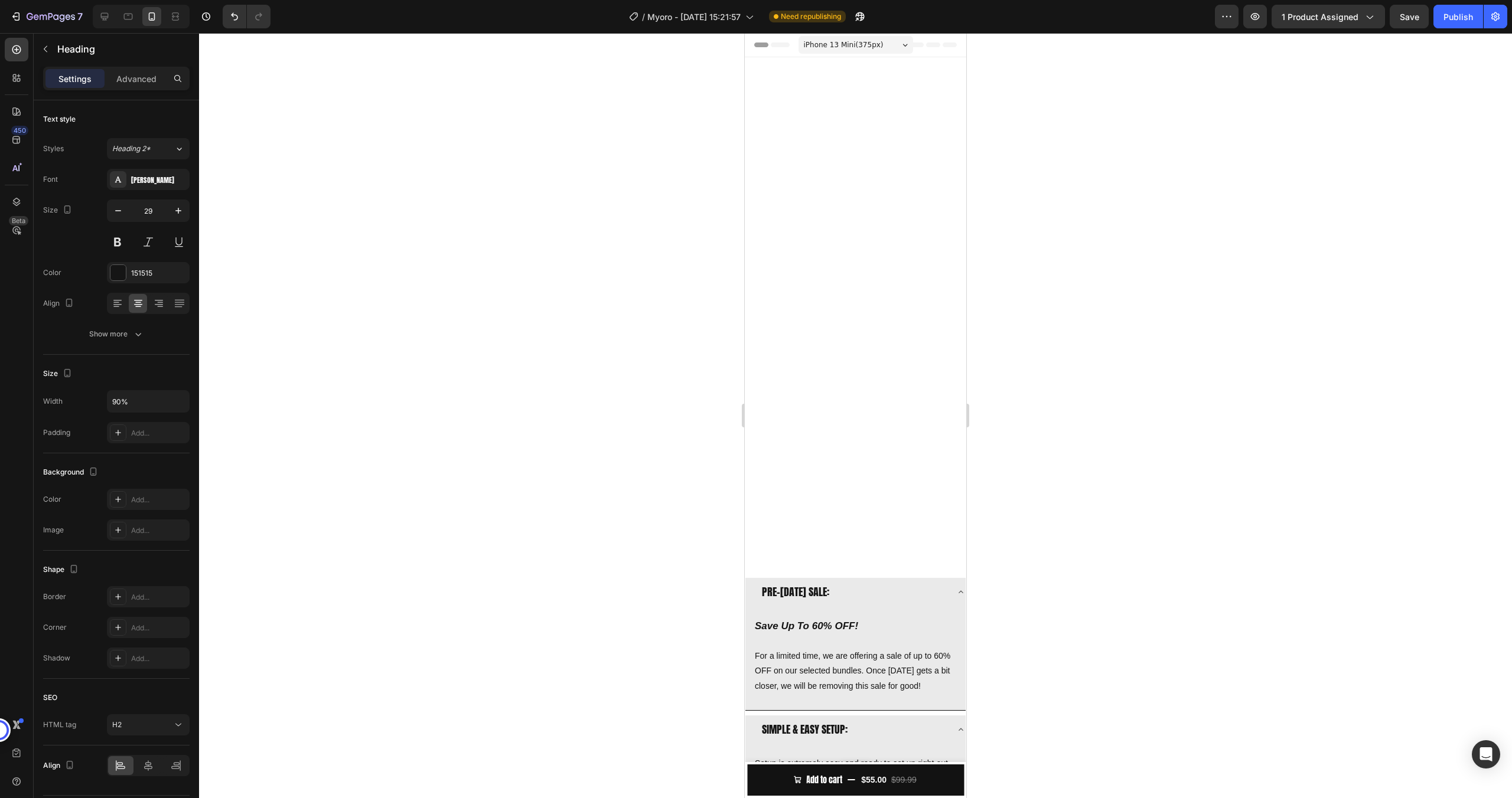
scroll to position [826, 0]
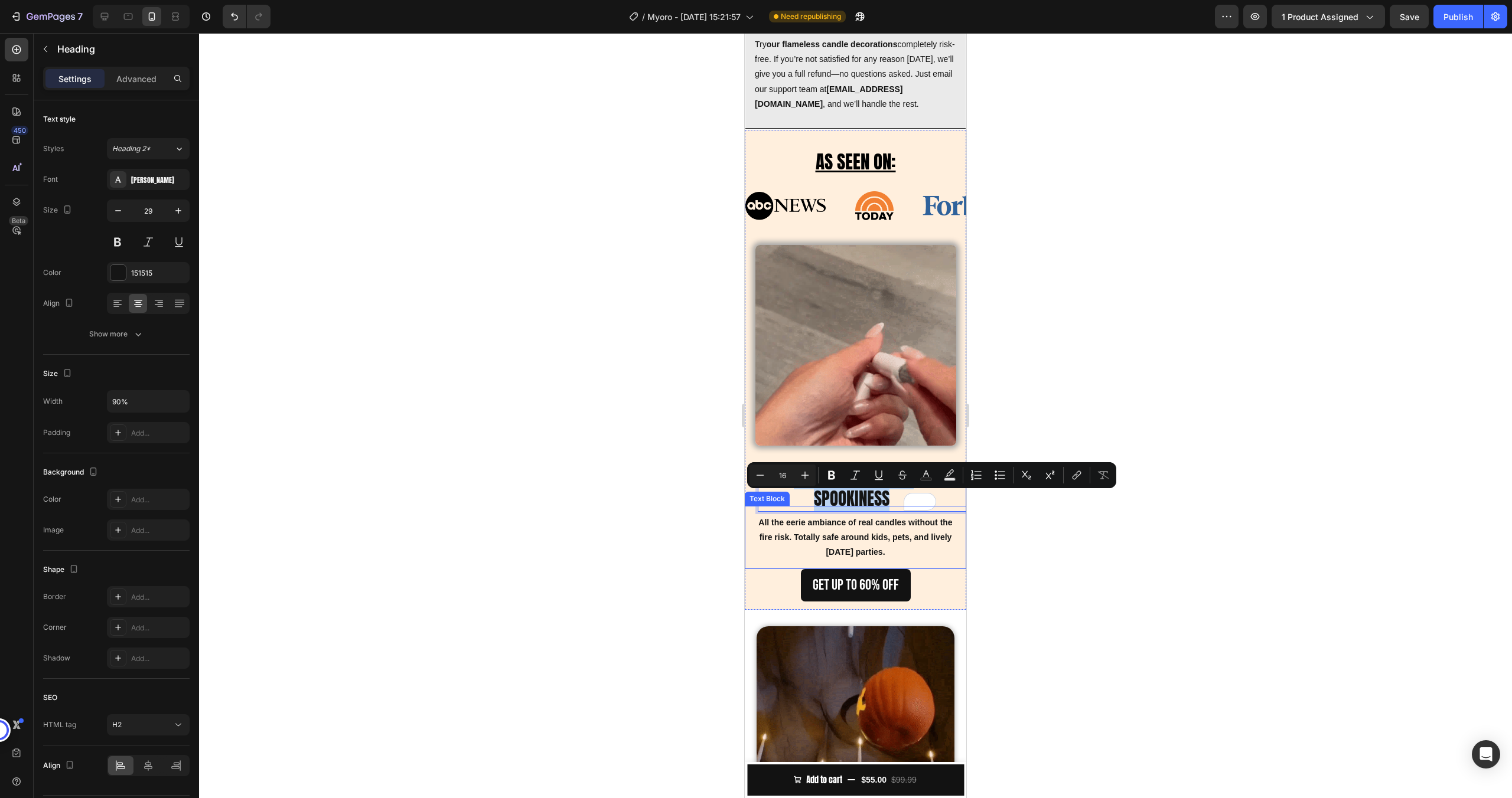
click at [856, 560] on p "All the eerie ambiance of real candles without the fire risk. Totally safe arou…" at bounding box center [855, 537] width 203 height 45
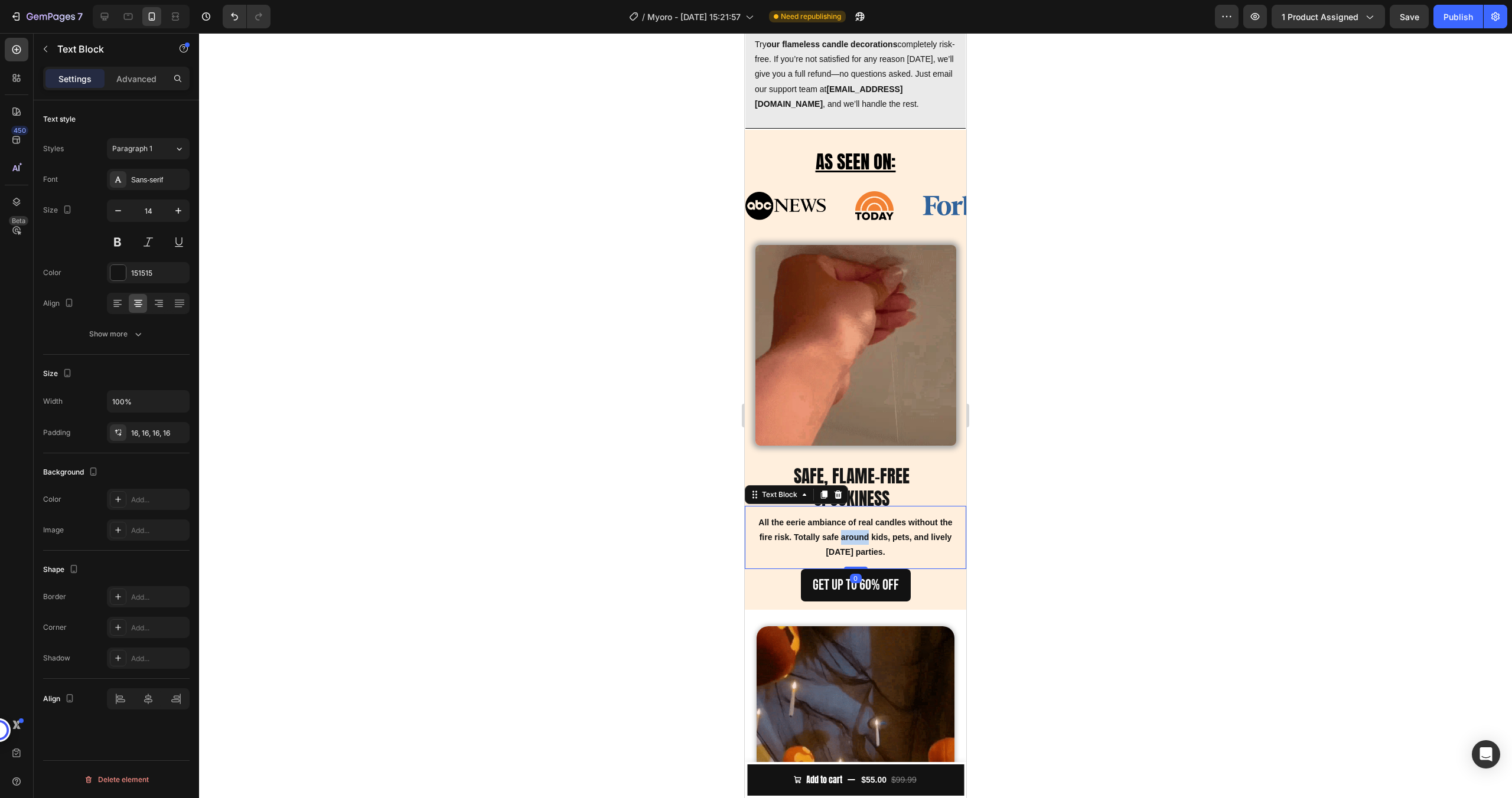
click at [856, 560] on p "All the eerie ambiance of real candles without the fire risk. Totally safe arou…" at bounding box center [855, 537] width 203 height 45
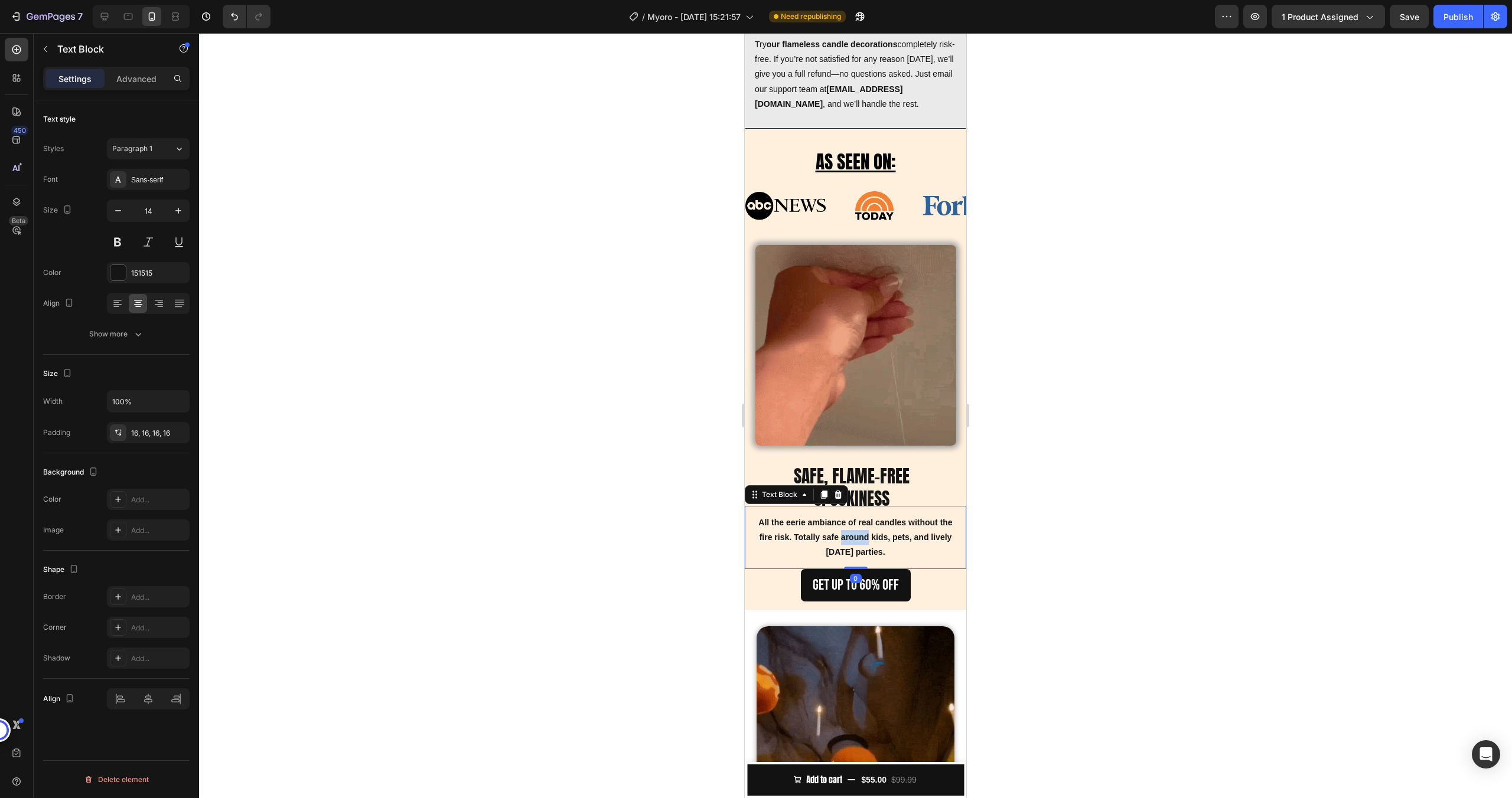
click at [856, 560] on p "All the eerie ambiance of real candles without the fire risk. Totally safe arou…" at bounding box center [855, 537] width 203 height 45
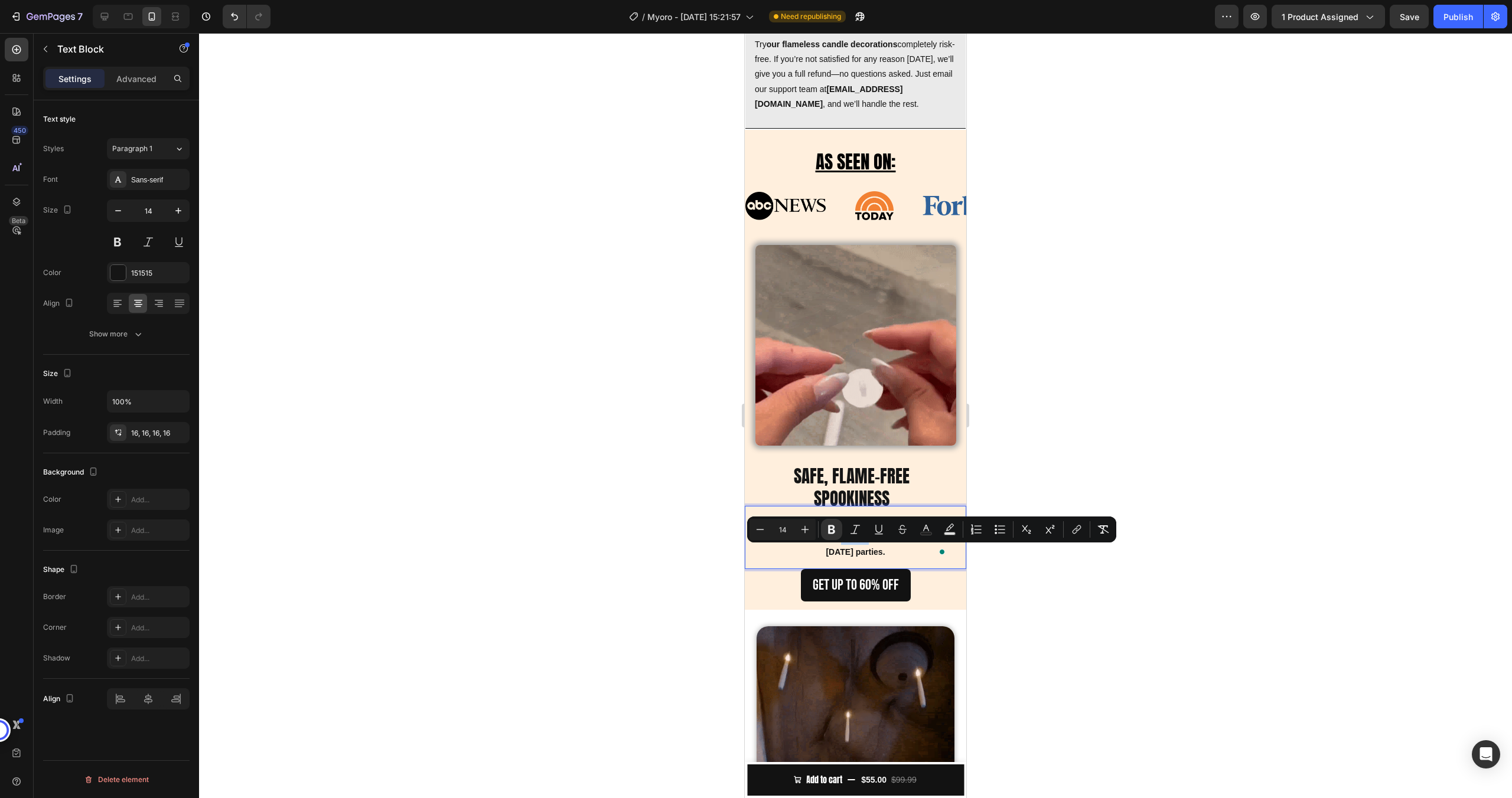
copy strong "All the eerie ambiance of real candles without the fire risk. Totally safe arou…"
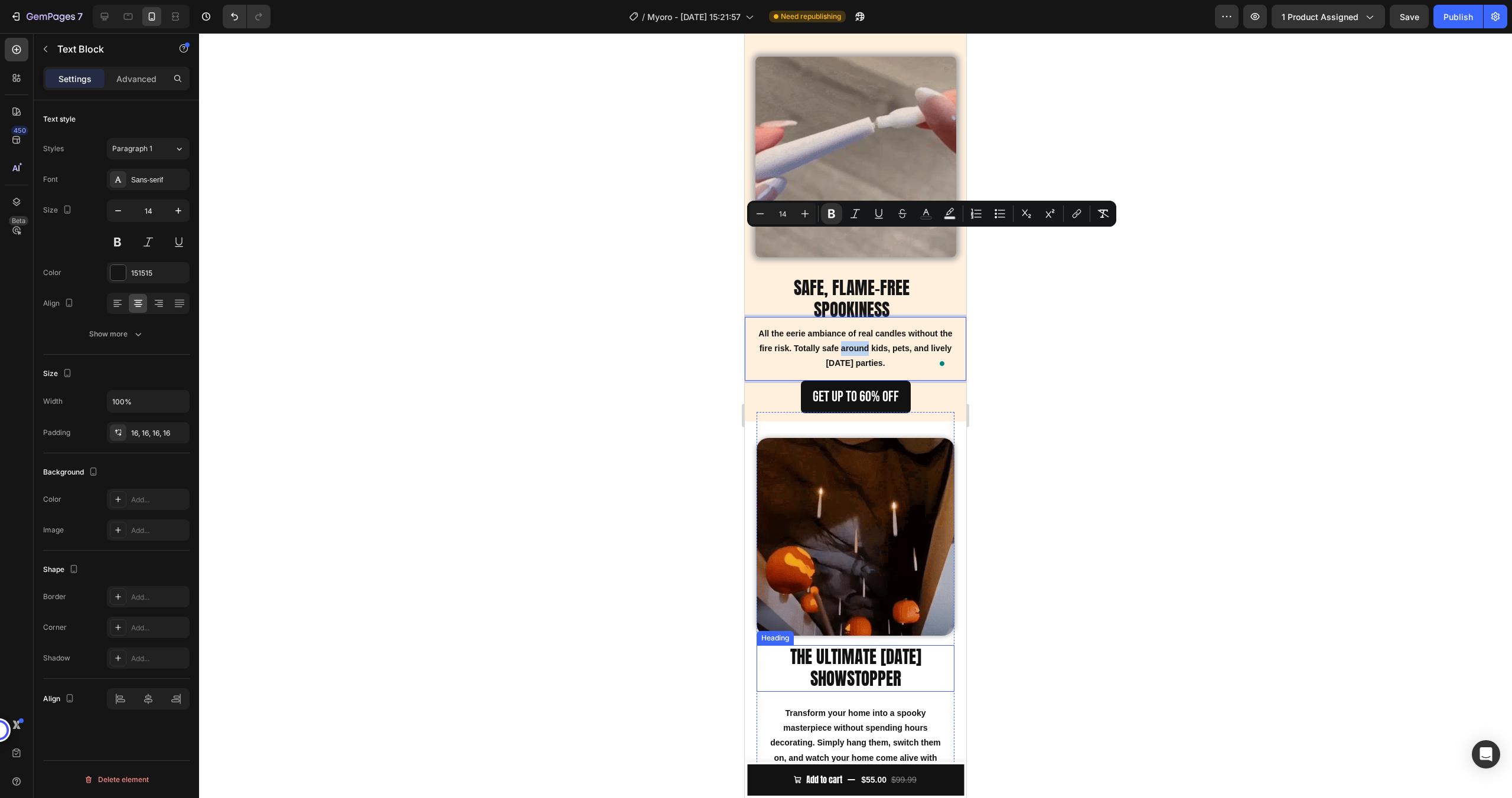
scroll to position [1257, 0]
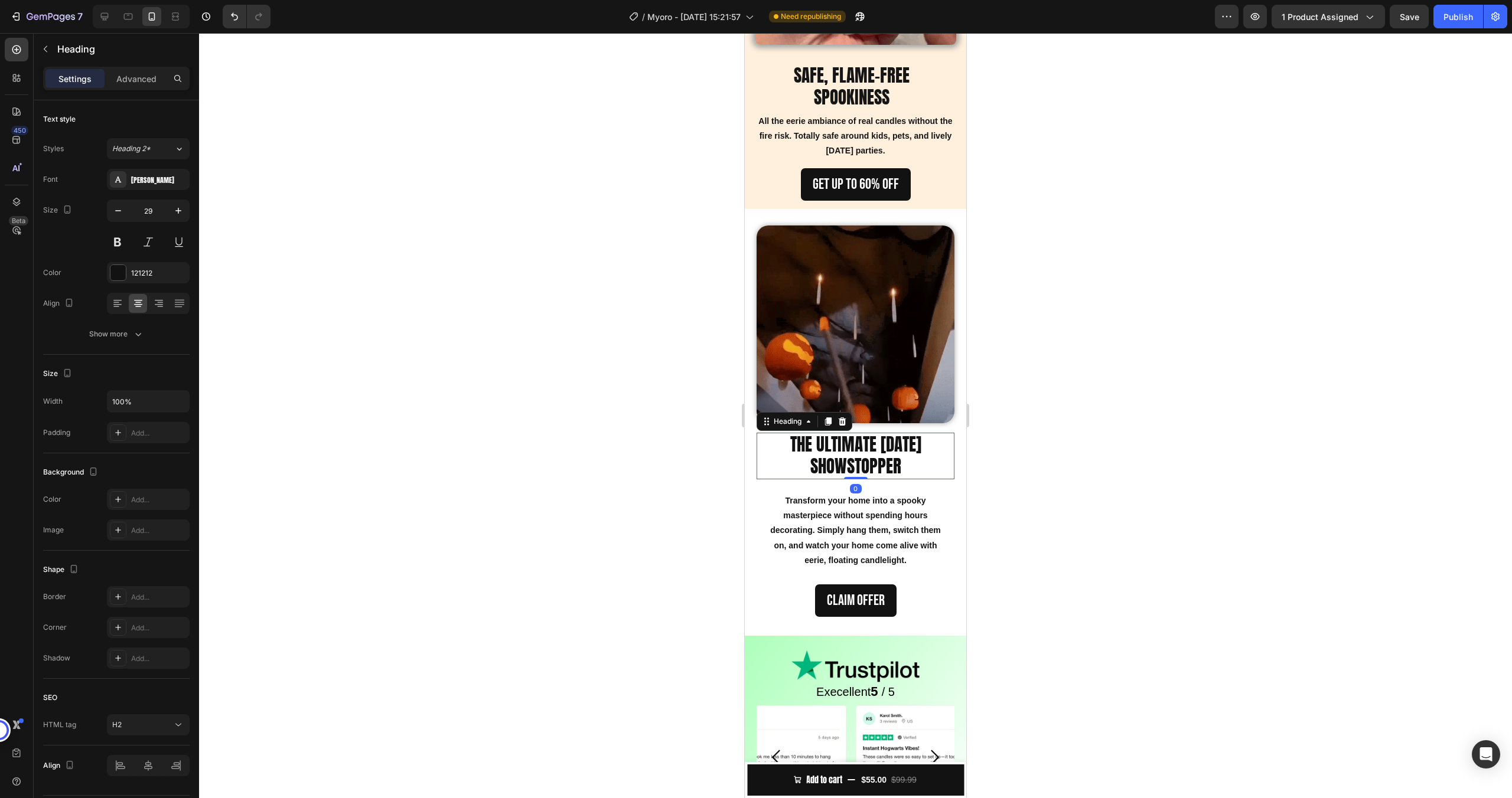
click at [846, 458] on h2 "THE ULTIMATE [DATE] SHOWSTOPPER" at bounding box center [854, 456] width 198 height 47
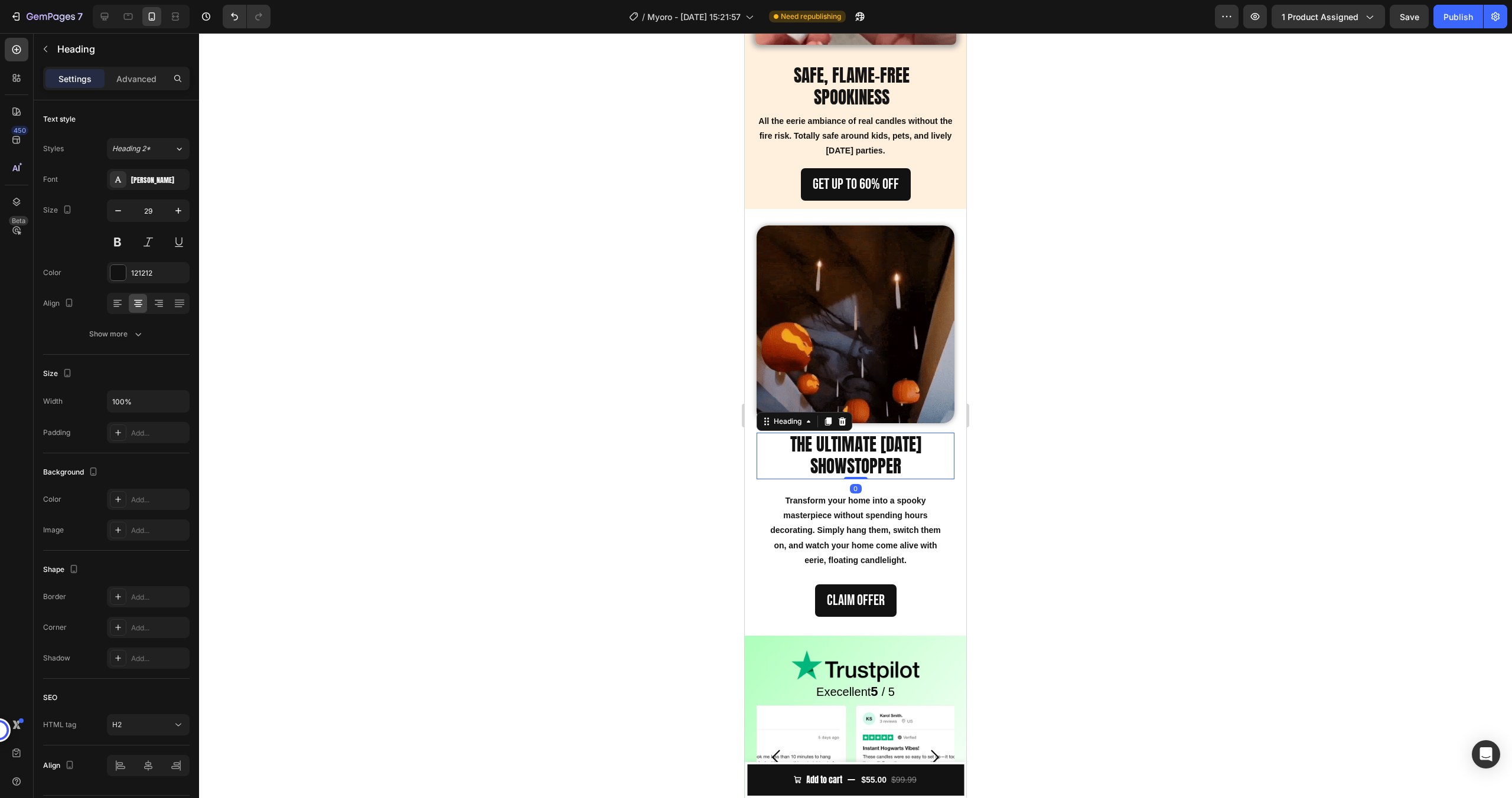
click at [846, 458] on h2 "THE ULTIMATE [DATE] SHOWSTOPPER" at bounding box center [854, 456] width 198 height 47
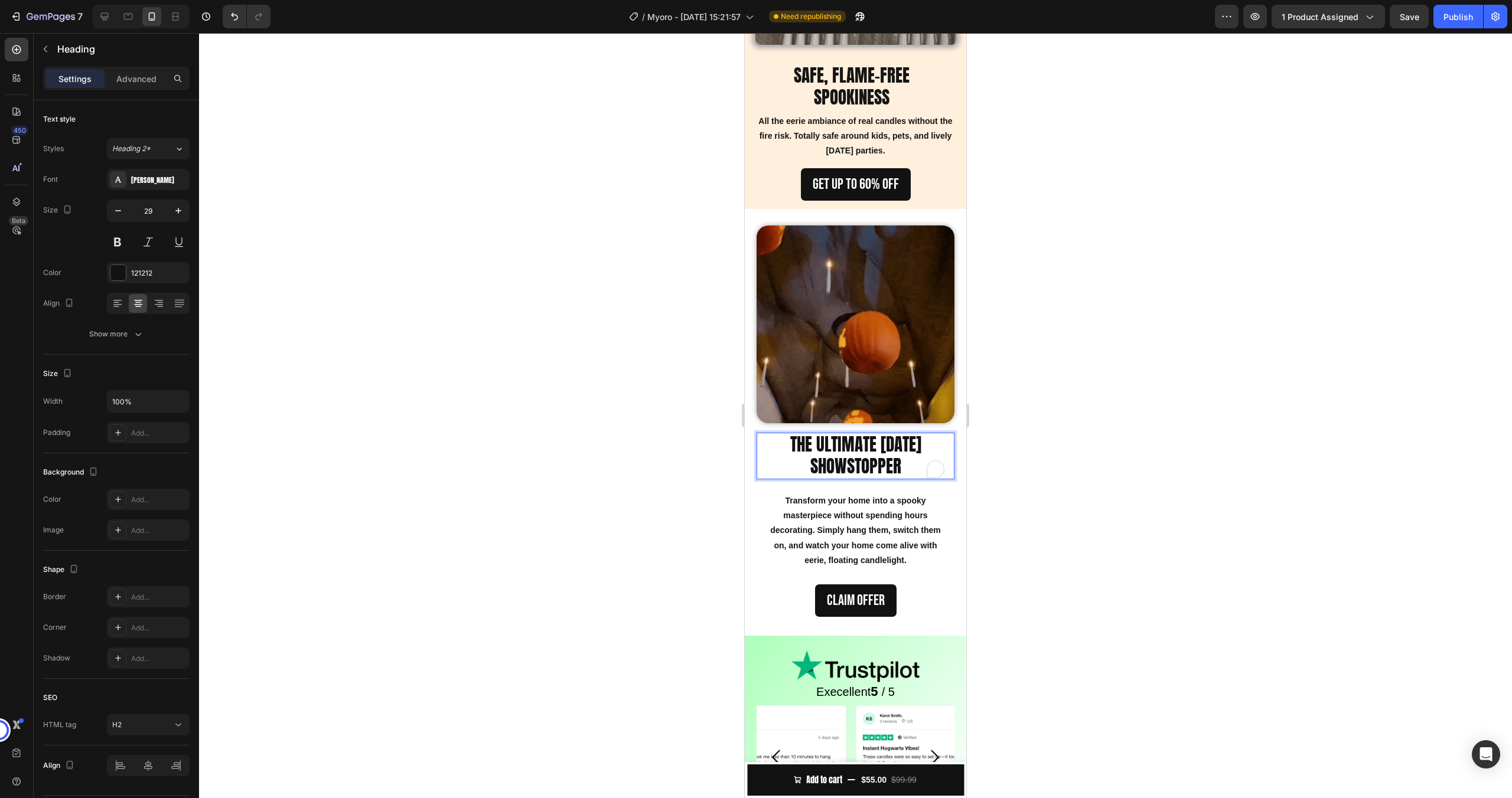
click at [846, 458] on p "THE ULTIMATE [DATE] SHOWSTOPPER" at bounding box center [855, 456] width 195 height 44
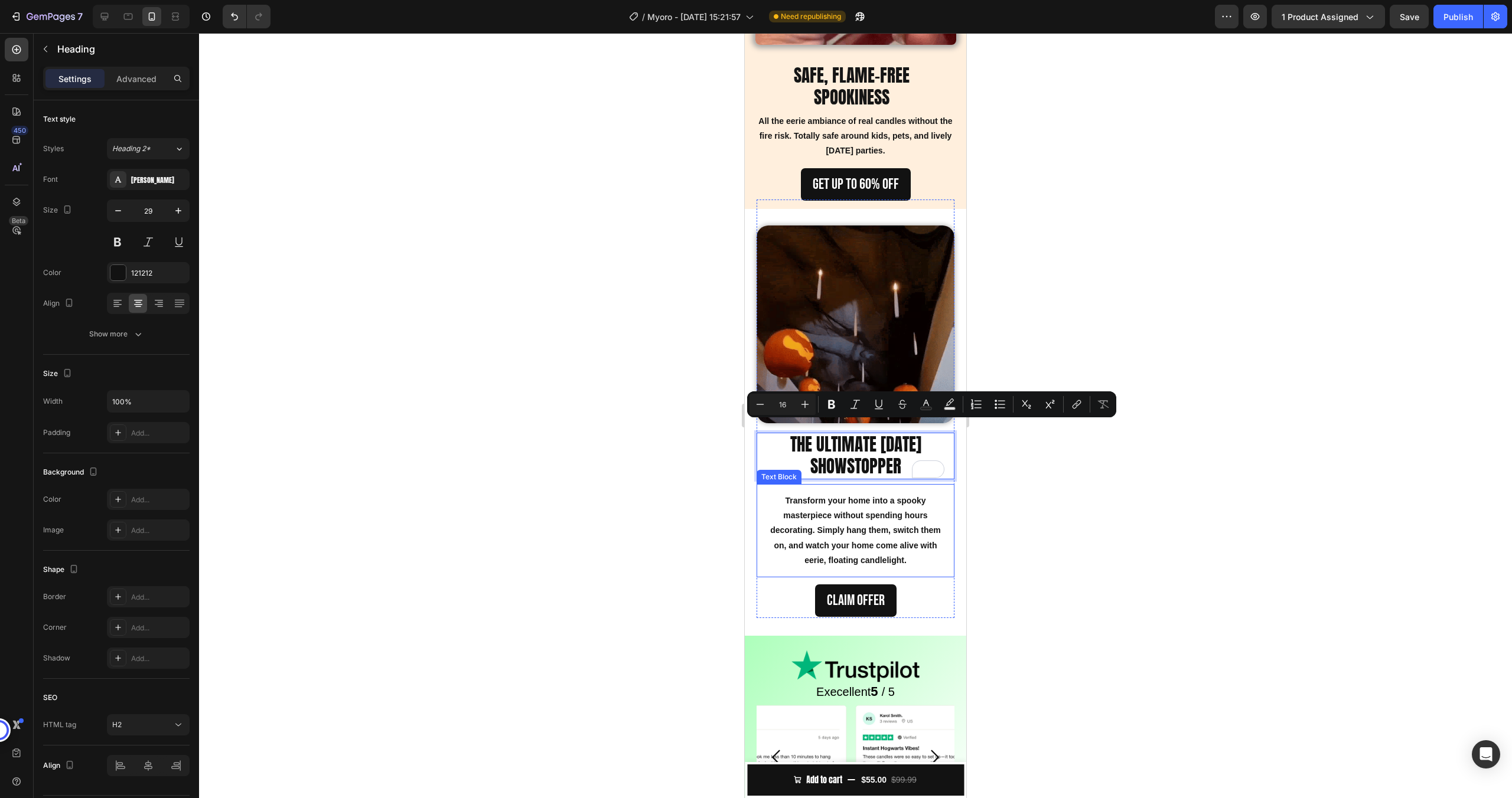
click at [844, 503] on p "Transform your home into a spooky masterpiece without spending hours decorating…" at bounding box center [854, 530] width 179 height 75
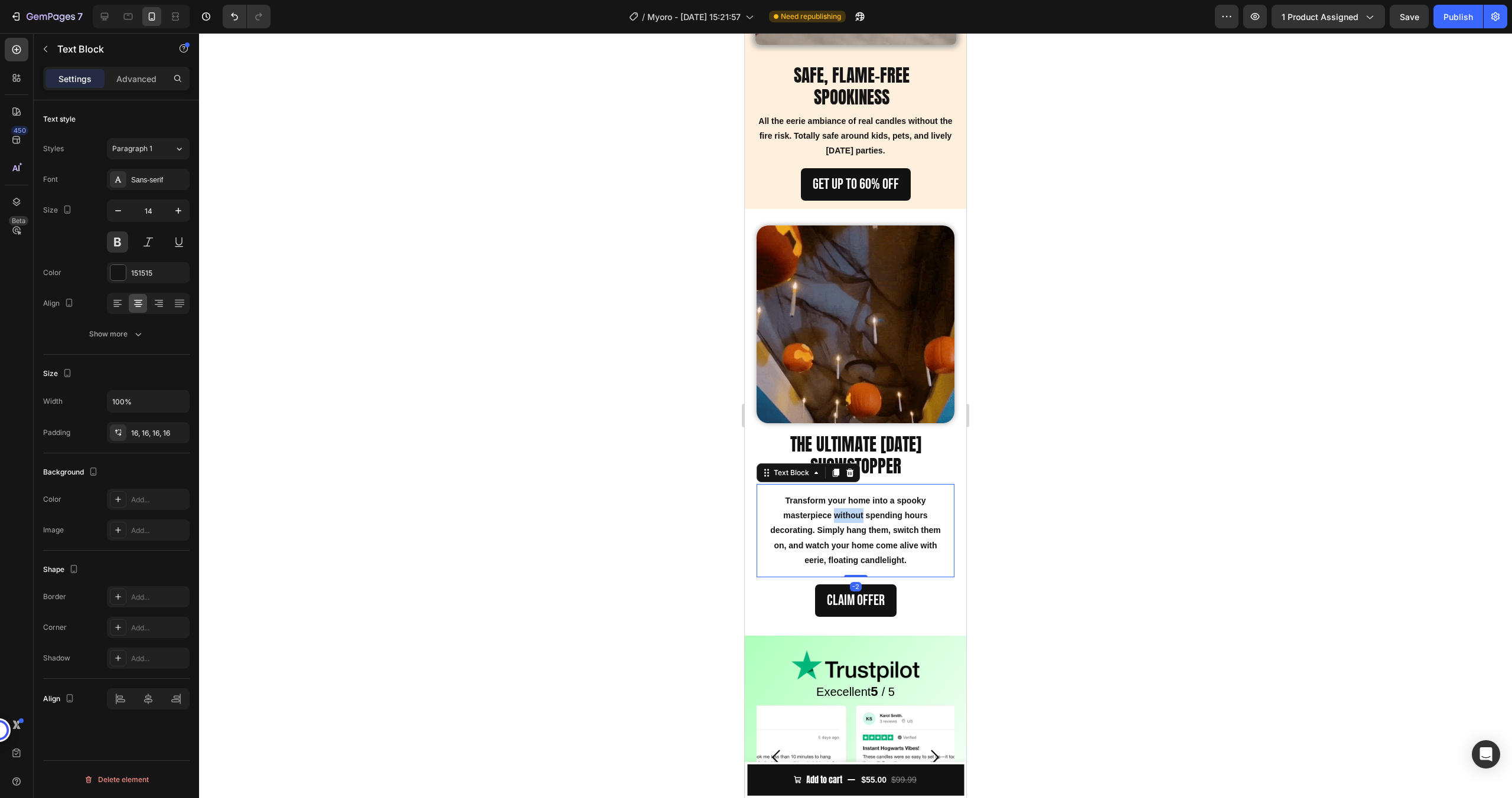
click at [844, 503] on p "Transform your home into a spooky masterpiece without spending hours decorating…" at bounding box center [854, 530] width 179 height 75
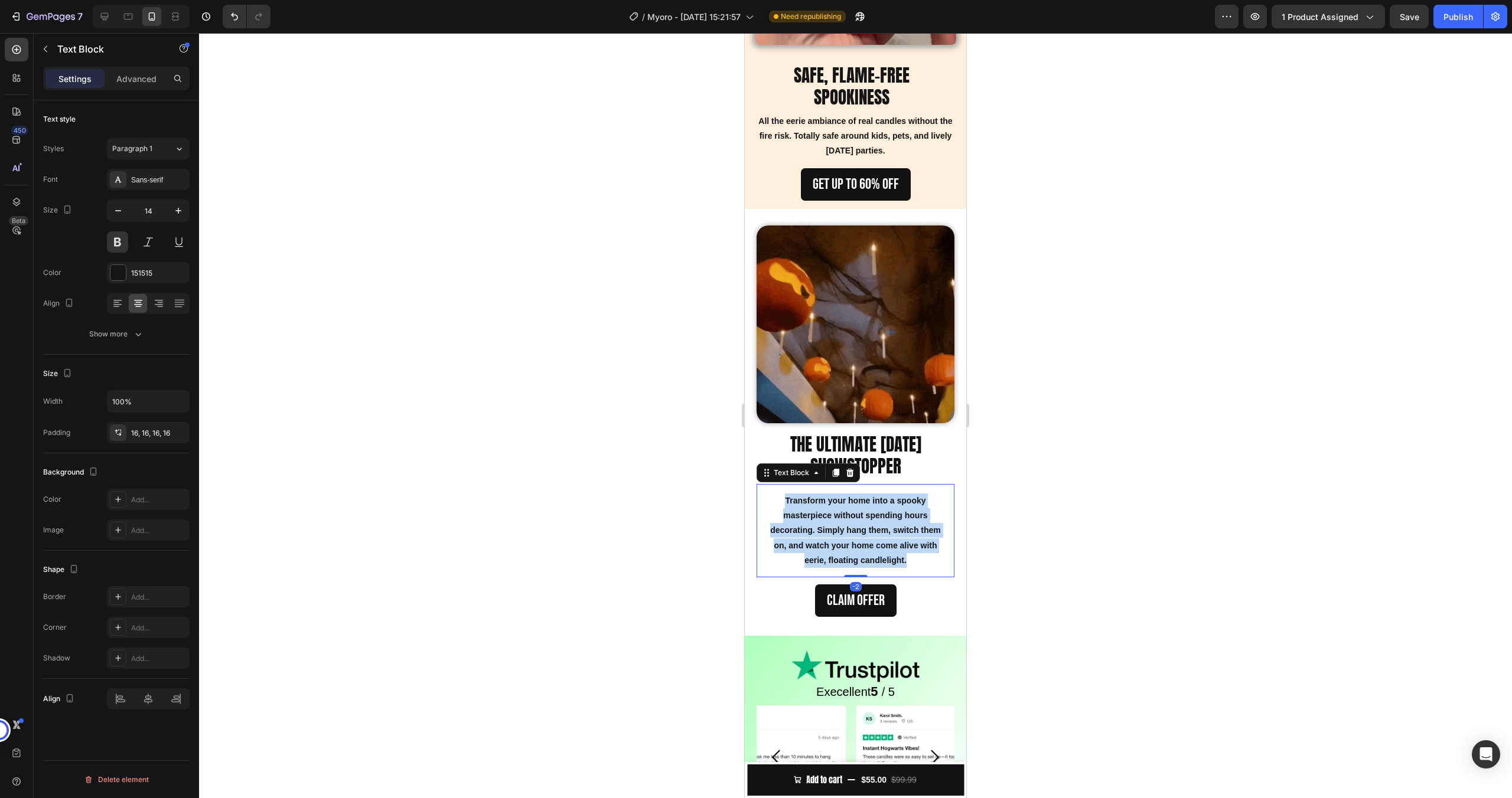
click at [844, 503] on p "Transform your home into a spooky masterpiece without spending hours decorating…" at bounding box center [854, 530] width 179 height 75
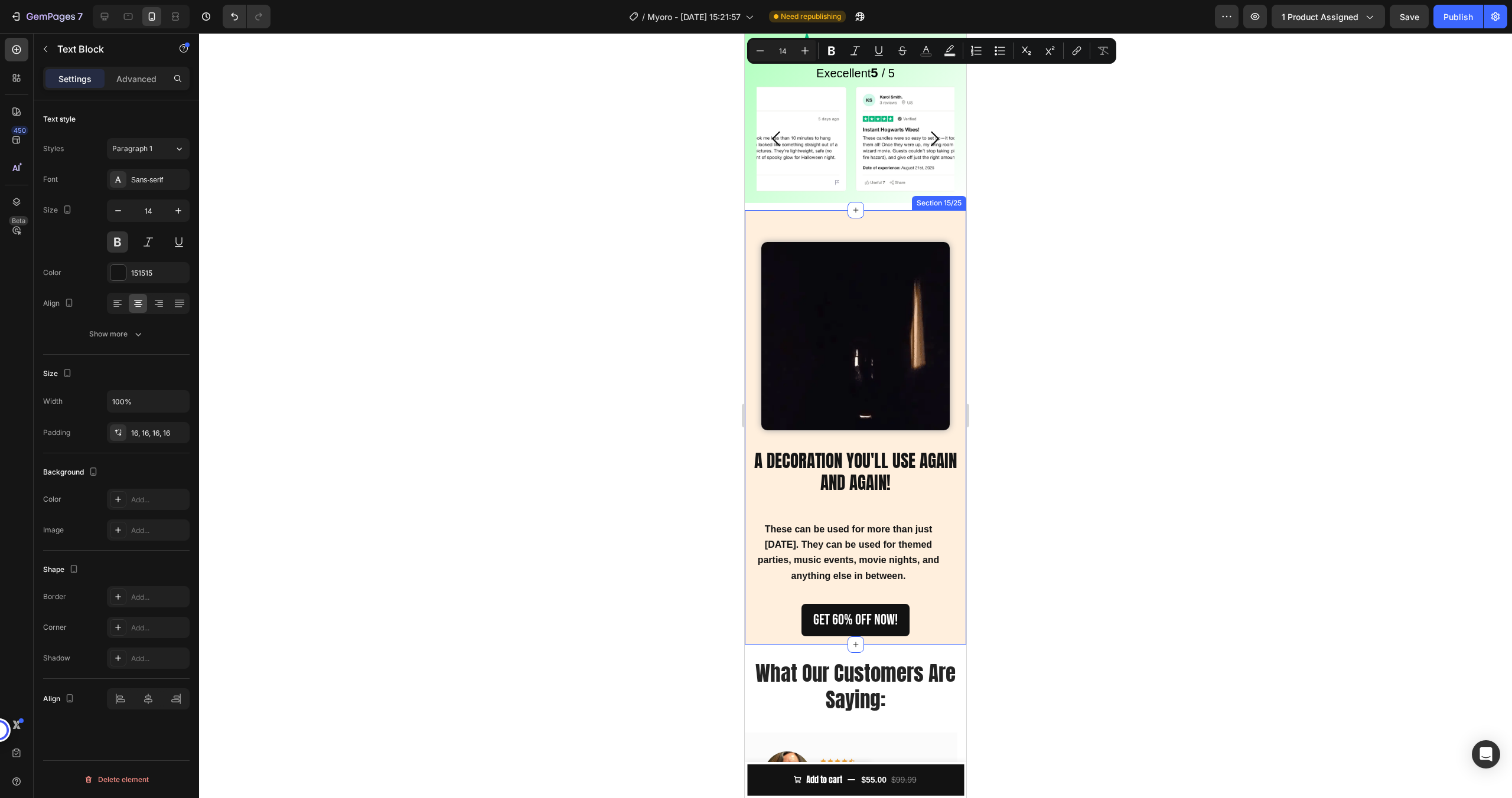
type input "16"
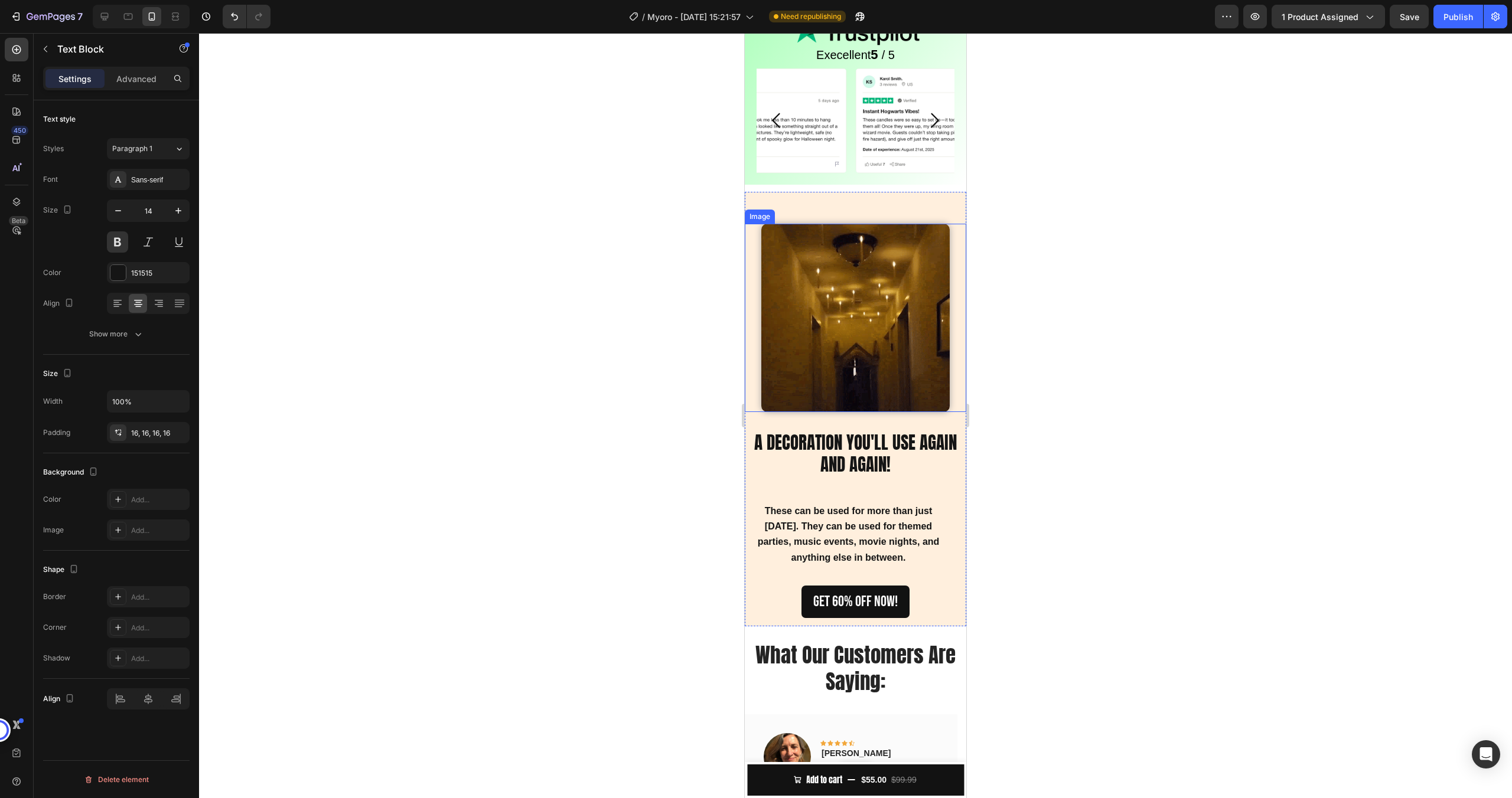
scroll to position [1901, 0]
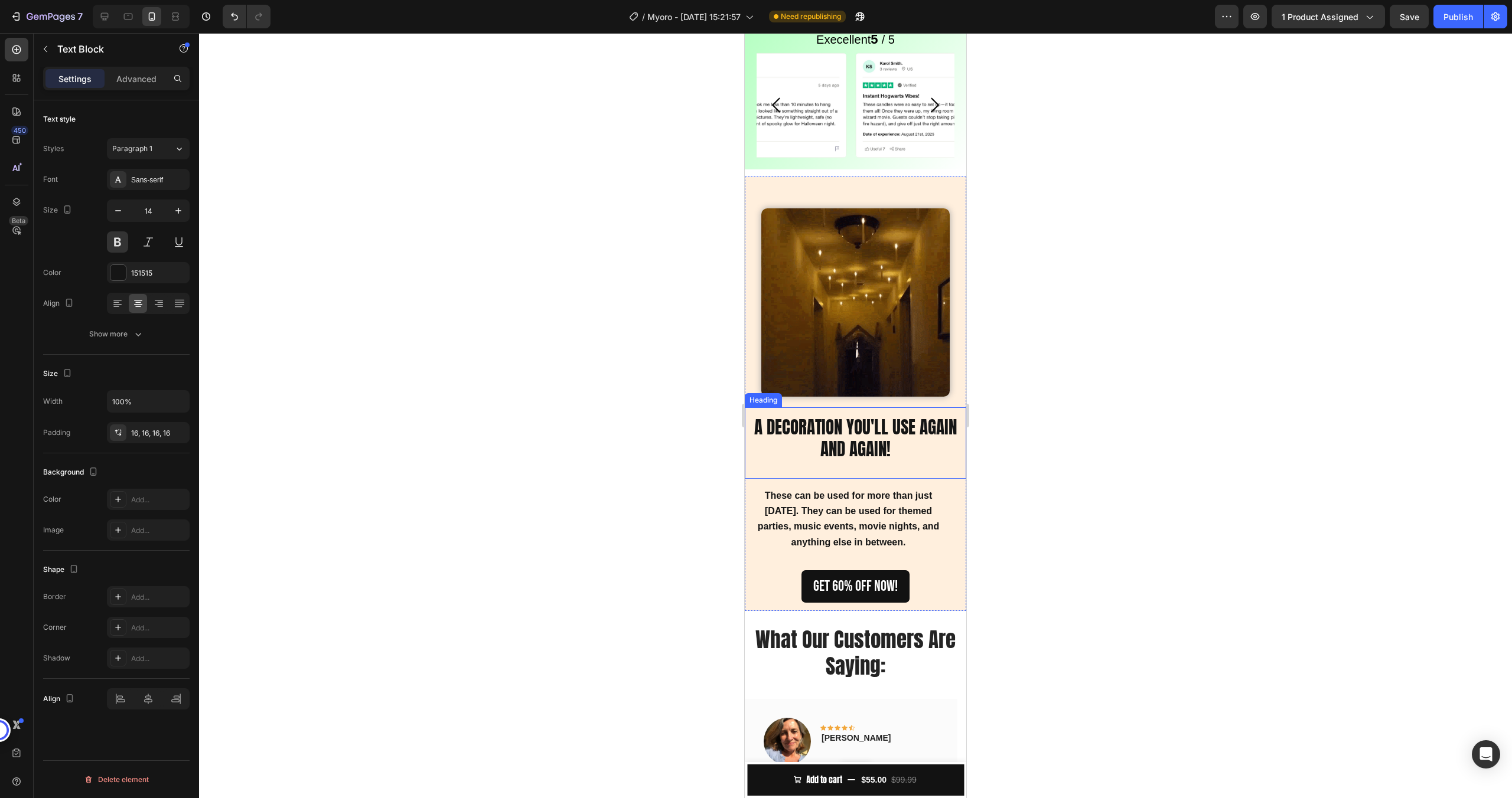
click at [820, 433] on h2 "A DECORATION YOU'LL USE AGAIN AND AGAIN!" at bounding box center [855, 439] width 222 height 63
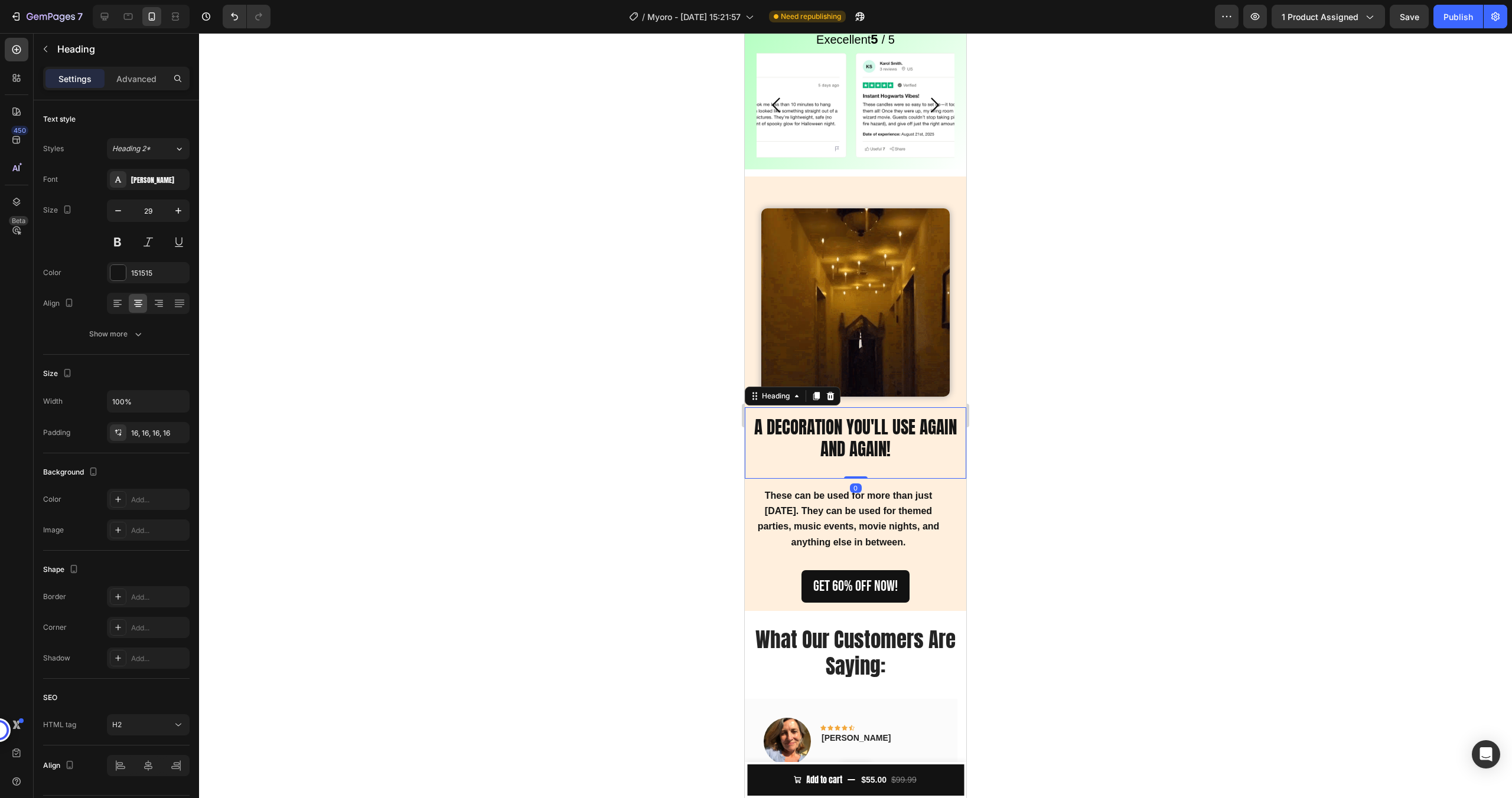
click at [820, 433] on h2 "A DECORATION YOU'LL USE AGAIN AND AGAIN!" at bounding box center [855, 439] width 222 height 63
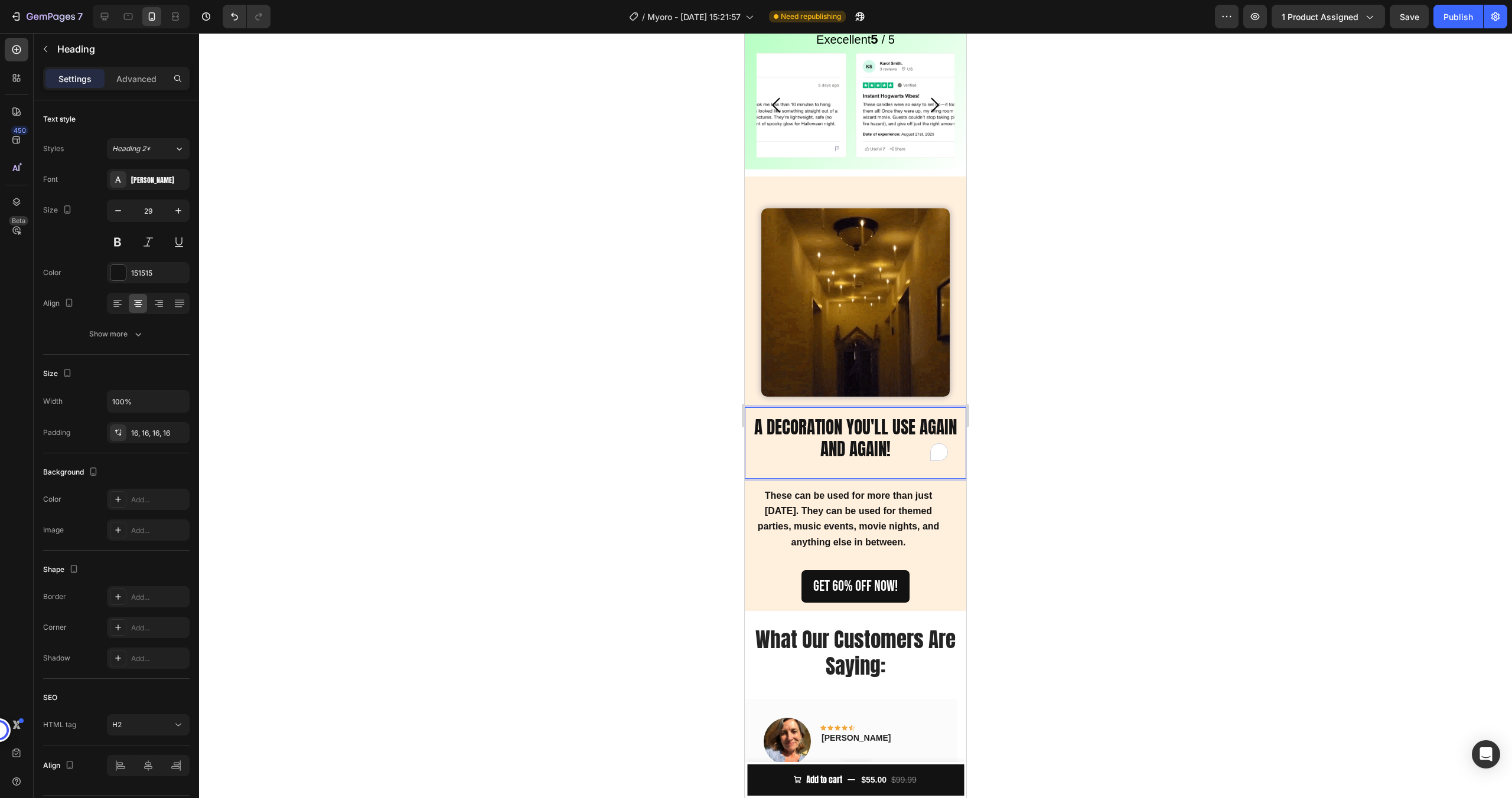
click at [820, 432] on p "A DECORATION YOU'LL USE AGAIN AND AGAIN!" at bounding box center [855, 439] width 203 height 44
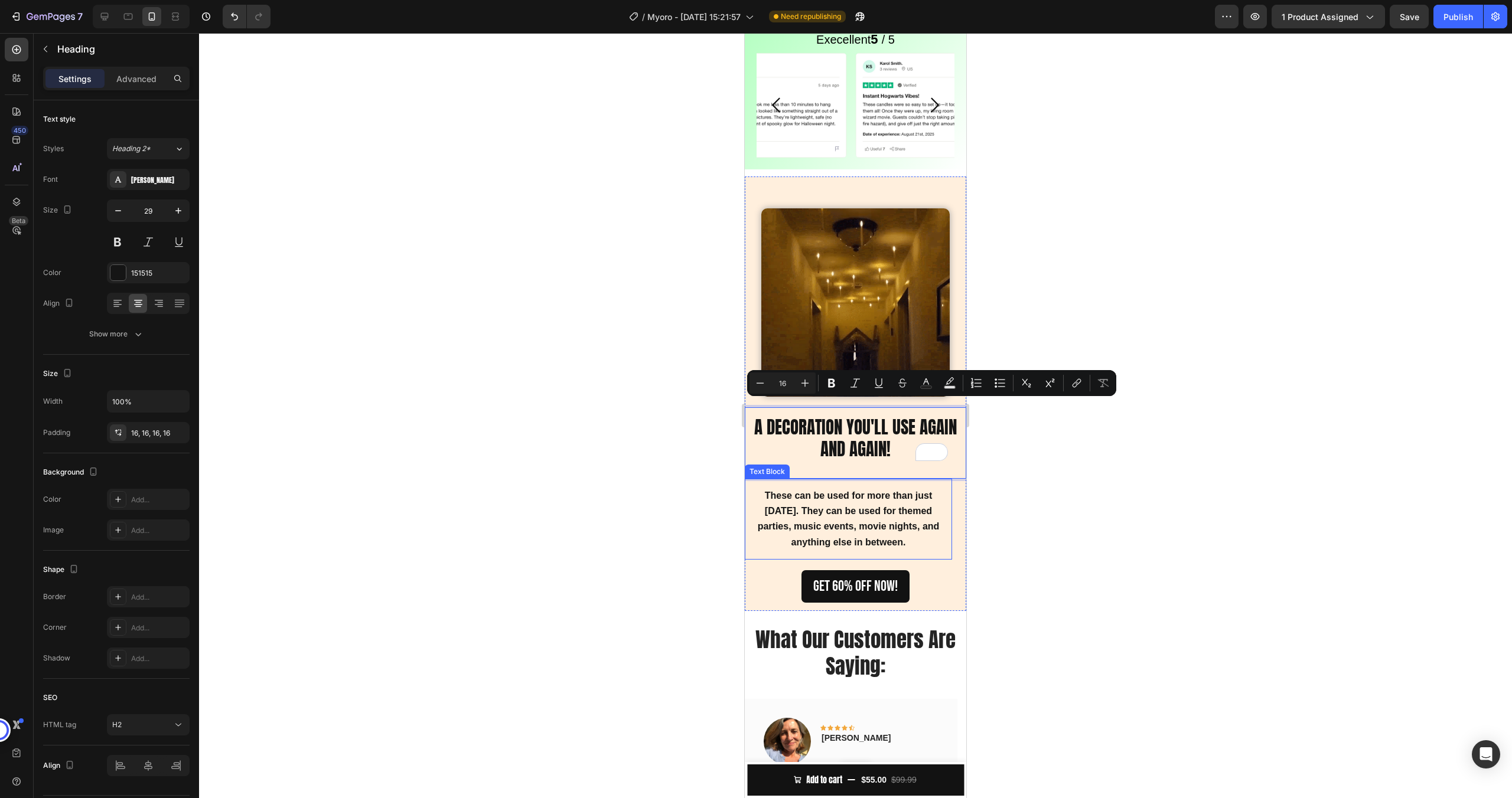
click at [836, 493] on strong "These can be used for more than just [DATE]. They can be used for themed partie…" at bounding box center [849, 518] width 182 height 56
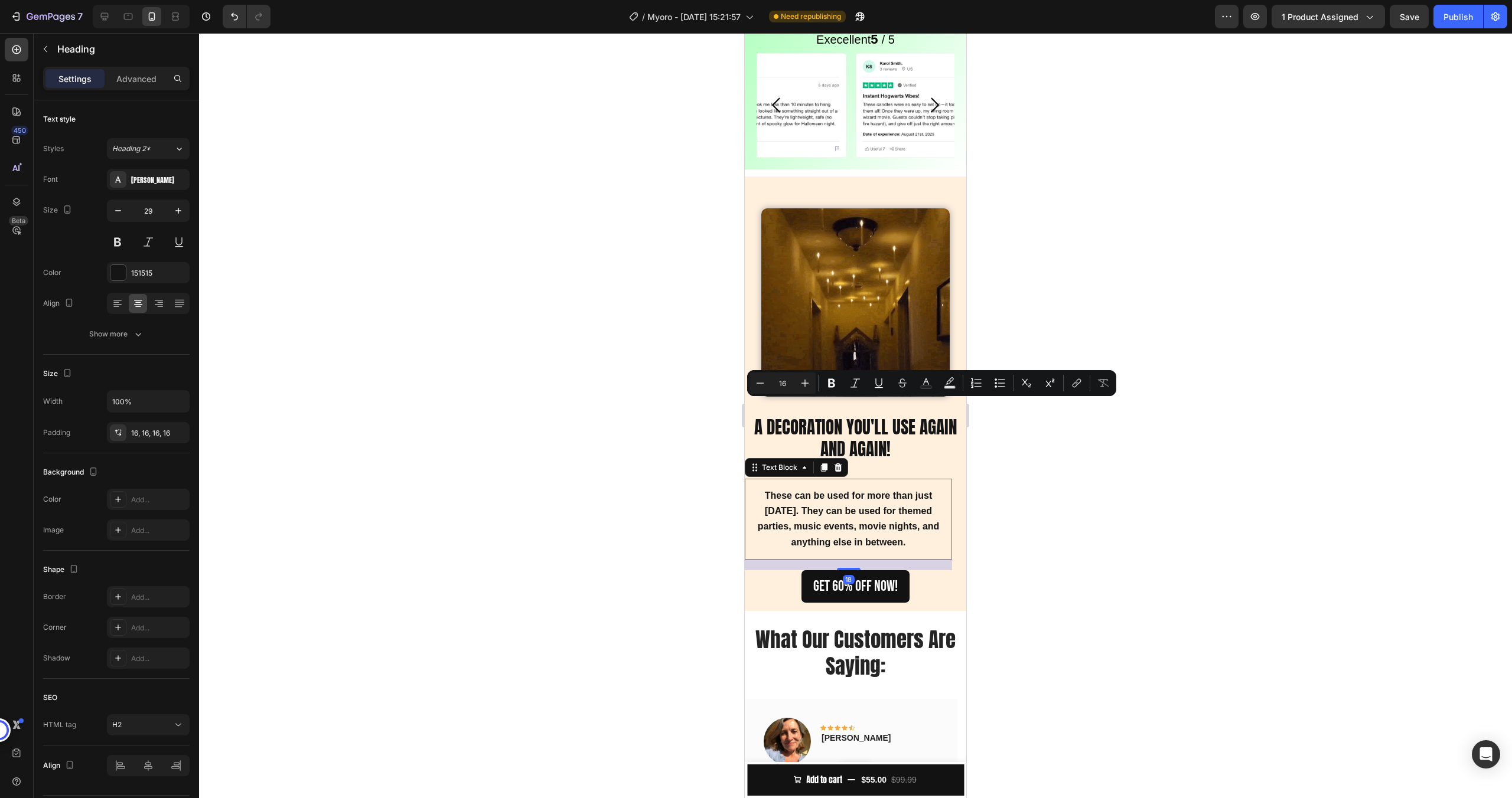
click at [836, 493] on strong "These can be used for more than just [DATE]. They can be used for themed partie…" at bounding box center [849, 518] width 182 height 56
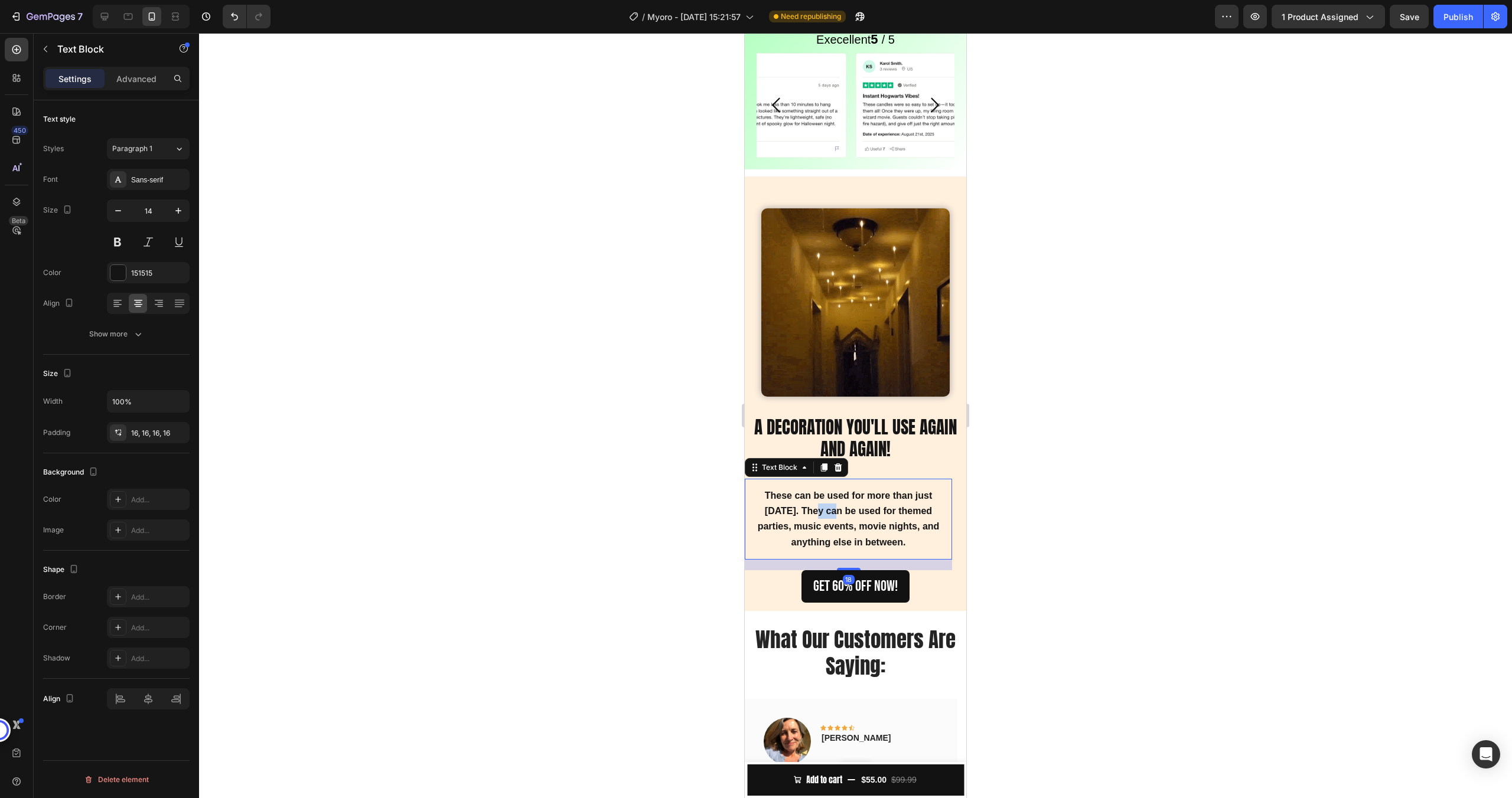
click at [836, 493] on strong "These can be used for more than just [DATE]. They can be used for themed partie…" at bounding box center [849, 518] width 182 height 56
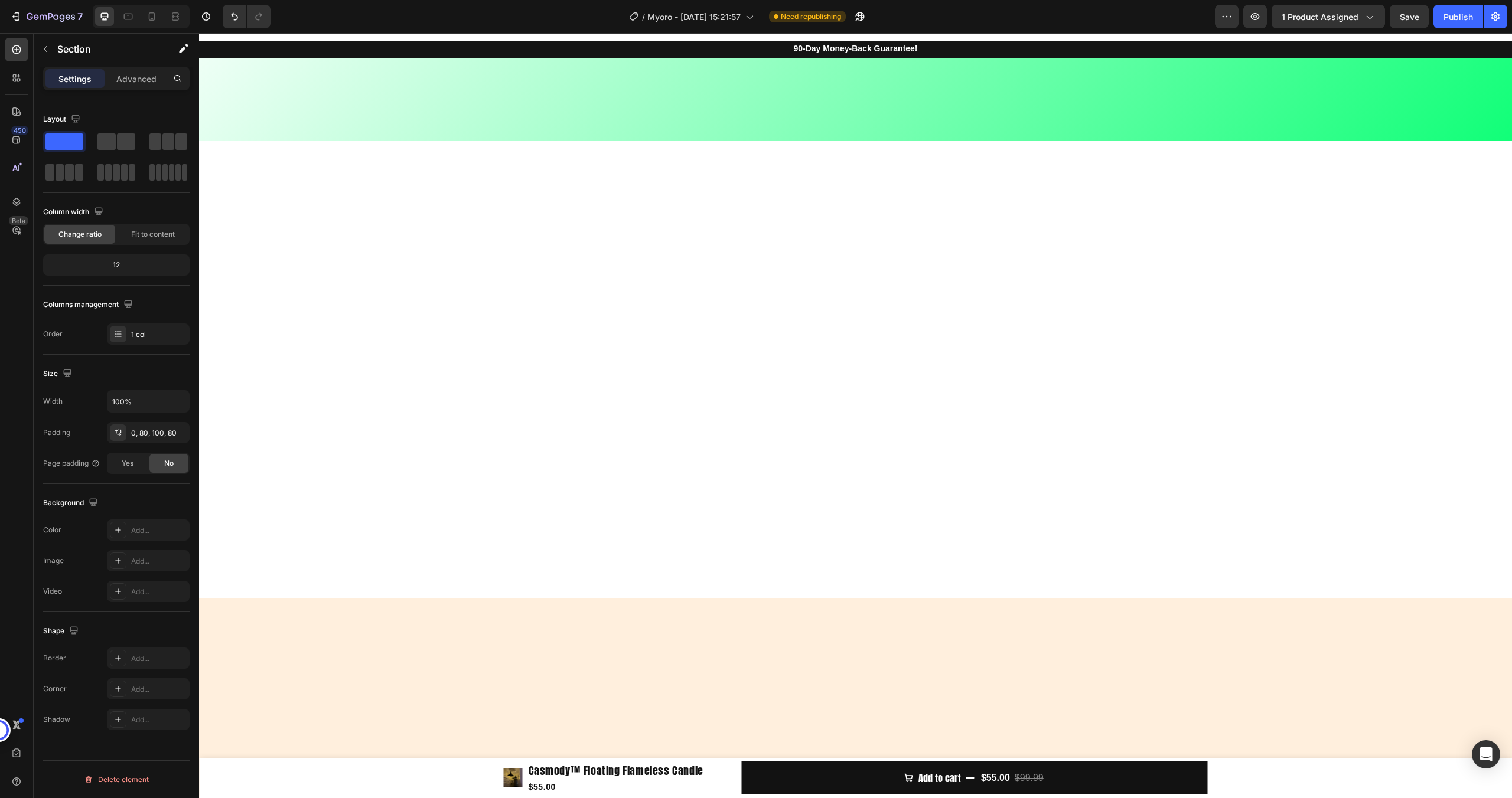
scroll to position [1655, 0]
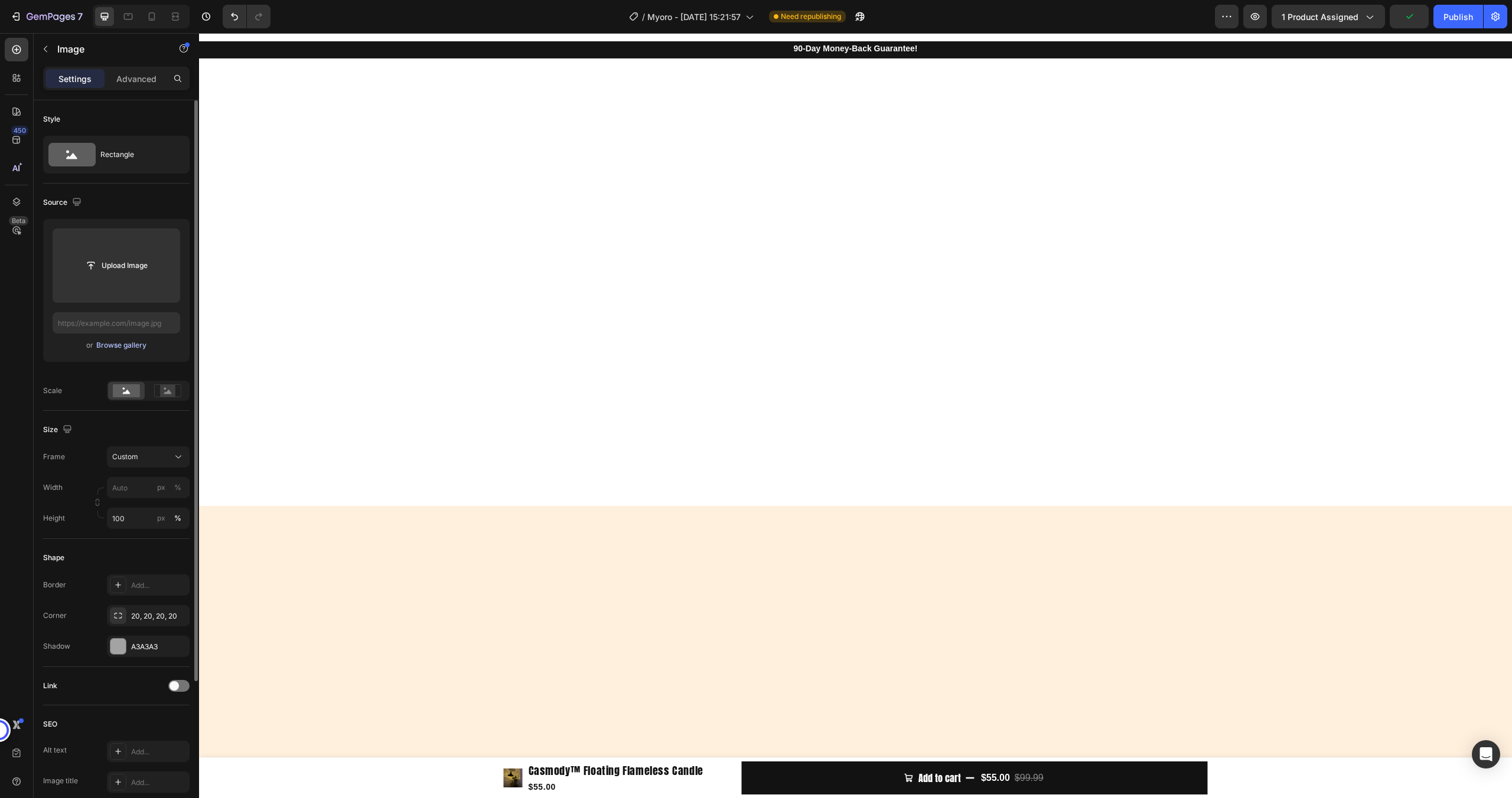
click at [135, 347] on div "Browse gallery" at bounding box center [121, 345] width 51 height 11
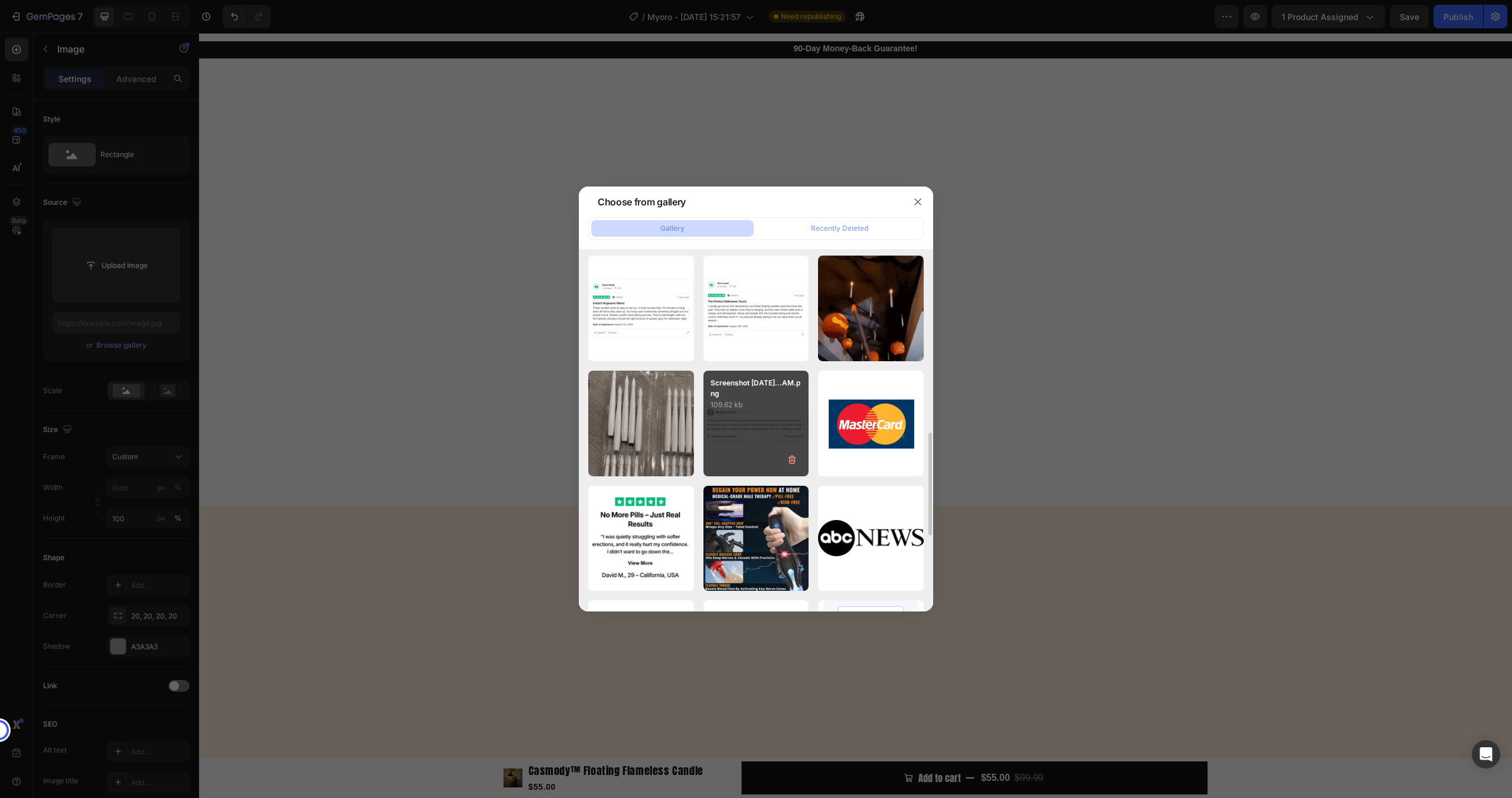
scroll to position [593, 0]
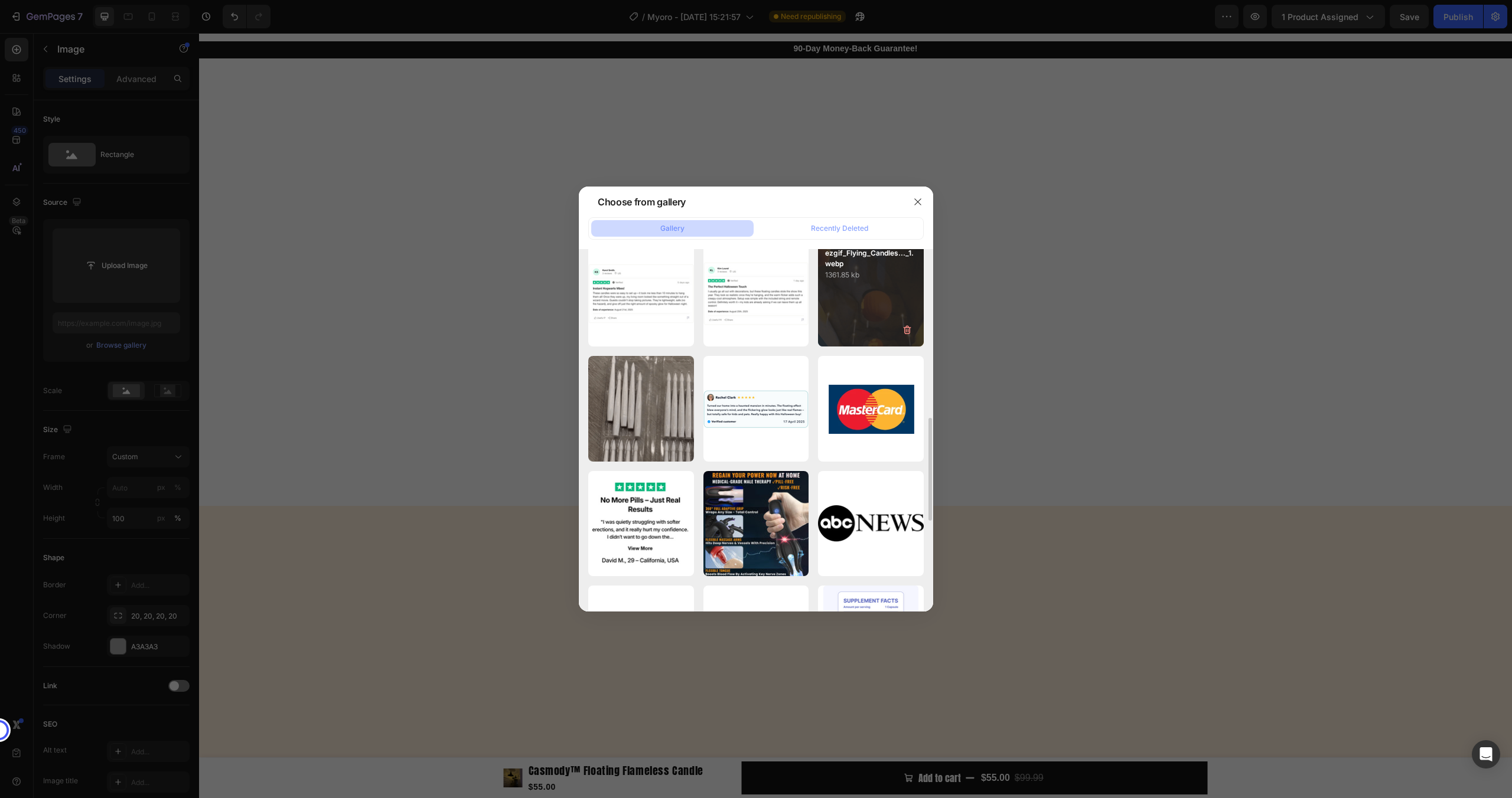
click at [847, 321] on div "ezgif_Flying_Candles..._1.webp 1361.85 kb" at bounding box center [871, 293] width 106 height 106
type input "[URL][DOMAIN_NAME]"
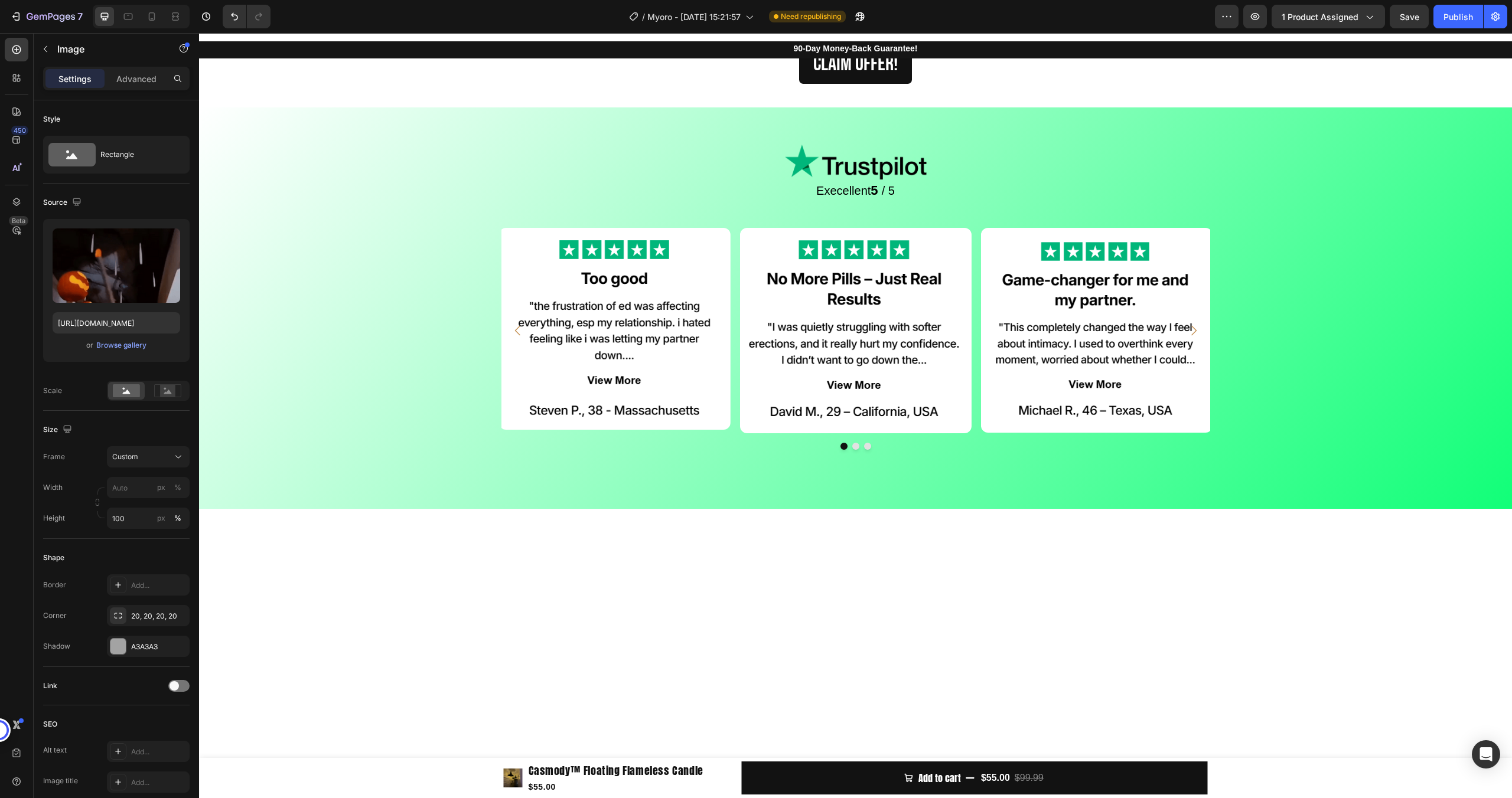
scroll to position [2029, 0]
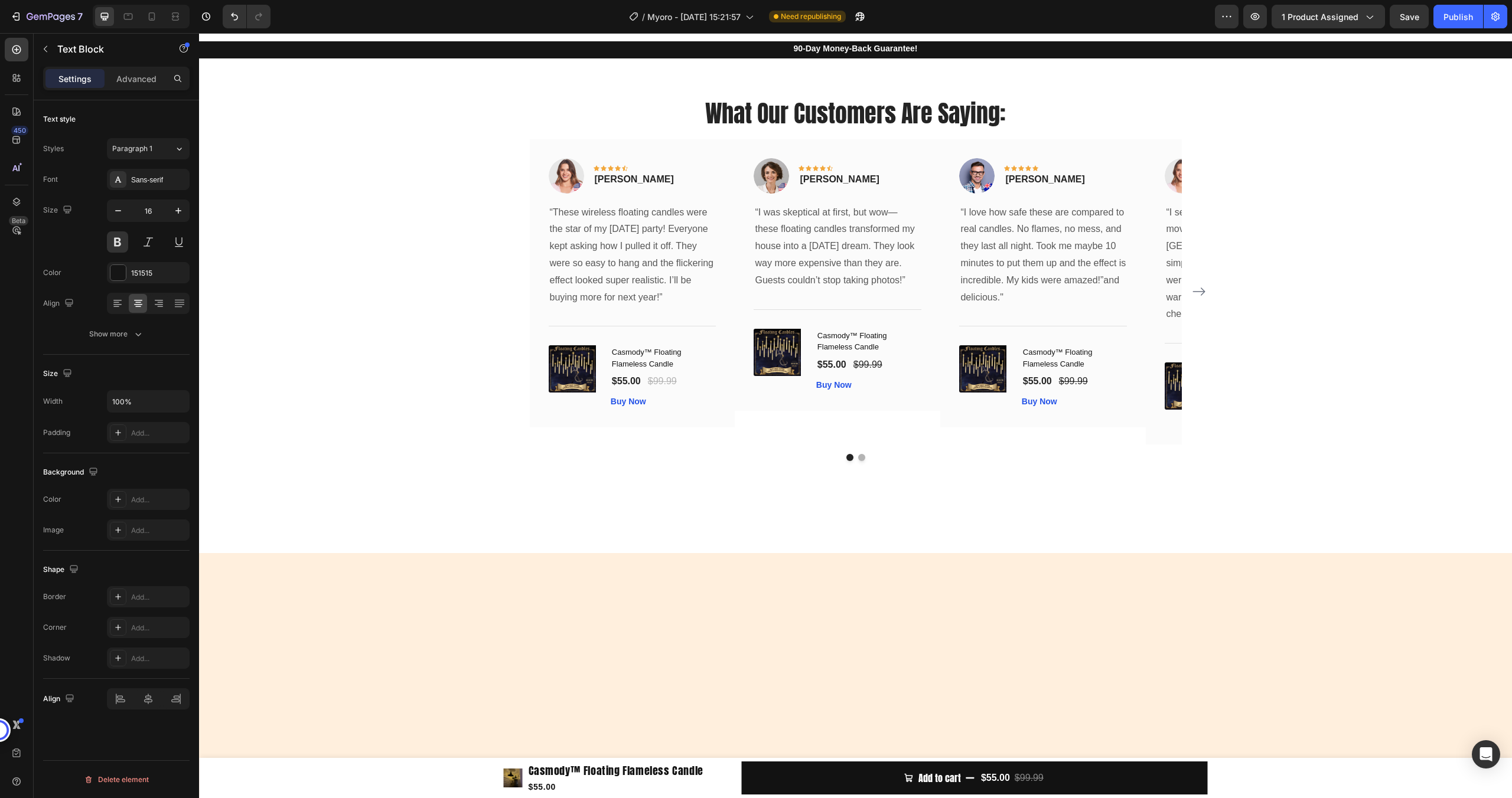
scroll to position [2432, 0]
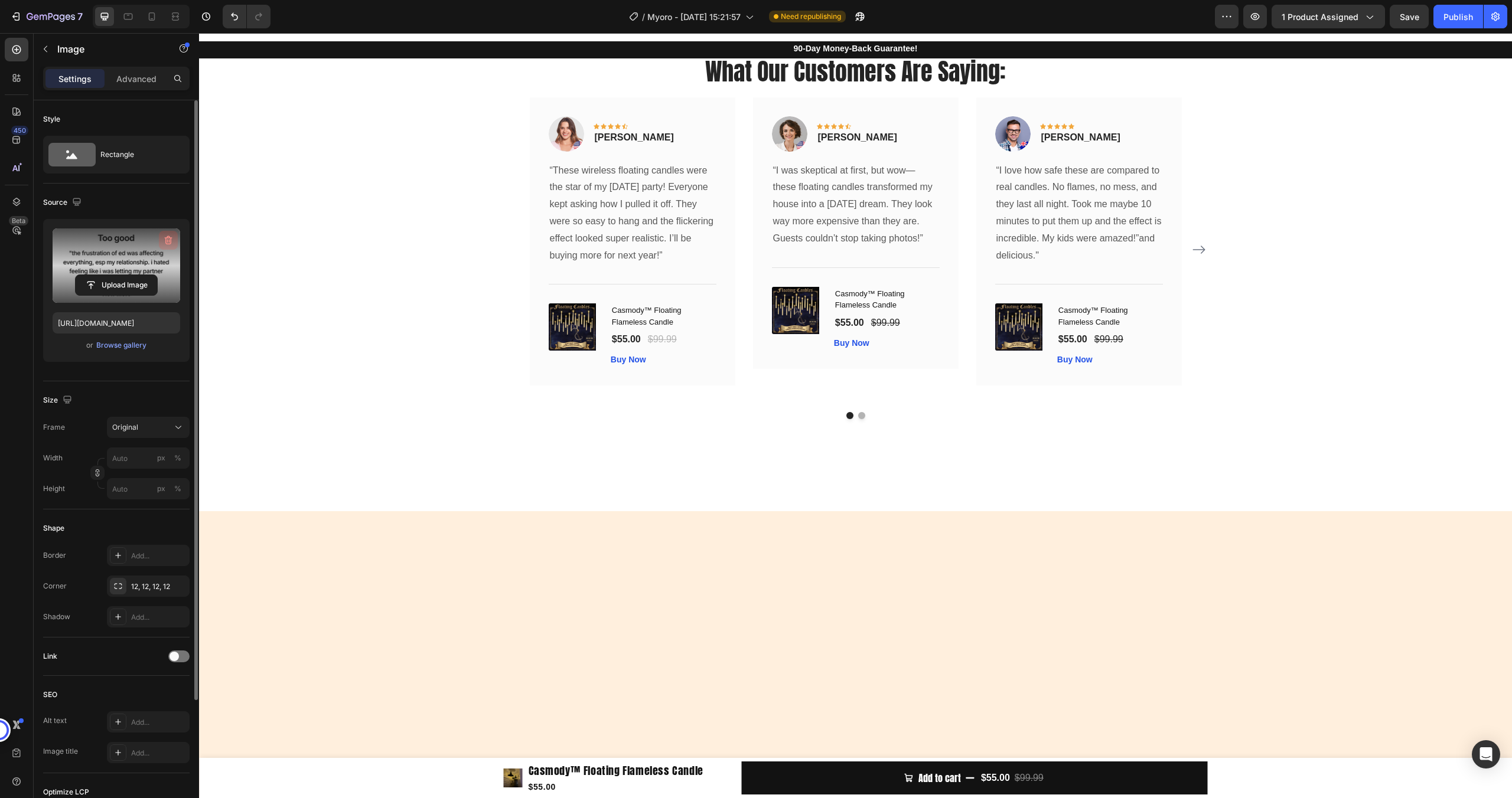
click at [164, 239] on icon "button" at bounding box center [168, 240] width 11 height 11
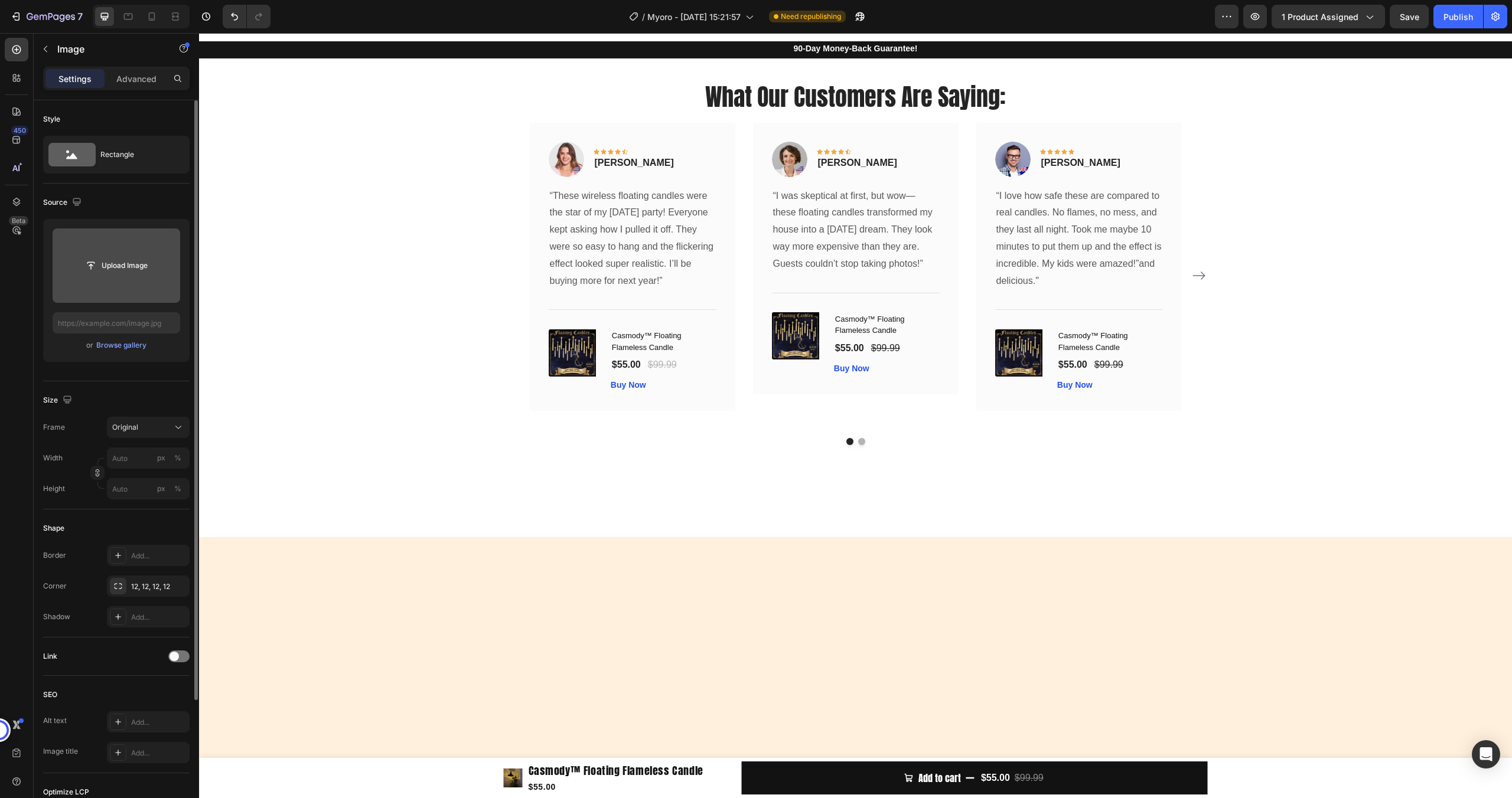
click at [121, 264] on input "file" at bounding box center [116, 266] width 81 height 20
click at [128, 349] on div "Browse gallery" at bounding box center [121, 345] width 51 height 11
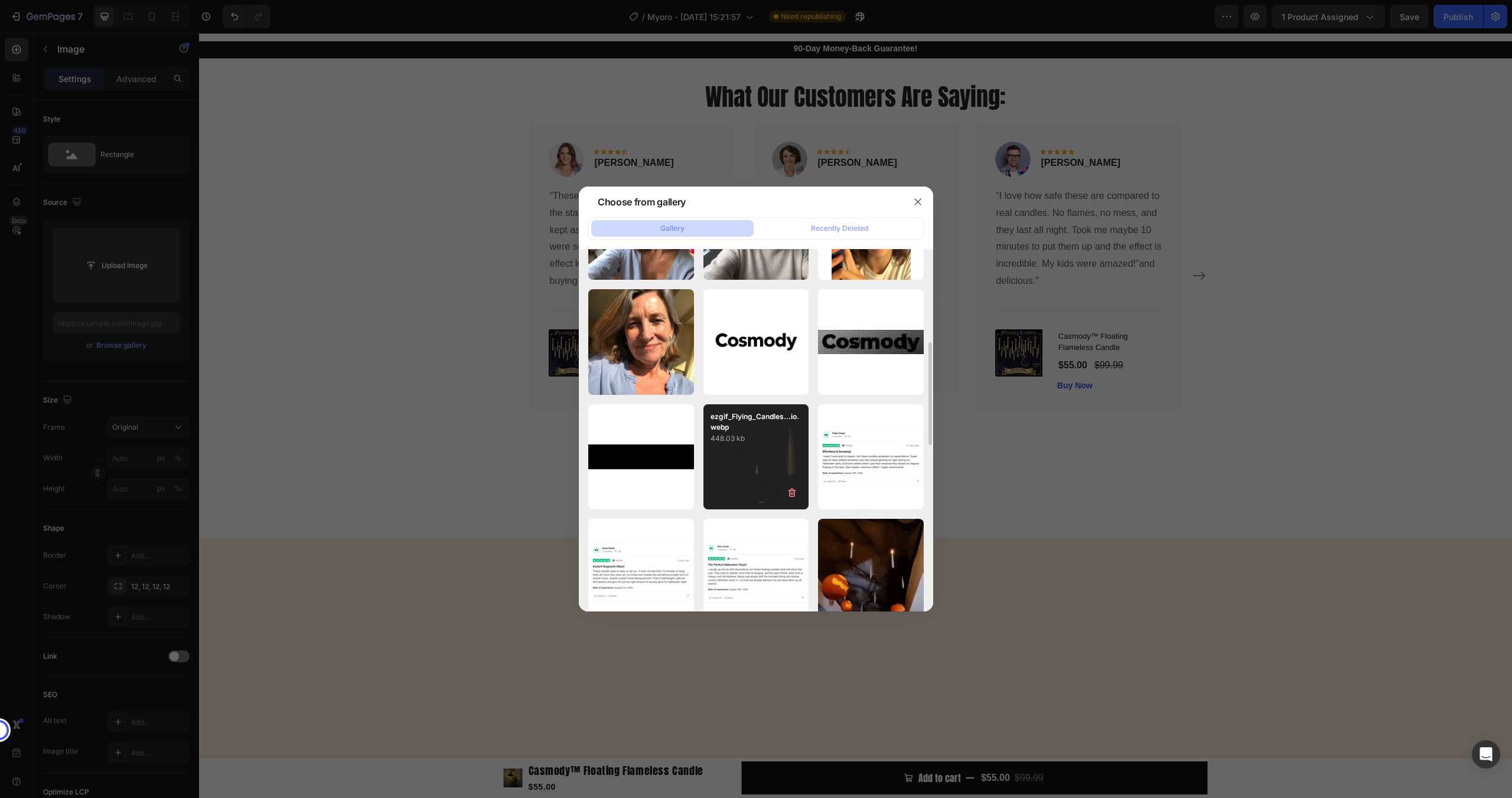
scroll to position [330, 0]
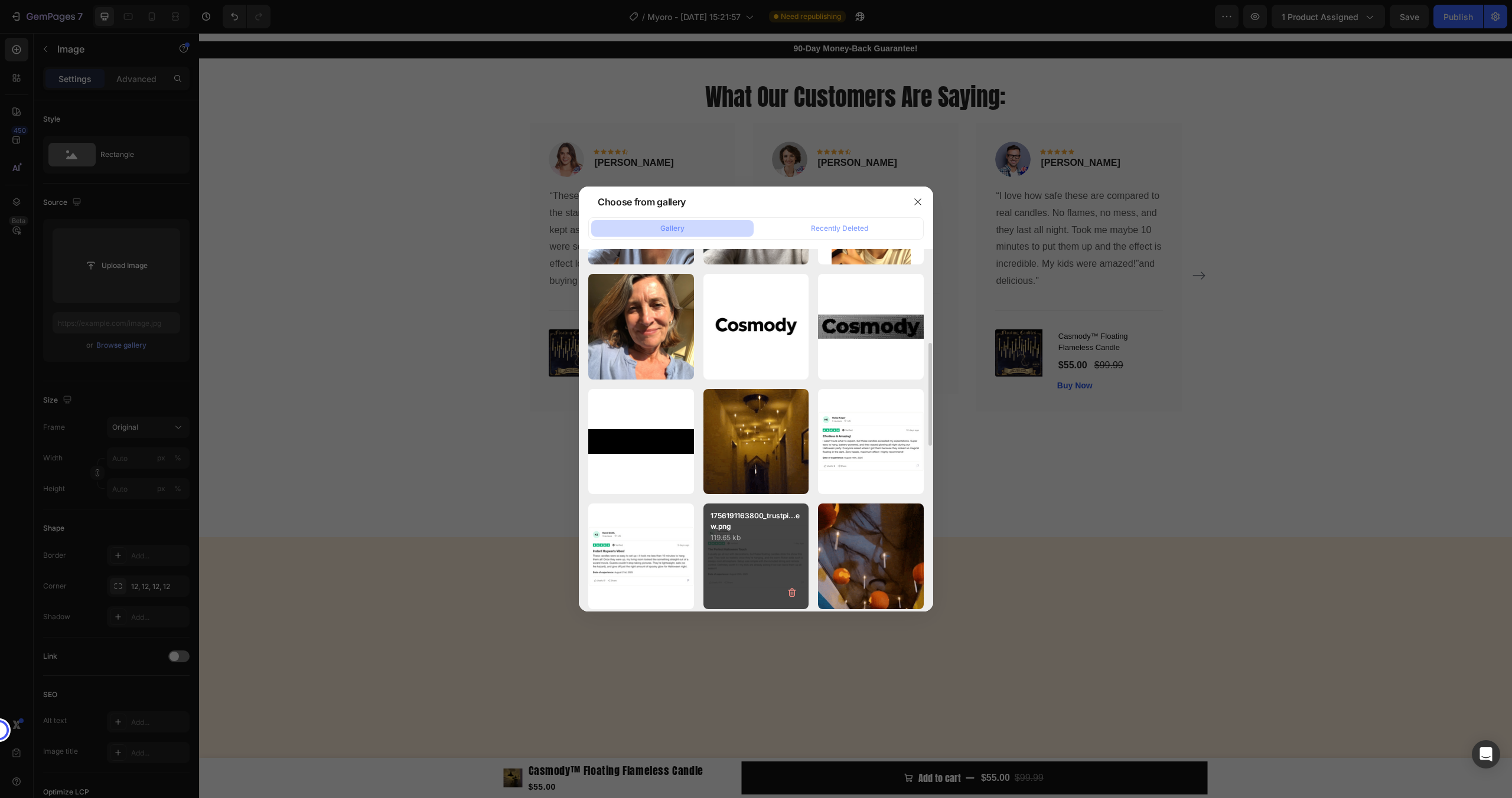
click at [762, 525] on p "1756191163800_trustpi...ew.png" at bounding box center [756, 521] width 92 height 21
type input "[URL][DOMAIN_NAME]"
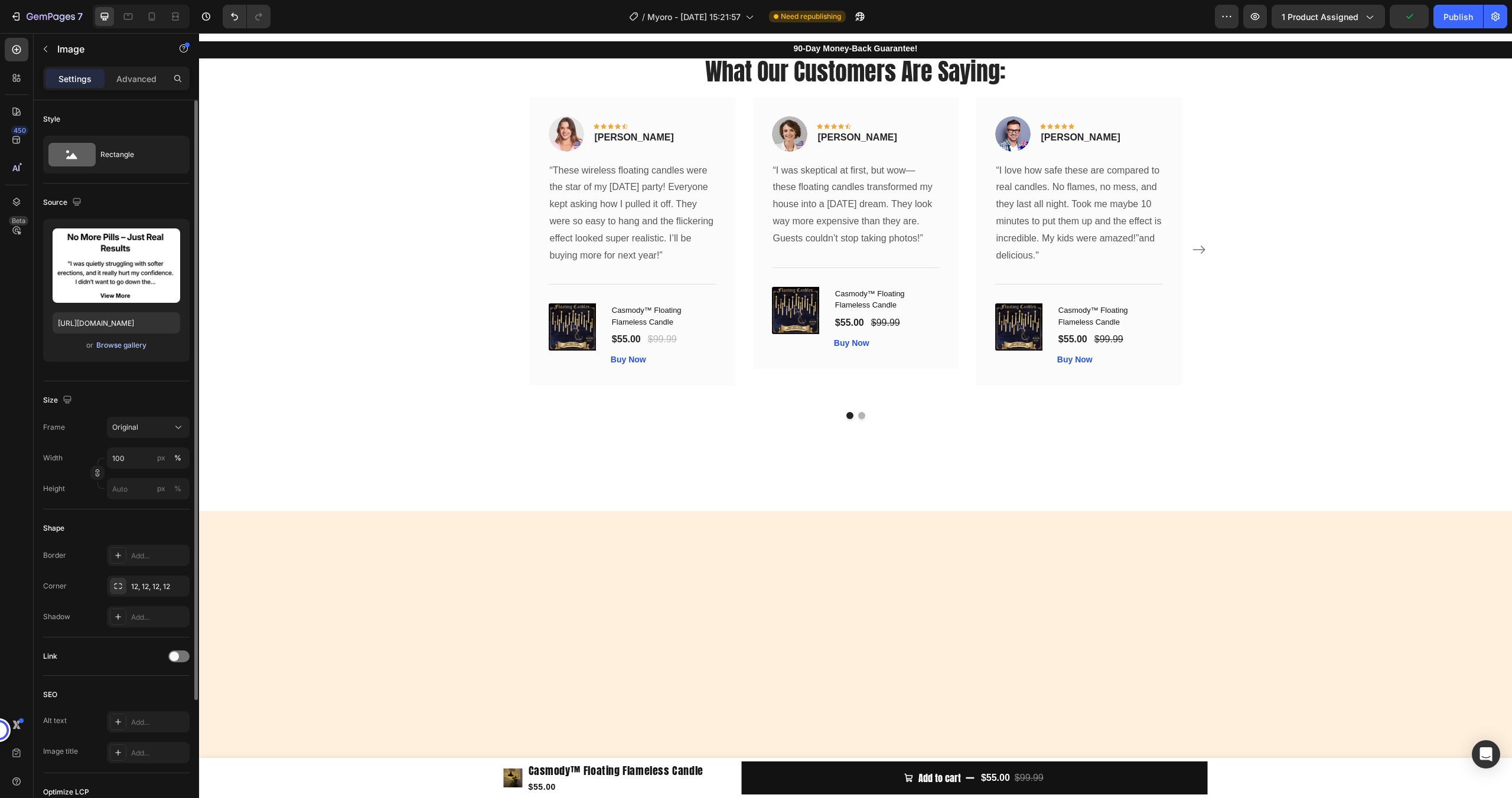
click at [128, 344] on div "Browse gallery" at bounding box center [121, 345] width 51 height 11
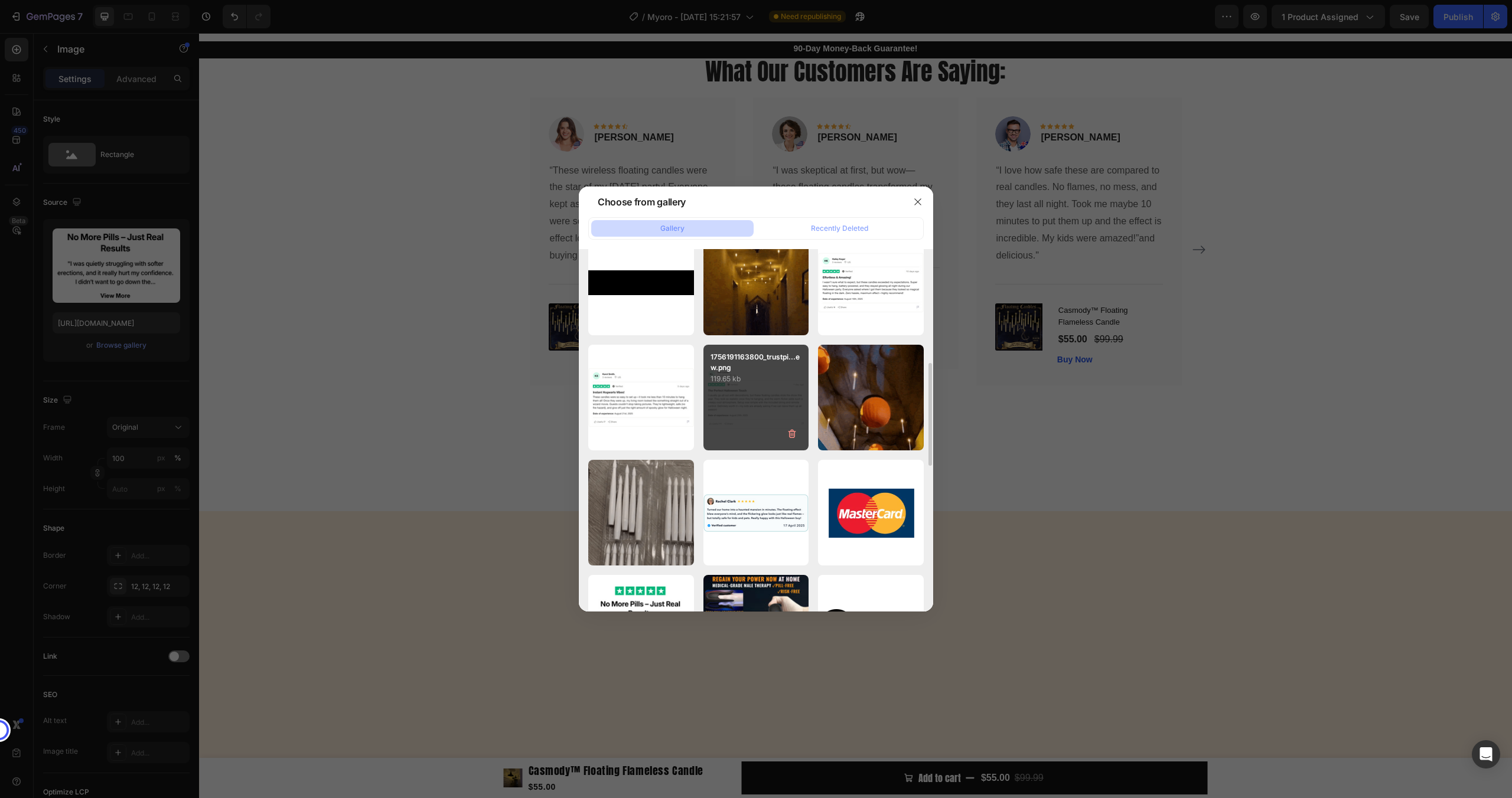
scroll to position [519, 0]
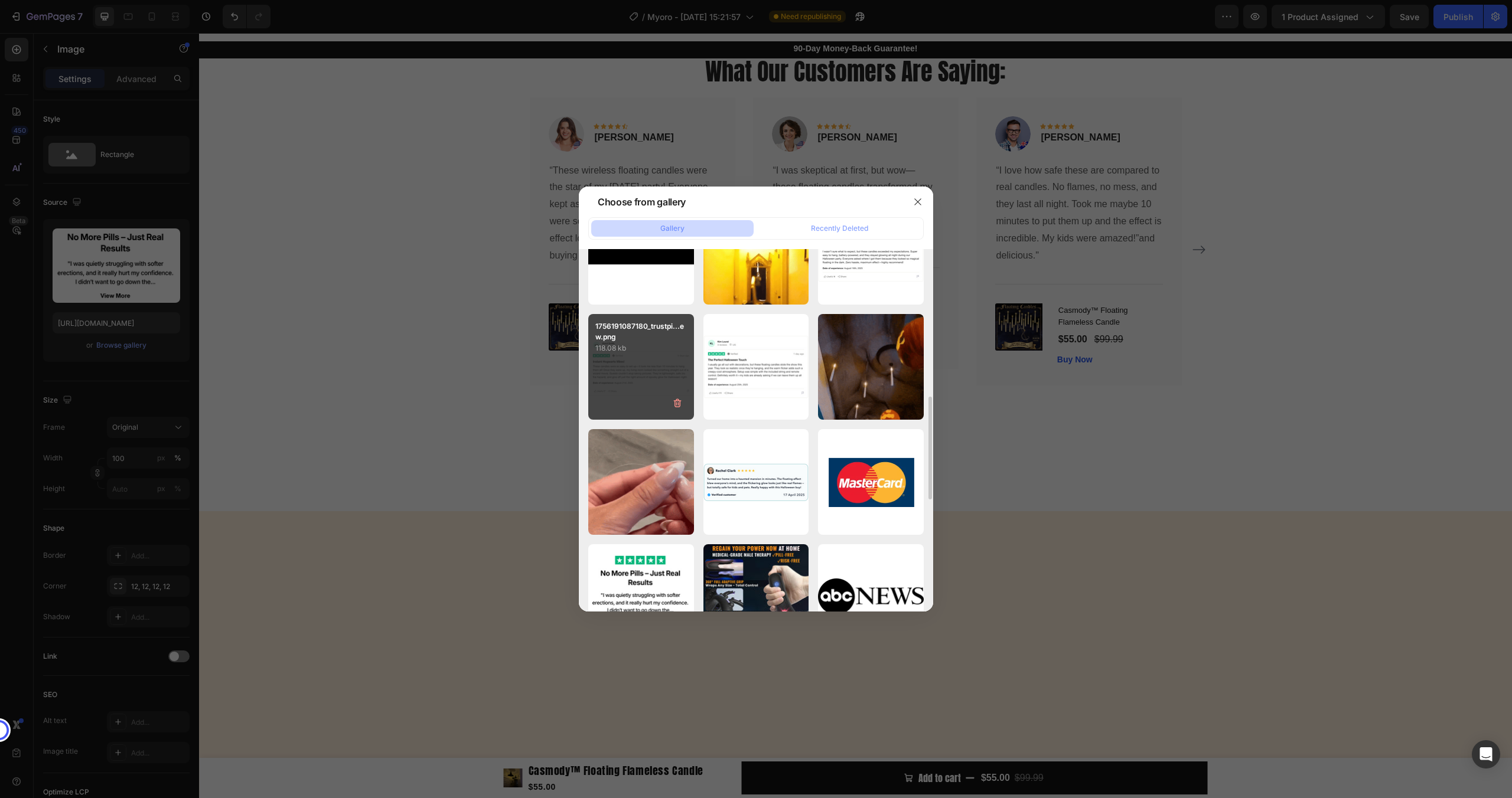
click at [630, 375] on div "1756191087180_trustpi...ew.png 118.08 kb" at bounding box center [640, 367] width 106 height 106
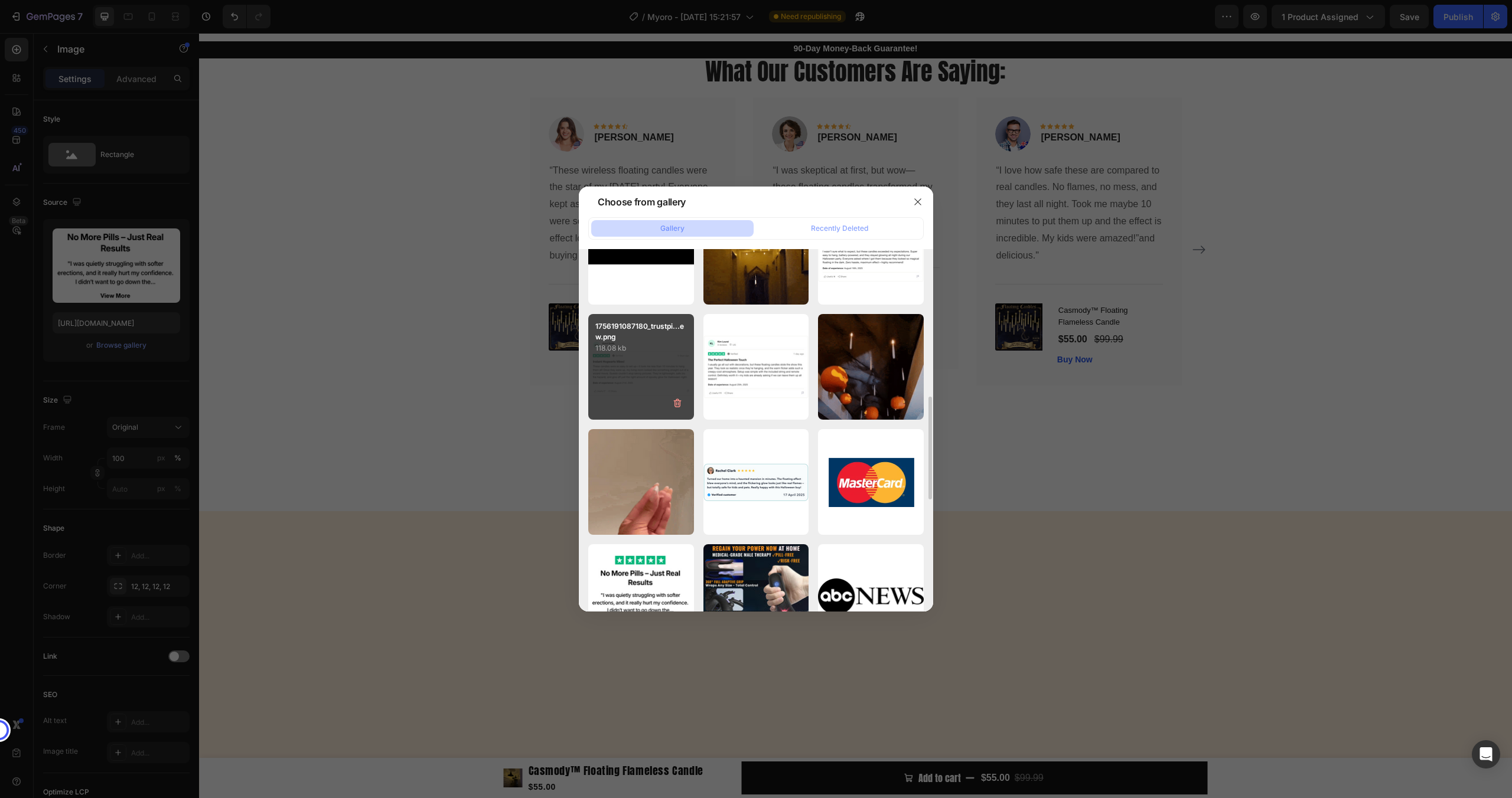
type input "[URL][DOMAIN_NAME]"
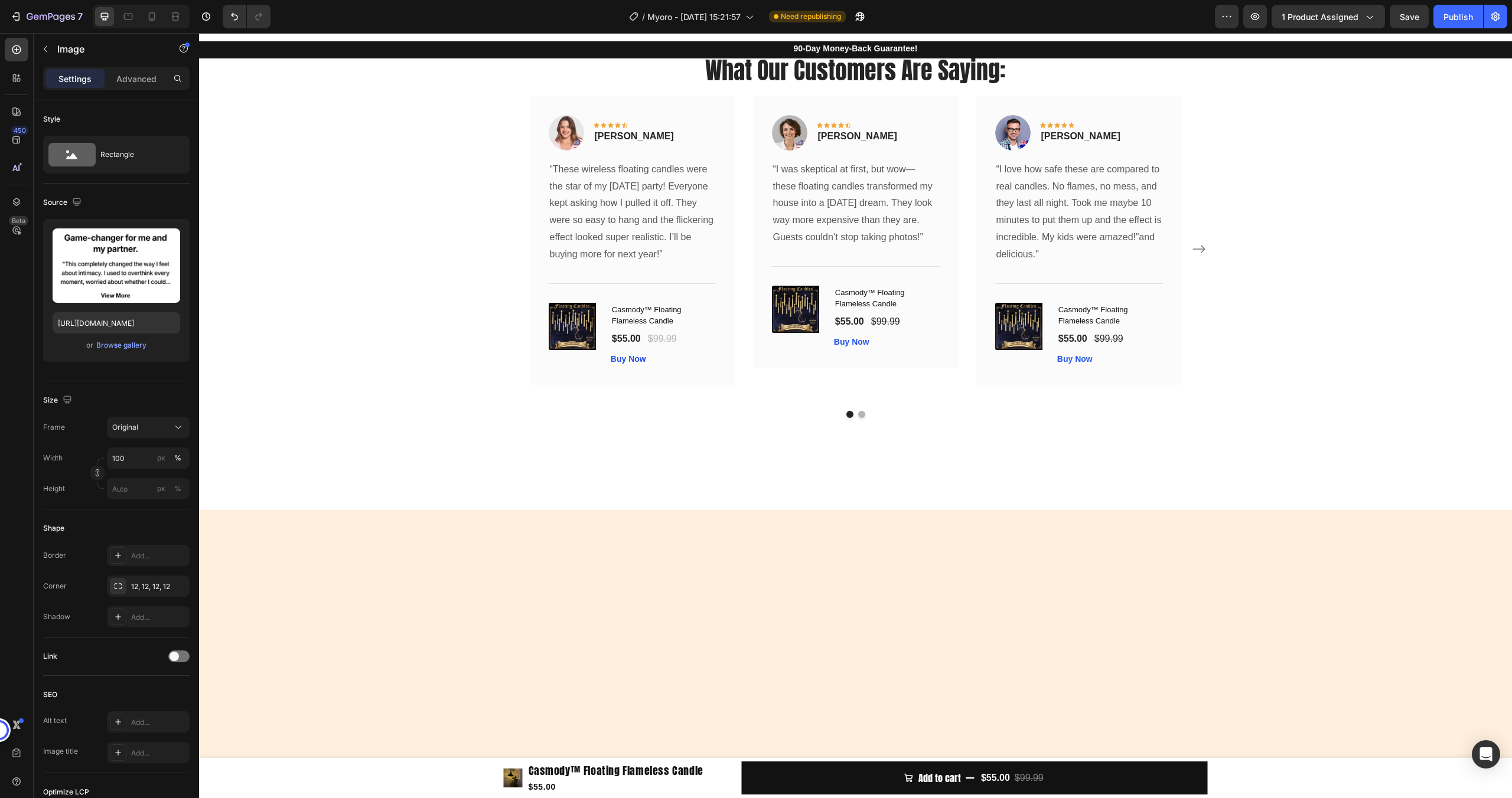
click at [139, 349] on div "Browse gallery" at bounding box center [121, 345] width 51 height 11
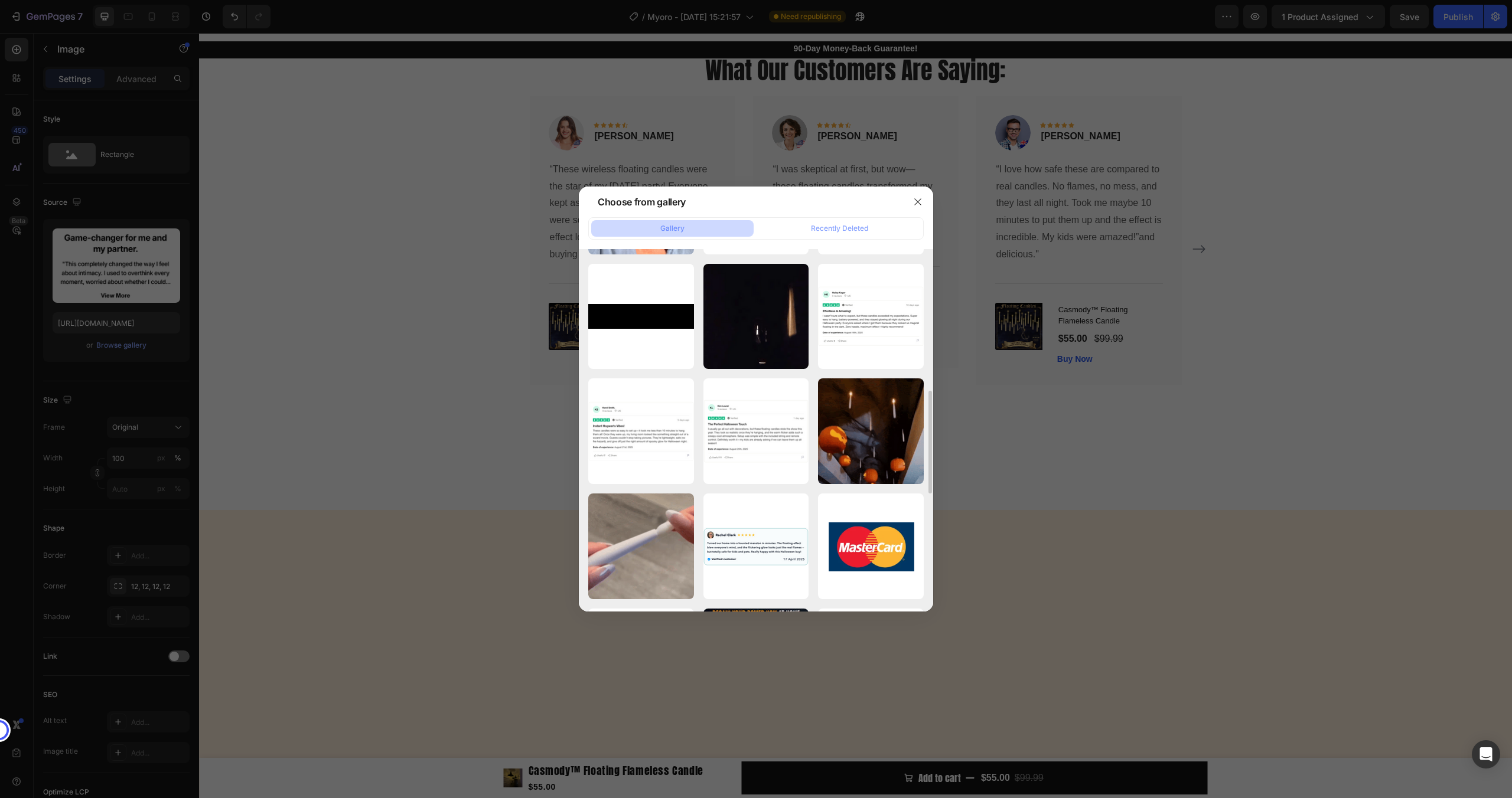
scroll to position [464, 0]
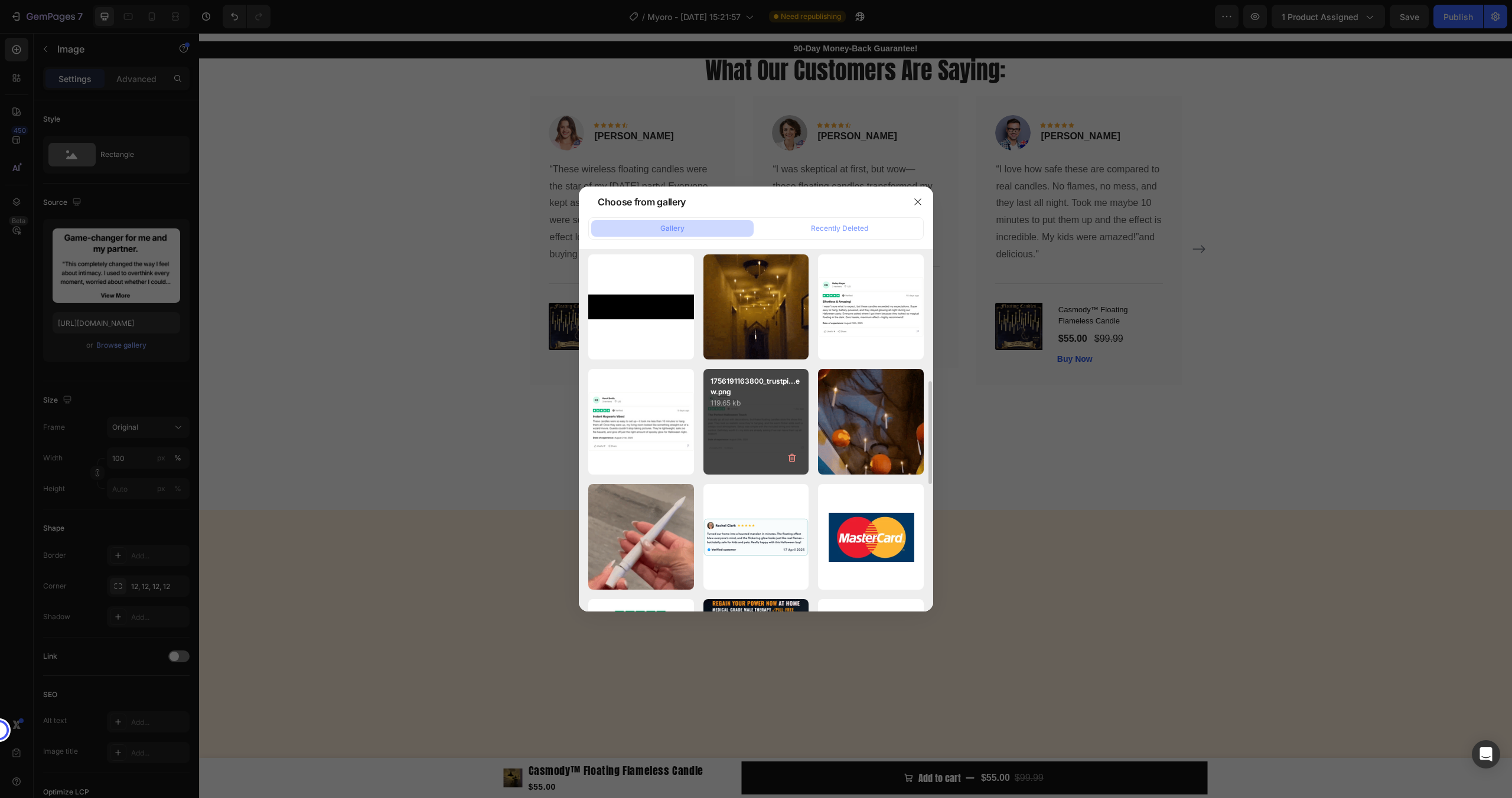
click at [738, 412] on div "1756191163800_trustpi...ew.png 119.65 kb" at bounding box center [756, 421] width 106 height 106
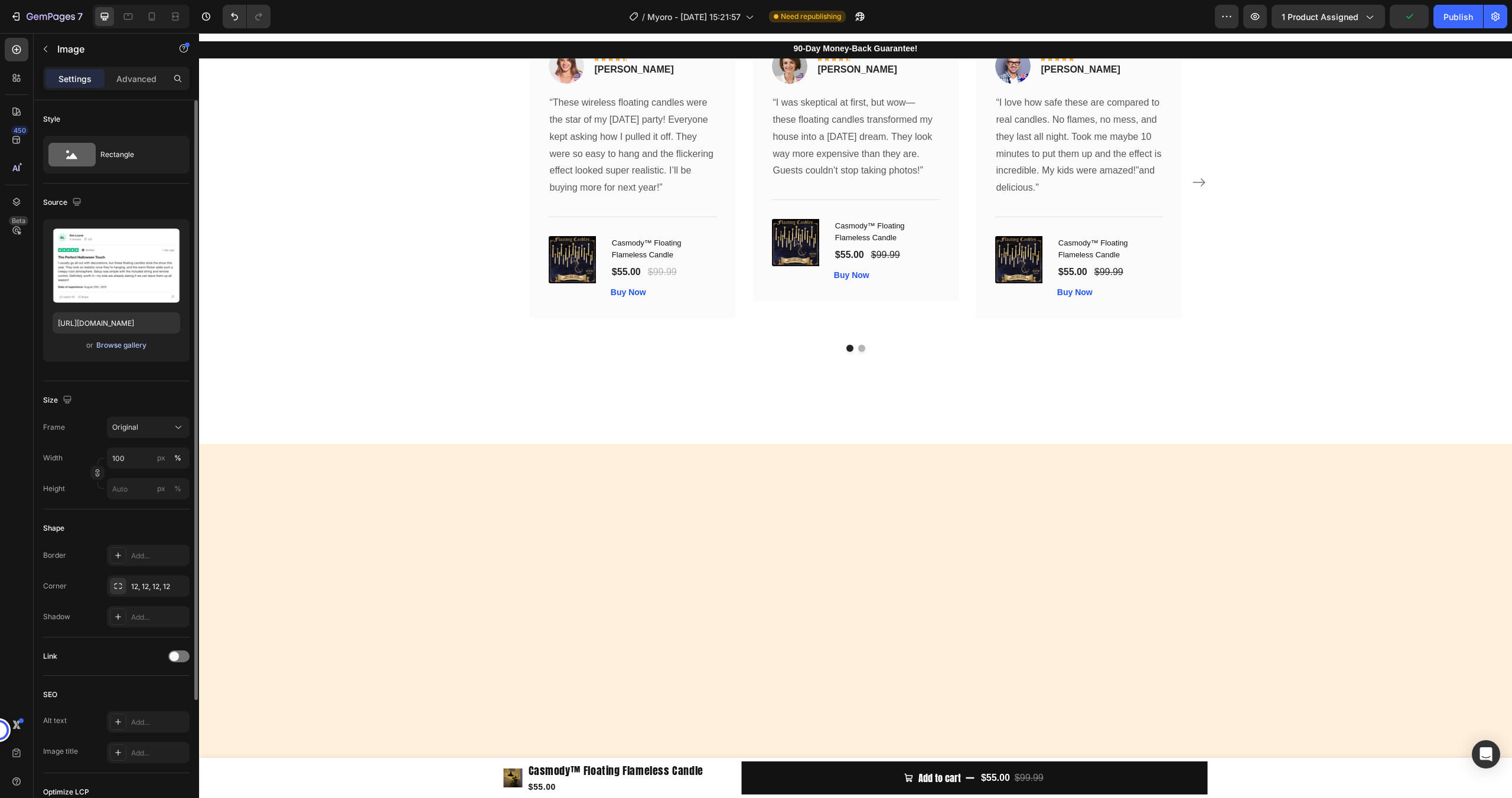
click at [135, 349] on div "Browse gallery" at bounding box center [121, 345] width 51 height 11
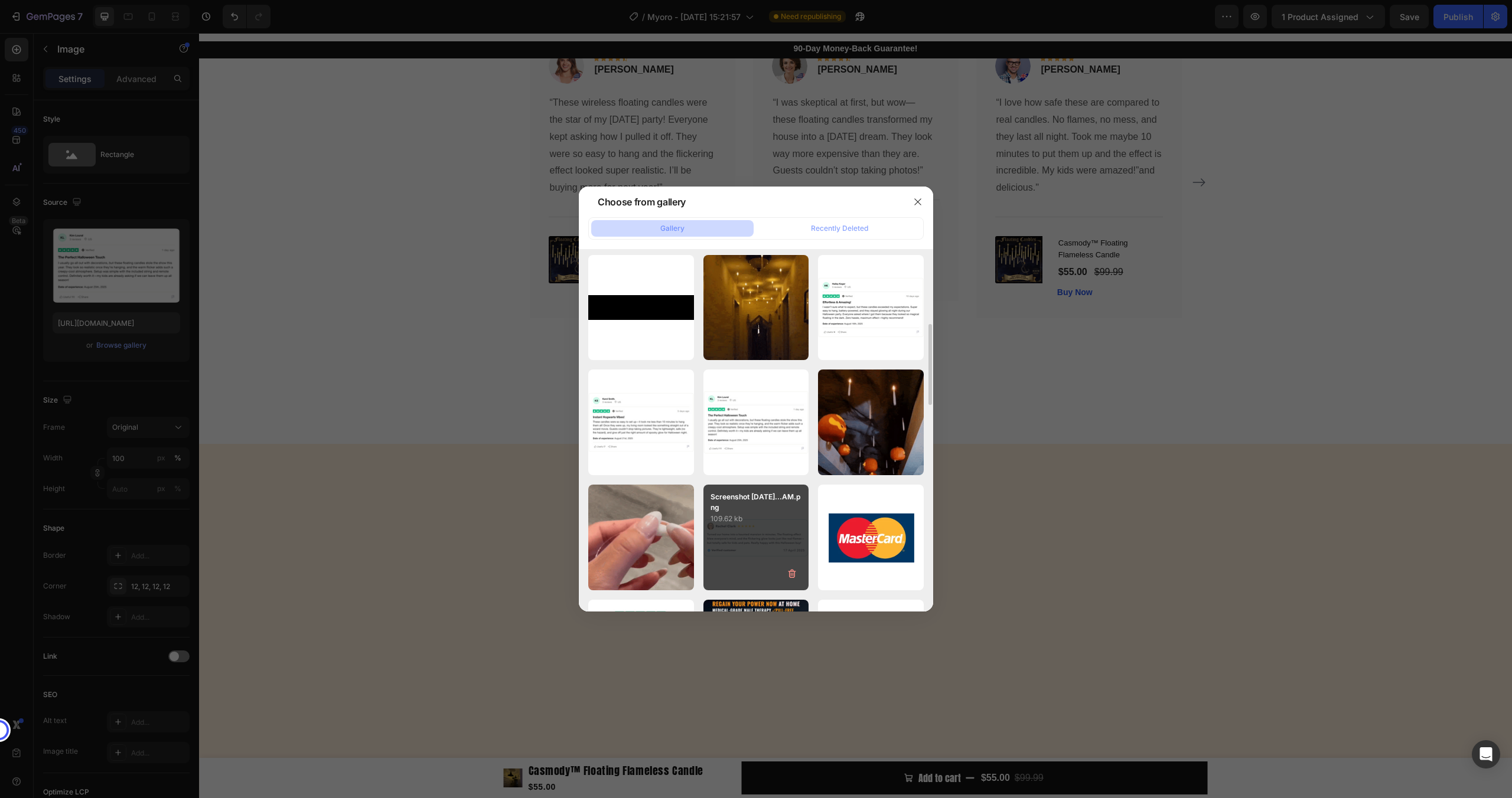
scroll to position [437, 0]
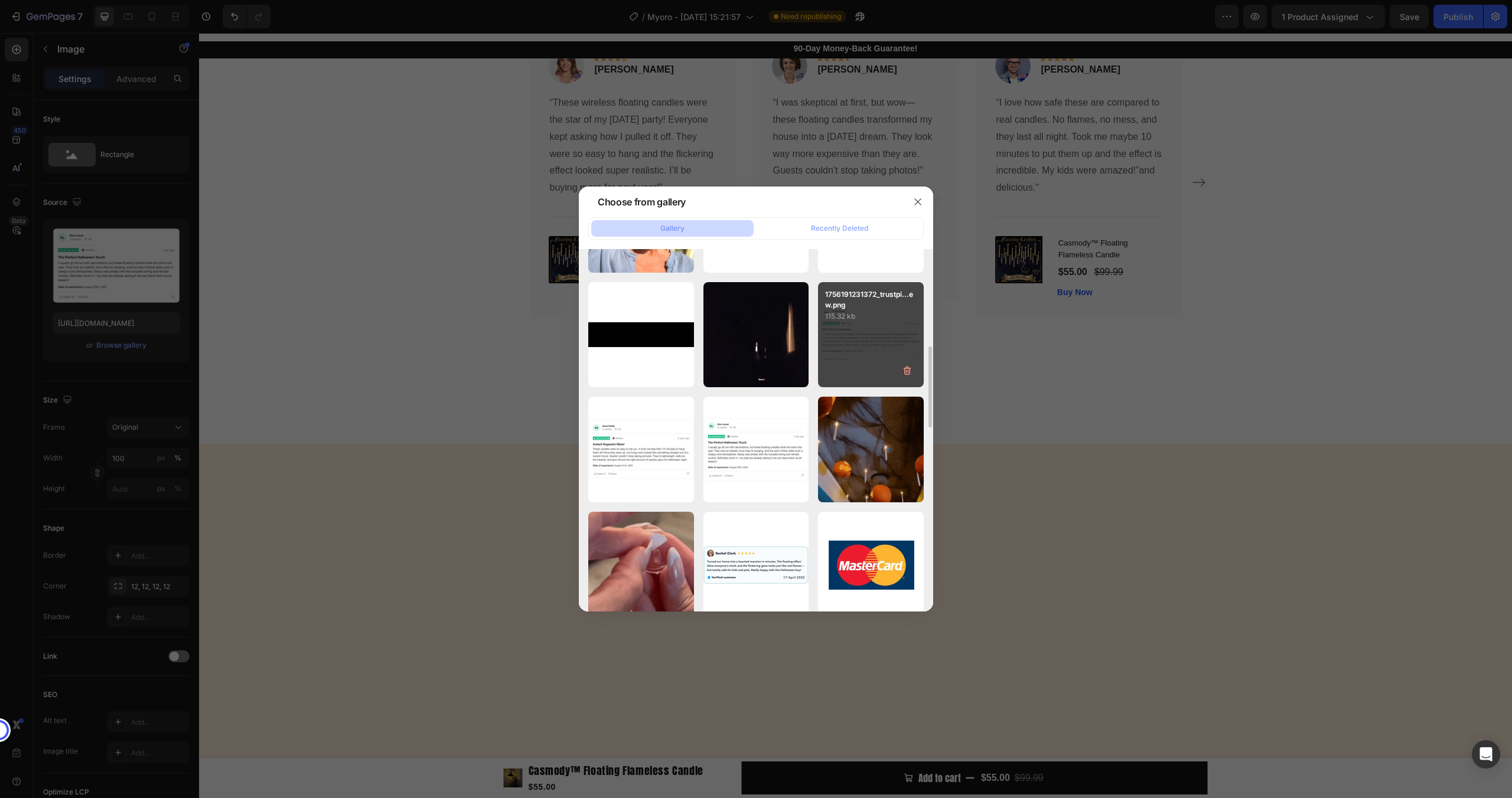
click at [826, 370] on div "1756191231372_trustpi...ew.png 115.32 kb" at bounding box center [871, 334] width 106 height 106
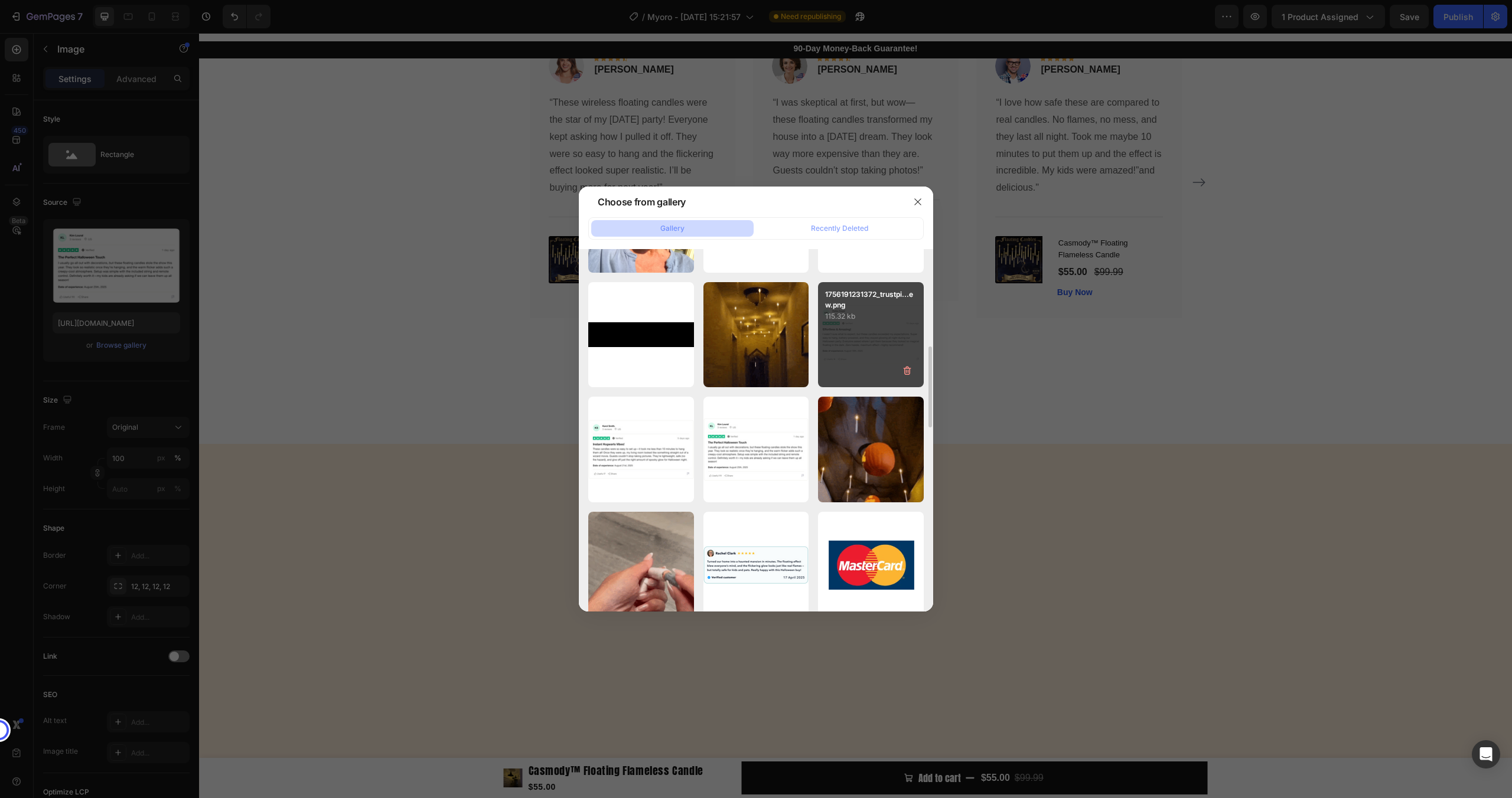
type input "https://cdn.shopify.com/s/files/1/0858/0798/9050/files/gempages_581594760653832…"
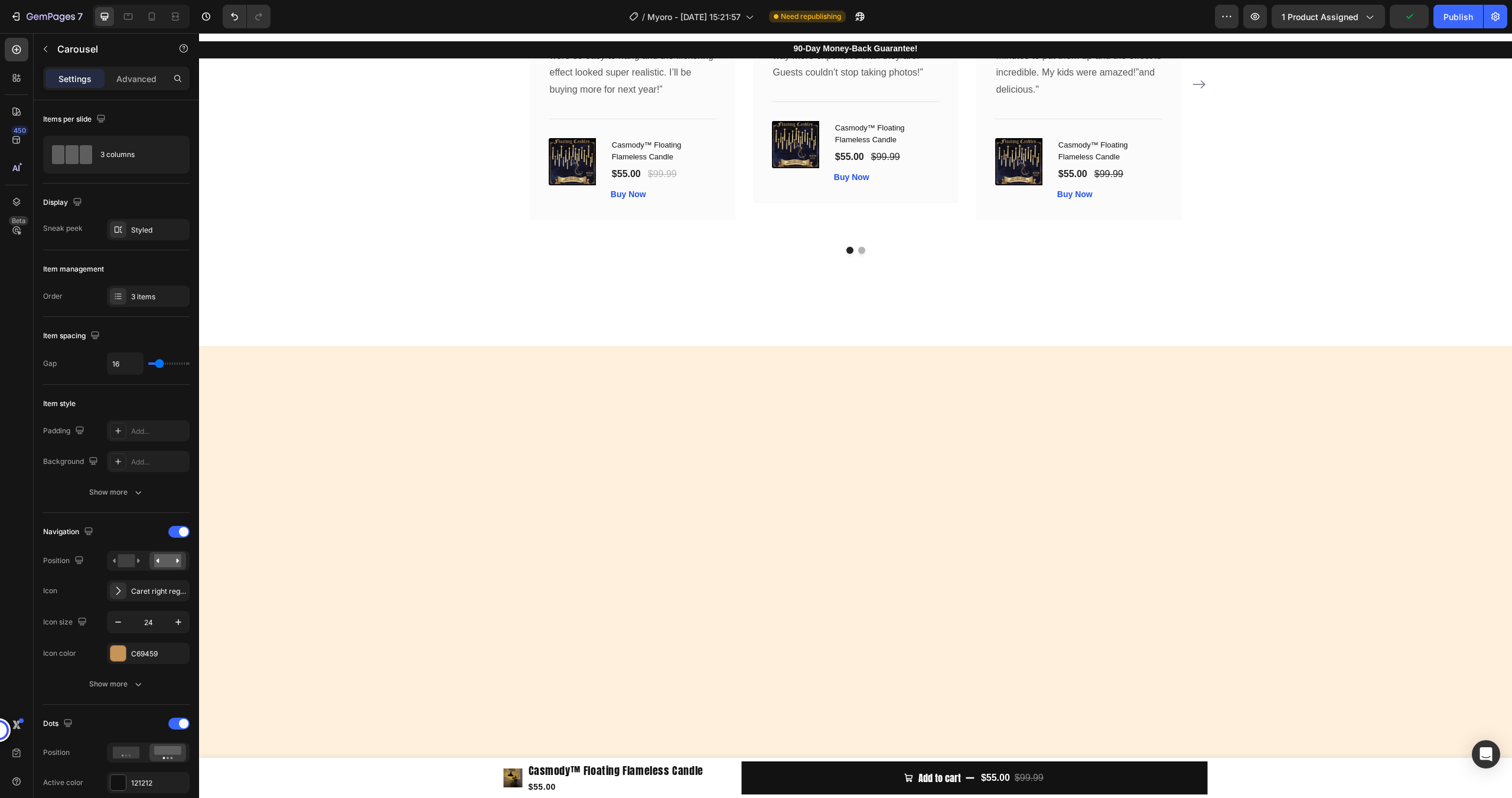
scroll to position [2542, 0]
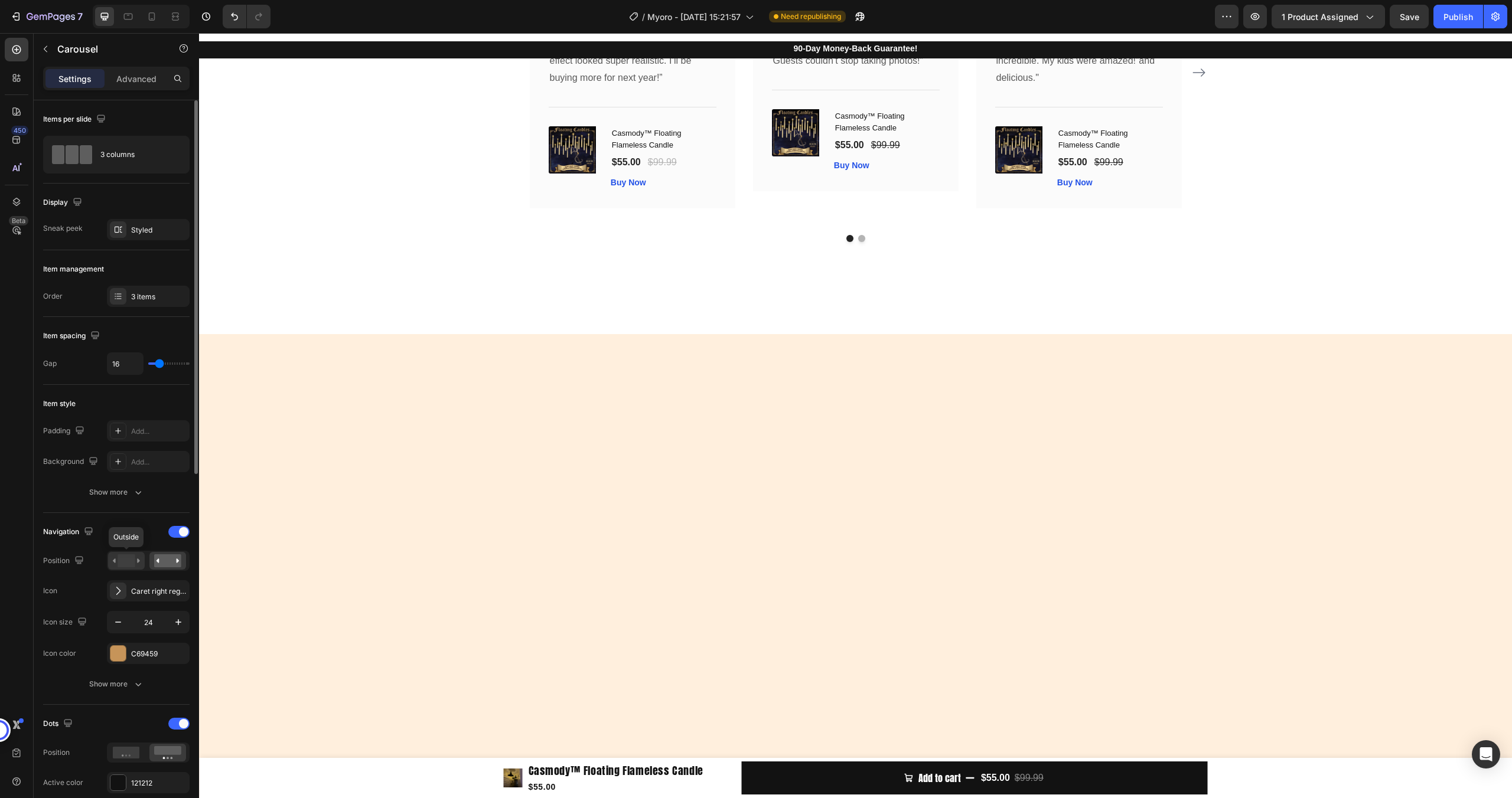
click at [127, 565] on rect at bounding box center [126, 561] width 17 height 13
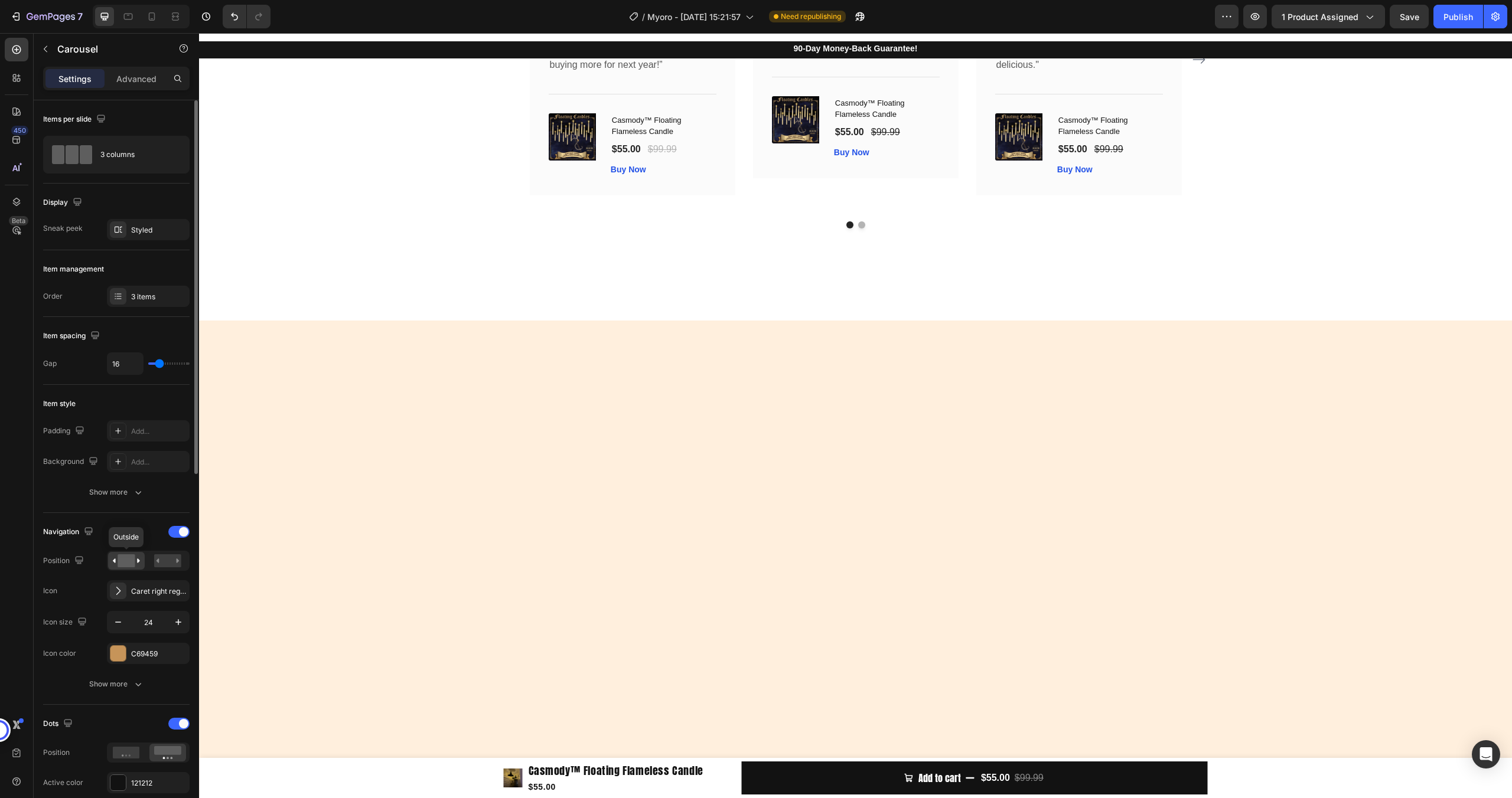
click at [124, 564] on rect at bounding box center [126, 561] width 17 height 13
click at [151, 566] on div at bounding box center [167, 561] width 36 height 18
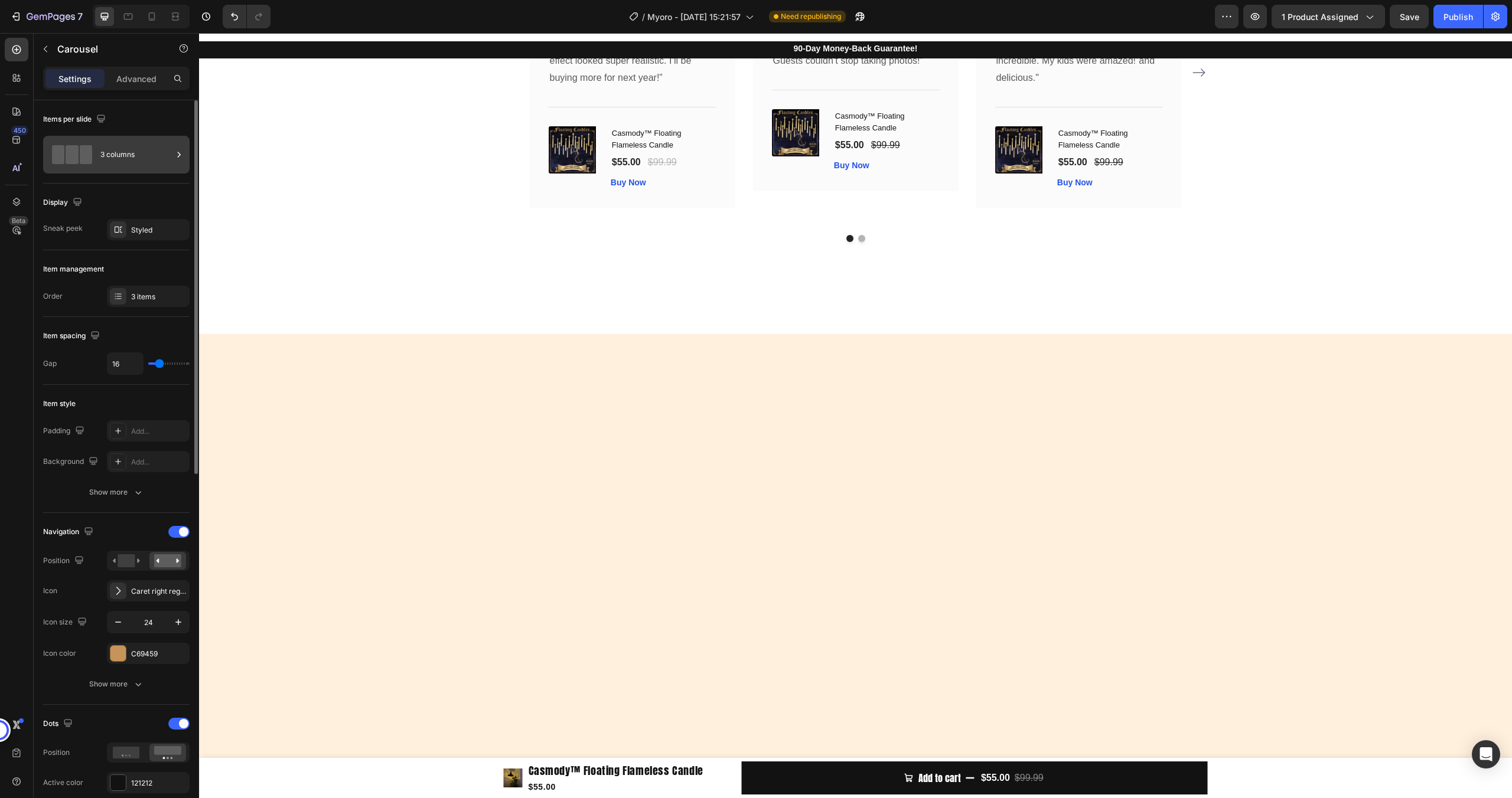
click at [126, 149] on div "3 columns" at bounding box center [136, 155] width 72 height 27
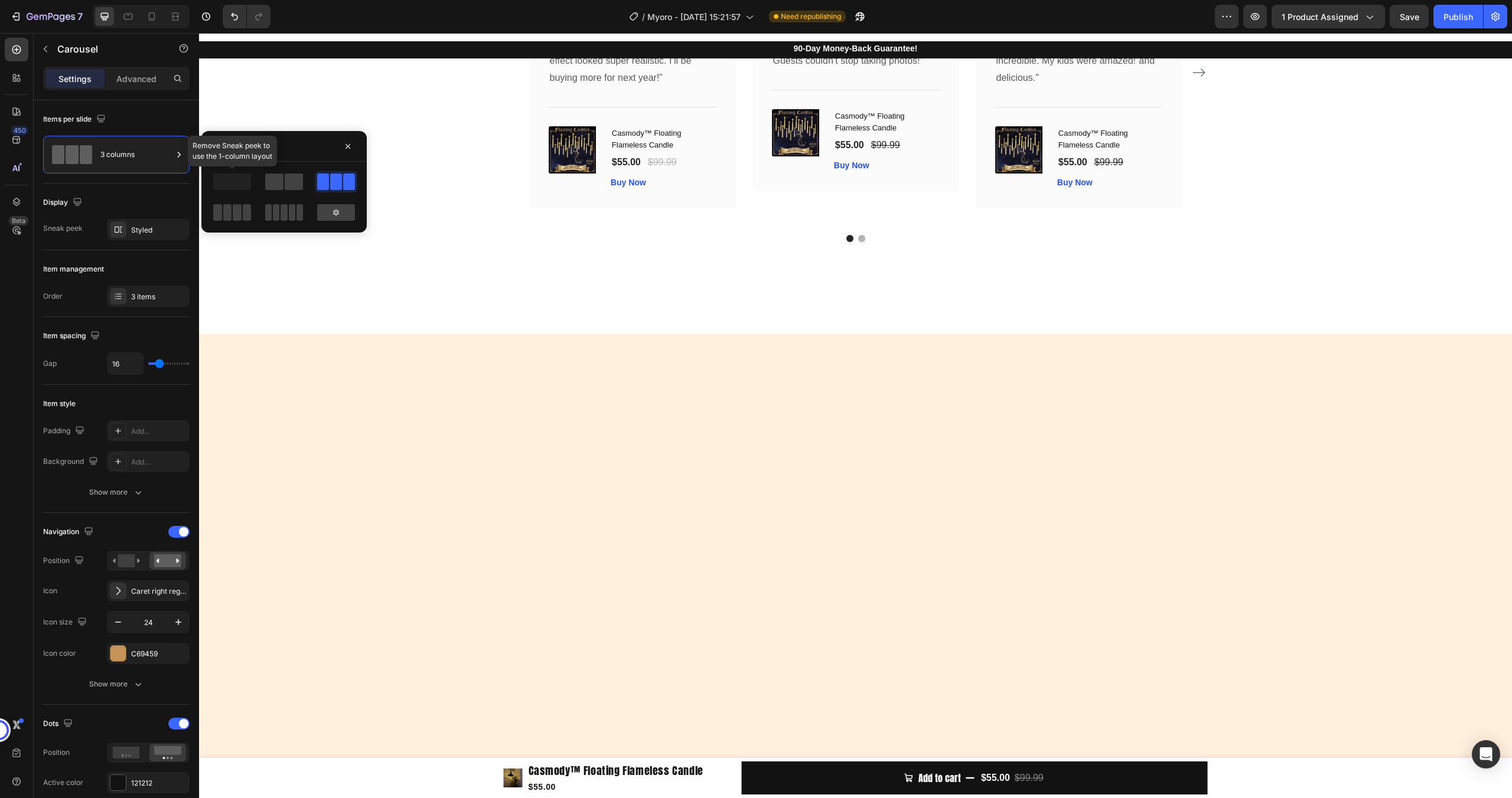
drag, startPoint x: 231, startPoint y: 183, endPoint x: 249, endPoint y: 184, distance: 18.0
click at [231, 183] on span at bounding box center [232, 182] width 38 height 16
click at [268, 186] on span at bounding box center [273, 182] width 18 height 16
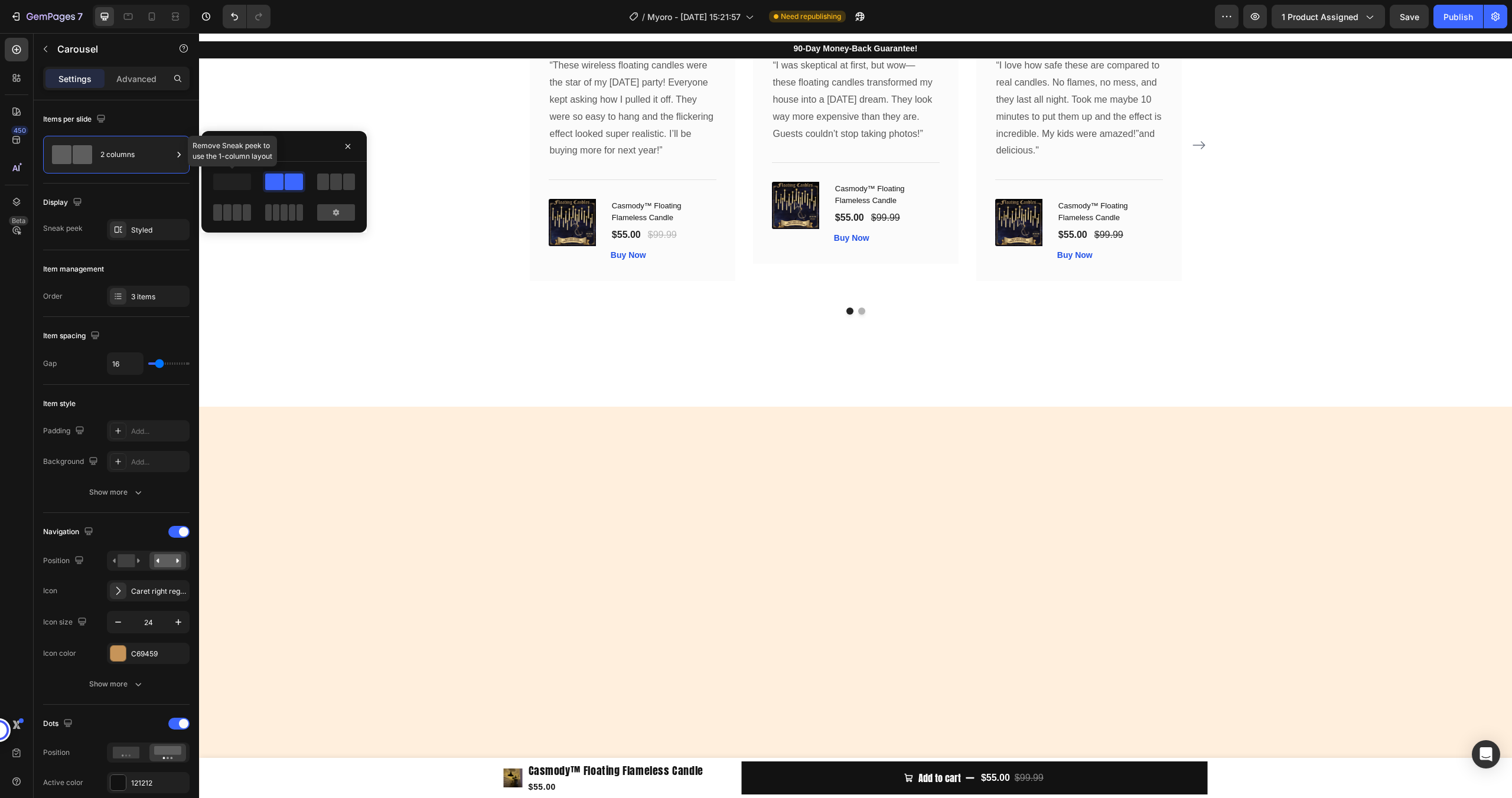
click at [237, 181] on span at bounding box center [232, 182] width 38 height 16
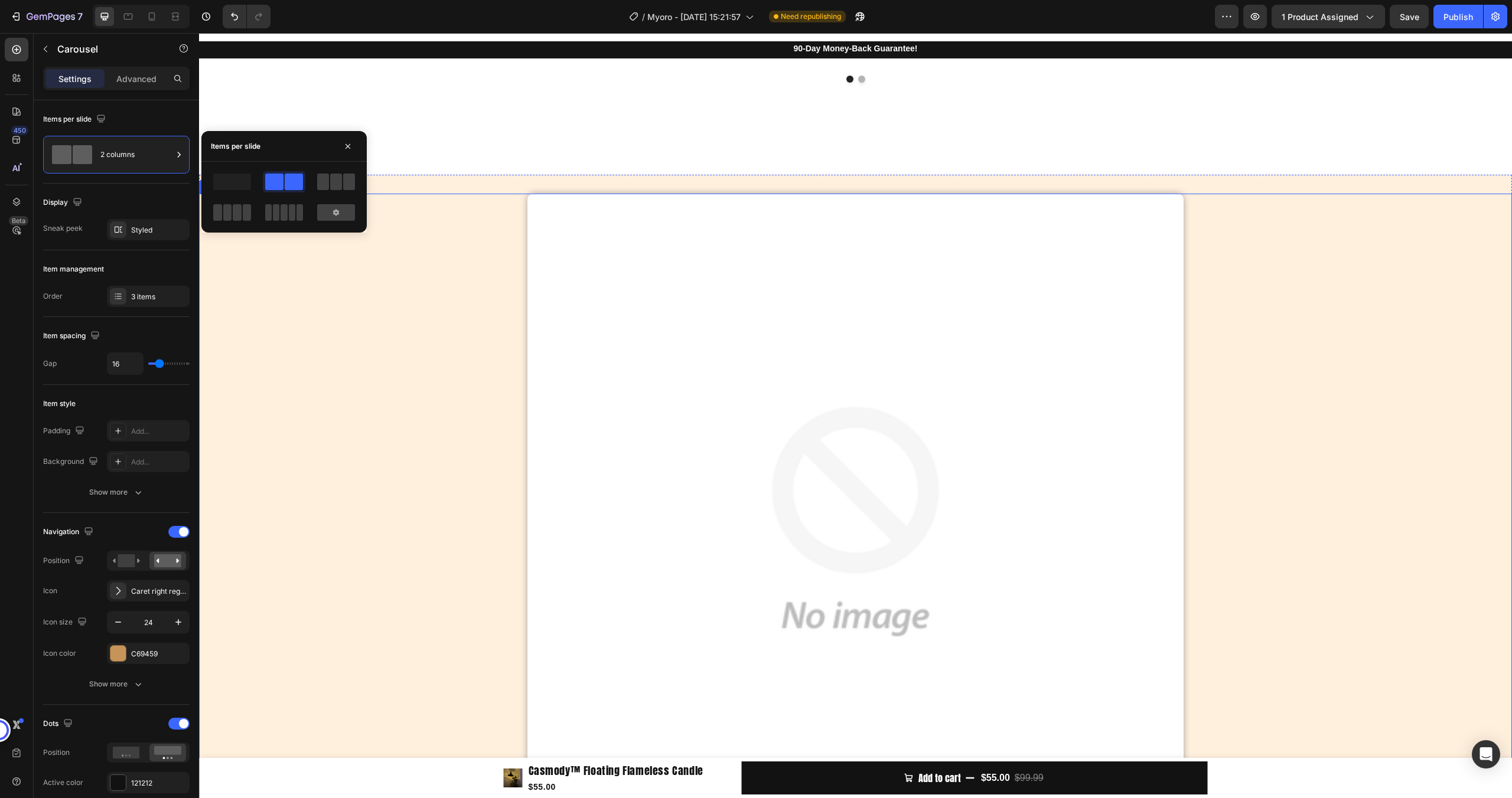
scroll to position [3490, 0]
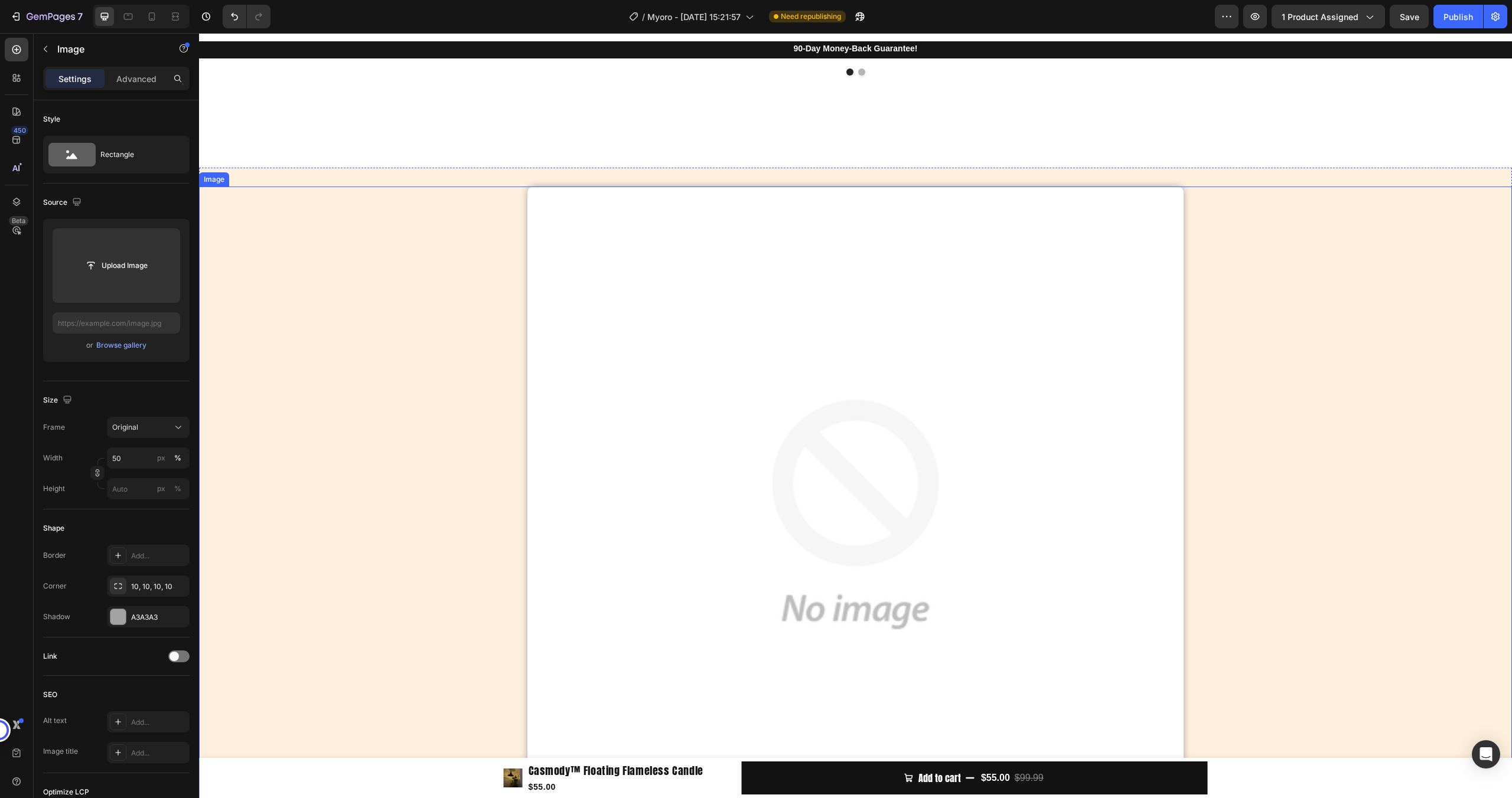
click at [726, 408] on img at bounding box center [855, 514] width 657 height 657
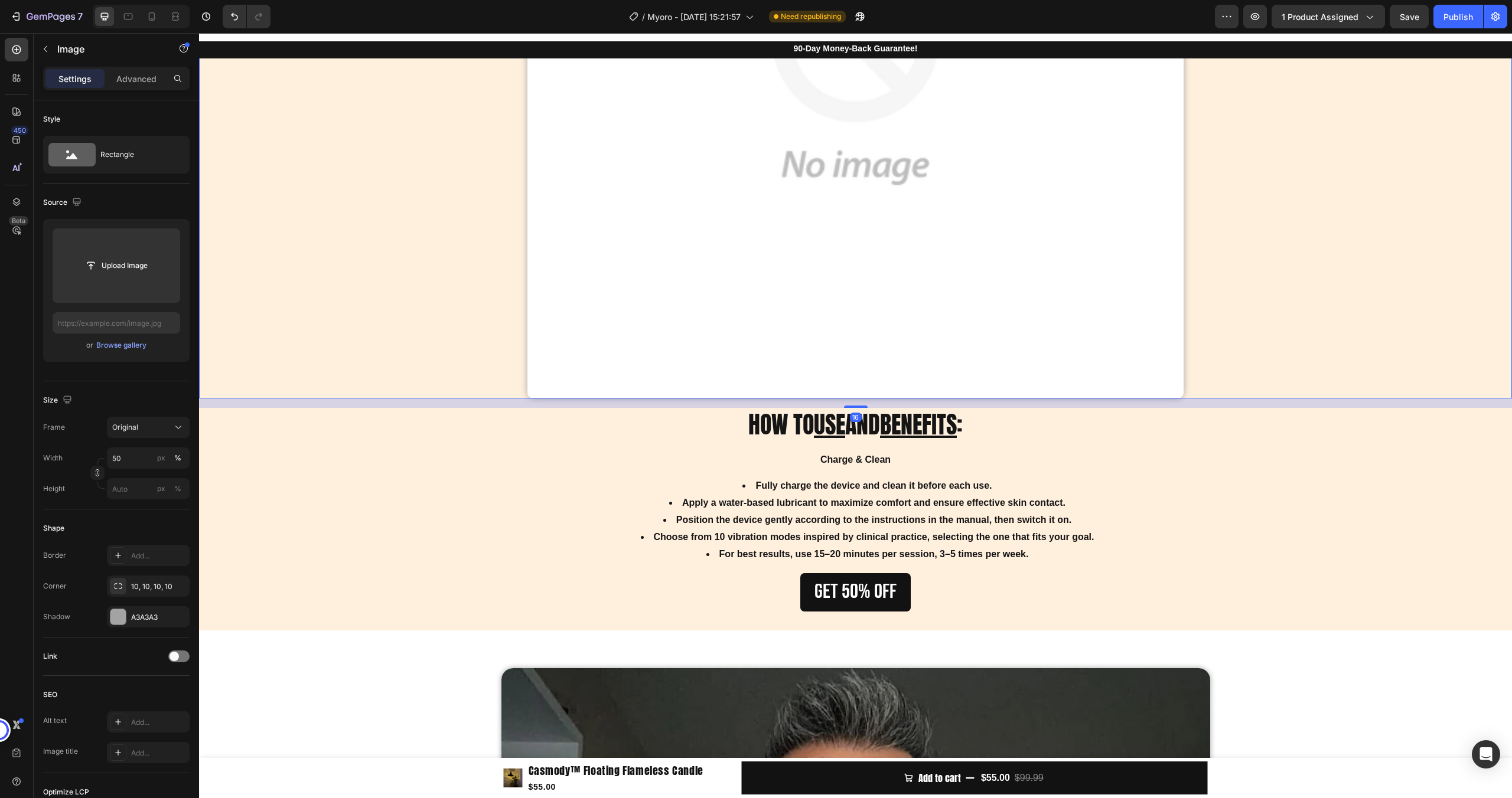
scroll to position [3956, 0]
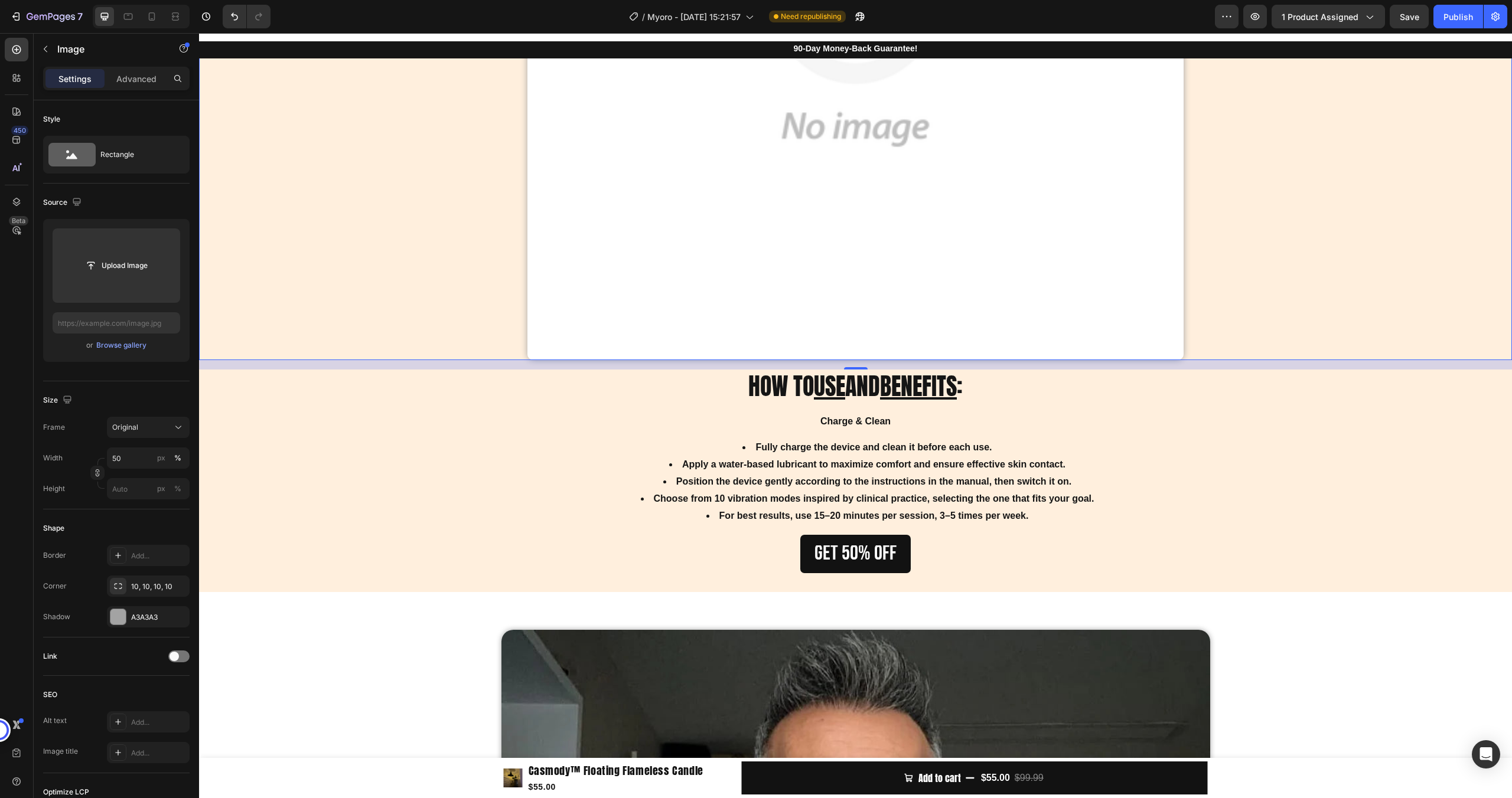
click at [534, 295] on img at bounding box center [855, 32] width 657 height 657
click at [502, 304] on div at bounding box center [854, 32] width 1312 height 657
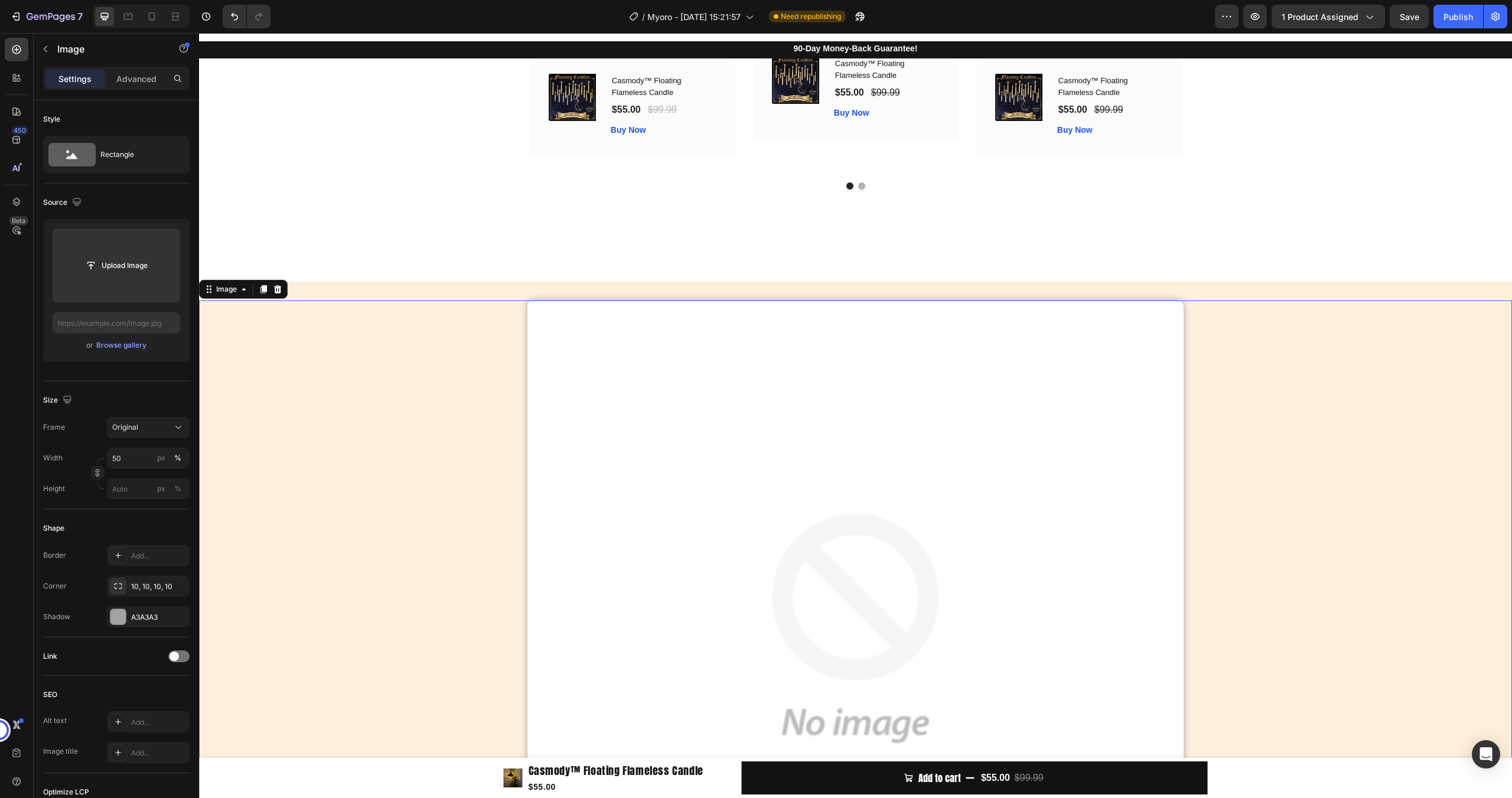
scroll to position [3294, 0]
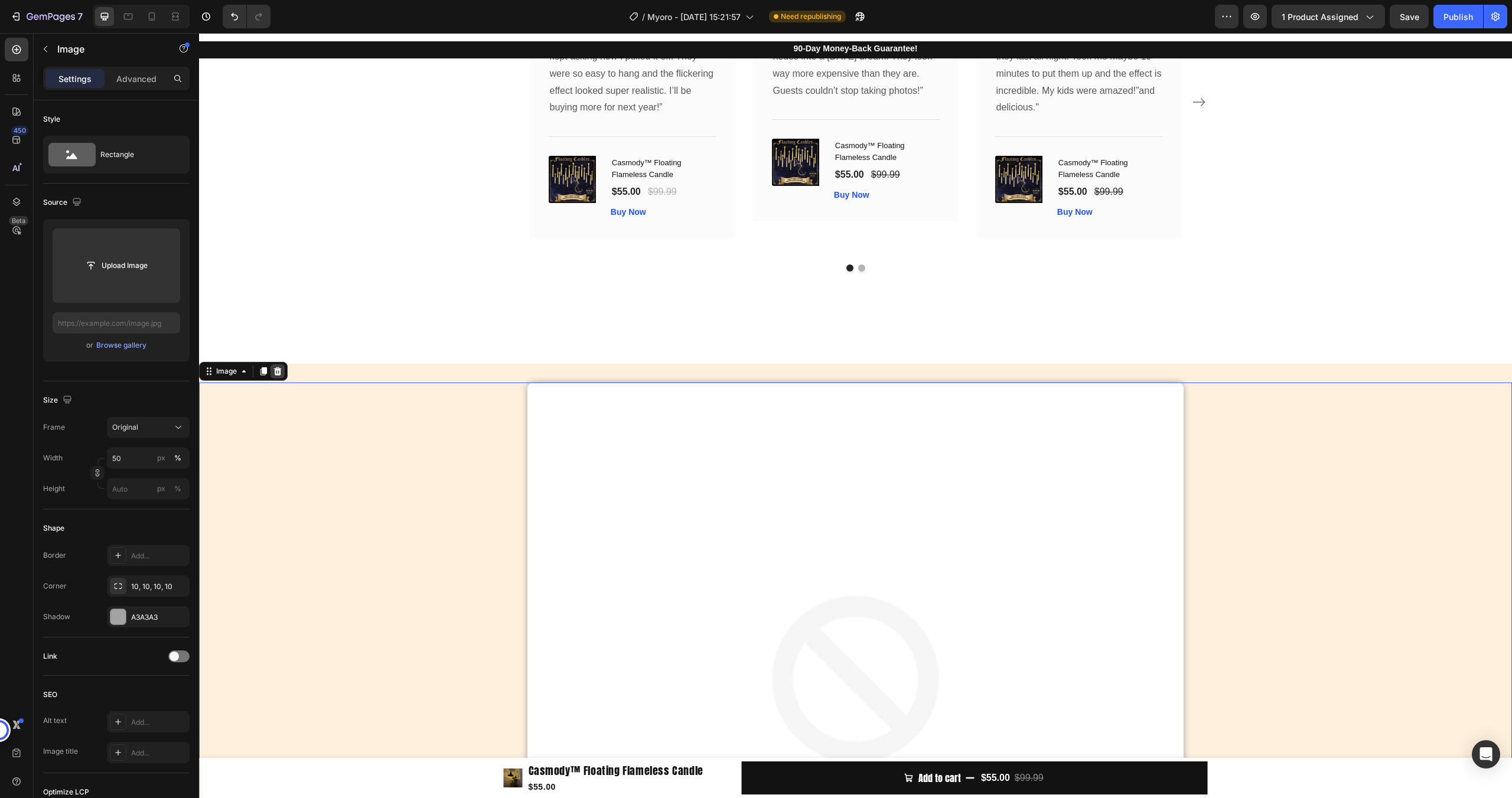
click at [276, 367] on icon at bounding box center [278, 371] width 8 height 9
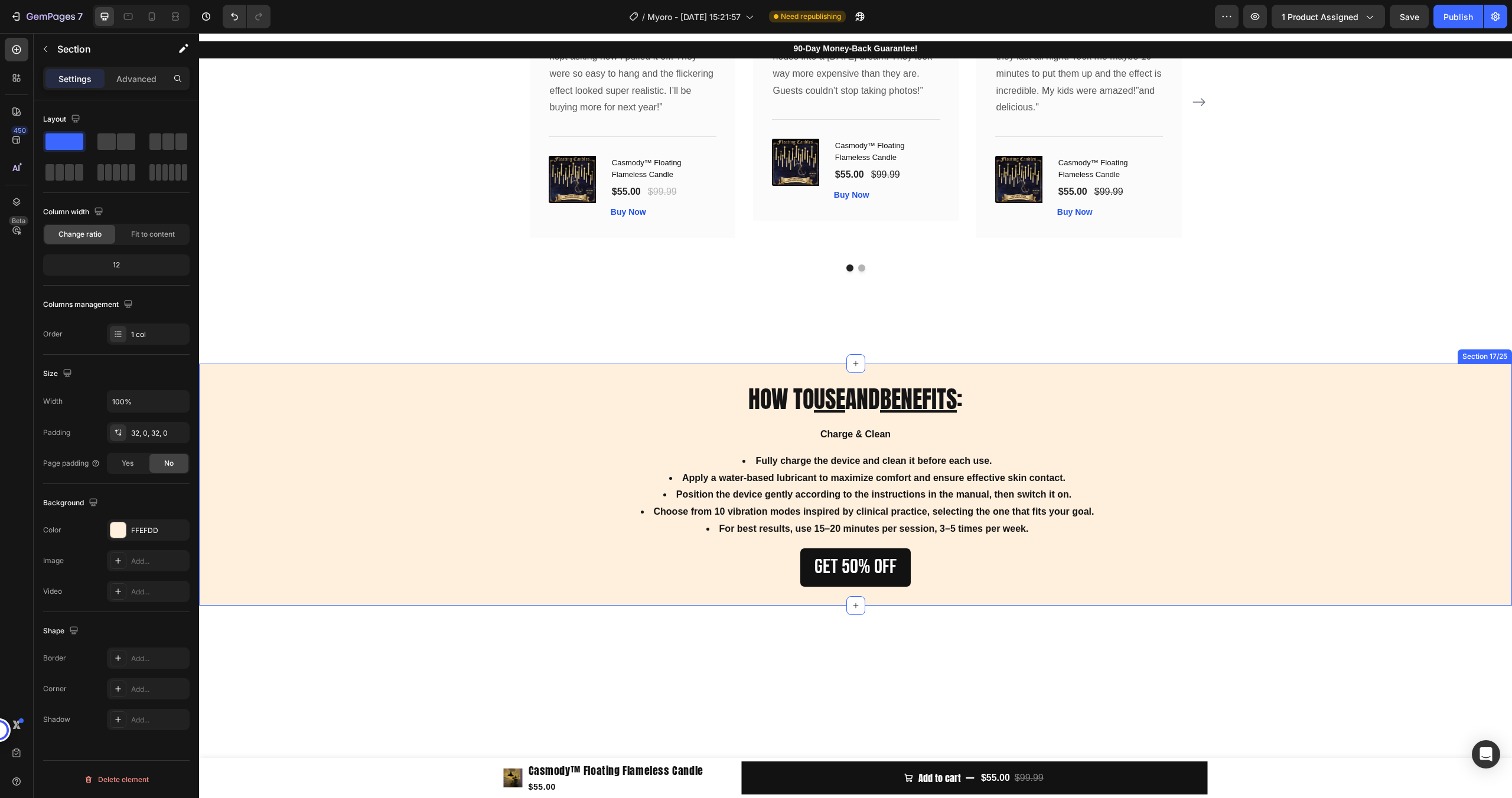
click at [397, 364] on div "HOW TO USE AND BENEFITS : Heading Charge & Clean Fully charge the device and cl…" at bounding box center [854, 485] width 1312 height 242
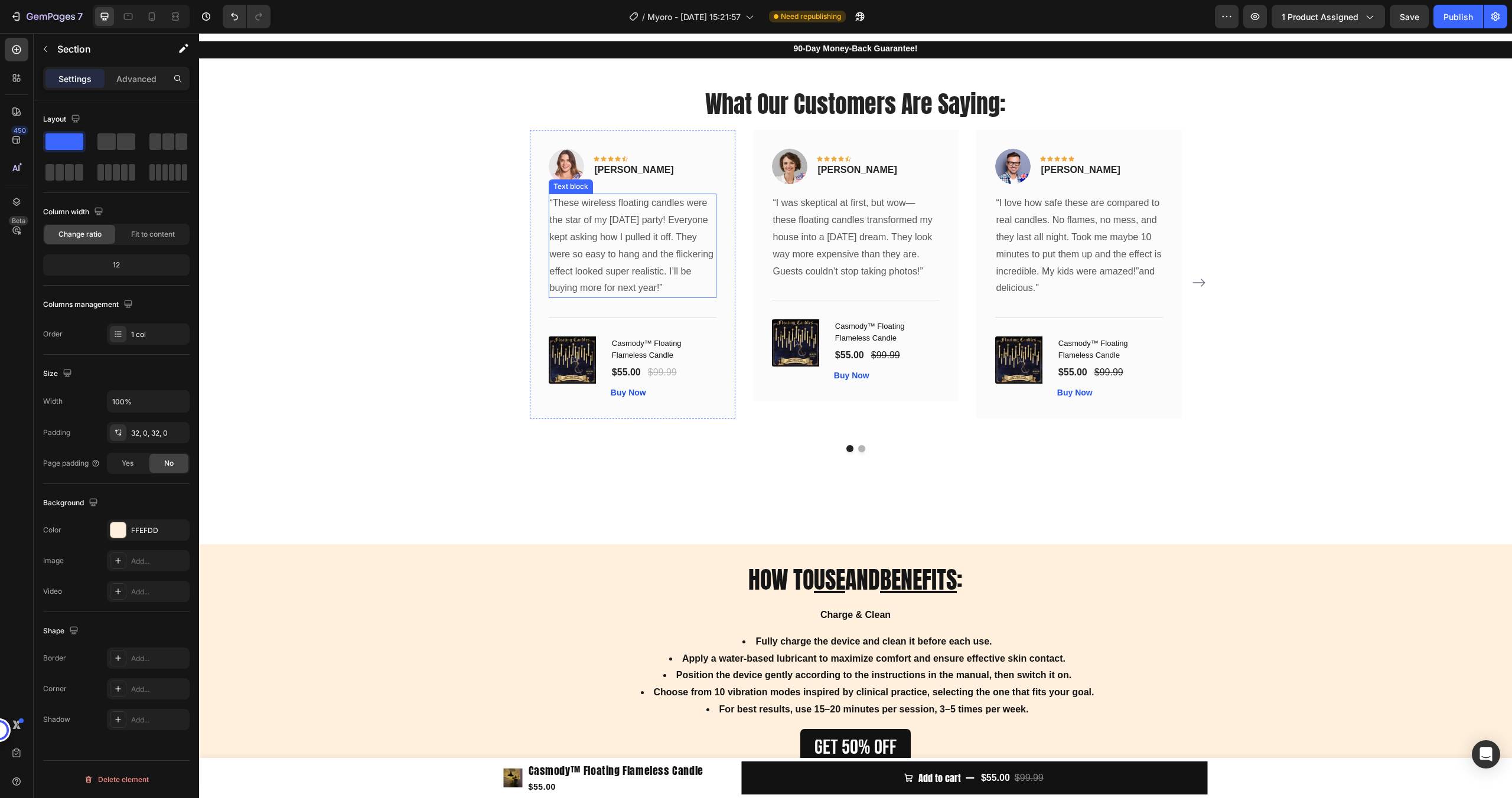
scroll to position [3056, 0]
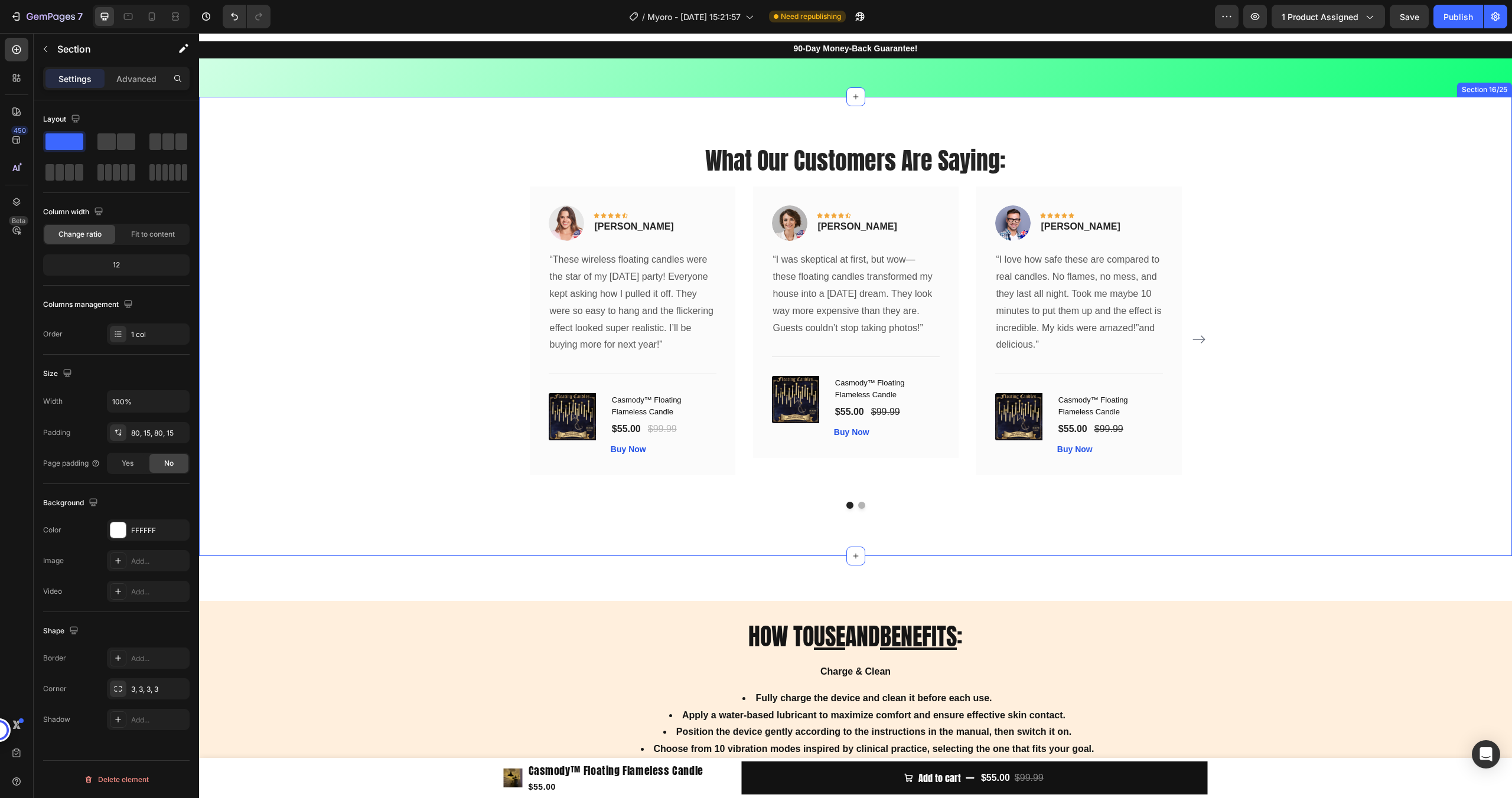
click at [360, 144] on div "What Our Customers Are Saying: Heading Image Icon Icon Icon Icon Icon Row Rita …" at bounding box center [854, 327] width 1295 height 365
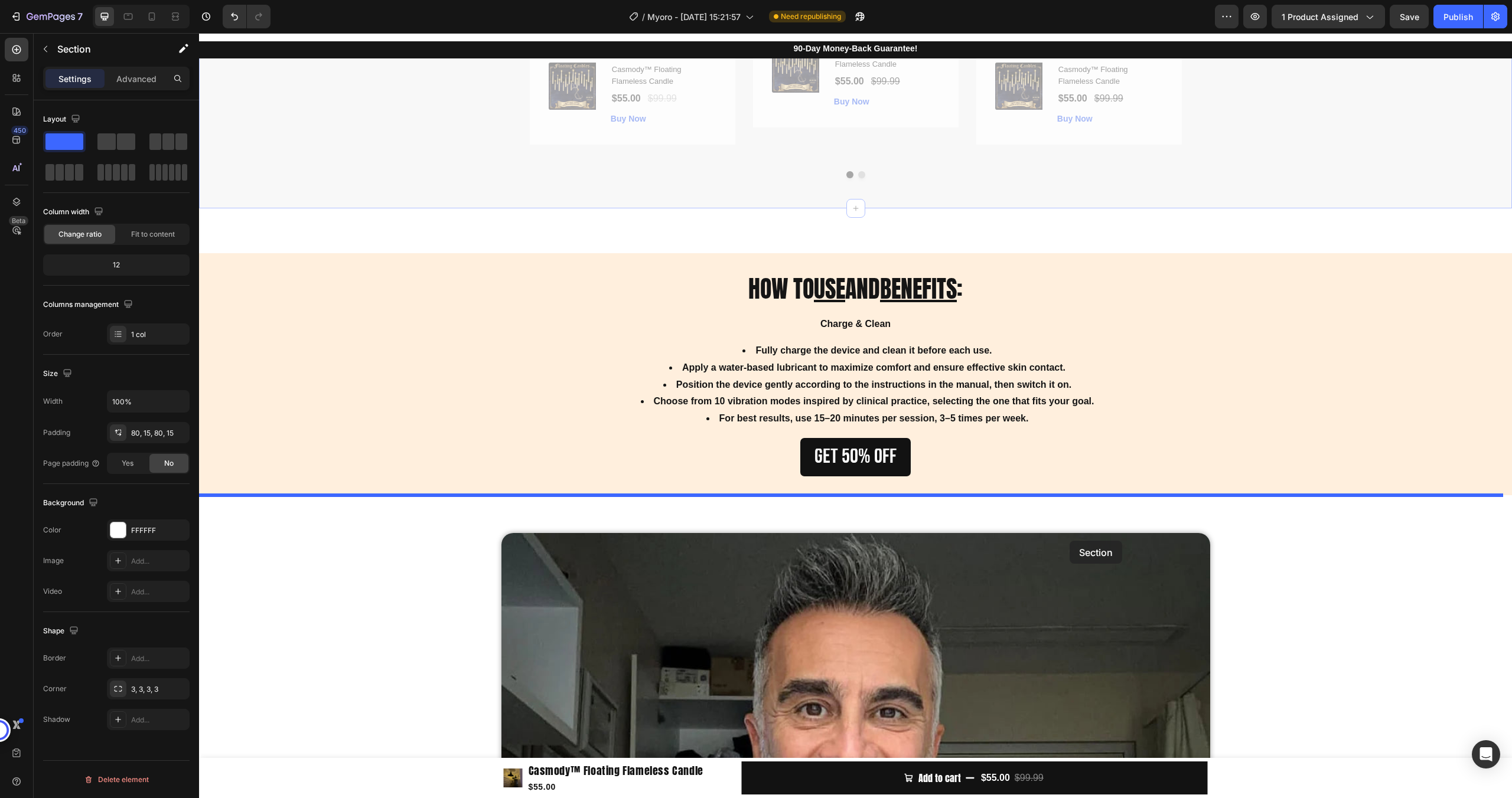
scroll to position [3406, 0]
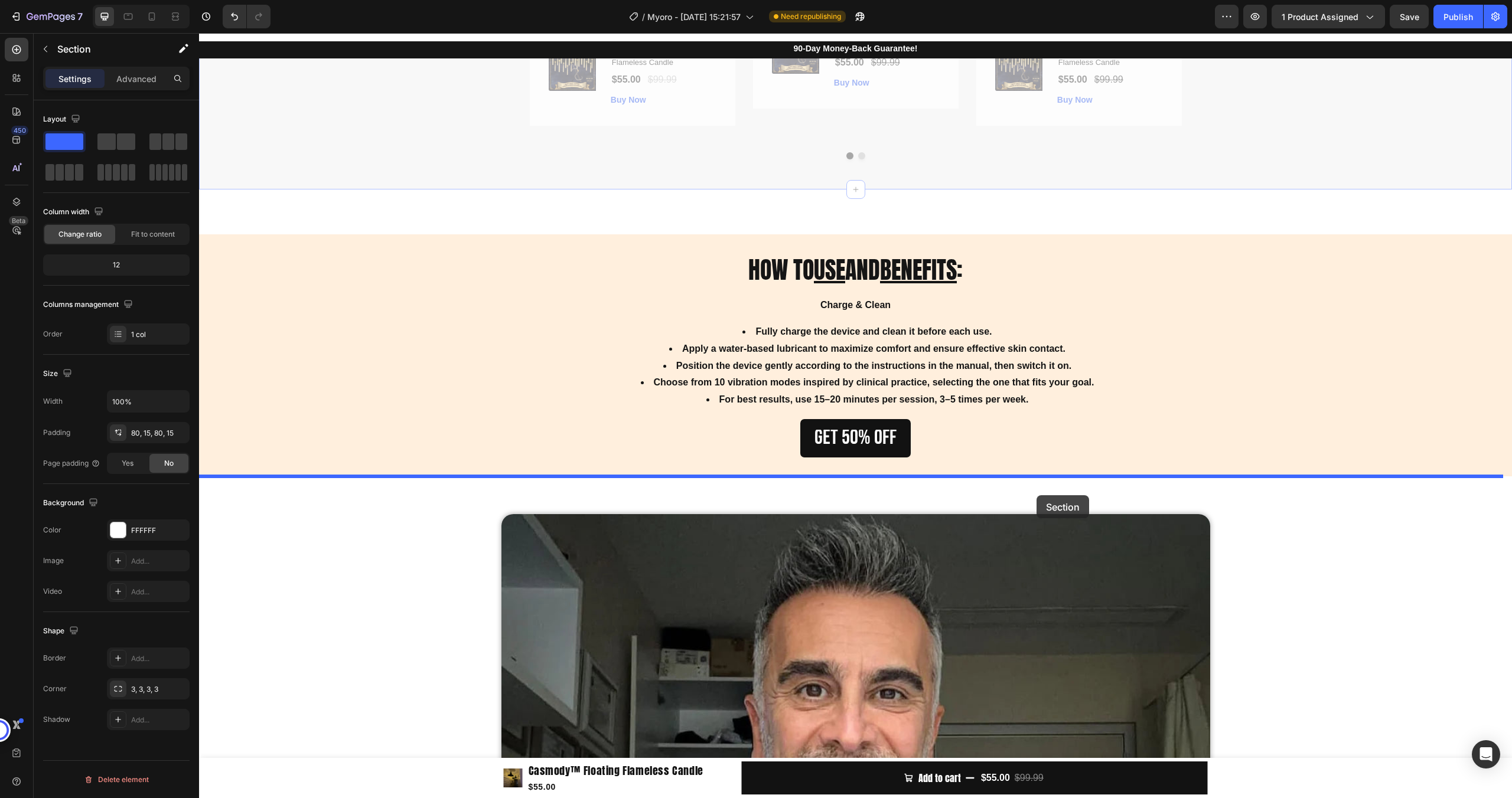
drag, startPoint x: 1276, startPoint y: 87, endPoint x: 1036, endPoint y: 495, distance: 473.4
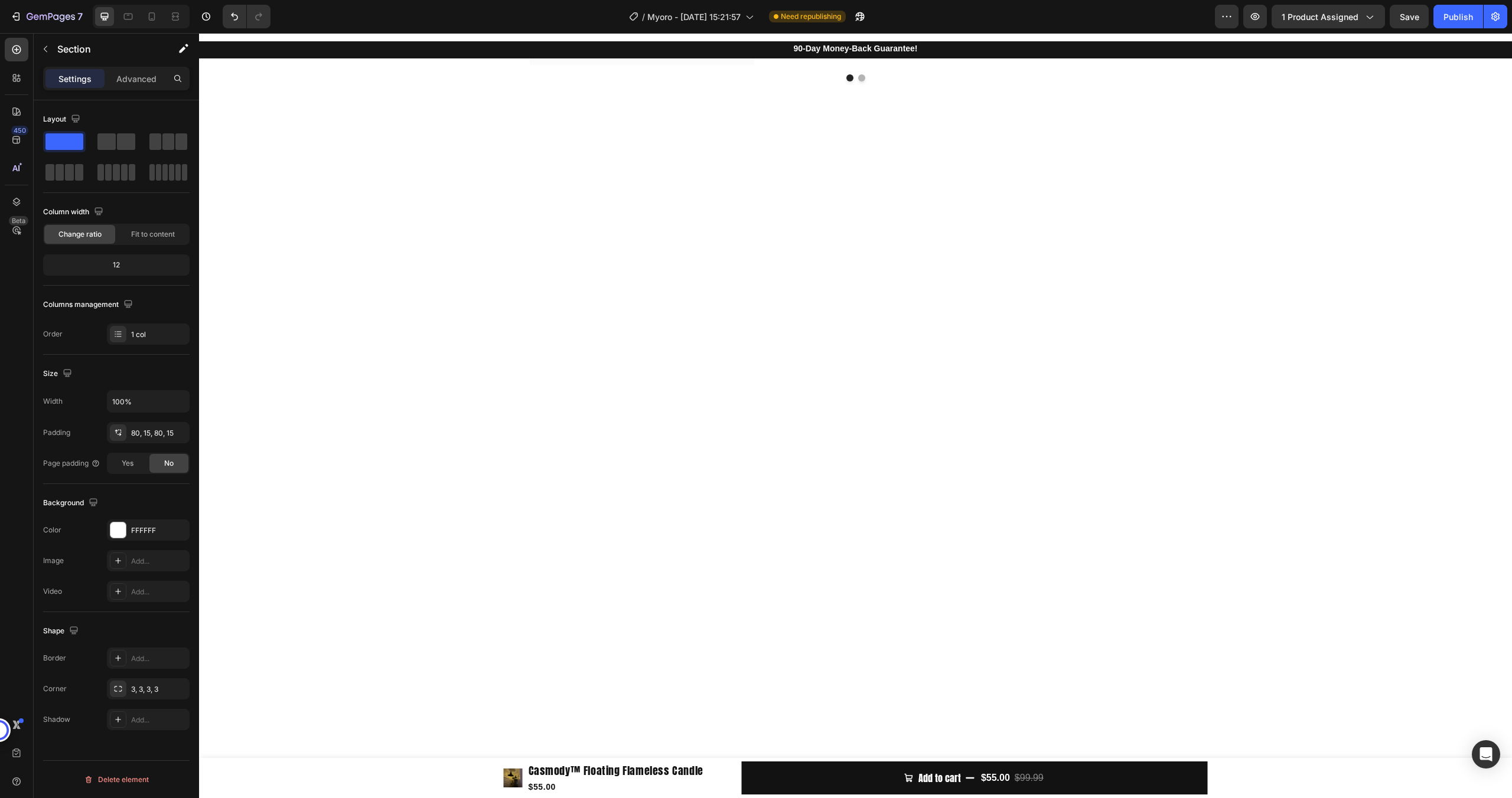
scroll to position [3091, 0]
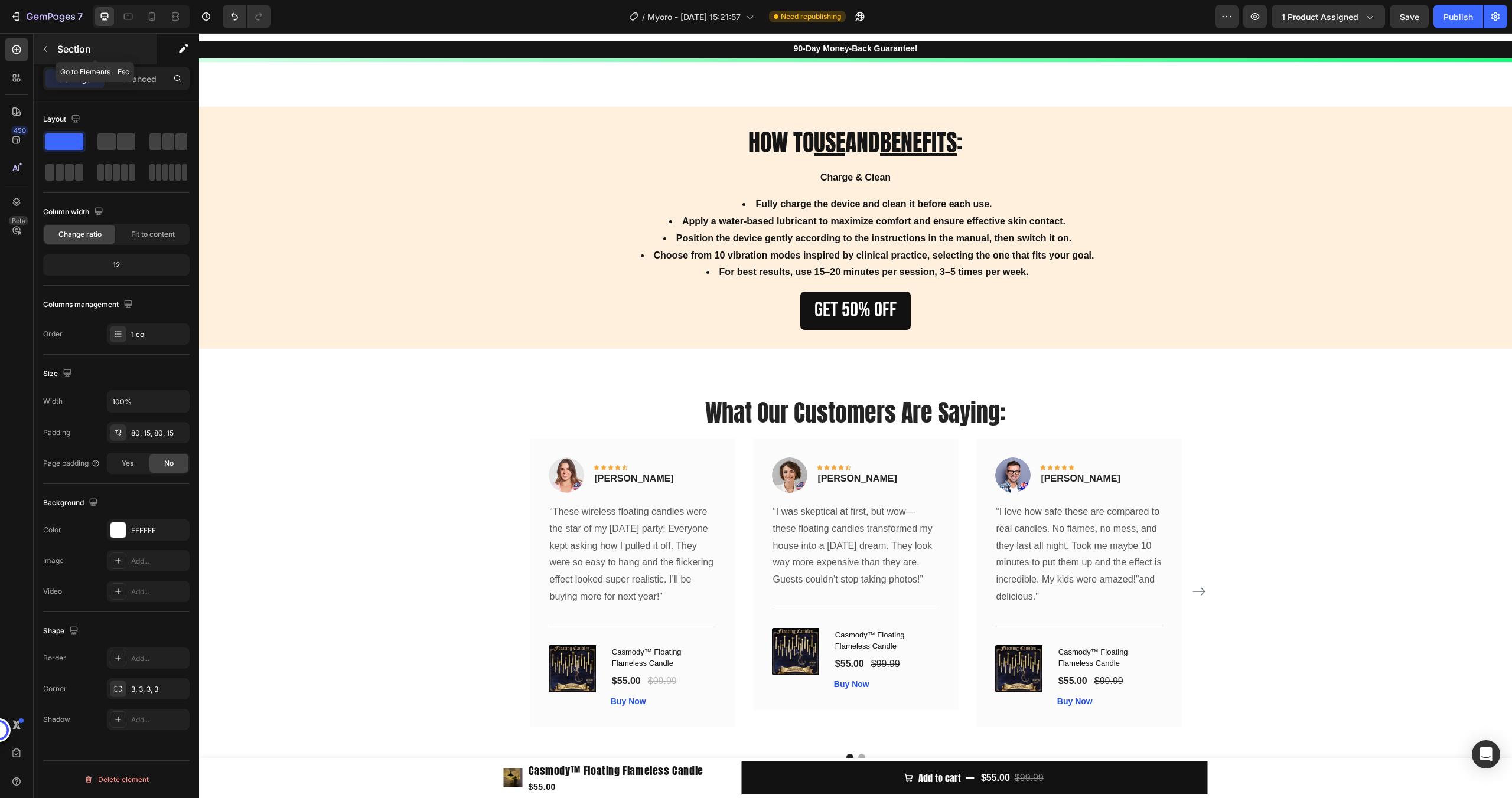
click at [52, 51] on button "button" at bounding box center [46, 49] width 19 height 19
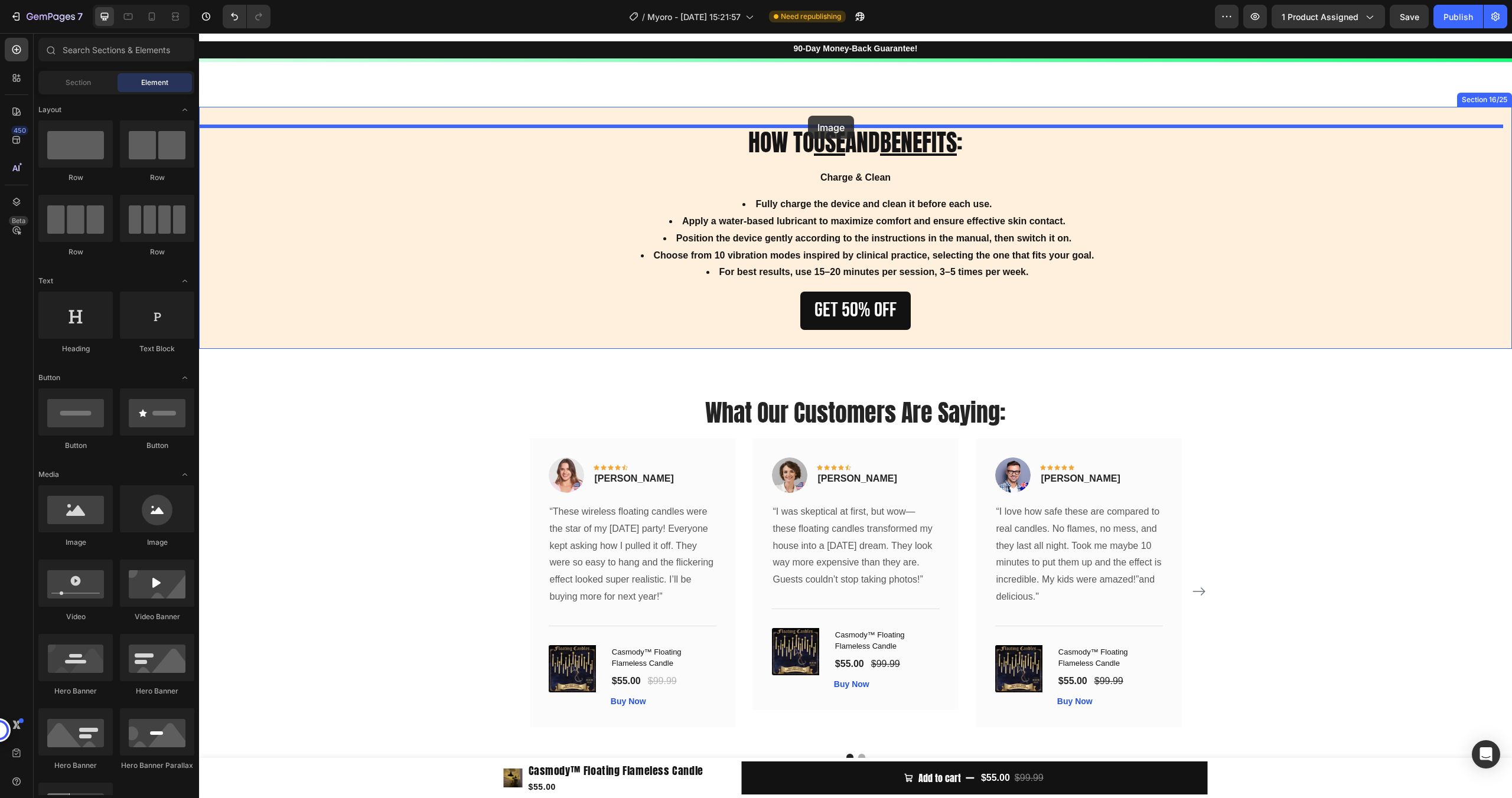
drag, startPoint x: 294, startPoint y: 560, endPoint x: 808, endPoint y: 116, distance: 679.2
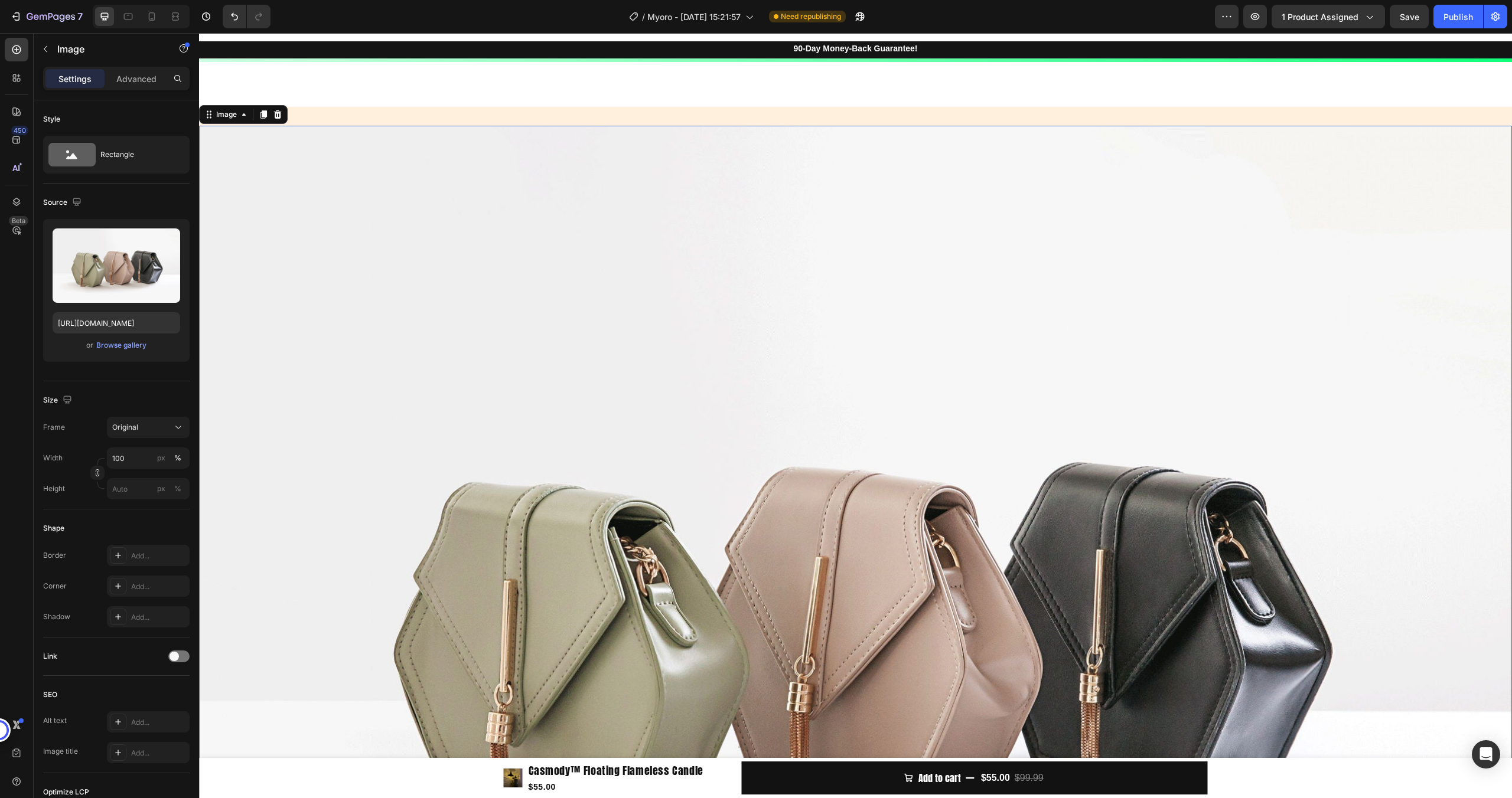
click at [732, 281] on img at bounding box center [854, 618] width 1312 height 984
click at [125, 349] on div "Browse gallery" at bounding box center [121, 345] width 51 height 11
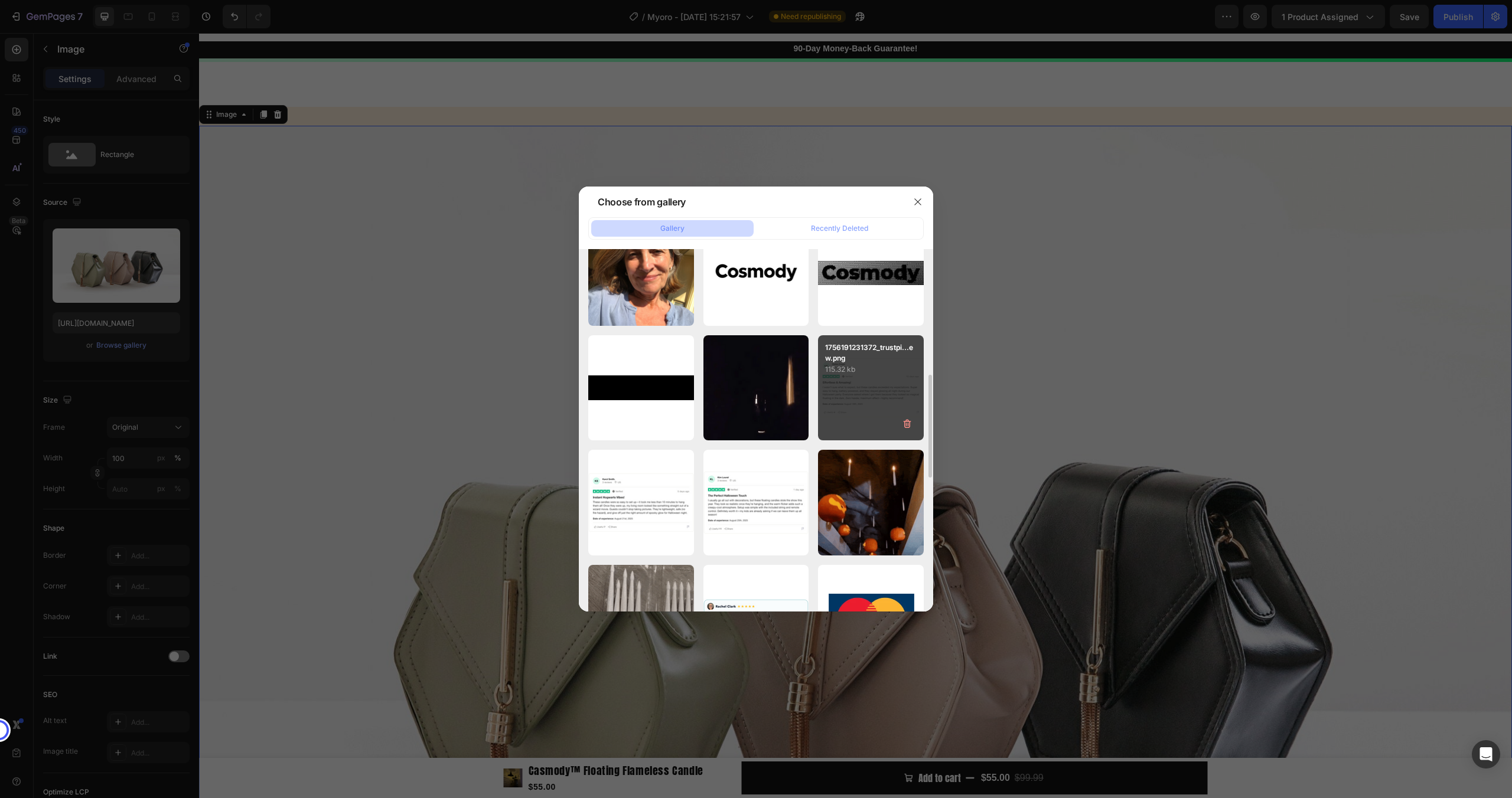
scroll to position [373, 0]
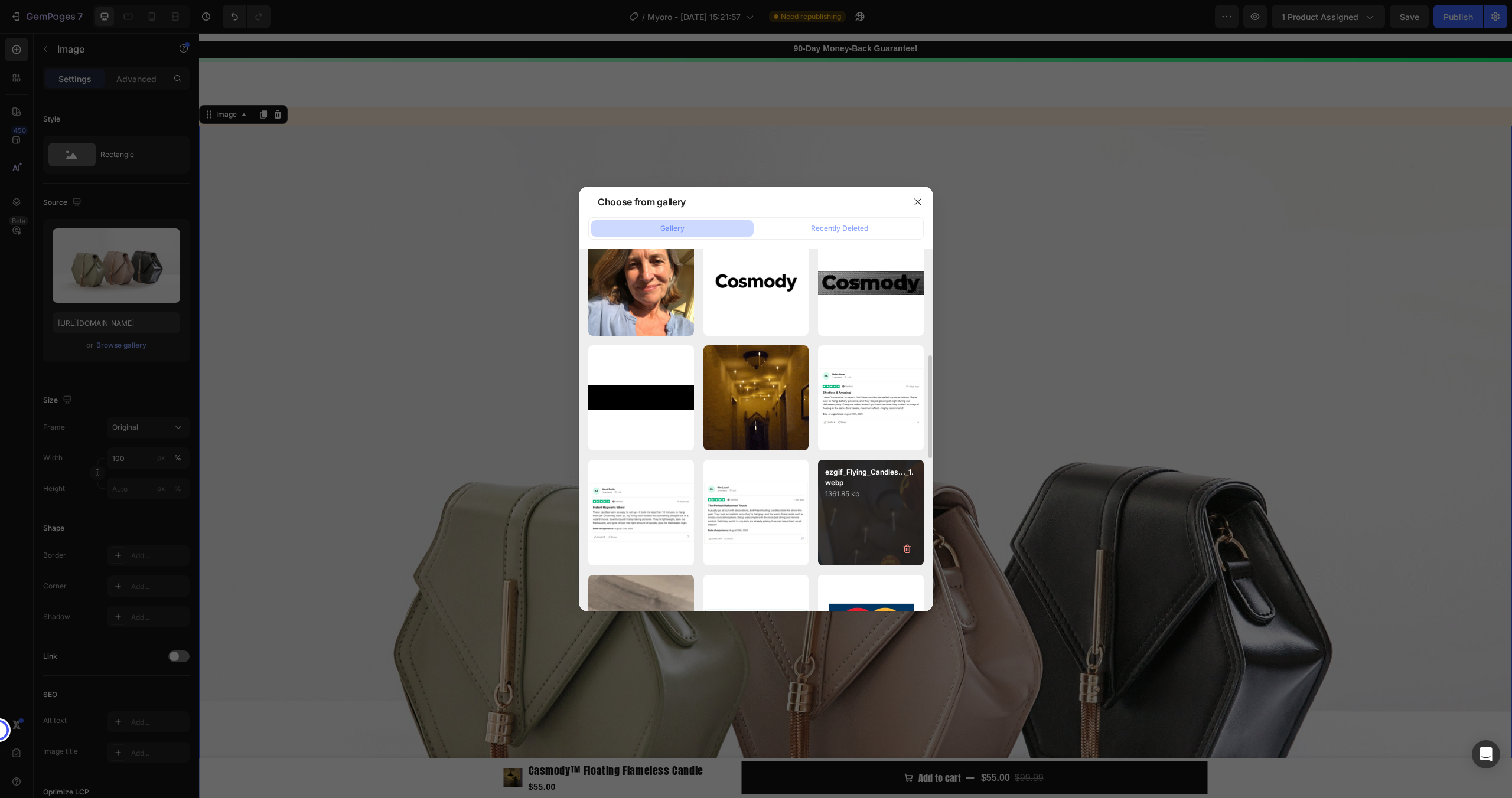
click at [861, 483] on p "ezgif_Flying_Candles..._1.webp" at bounding box center [871, 478] width 92 height 21
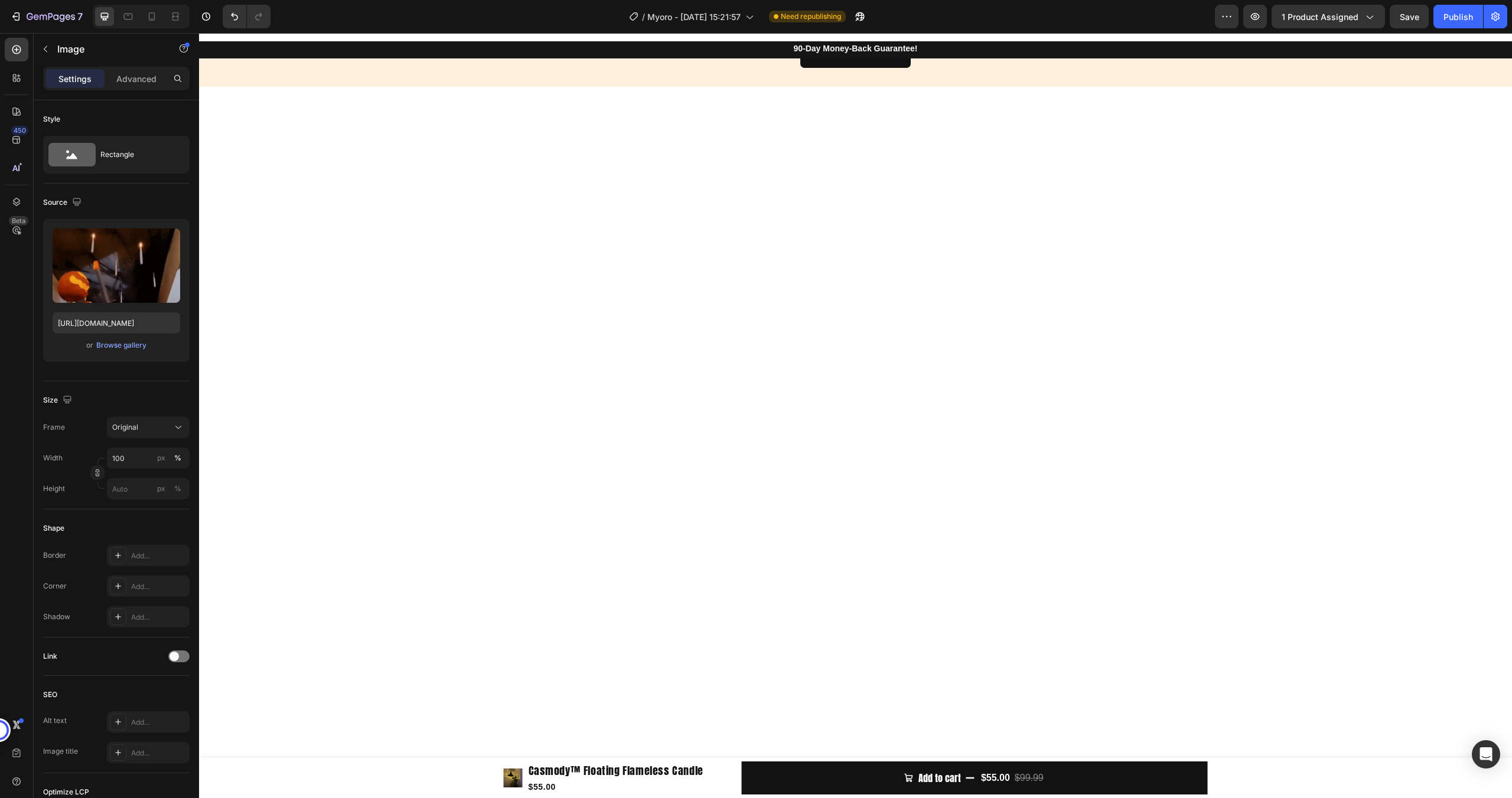
scroll to position [3480, 0]
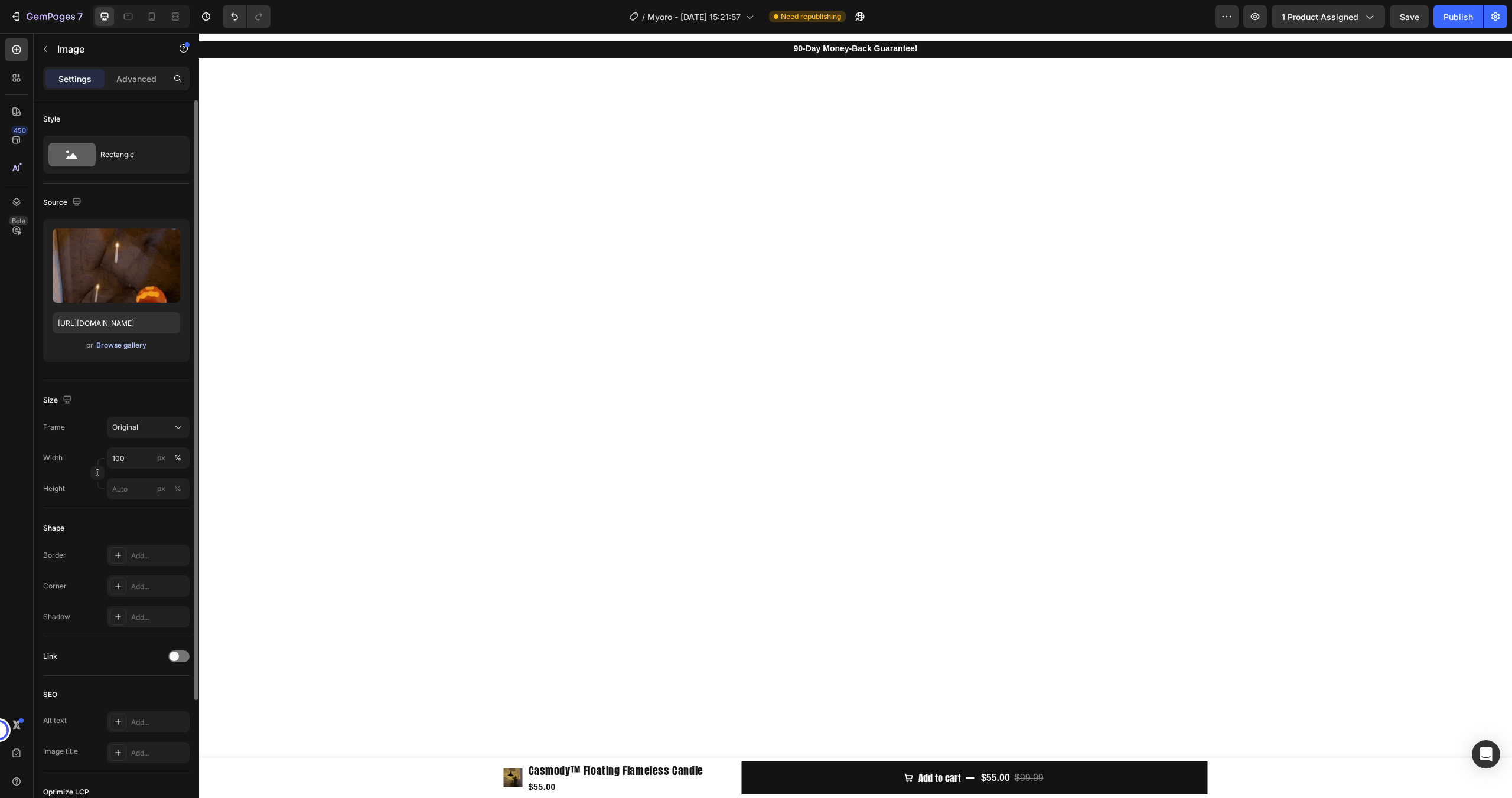
click at [117, 347] on div "Browse gallery" at bounding box center [121, 345] width 51 height 11
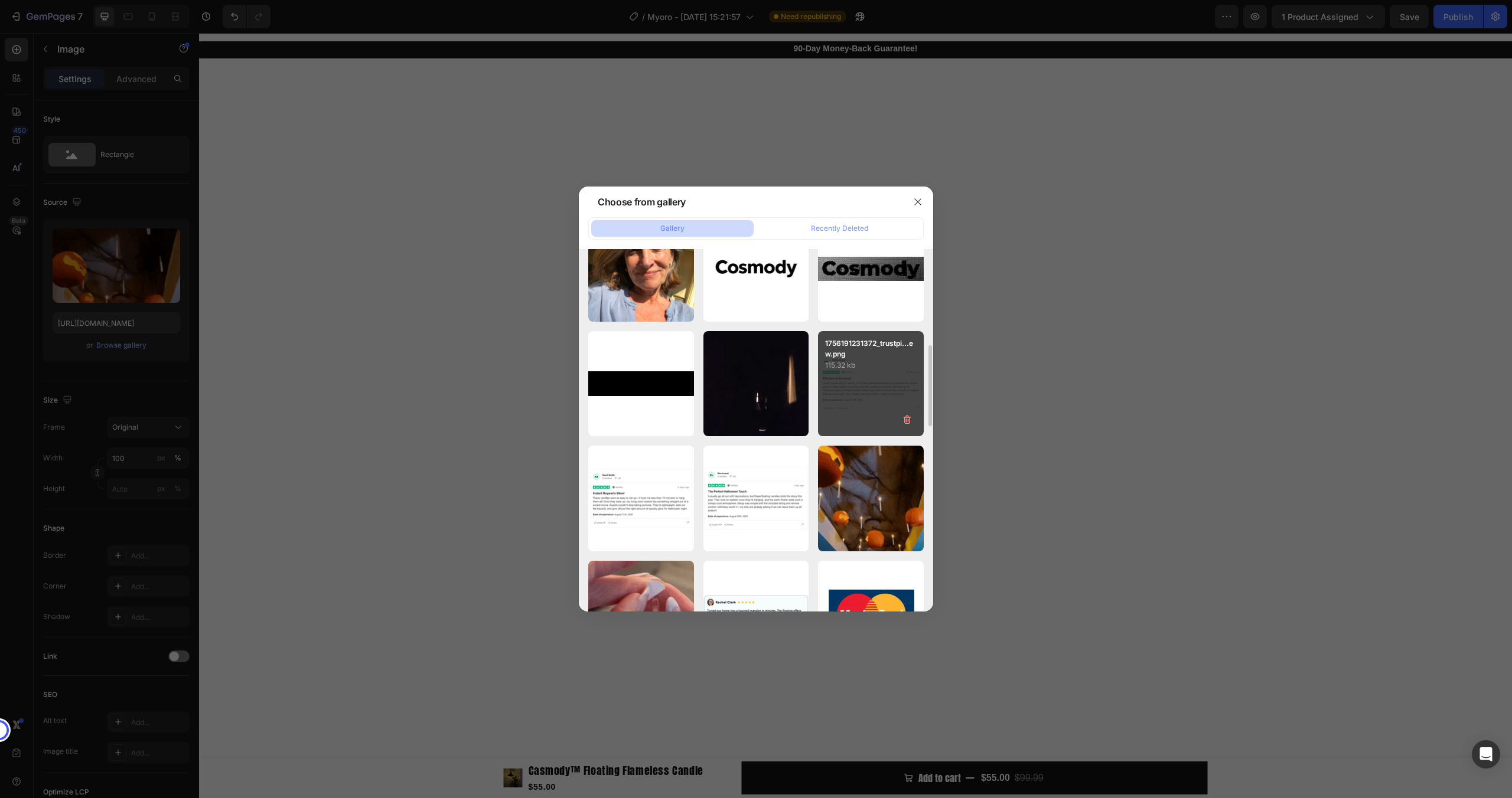
scroll to position [380, 0]
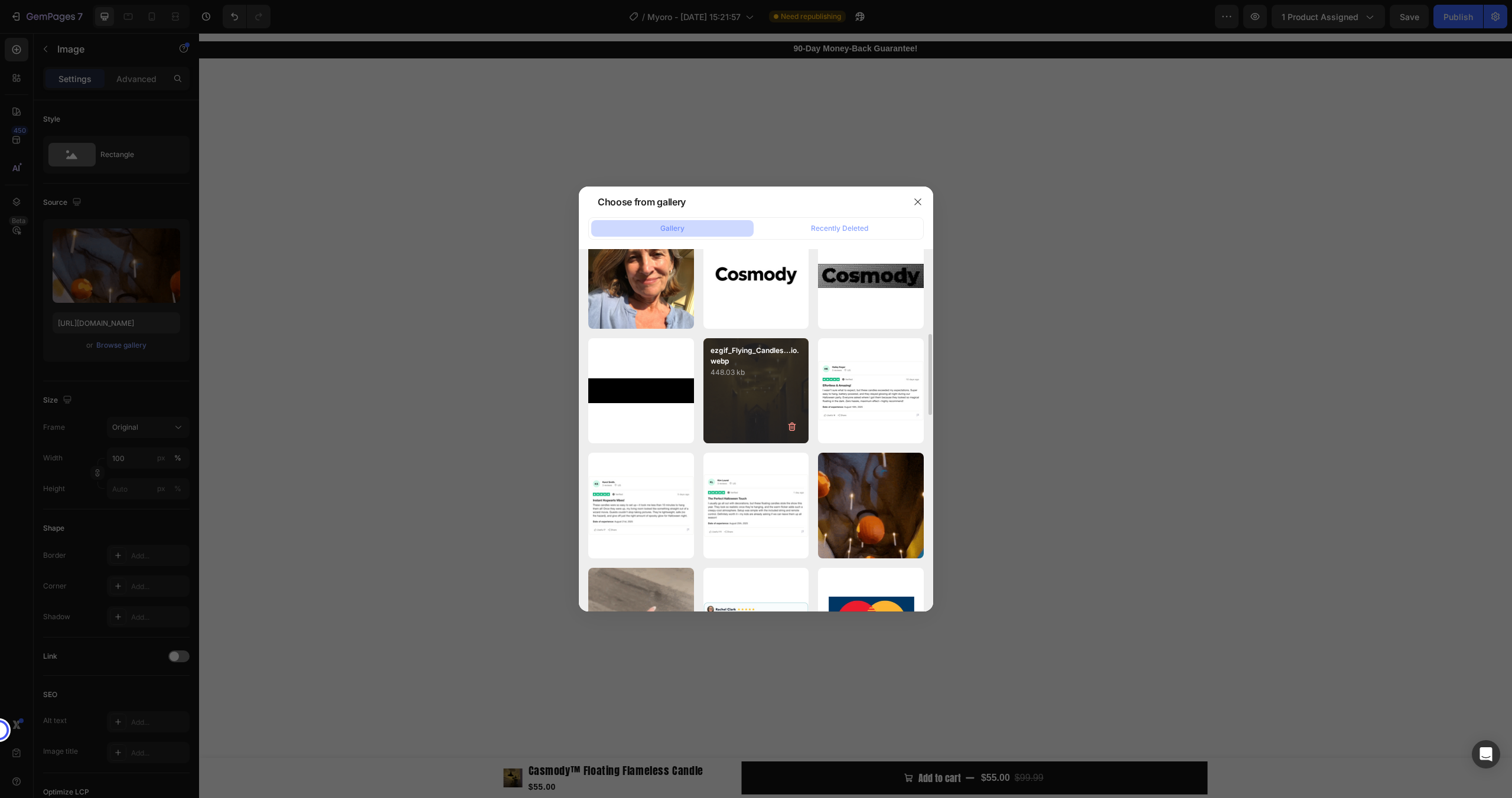
click at [765, 417] on div "ezgif_Flying_Candles...io.webp 448.03 kb" at bounding box center [756, 391] width 106 height 106
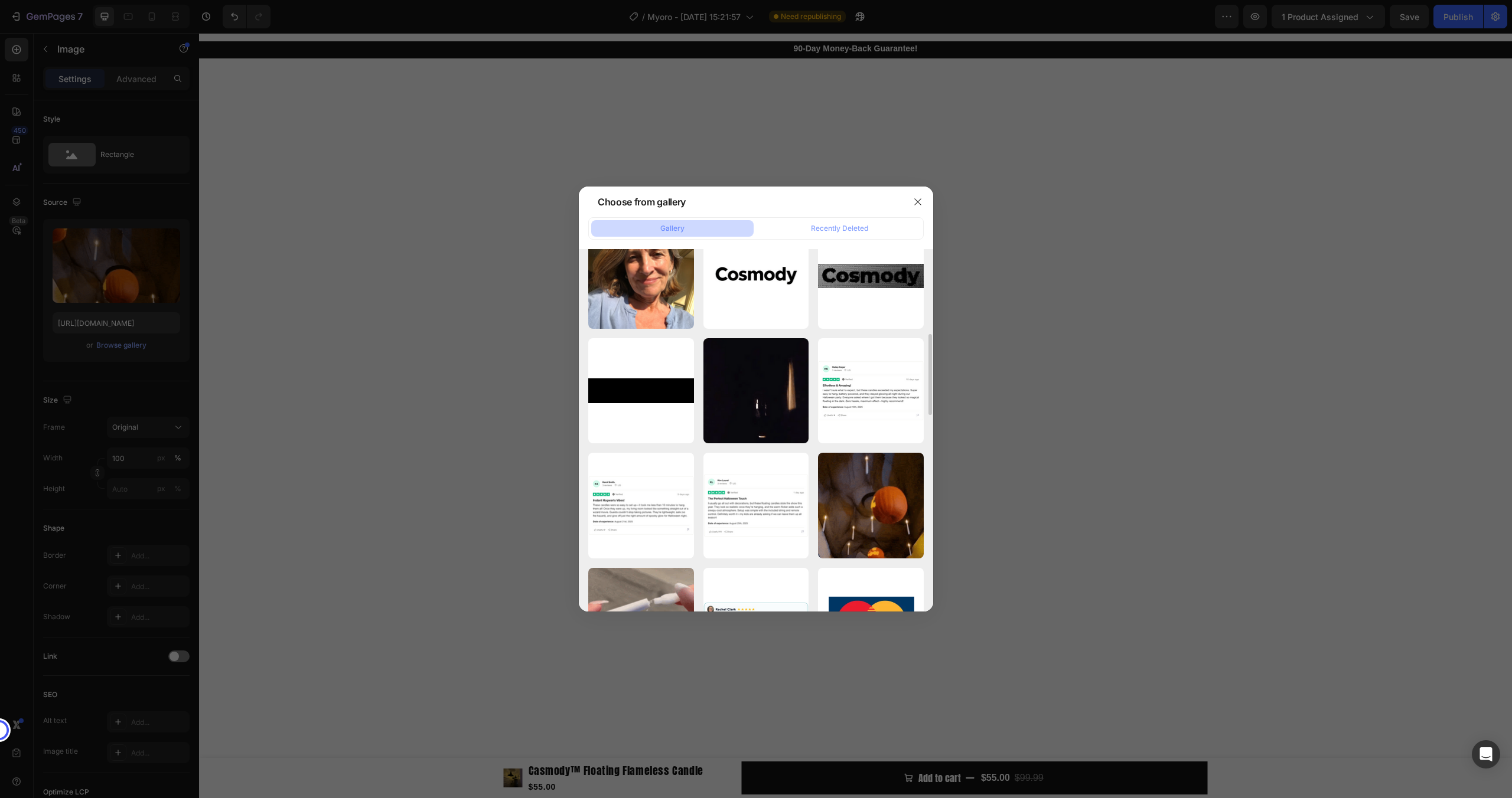
type input "https://cdn.shopify.com/s/files/1/0858/0798/9050/files/gempages_581594760653832…"
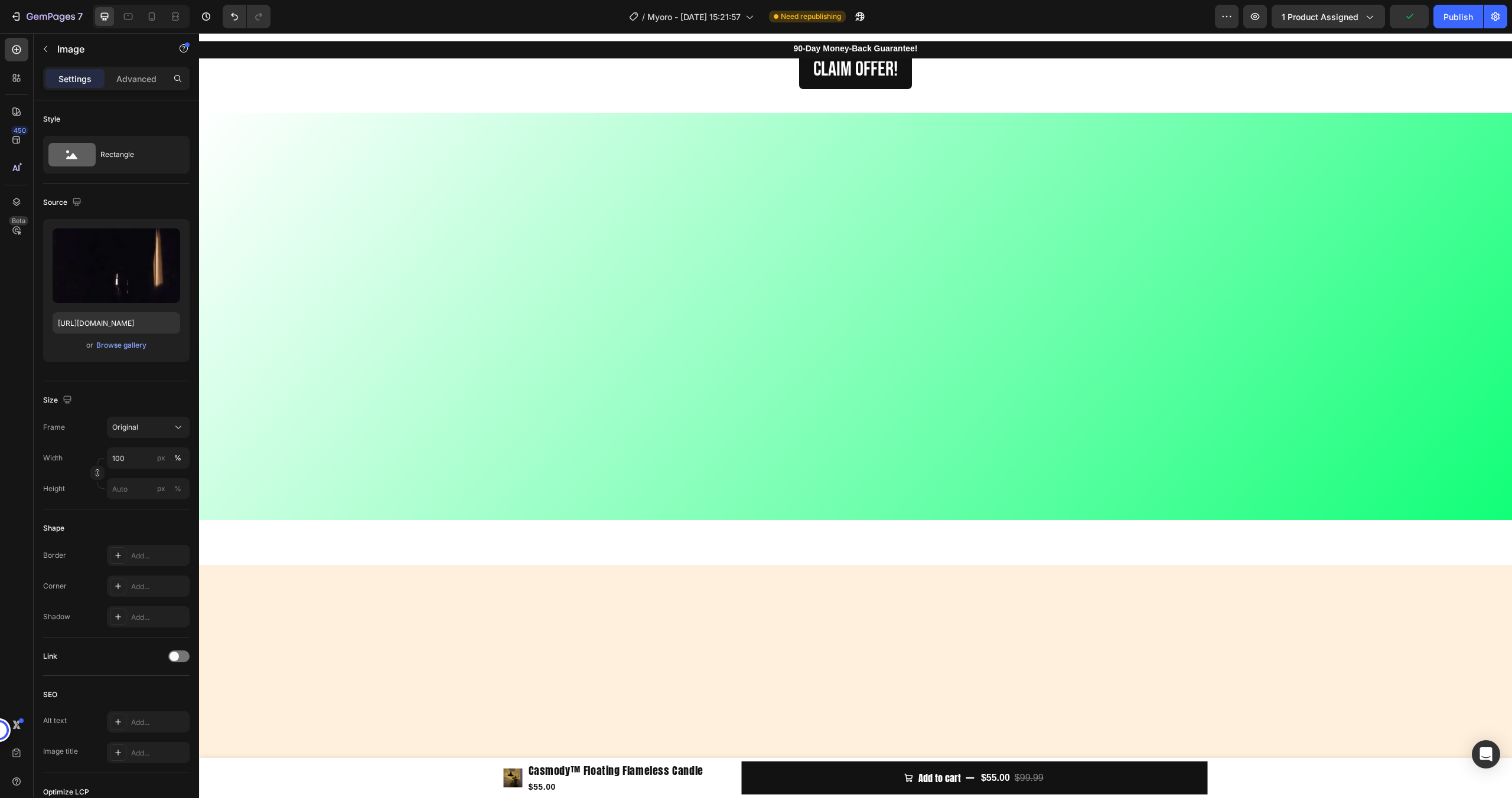
scroll to position [1910, 0]
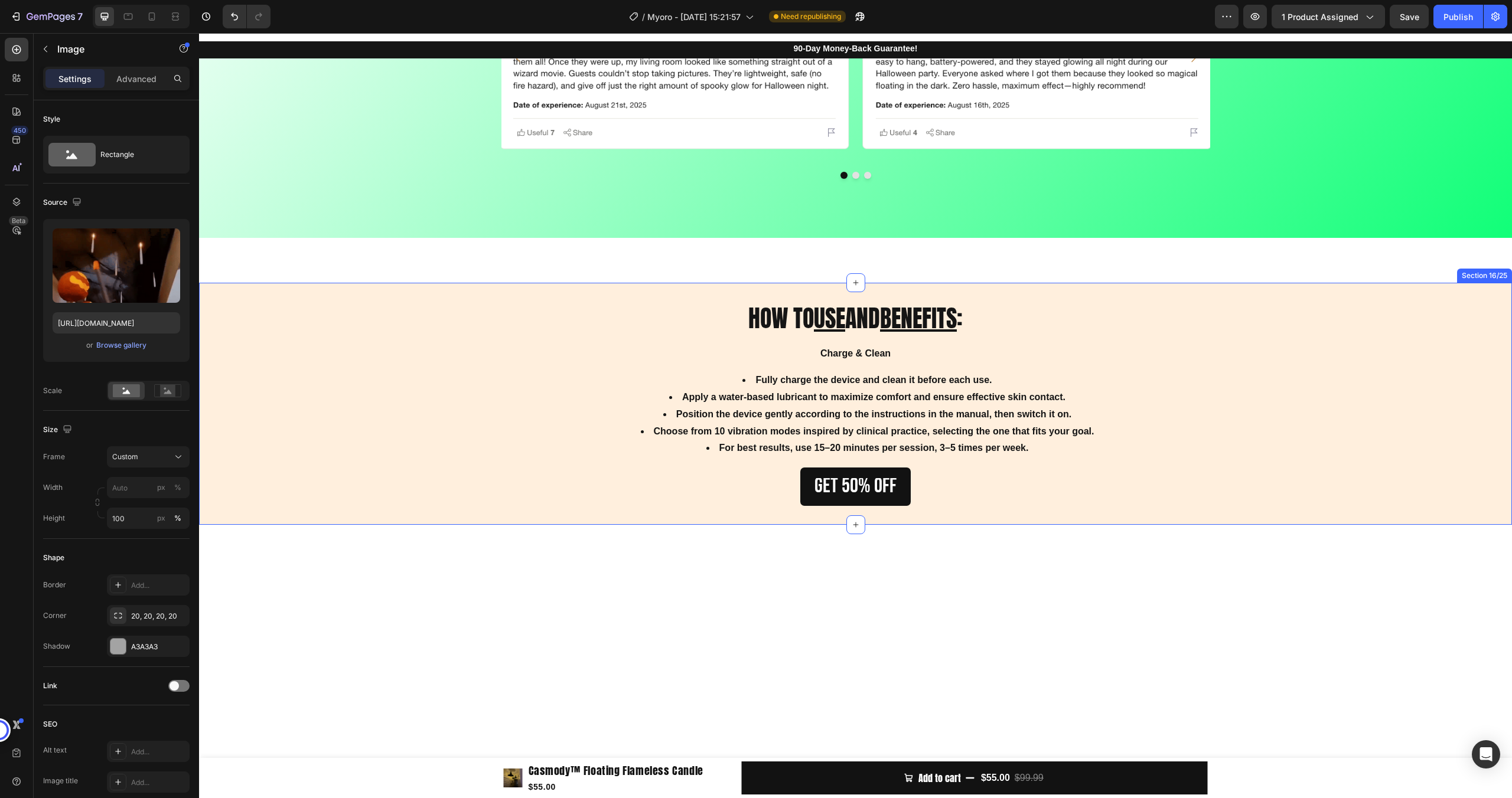
scroll to position [2930, 0]
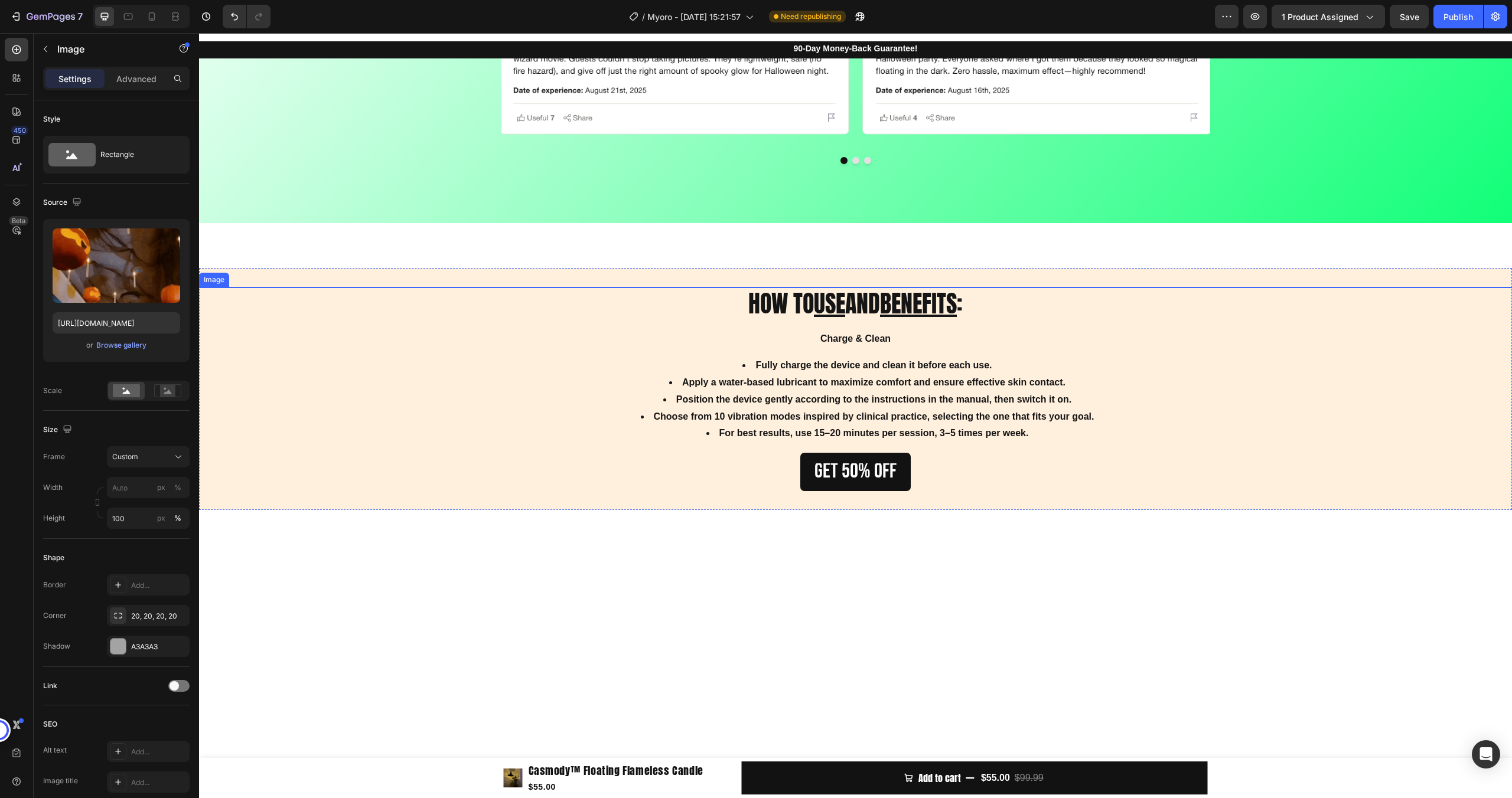
click at [848, 287] on img at bounding box center [854, 287] width 1312 height 0
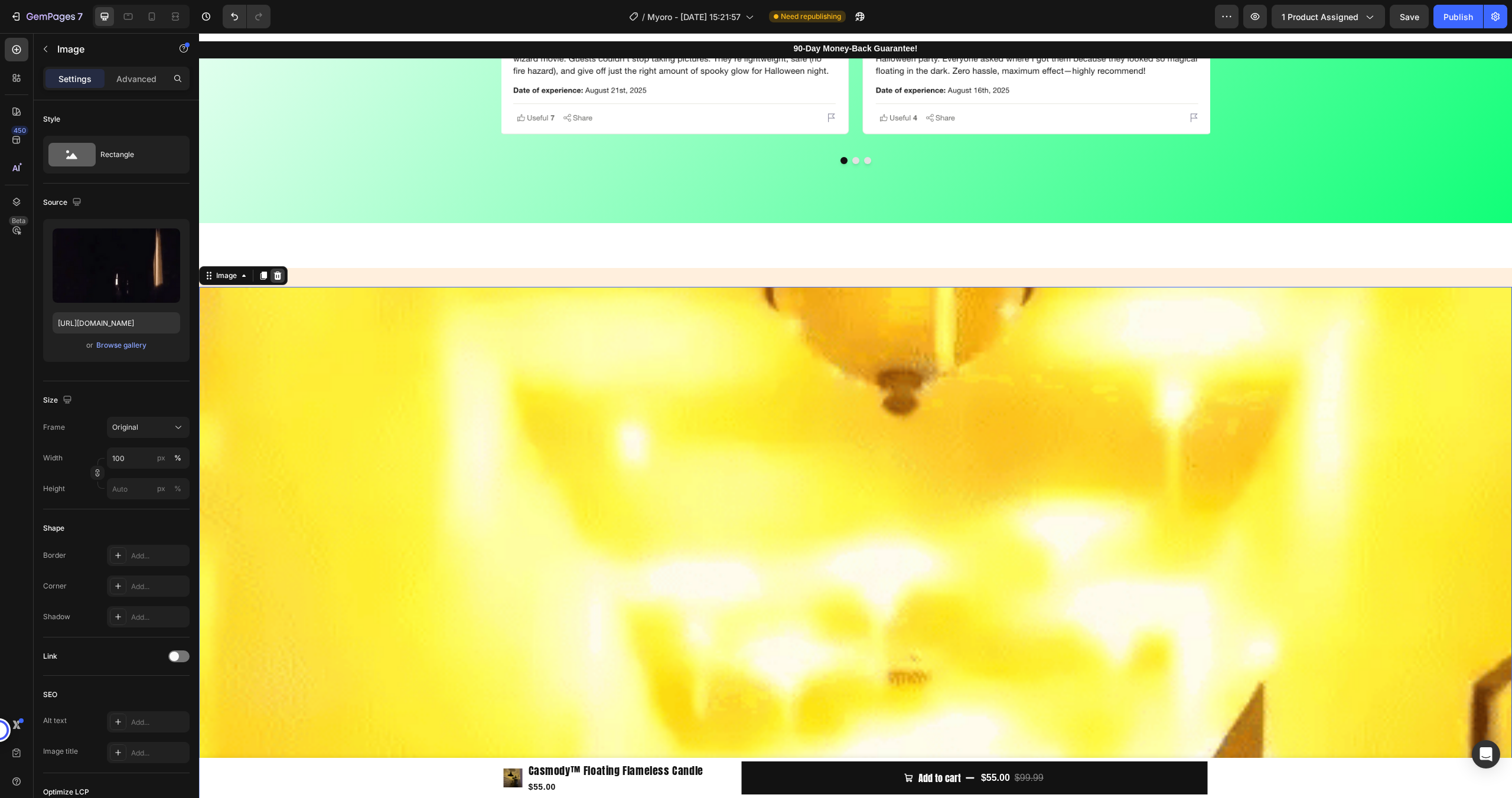
click at [279, 279] on icon at bounding box center [278, 275] width 8 height 9
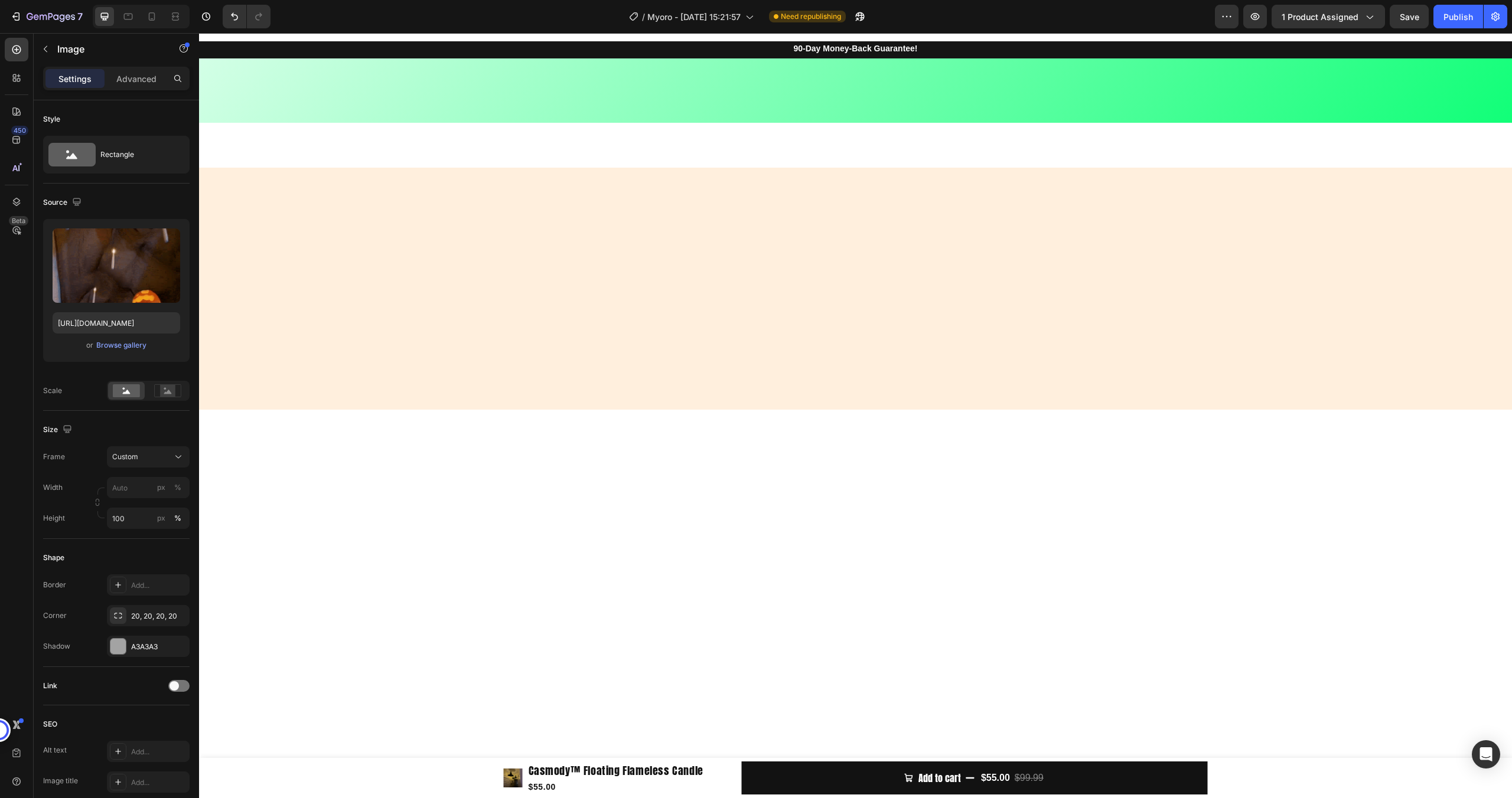
scroll to position [1482, 0]
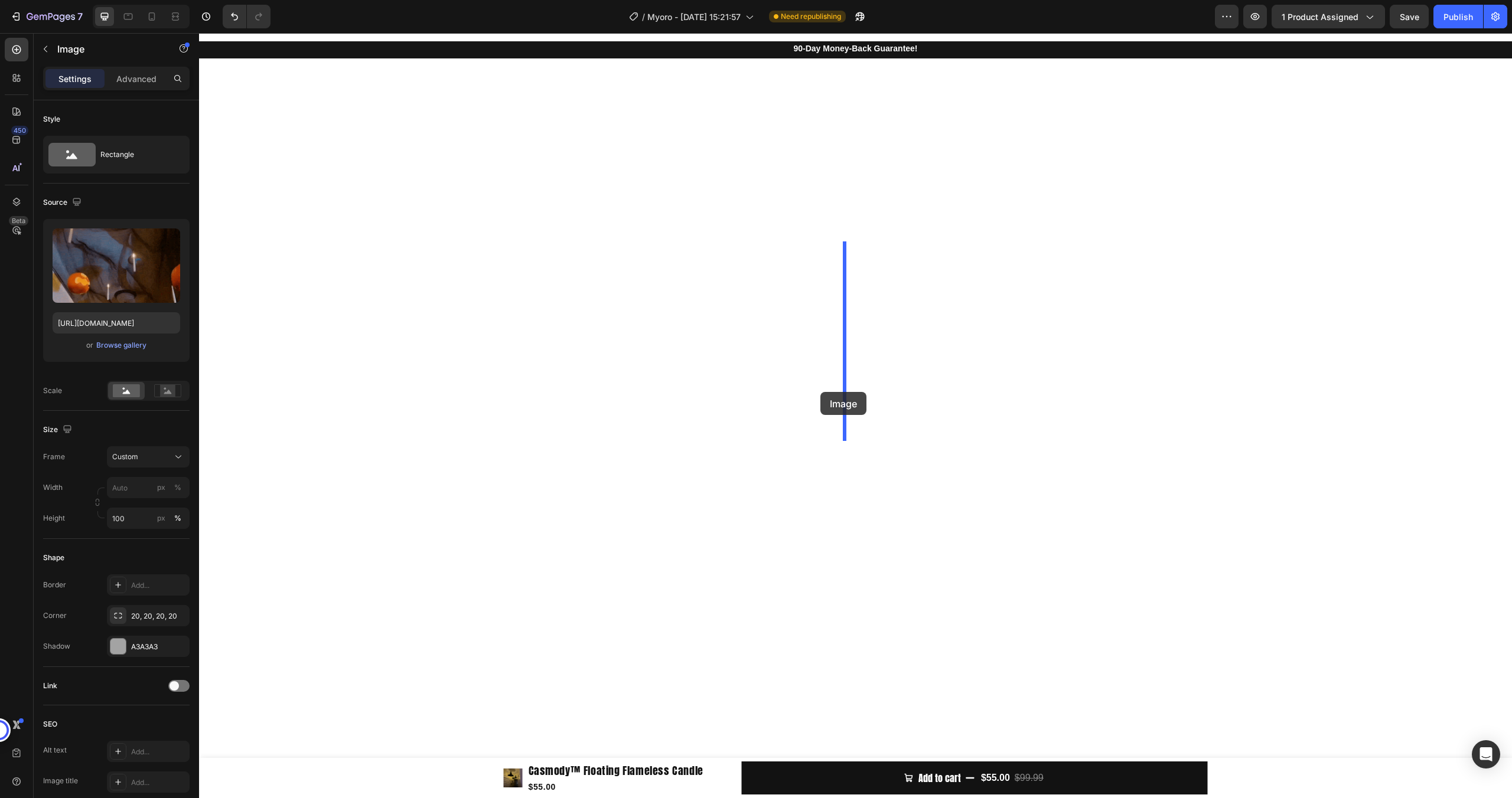
scroll to position [3464, 0]
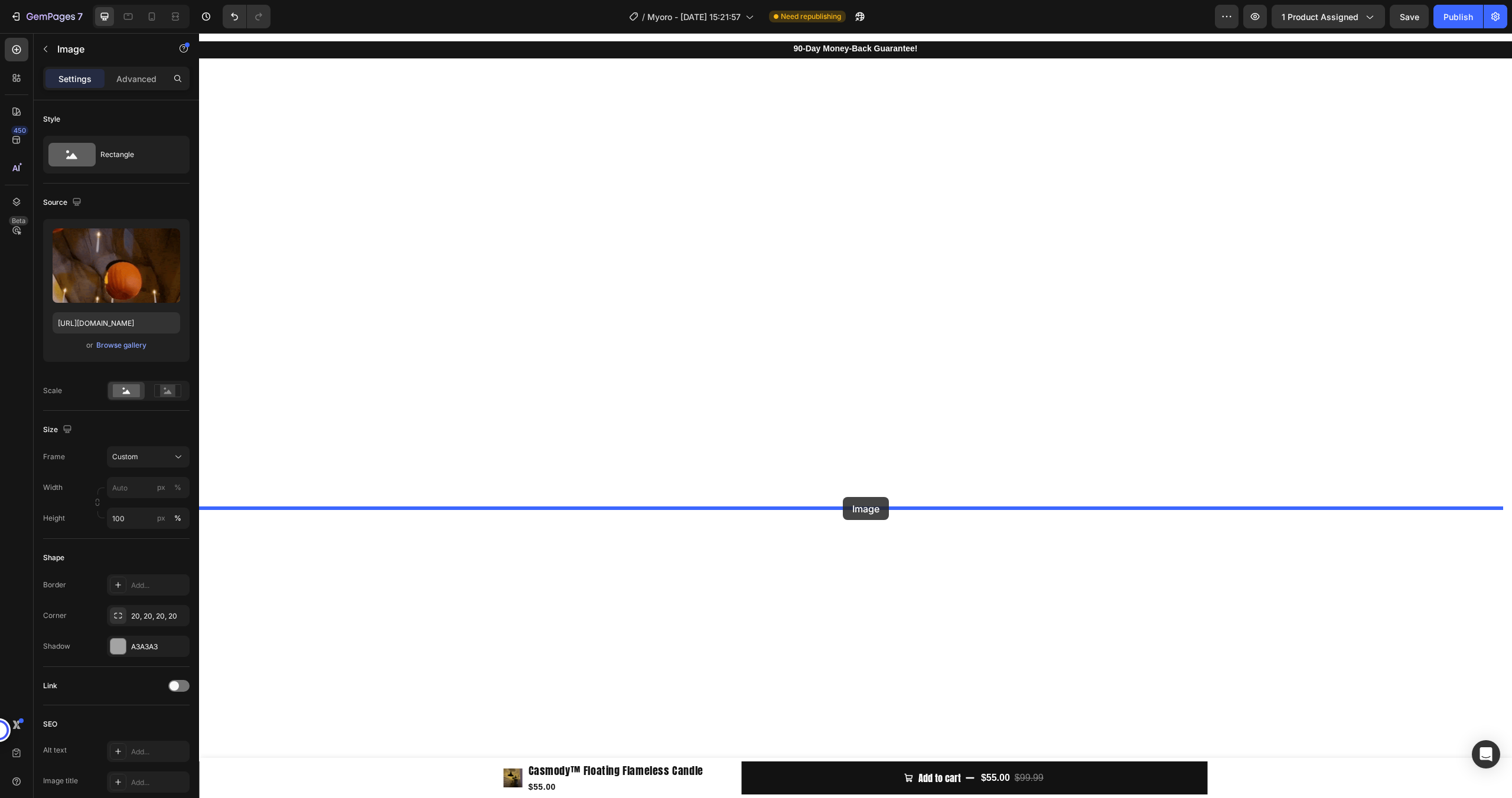
drag, startPoint x: 508, startPoint y: 92, endPoint x: 843, endPoint y: 498, distance: 526.4
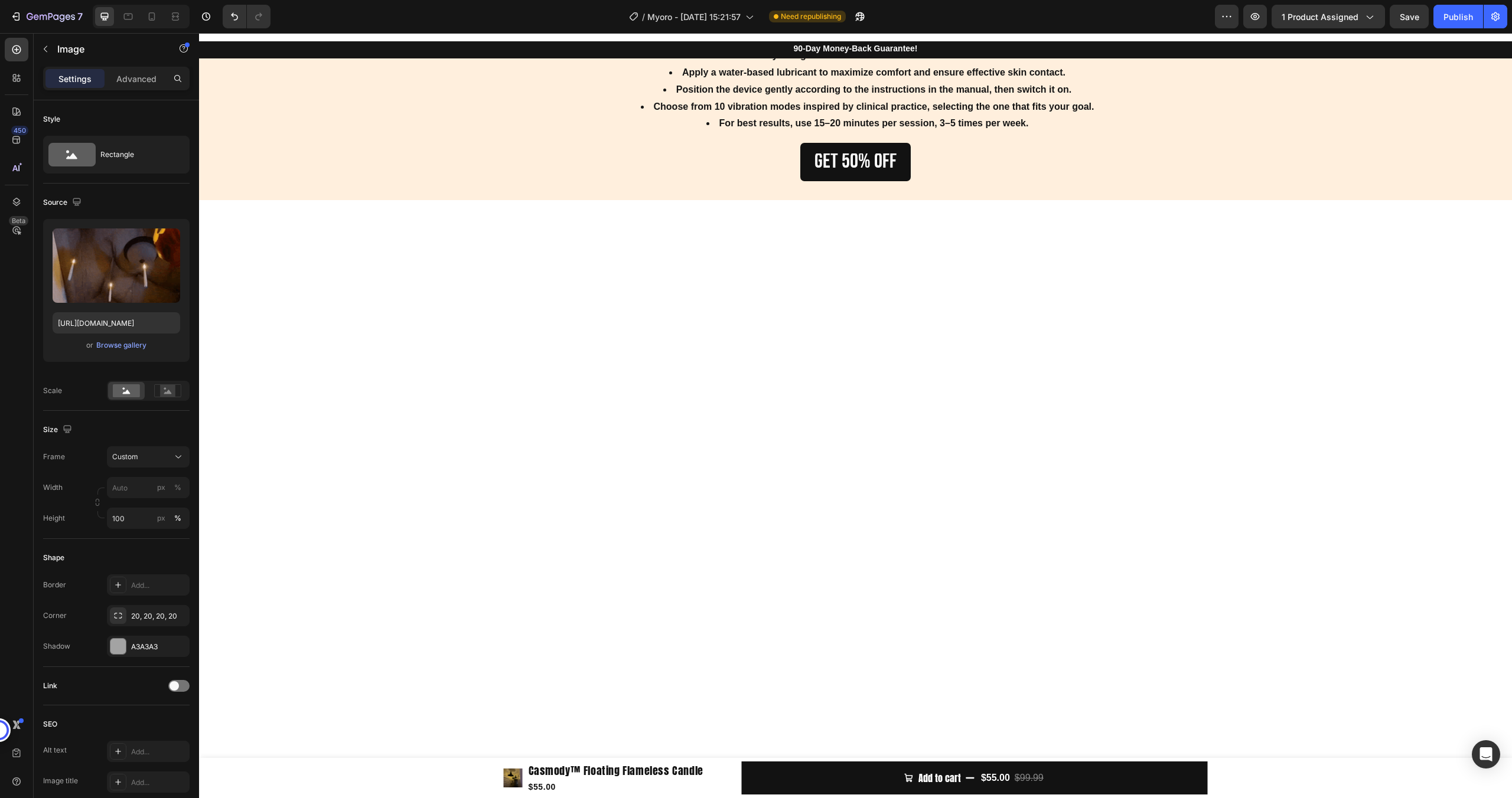
scroll to position [3135, 0]
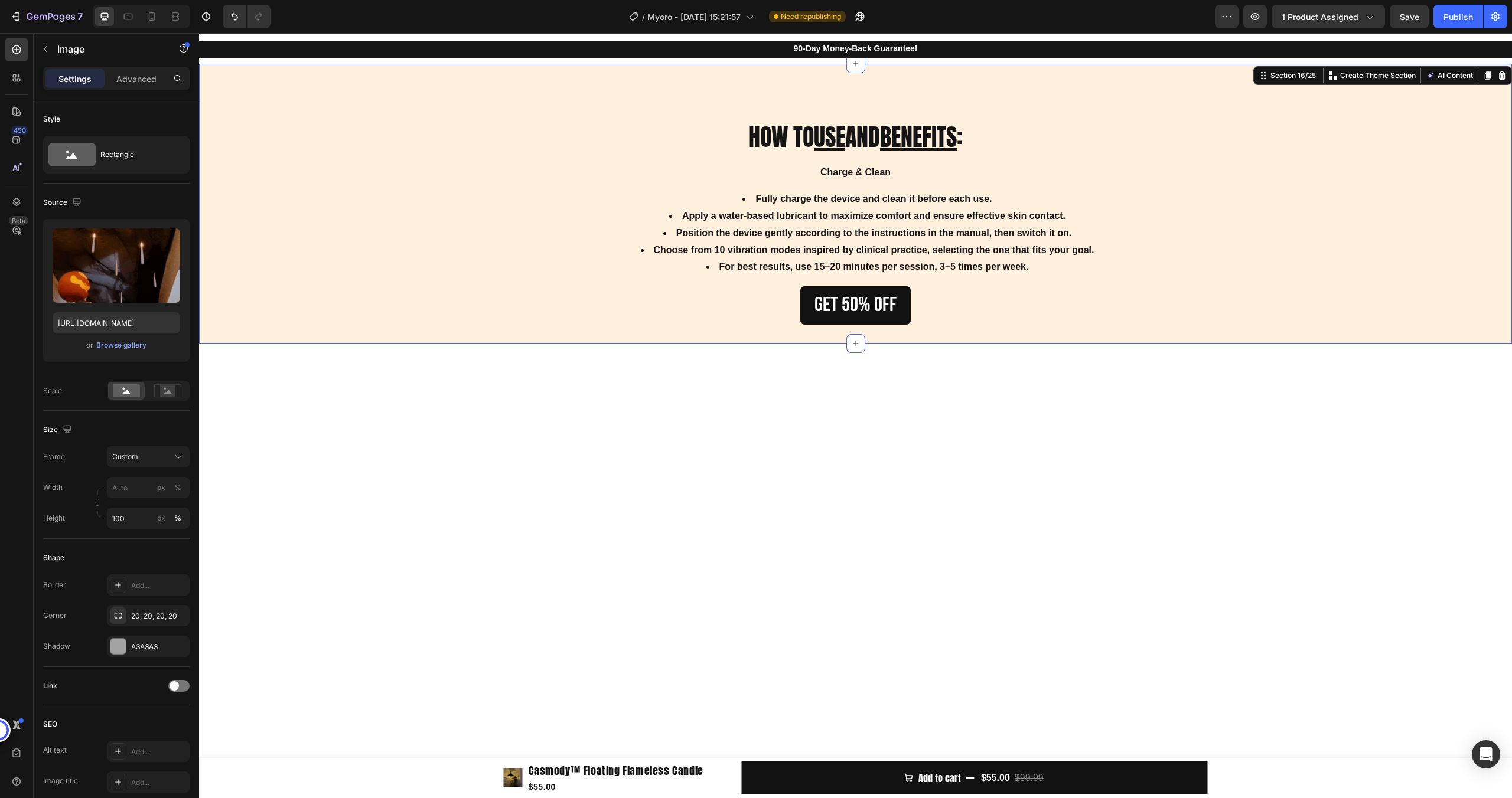
click at [484, 102] on div "Image HOW TO USE AND BENEFITS : Heading Charge & Clean Fully charge the device …" at bounding box center [854, 203] width 1312 height 242
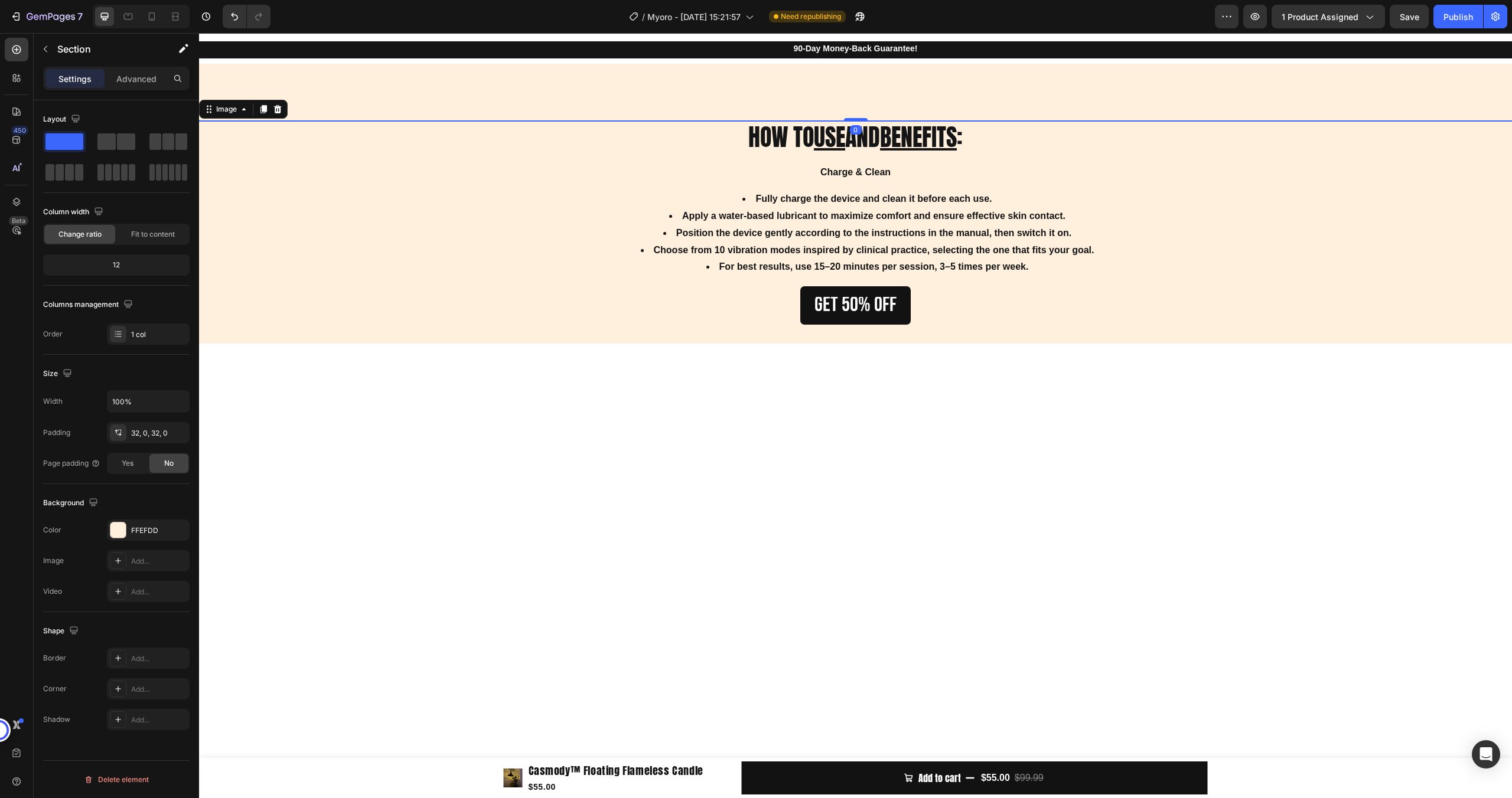
click at [447, 120] on img at bounding box center [854, 120] width 1312 height 0
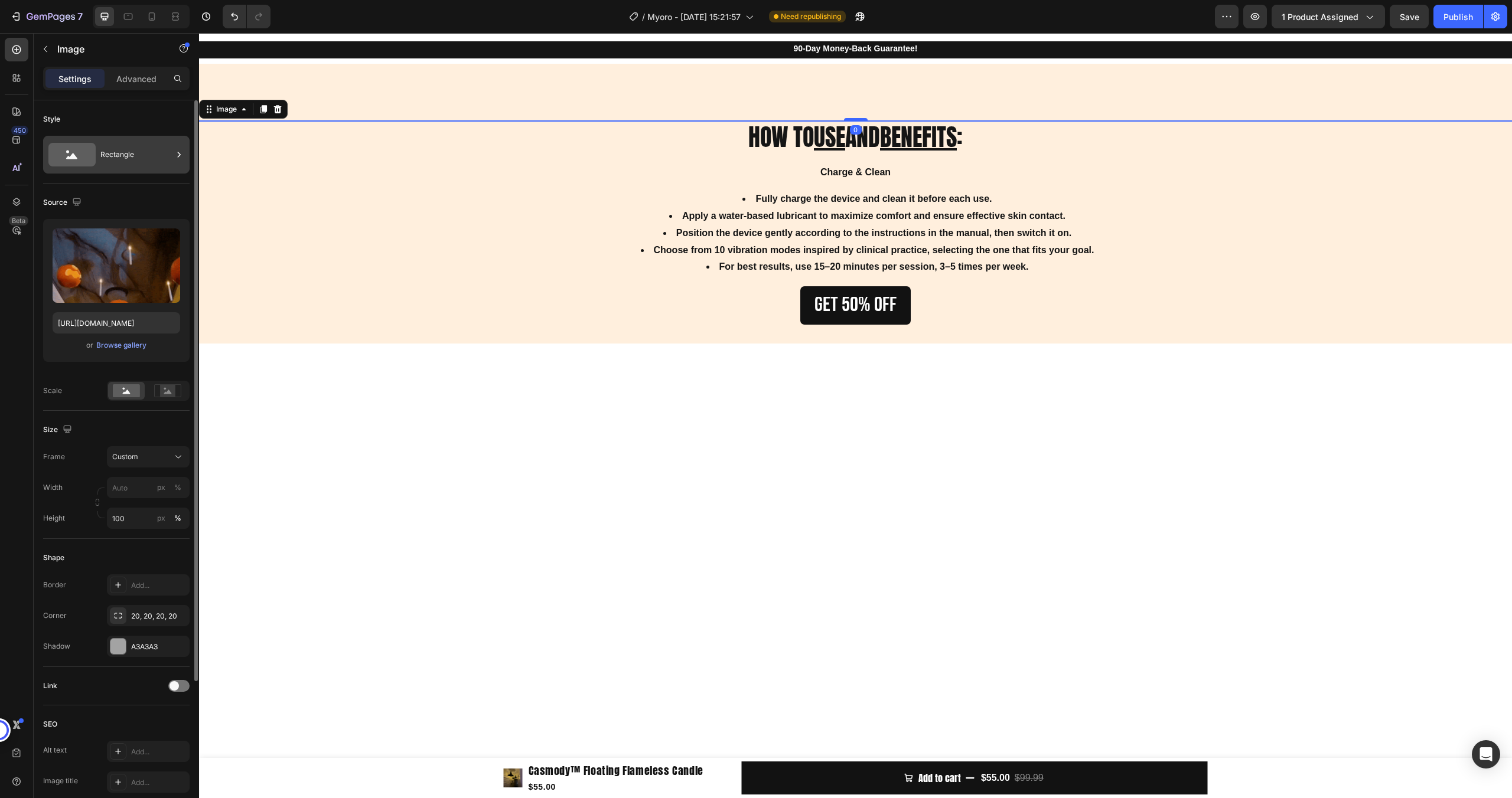
click at [135, 163] on div "Rectangle" at bounding box center [136, 155] width 72 height 27
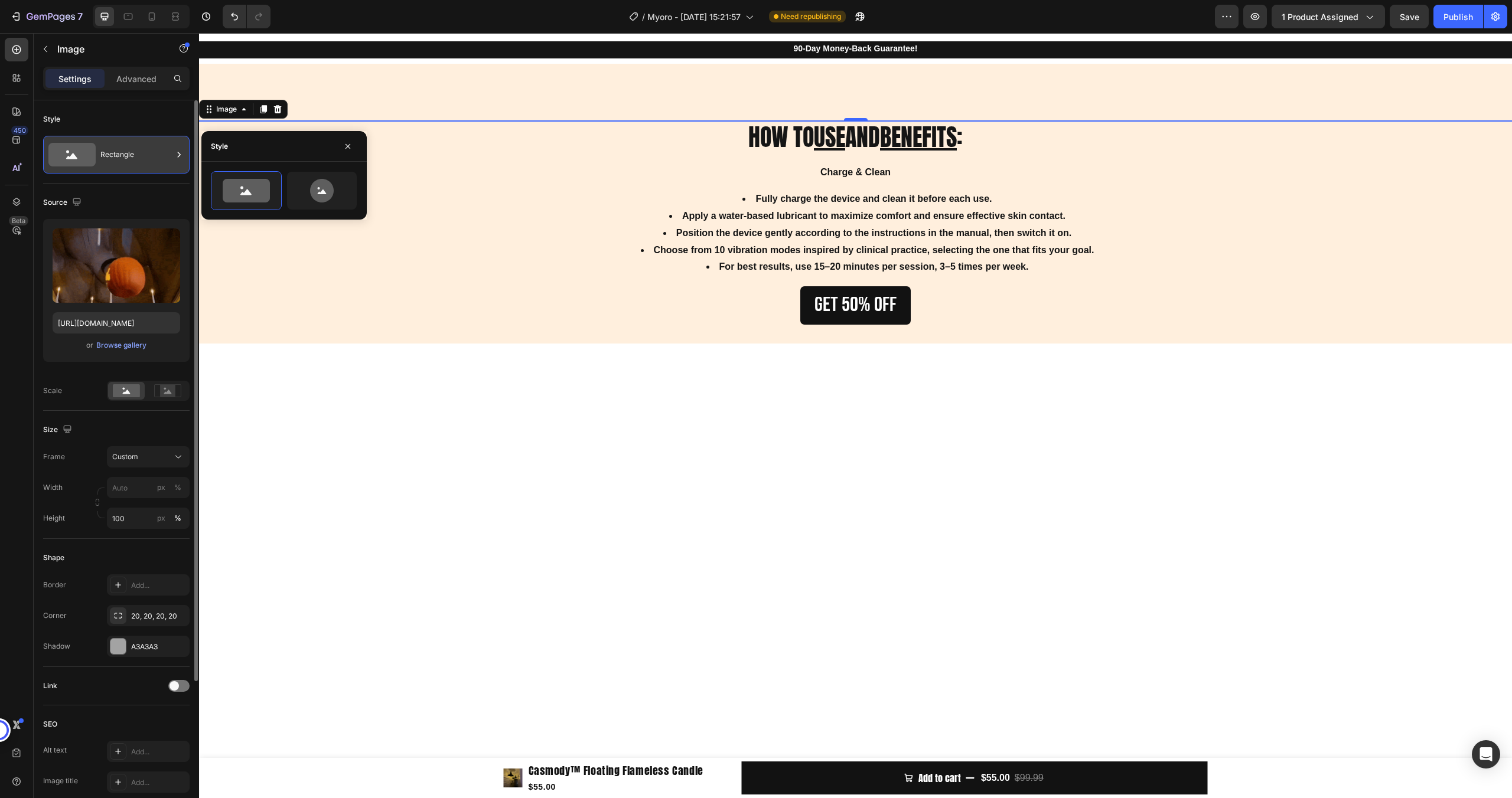
click at [135, 163] on div "Rectangle" at bounding box center [136, 155] width 72 height 27
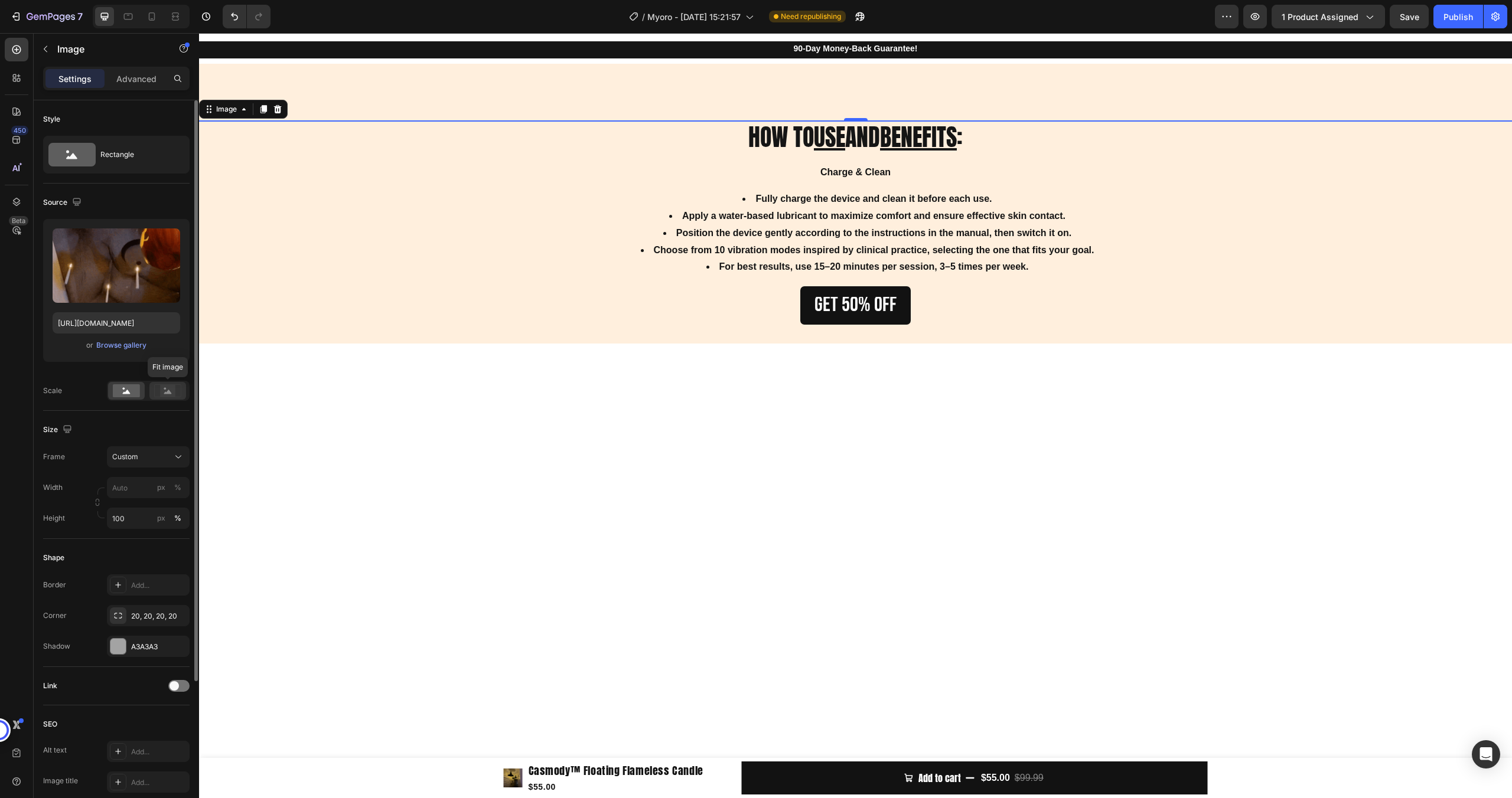
click at [162, 390] on rect at bounding box center [167, 391] width 15 height 11
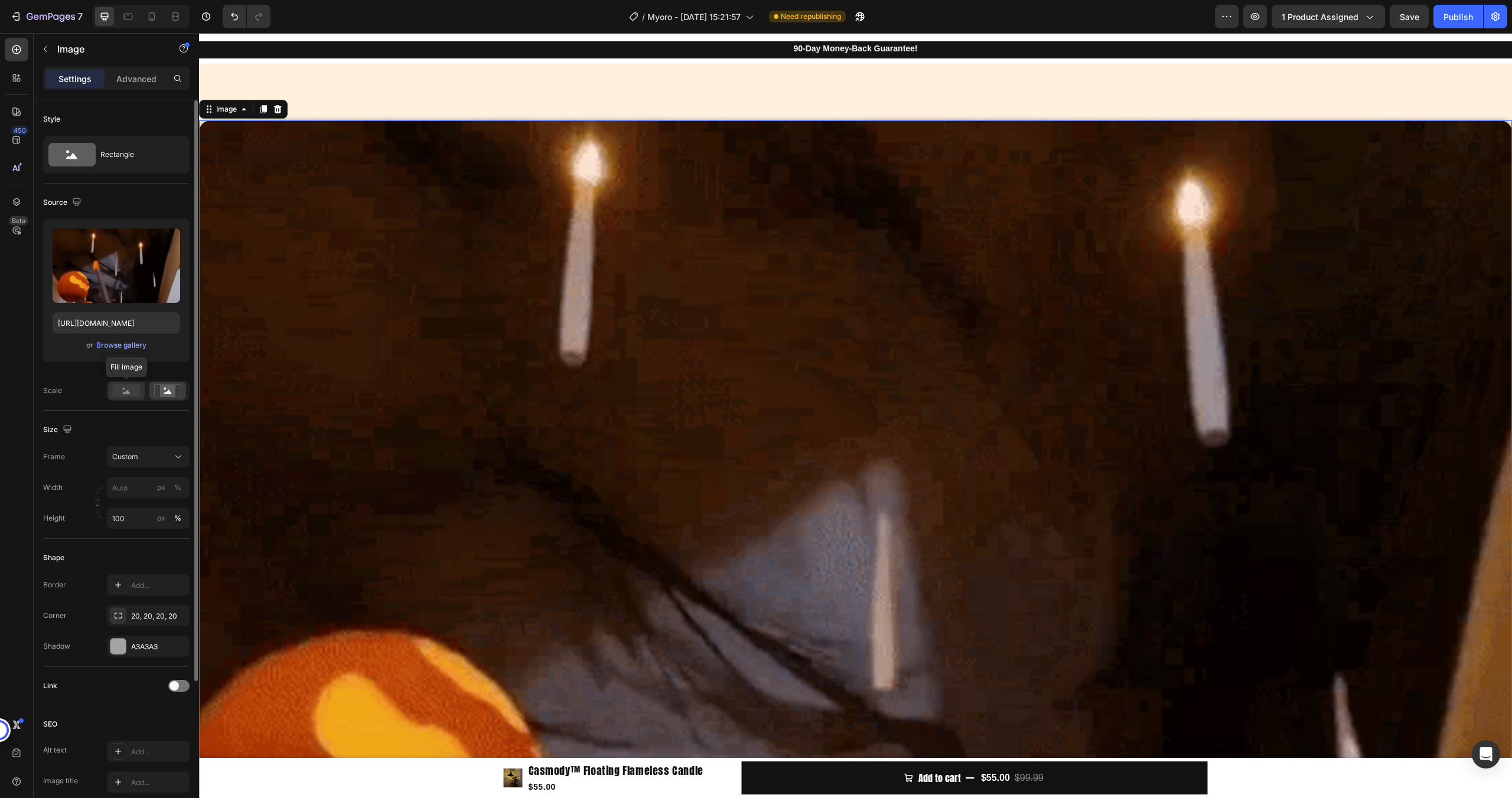
click at [120, 395] on rect at bounding box center [126, 391] width 27 height 13
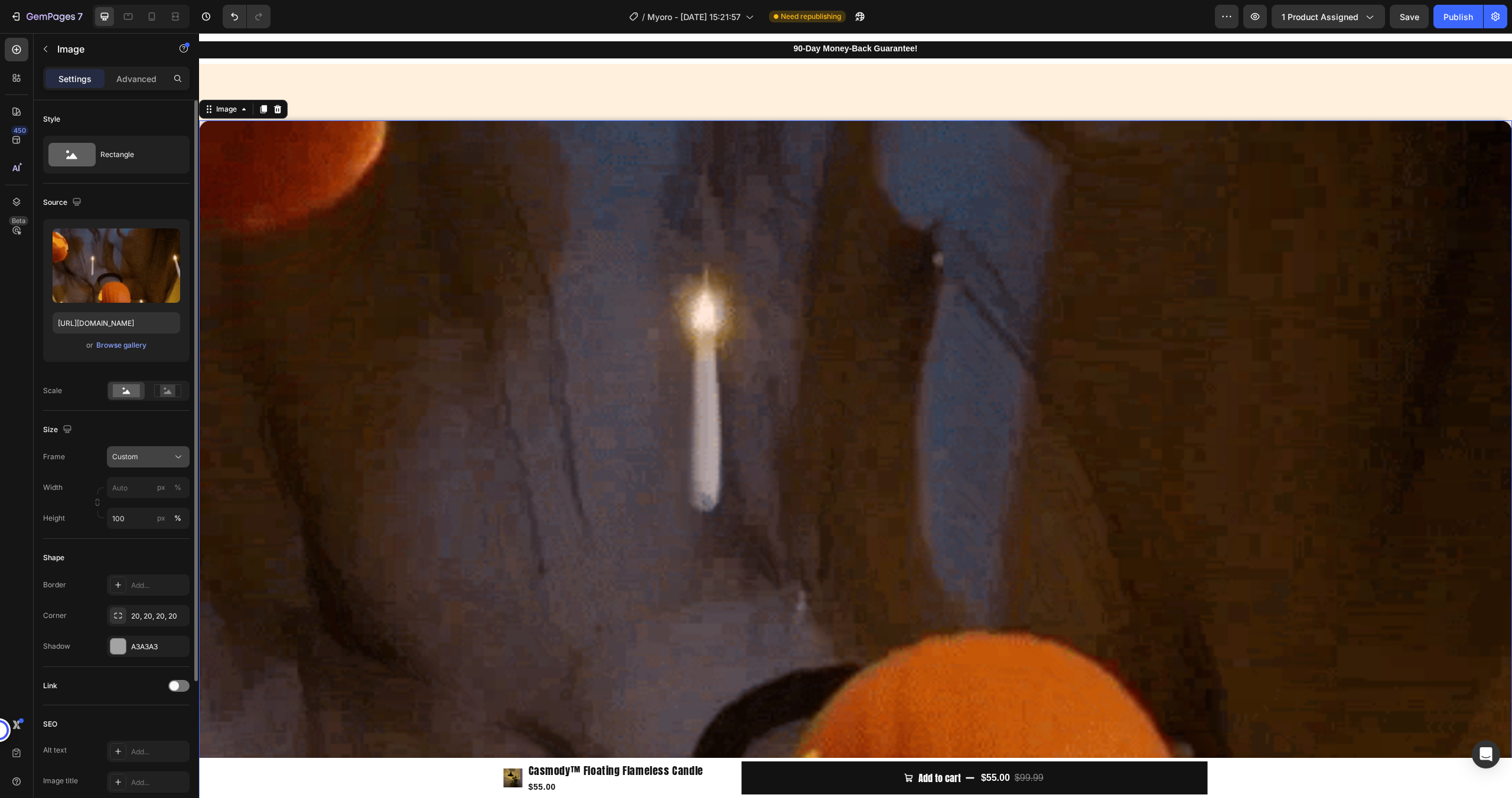
click at [155, 459] on div "Custom" at bounding box center [140, 457] width 58 height 11
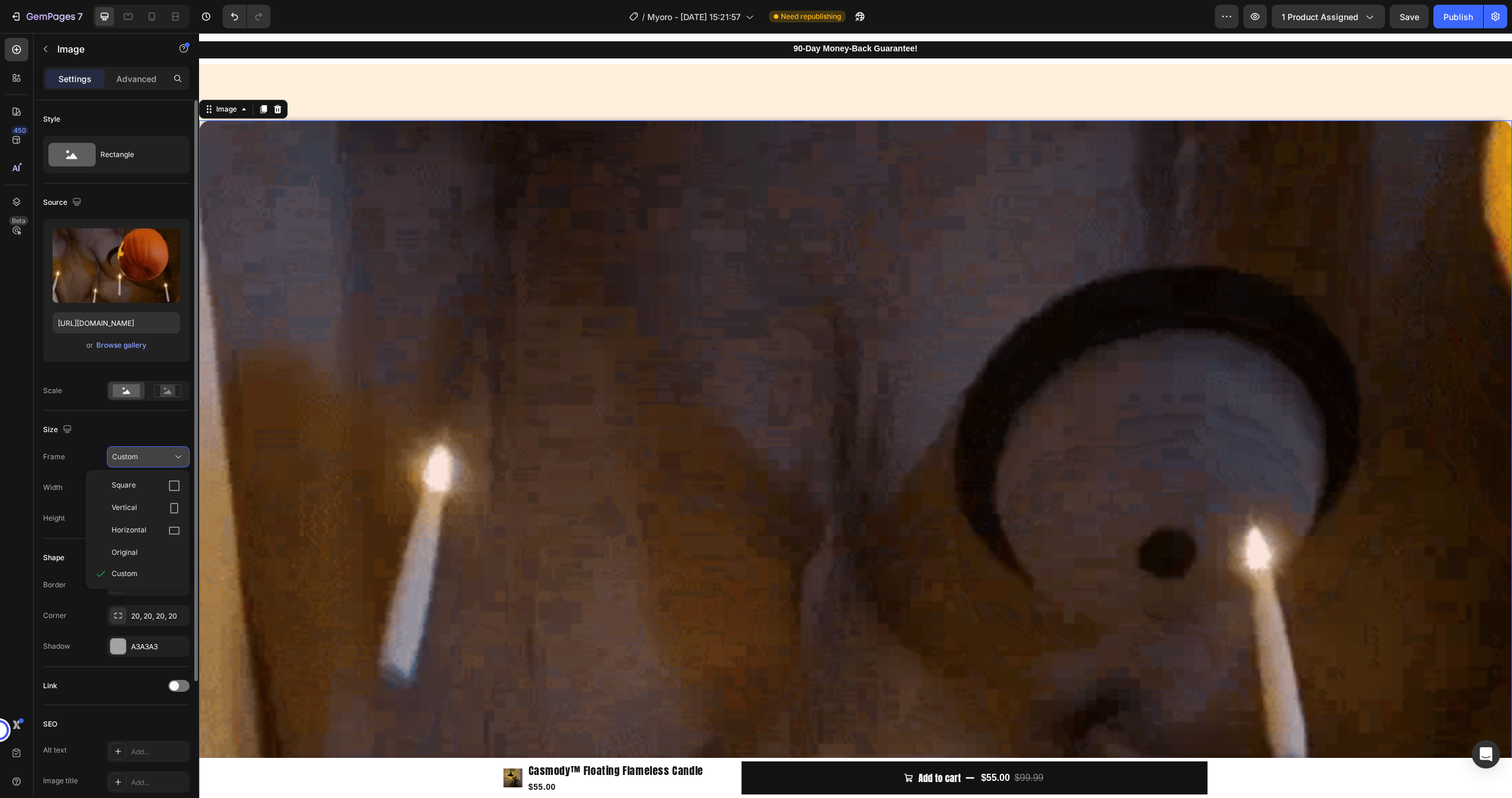
click at [152, 455] on div "Custom" at bounding box center [140, 457] width 58 height 11
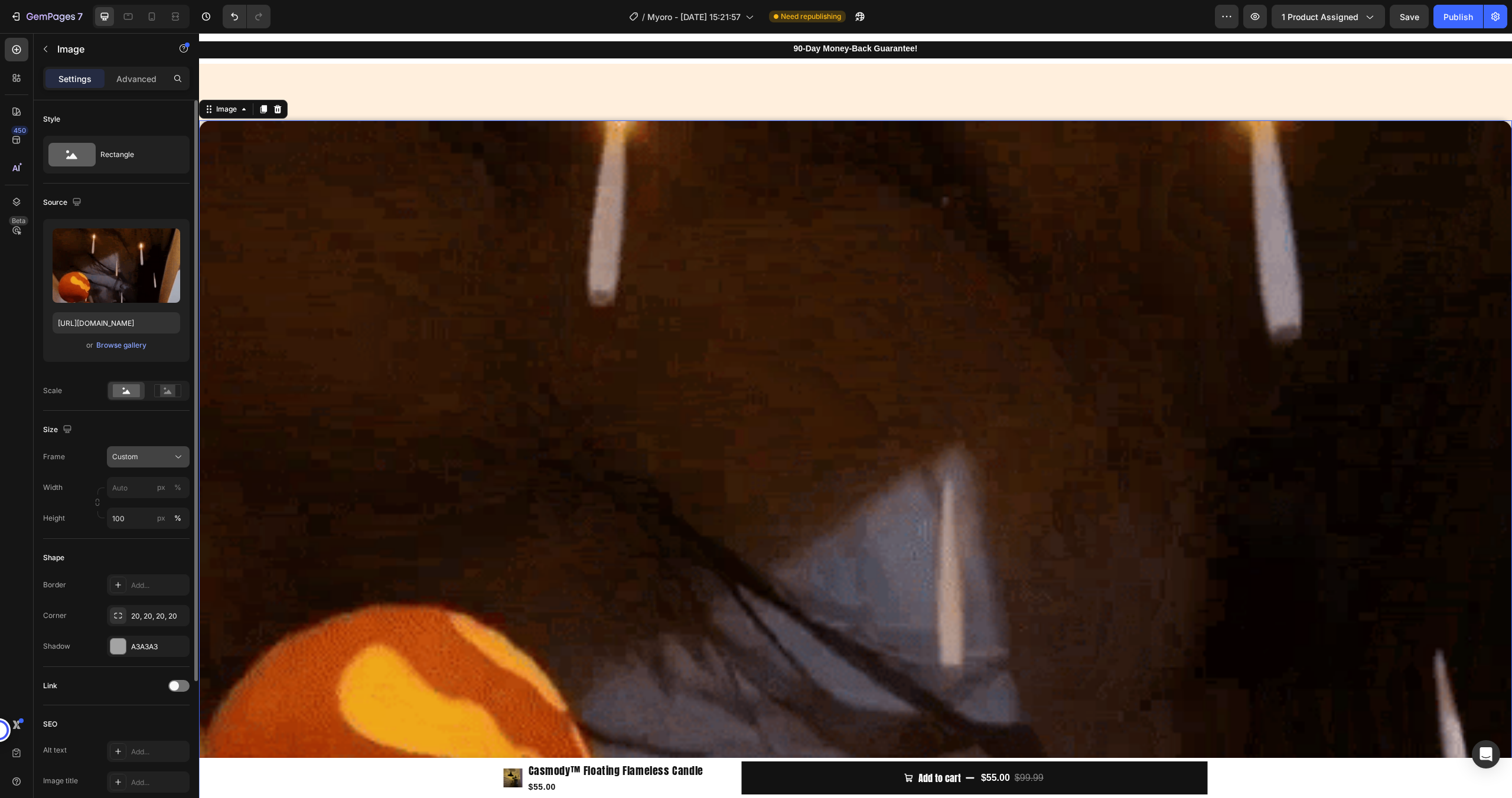
click at [152, 455] on div "Custom" at bounding box center [140, 457] width 58 height 11
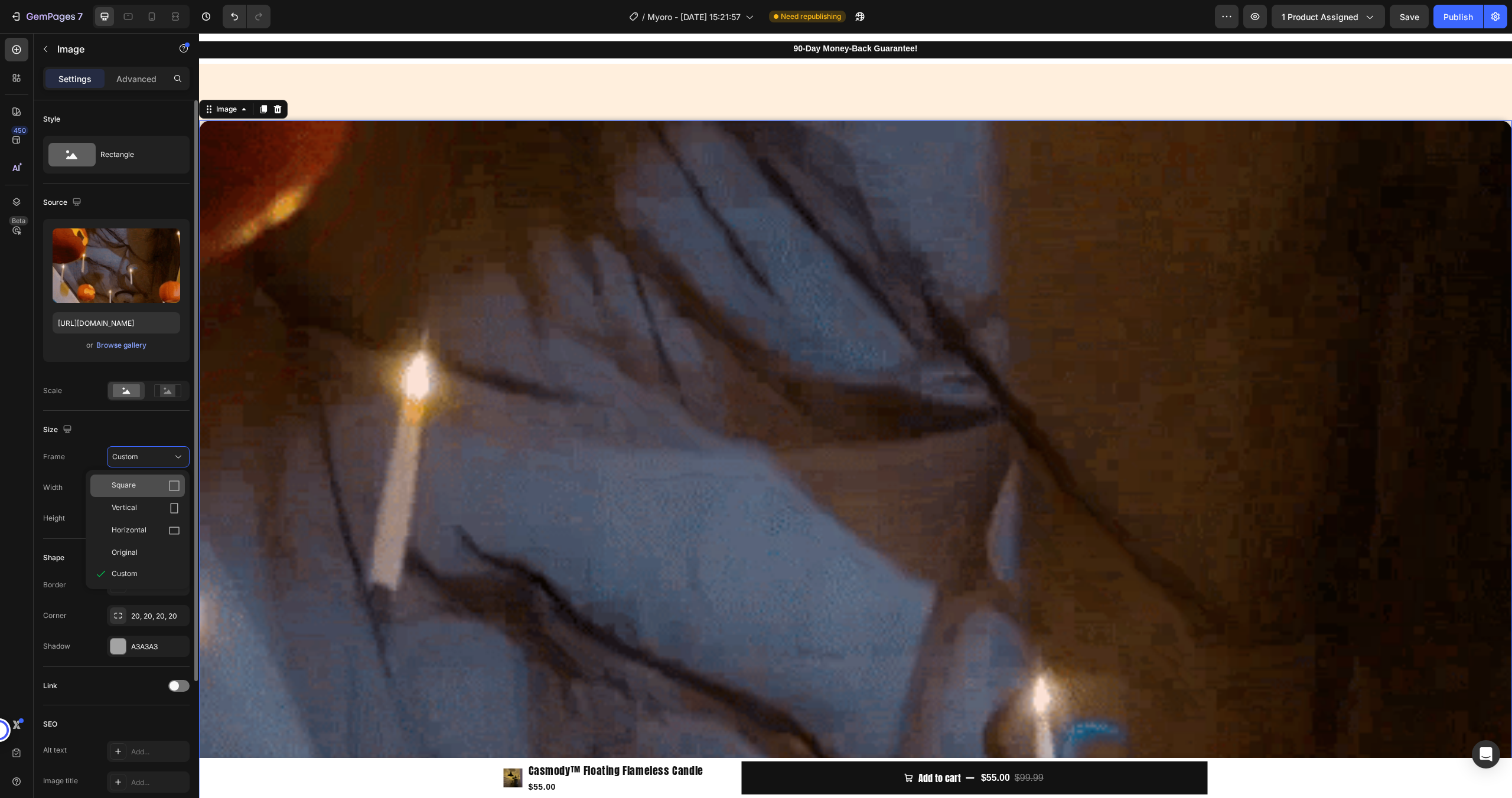
click at [154, 484] on div "Square" at bounding box center [146, 485] width 69 height 11
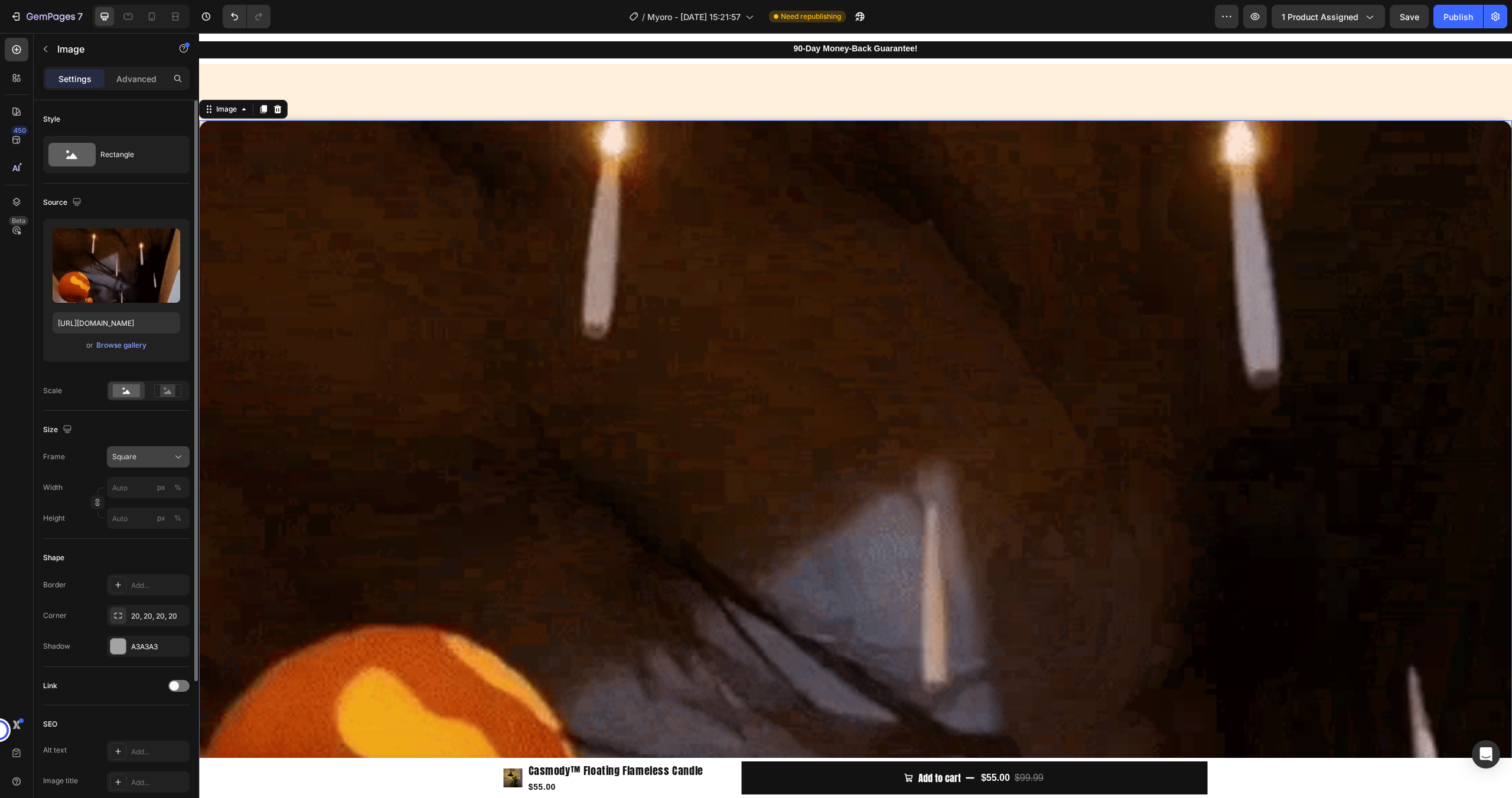
click at [149, 457] on div "Square" at bounding box center [140, 457] width 58 height 11
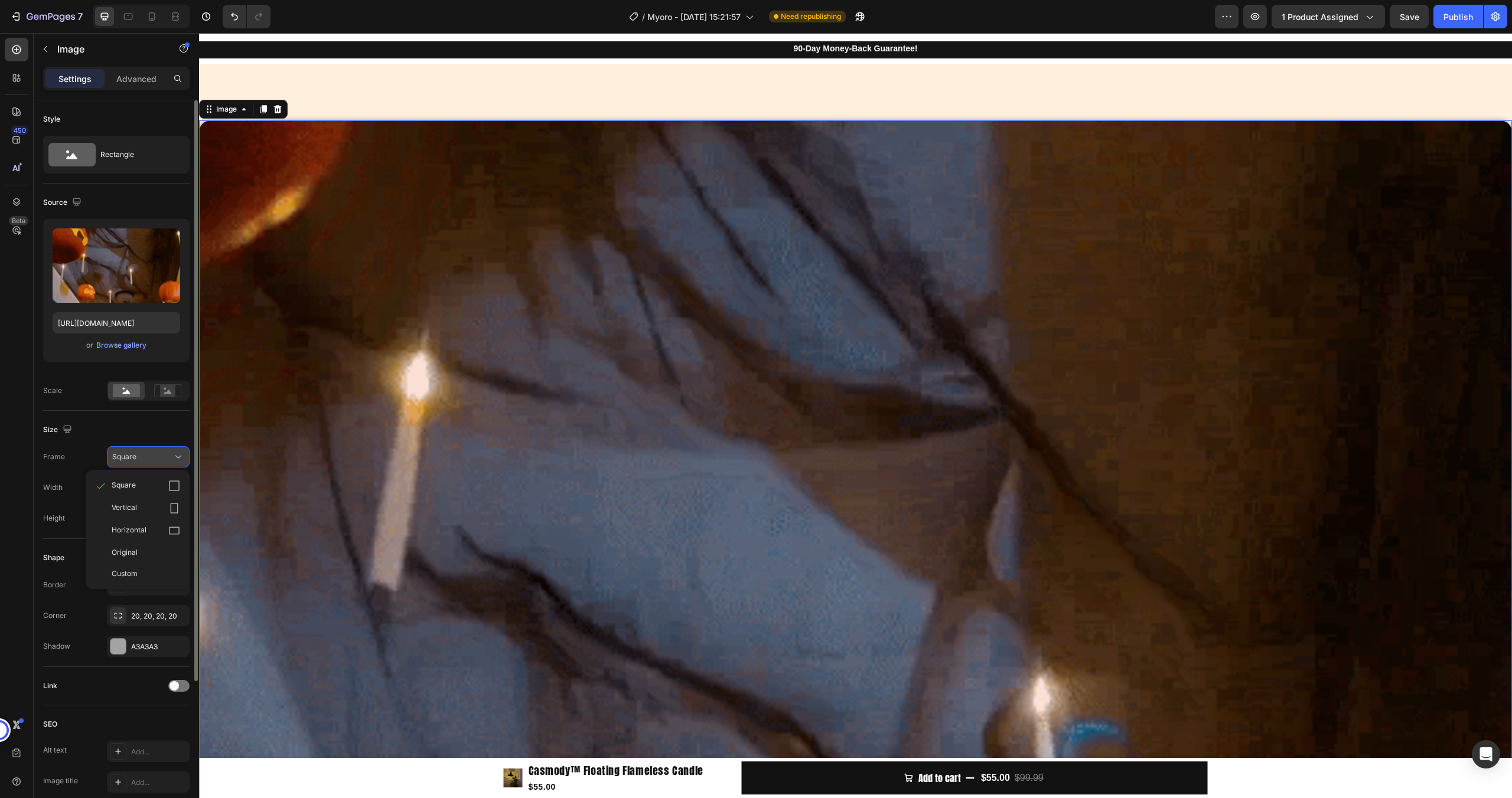
click at [148, 464] on button "Square" at bounding box center [148, 457] width 82 height 21
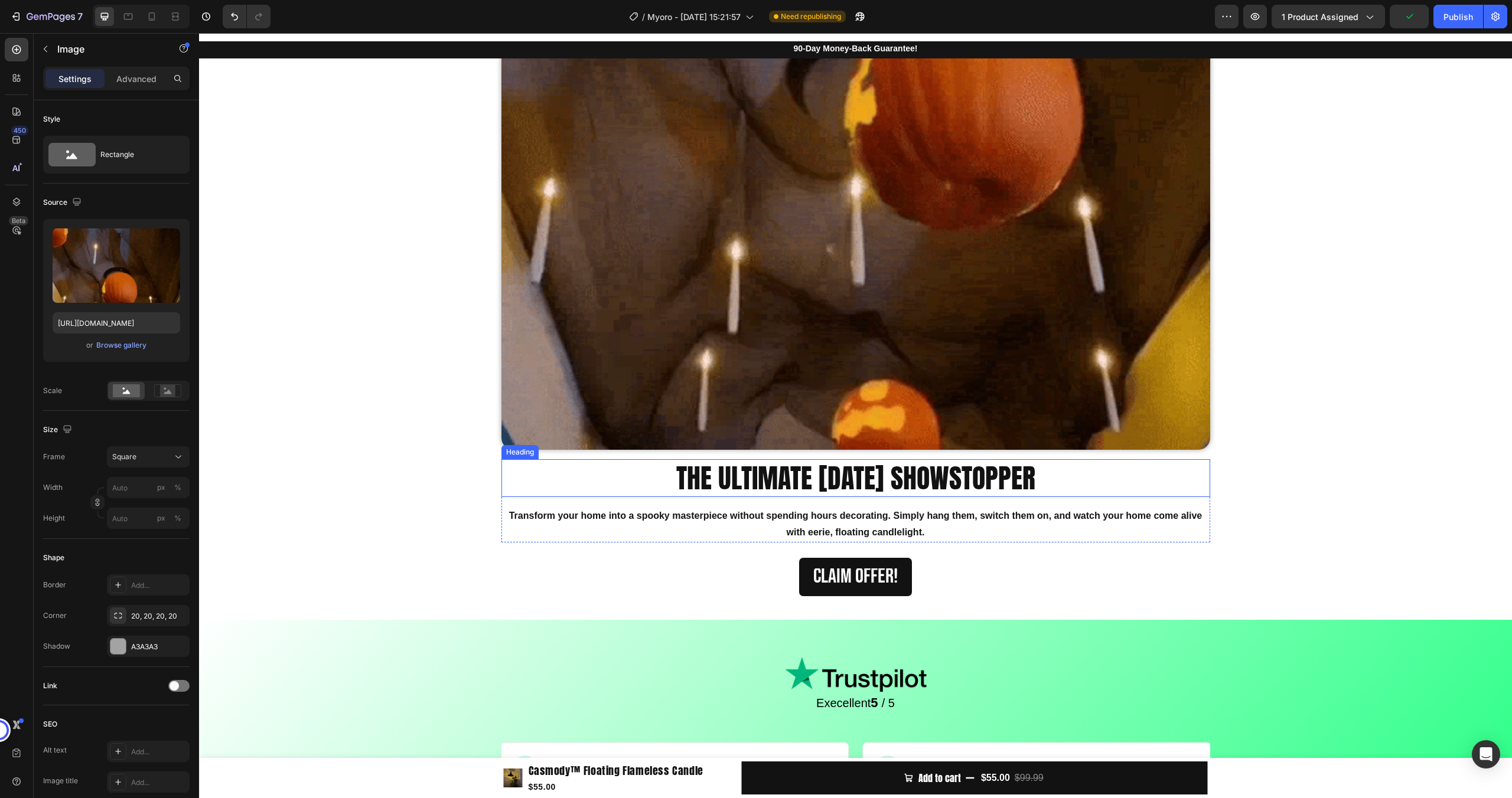
scroll to position [2093, 0]
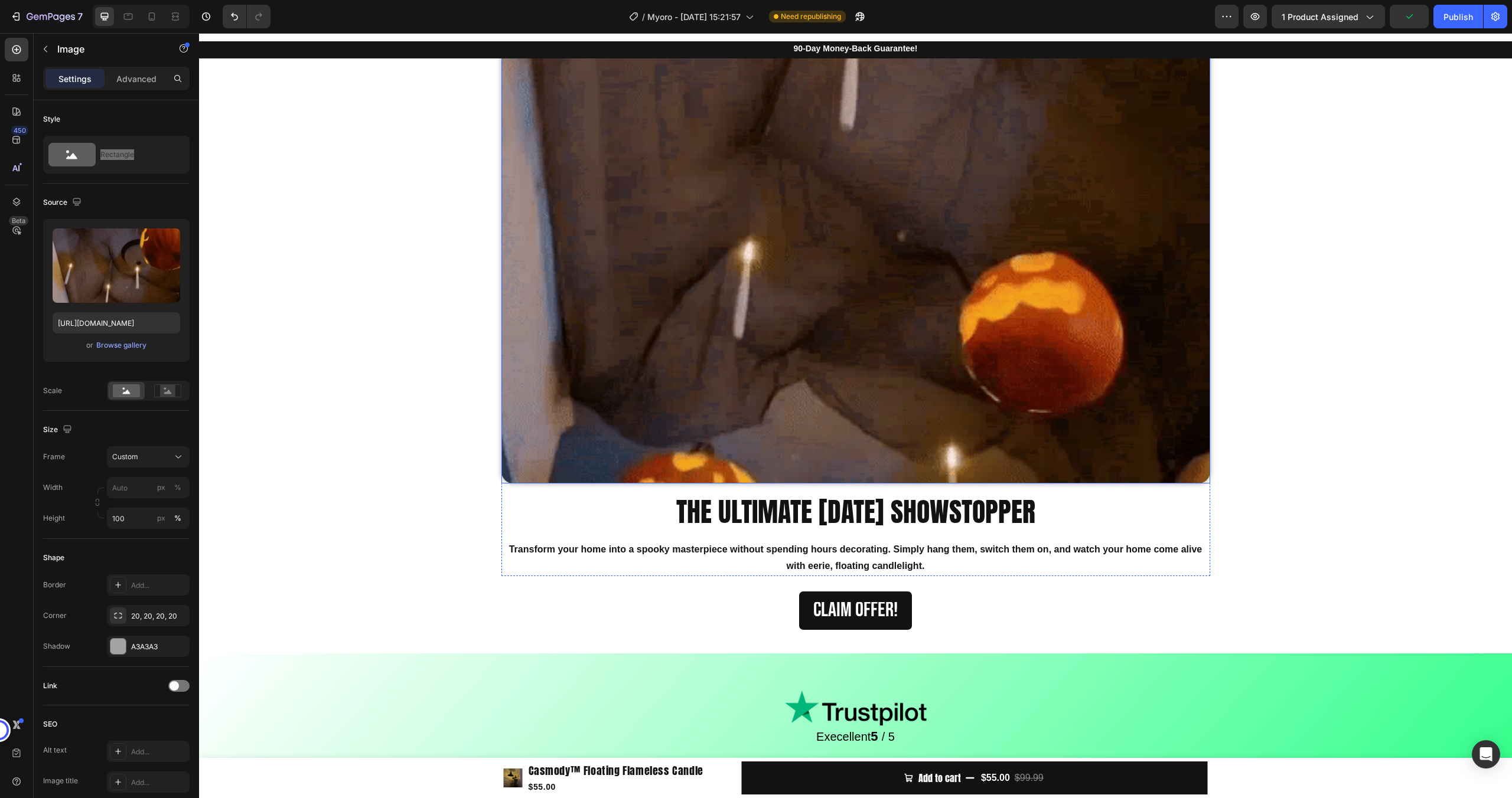
click at [764, 349] on img at bounding box center [855, 129] width 708 height 708
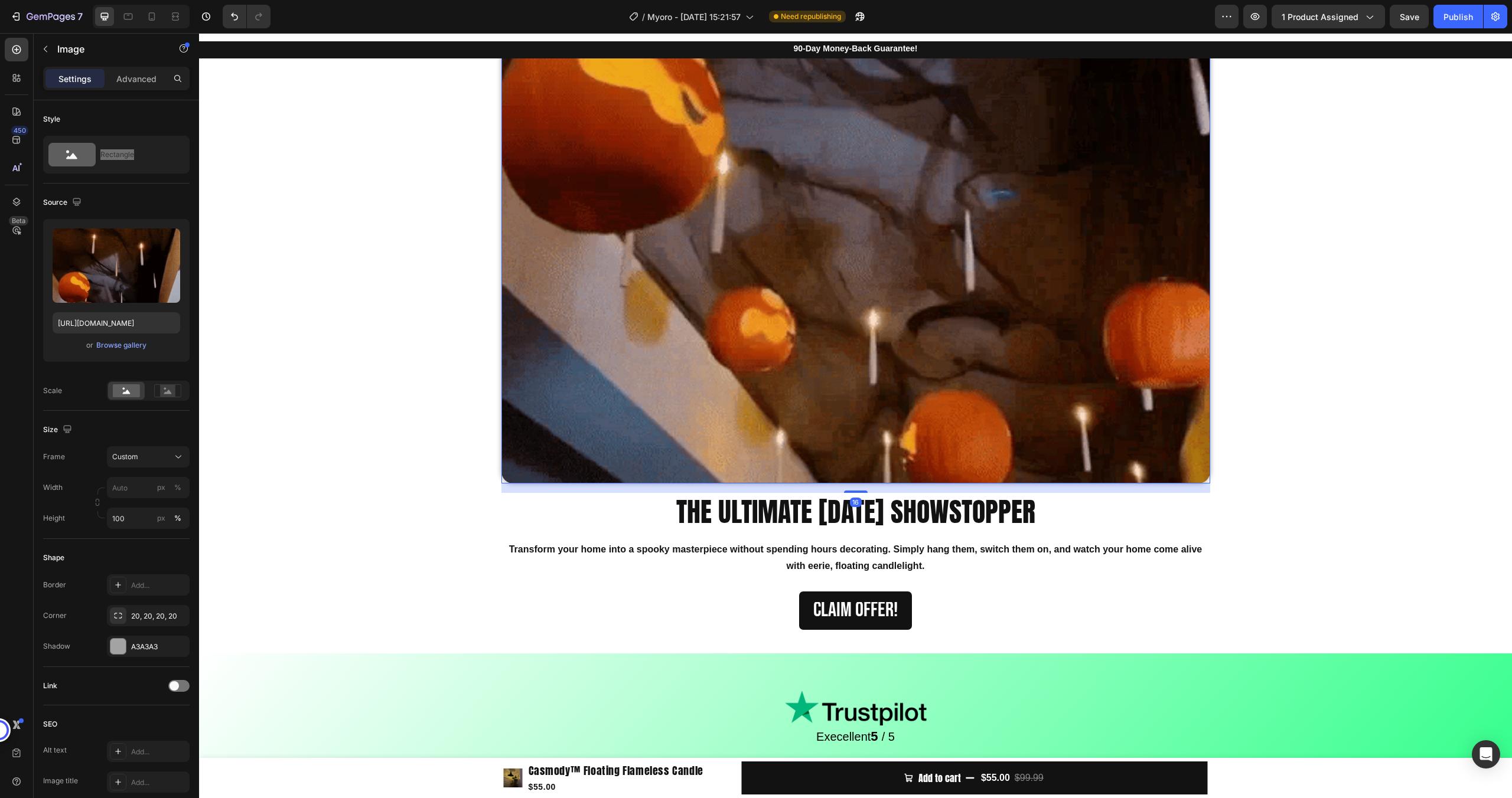
click at [746, 352] on img at bounding box center [855, 129] width 708 height 708
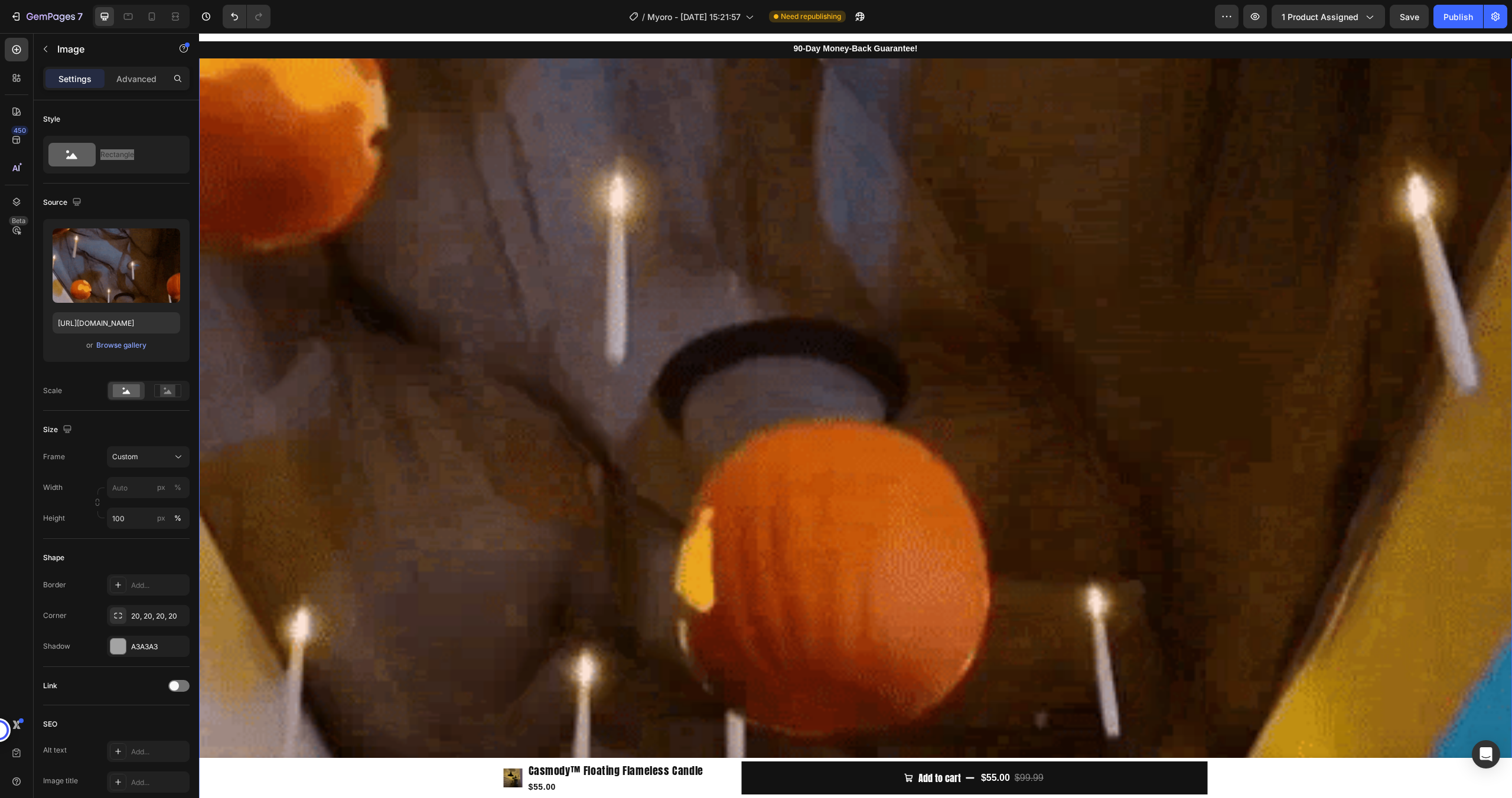
scroll to position [3678, 0]
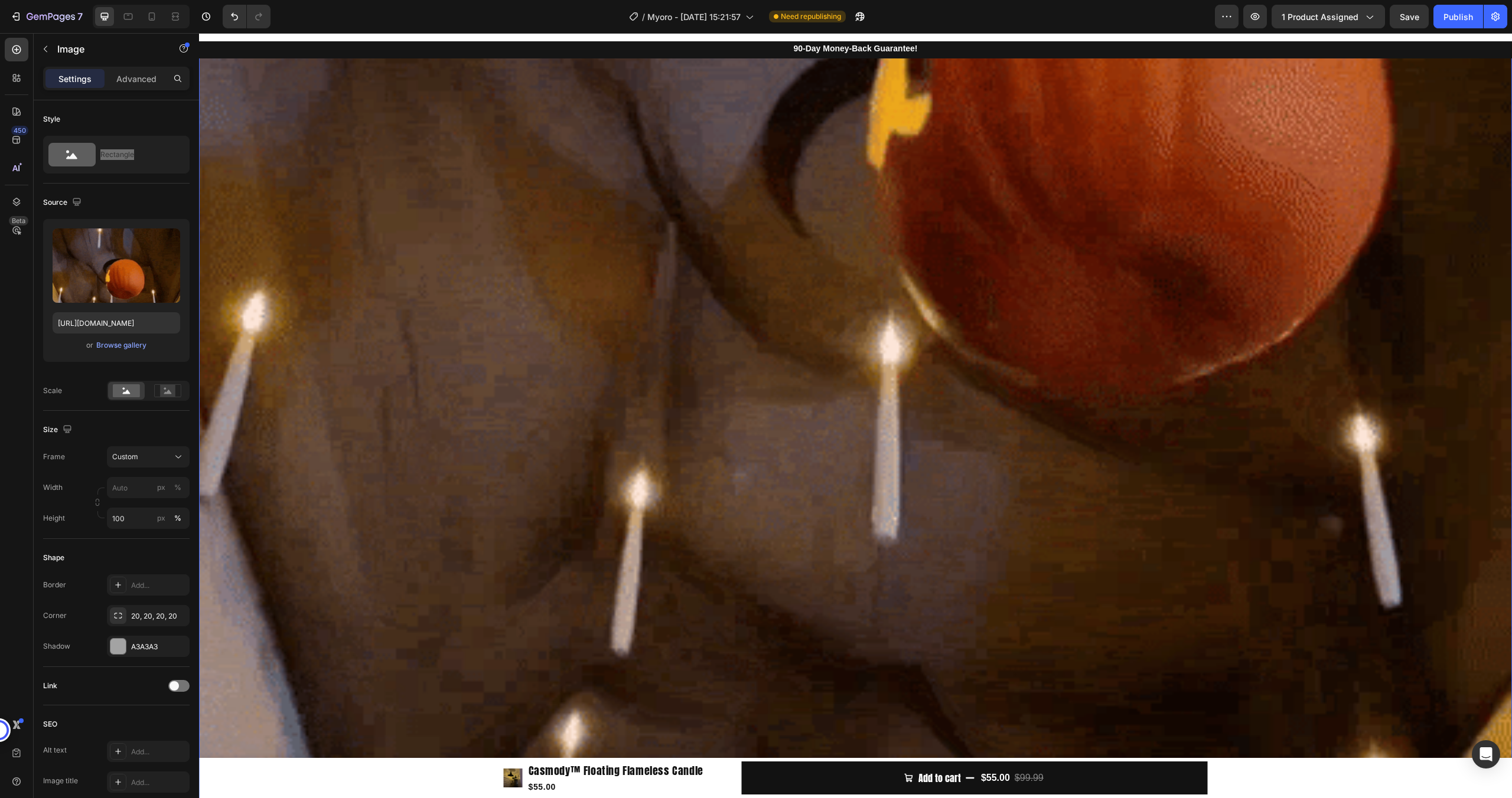
click at [795, 437] on img at bounding box center [854, 232] width 1312 height 1312
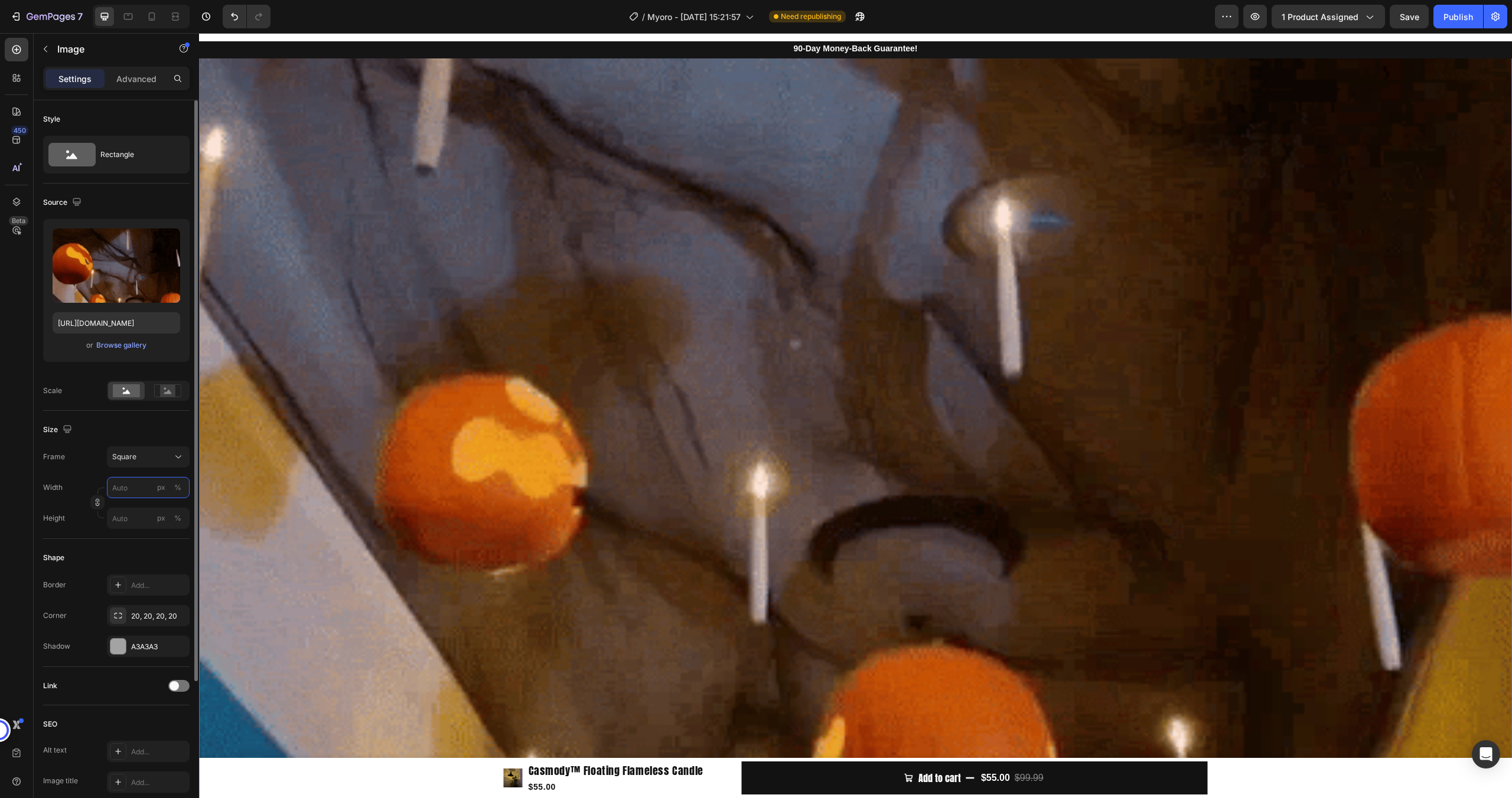
click at [118, 497] on input "px %" at bounding box center [148, 487] width 82 height 21
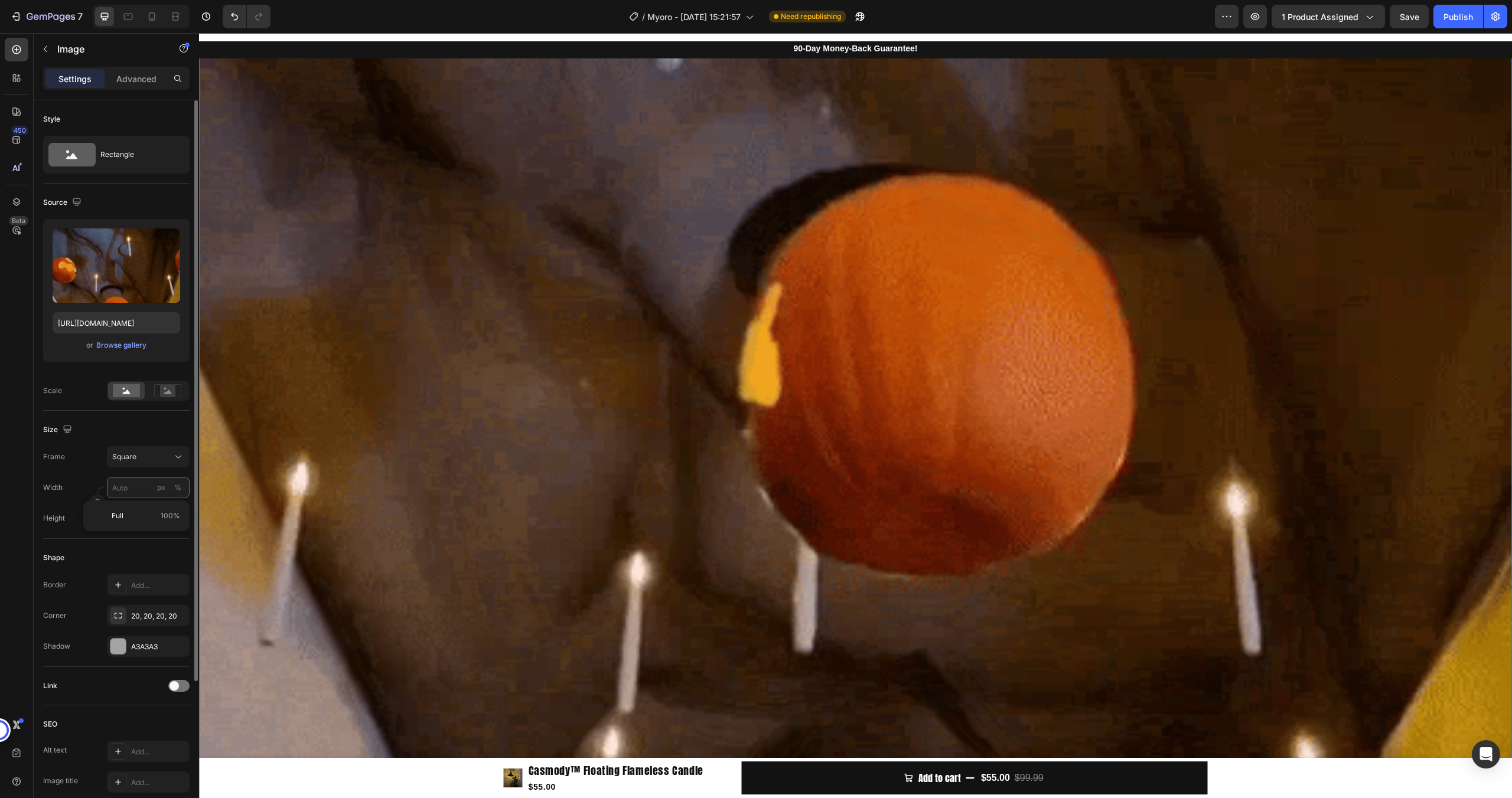
type input "1"
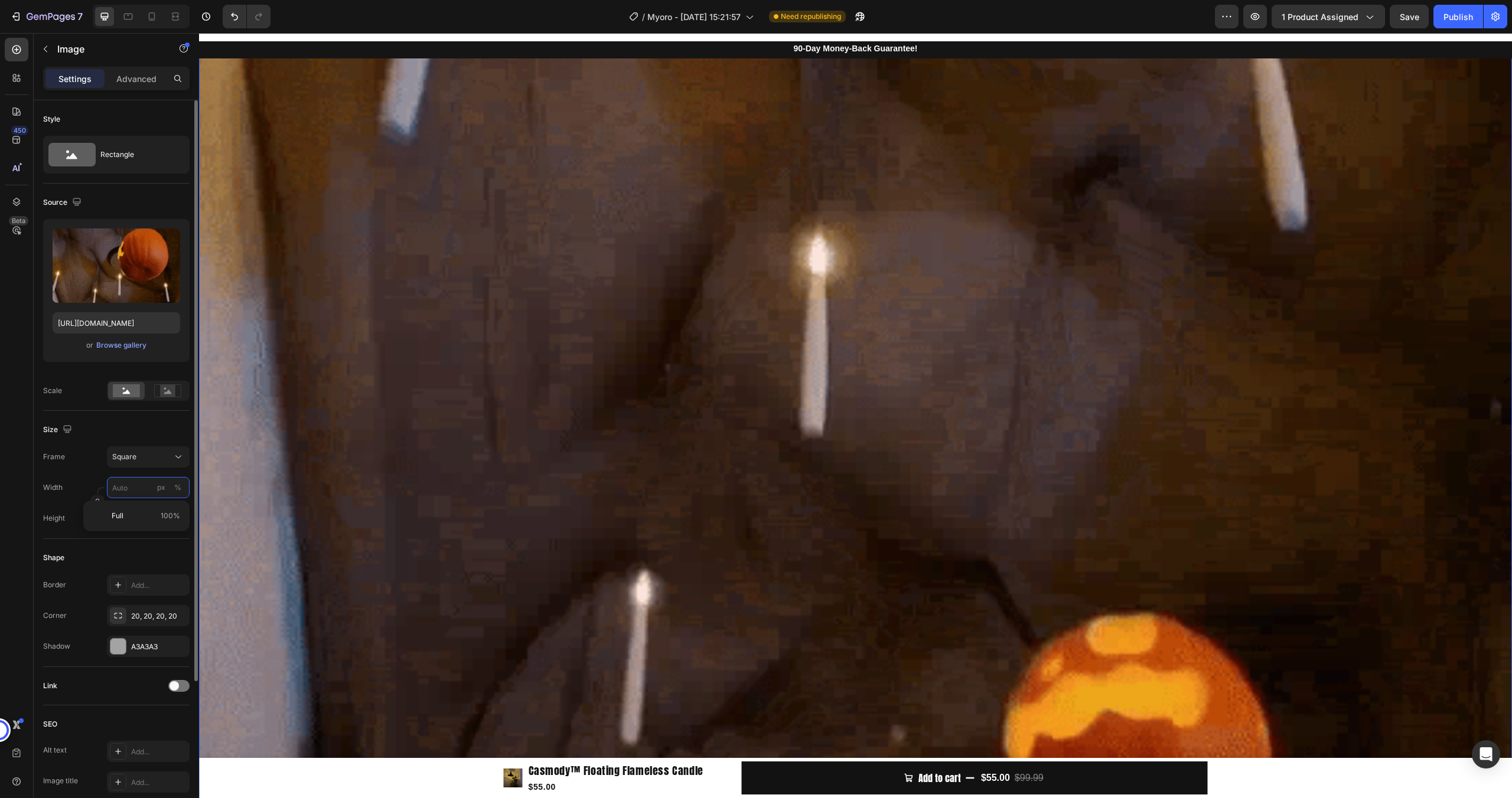
type input "1"
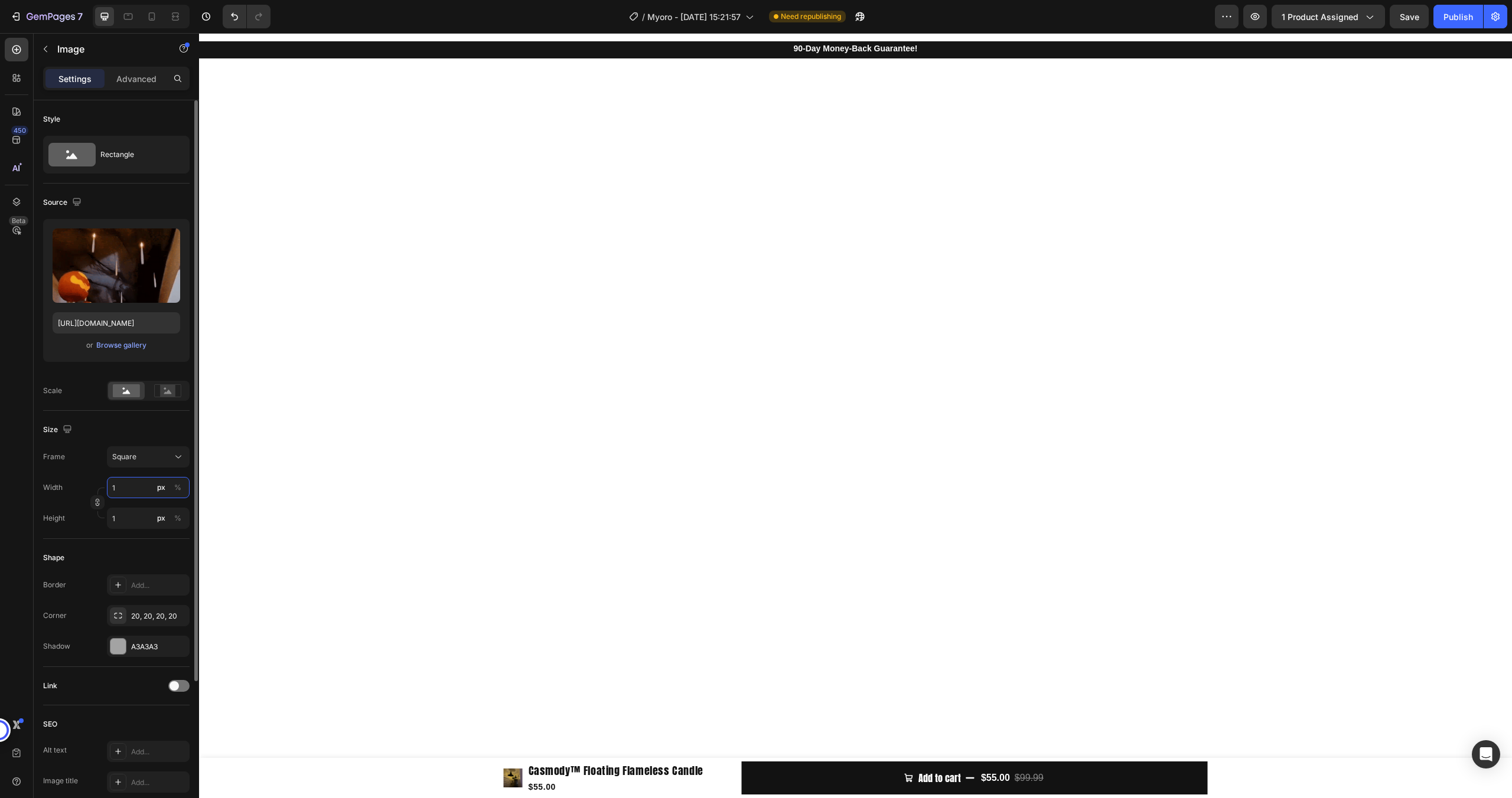
type input "10"
type input "100"
click at [138, 429] on div "Size" at bounding box center [116, 430] width 146 height 19
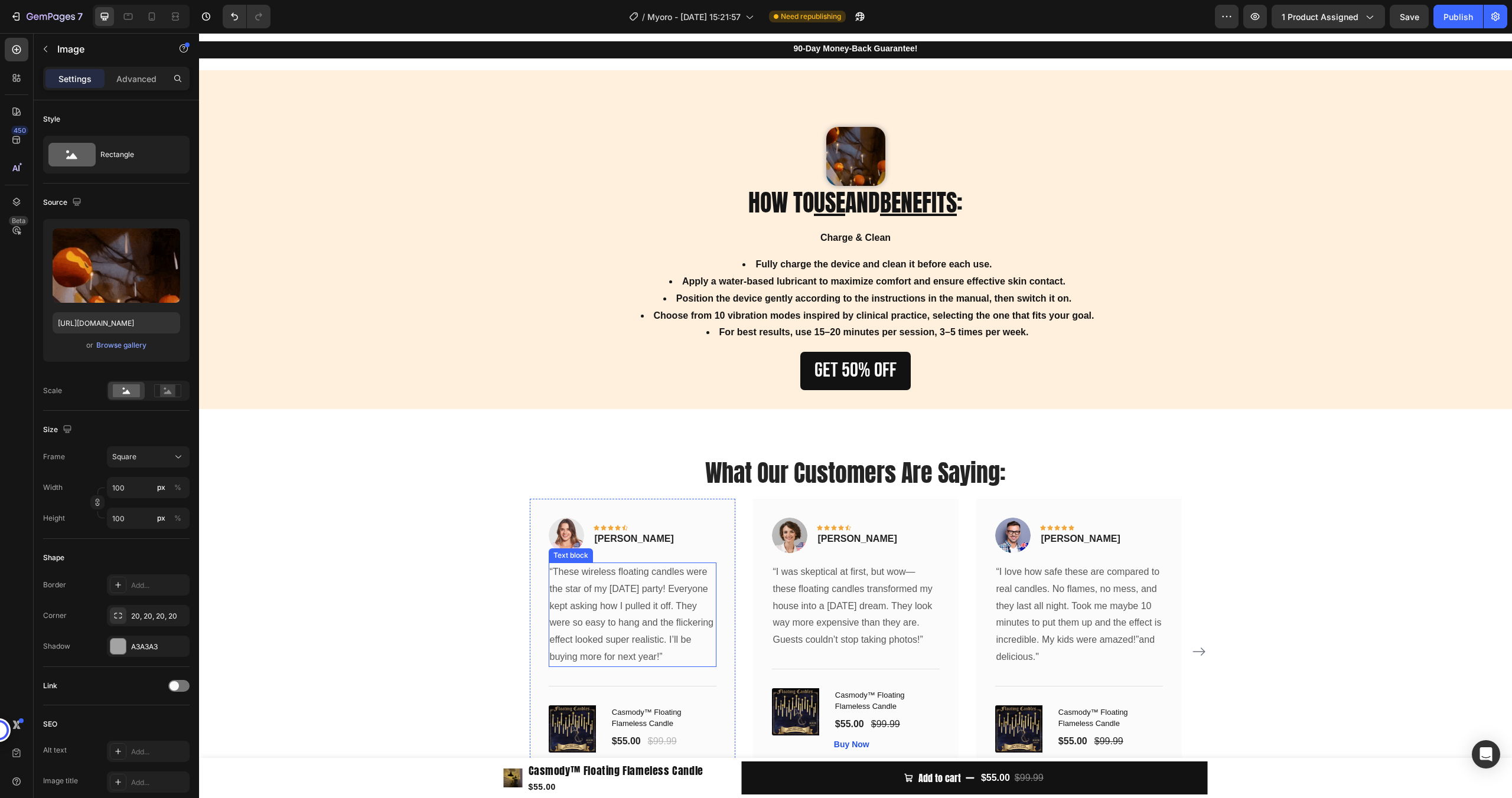
scroll to position [3082, 0]
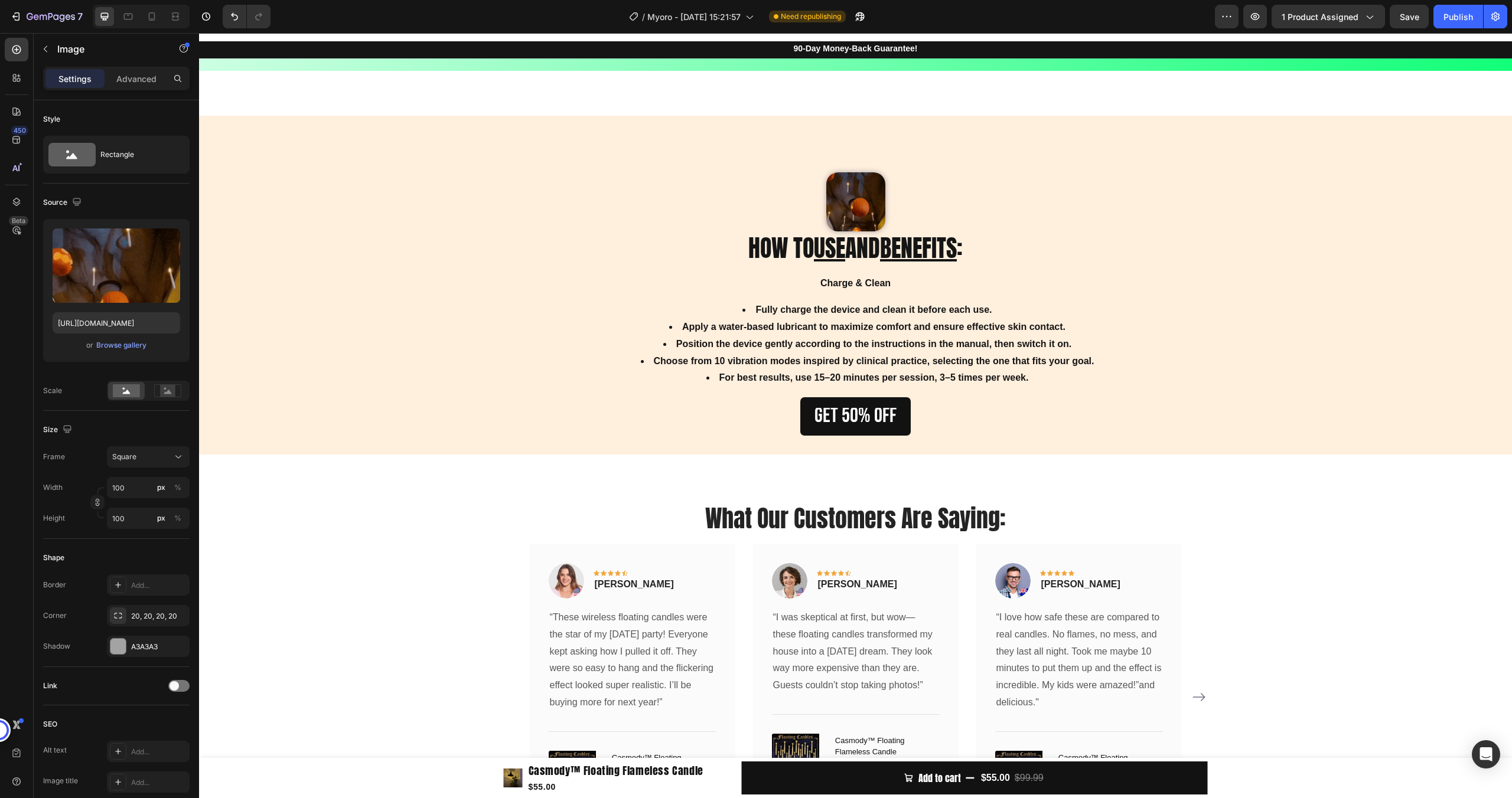
click at [853, 218] on img at bounding box center [855, 202] width 59 height 59
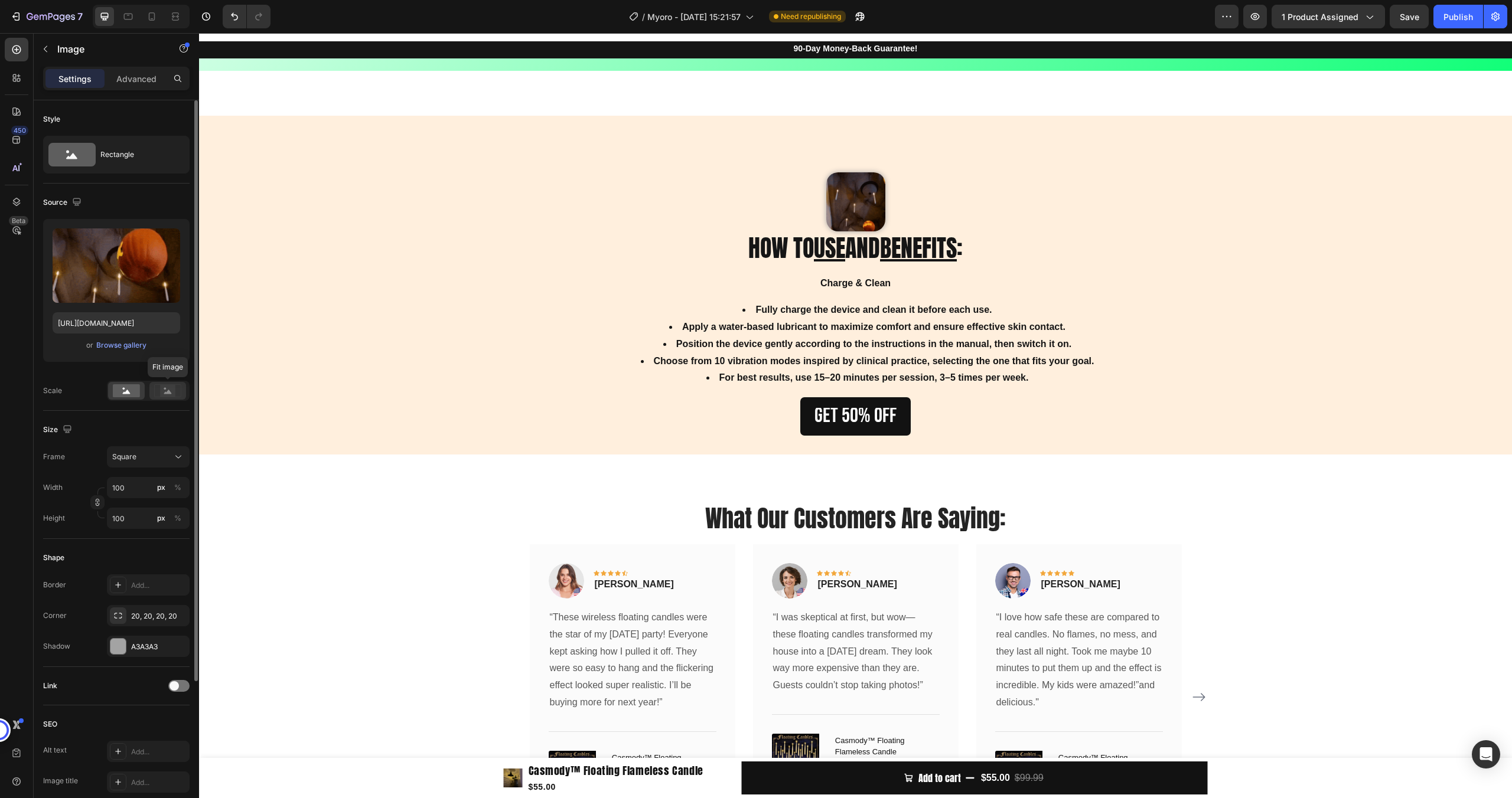
click at [161, 392] on rect at bounding box center [167, 391] width 15 height 11
click at [129, 391] on rect at bounding box center [126, 391] width 27 height 13
click at [135, 490] on input "100" at bounding box center [148, 487] width 82 height 21
type input "6"
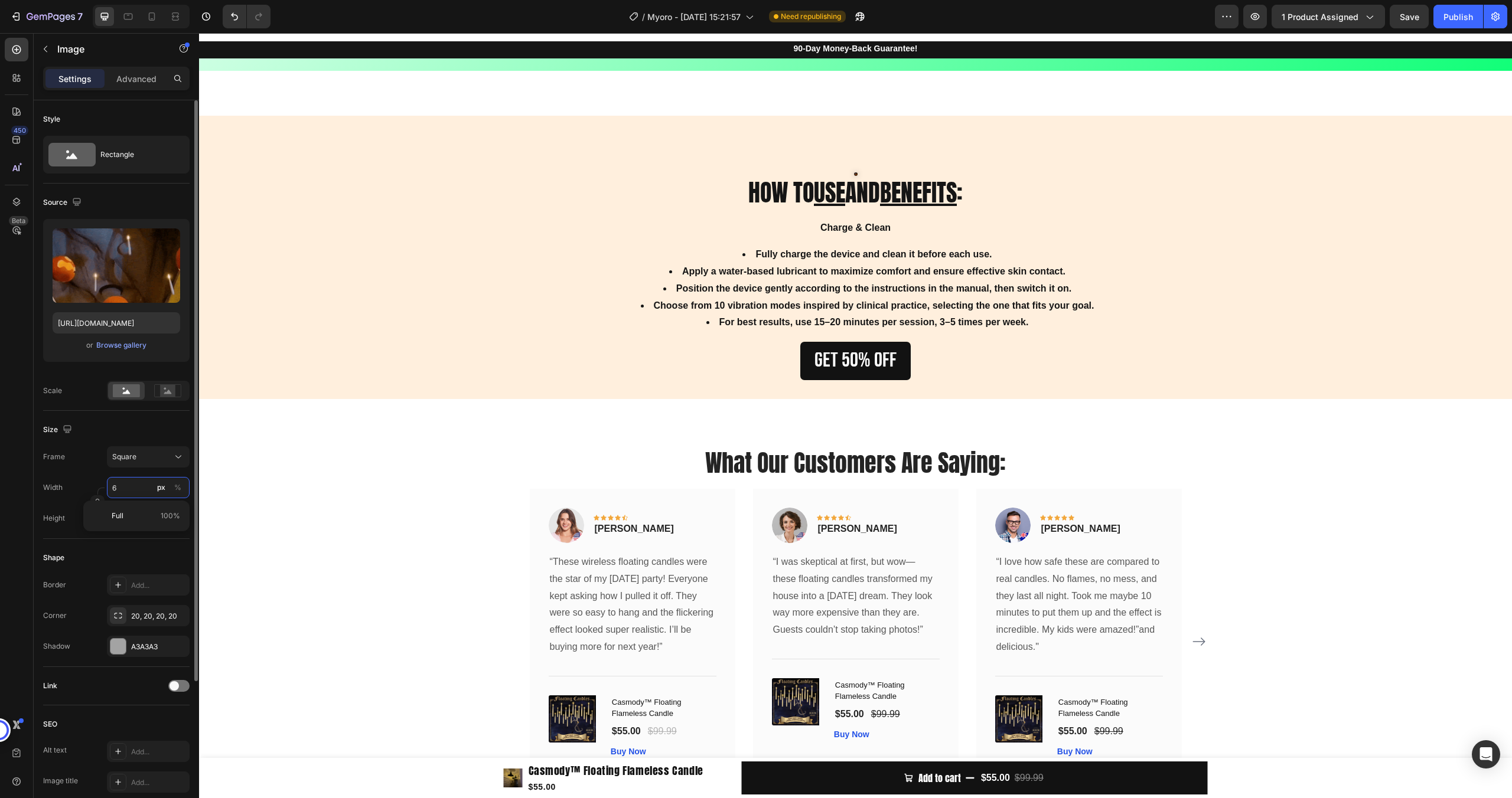
type input "60"
type input "600"
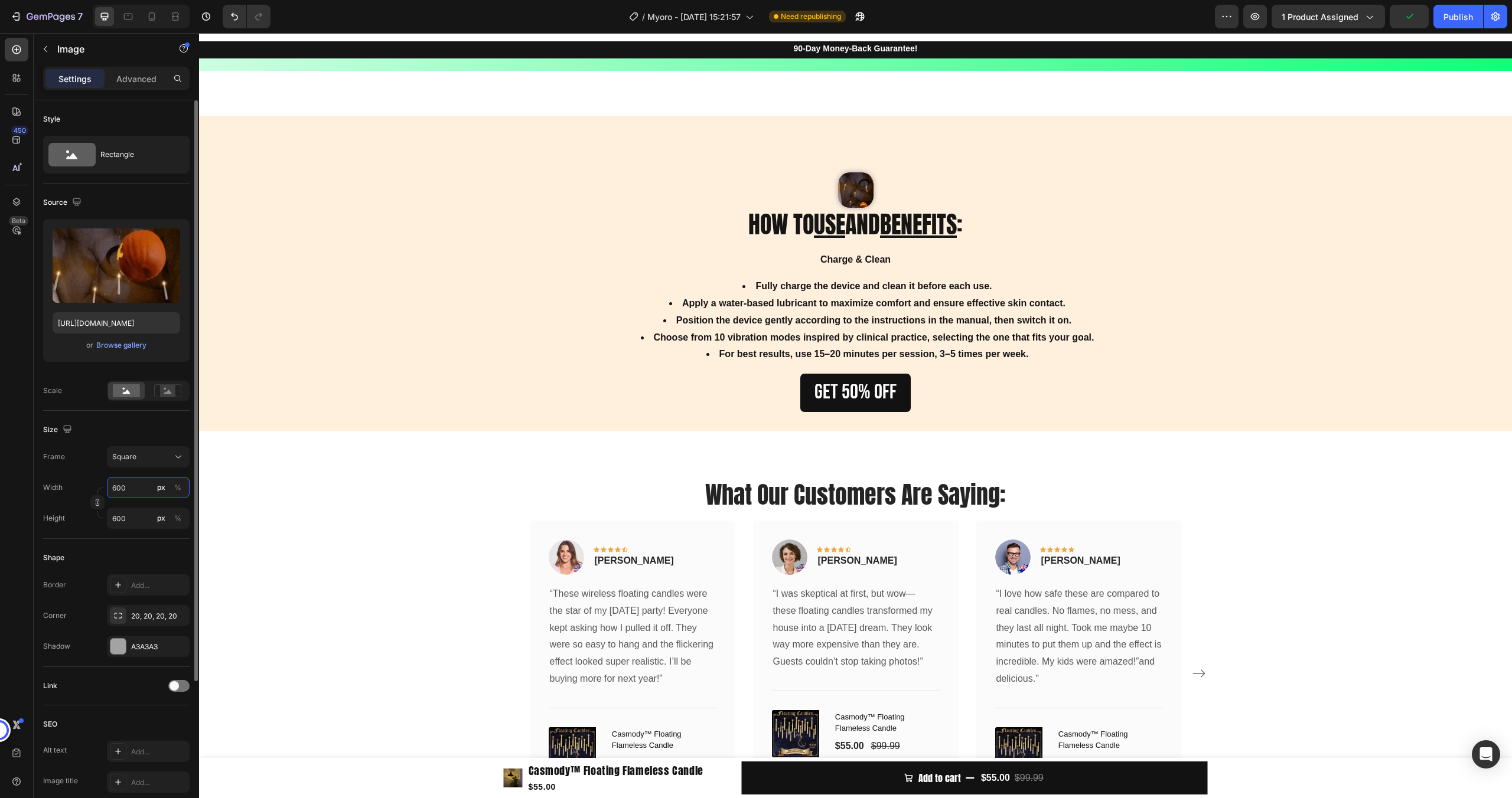
type input "60"
type input "6"
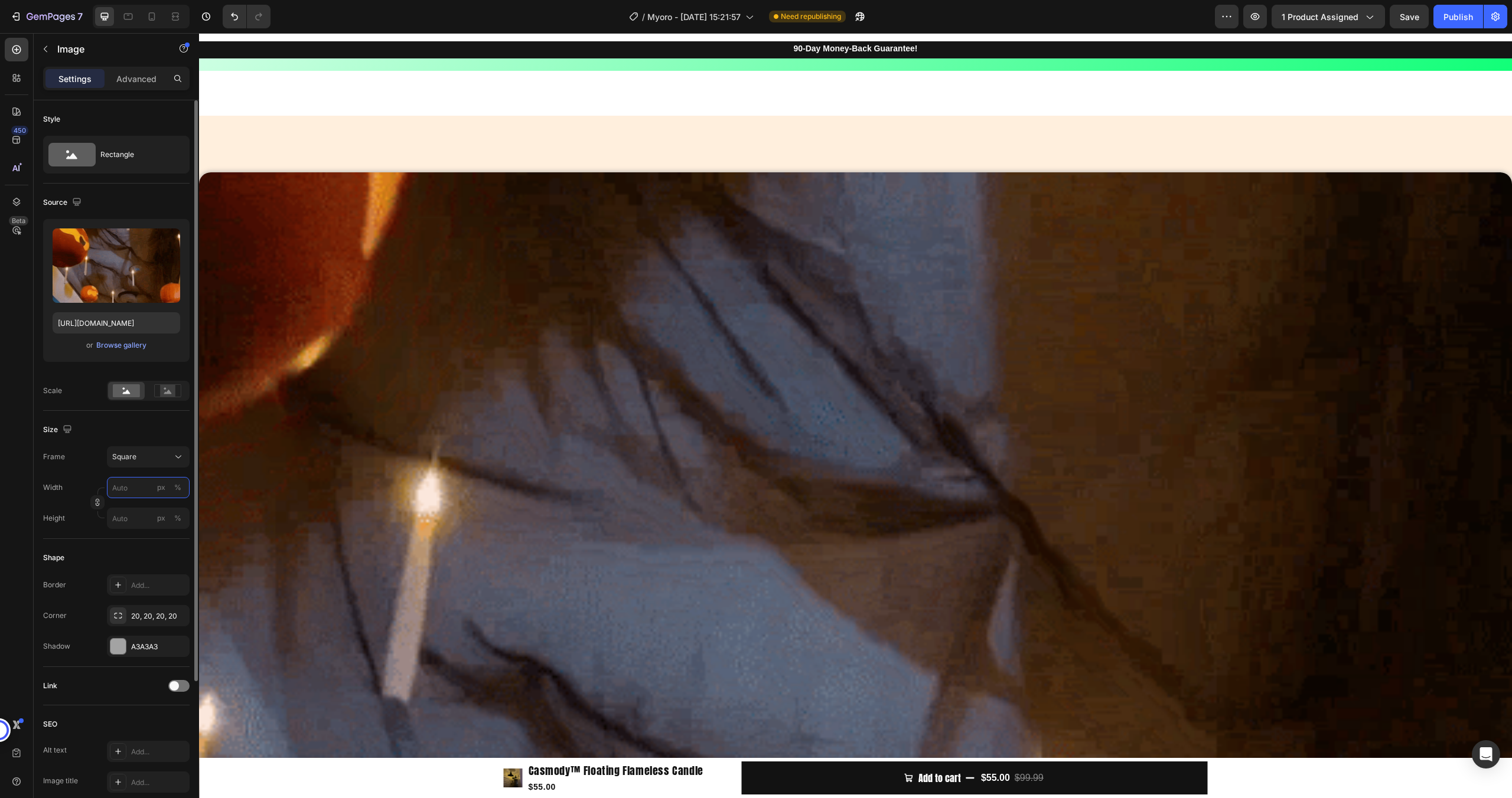
type input "6"
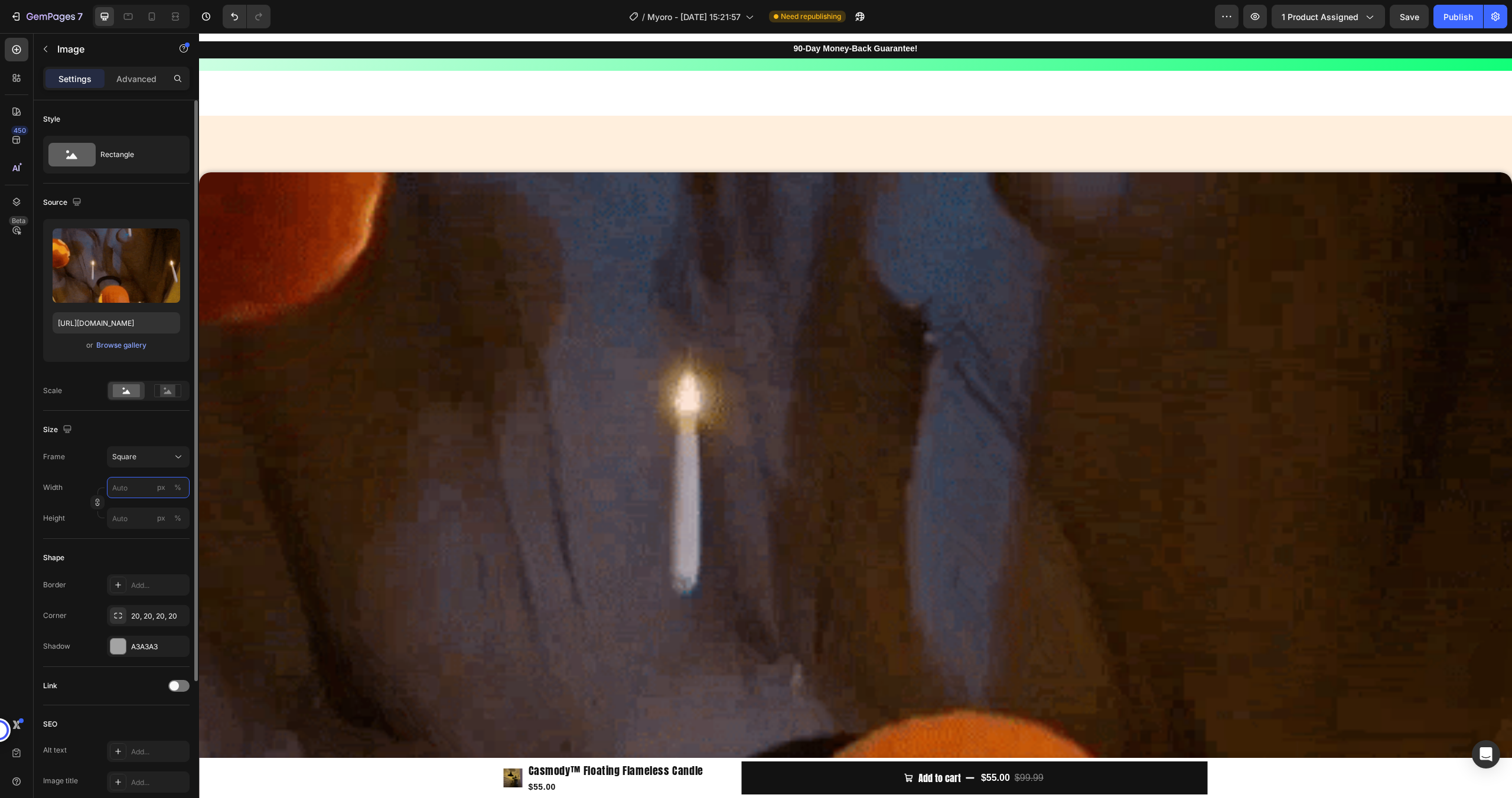
type input "6"
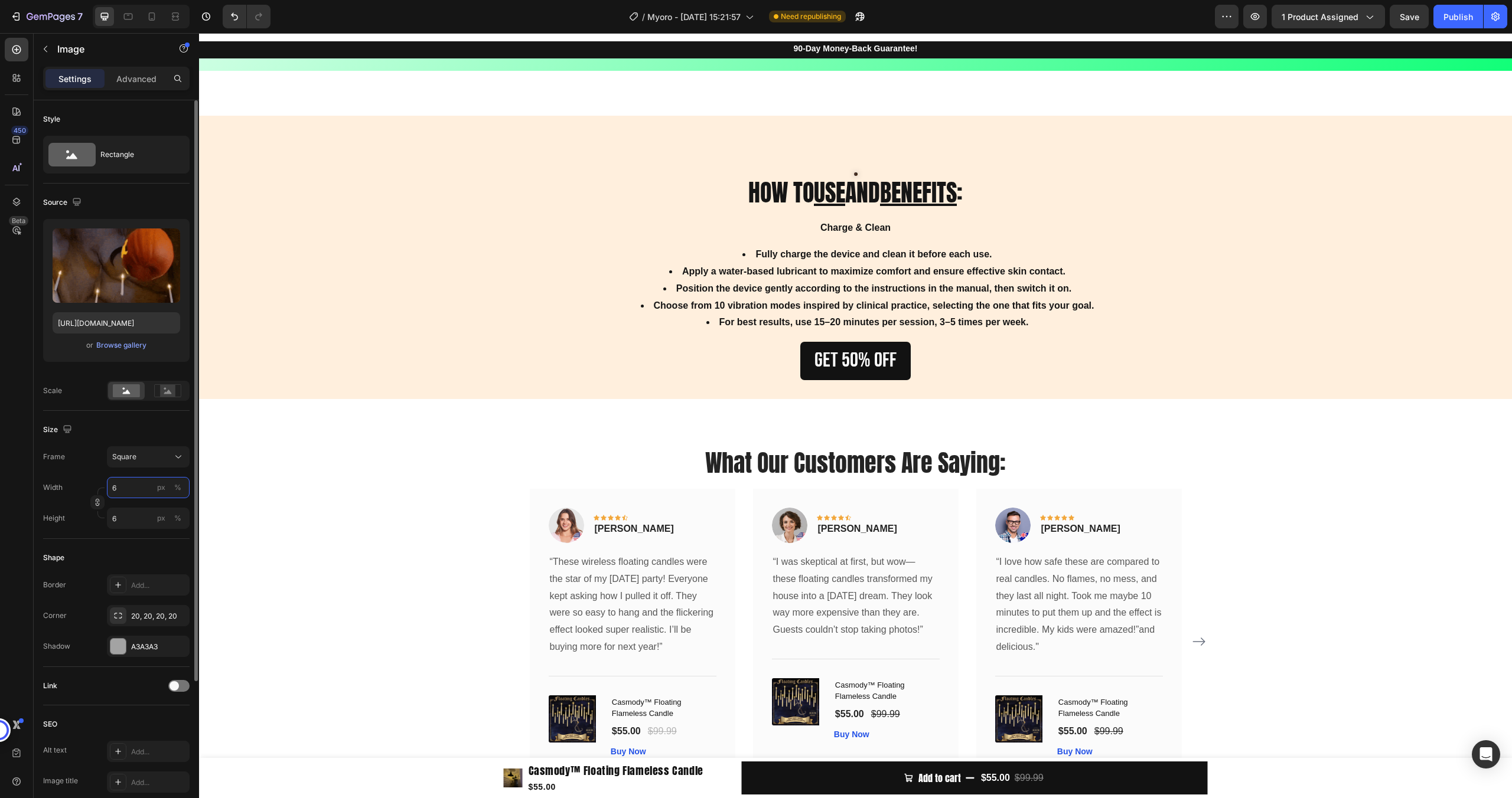
type input "61"
type input "610"
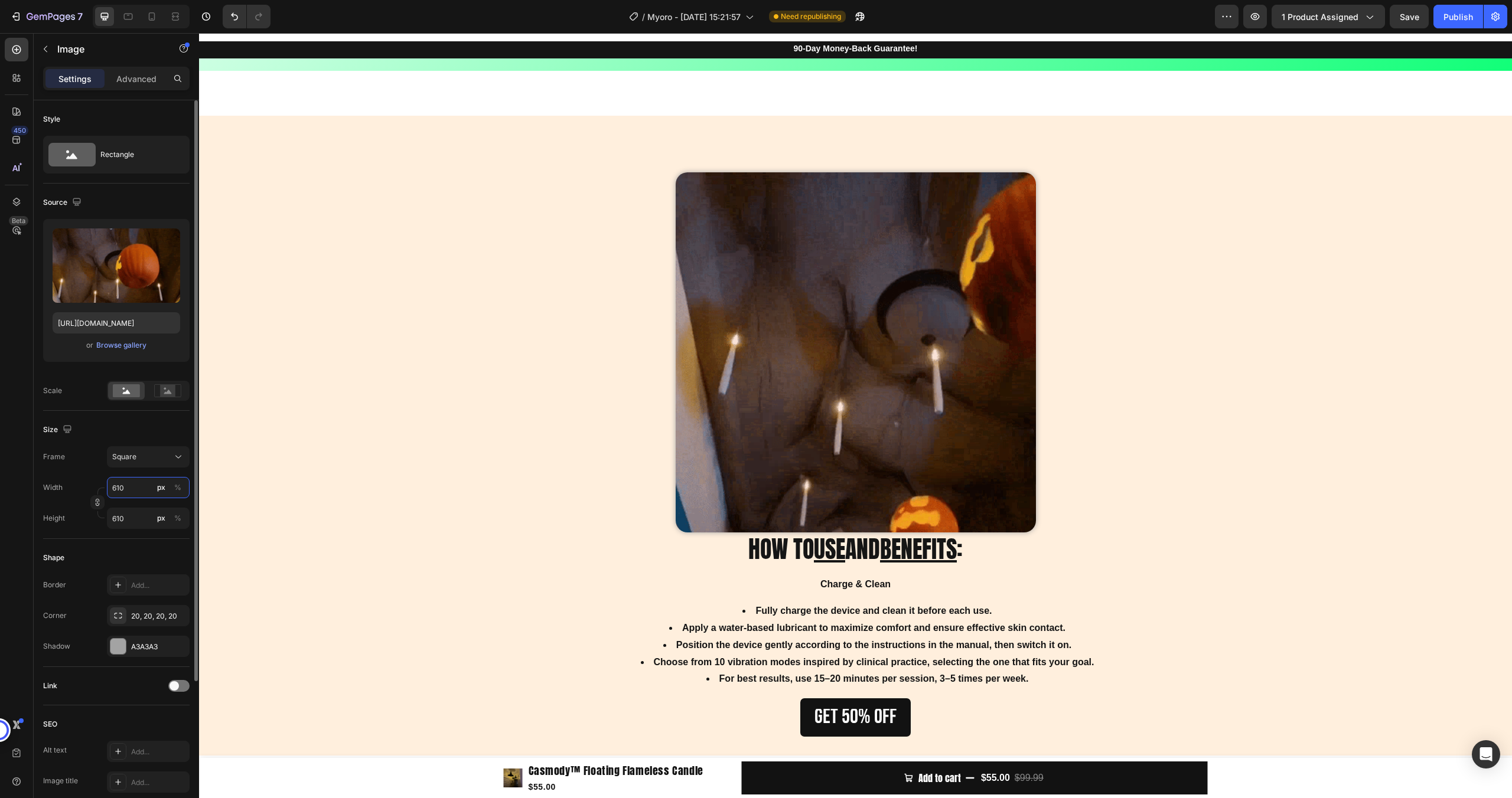
type input "6100"
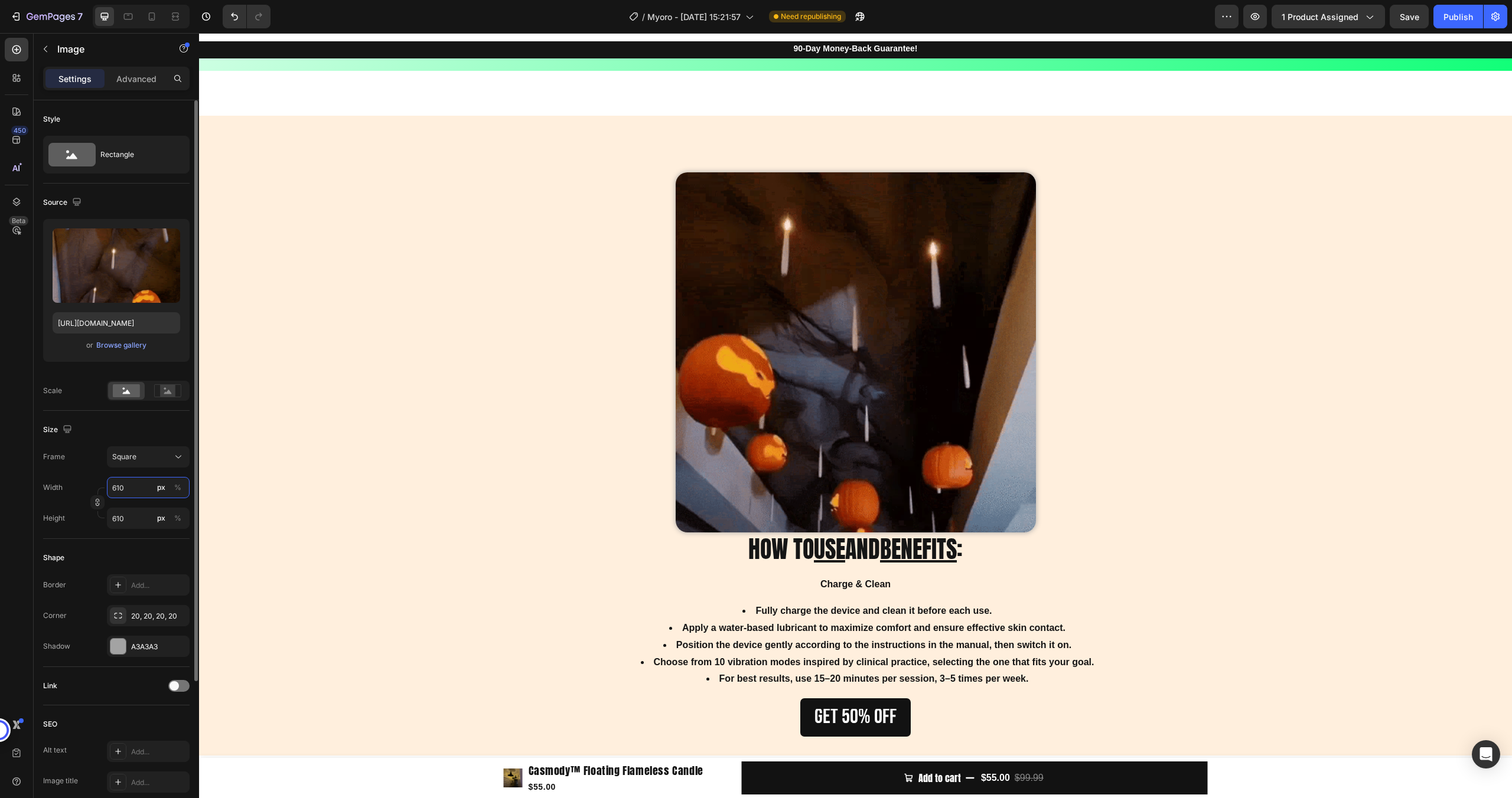
type input "6100"
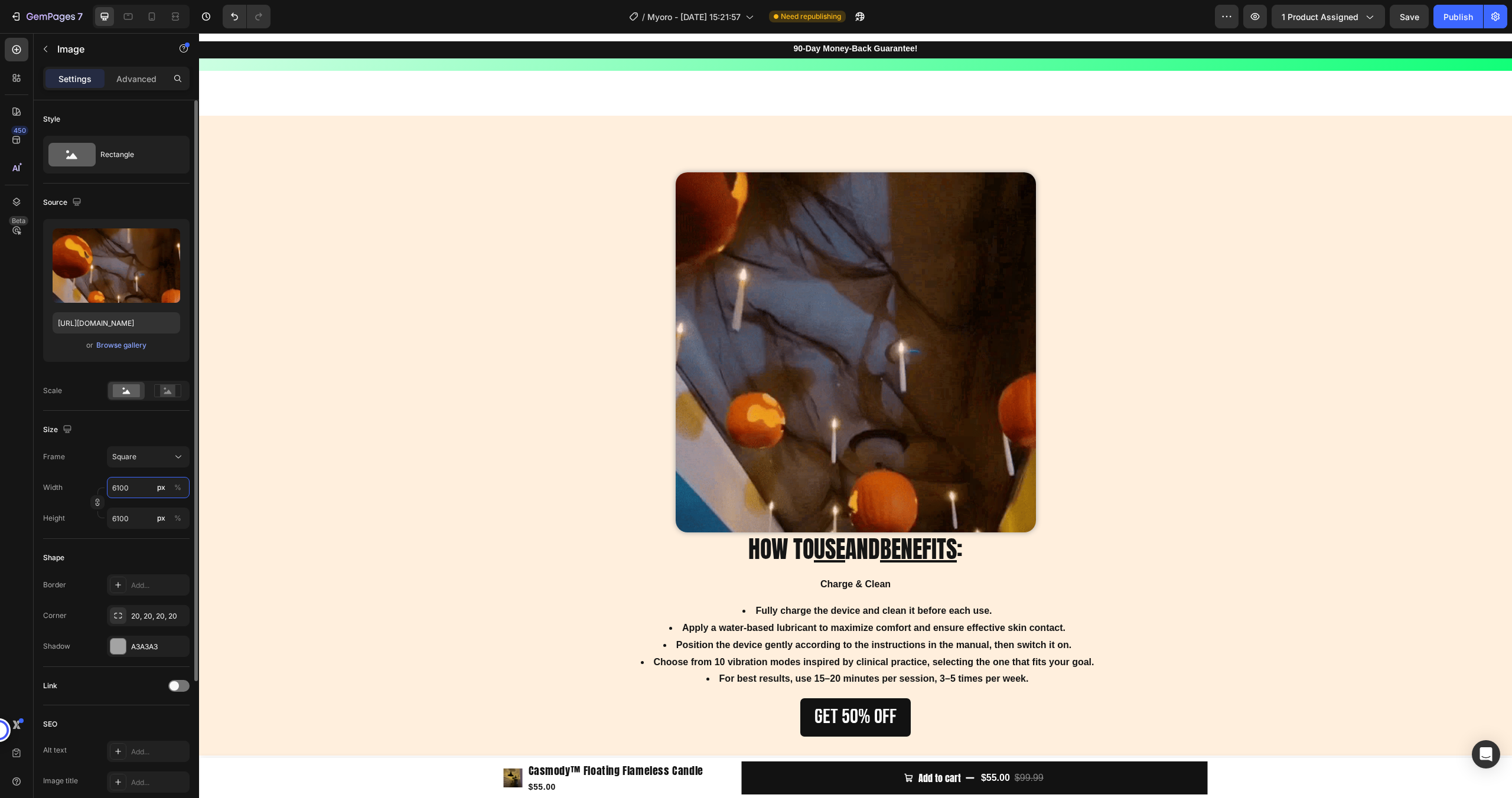
type input "61000"
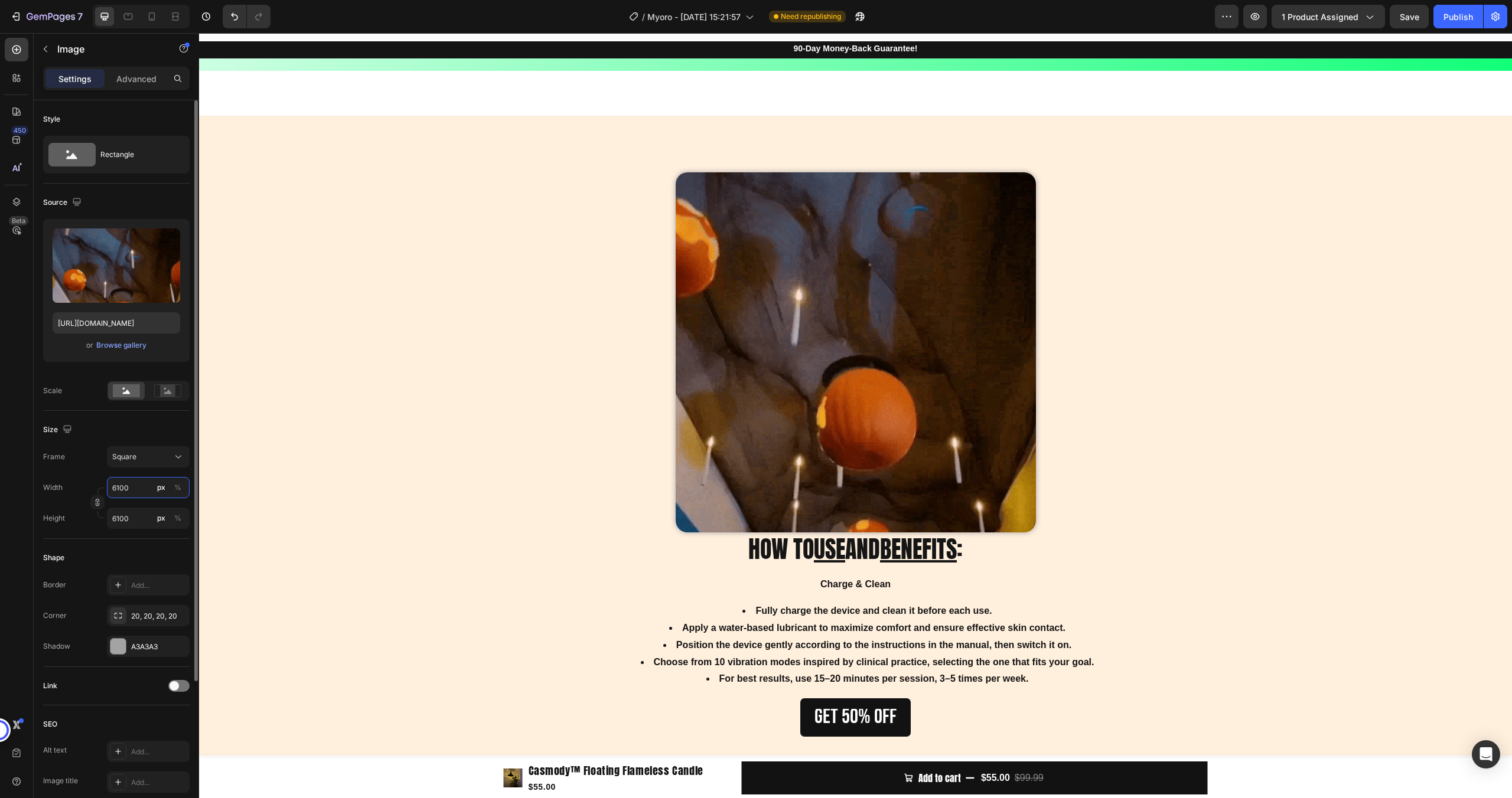
type input "61000"
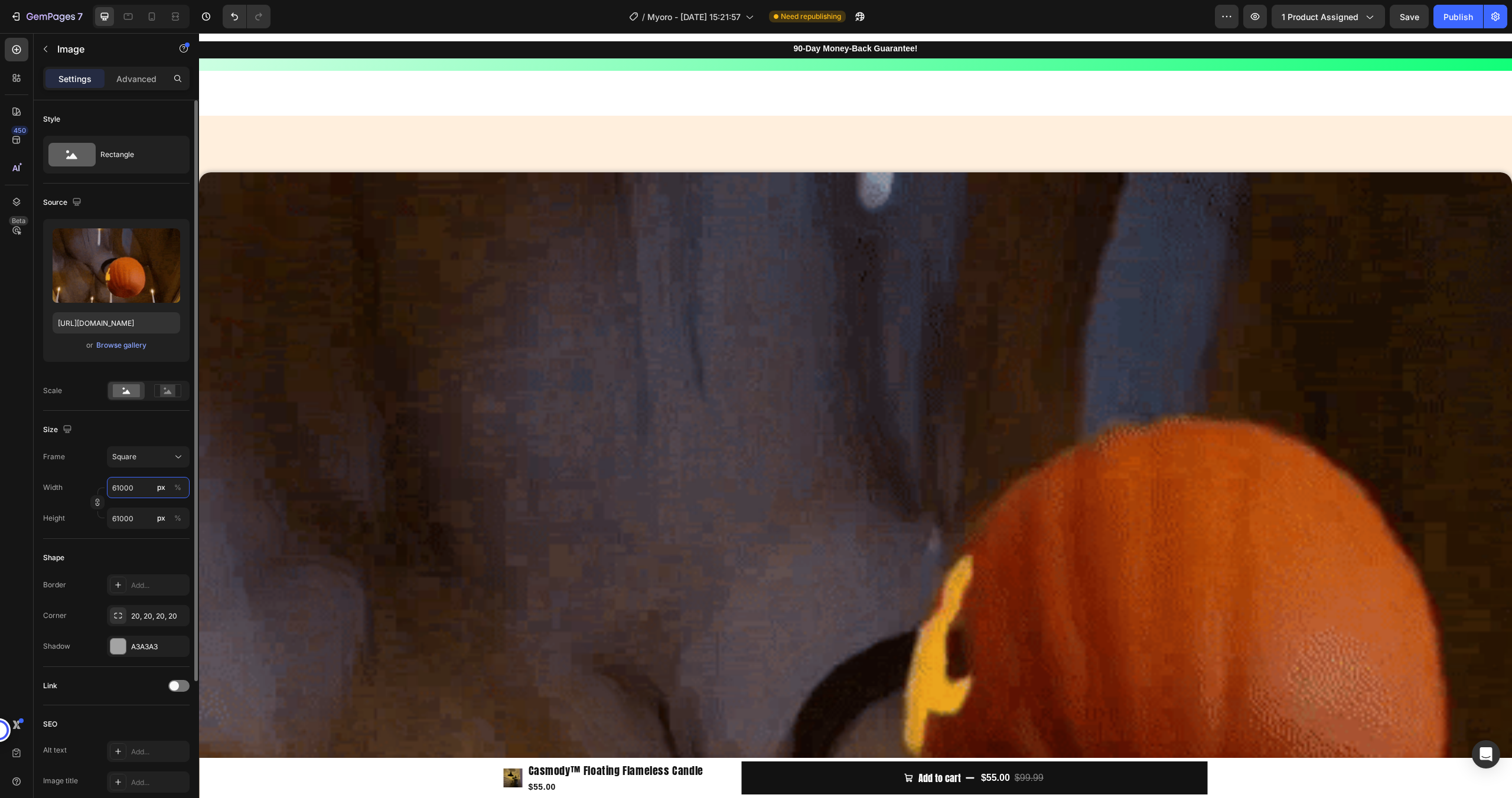
type input "6100"
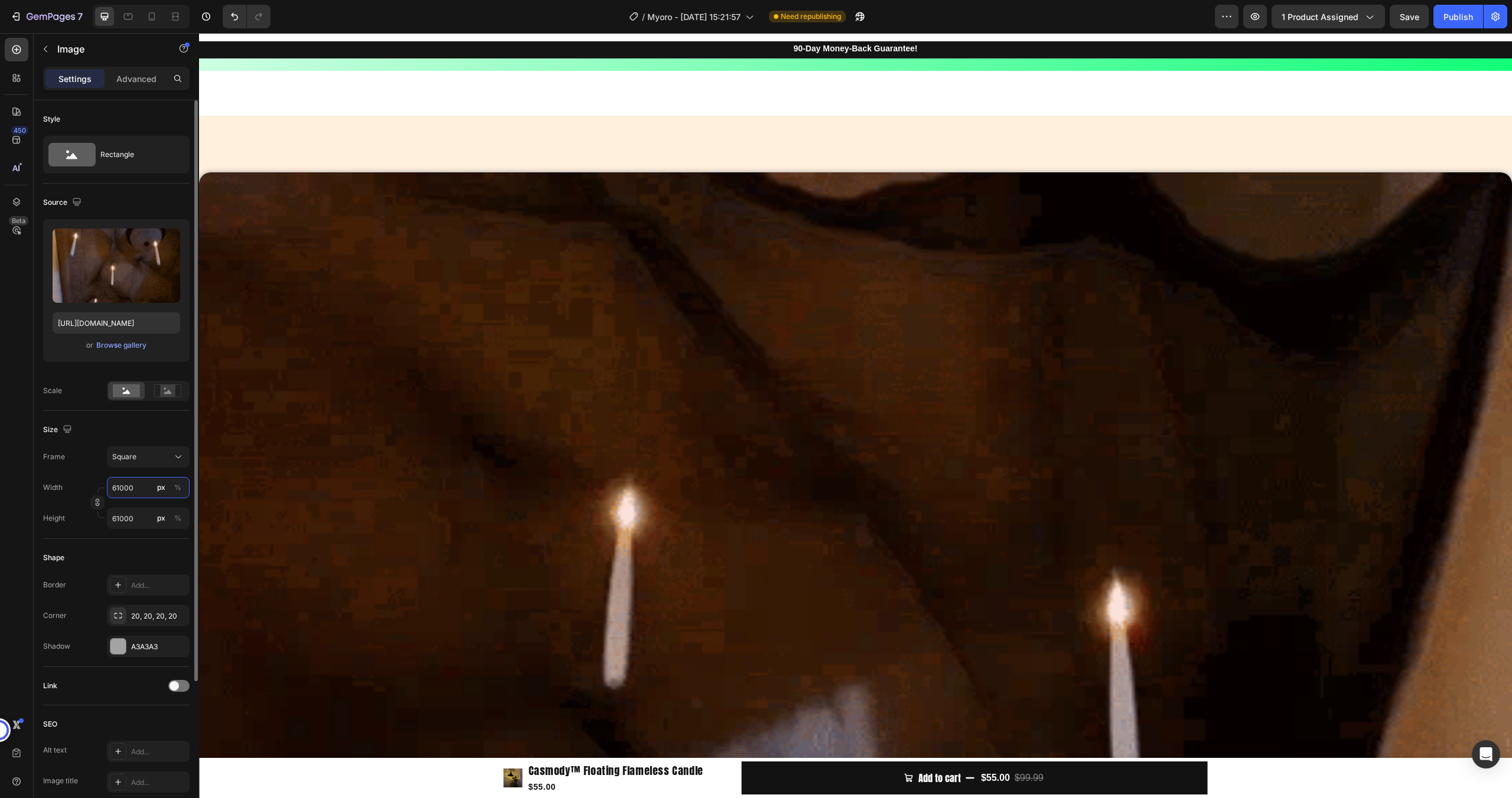
type input "6100"
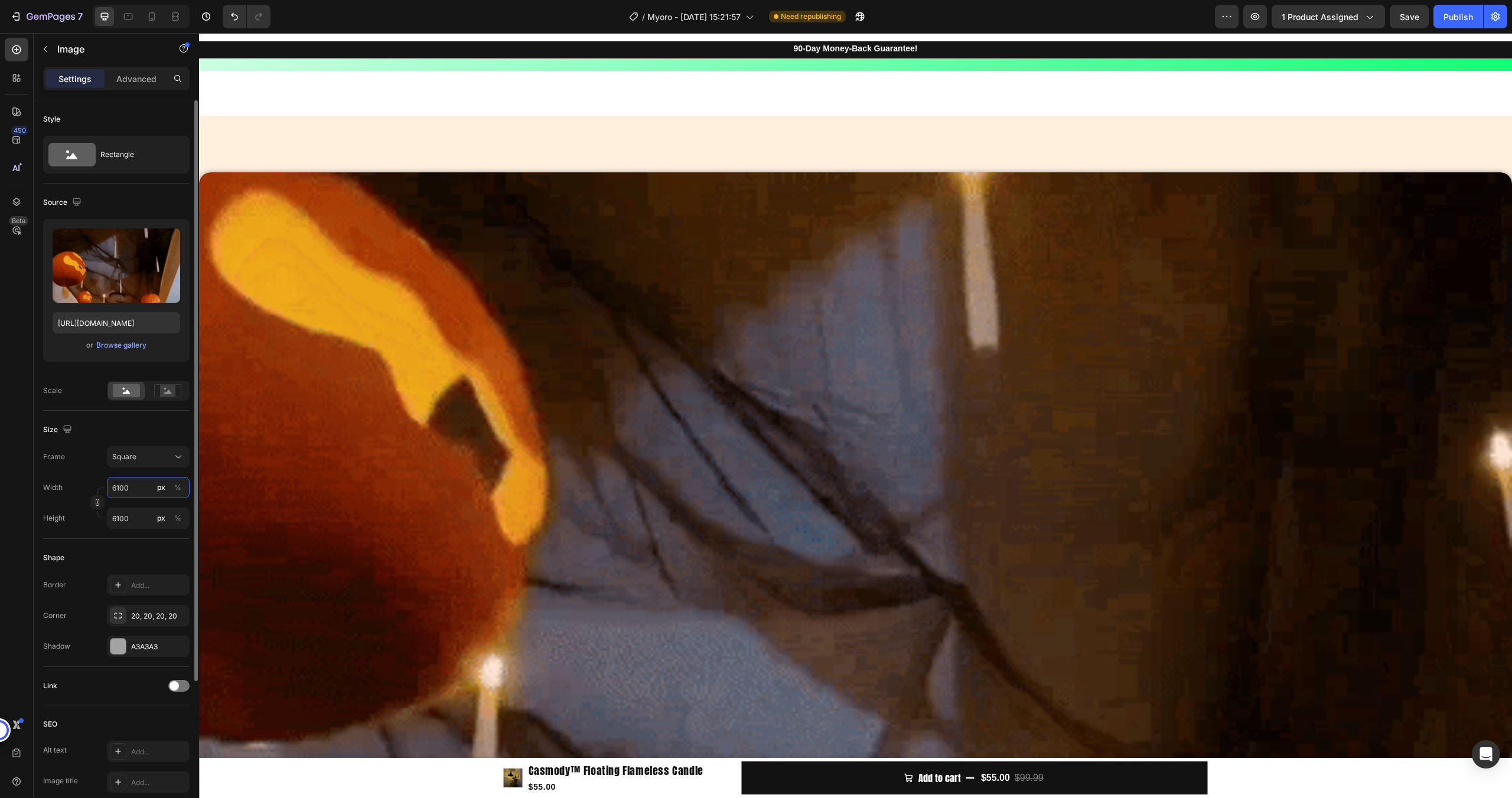
type input "610"
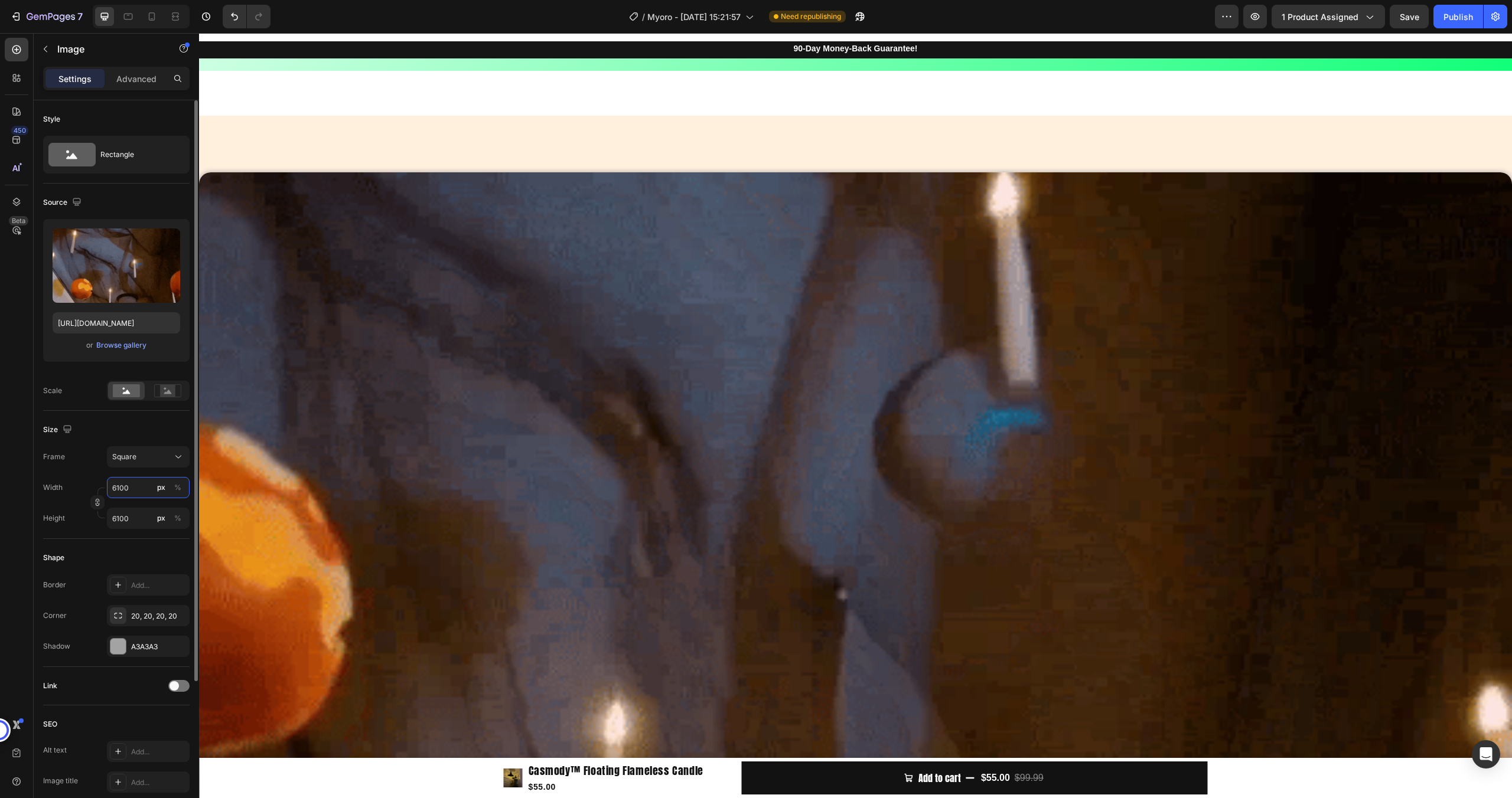
type input "610"
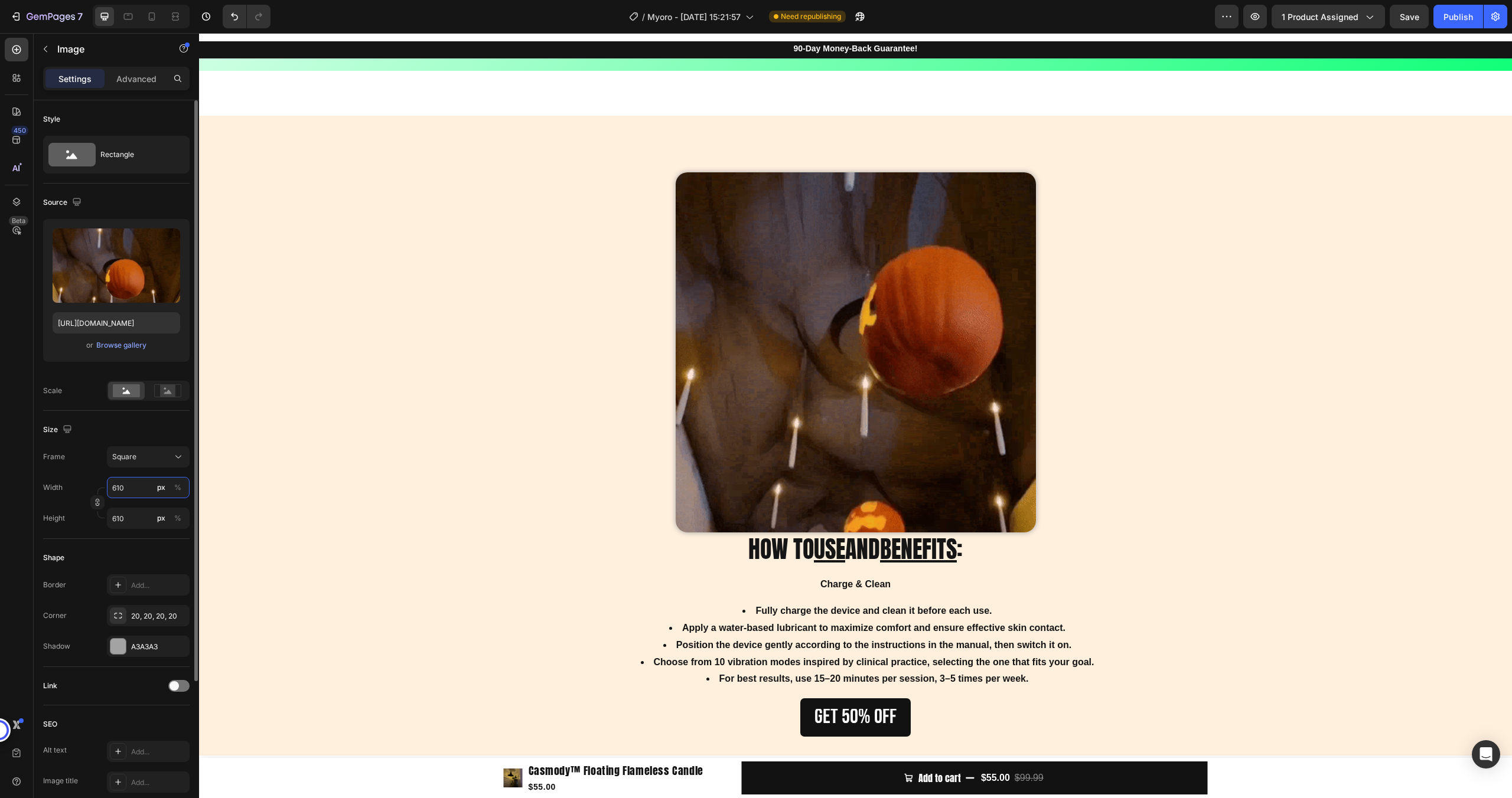
type input "61"
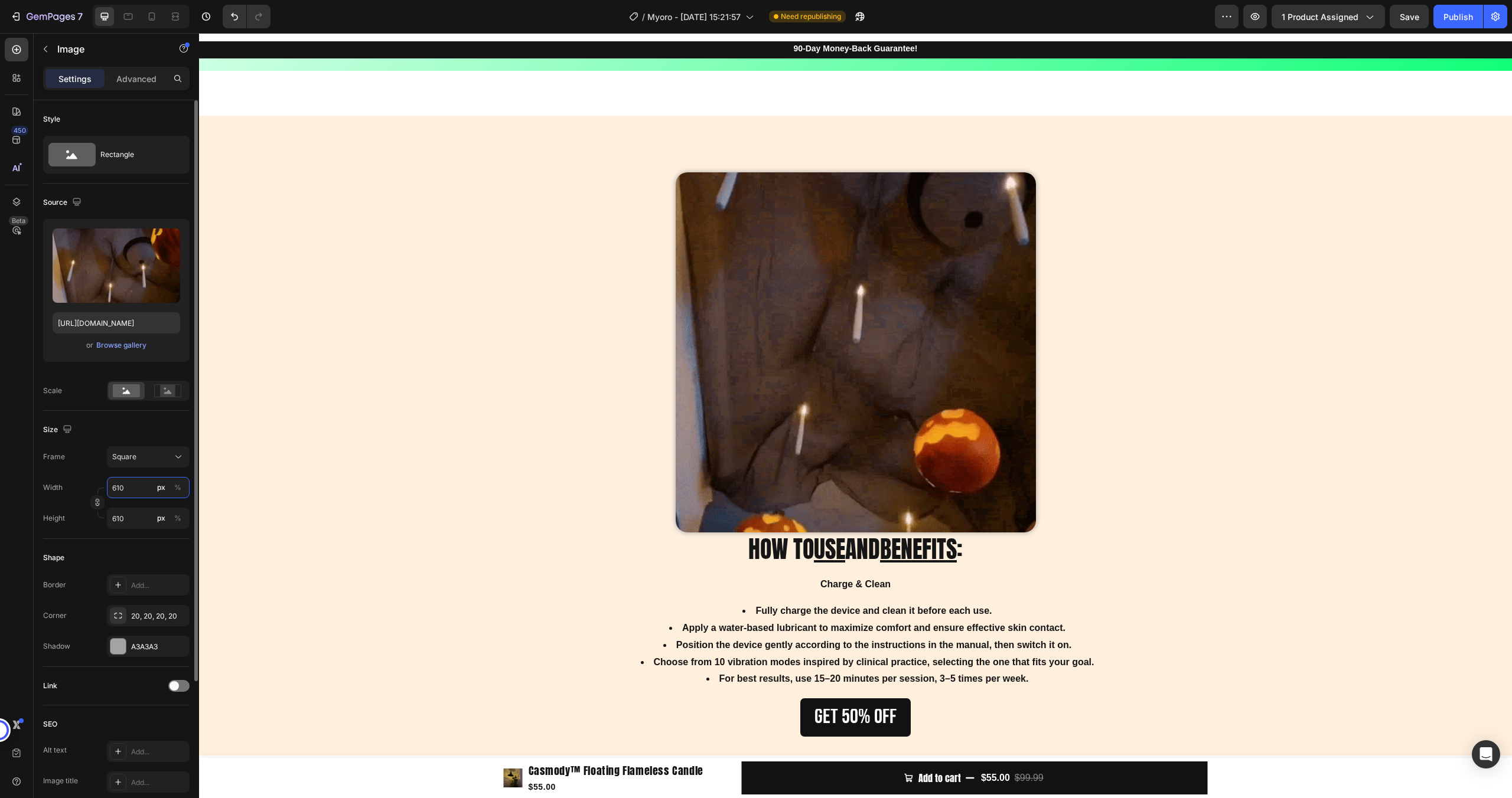
type input "61"
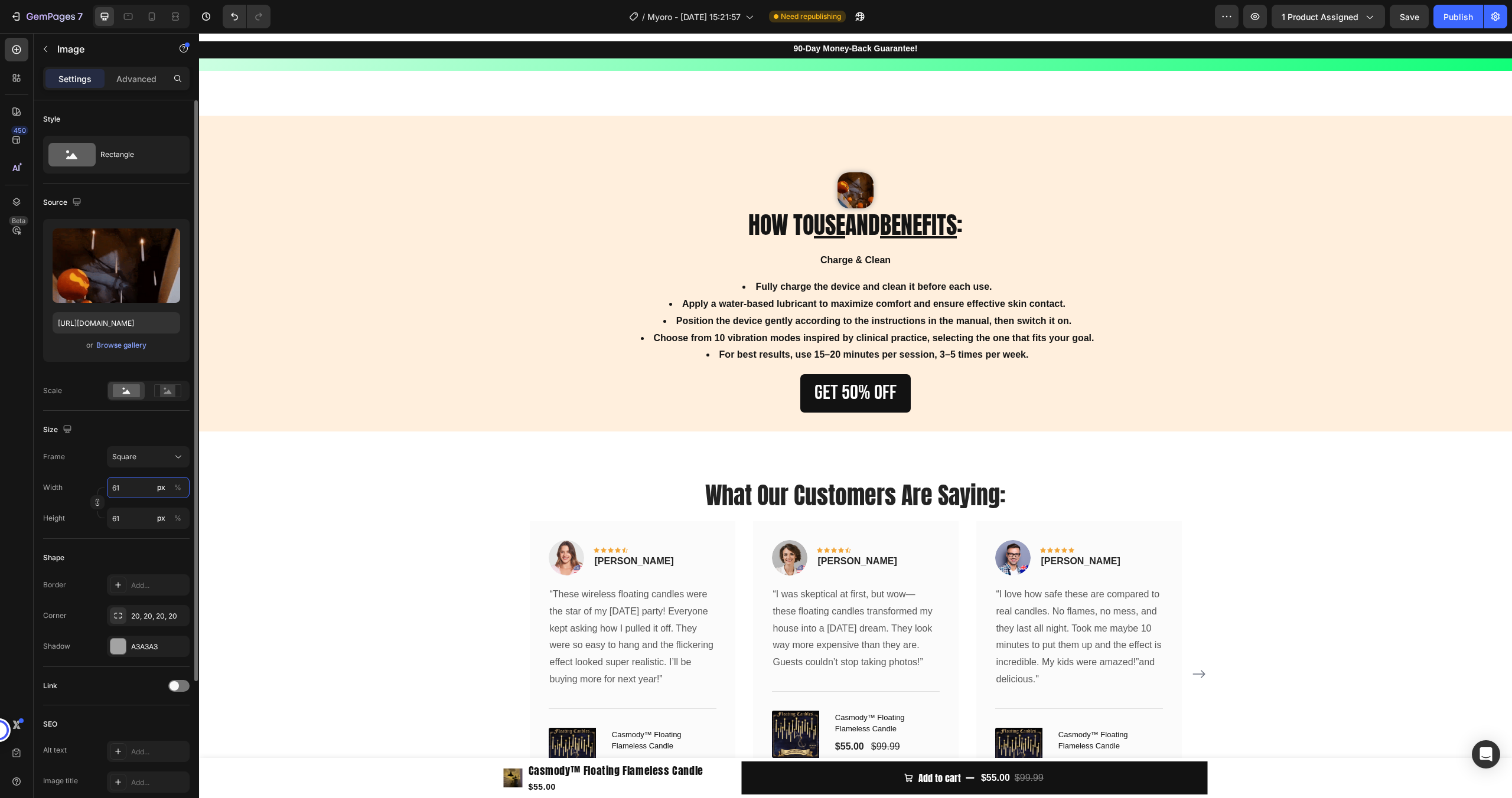
type input "6"
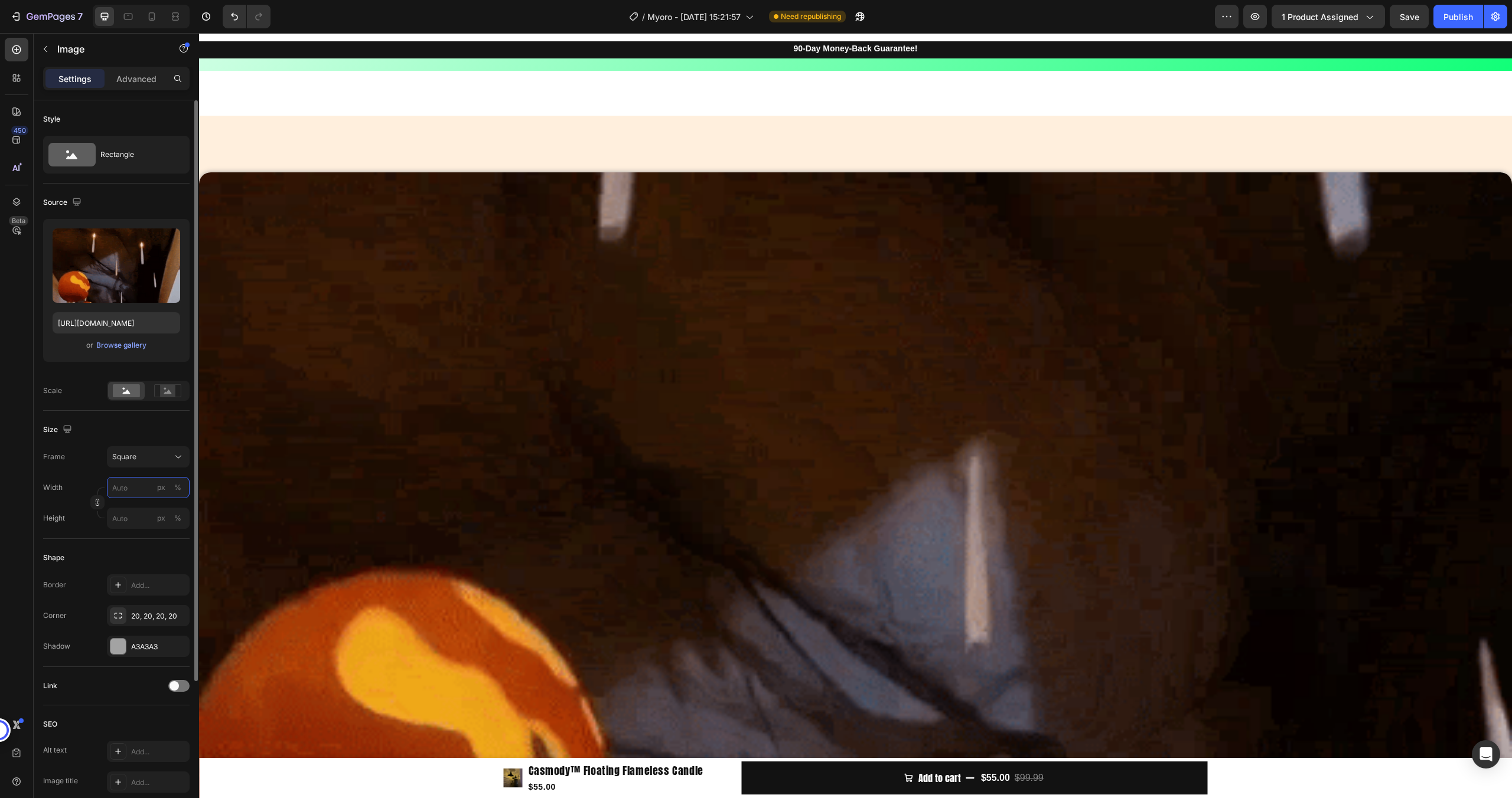
type input "1"
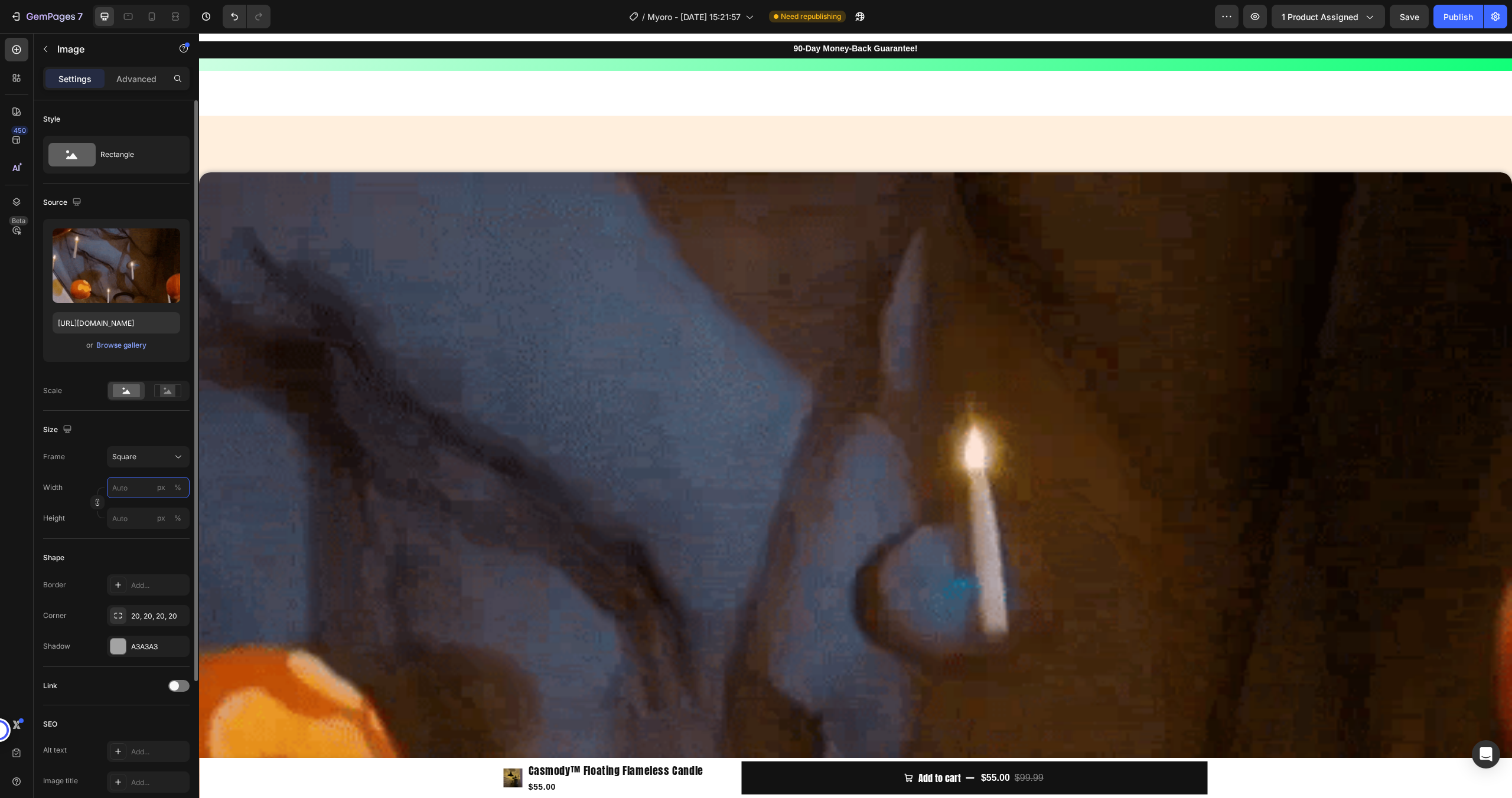
type input "1"
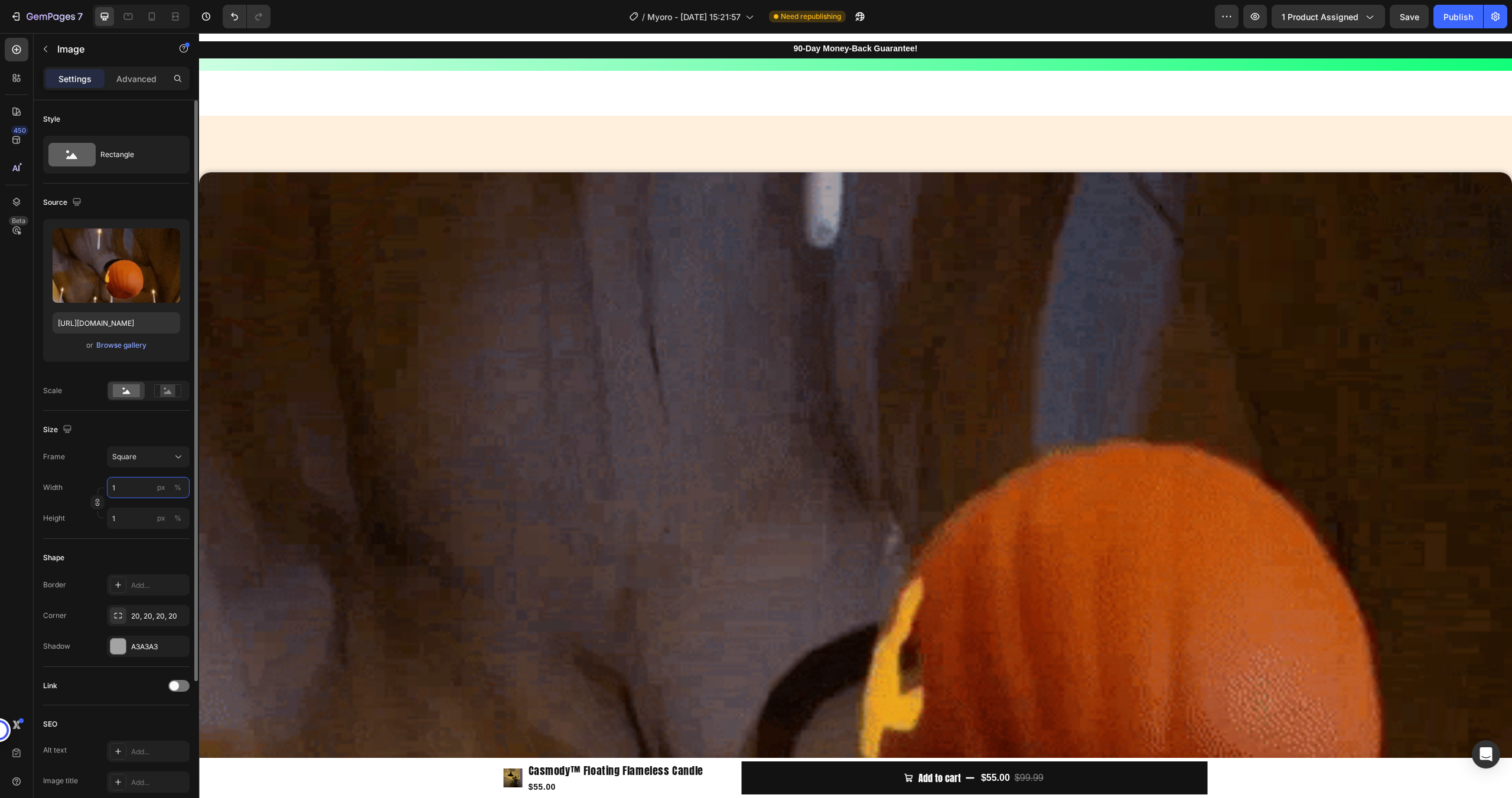
type input "10"
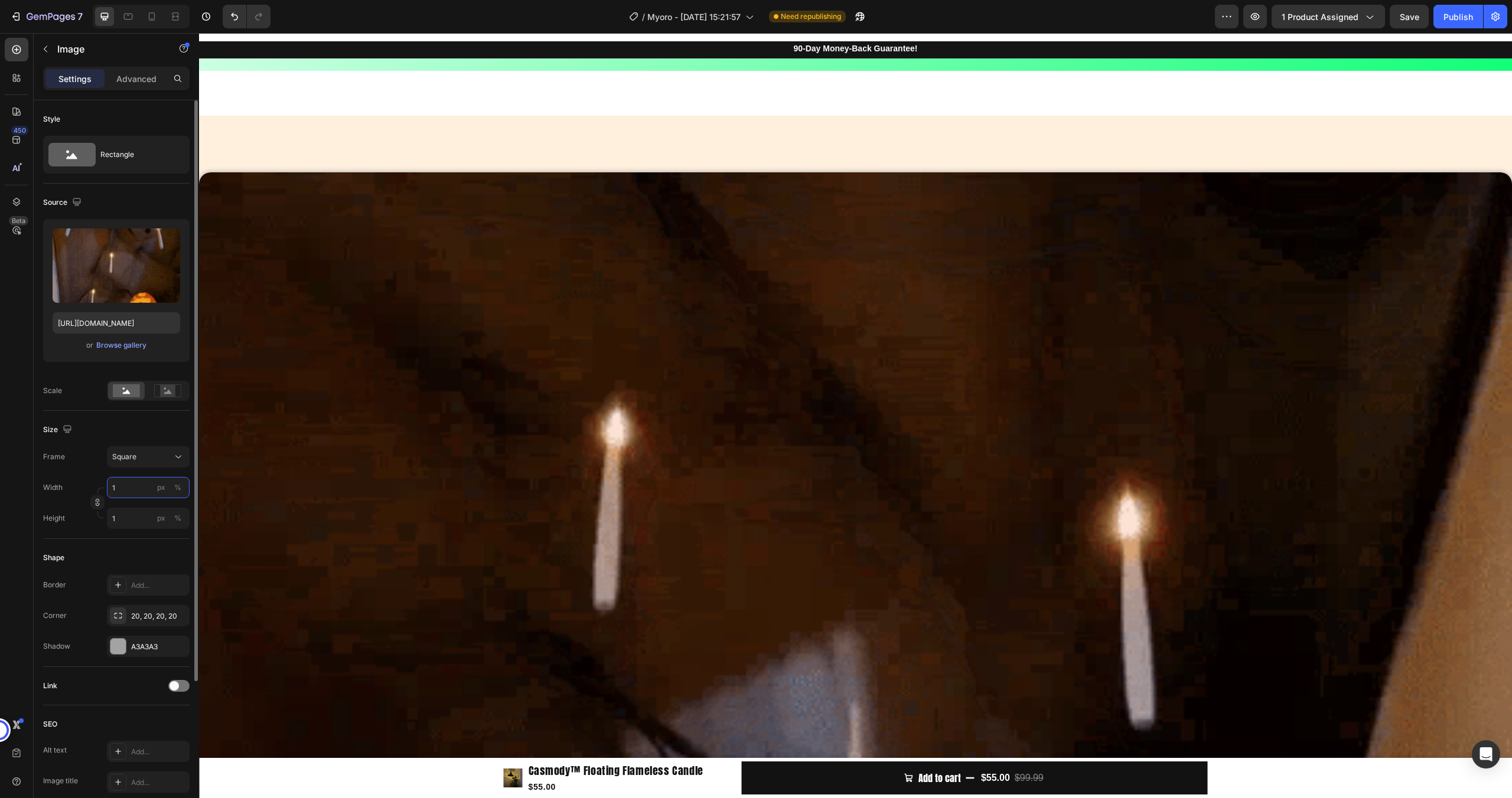
type input "10"
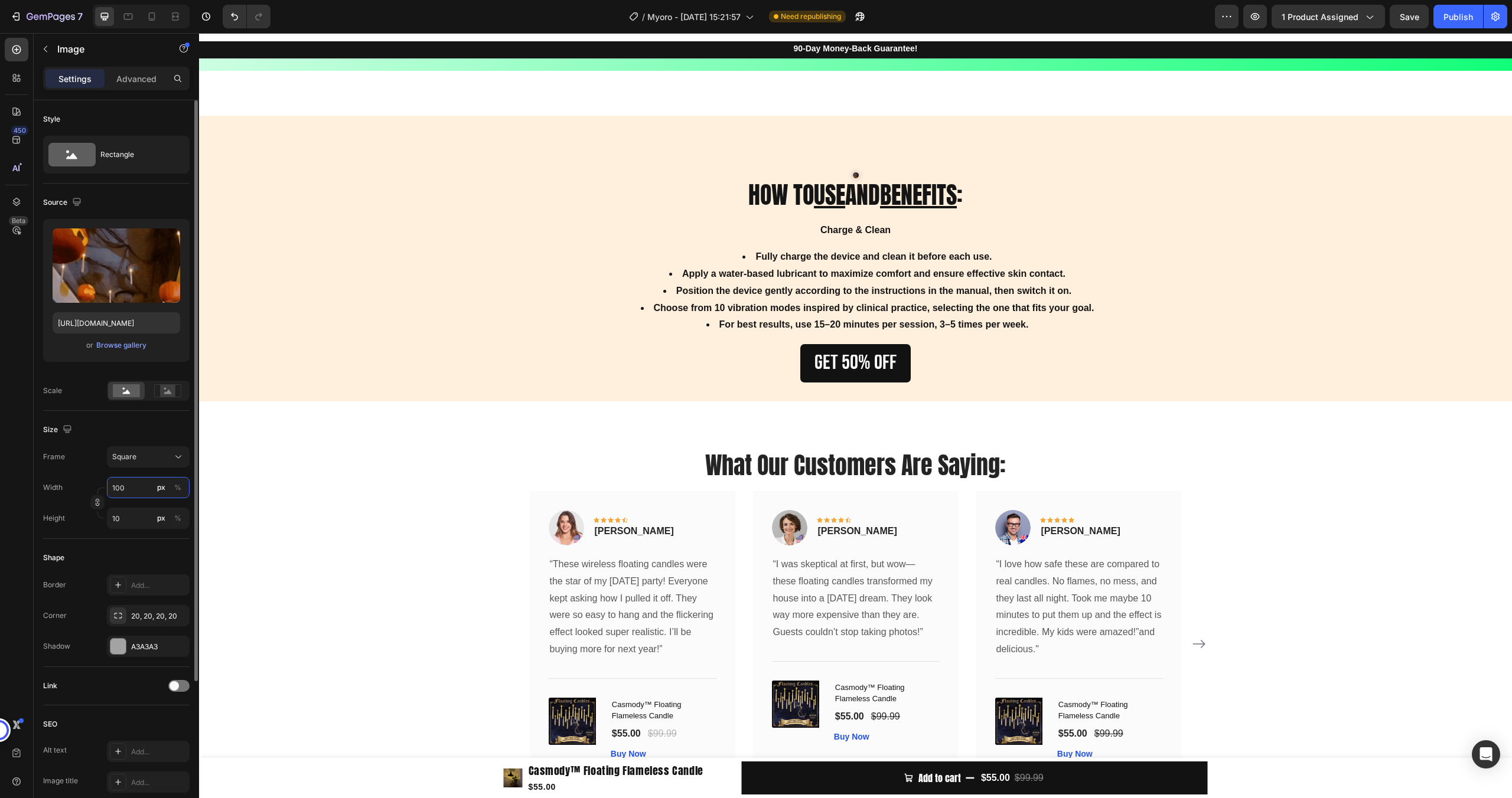
type input "1000"
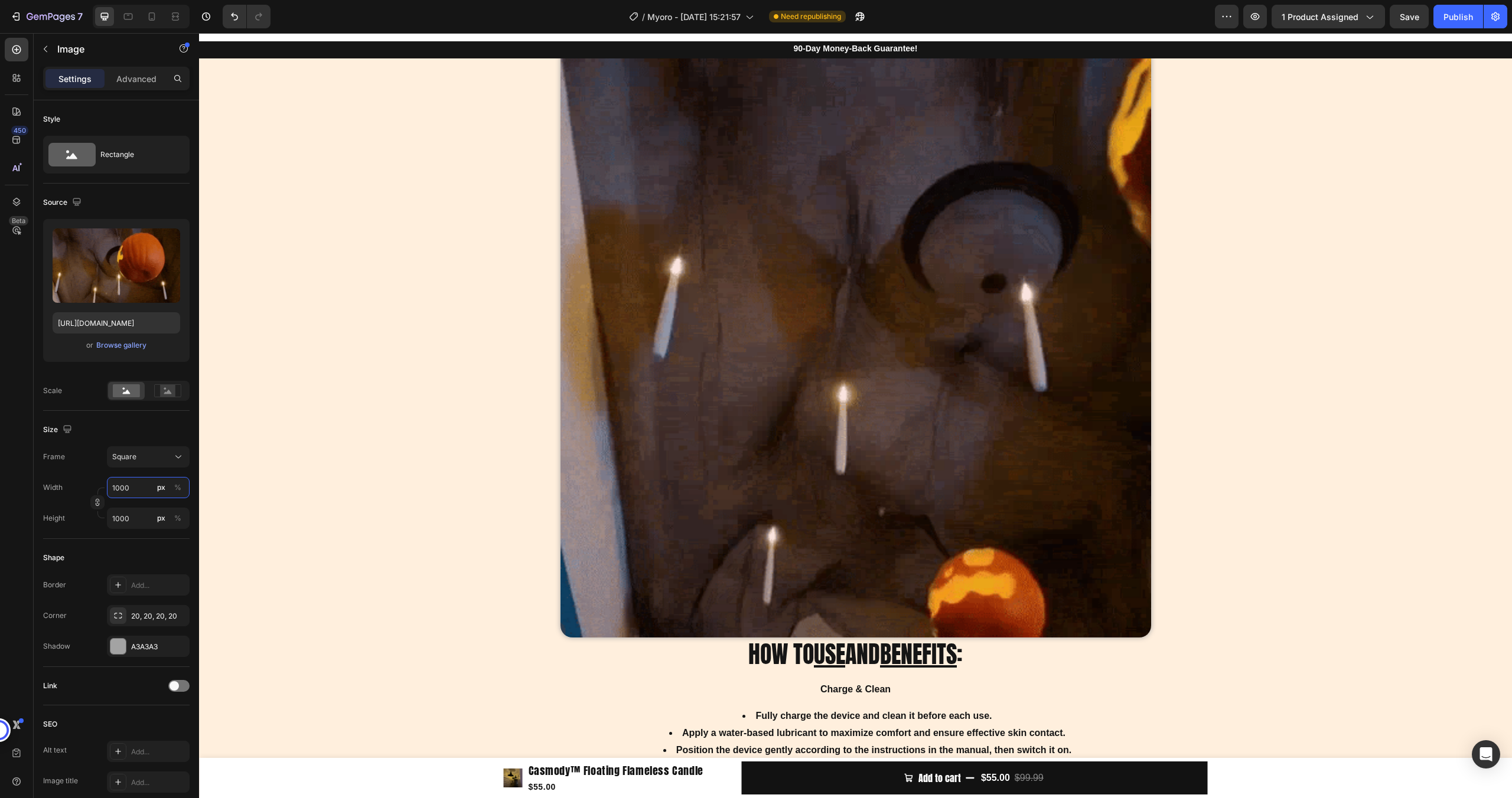
scroll to position [3222, 0]
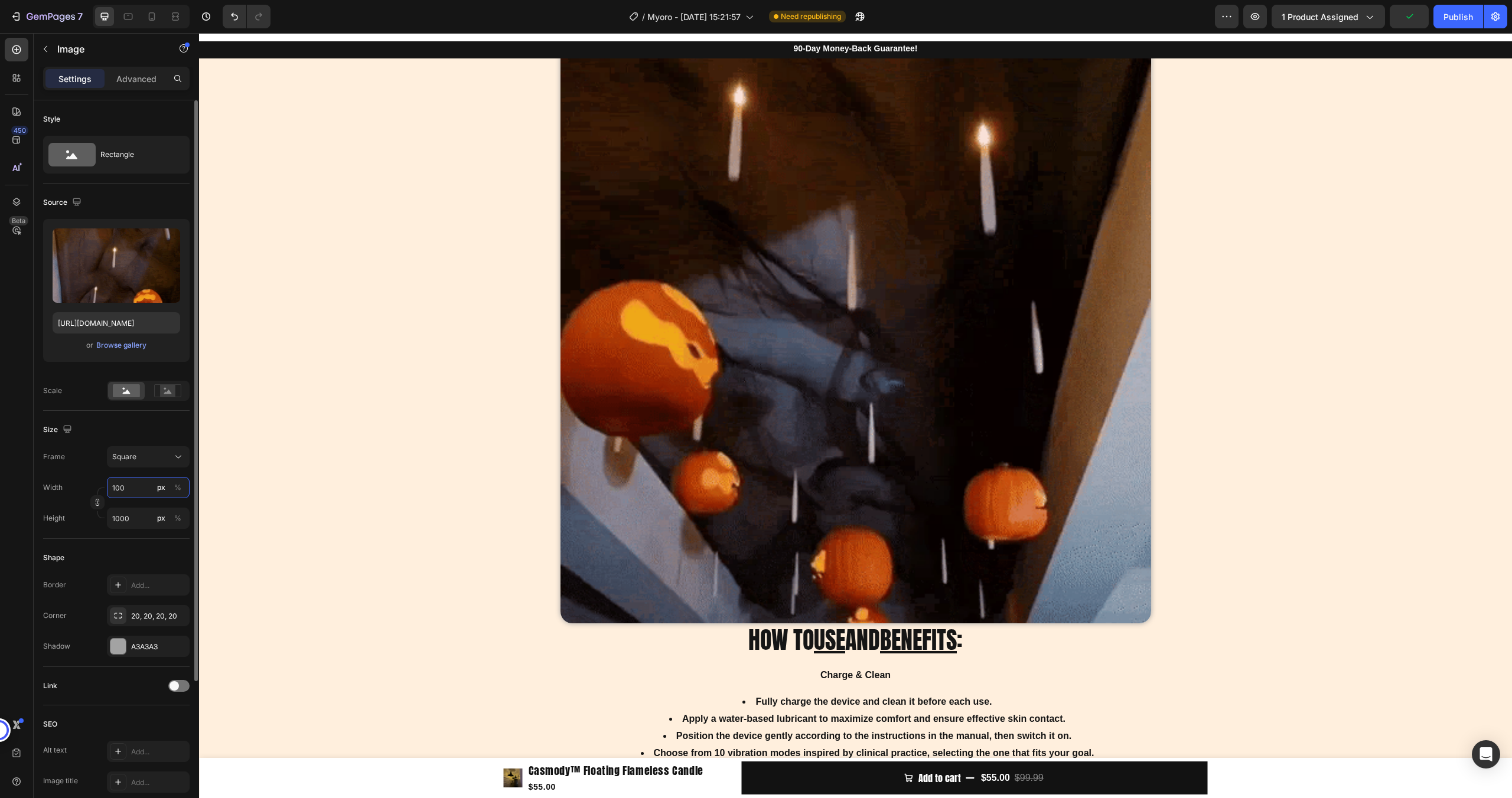
type input "10"
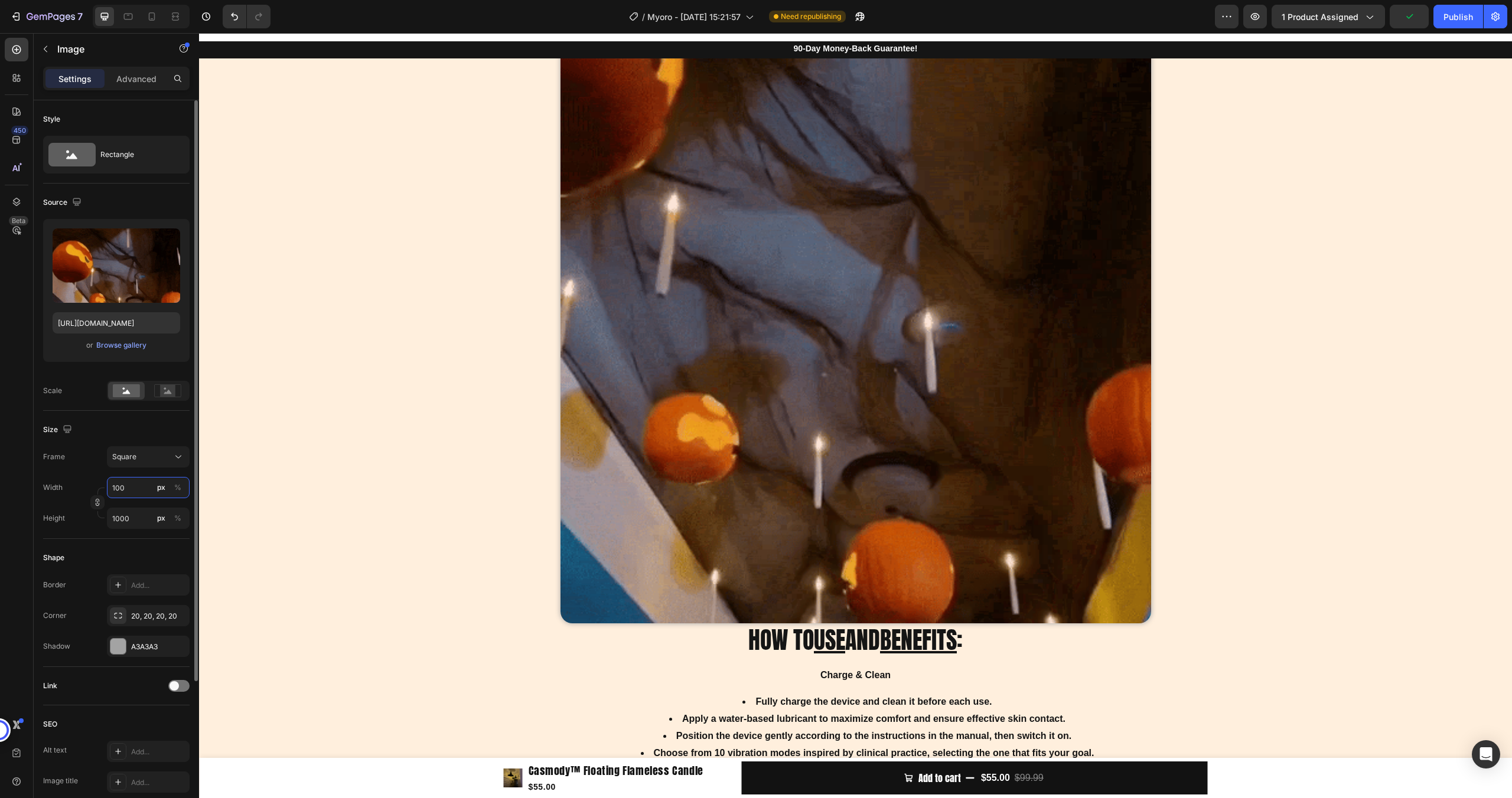
type input "10"
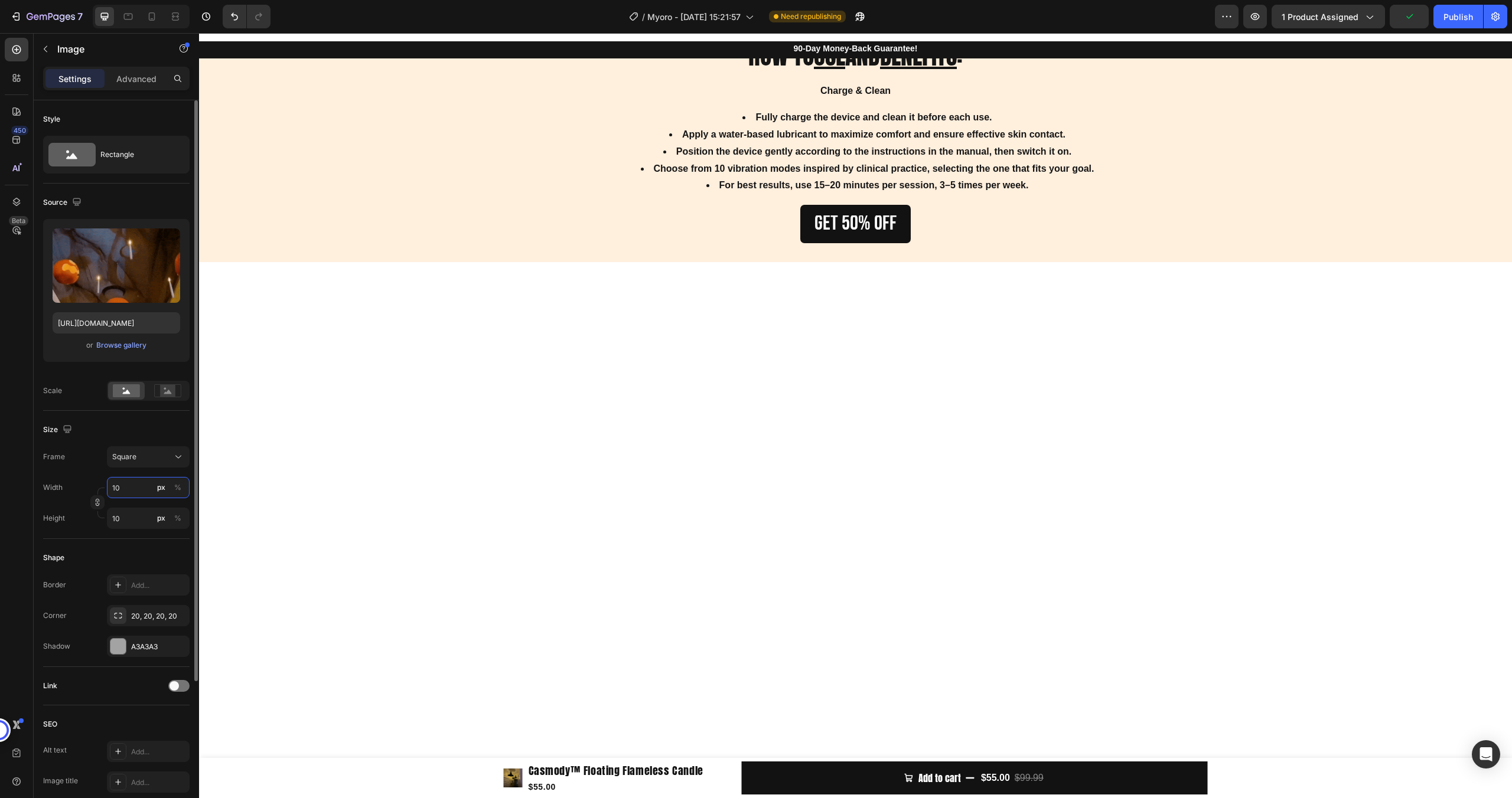
type input "1"
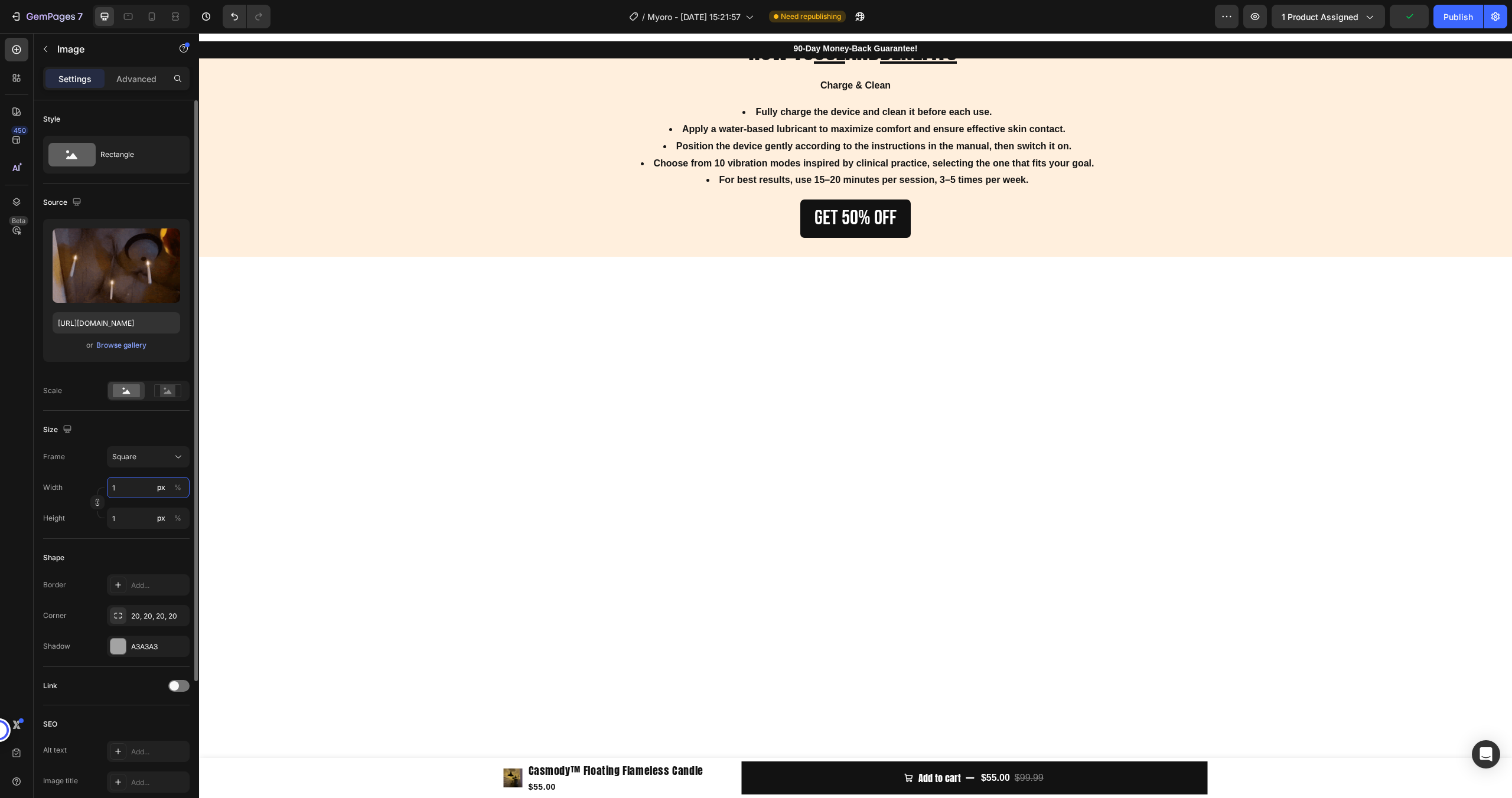
type input "12"
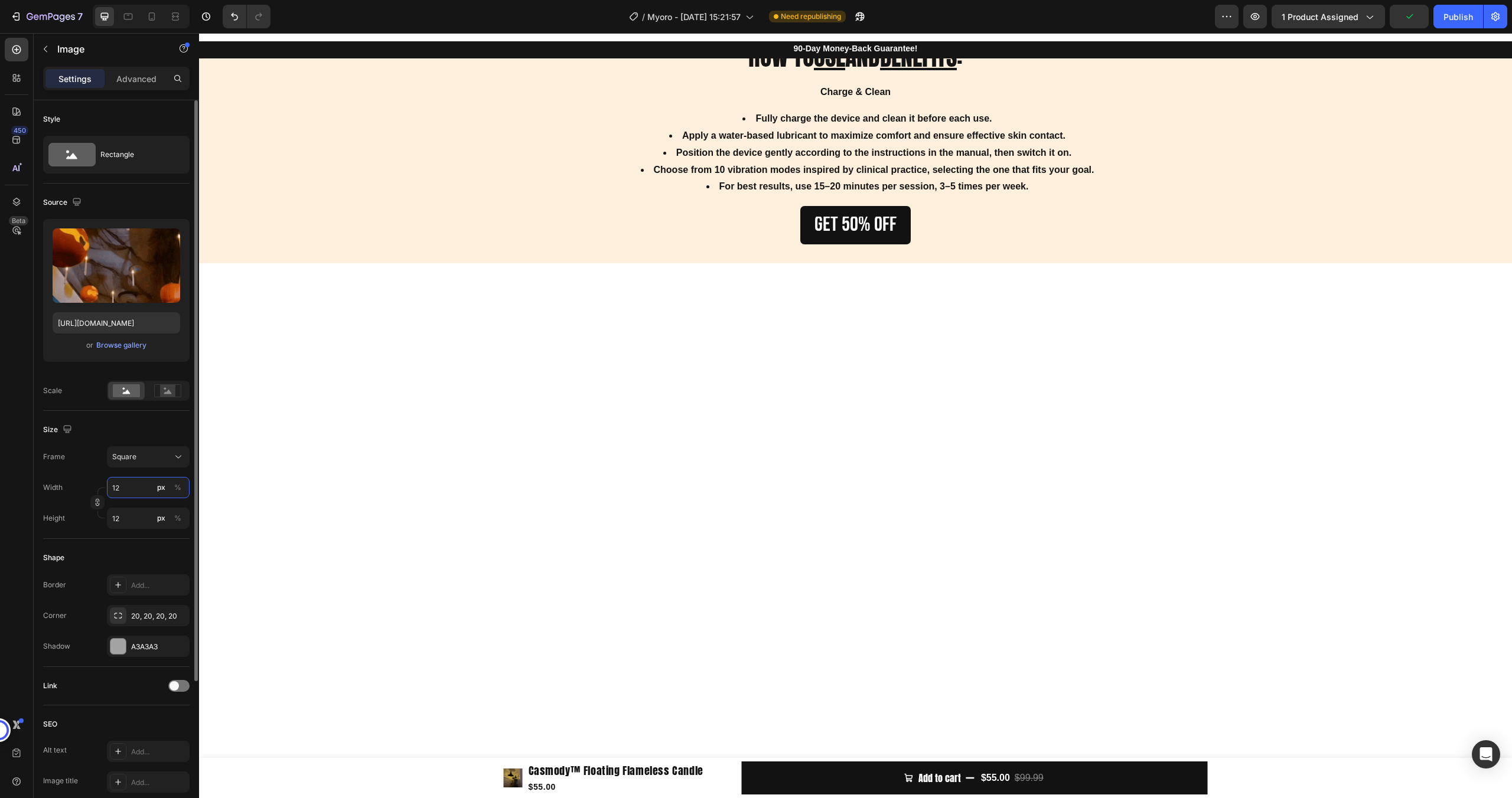
type input "120"
type input "1200"
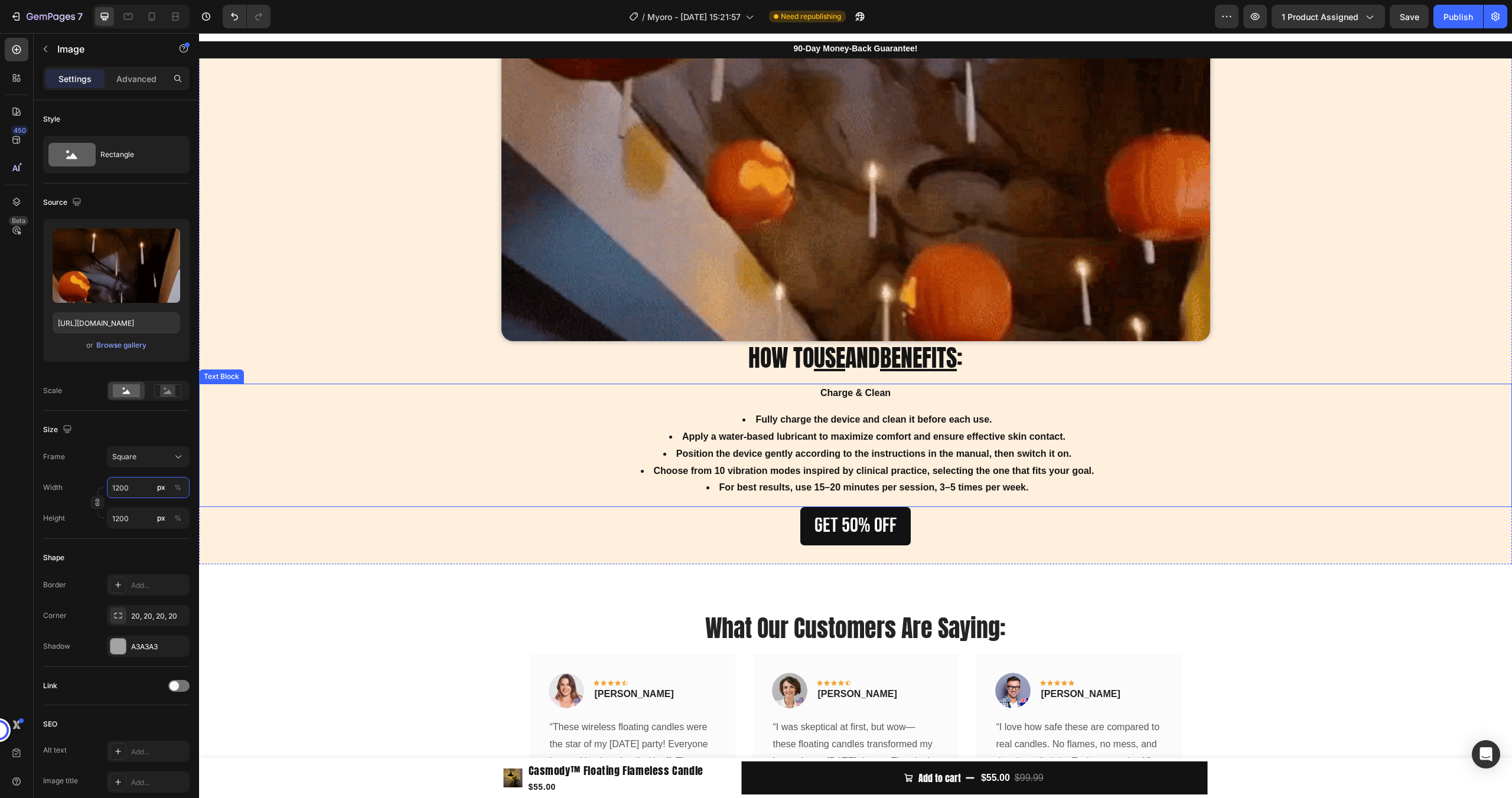
scroll to position [3684, 0]
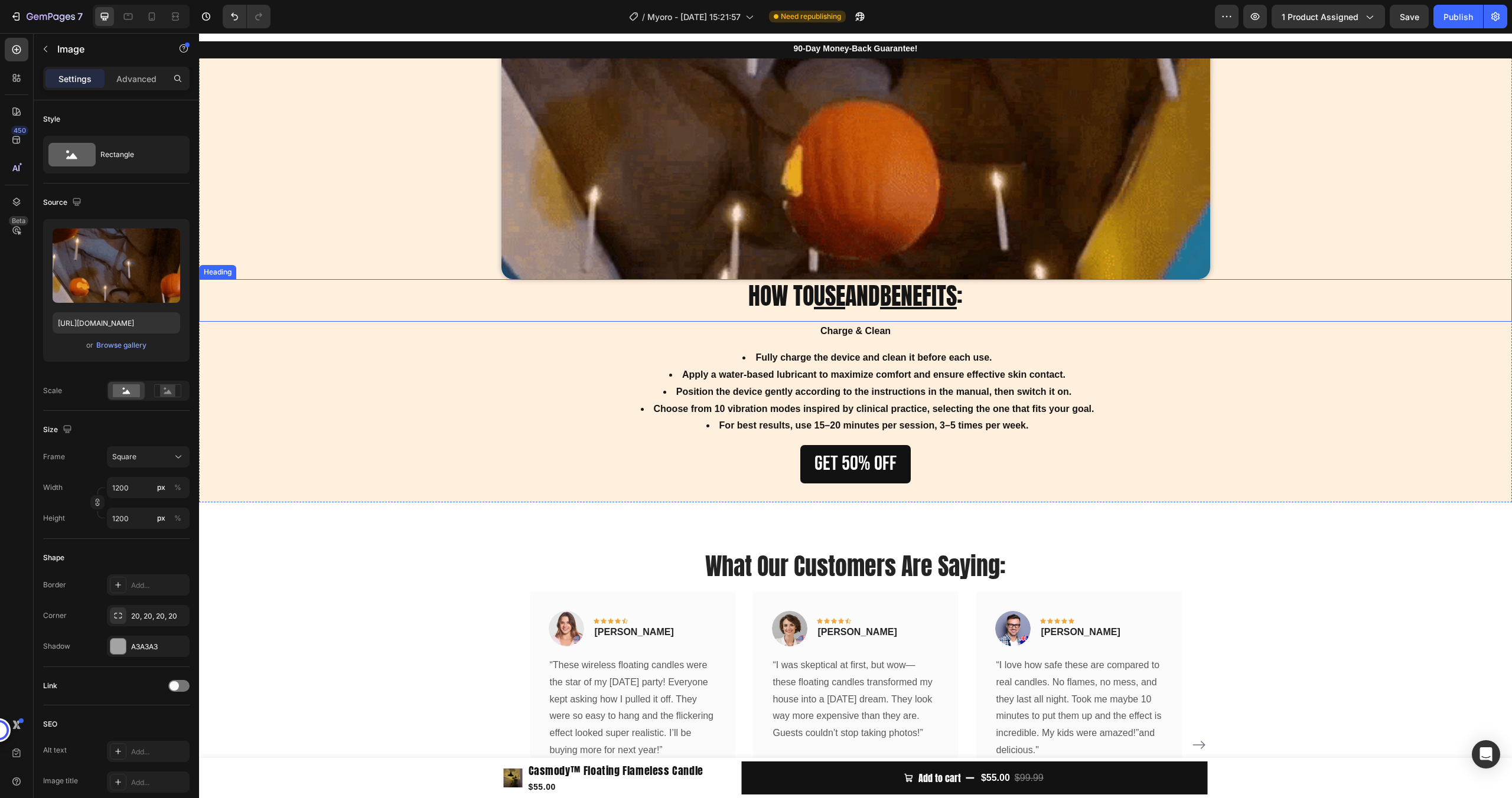
click at [658, 296] on h2 "HOW TO USE AND BENEFITS :" at bounding box center [854, 295] width 1312 height 33
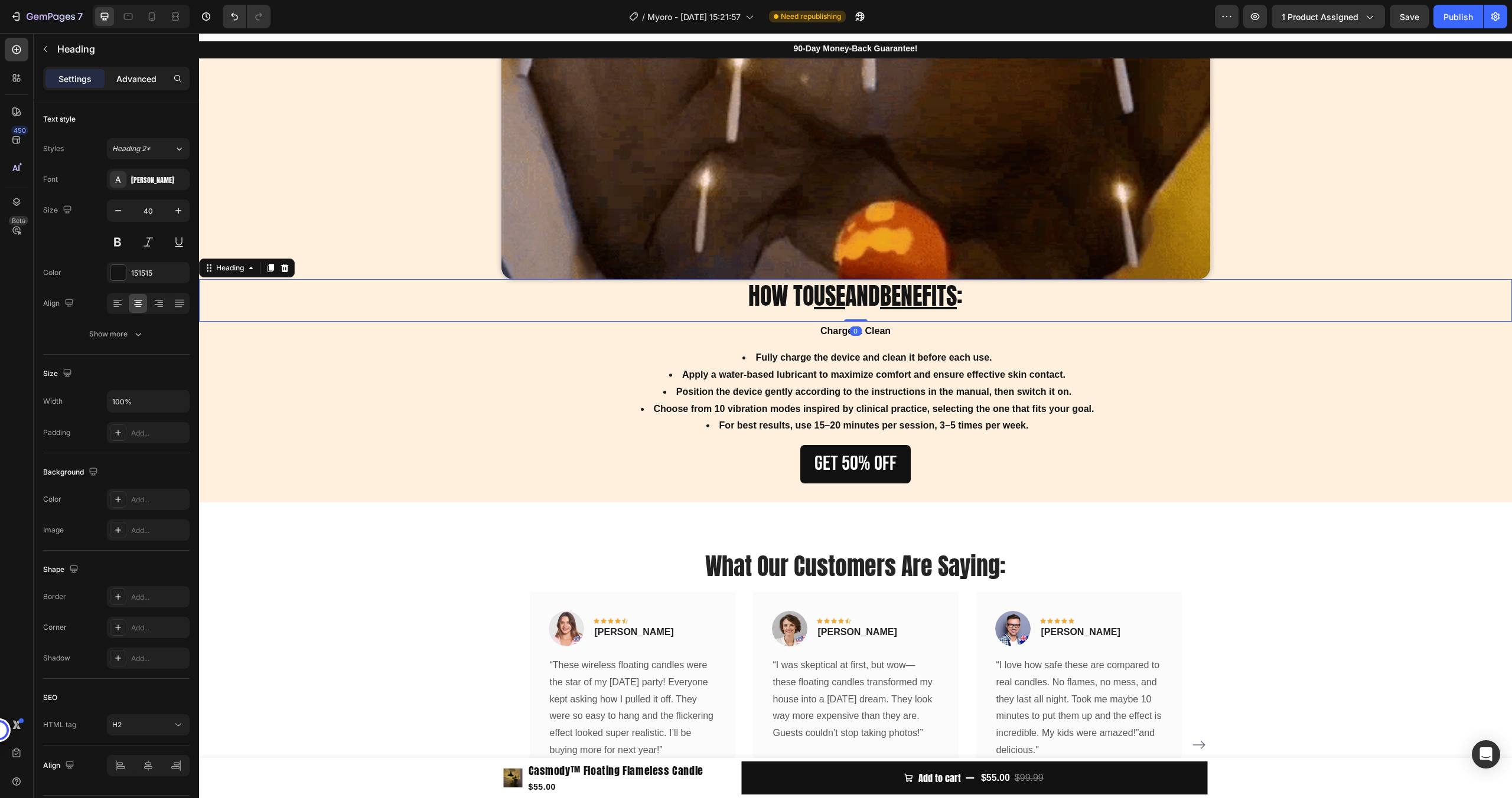
click at [155, 75] on p "Advanced" at bounding box center [137, 78] width 40 height 12
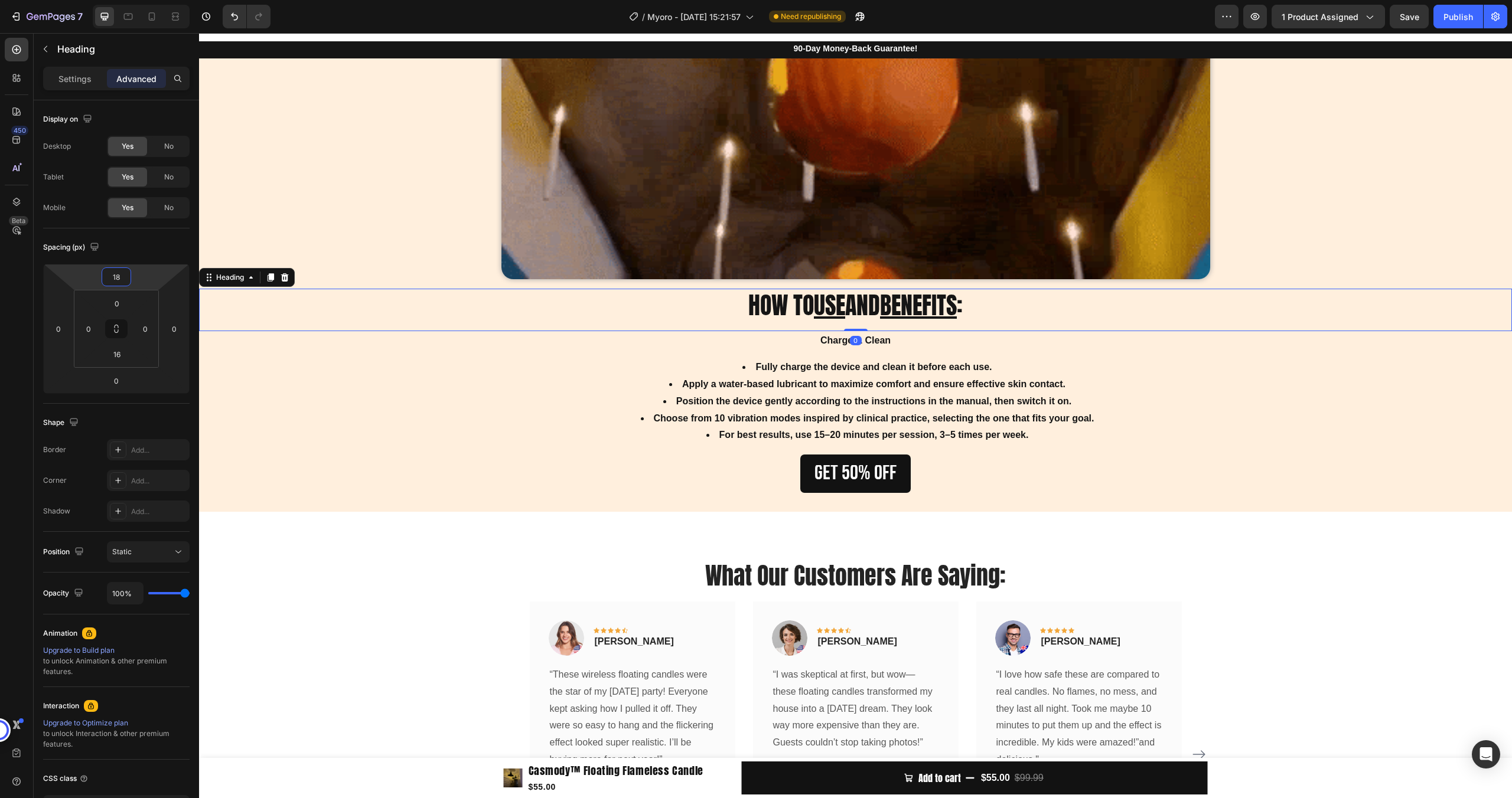
type input "20"
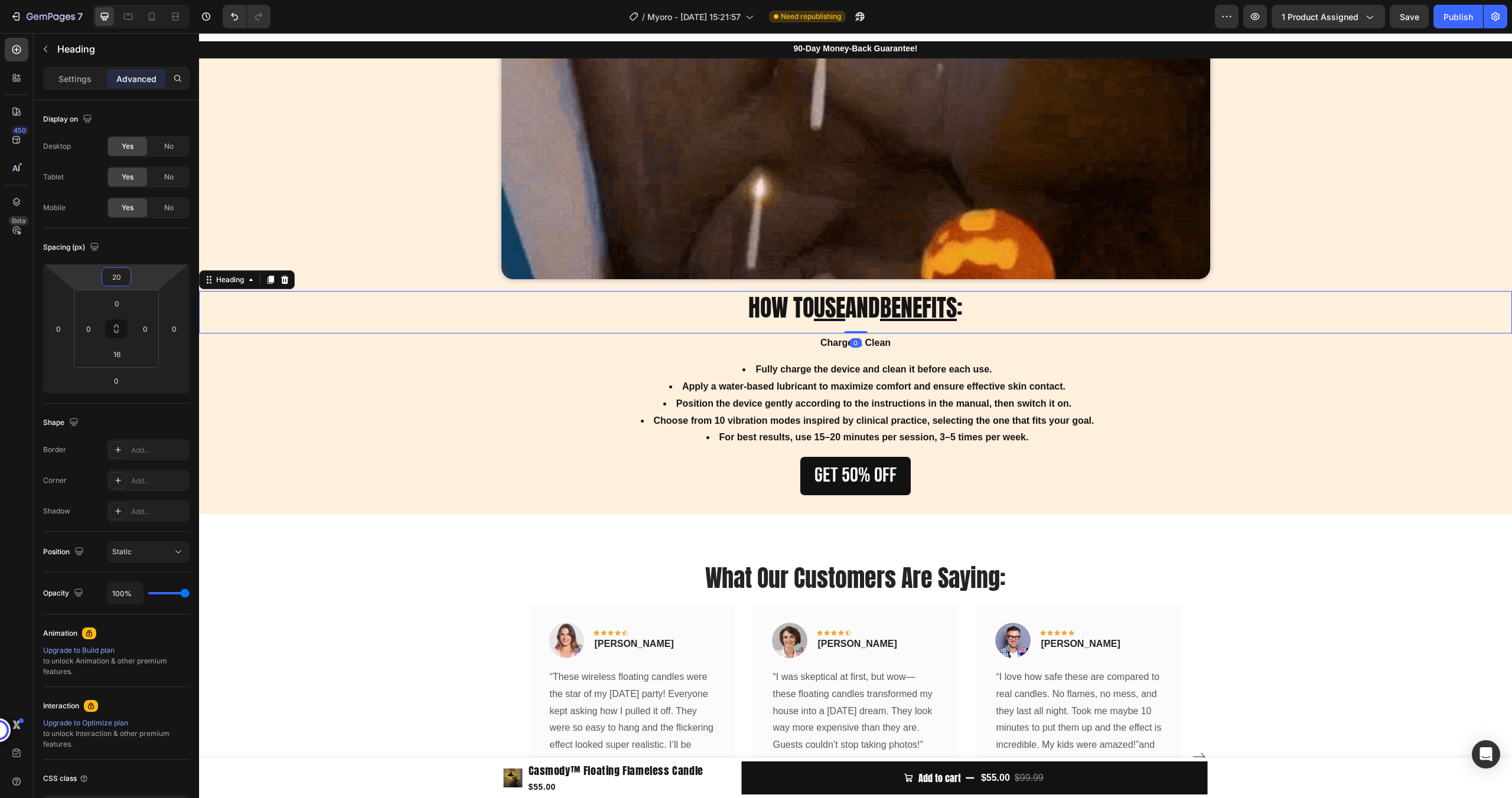
drag, startPoint x: 139, startPoint y: 280, endPoint x: 89, endPoint y: 253, distance: 56.8
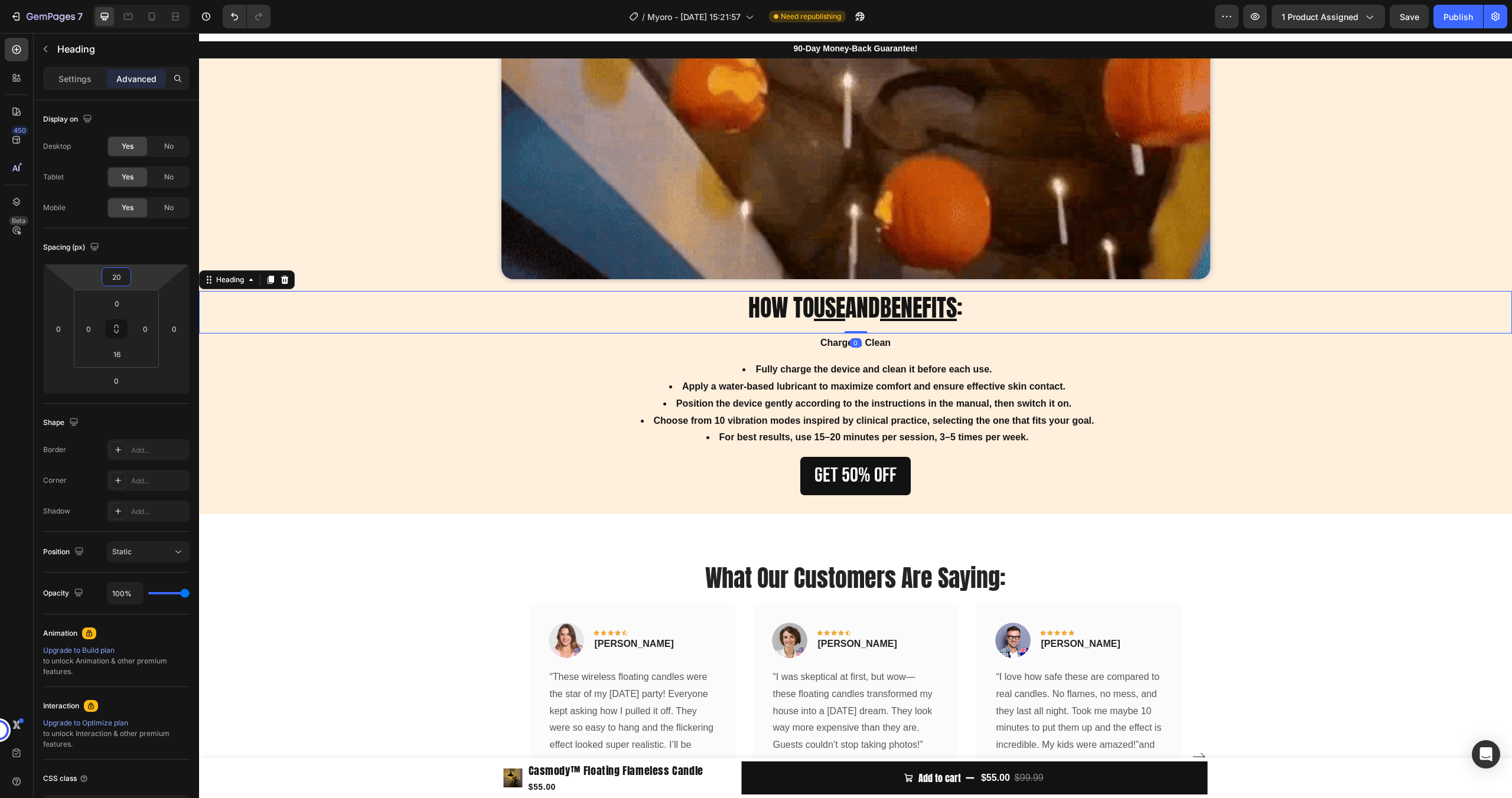
click at [142, 0] on html "7 / Myoro - Aug 16, 15:21:57 Need republishing Preview 1 product assigned Save …" at bounding box center [756, 0] width 1512 height 0
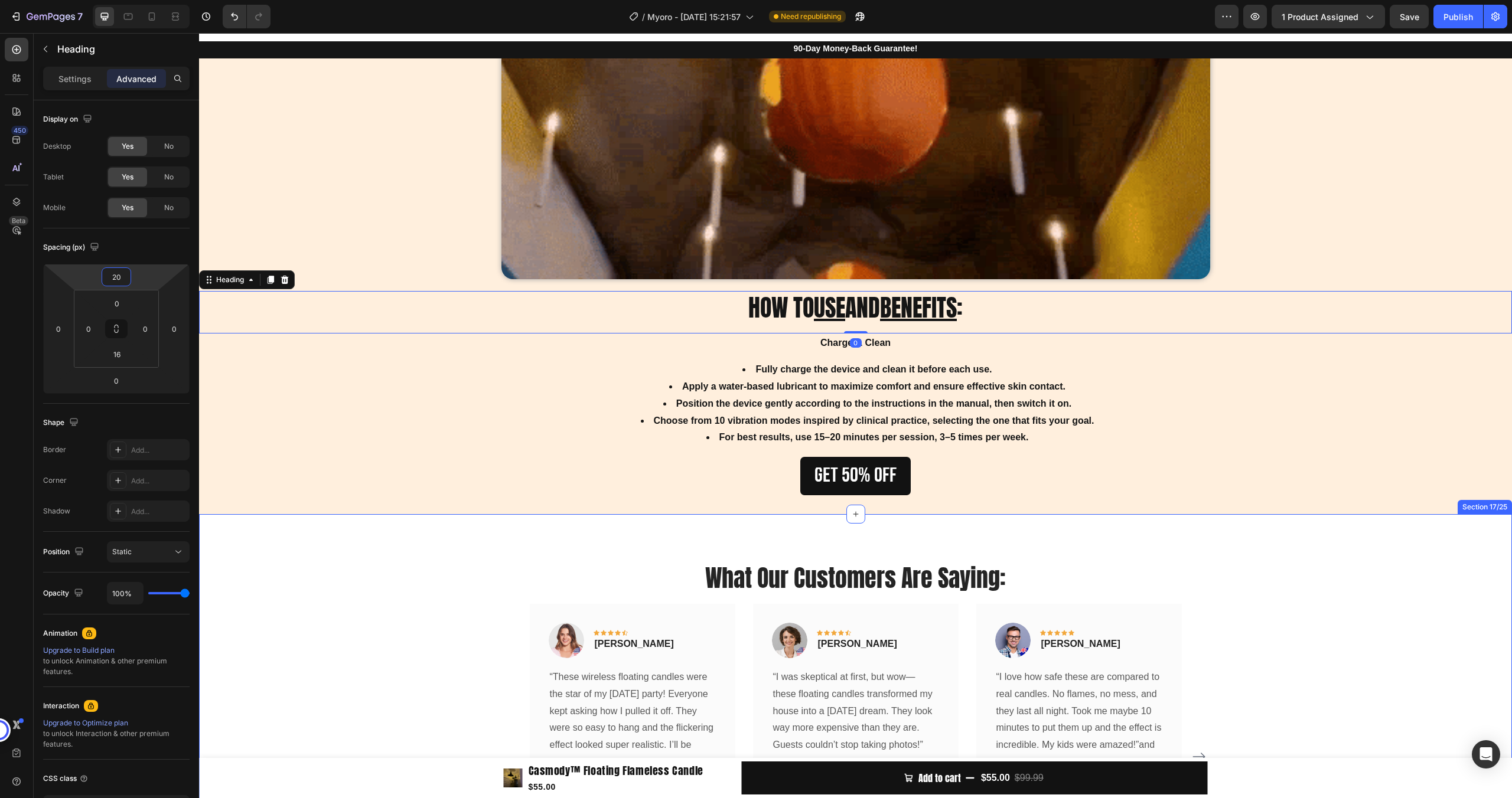
click at [1260, 574] on div "What Our Customers Are Saying: Heading Image Icon Icon Icon Icon Icon Row Rita …" at bounding box center [854, 744] width 1295 height 365
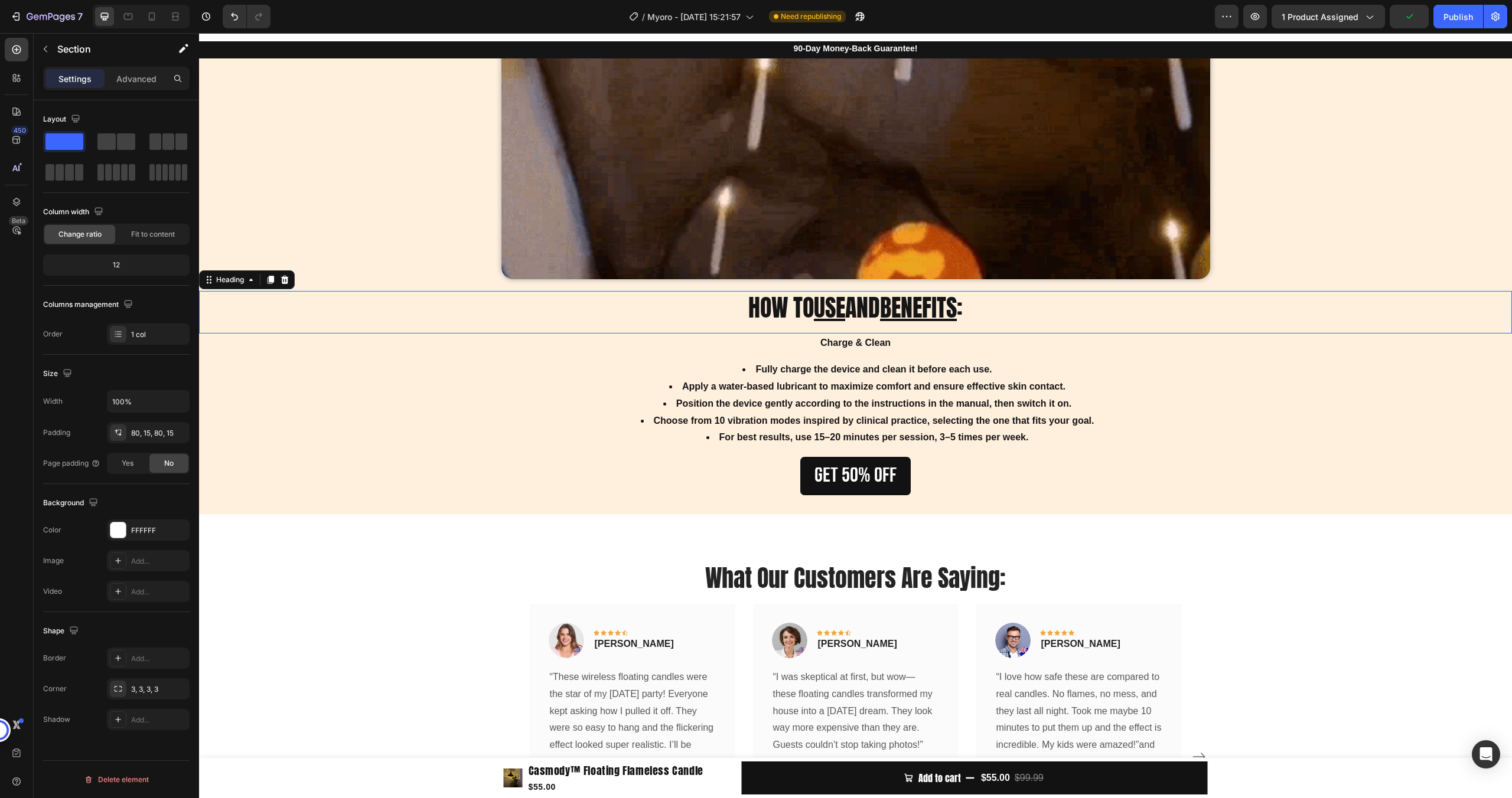
click at [863, 313] on h2 "HOW TO USE AND BENEFITS :" at bounding box center [854, 308] width 1312 height 33
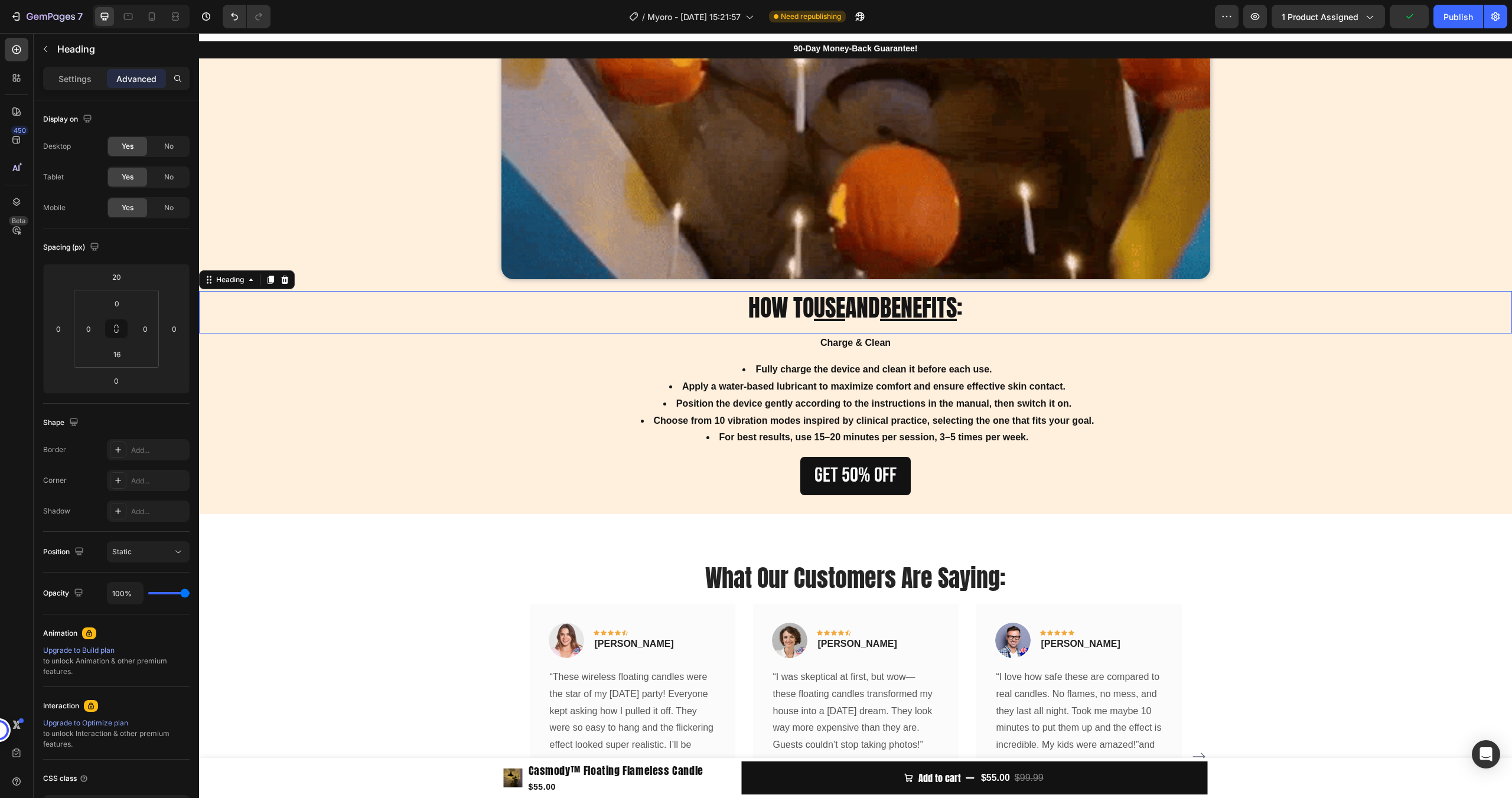
click at [863, 313] on h2 "HOW TO USE AND BENEFITS :" at bounding box center [854, 308] width 1312 height 33
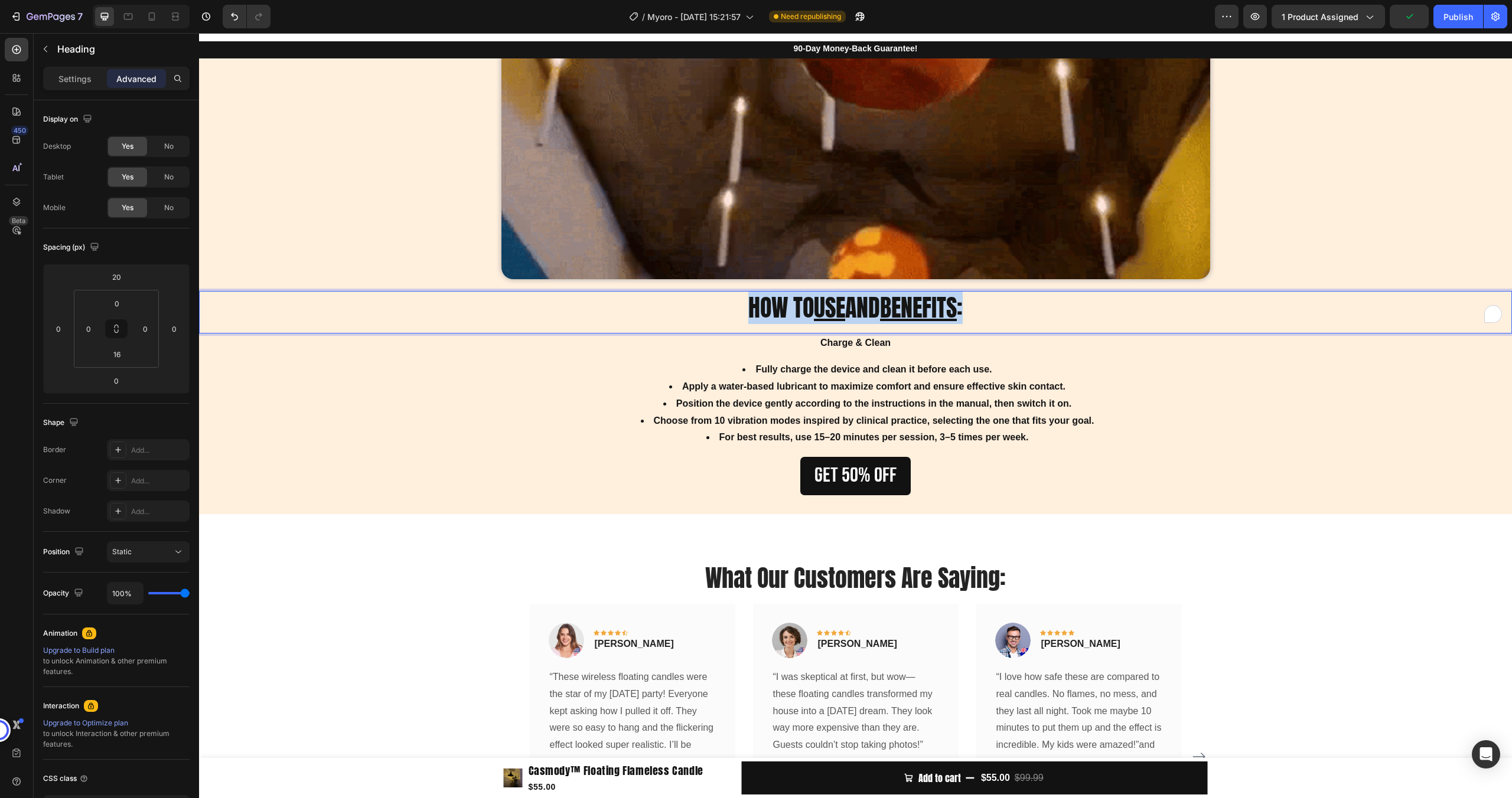
click at [863, 313] on p "HOW TO USE AND BENEFITS :" at bounding box center [854, 308] width 1310 height 31
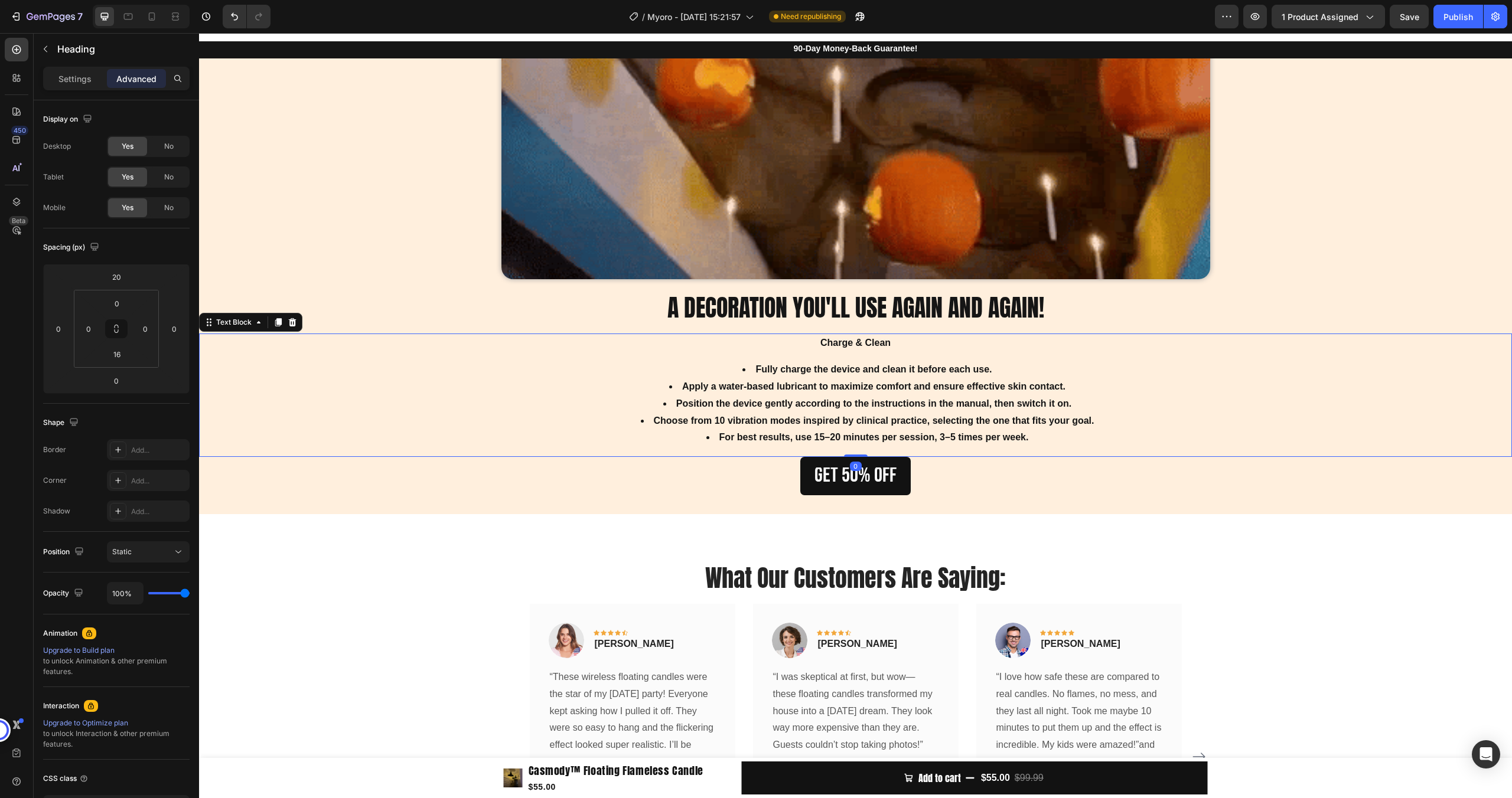
click at [813, 430] on li "For best results, use 15–20 minutes per session, 3–5 times per week." at bounding box center [867, 438] width 1286 height 17
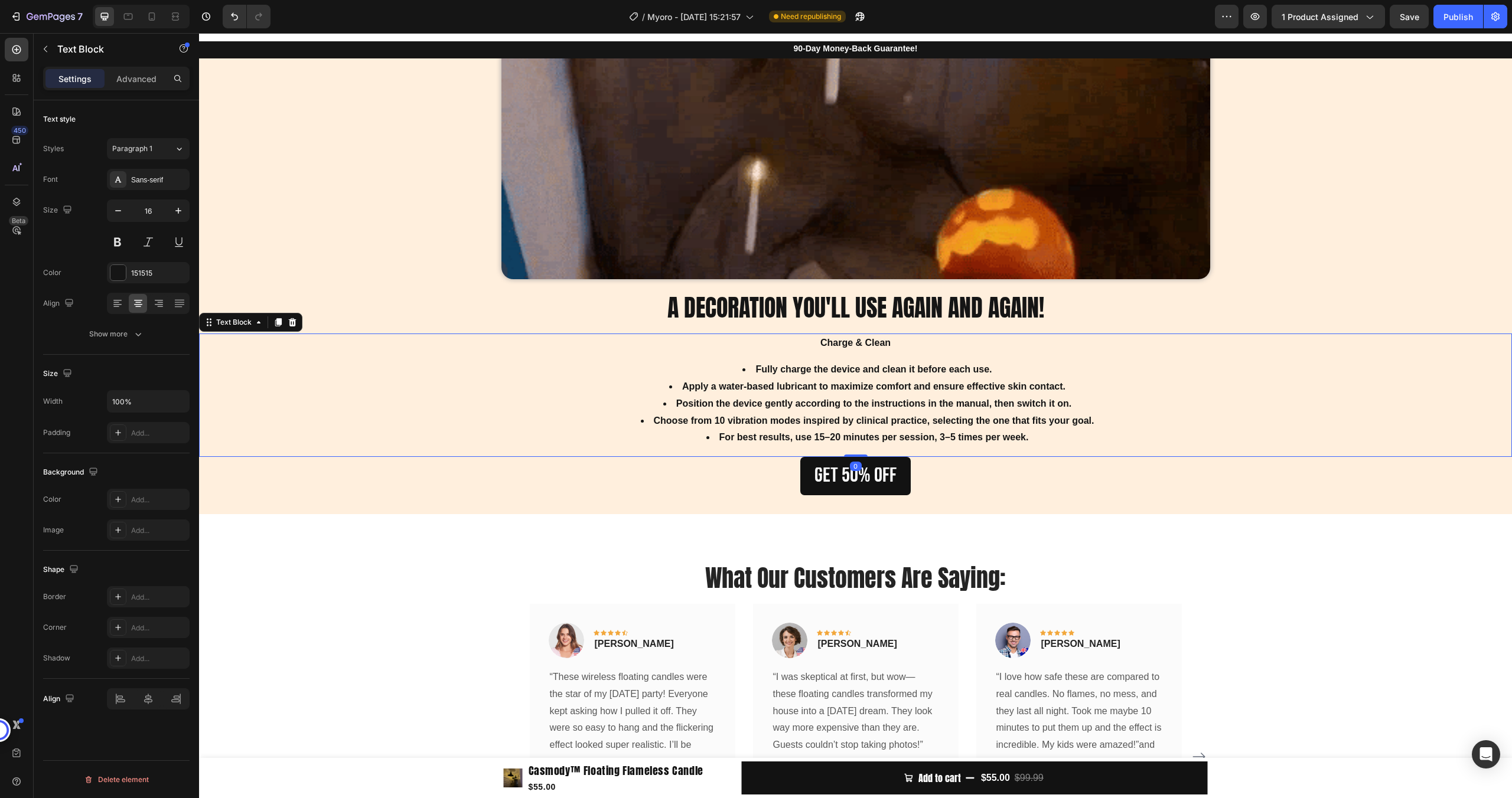
click at [813, 430] on li "For best results, use 15–20 minutes per session, 3–5 times per week." at bounding box center [867, 438] width 1286 height 17
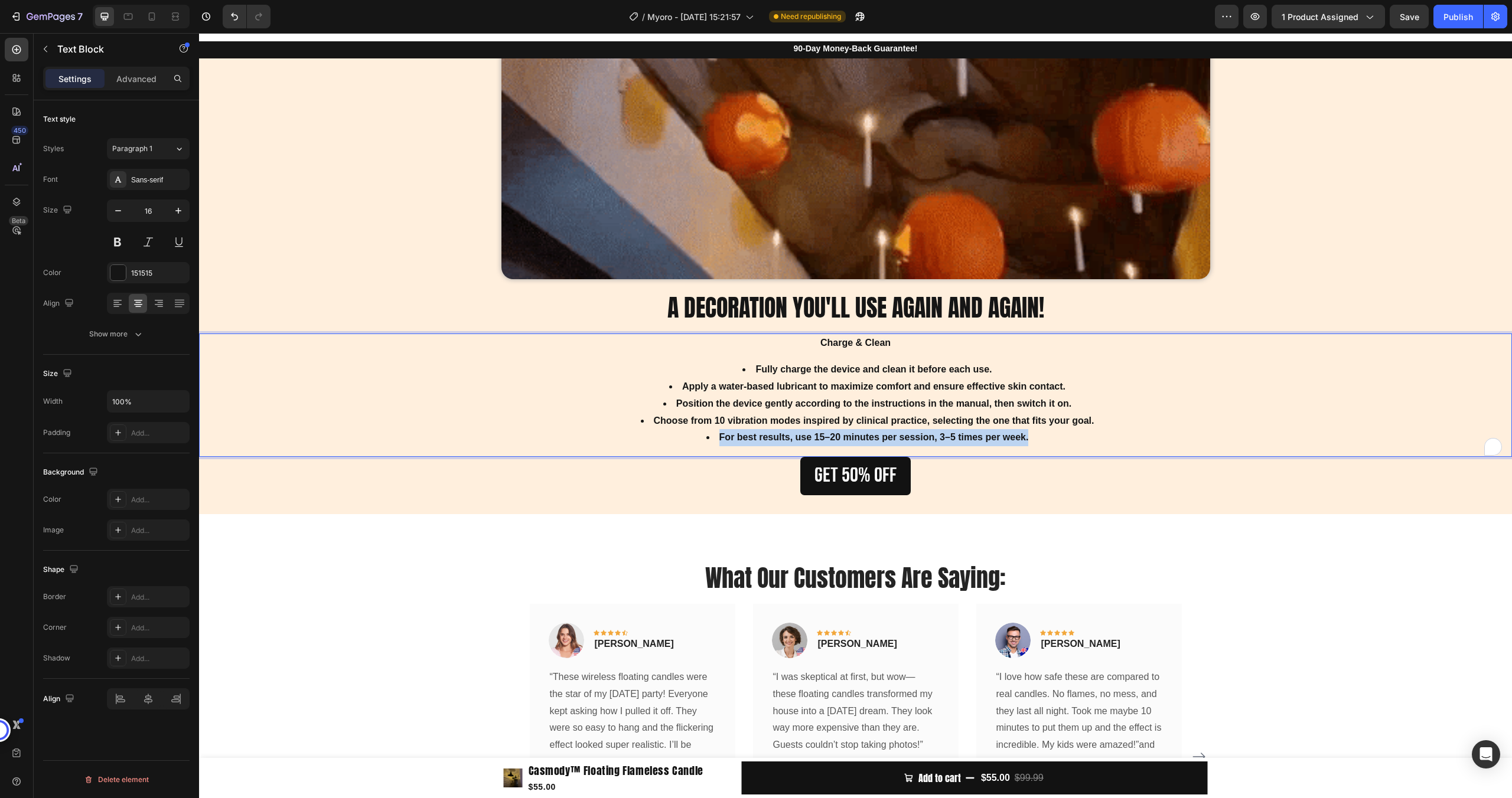
click at [813, 430] on li "For best results, use 15–20 minutes per session, 3–5 times per week." at bounding box center [867, 438] width 1286 height 17
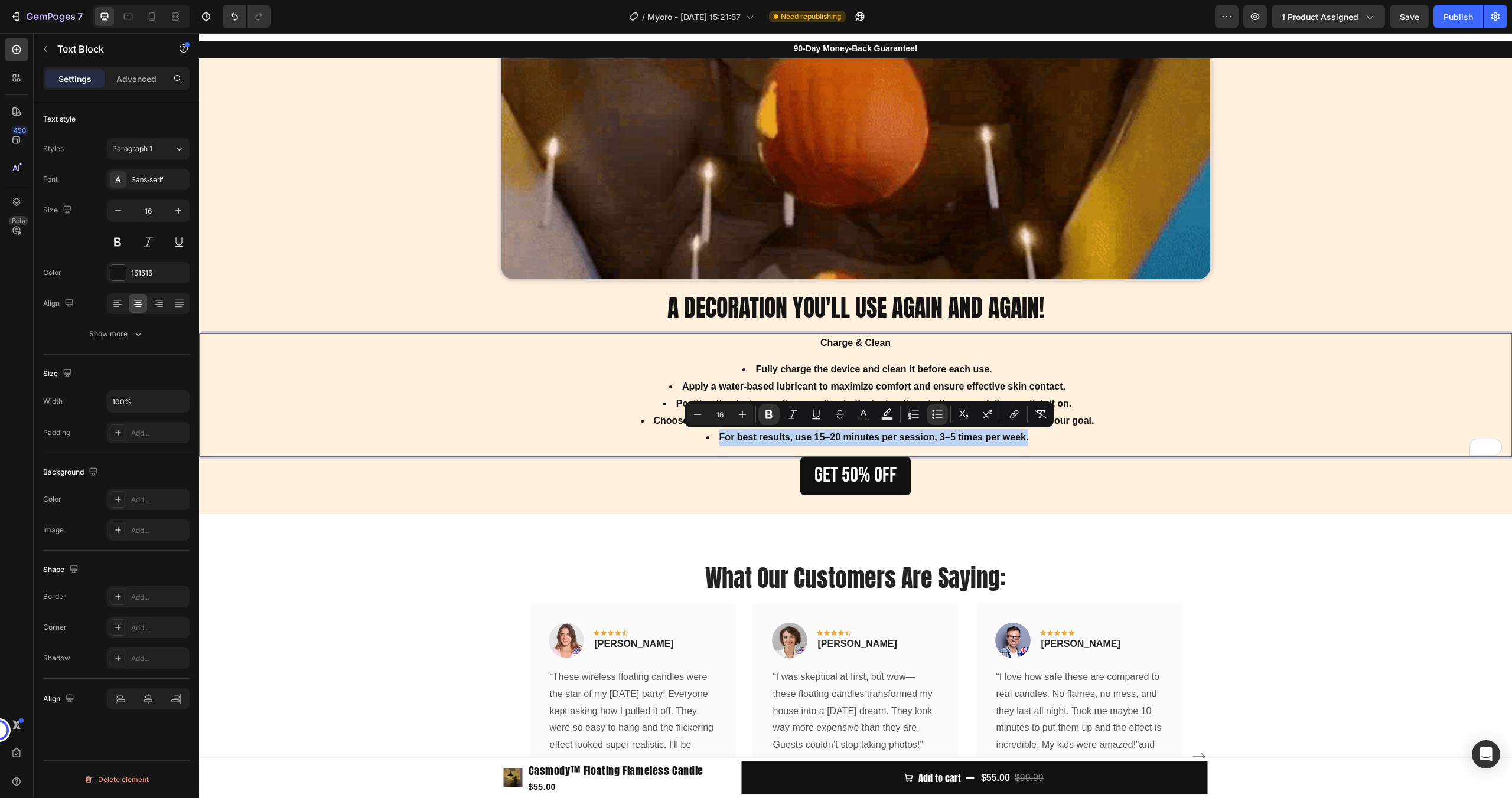
click at [1106, 430] on li "For best results, use 15–20 minutes per session, 3–5 times per week." at bounding box center [867, 438] width 1286 height 17
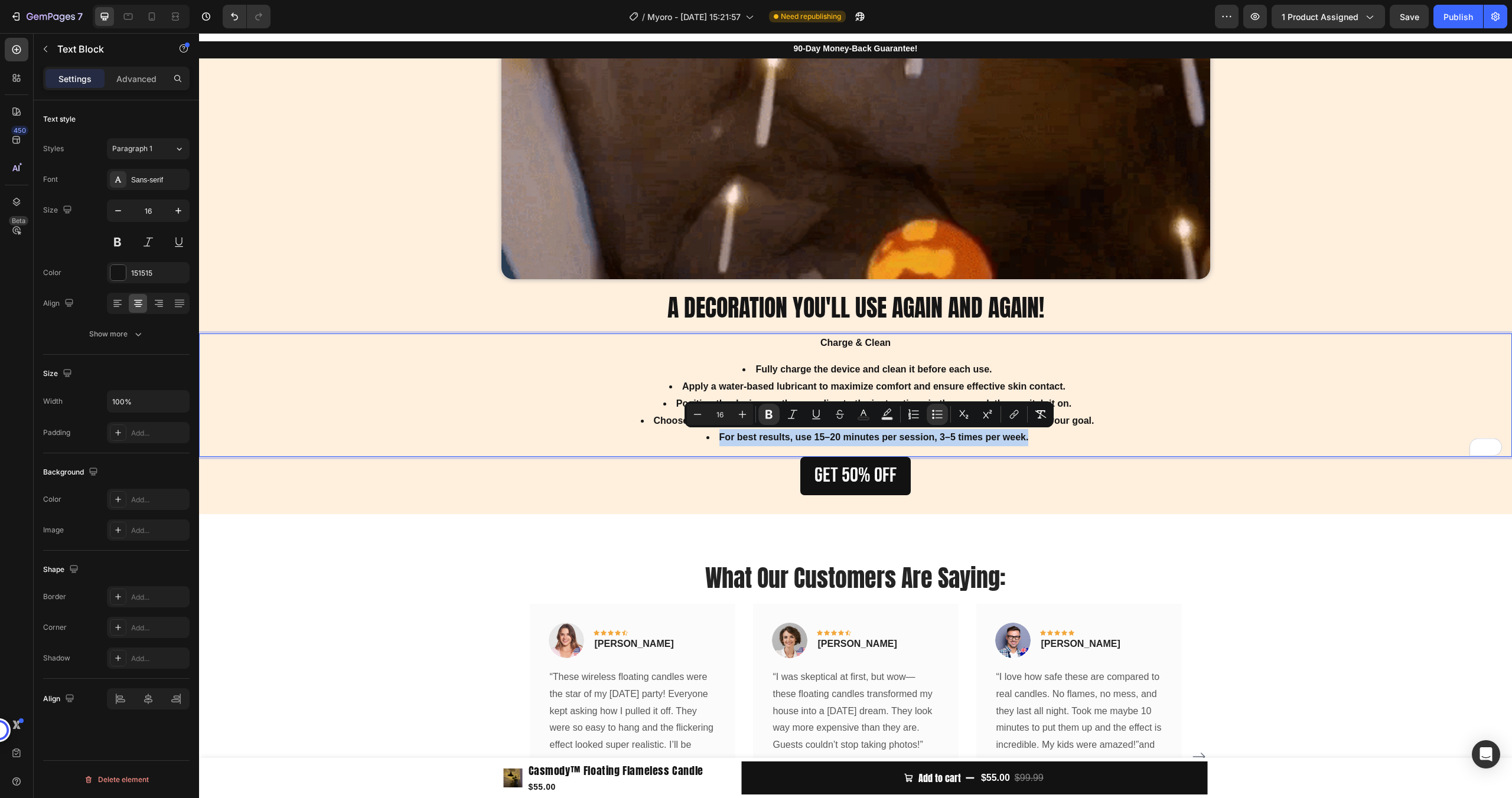
click at [1093, 436] on li "For best results, use 15–20 minutes per session, 3–5 times per week." at bounding box center [867, 438] width 1286 height 17
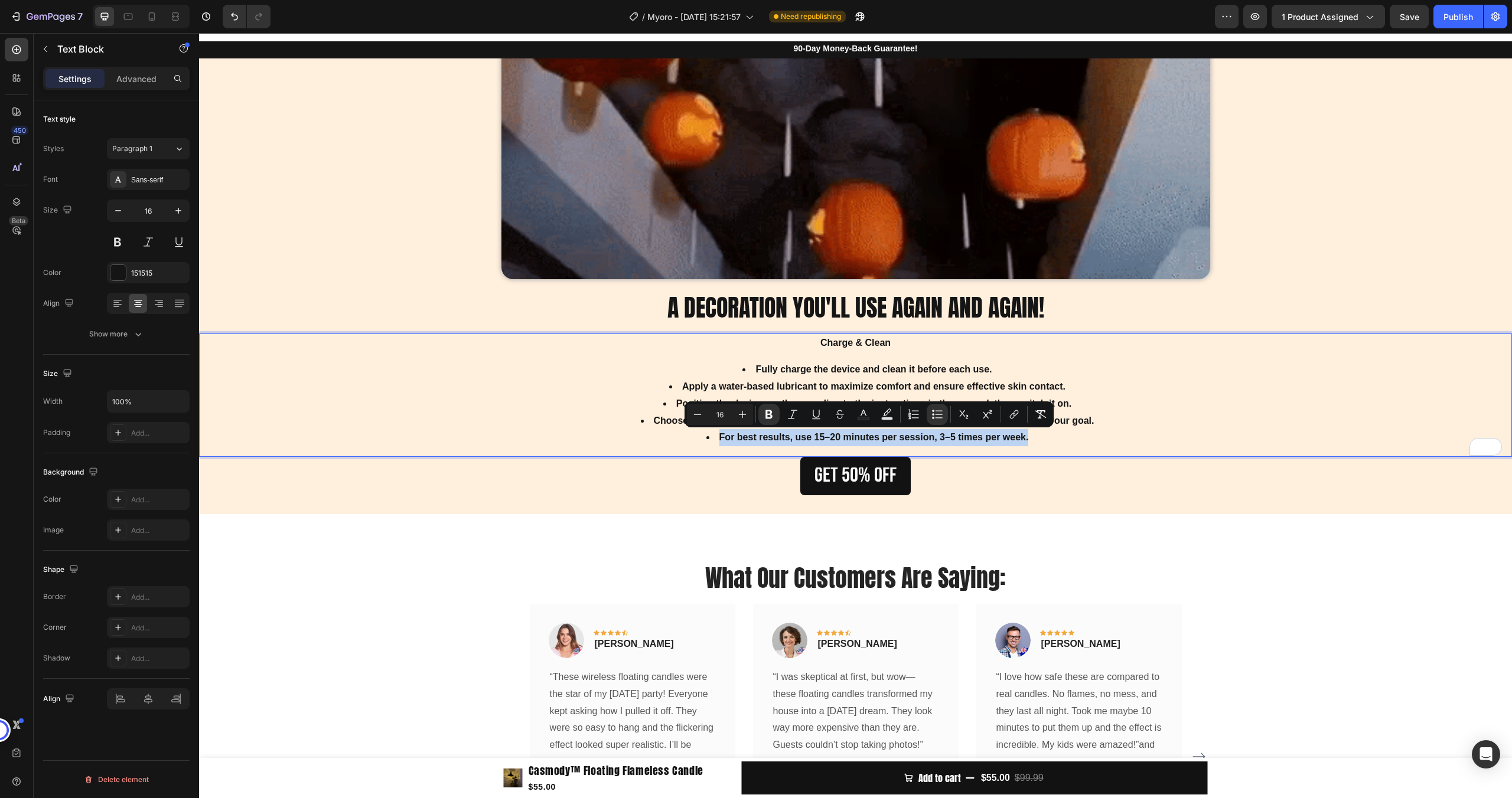
click at [1084, 438] on li "For best results, use 15–20 minutes per session, 3–5 times per week." at bounding box center [867, 438] width 1286 height 17
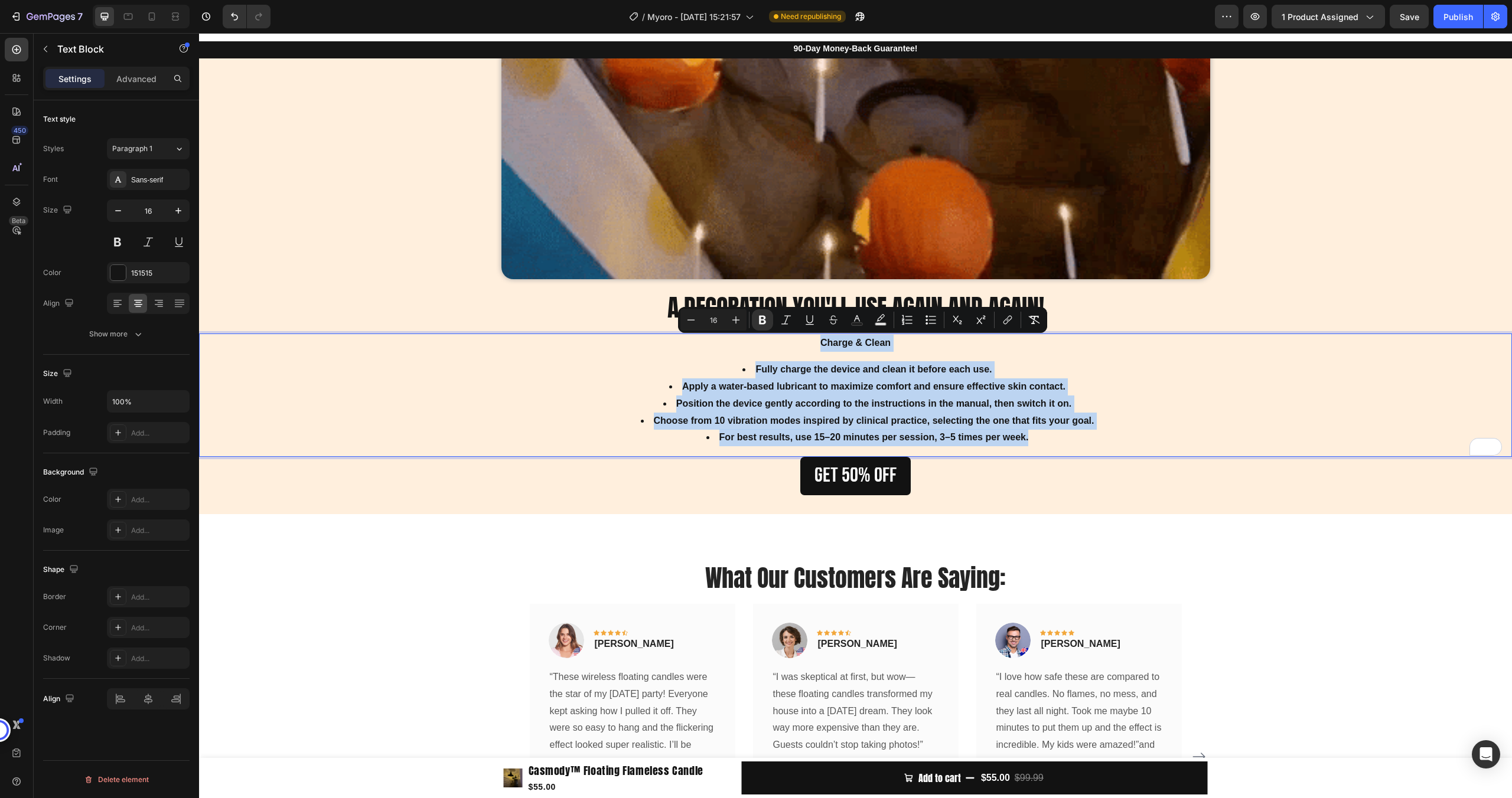
drag, startPoint x: 1066, startPoint y: 440, endPoint x: 728, endPoint y: 347, distance: 350.6
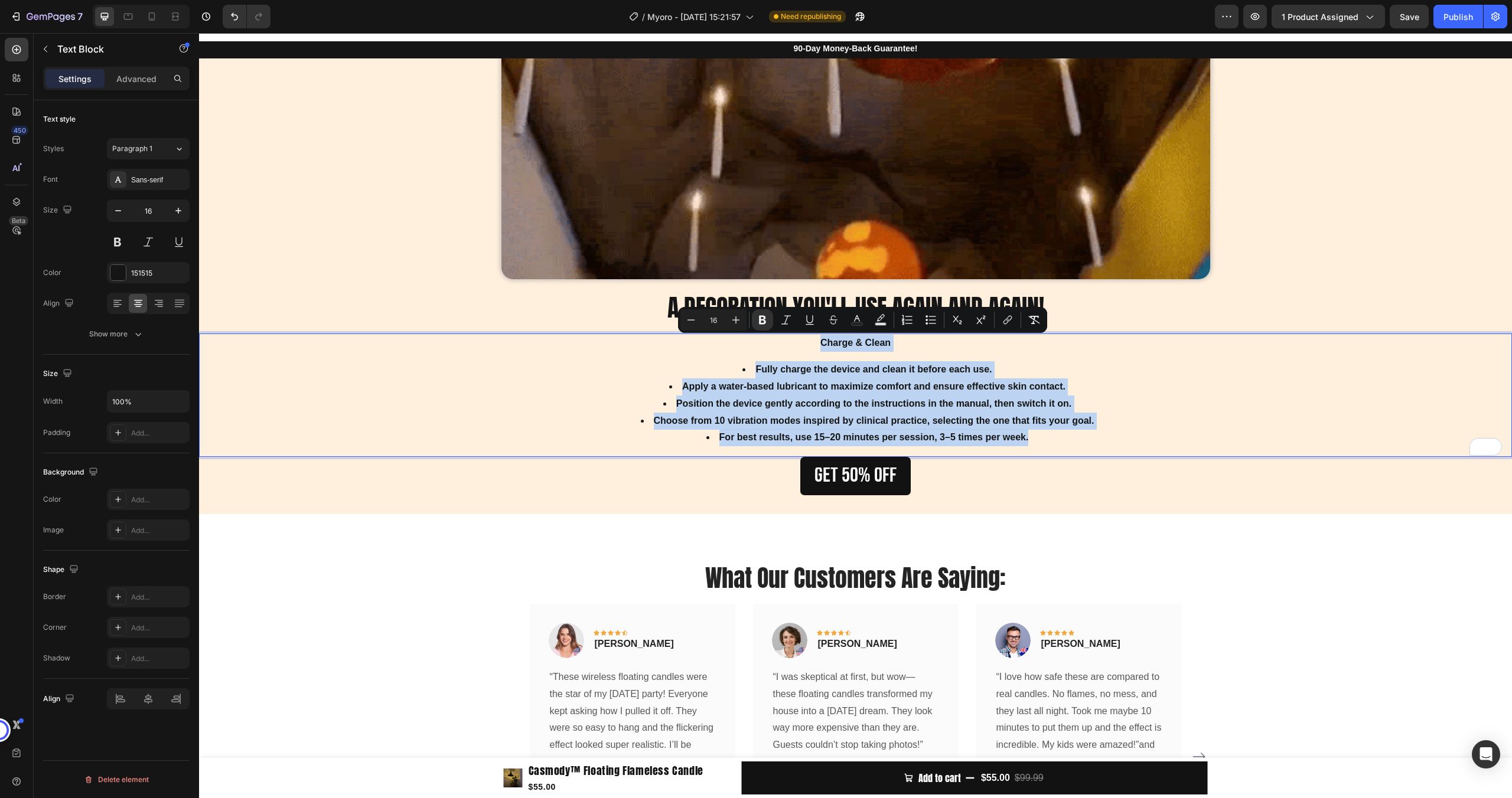
click at [728, 347] on div "Charge & Clean Fully charge the device and clean it before each use. Apply a wa…" at bounding box center [854, 395] width 1312 height 123
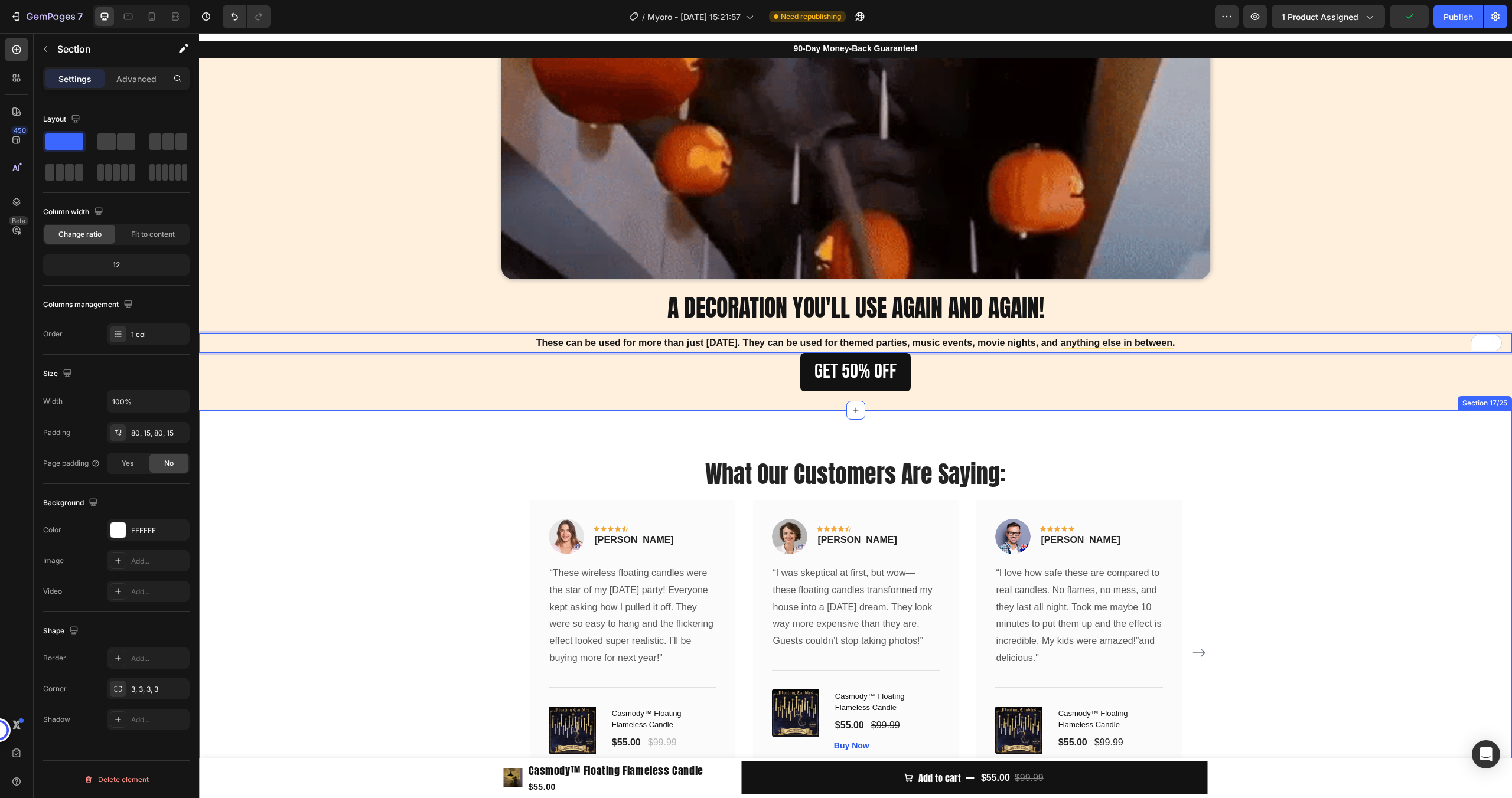
drag, startPoint x: 375, startPoint y: 416, endPoint x: 382, endPoint y: 416, distance: 7.0
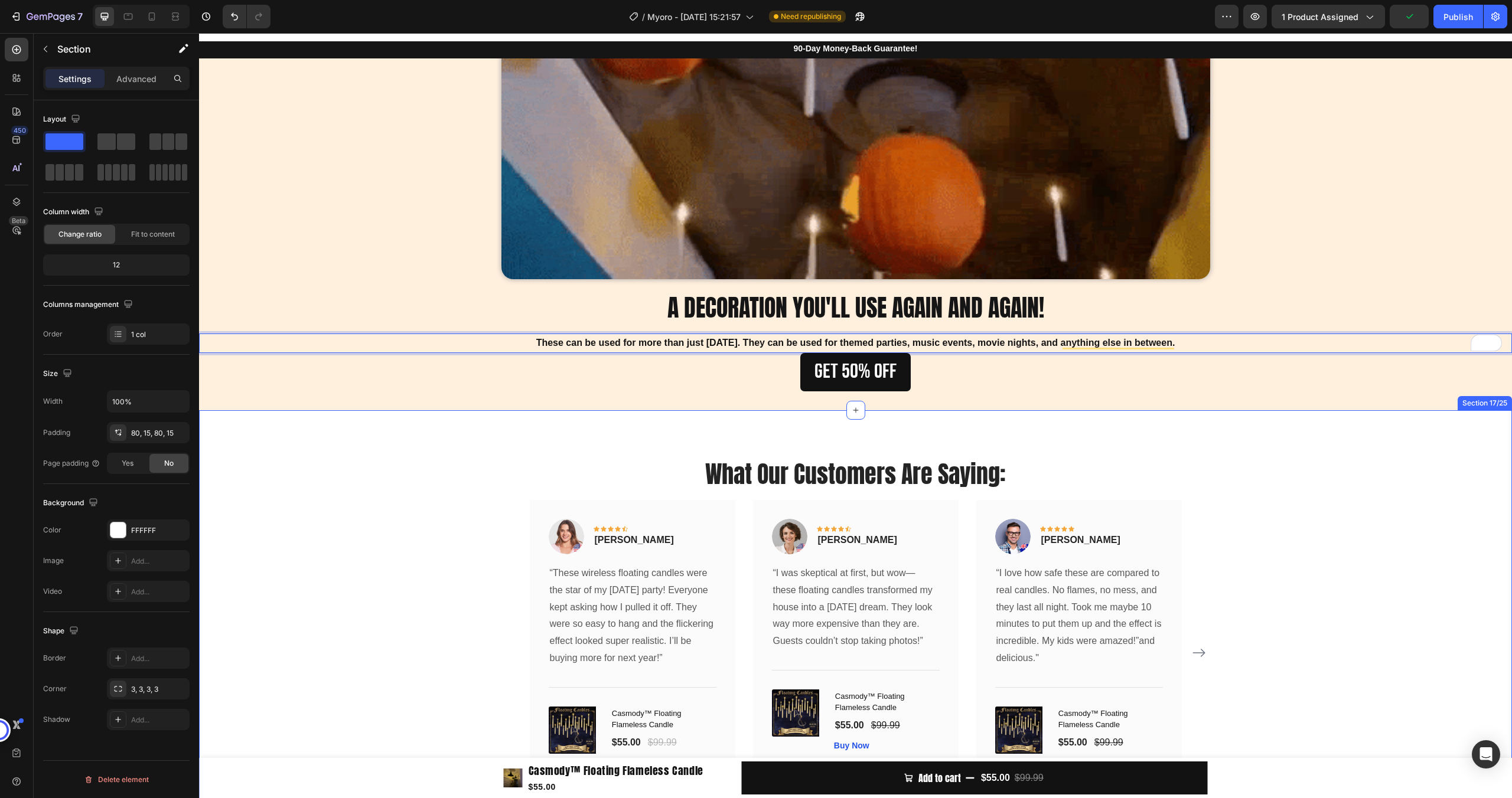
click at [375, 416] on div "What Our Customers Are Saying: Heading Image Icon Icon Icon Icon Icon Row Rita …" at bounding box center [854, 639] width 1312 height 460
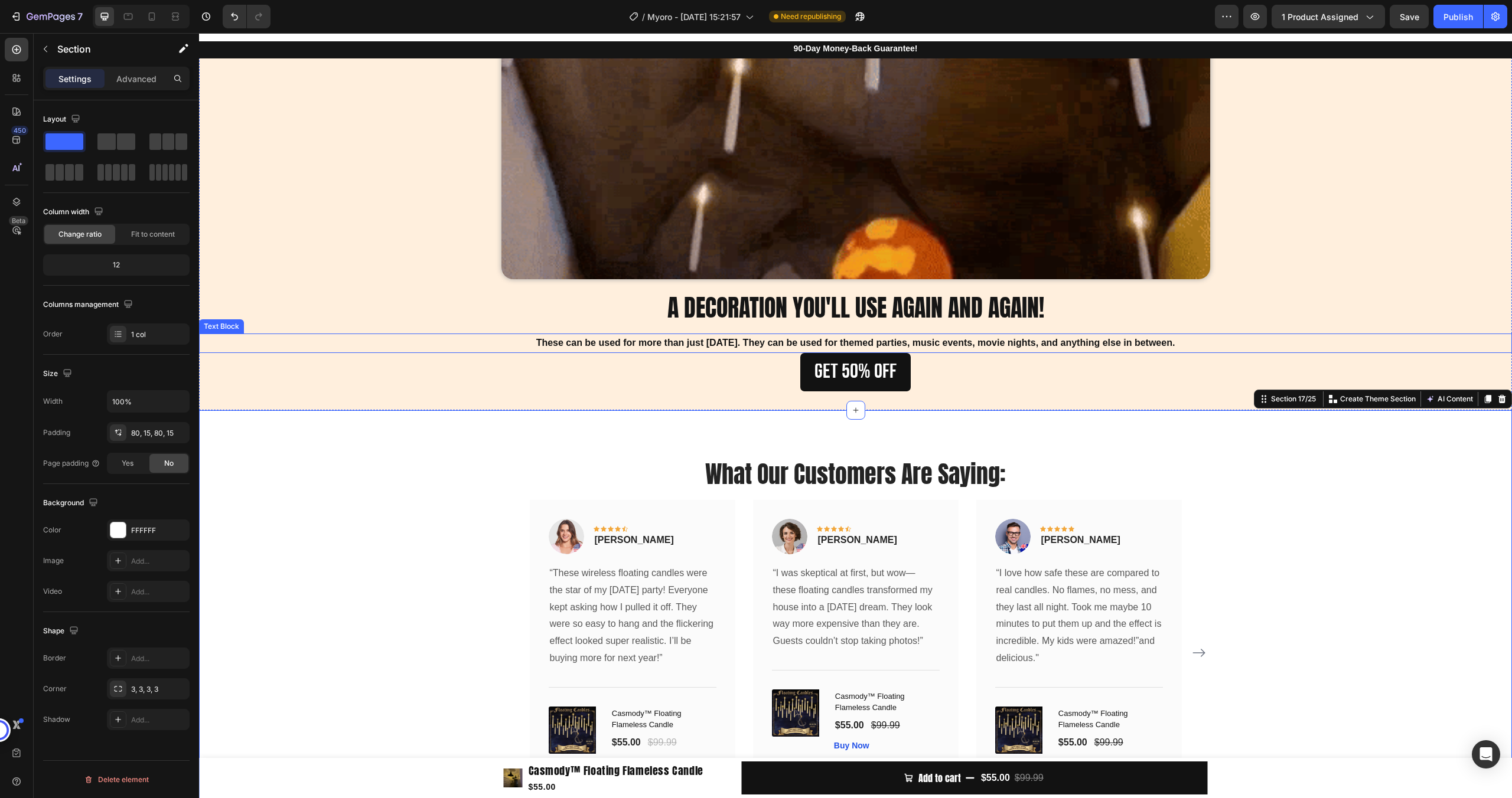
click at [480, 342] on p "These can be used for more than just [DATE]. They can be used for themed partie…" at bounding box center [854, 343] width 1310 height 17
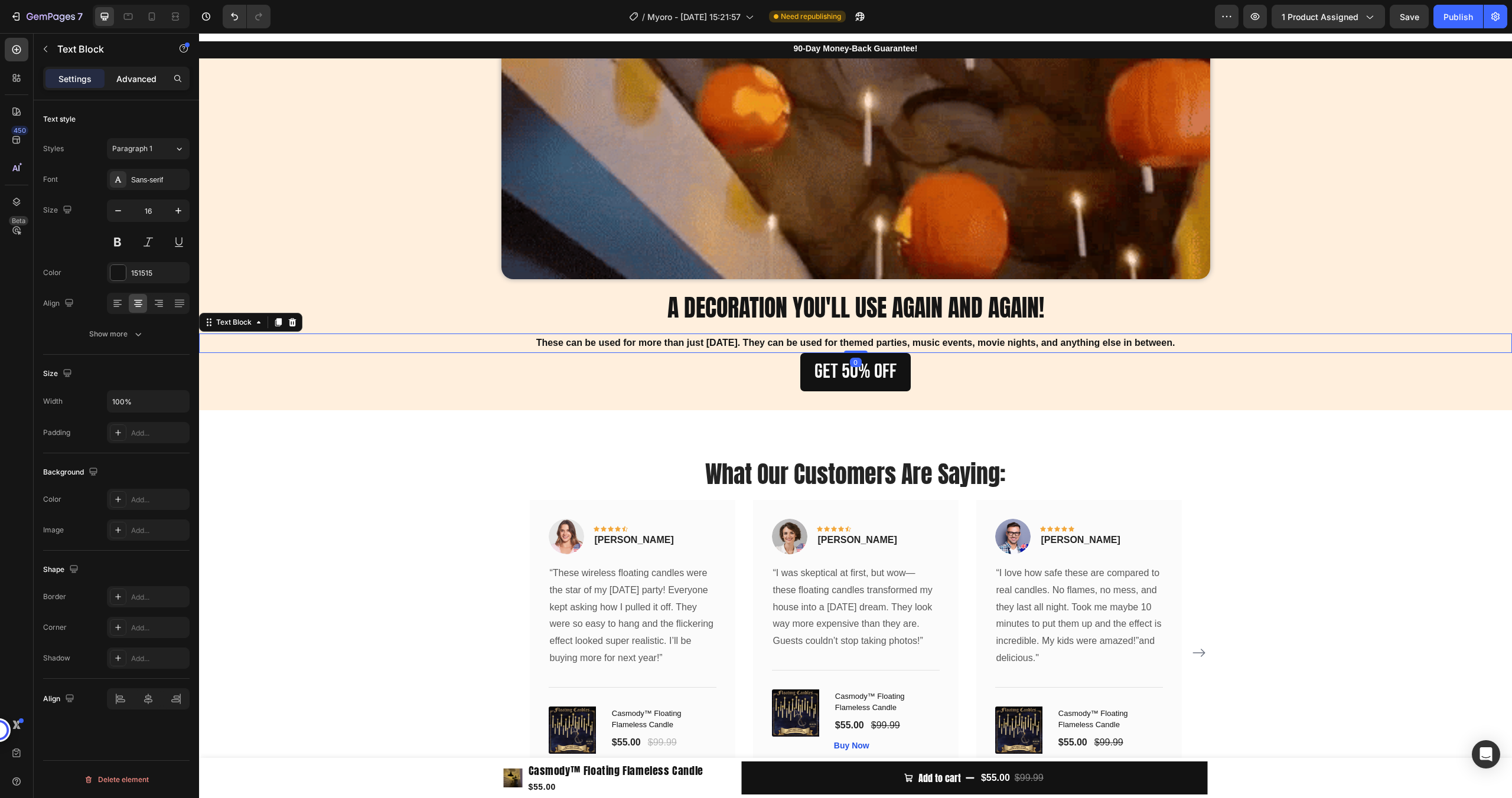
click at [146, 84] on div "Advanced" at bounding box center [137, 78] width 59 height 19
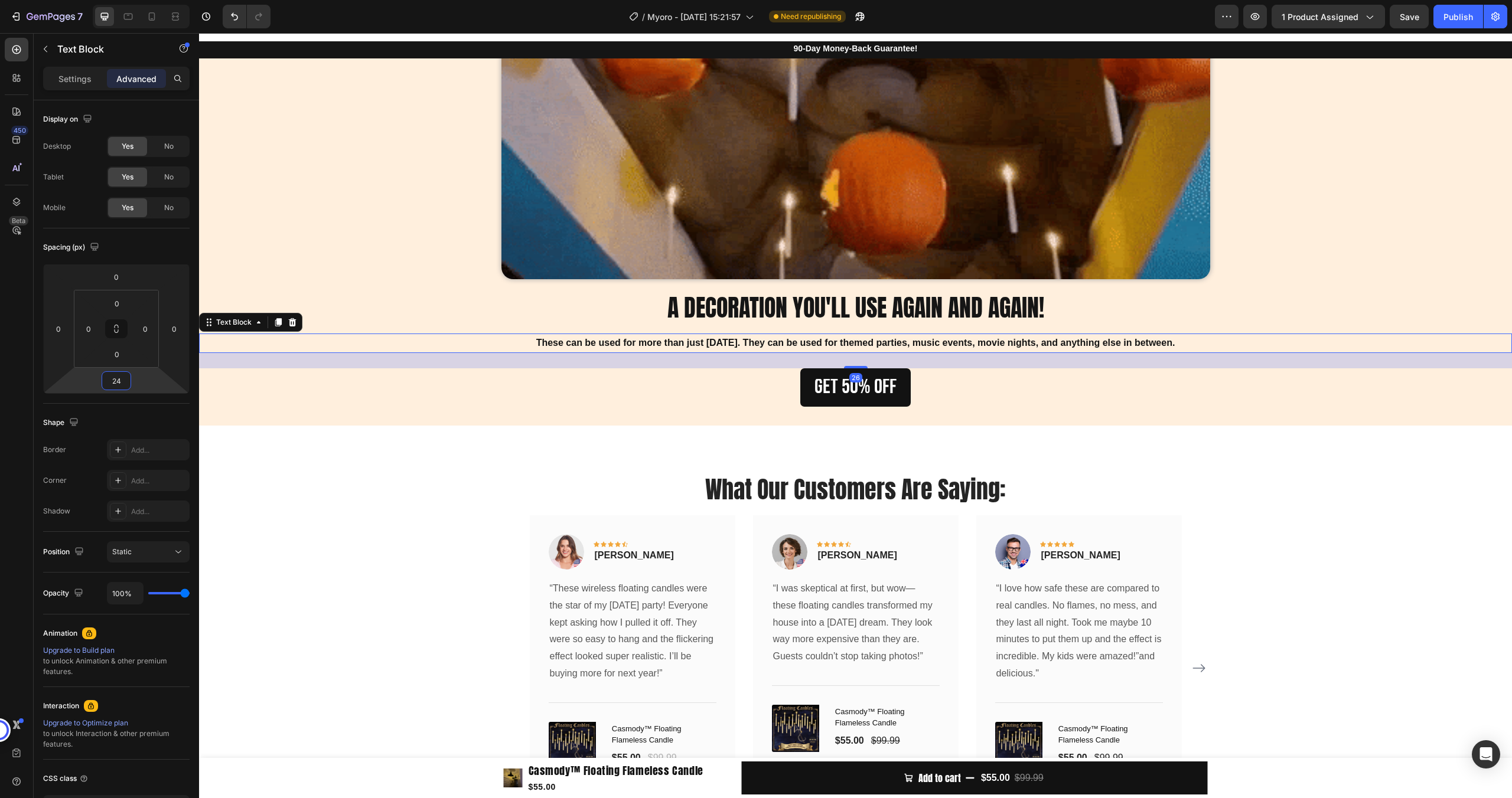
type input "22"
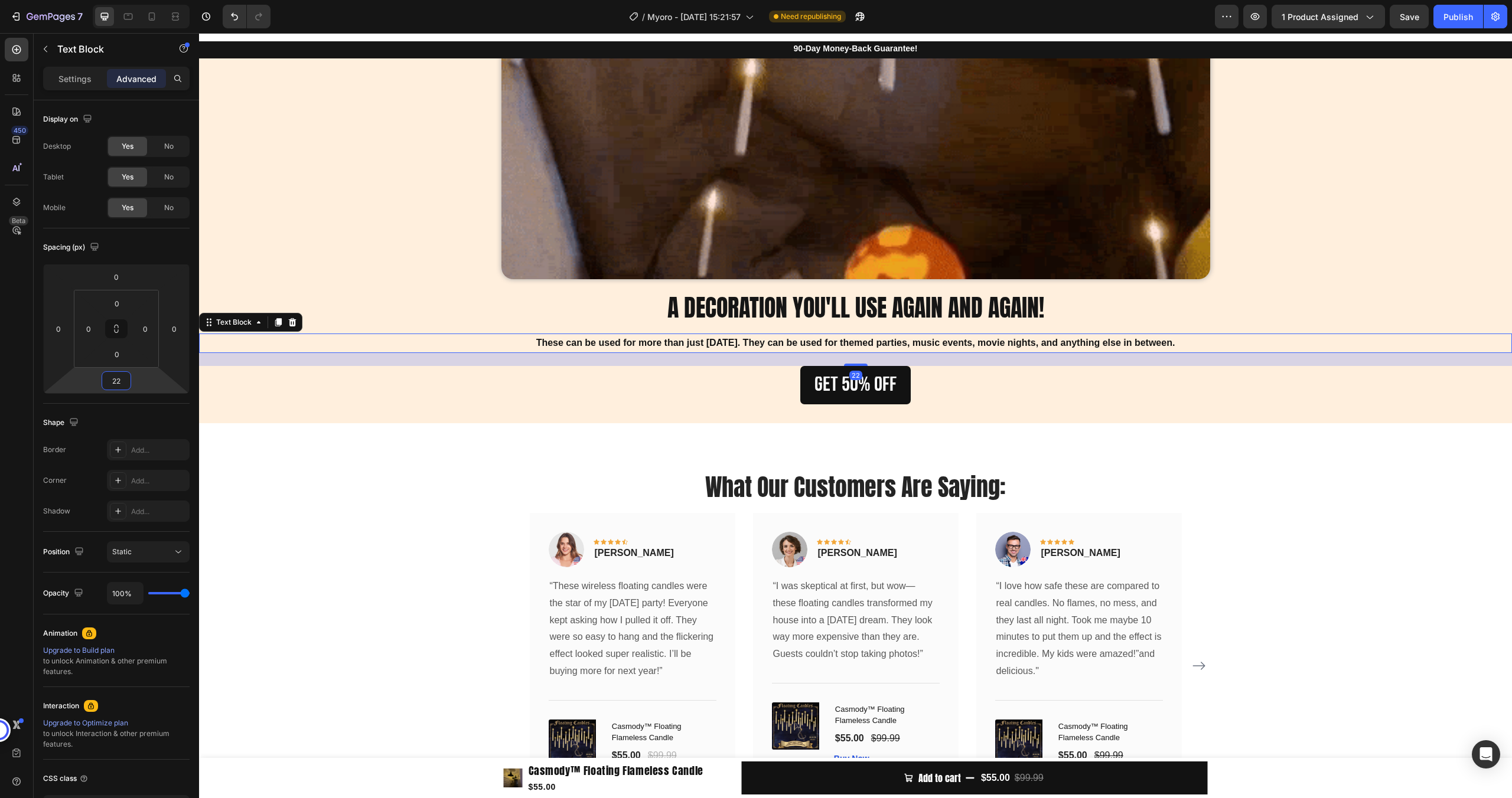
drag, startPoint x: 146, startPoint y: 381, endPoint x: 147, endPoint y: 375, distance: 6.1
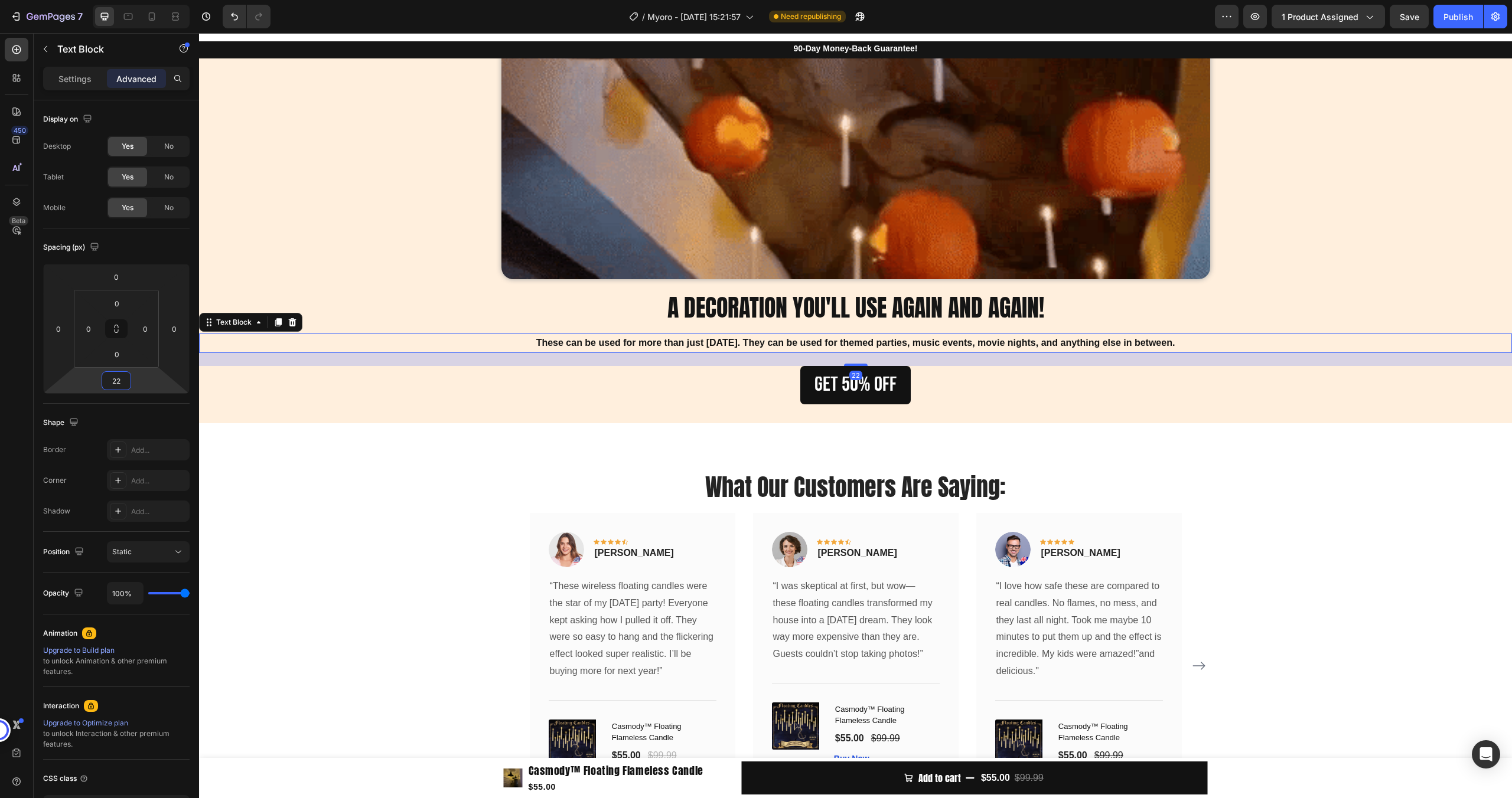
click at [147, 0] on html "7 / Myoro - Aug 16, 15:21:57 Need republishing Preview 1 product assigned Save …" at bounding box center [756, 0] width 1512 height 0
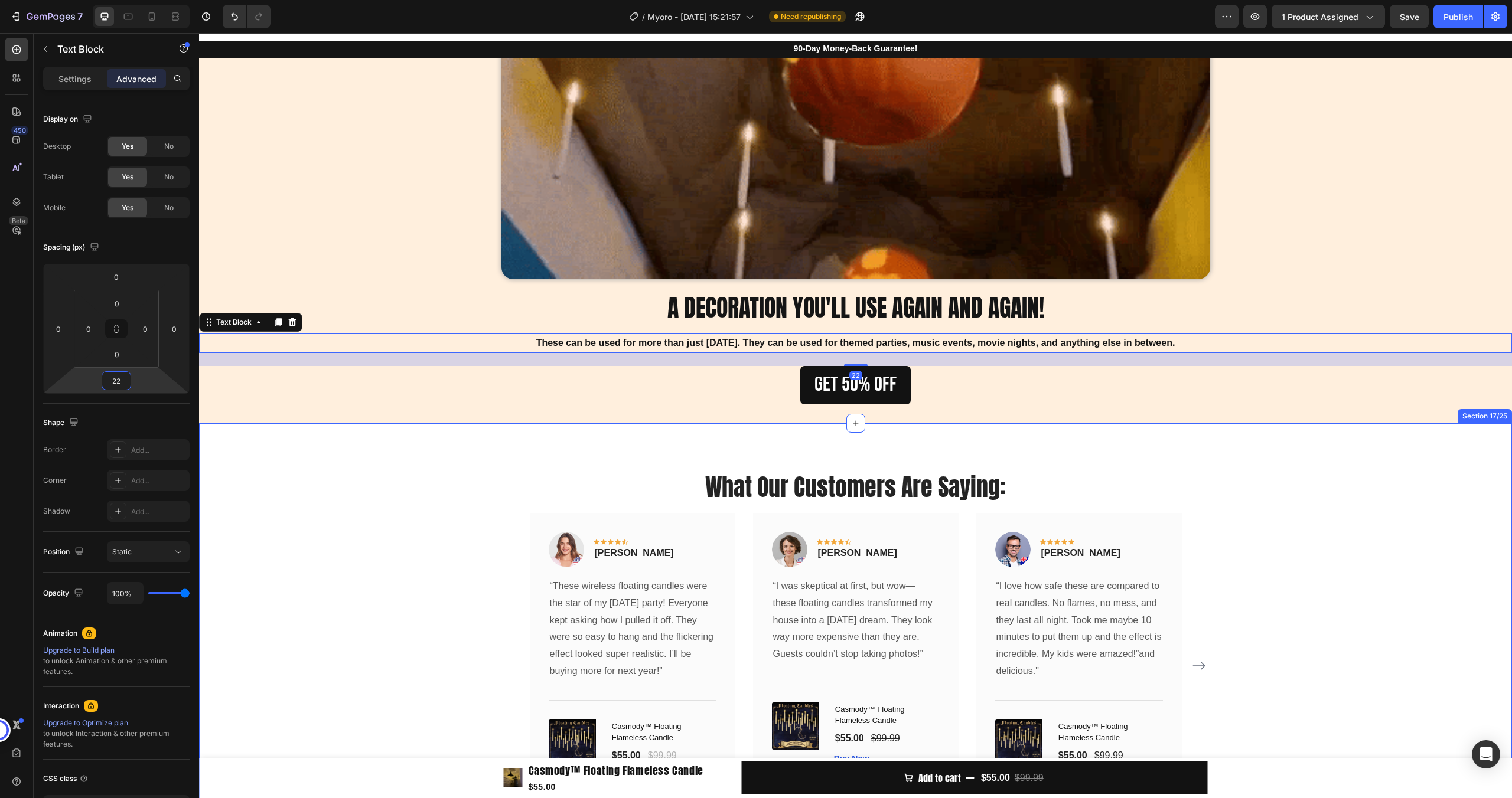
click at [369, 448] on div "What Our Customers Are Saying: Heading Image Icon Icon Icon Icon Icon Row Rita …" at bounding box center [854, 653] width 1312 height 460
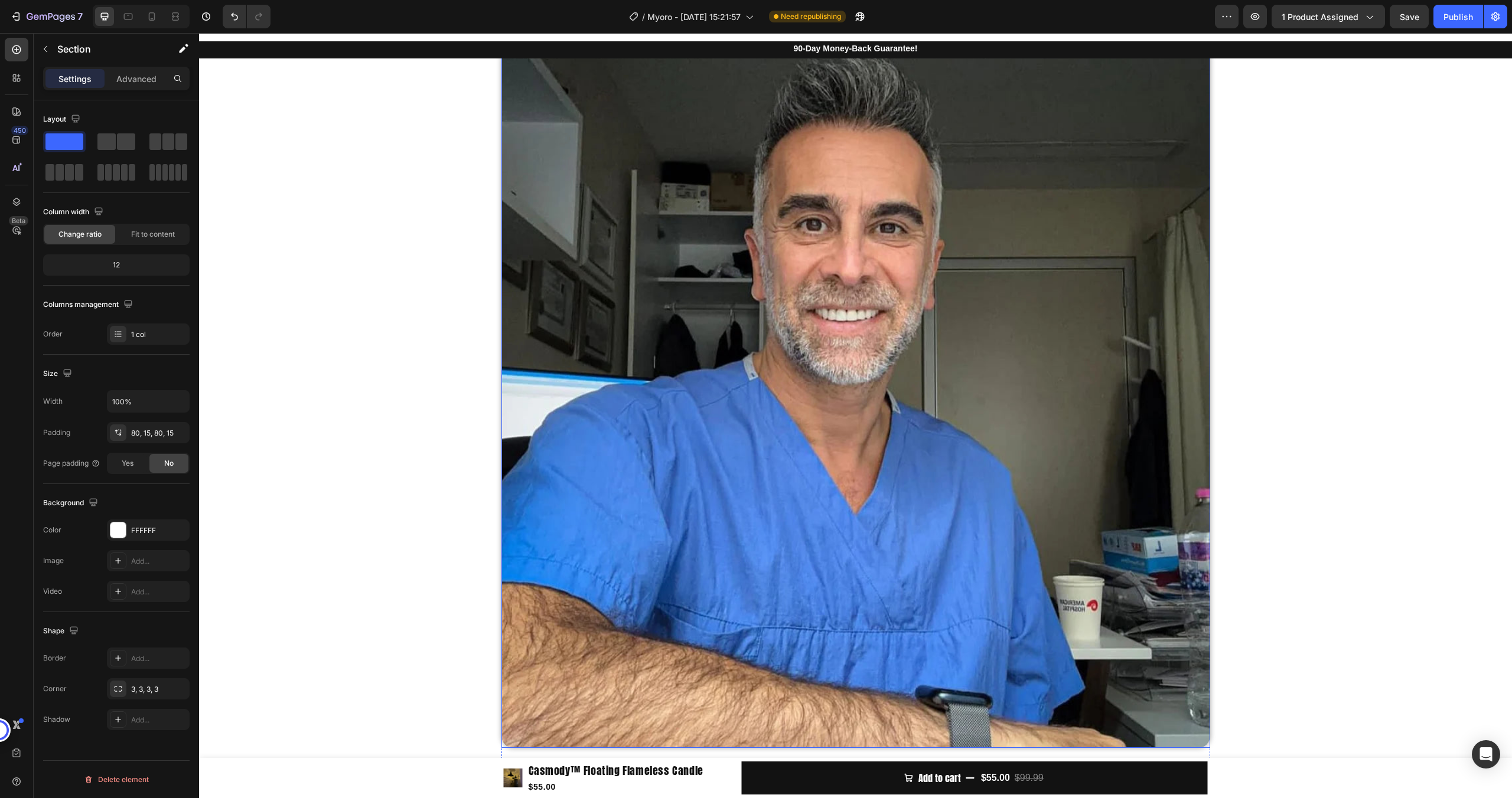
scroll to position [4447, 0]
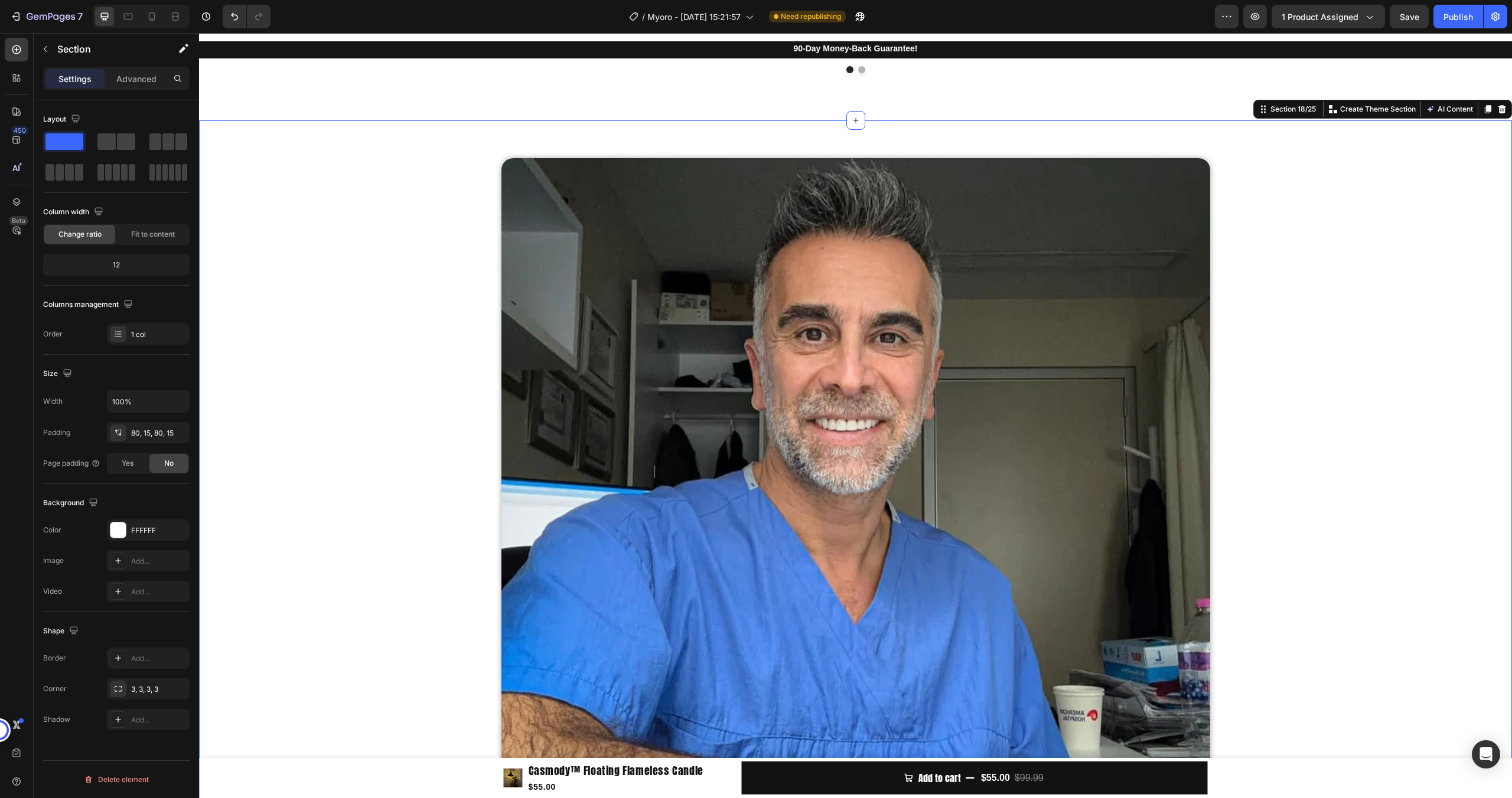
click at [480, 231] on div "Image RECOMMEND BY EXPERTS. Heading “In my work, I focus on providing men with …" at bounding box center [855, 585] width 1219 height 929
click at [1498, 104] on icon at bounding box center [1501, 108] width 8 height 9
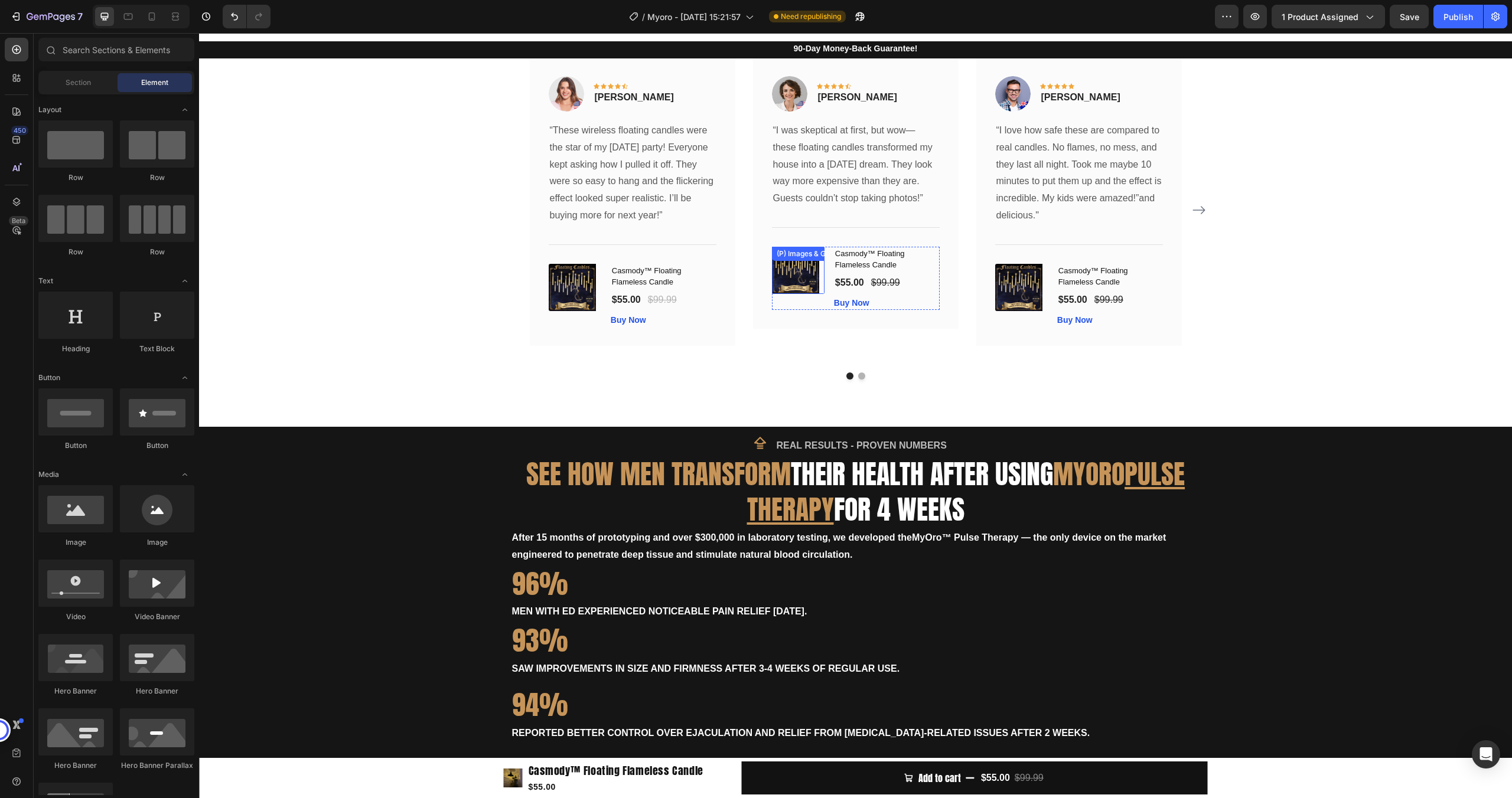
scroll to position [4121, 0]
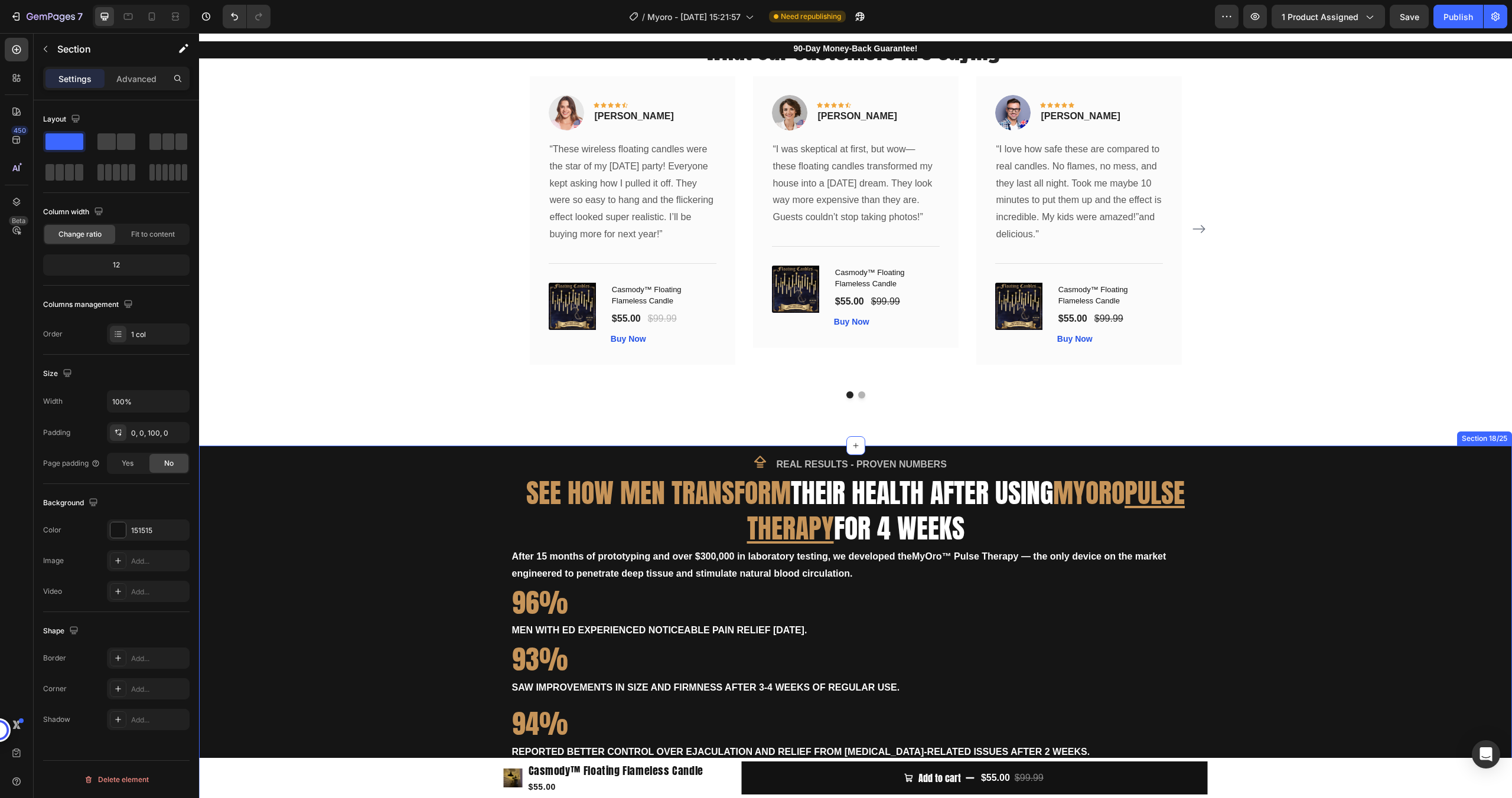
click at [464, 482] on div "Icon REAL RESULTS - PROVEN NUMBERS Text Block Row SEE HOW MEN TRANSFORM THEIR H…" at bounding box center [854, 651] width 1312 height 412
click at [1497, 430] on icon at bounding box center [1501, 435] width 10 height 10
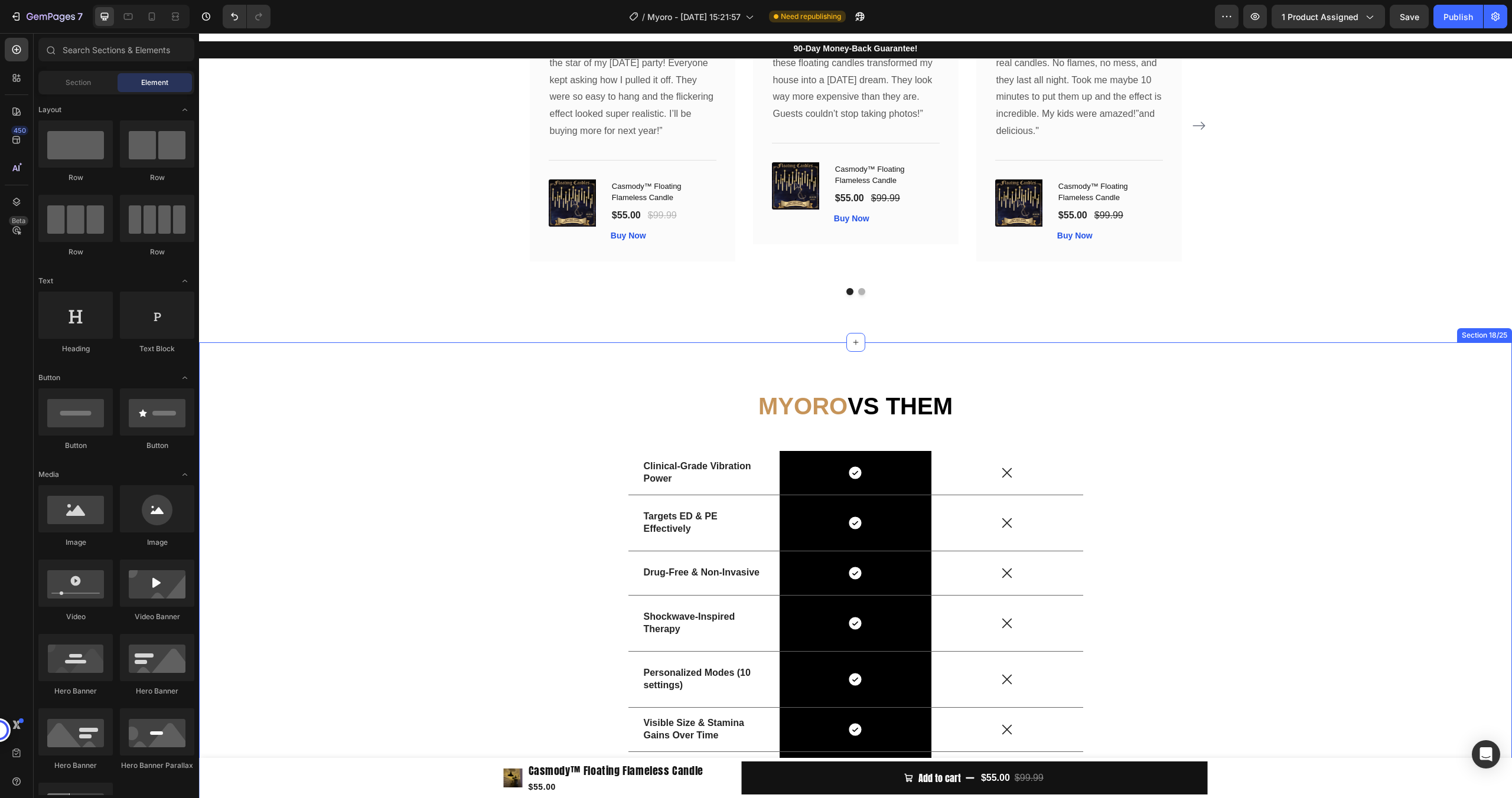
scroll to position [4230, 0]
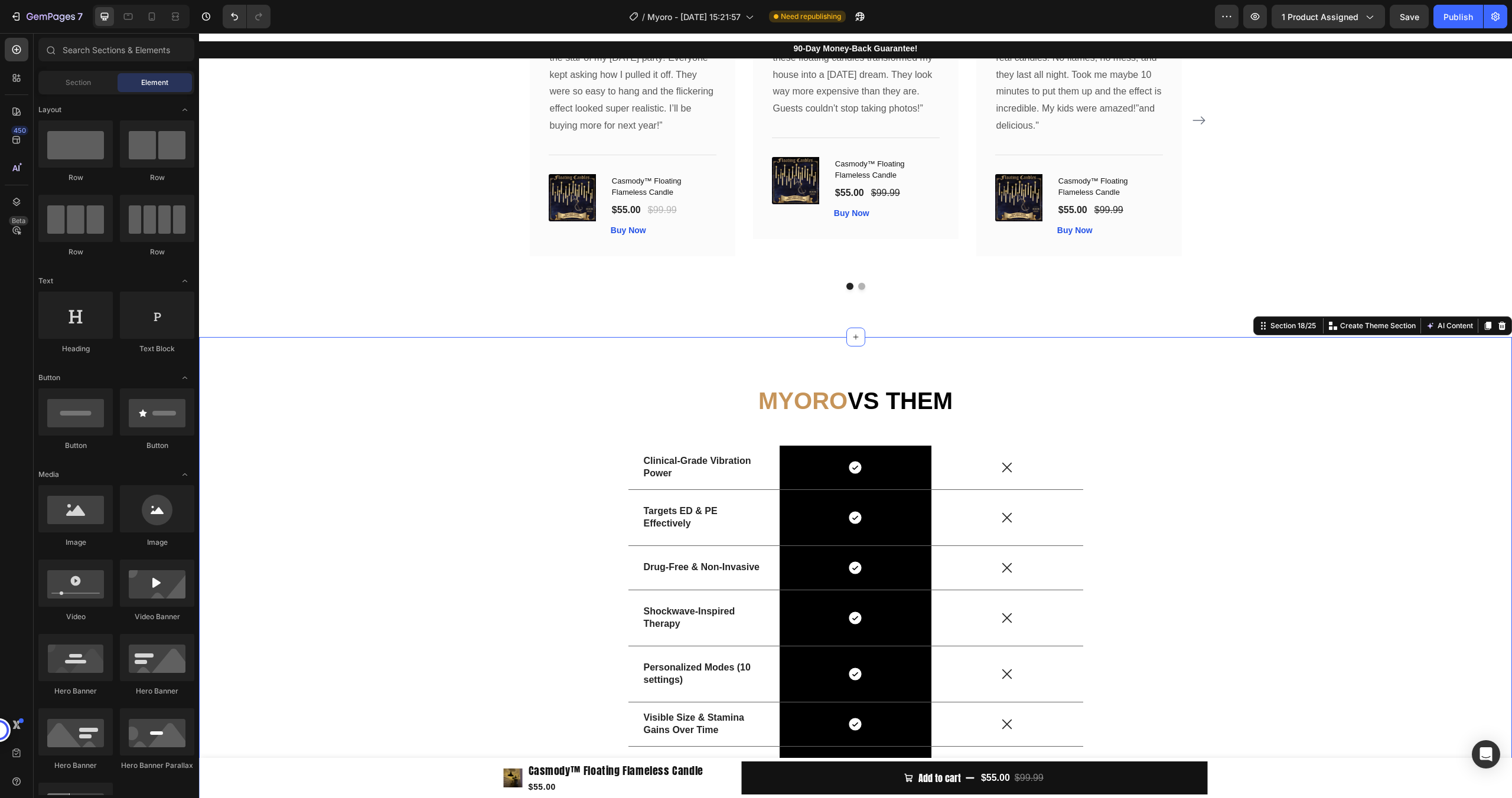
click at [520, 406] on div "MYORO VS THEM Heading Clinical-Grade Vibration Power Text Block Icon Row Icon R…" at bounding box center [854, 618] width 1295 height 469
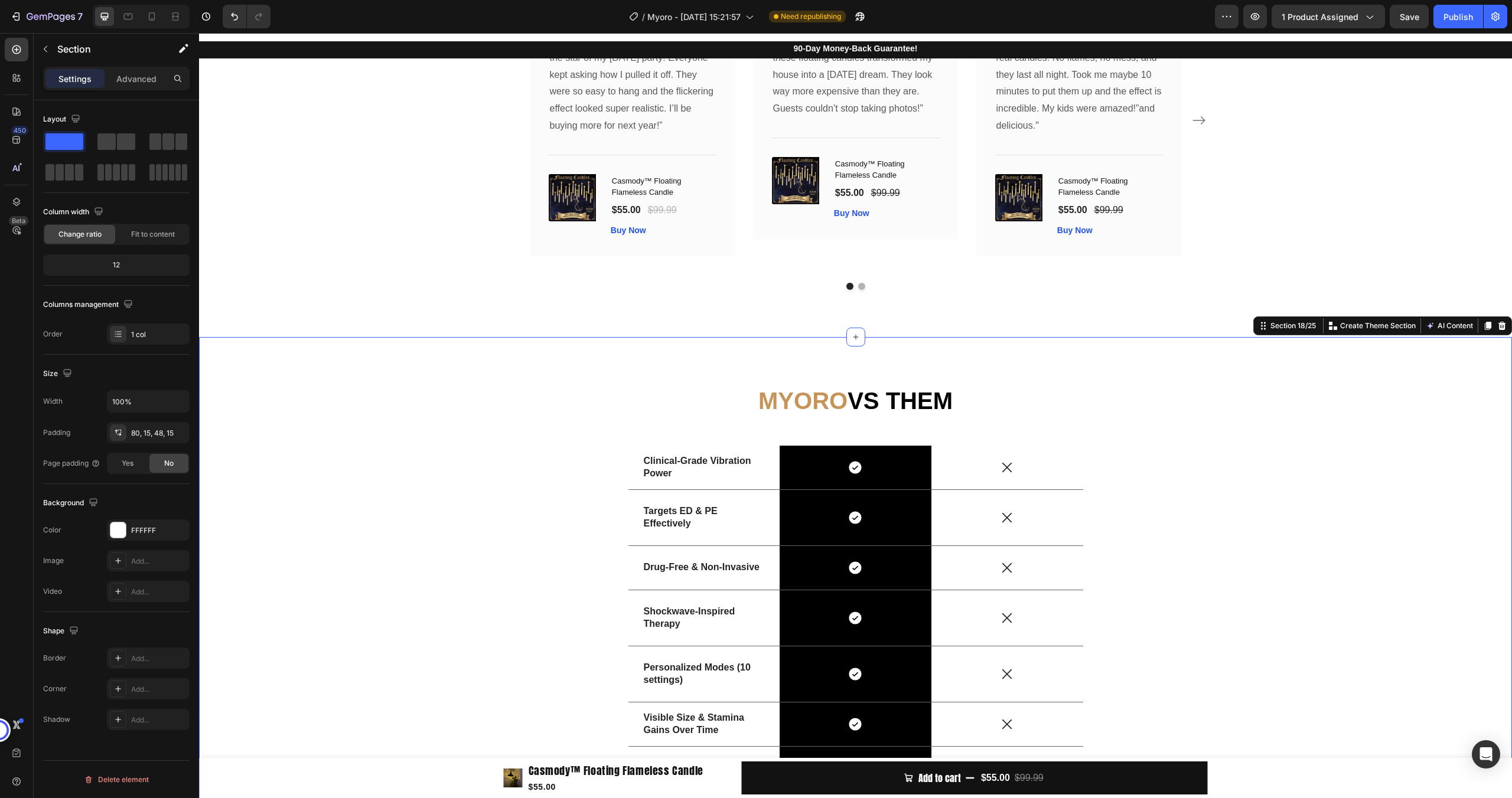
click at [1498, 319] on div at bounding box center [1501, 326] width 14 height 14
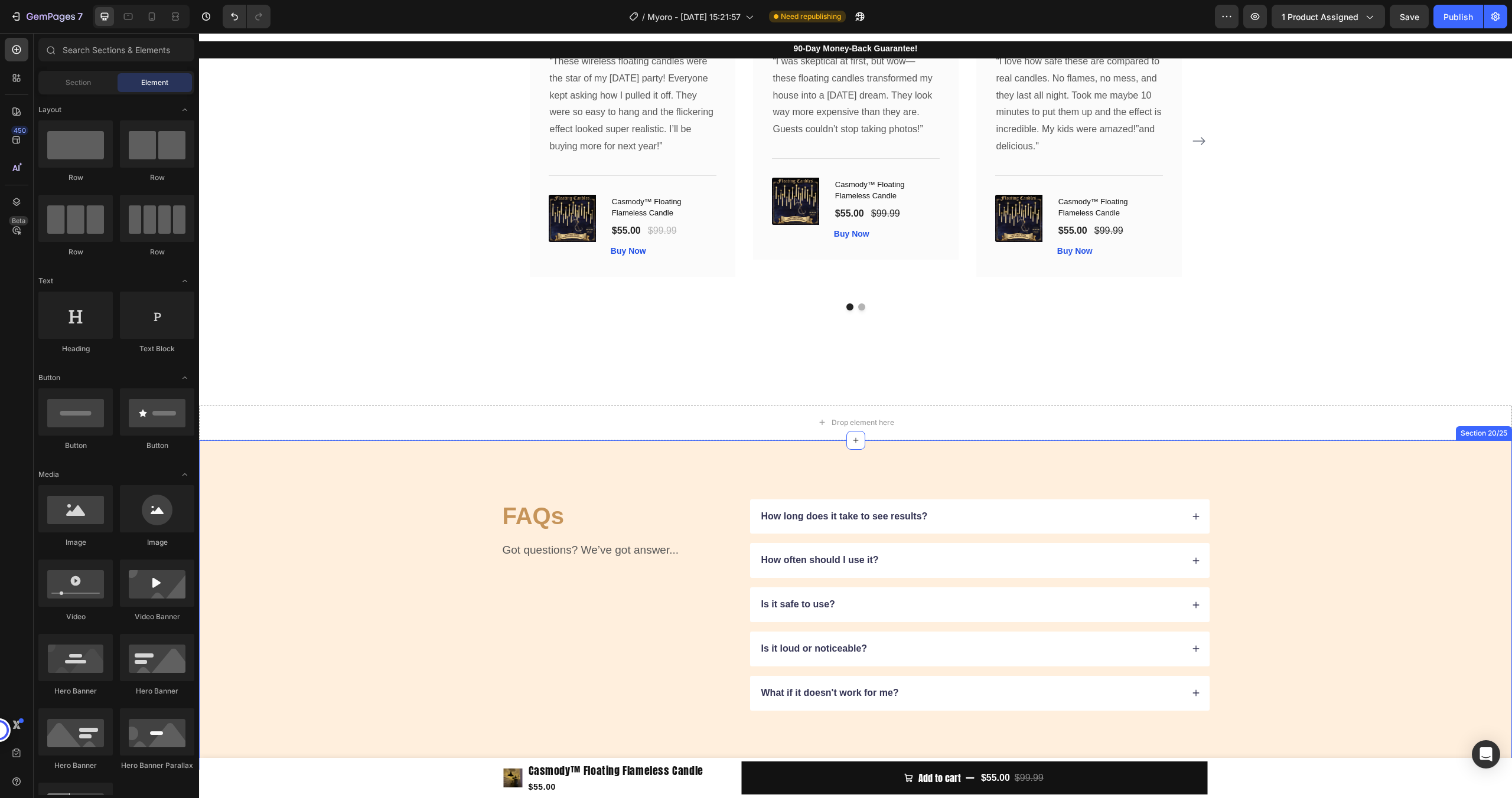
scroll to position [4085, 0]
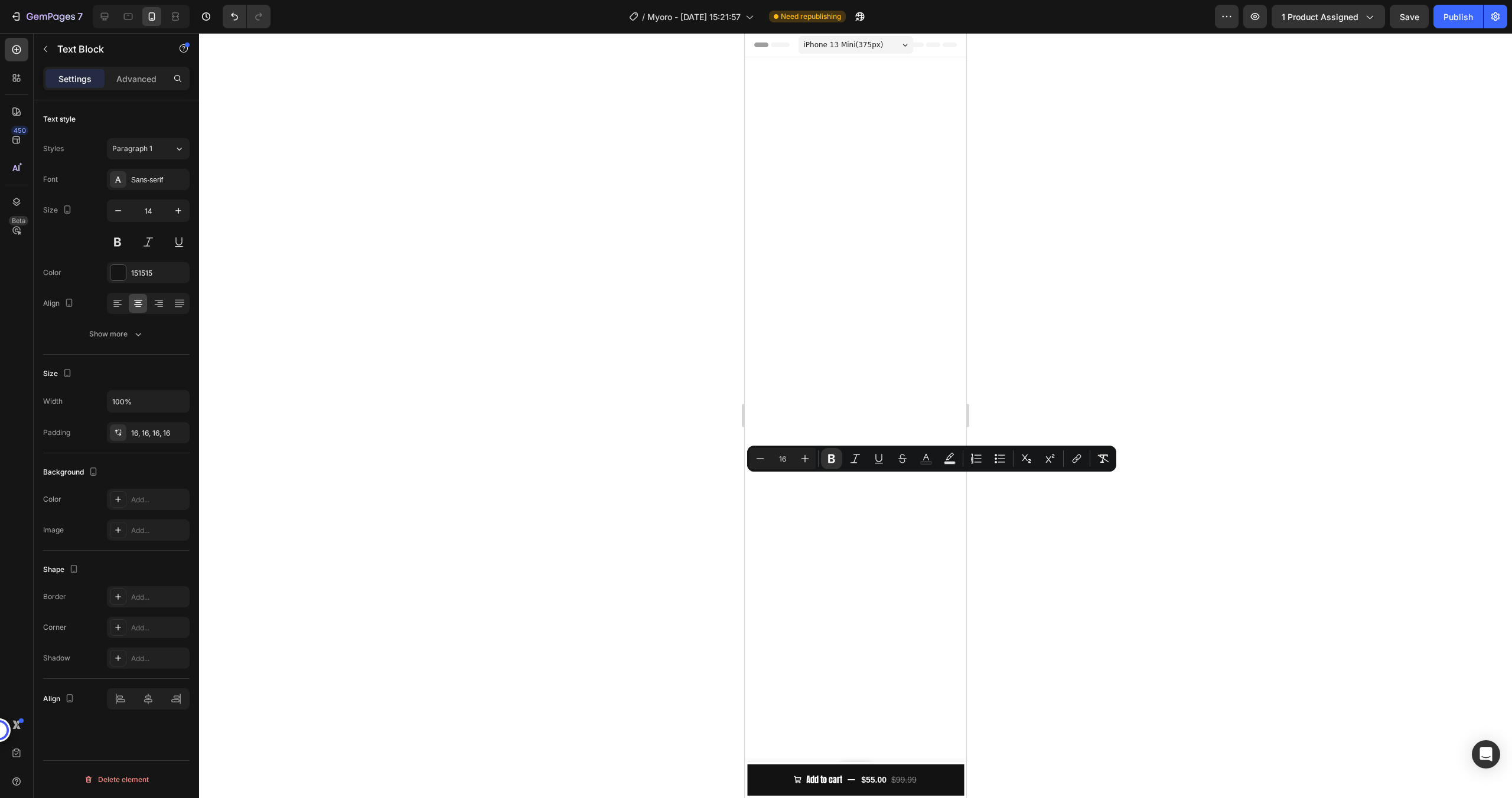
scroll to position [1901, 0]
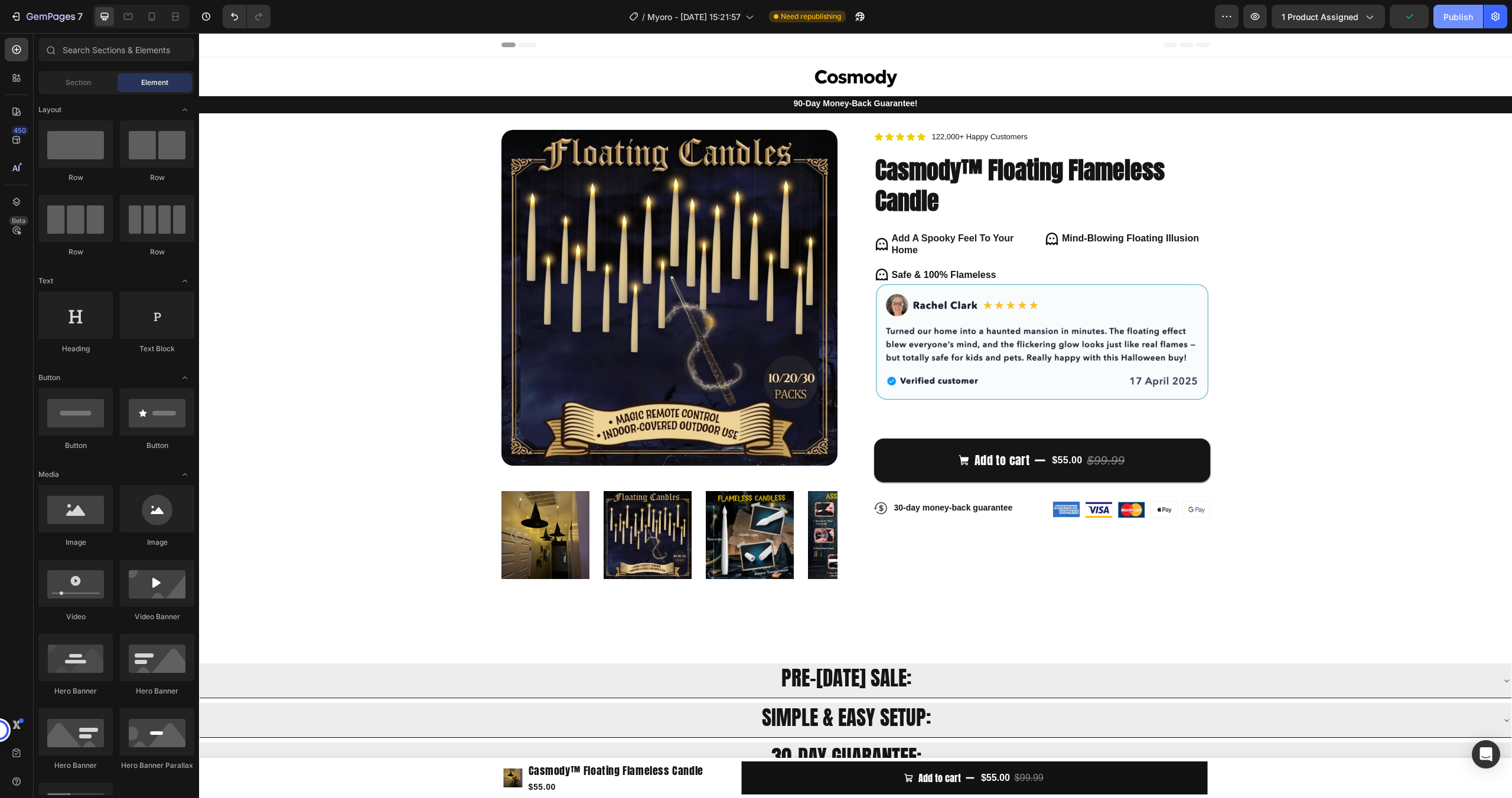
click at [1448, 19] on div "Publish" at bounding box center [1458, 16] width 30 height 12
click at [151, 14] on icon at bounding box center [152, 16] width 11 height 11
